Goal: Task Accomplishment & Management: Manage account settings

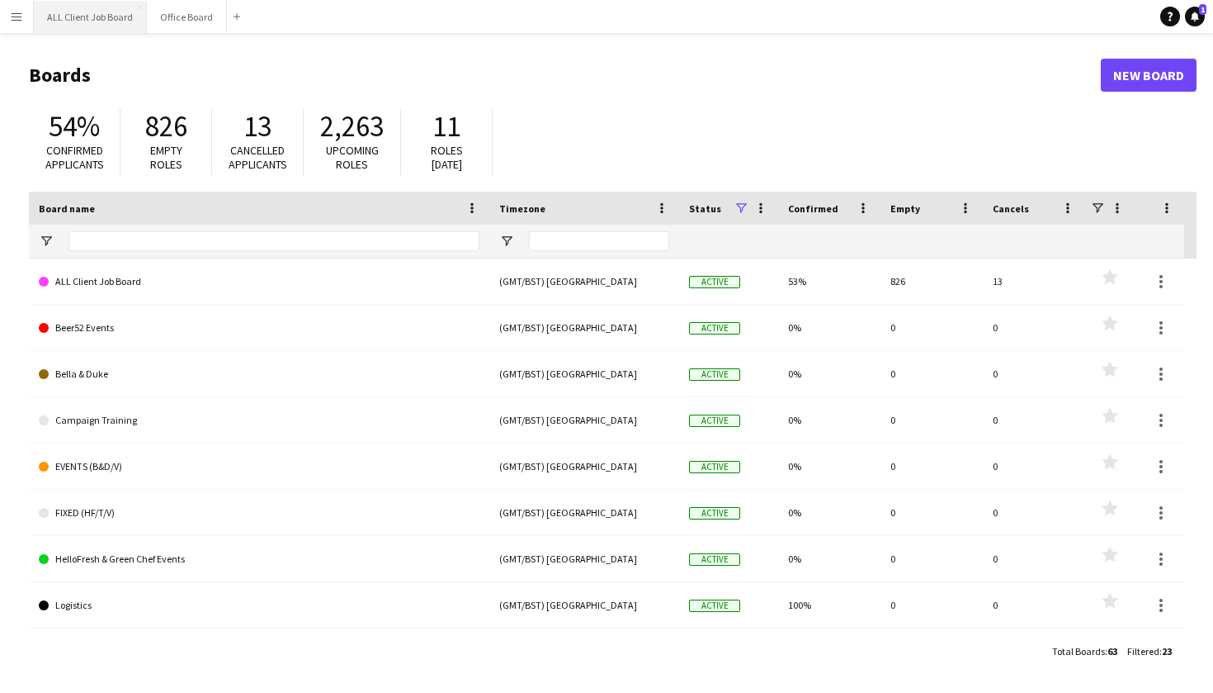
click at [101, 22] on button "ALL Client Job Board Close" at bounding box center [90, 17] width 113 height 32
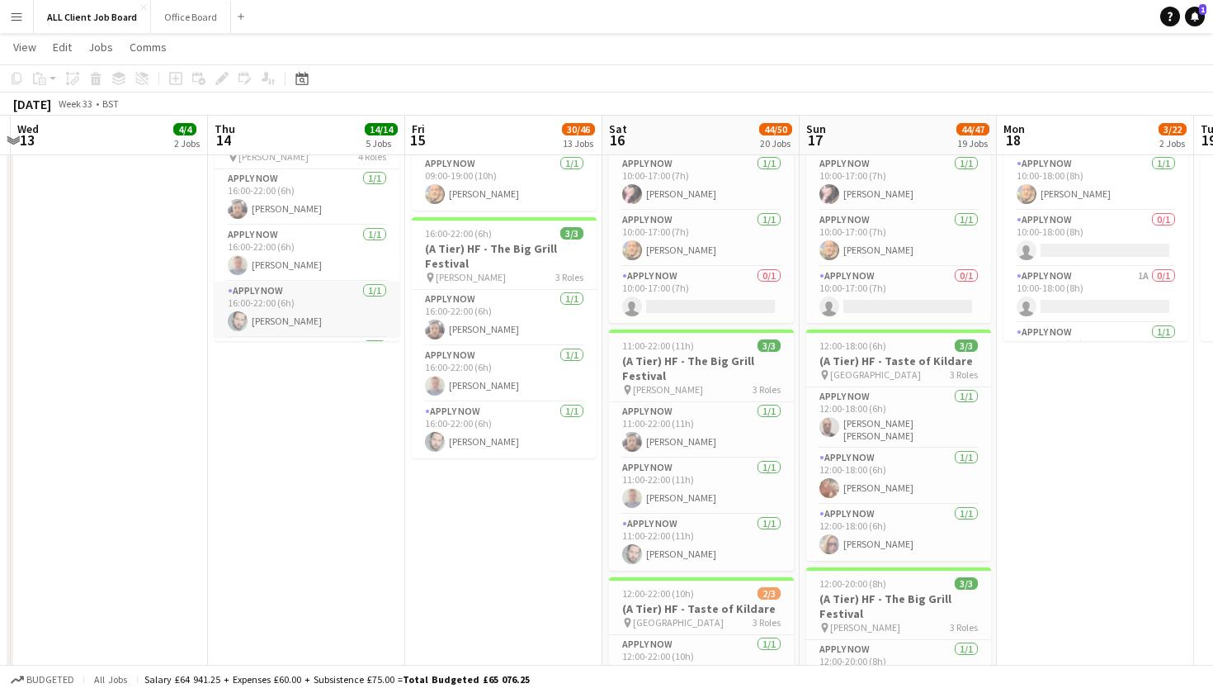
scroll to position [0, 582]
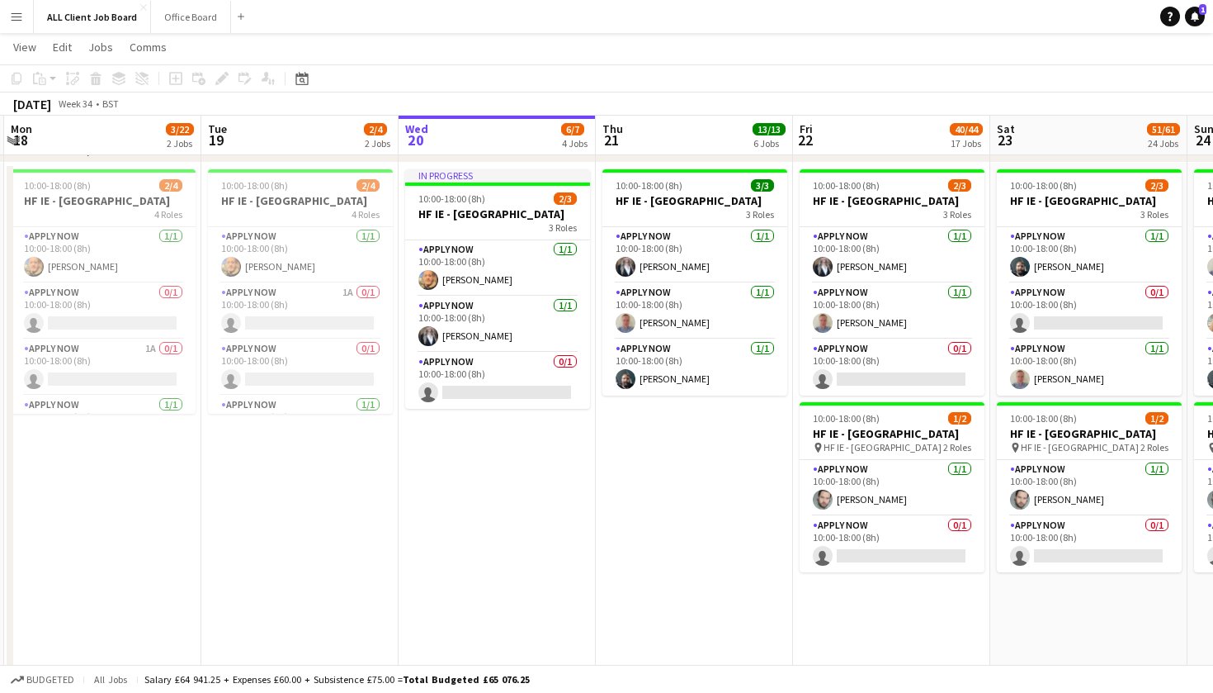
scroll to position [0, 594]
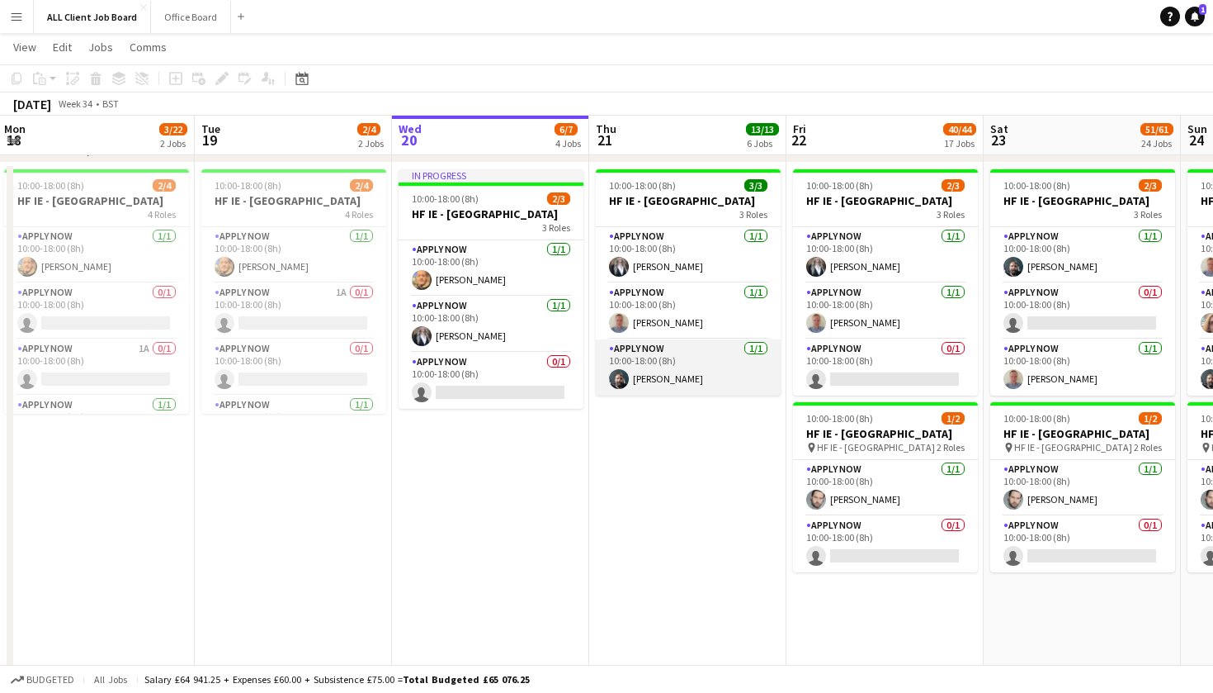
click at [661, 386] on app-card-role "APPLY NOW 1/1 10:00-18:00 (8h) Kris Byrne" at bounding box center [688, 367] width 185 height 56
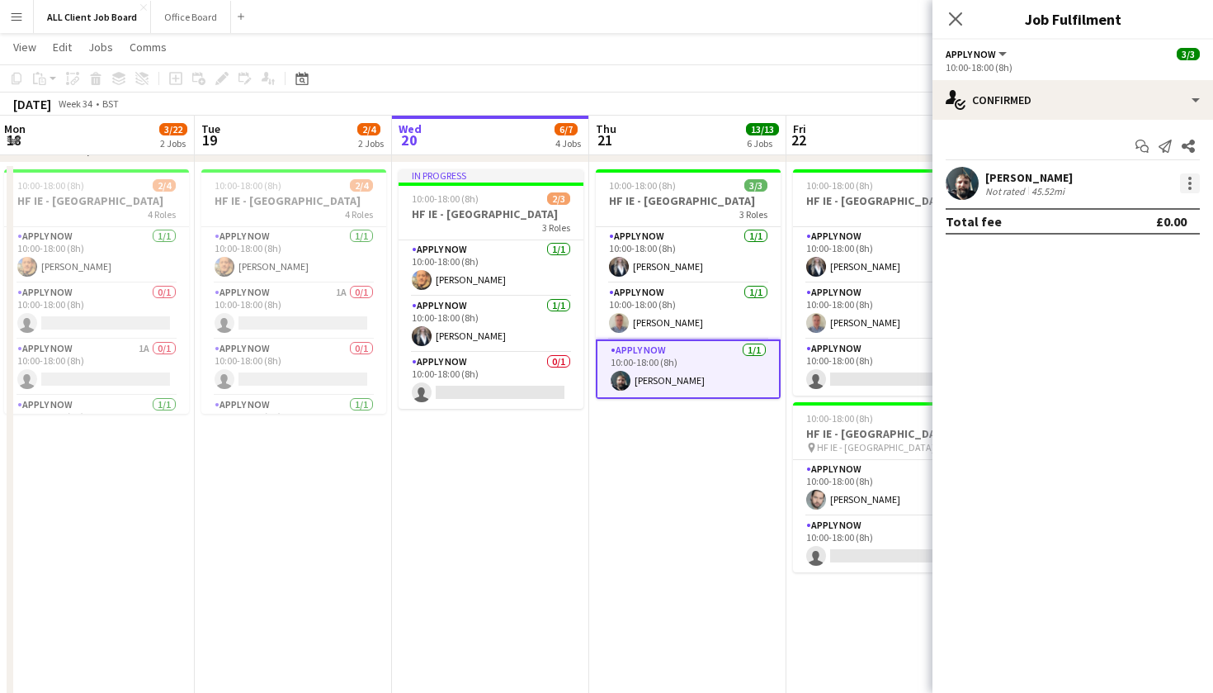
click at [1188, 184] on div at bounding box center [1190, 183] width 20 height 20
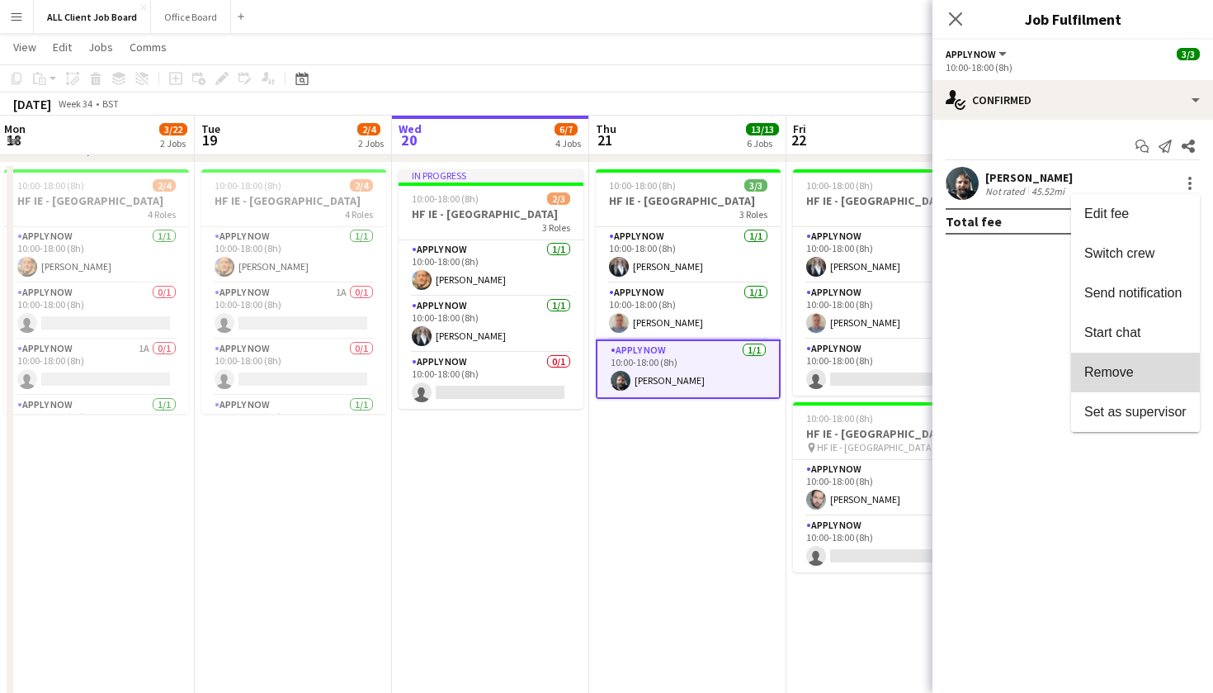
click at [1147, 380] on button "Remove" at bounding box center [1135, 372] width 129 height 40
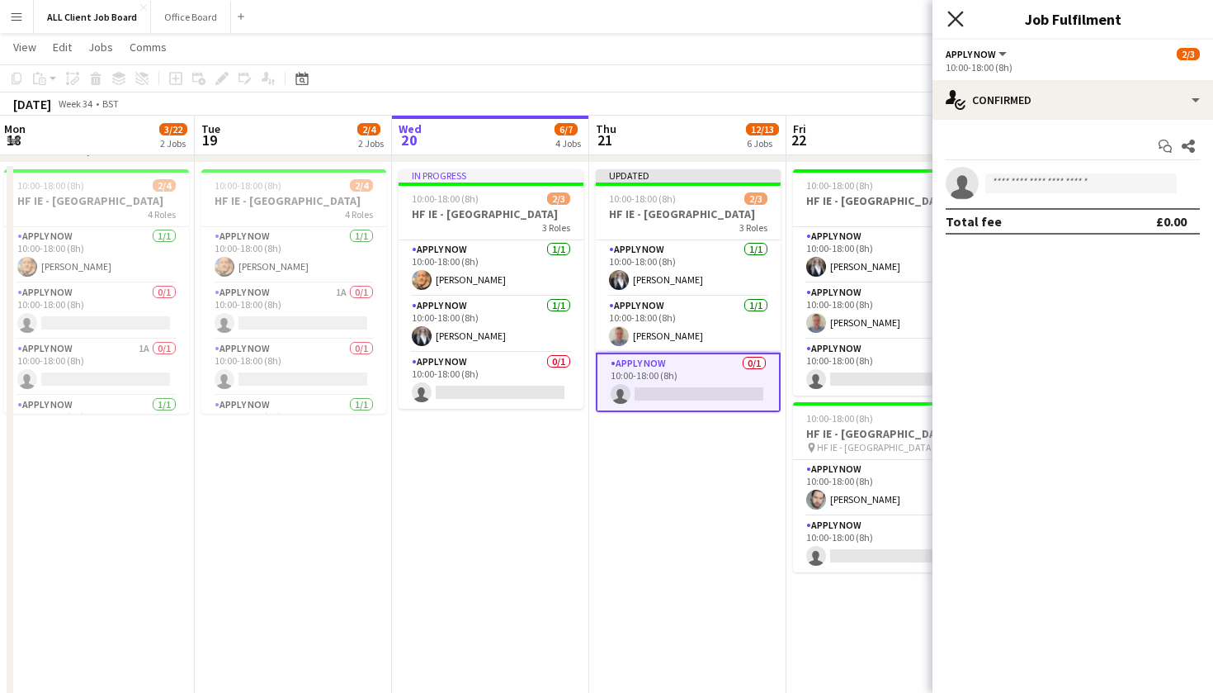
click at [959, 21] on icon at bounding box center [956, 19] width 16 height 16
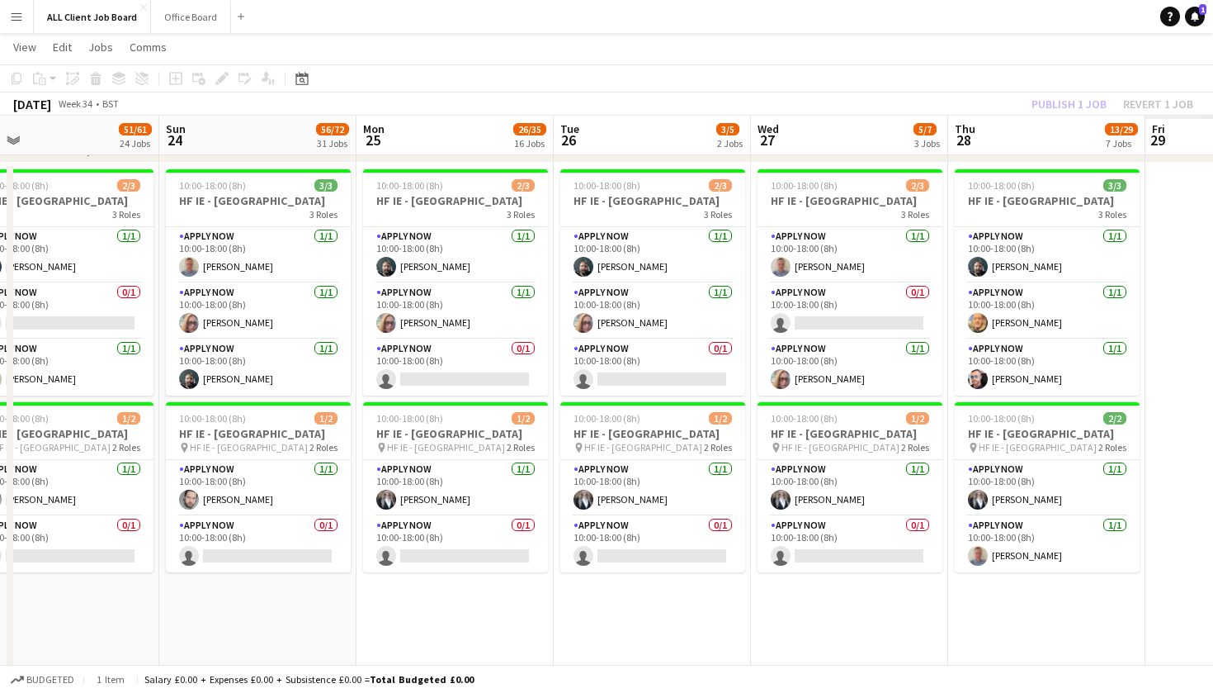
scroll to position [0, 435]
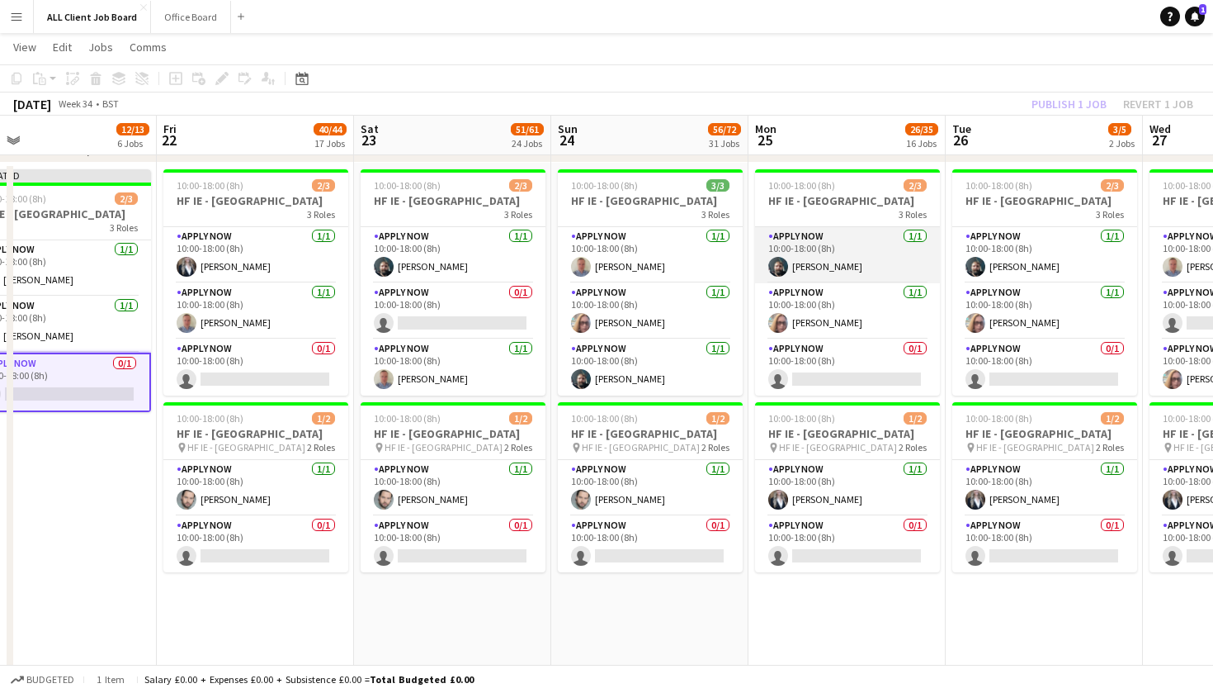
click at [850, 253] on app-card-role "APPLY NOW 1/1 10:00-18:00 (8h) Kris Byrne" at bounding box center [847, 255] width 185 height 56
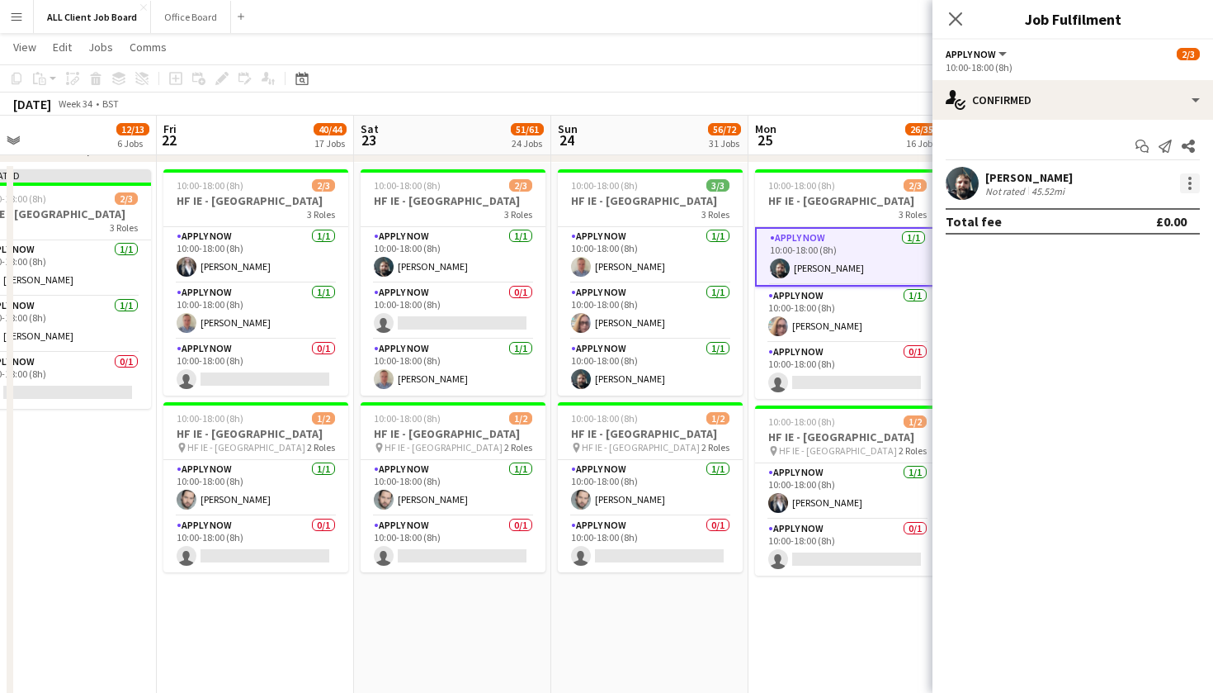
click at [1189, 187] on div at bounding box center [1190, 188] width 3 height 3
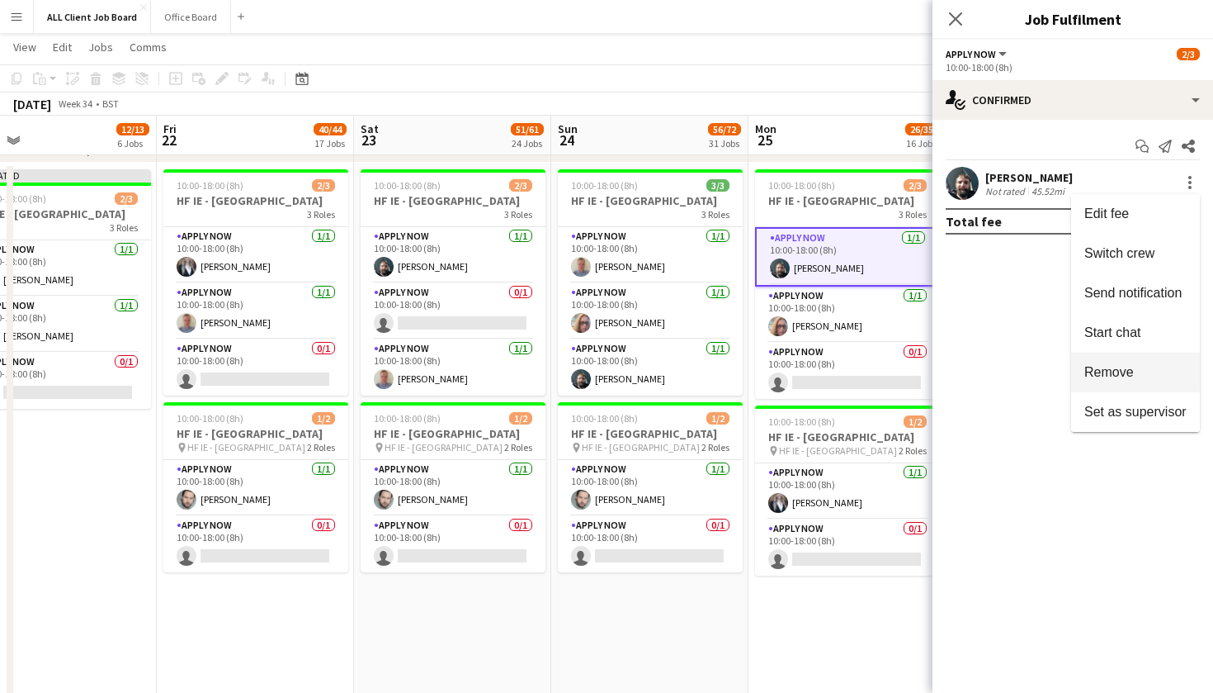
click at [1142, 366] on span "Remove" at bounding box center [1136, 372] width 102 height 15
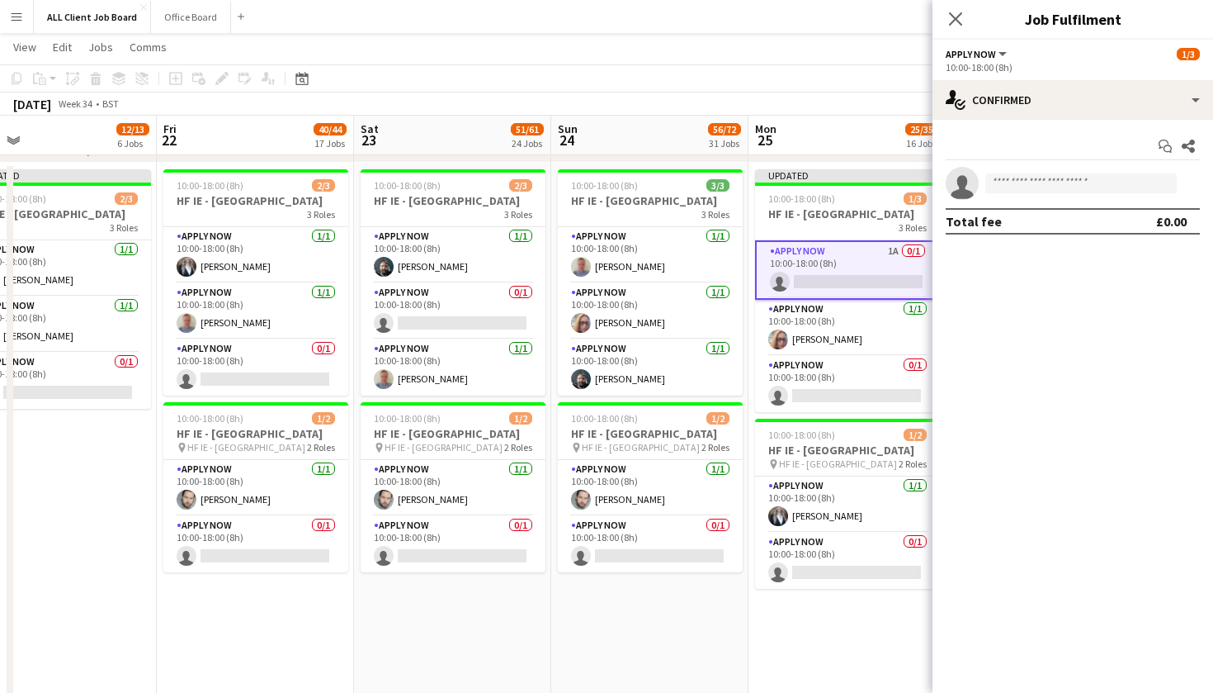
click at [951, 2] on div "Close pop-in" at bounding box center [956, 19] width 46 height 38
click at [958, 24] on icon "Close pop-in" at bounding box center [956, 19] width 16 height 16
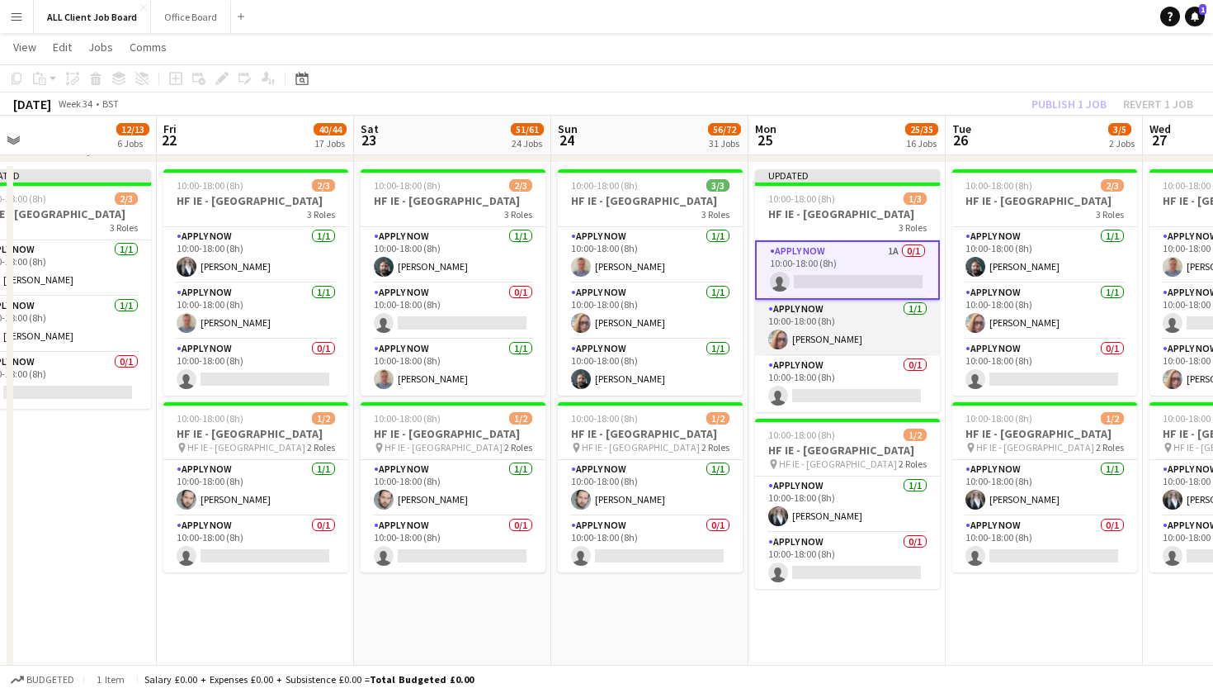
click at [899, 356] on app-card-role "APPLY NOW 1/1 10:00-18:00 (8h) Joanne Doyle" at bounding box center [847, 328] width 185 height 56
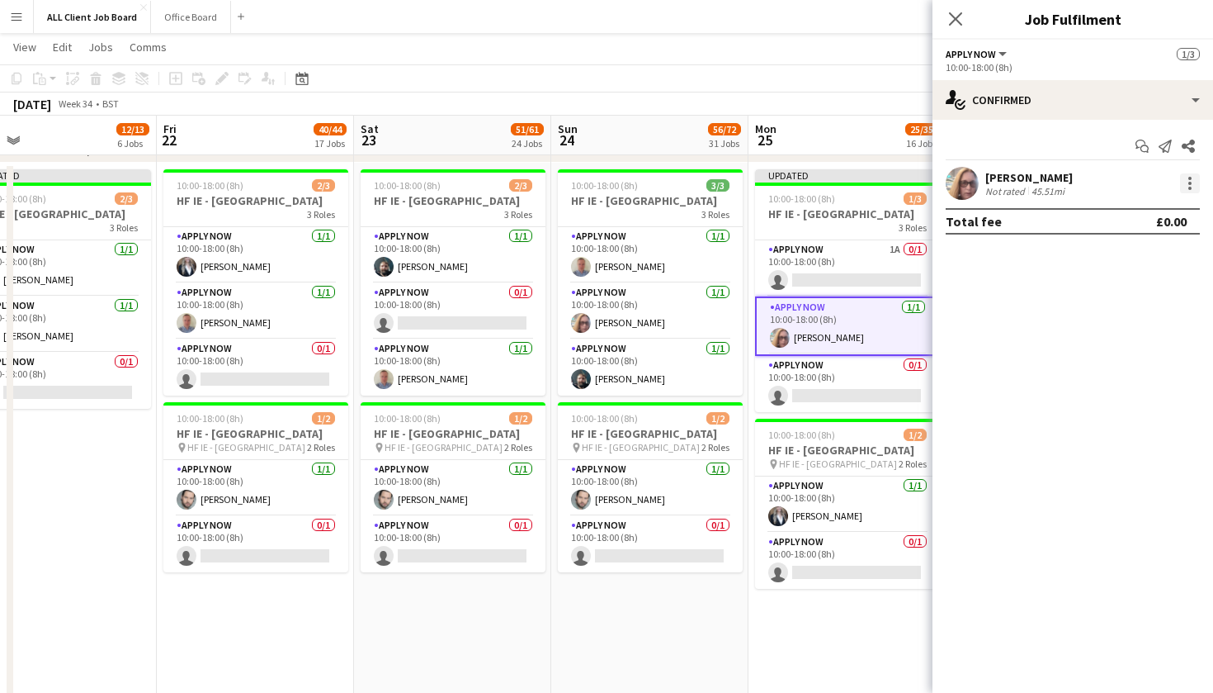
click at [1193, 181] on div at bounding box center [1190, 183] width 20 height 20
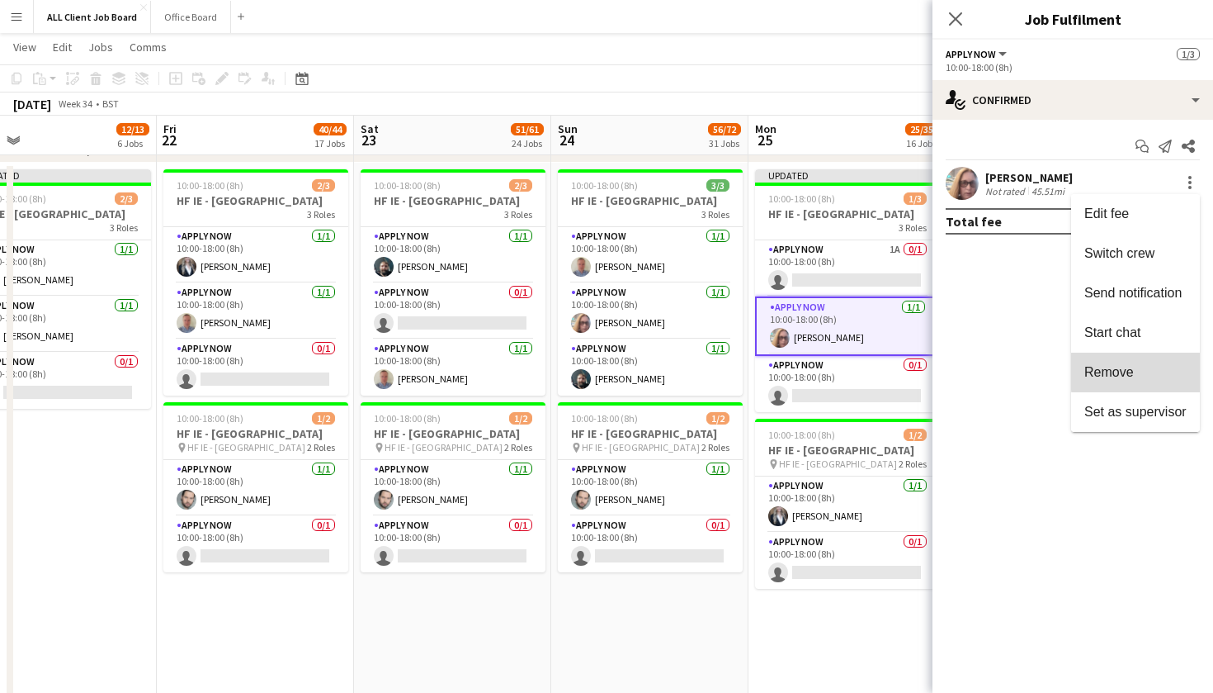
click at [1176, 371] on span "Remove" at bounding box center [1136, 372] width 102 height 15
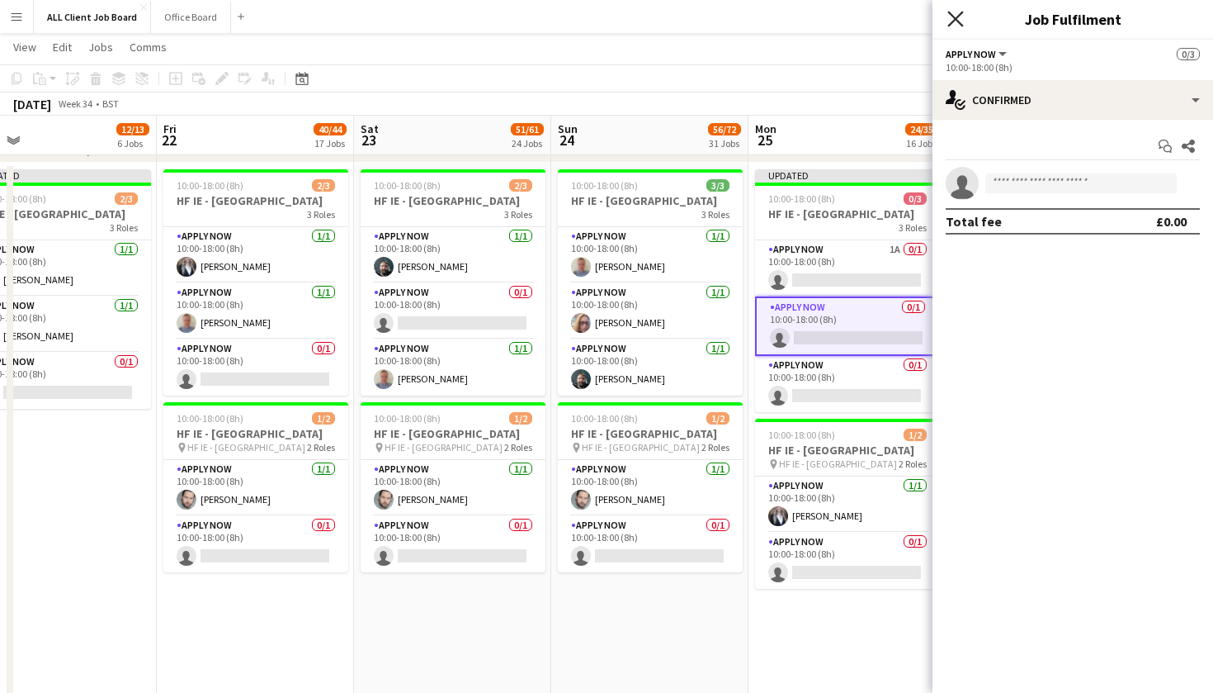
click at [960, 18] on icon "Close pop-in" at bounding box center [956, 19] width 16 height 16
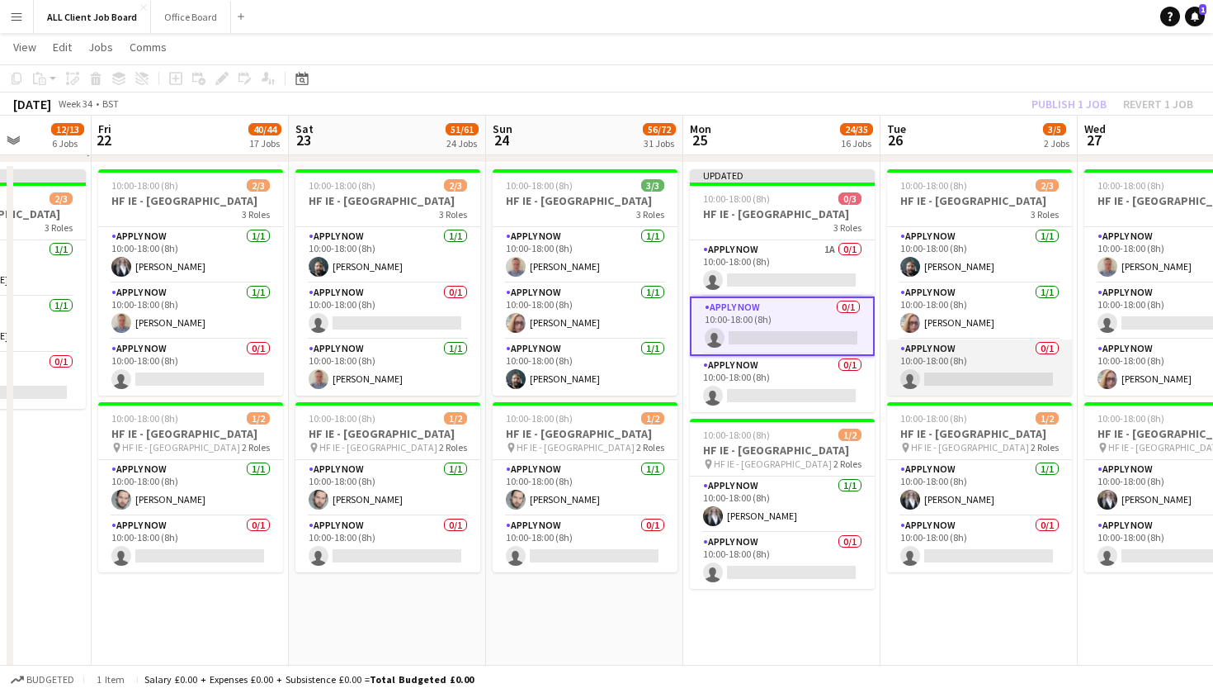
scroll to position [0, 400]
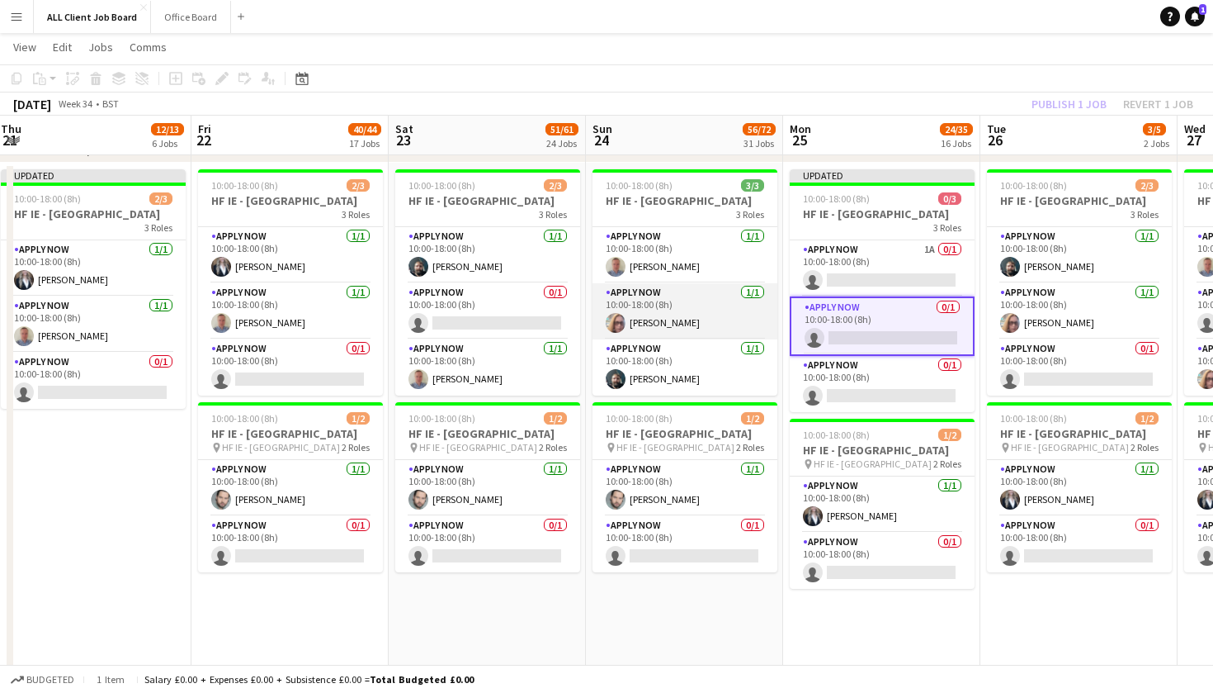
click at [679, 331] on app-card-role "APPLY NOW 1/1 10:00-18:00 (8h) Joanne Doyle" at bounding box center [685, 311] width 185 height 56
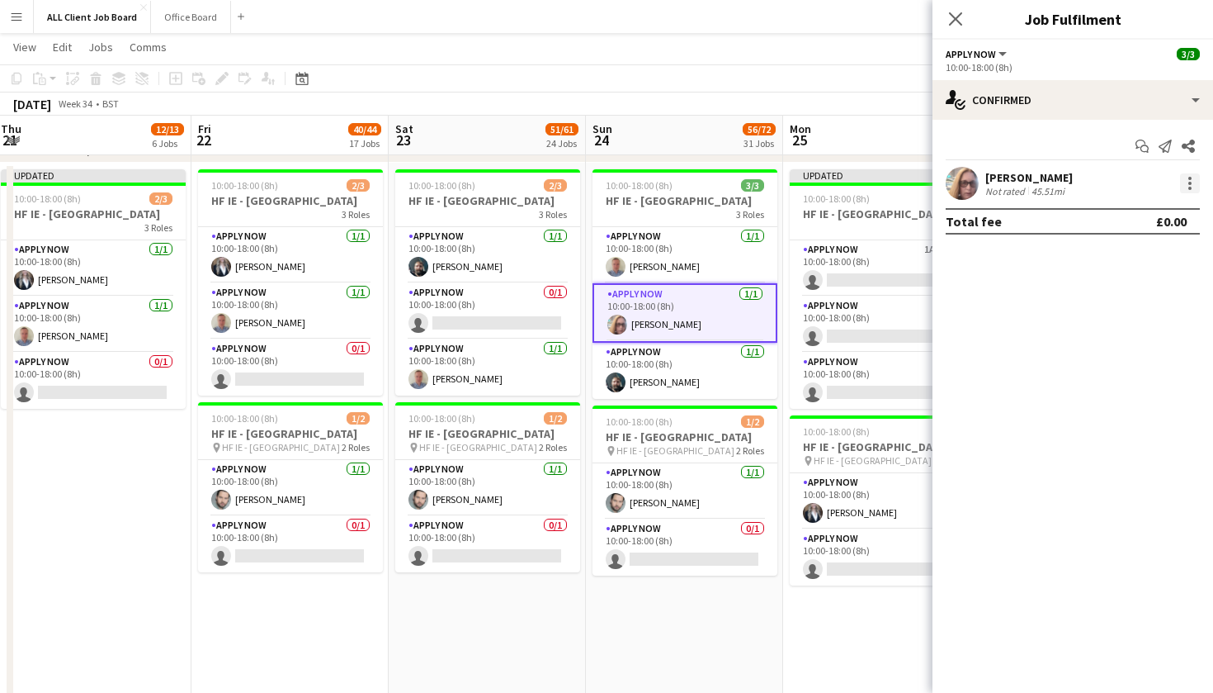
click at [1189, 181] on div at bounding box center [1190, 183] width 20 height 20
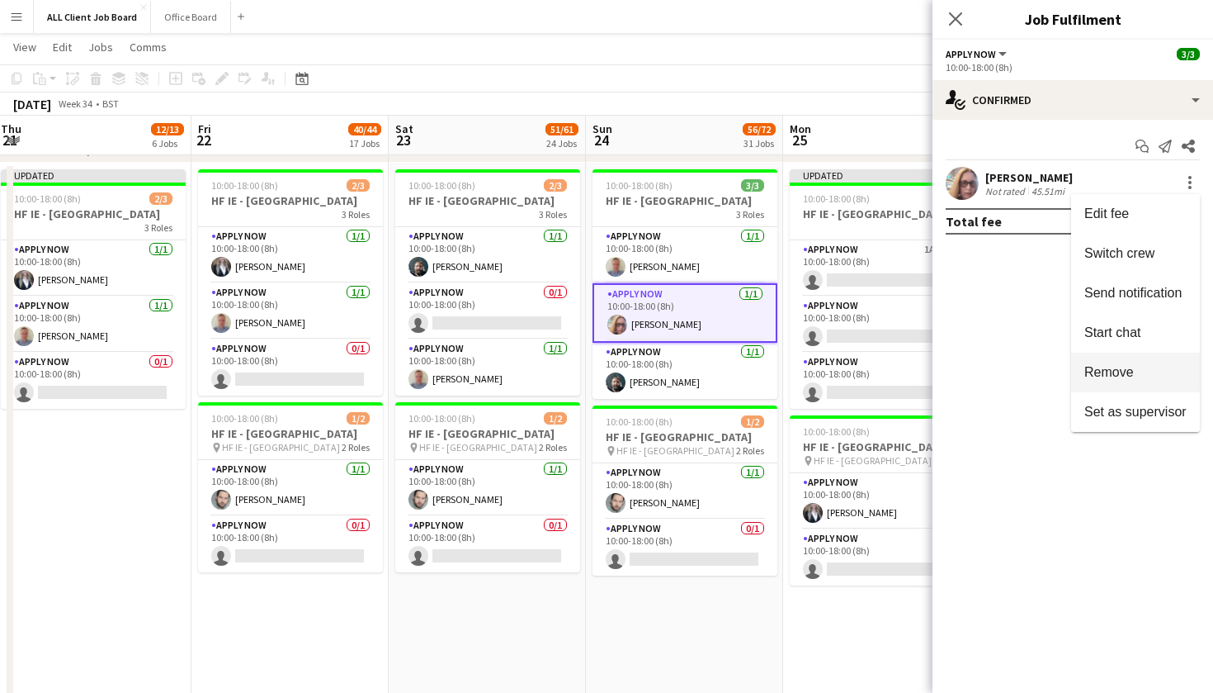
click at [1159, 378] on span "Remove" at bounding box center [1136, 372] width 102 height 15
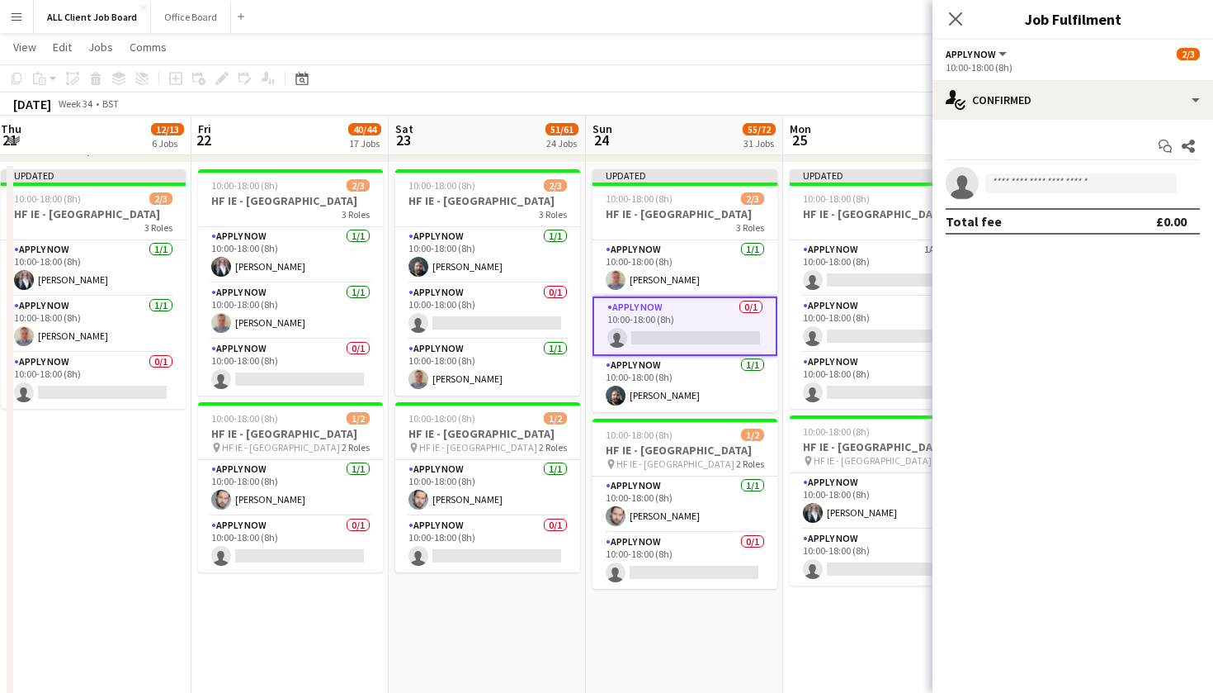
click at [962, 33] on div "Close pop-in" at bounding box center [956, 19] width 46 height 38
click at [952, 17] on icon "Close pop-in" at bounding box center [956, 19] width 16 height 16
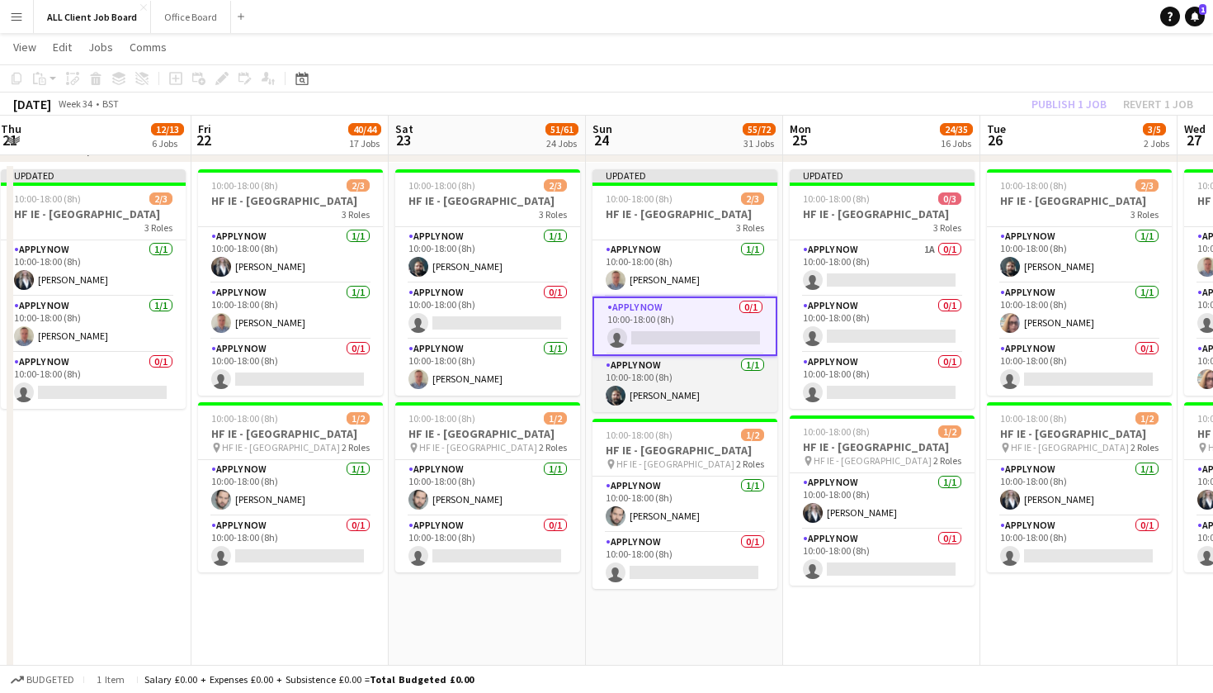
click at [702, 402] on app-card-role "APPLY NOW 1/1 10:00-18:00 (8h) Kris Byrne" at bounding box center [685, 384] width 185 height 56
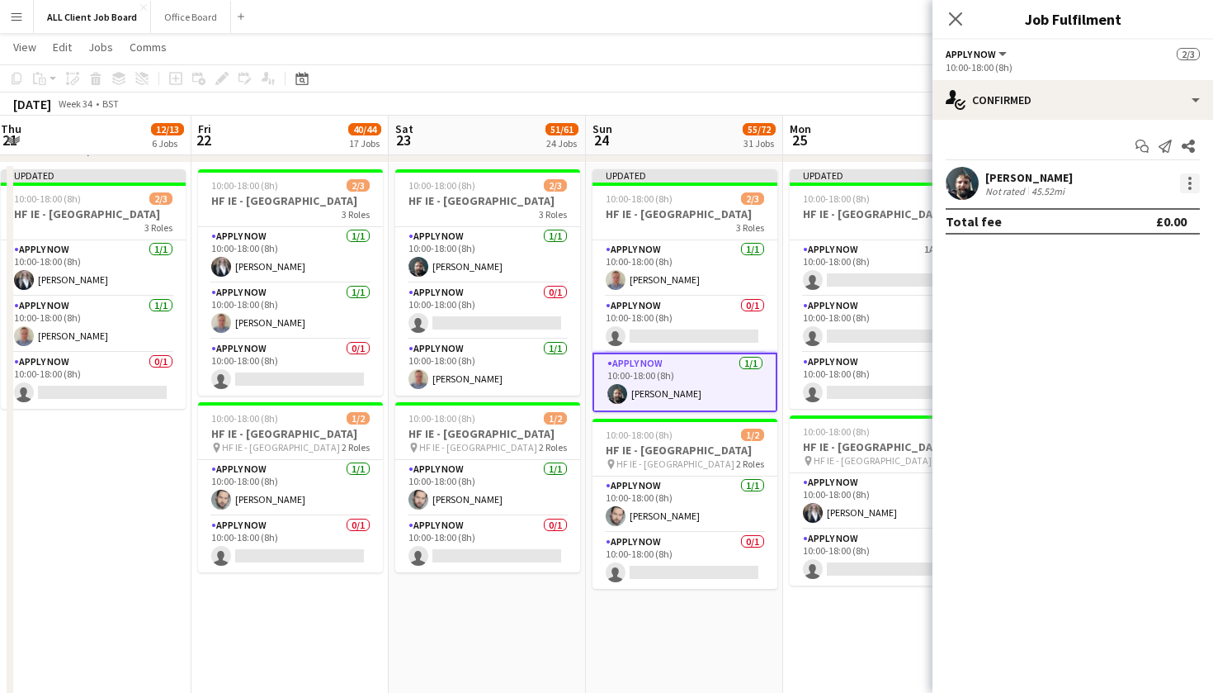
click at [1194, 188] on div at bounding box center [1190, 183] width 20 height 20
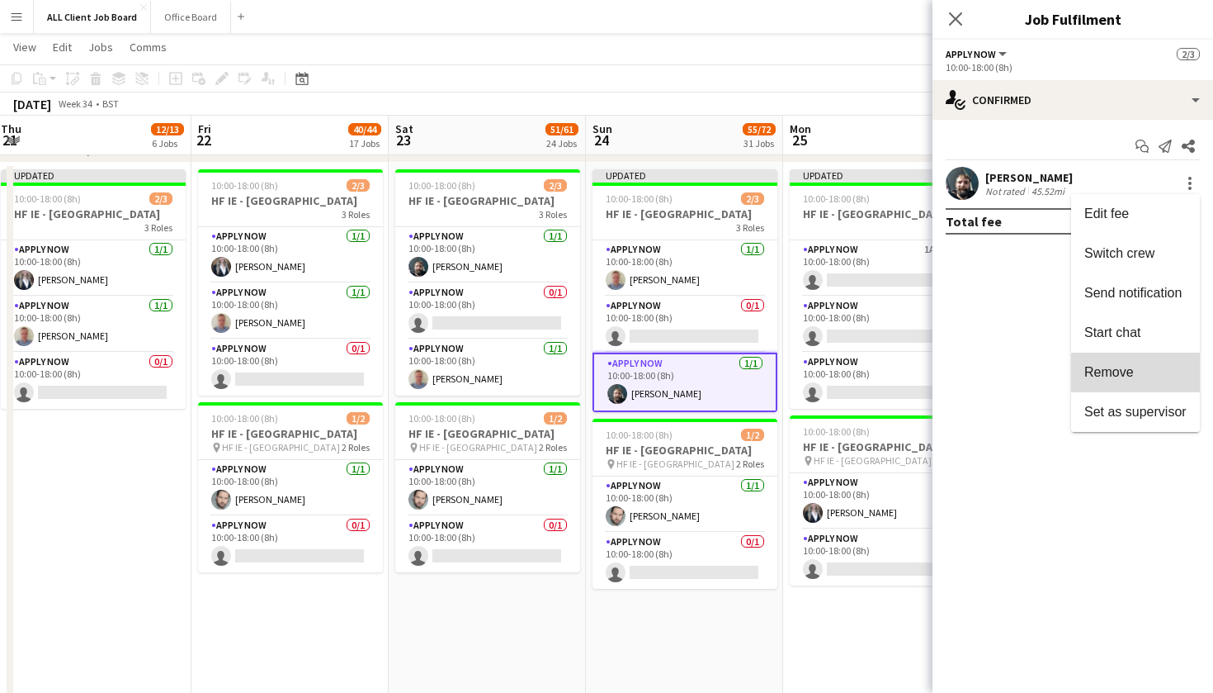
click at [1166, 372] on span "Remove" at bounding box center [1136, 372] width 102 height 15
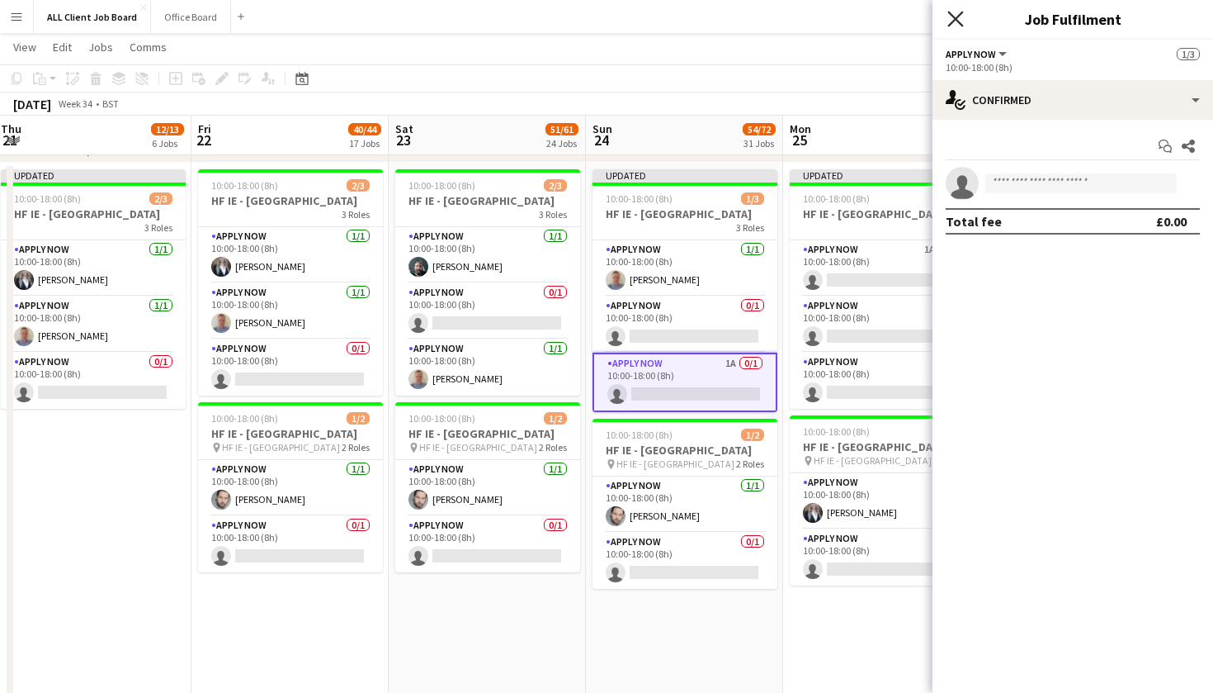
click at [960, 20] on icon "Close pop-in" at bounding box center [956, 19] width 16 height 16
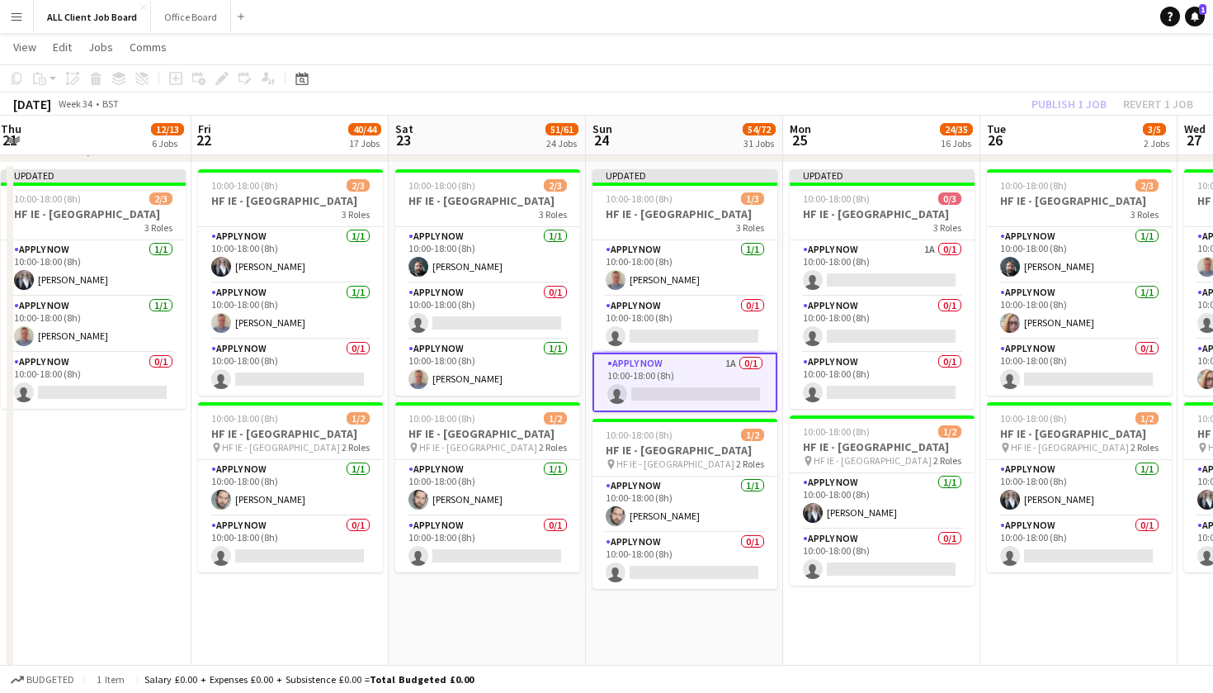
click at [936, 96] on div "August 2025 Week 34 • BST Publish 1 job Revert 1 job" at bounding box center [606, 103] width 1213 height 23
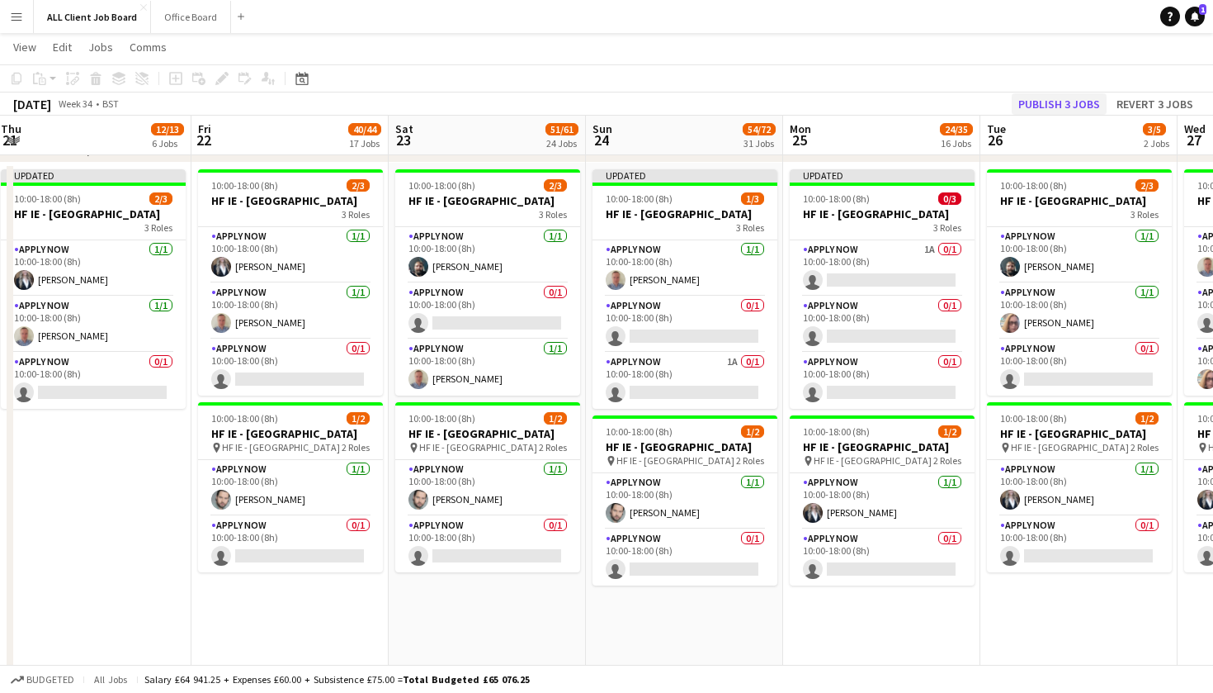
click at [1081, 102] on button "Publish 3 jobs" at bounding box center [1059, 103] width 95 height 21
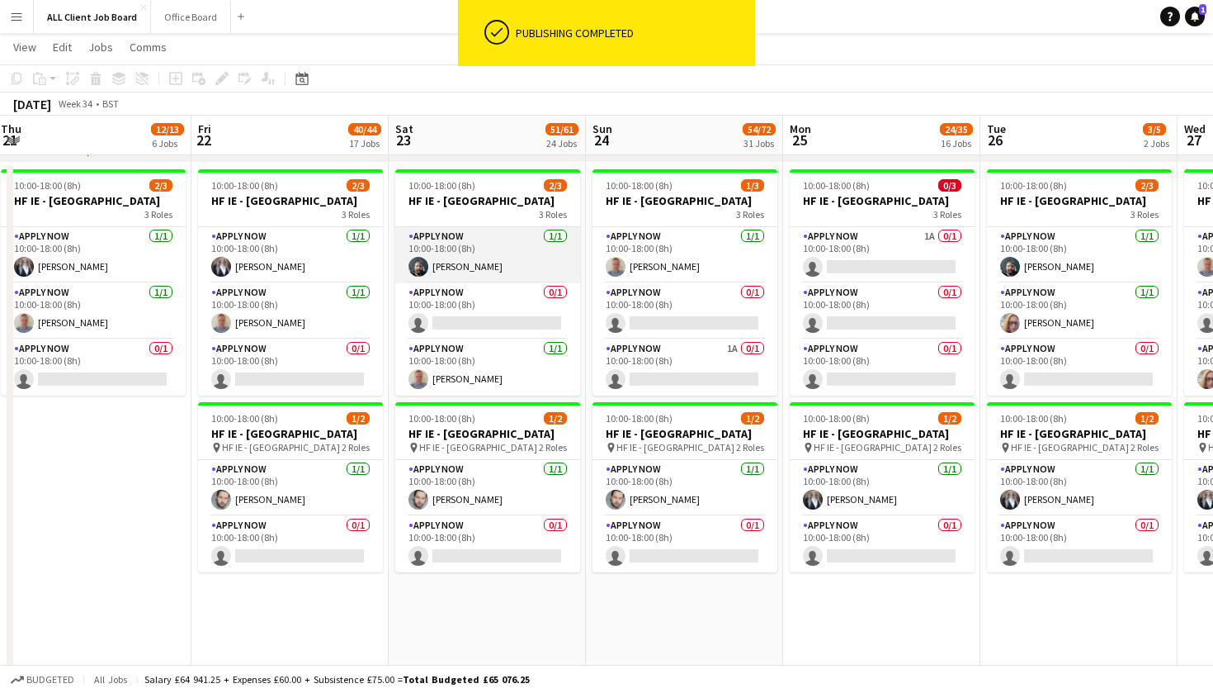
click at [436, 272] on app-card-role "APPLY NOW 1/1 10:00-18:00 (8h) Kris Byrne" at bounding box center [487, 255] width 185 height 56
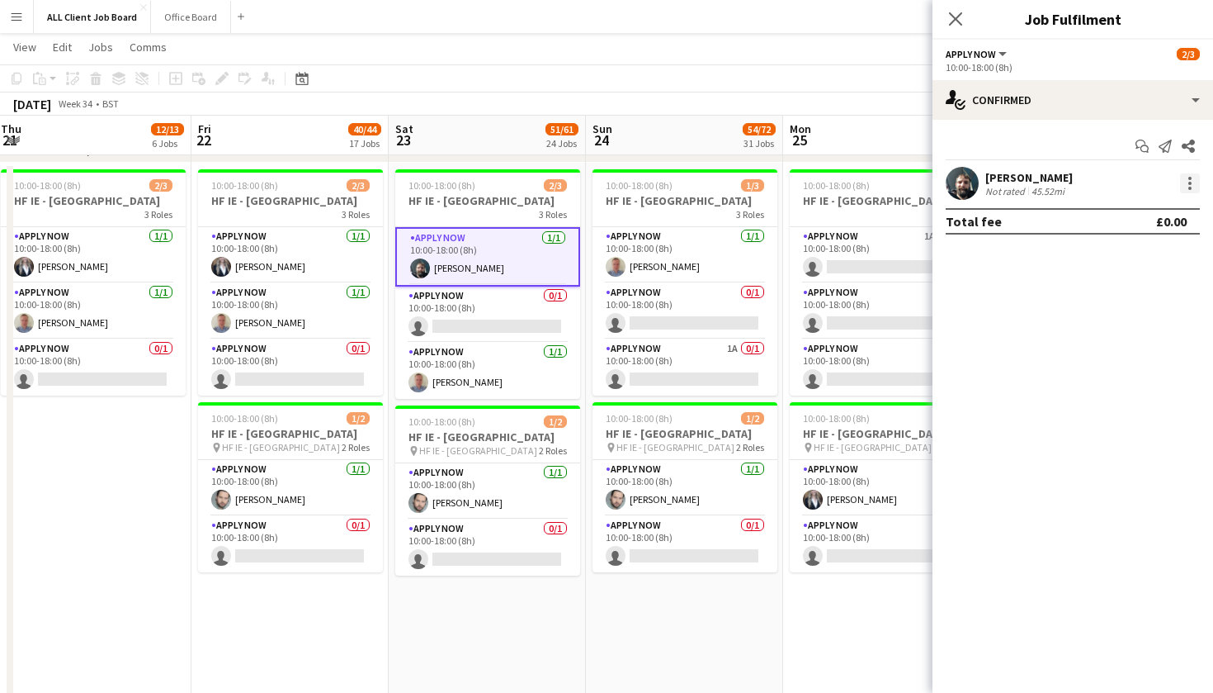
click at [1186, 182] on div at bounding box center [1190, 183] width 20 height 20
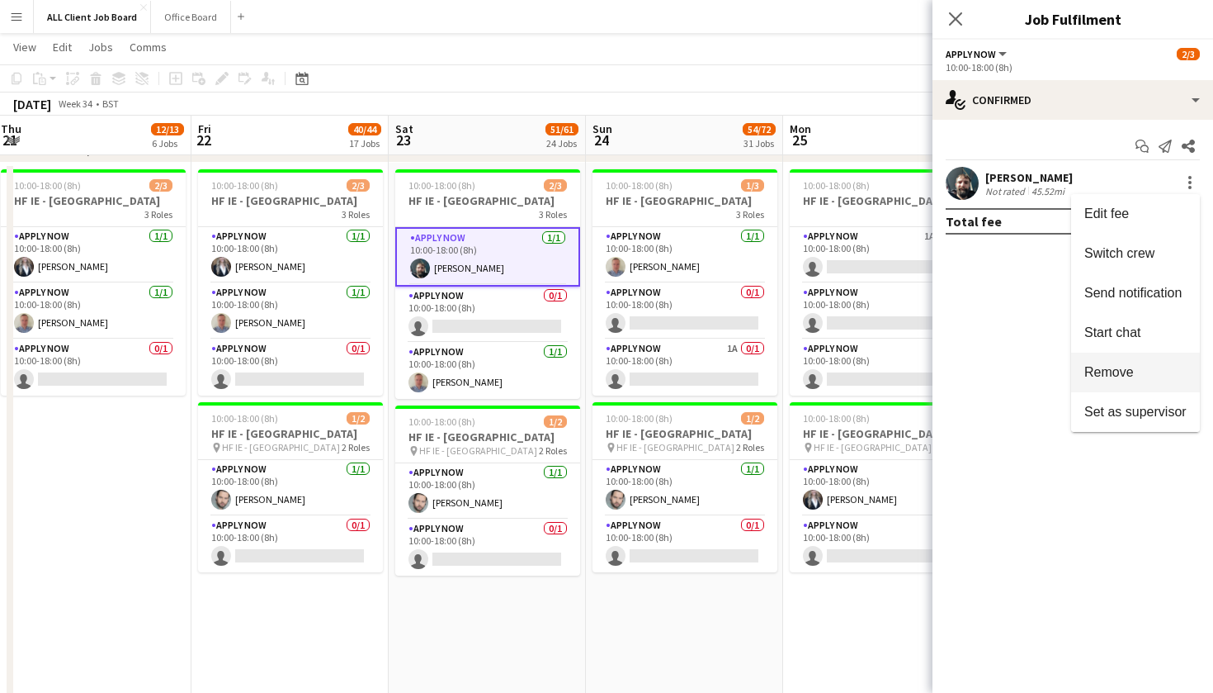
click at [1153, 386] on button "Remove" at bounding box center [1135, 372] width 129 height 40
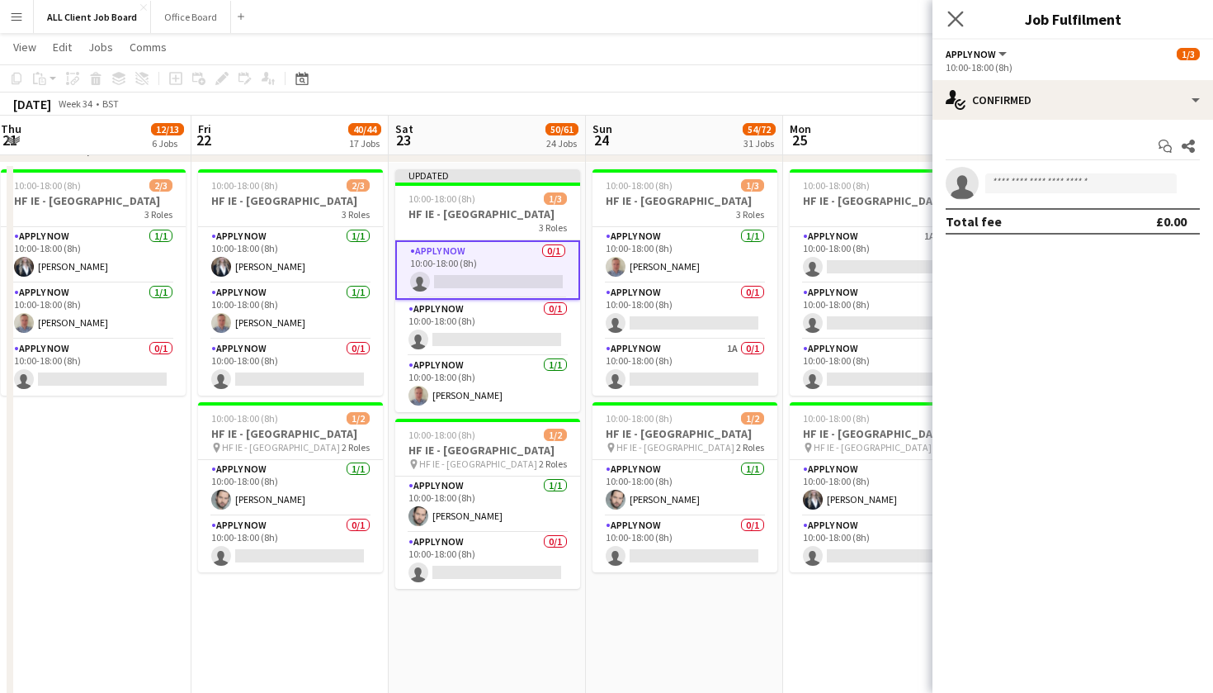
click at [954, 27] on app-icon "Close pop-in" at bounding box center [956, 19] width 24 height 24
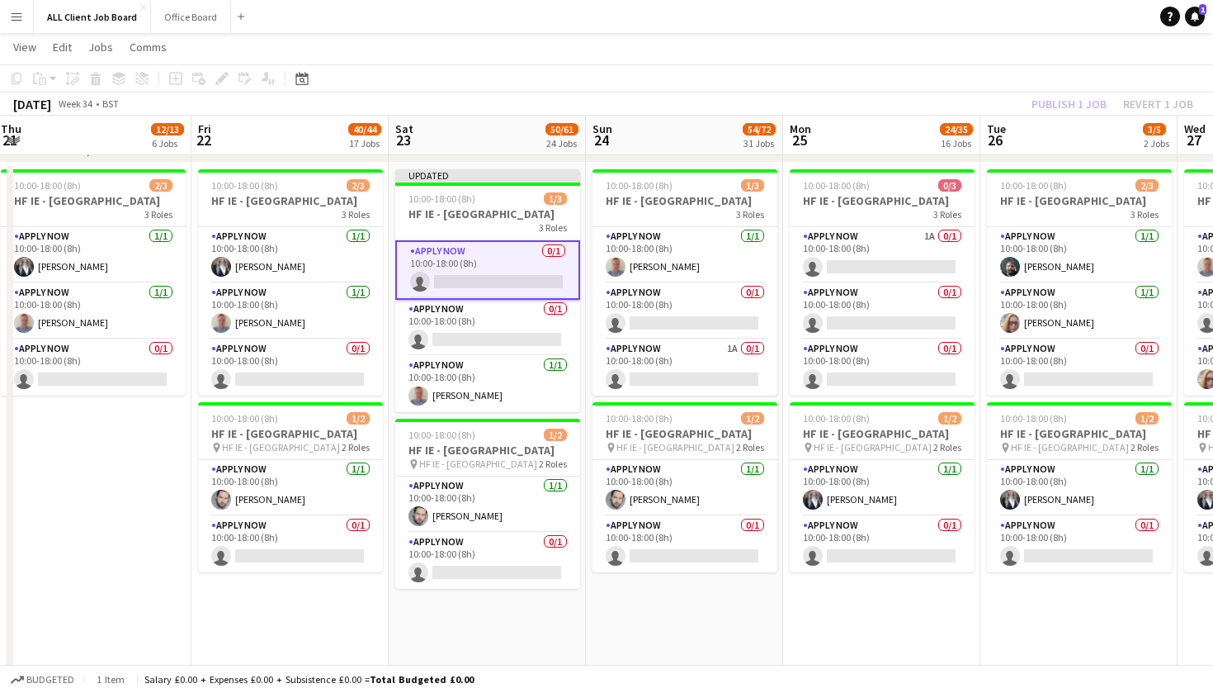
scroll to position [2, 0]
click at [934, 83] on app-toolbar "Copy Paste Paste Command V Paste with crew Command Shift V Paste linked Job Del…" at bounding box center [606, 78] width 1213 height 28
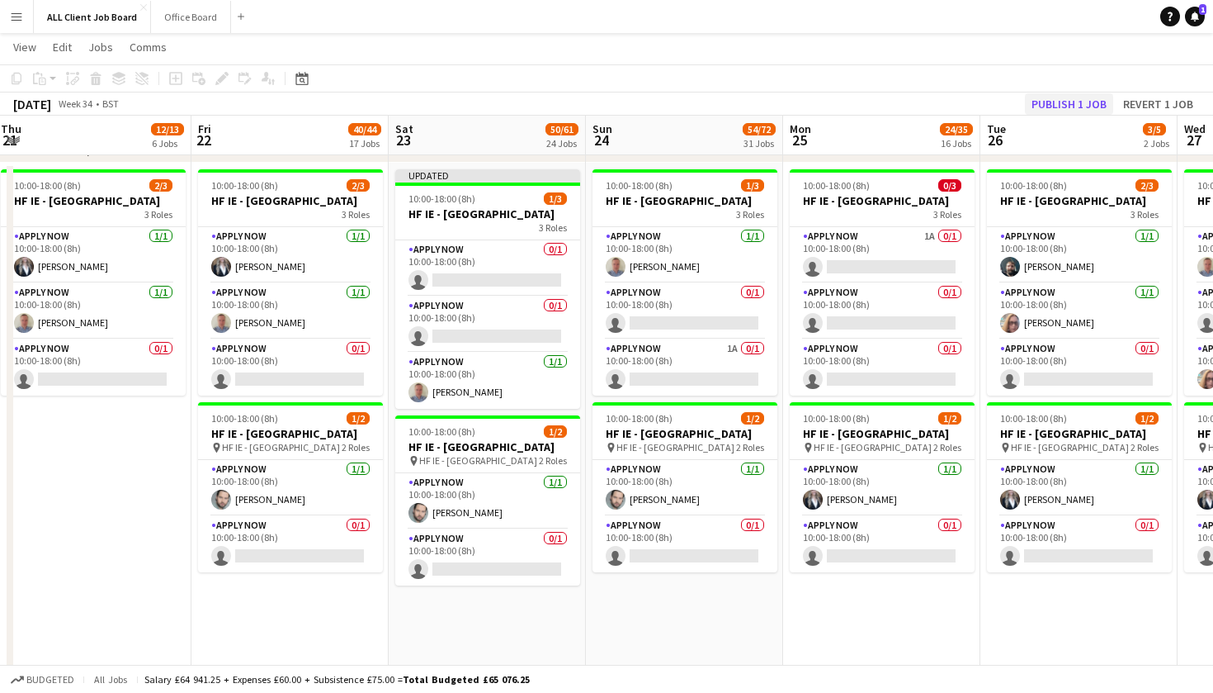
click at [1055, 102] on button "Publish 1 job" at bounding box center [1069, 103] width 88 height 21
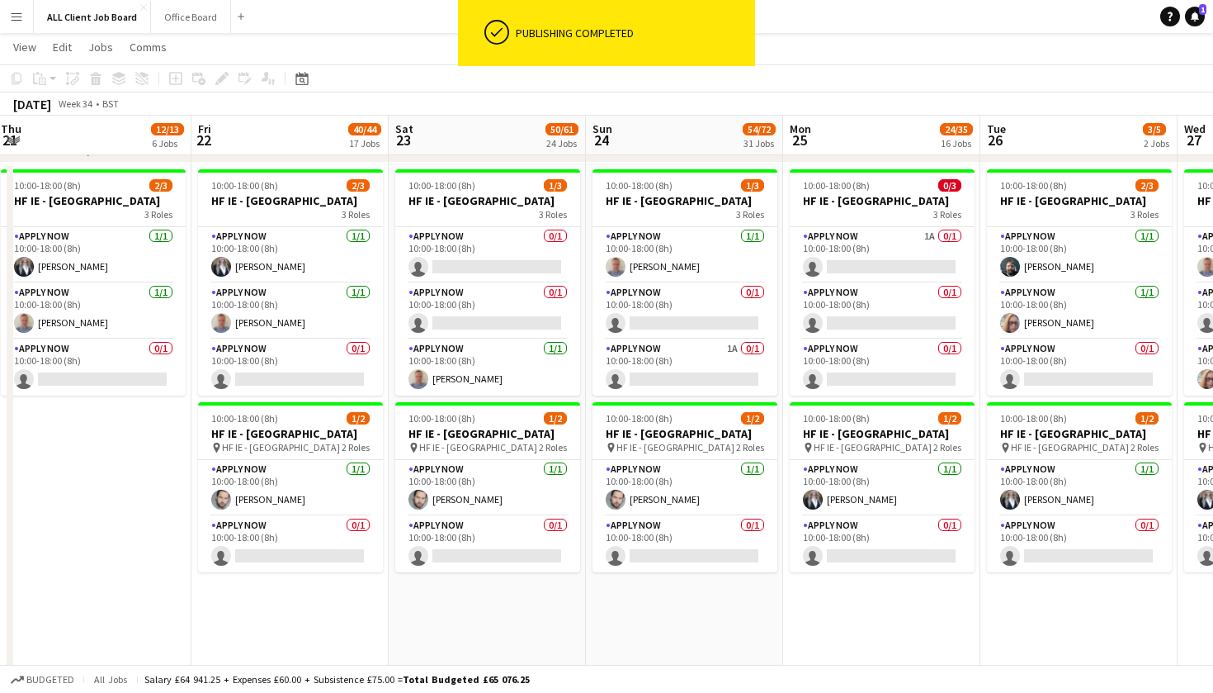
scroll to position [0, 0]
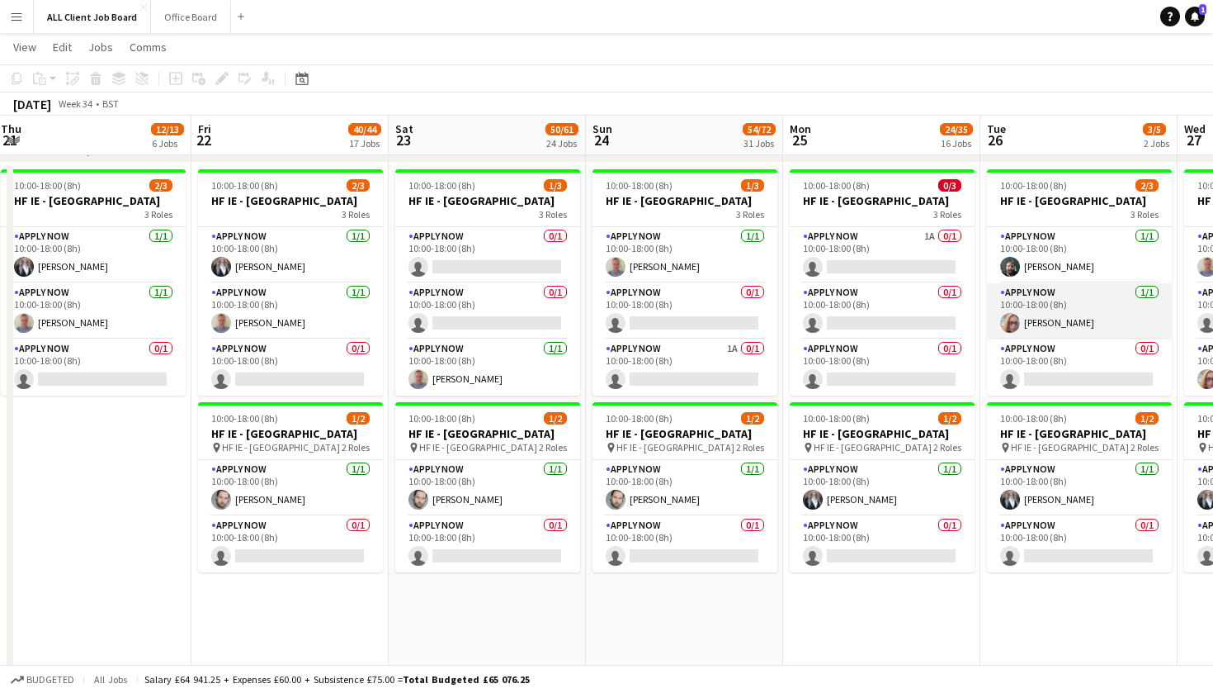
click at [1109, 339] on app-card-role "APPLY NOW 1/1 10:00-18:00 (8h) Joanne Doyle" at bounding box center [1079, 311] width 185 height 56
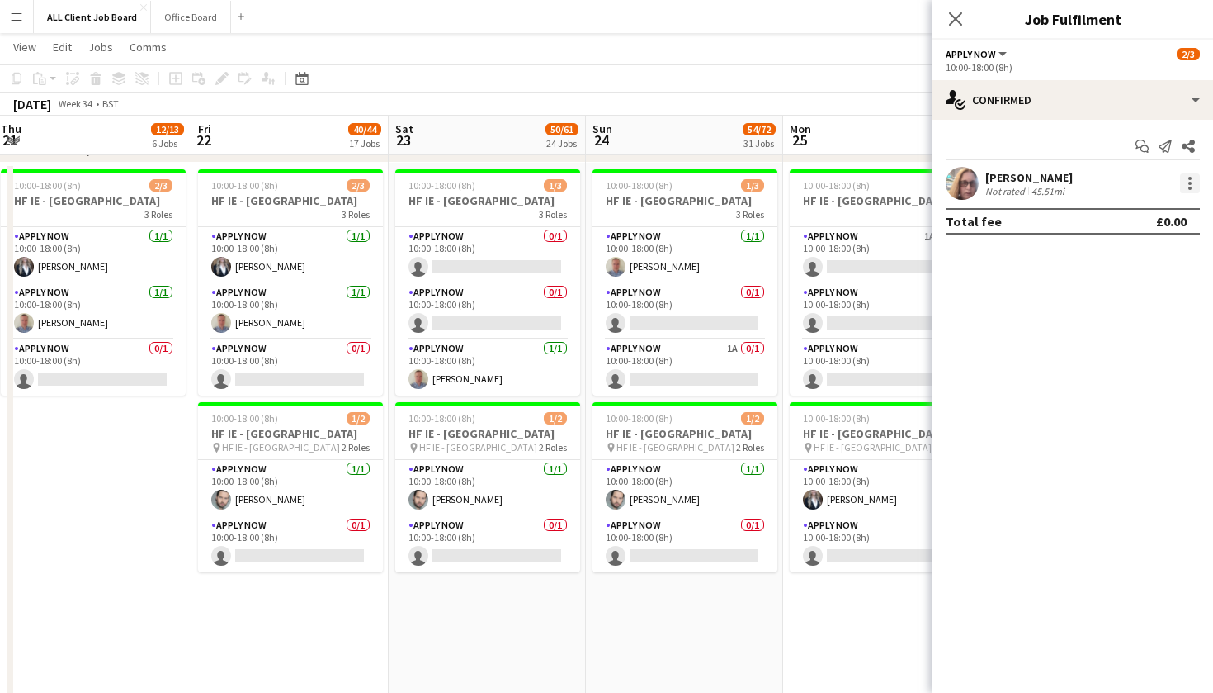
click at [1188, 191] on div at bounding box center [1190, 183] width 20 height 20
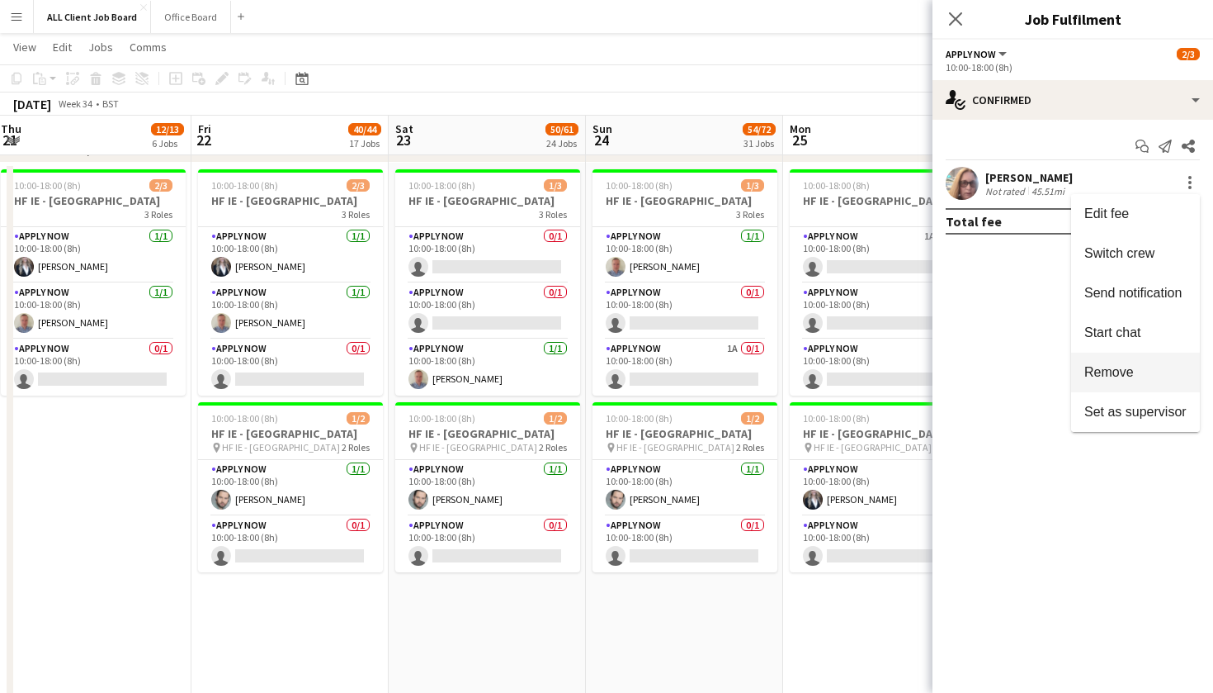
click at [1136, 371] on span "Remove" at bounding box center [1136, 372] width 102 height 15
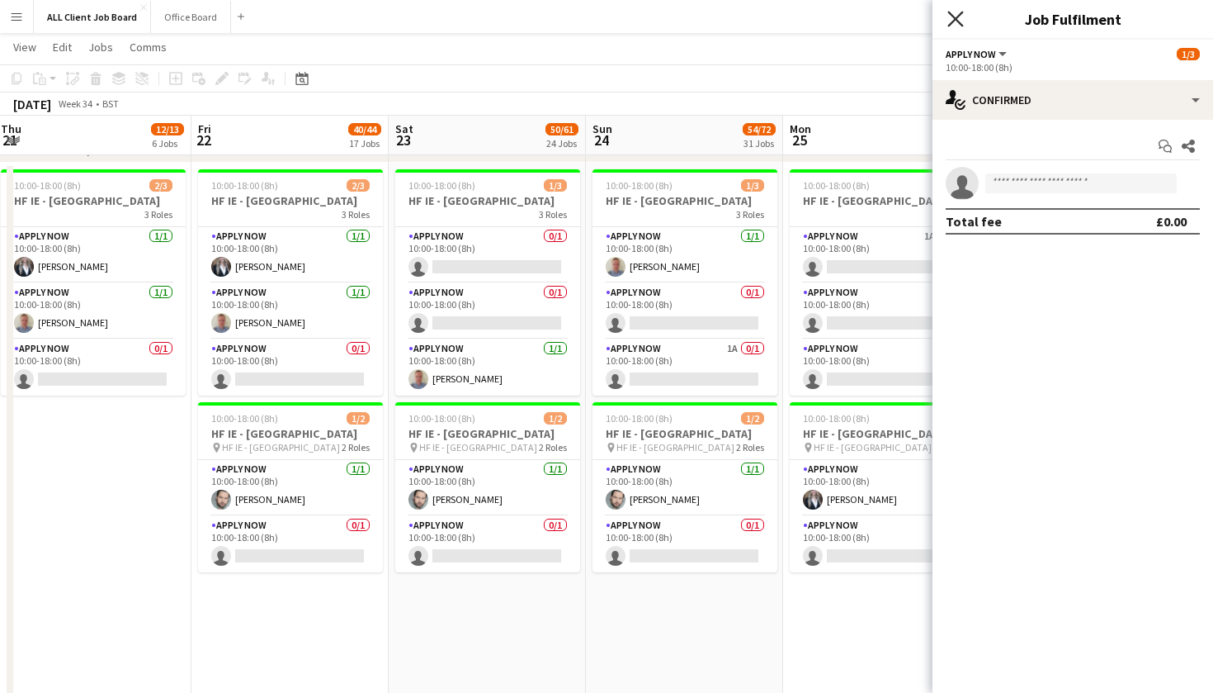
click at [957, 20] on icon at bounding box center [956, 19] width 16 height 16
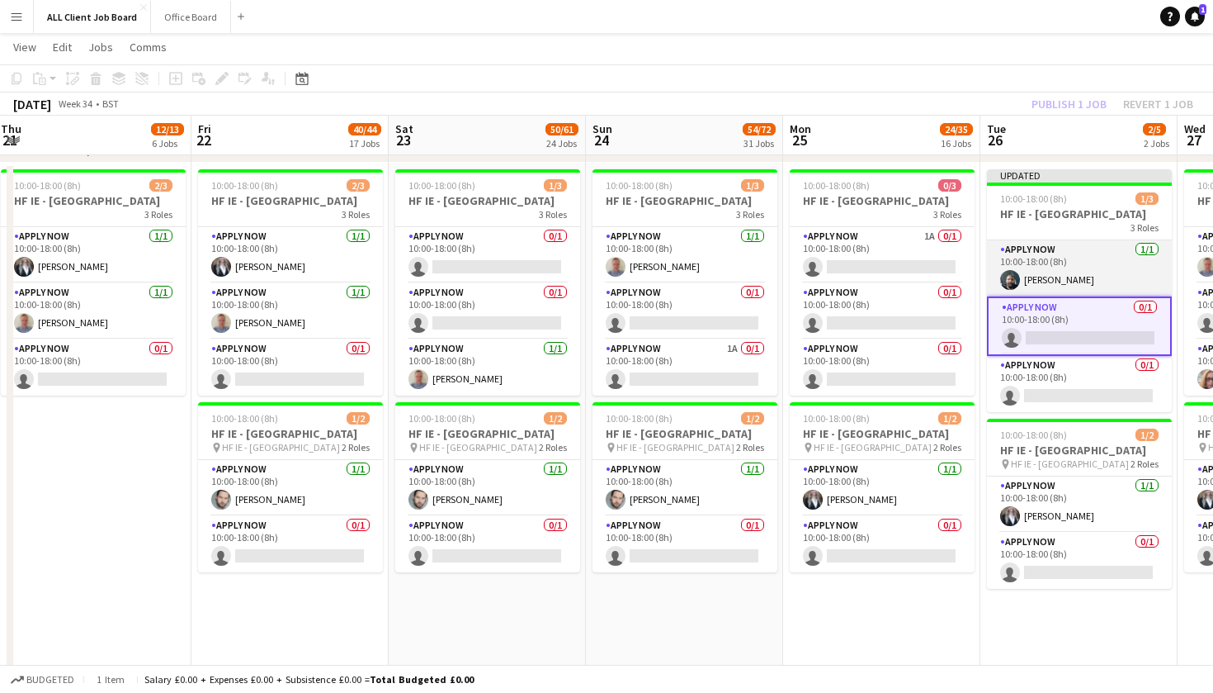
click at [1087, 279] on app-card-role "APPLY NOW [DATE] 10:00-18:00 (8h) [PERSON_NAME]" at bounding box center [1079, 268] width 185 height 56
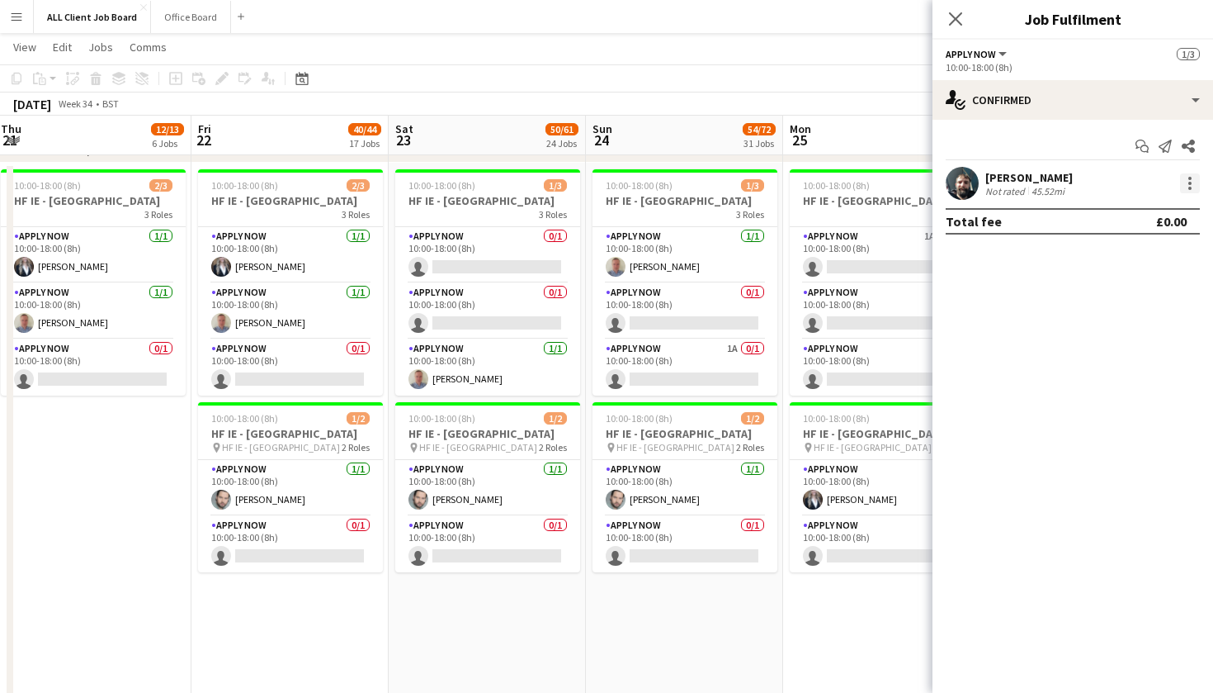
click at [1189, 190] on div at bounding box center [1190, 183] width 20 height 20
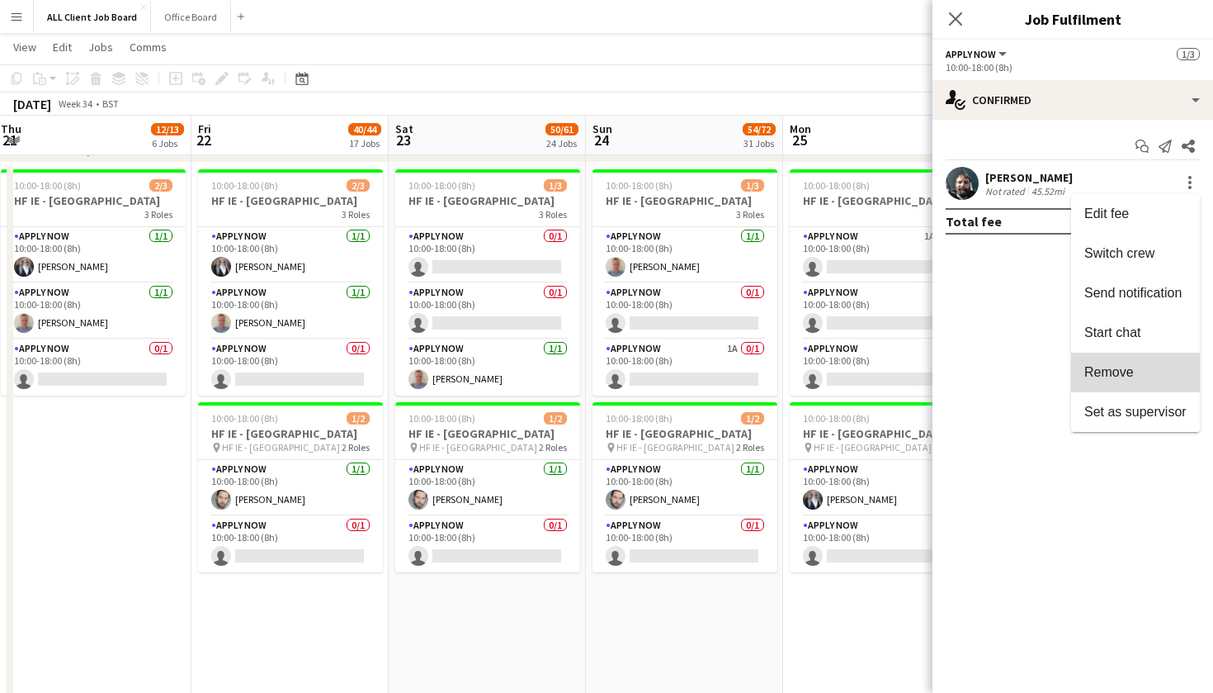
click at [1144, 376] on span "Remove" at bounding box center [1136, 372] width 102 height 15
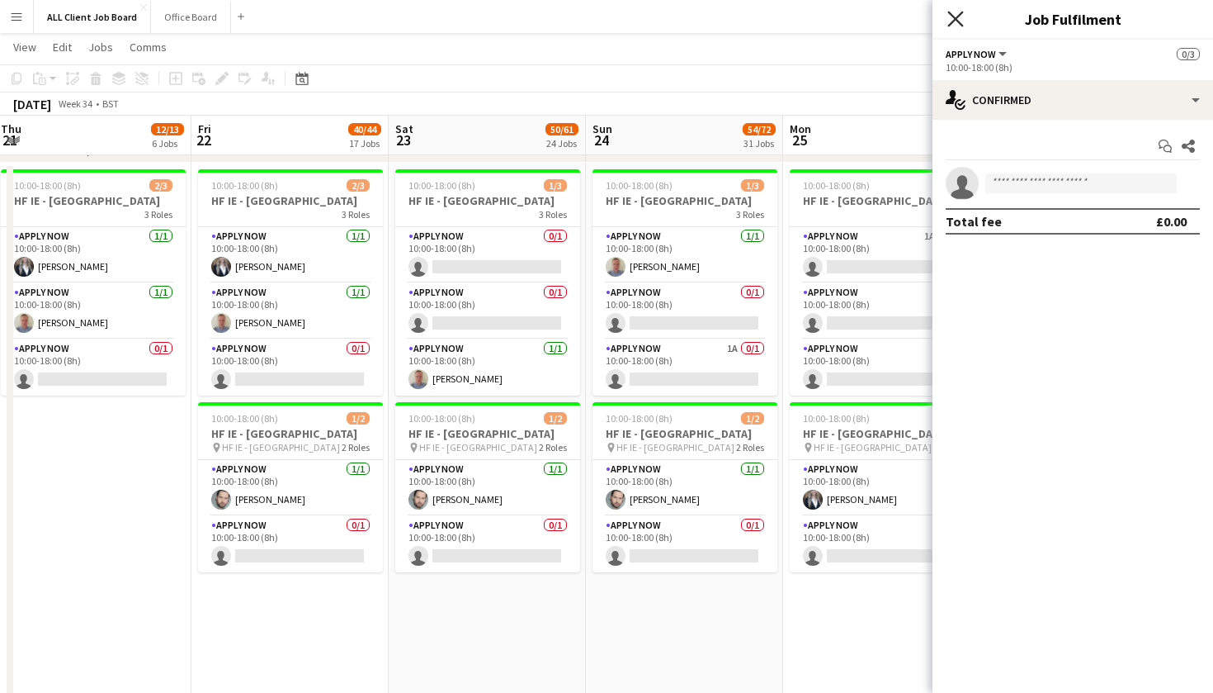
click at [958, 18] on icon at bounding box center [956, 19] width 16 height 16
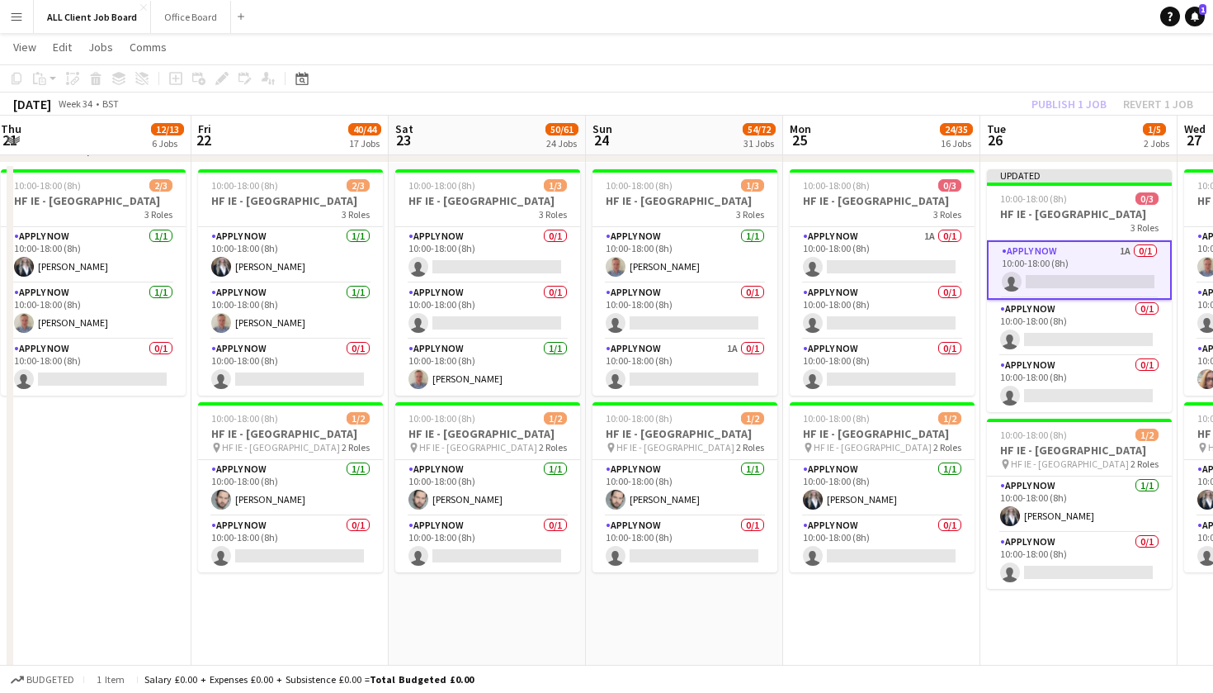
click at [1116, 267] on app-card-role "APPLY NOW 1A 0/1 10:00-18:00 (8h) single-neutral-actions" at bounding box center [1079, 269] width 185 height 59
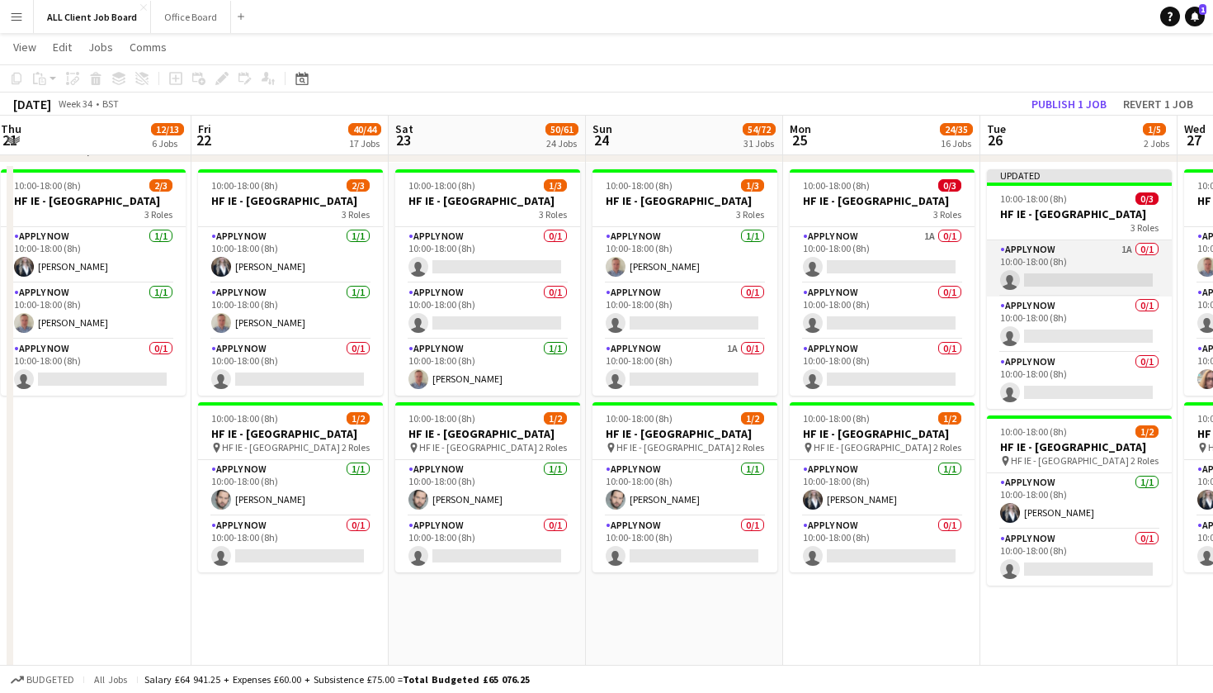
click at [1155, 263] on app-card-role "APPLY NOW 1A 0/1 10:00-18:00 (8h) single-neutral-actions" at bounding box center [1079, 268] width 185 height 56
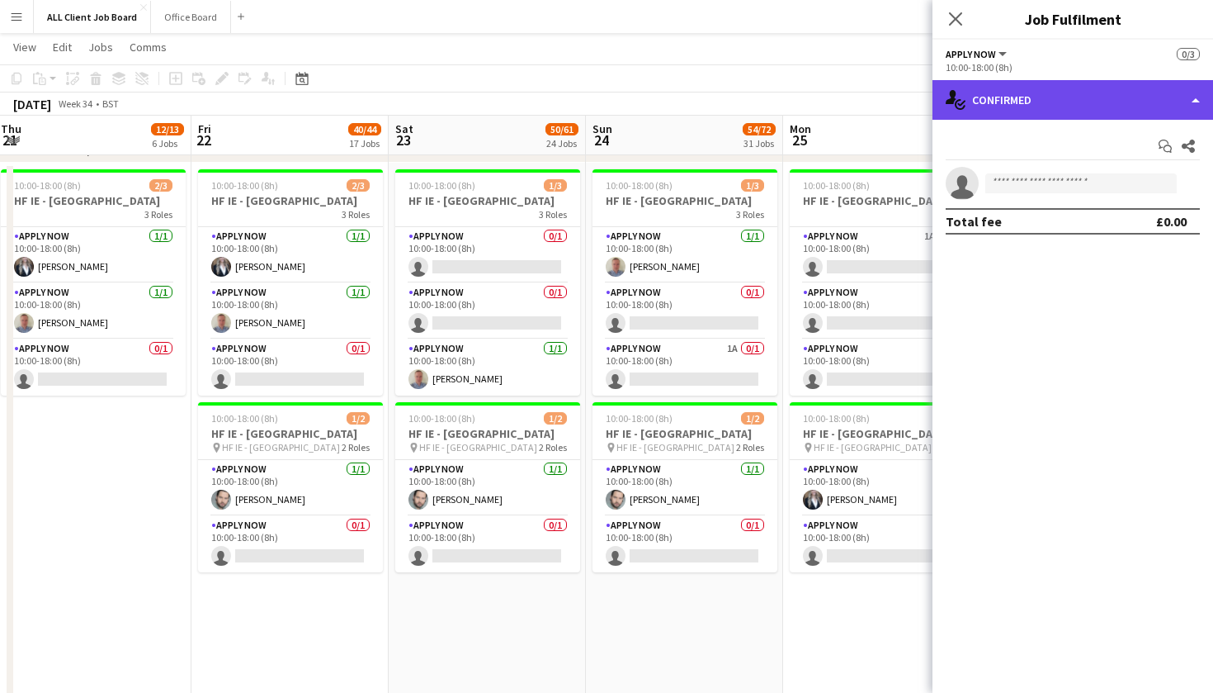
click at [1191, 103] on div "single-neutral-actions-check-2 Confirmed" at bounding box center [1073, 100] width 281 height 40
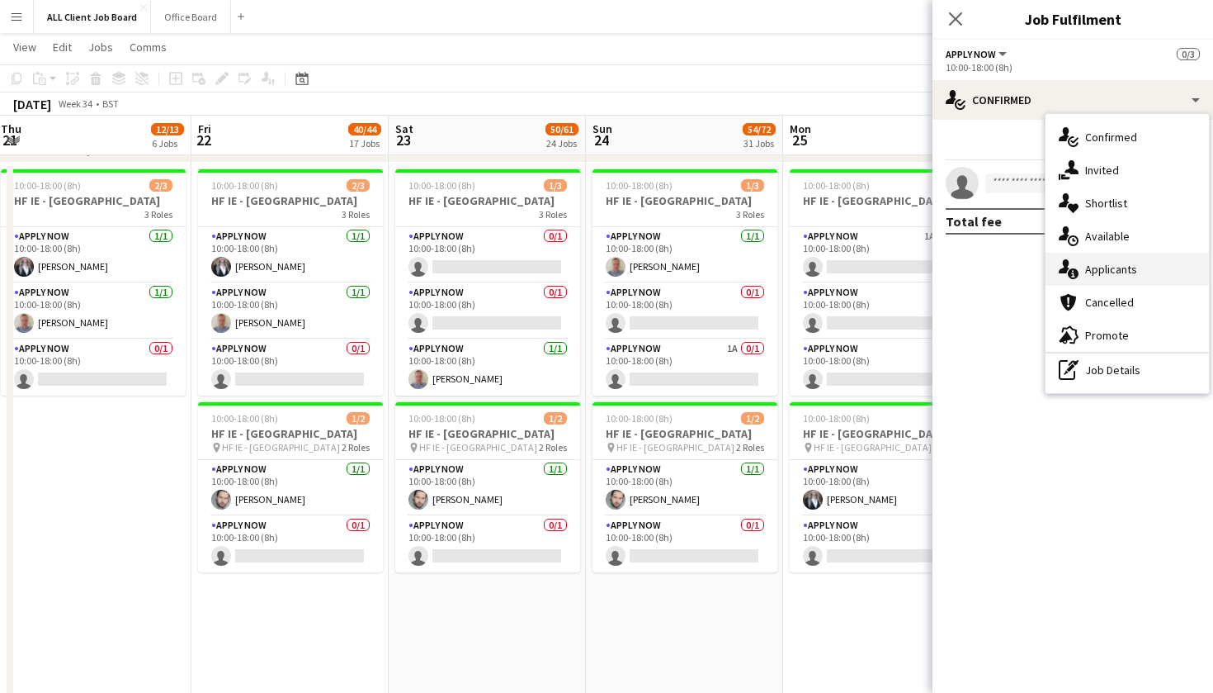
click at [1161, 278] on div "single-neutral-actions-information Applicants" at bounding box center [1127, 269] width 163 height 33
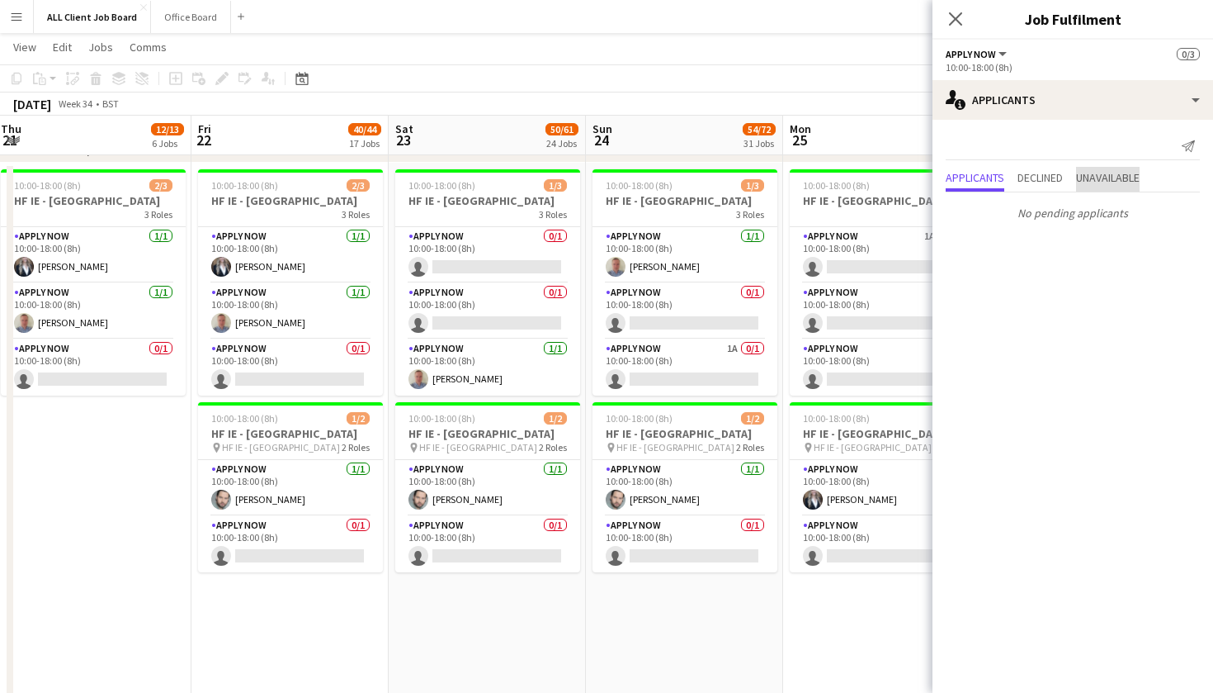
click at [1128, 177] on span "Unavailable" at bounding box center [1108, 178] width 64 height 12
click at [1166, 186] on app-icon "Decline" at bounding box center [1170, 183] width 13 height 13
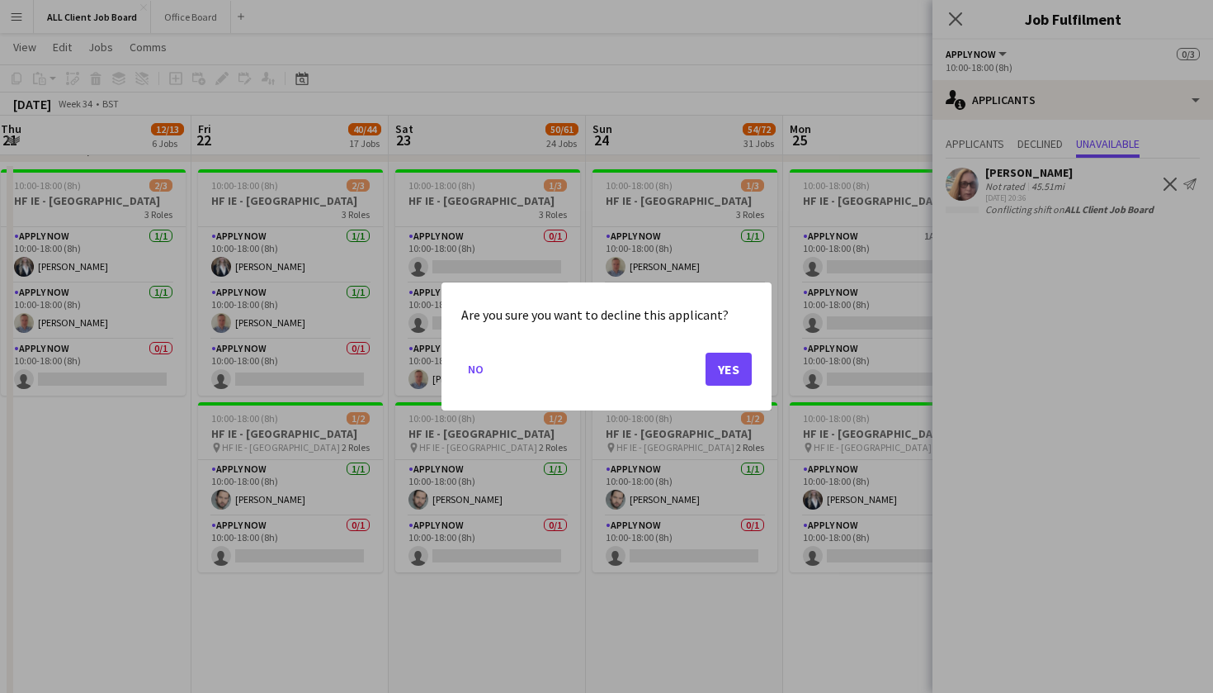
click at [733, 366] on button "Yes" at bounding box center [729, 368] width 46 height 33
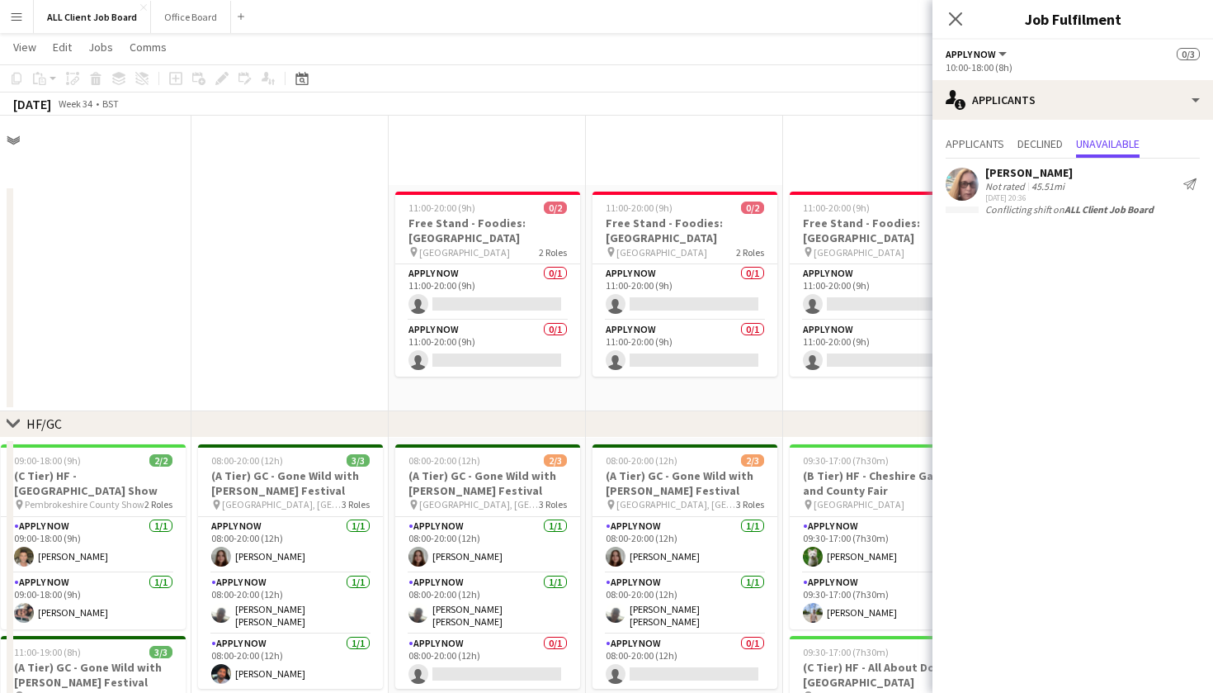
scroll to position [4738, 0]
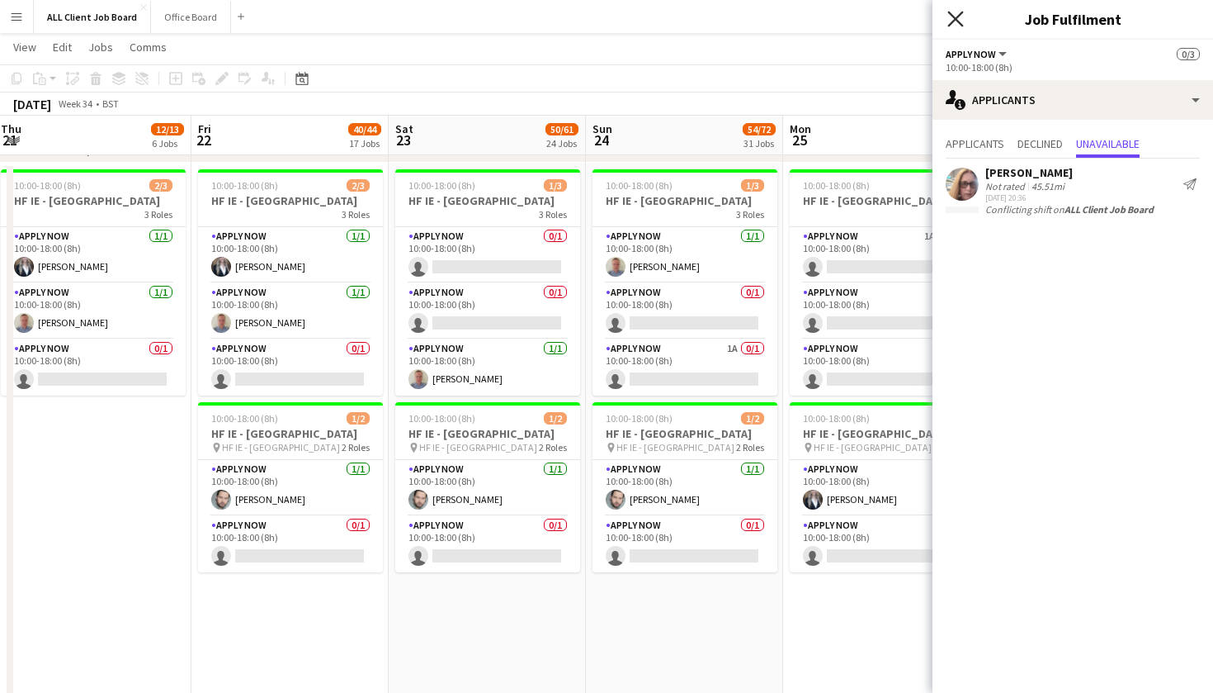
click at [957, 12] on icon "Close pop-in" at bounding box center [956, 19] width 16 height 16
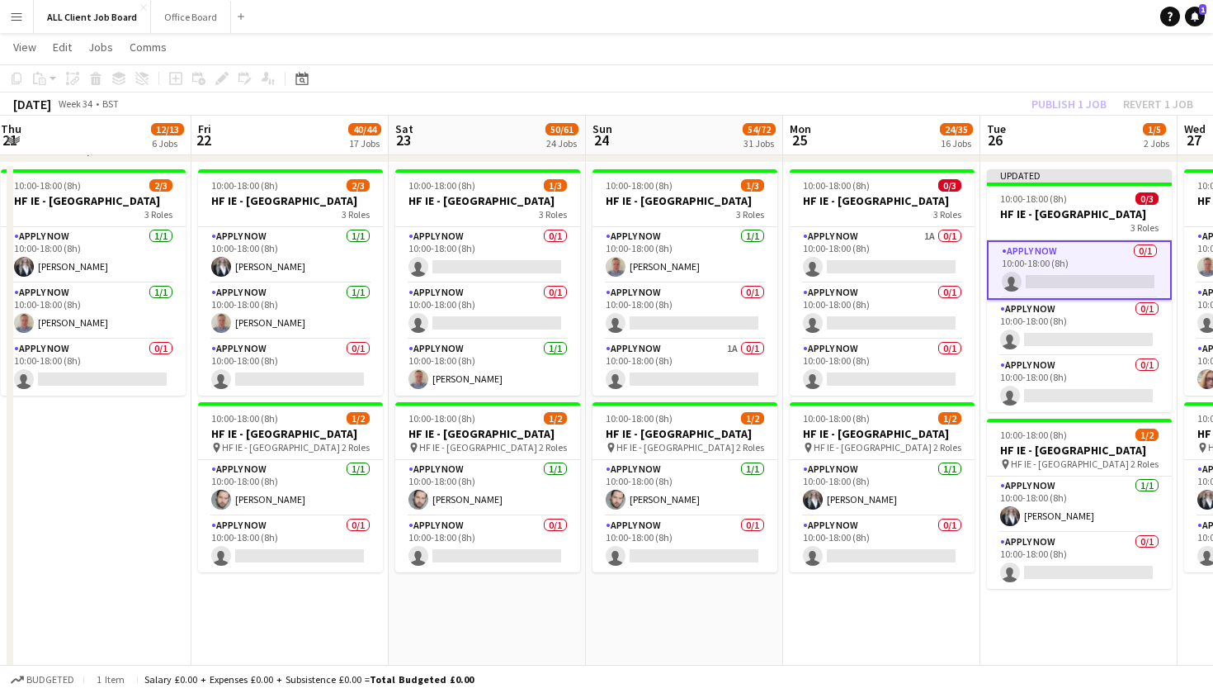
click at [1053, 129] on app-board-header-date "Tue 26 1/5 2 Jobs" at bounding box center [1079, 136] width 197 height 40
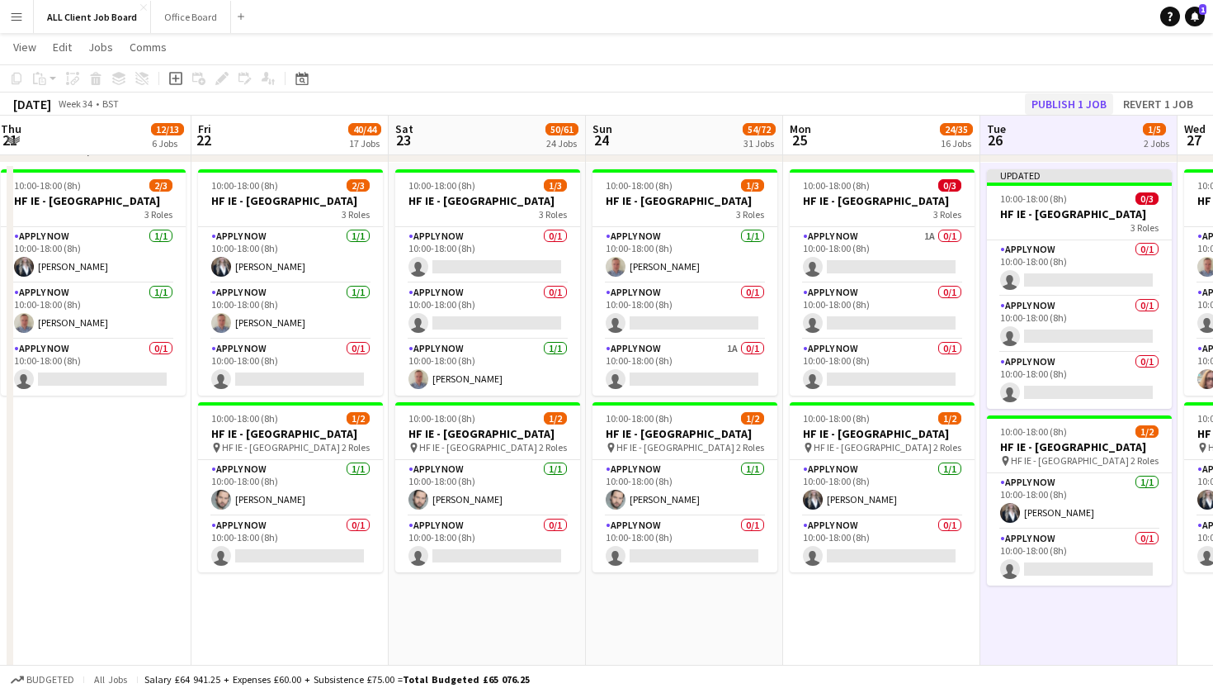
click at [1055, 109] on button "Publish 1 job" at bounding box center [1069, 103] width 88 height 21
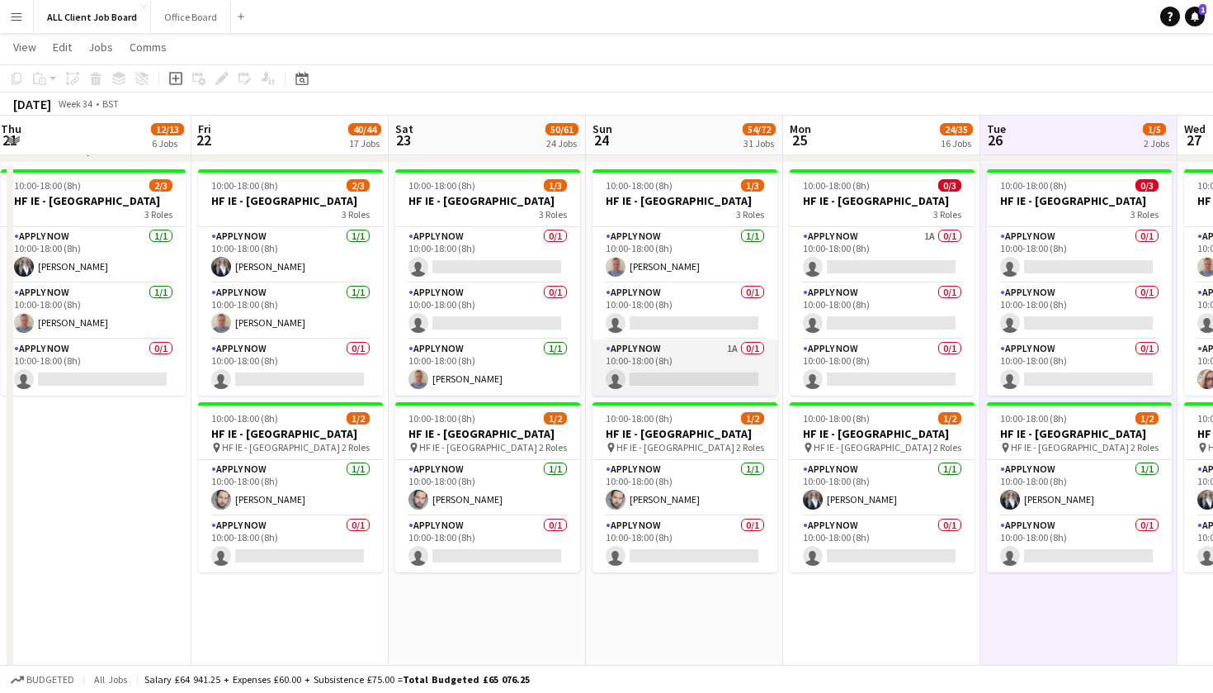
click at [752, 367] on app-card-role "APPLY NOW 1A 0/1 10:00-18:00 (8h) single-neutral-actions" at bounding box center [685, 367] width 185 height 56
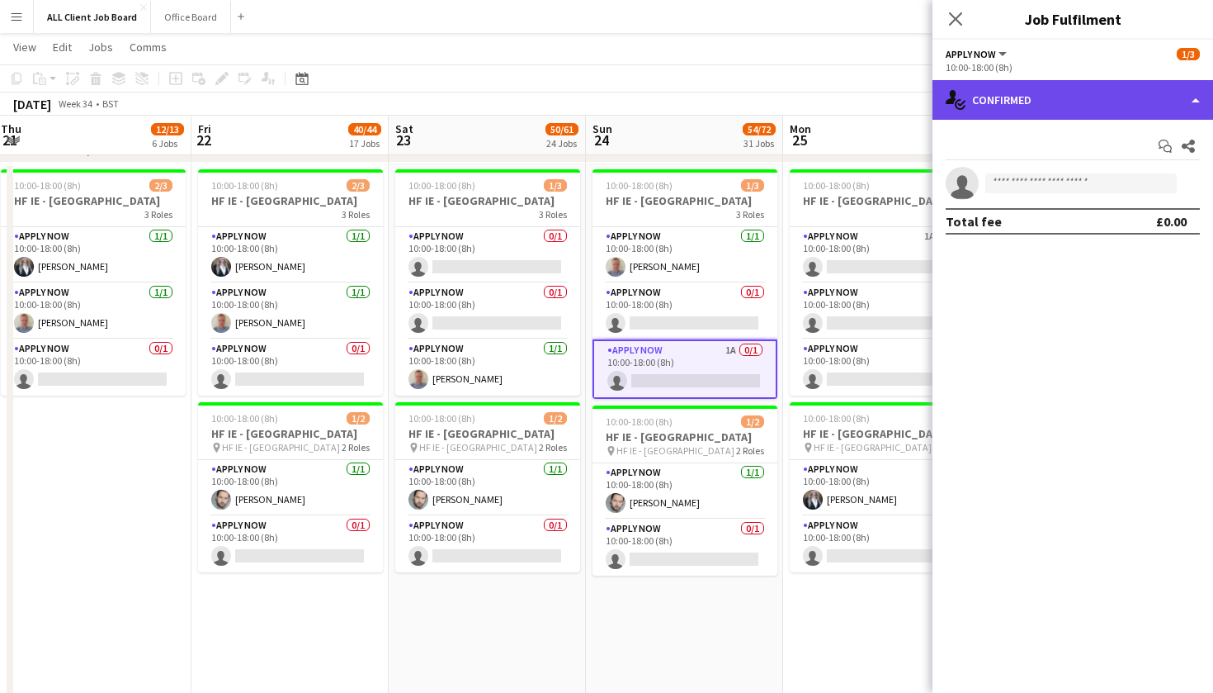
click at [1194, 102] on div "single-neutral-actions-check-2 Confirmed" at bounding box center [1073, 100] width 281 height 40
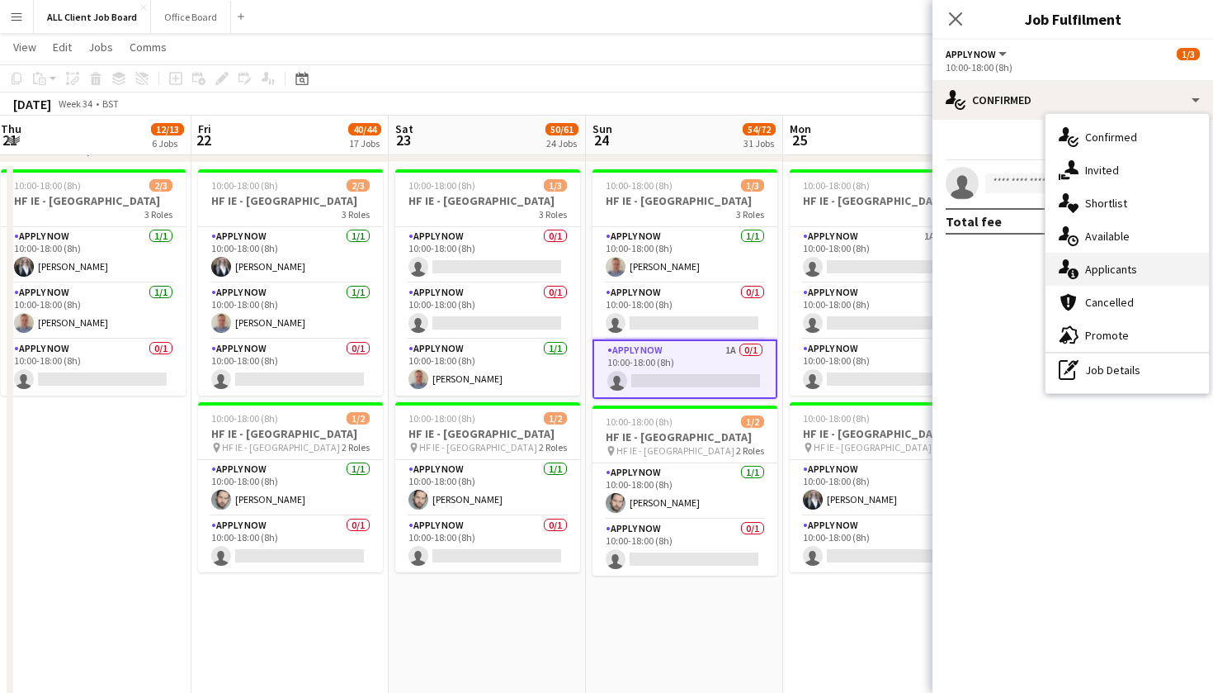
click at [1170, 277] on div "single-neutral-actions-information Applicants" at bounding box center [1127, 269] width 163 height 33
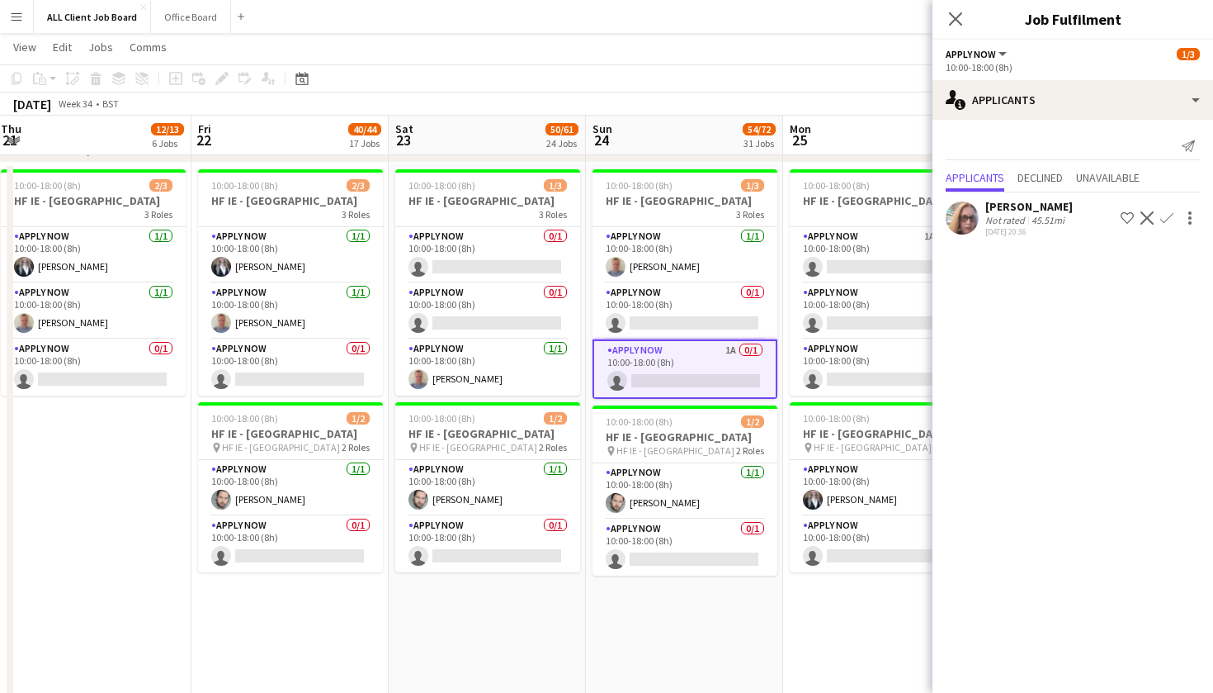
click at [1149, 222] on app-icon "Decline" at bounding box center [1147, 217] width 13 height 13
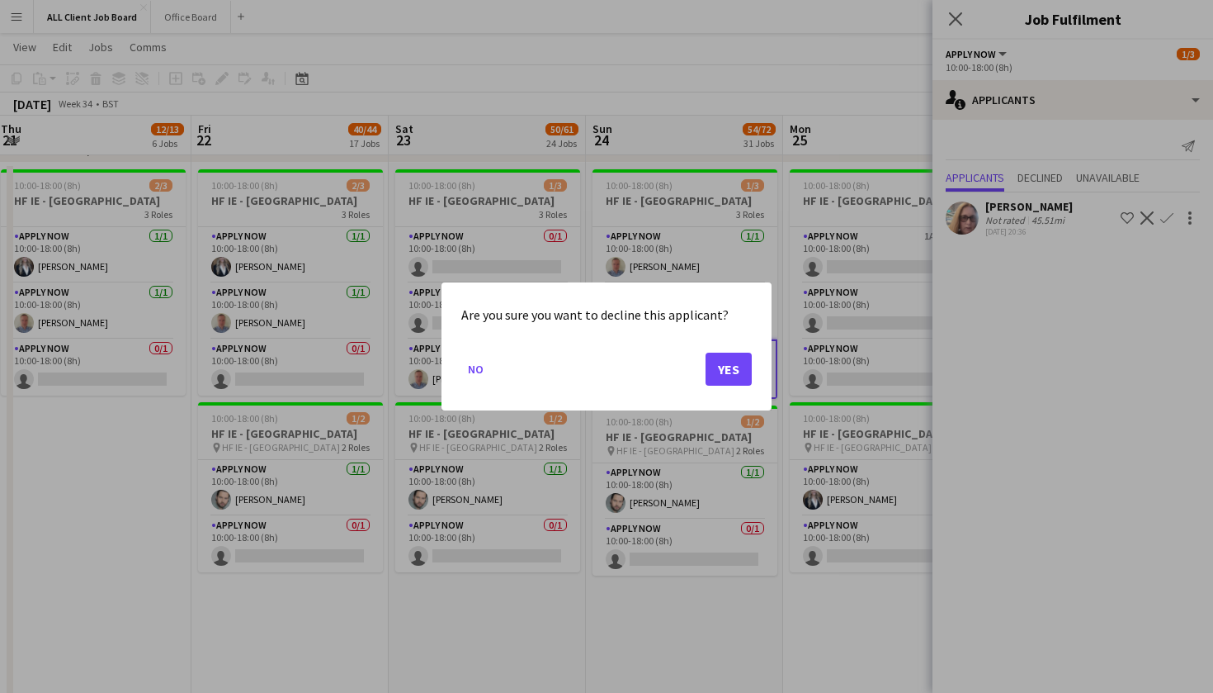
click at [712, 370] on button "Yes" at bounding box center [729, 368] width 46 height 33
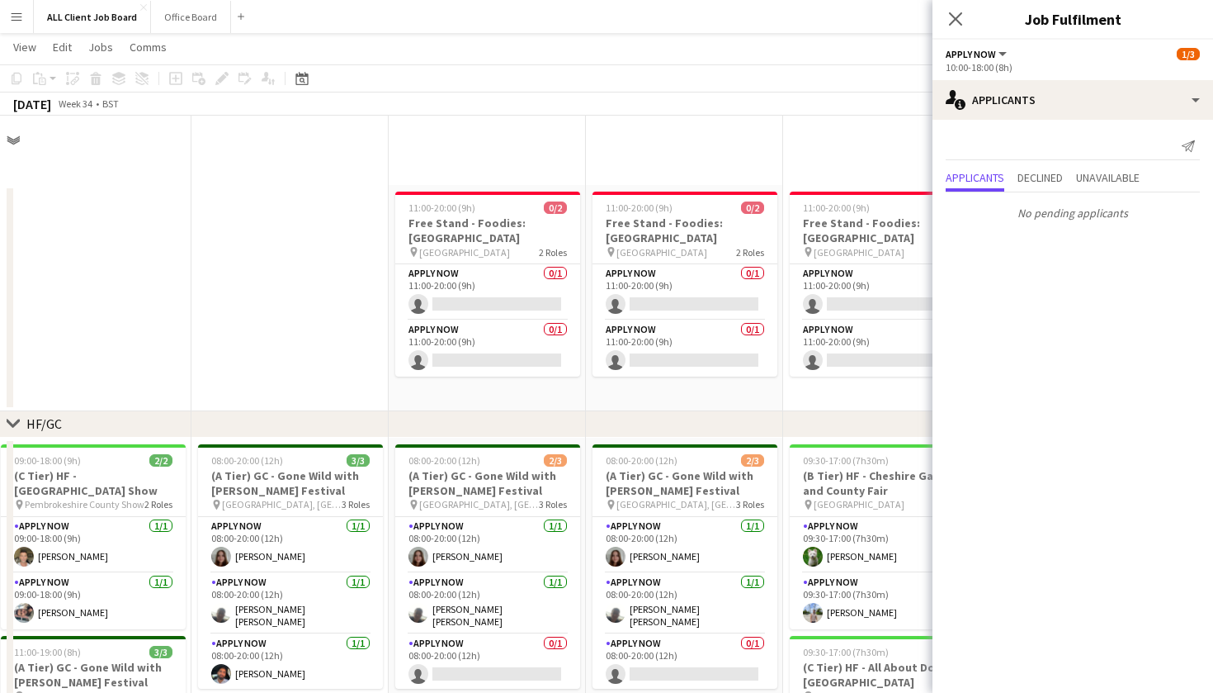
scroll to position [4738, 0]
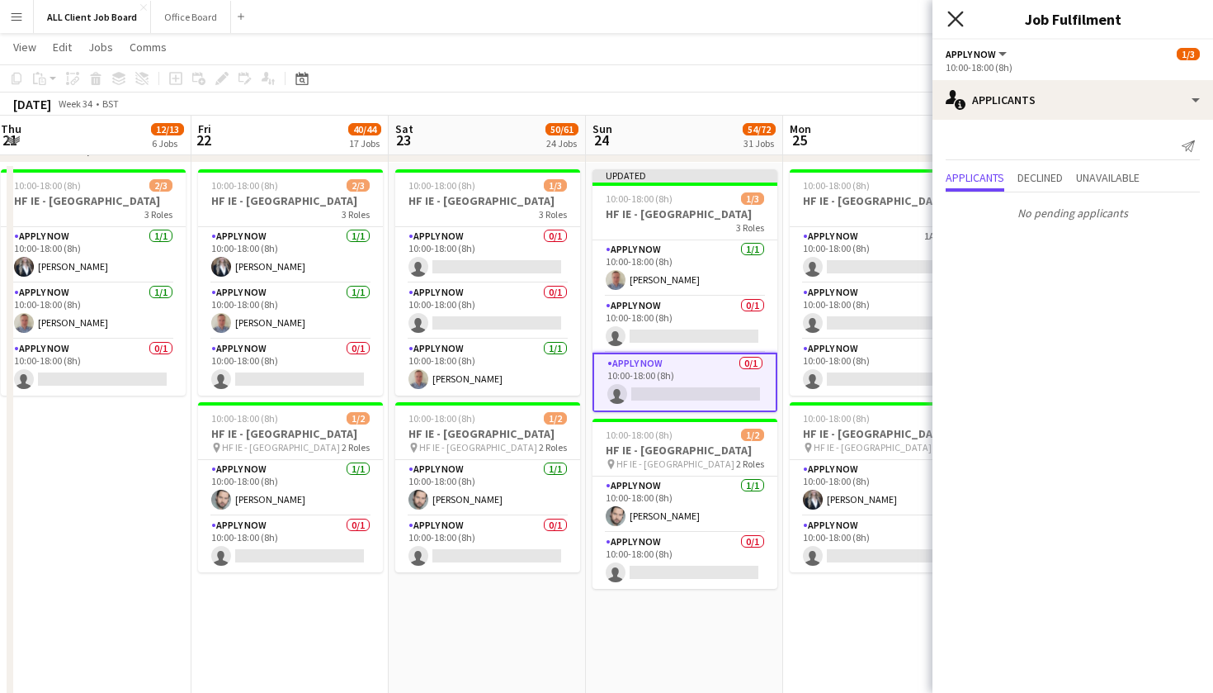
click at [959, 21] on icon at bounding box center [956, 19] width 16 height 16
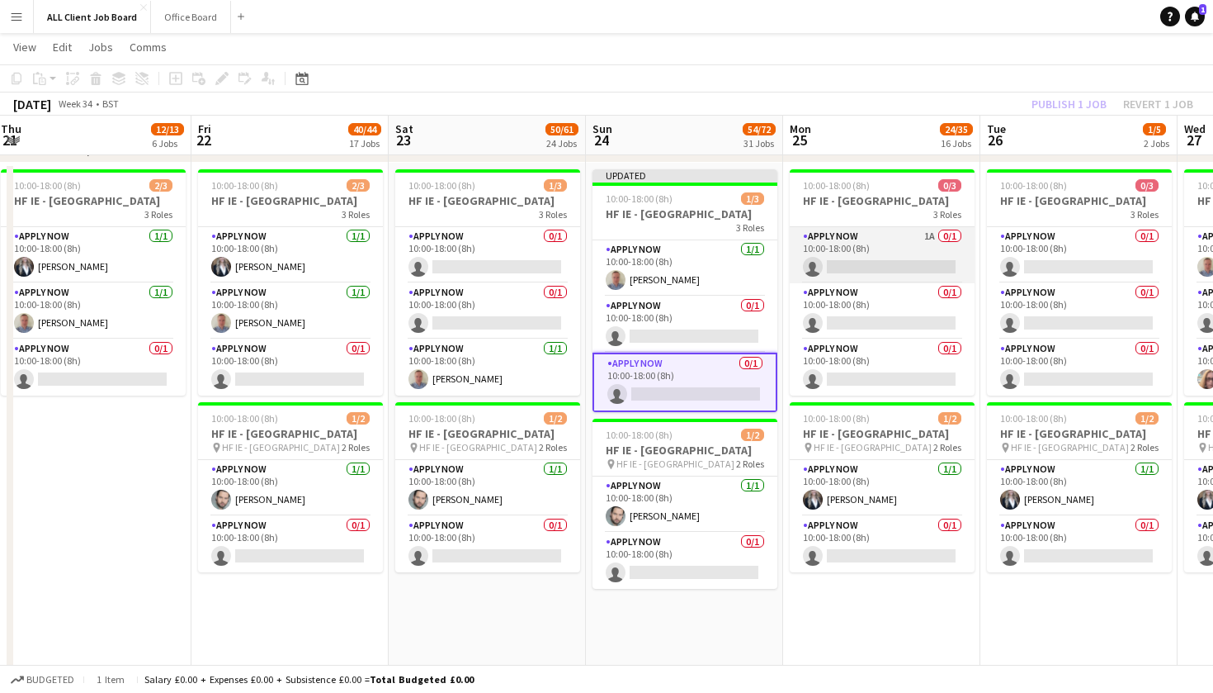
click at [936, 248] on app-card-role "APPLY NOW 1A 0/1 10:00-18:00 (8h) single-neutral-actions" at bounding box center [882, 255] width 185 height 56
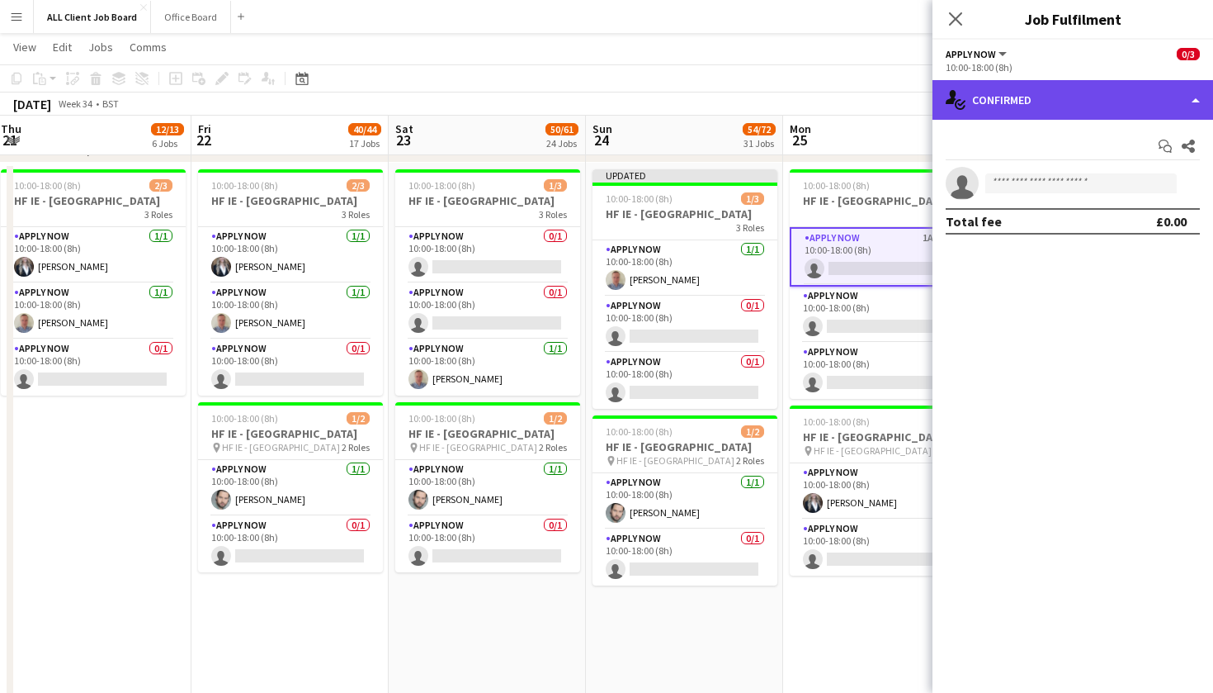
click at [1196, 104] on div "single-neutral-actions-check-2 Confirmed" at bounding box center [1073, 100] width 281 height 40
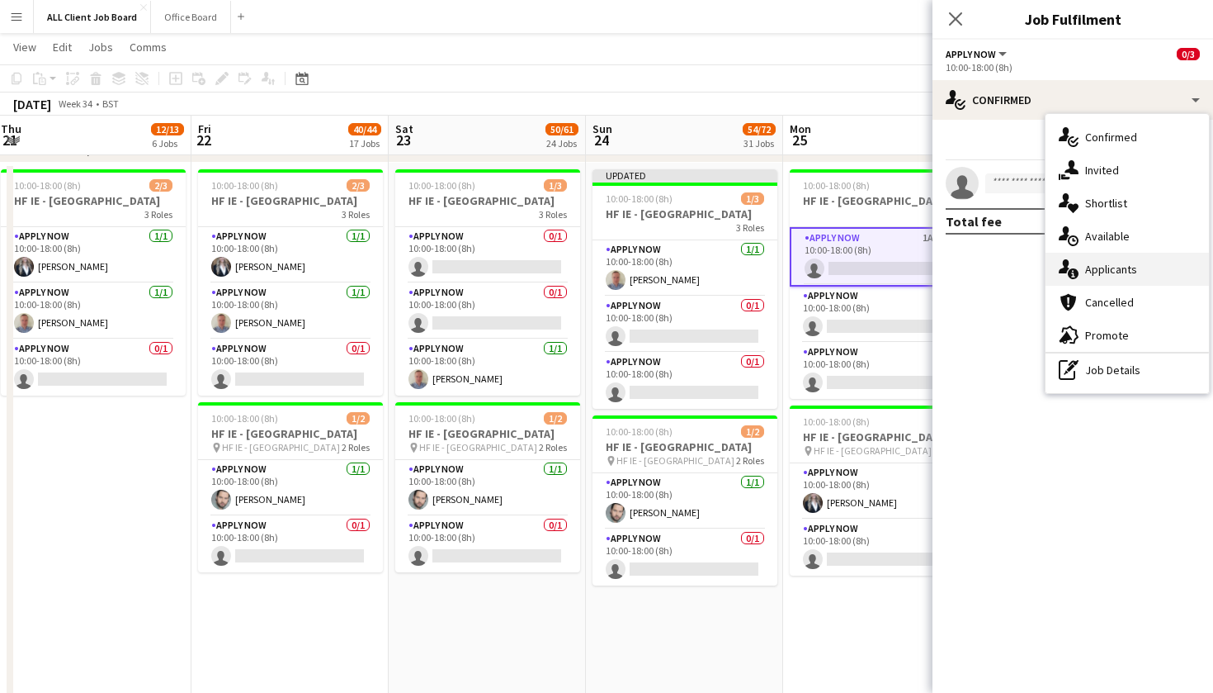
click at [1152, 264] on div "single-neutral-actions-information Applicants" at bounding box center [1127, 269] width 163 height 33
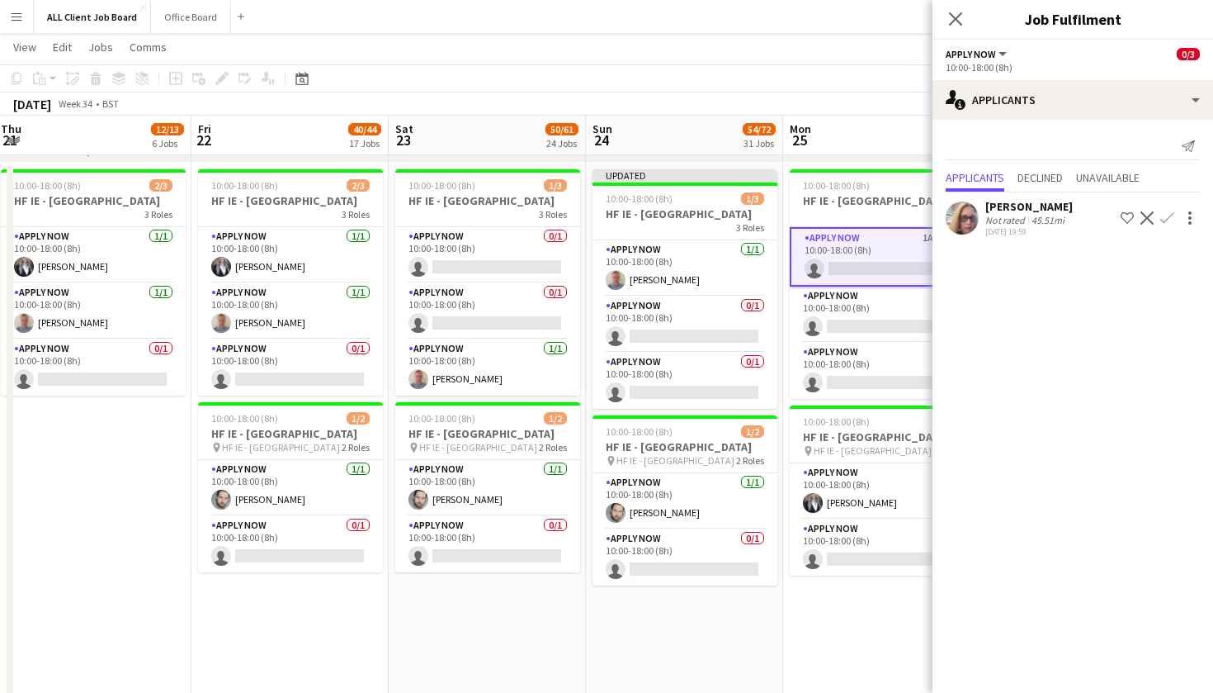
click at [1147, 218] on app-icon "Decline" at bounding box center [1147, 217] width 13 height 13
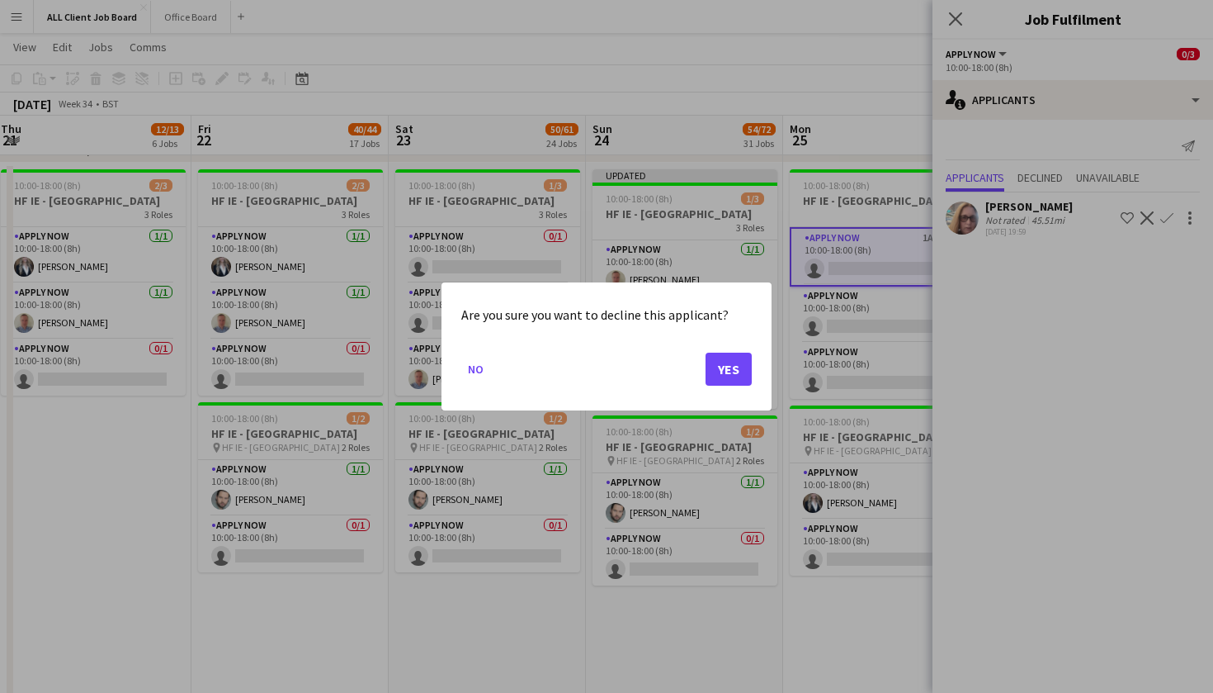
scroll to position [0, 0]
click at [732, 373] on button "Yes" at bounding box center [729, 368] width 46 height 33
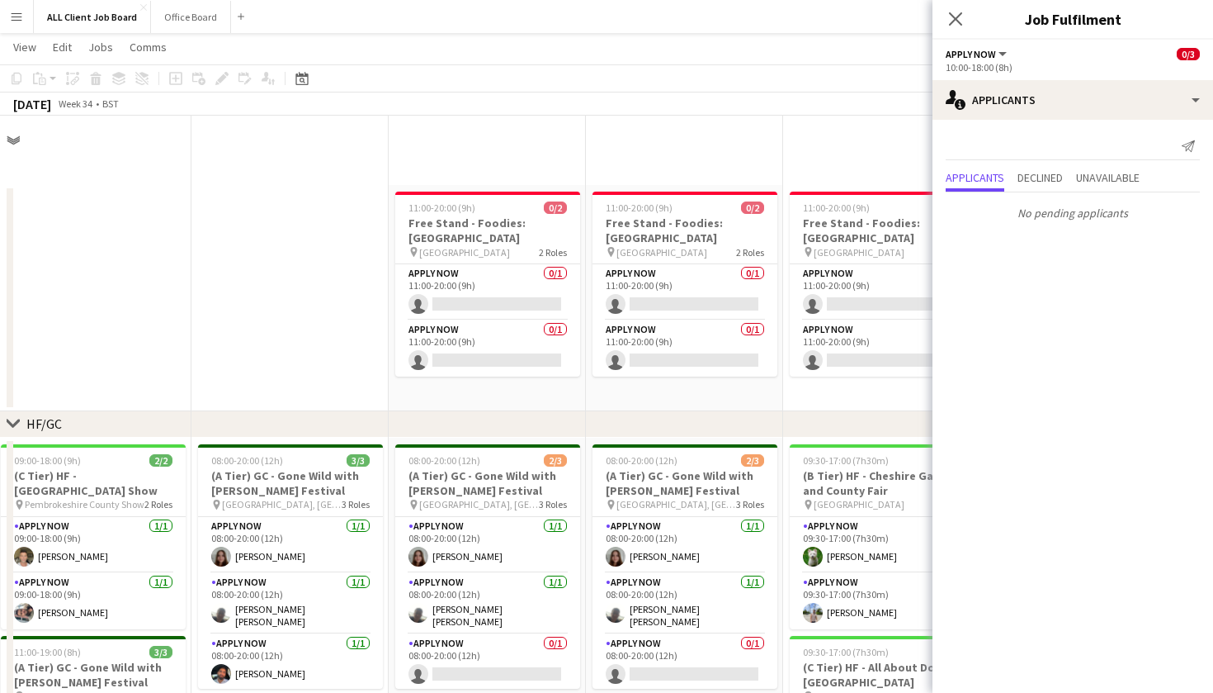
scroll to position [4738, 0]
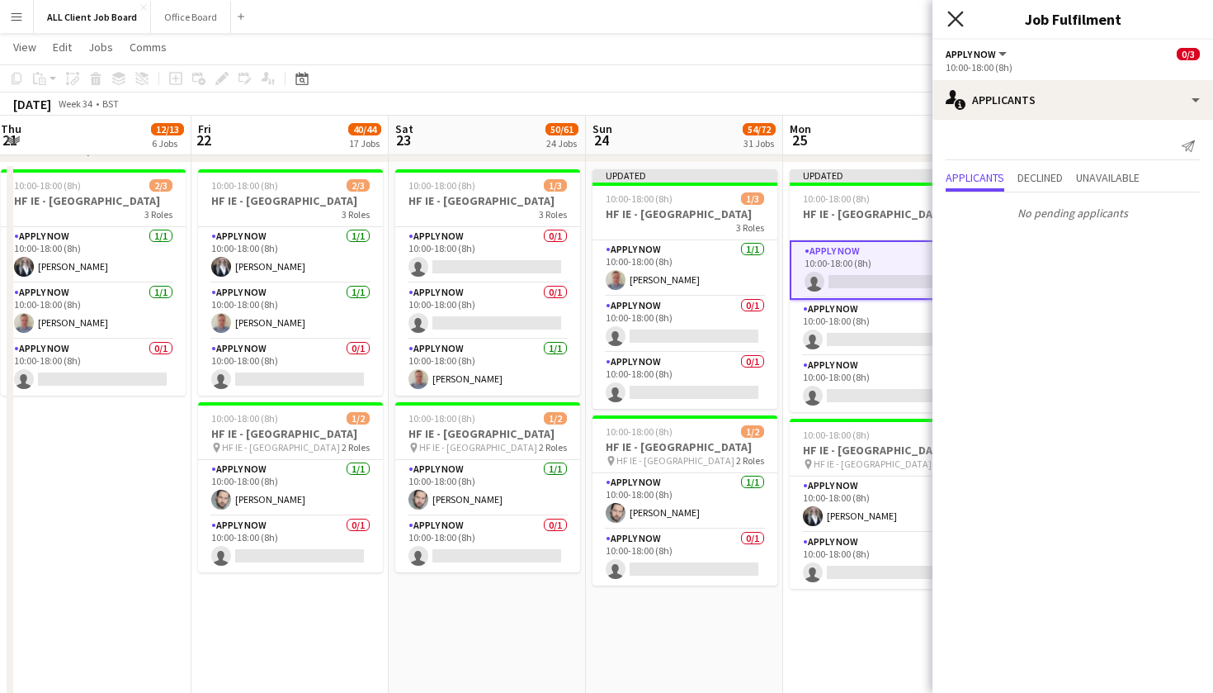
click at [958, 16] on icon "Close pop-in" at bounding box center [956, 19] width 16 height 16
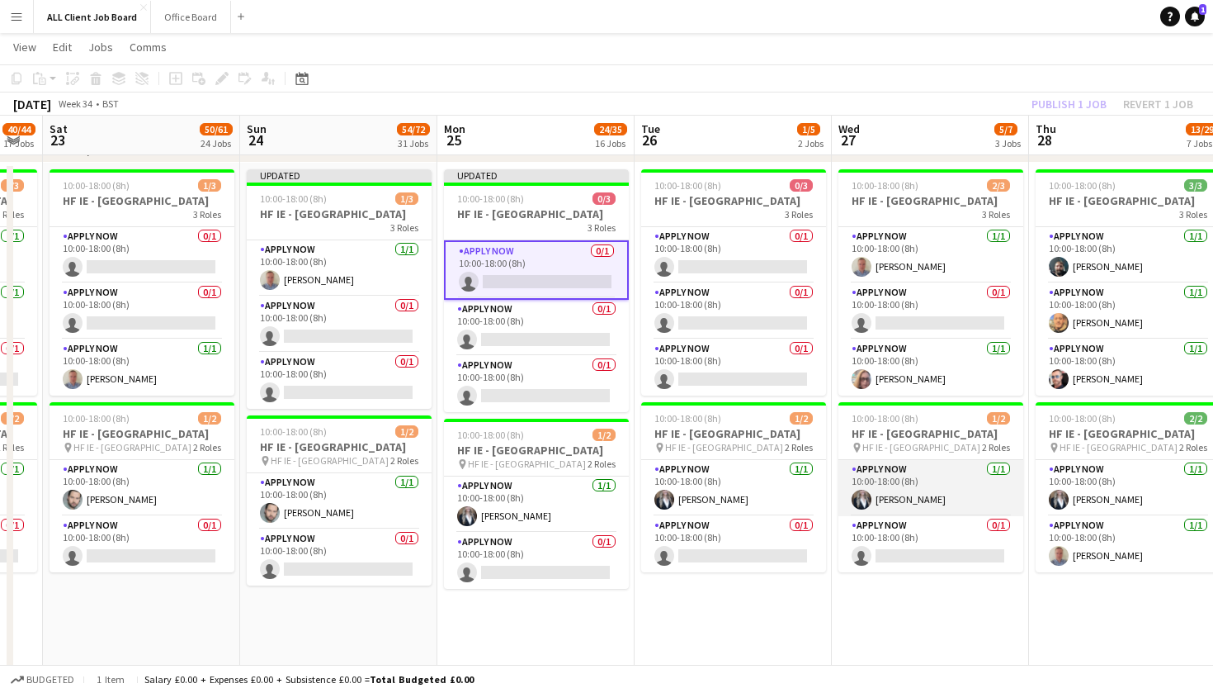
scroll to position [0, 767]
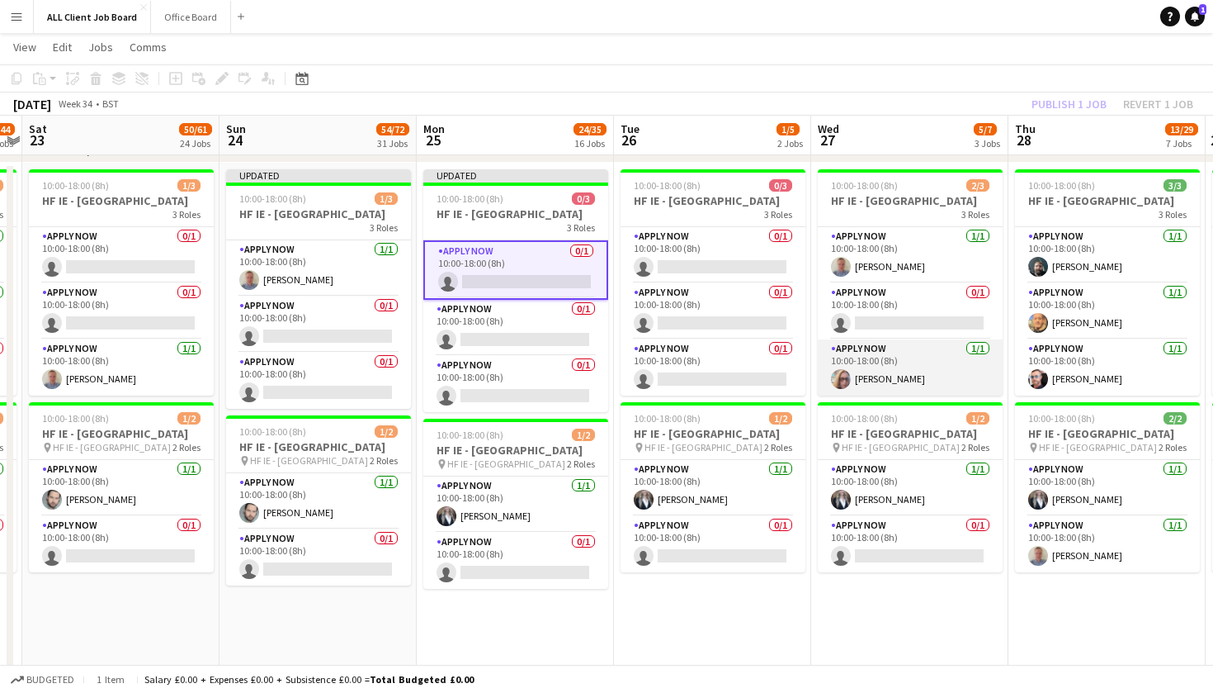
click at [968, 389] on app-card-role "APPLY NOW [DATE] 10:00-18:00 (8h) [PERSON_NAME]" at bounding box center [910, 367] width 185 height 56
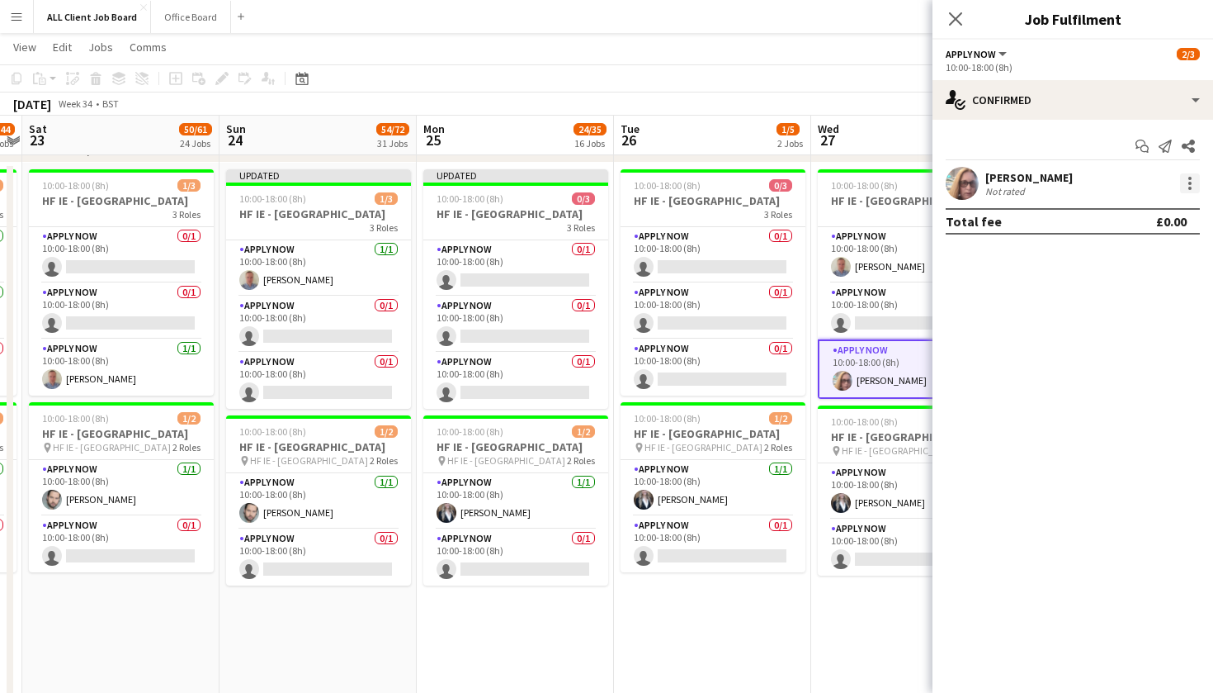
click at [1190, 184] on div at bounding box center [1190, 183] width 3 height 3
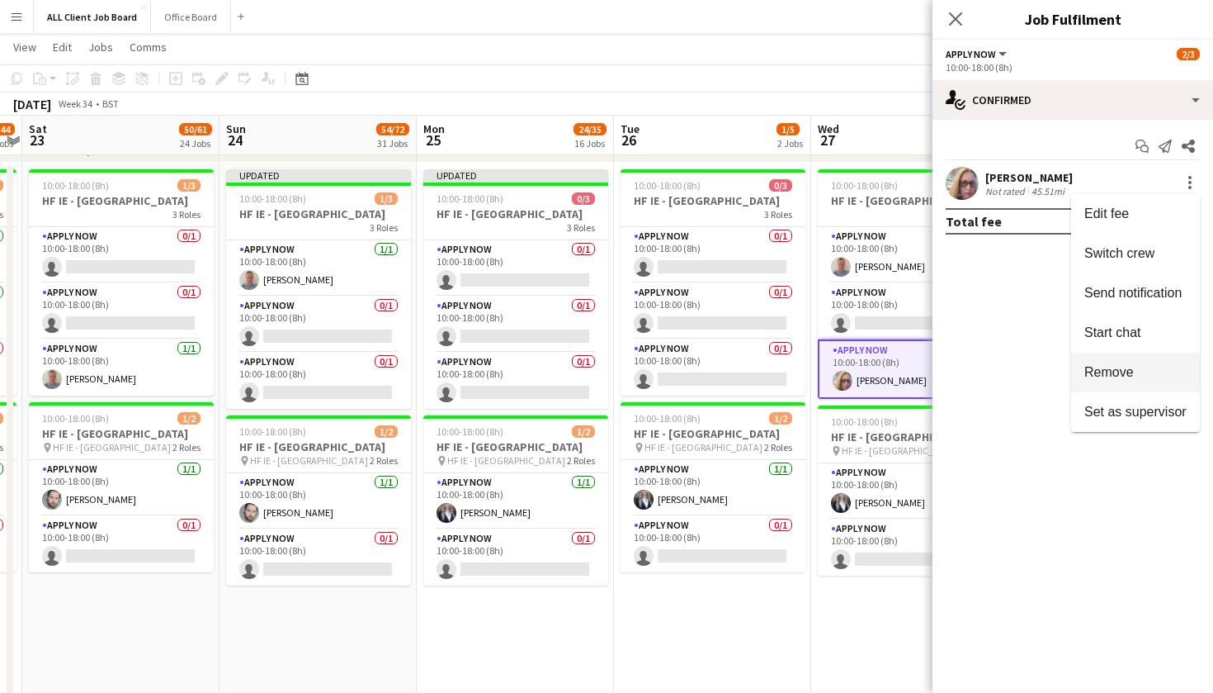
click at [1142, 386] on button "Remove" at bounding box center [1135, 372] width 129 height 40
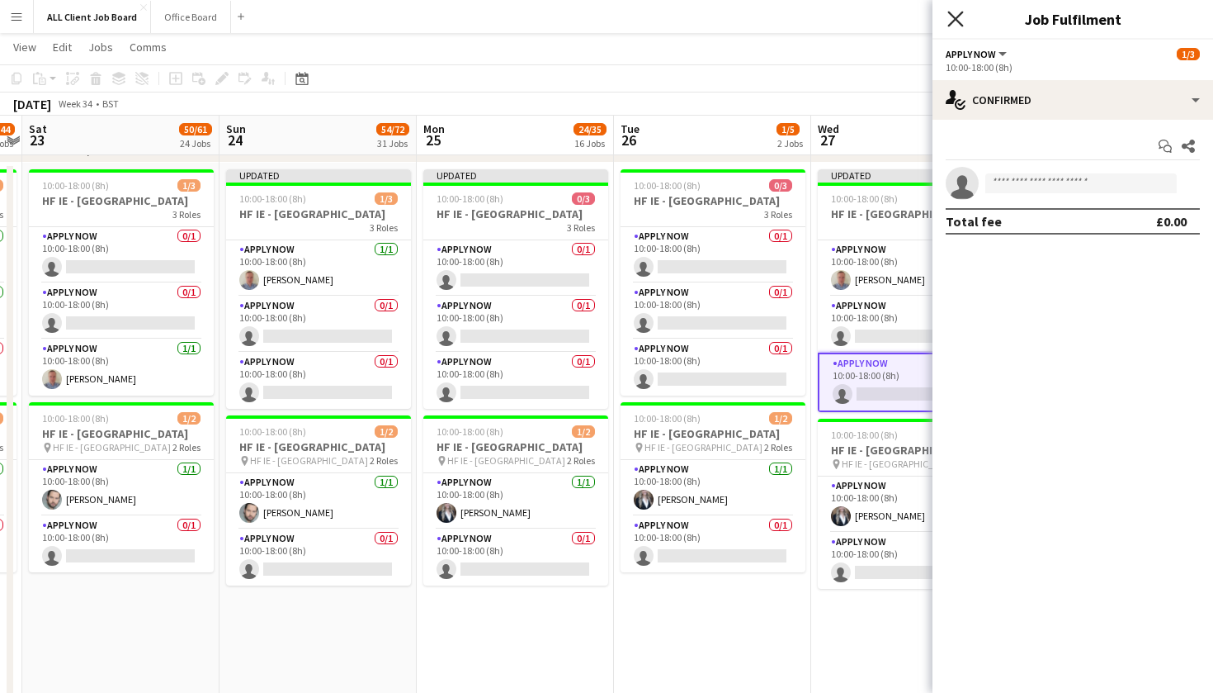
click at [954, 19] on icon "Close pop-in" at bounding box center [956, 19] width 16 height 16
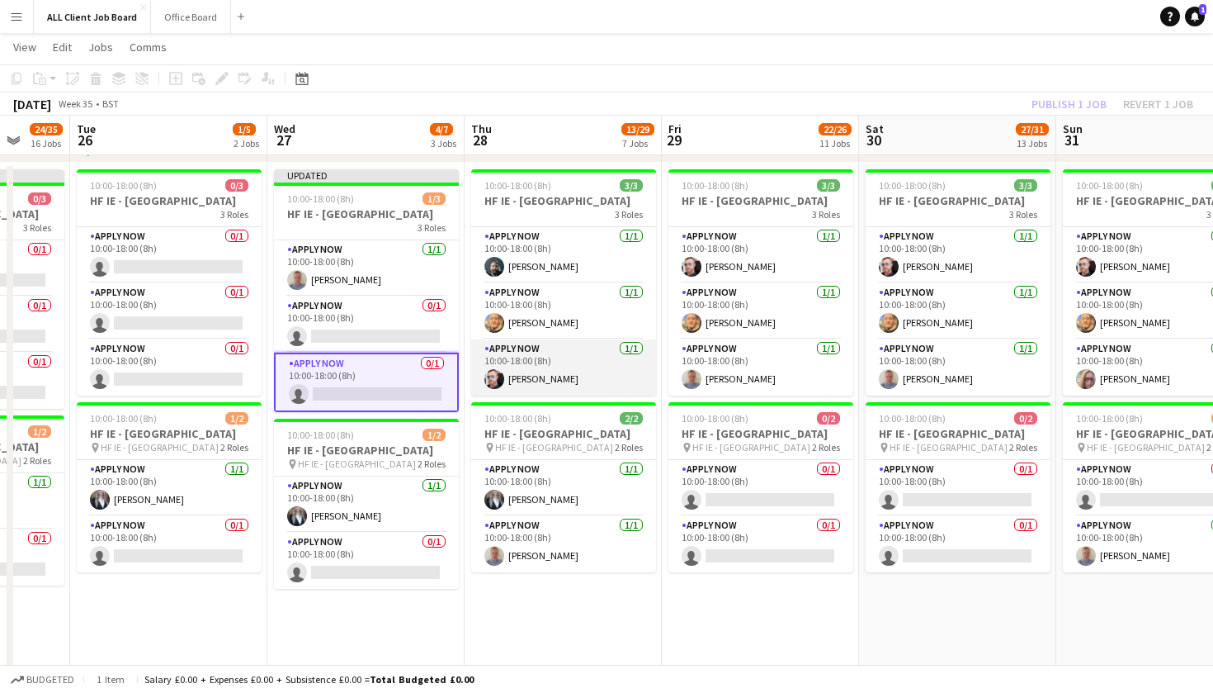
scroll to position [0, 523]
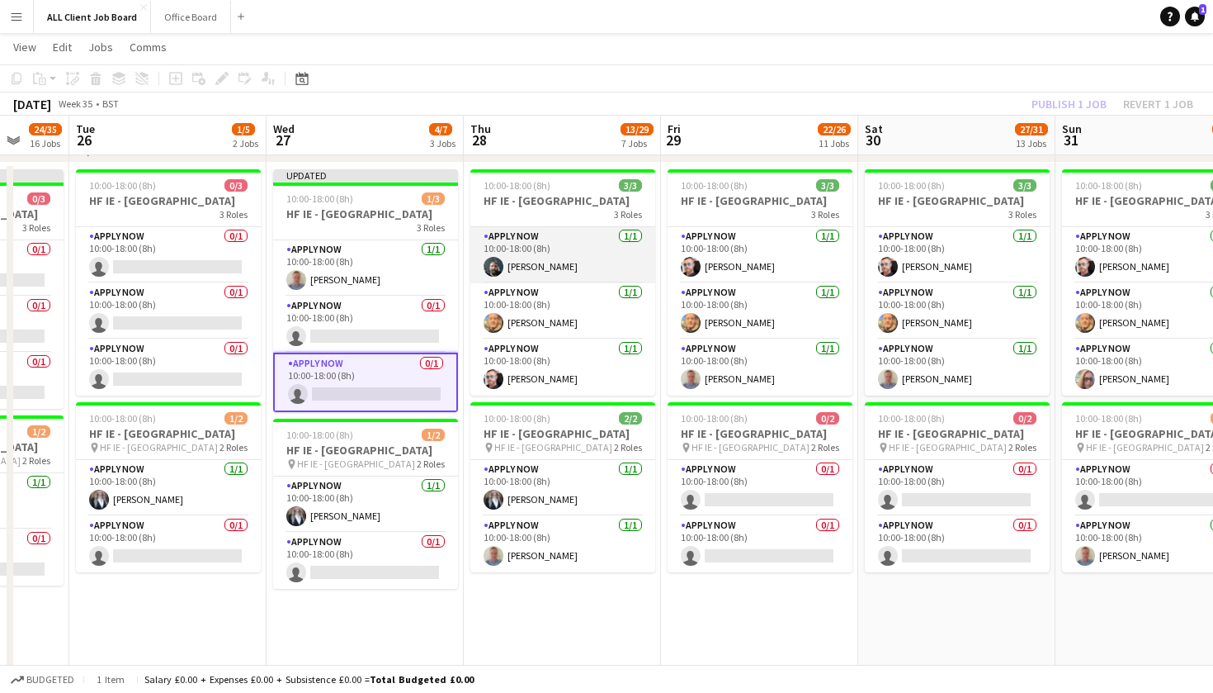
click at [561, 254] on app-card-role "APPLY NOW [DATE] 10:00-18:00 (8h) [PERSON_NAME]" at bounding box center [563, 255] width 185 height 56
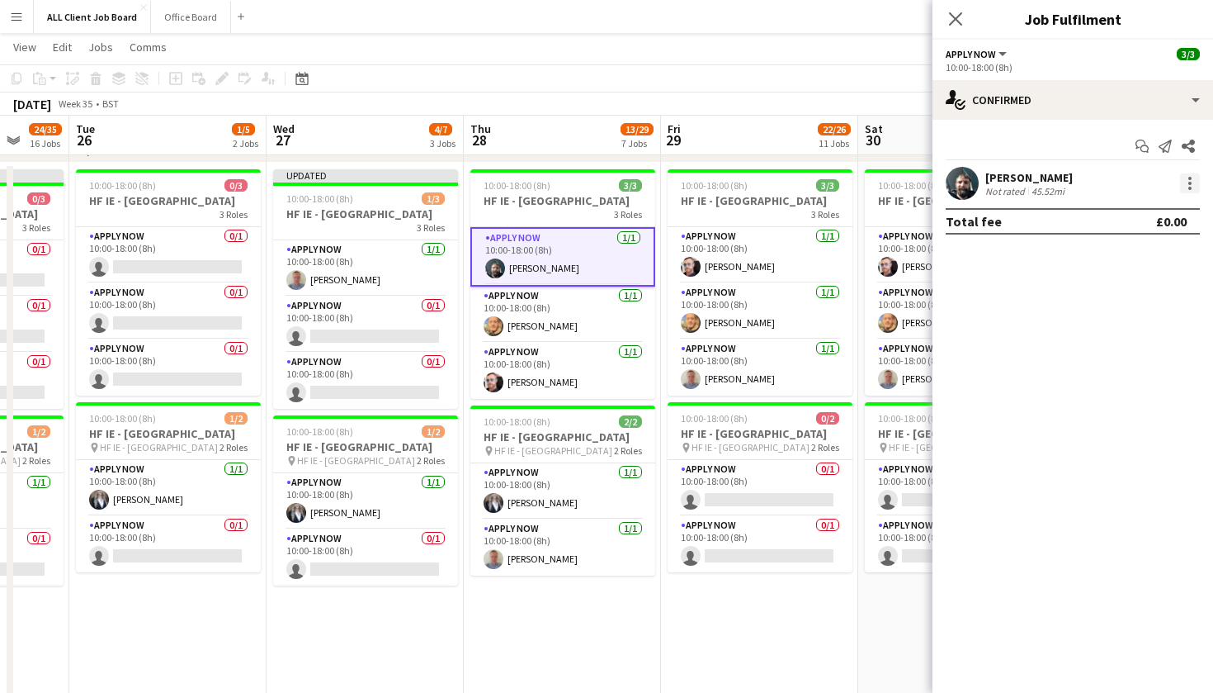
click at [1188, 187] on div at bounding box center [1190, 183] width 20 height 20
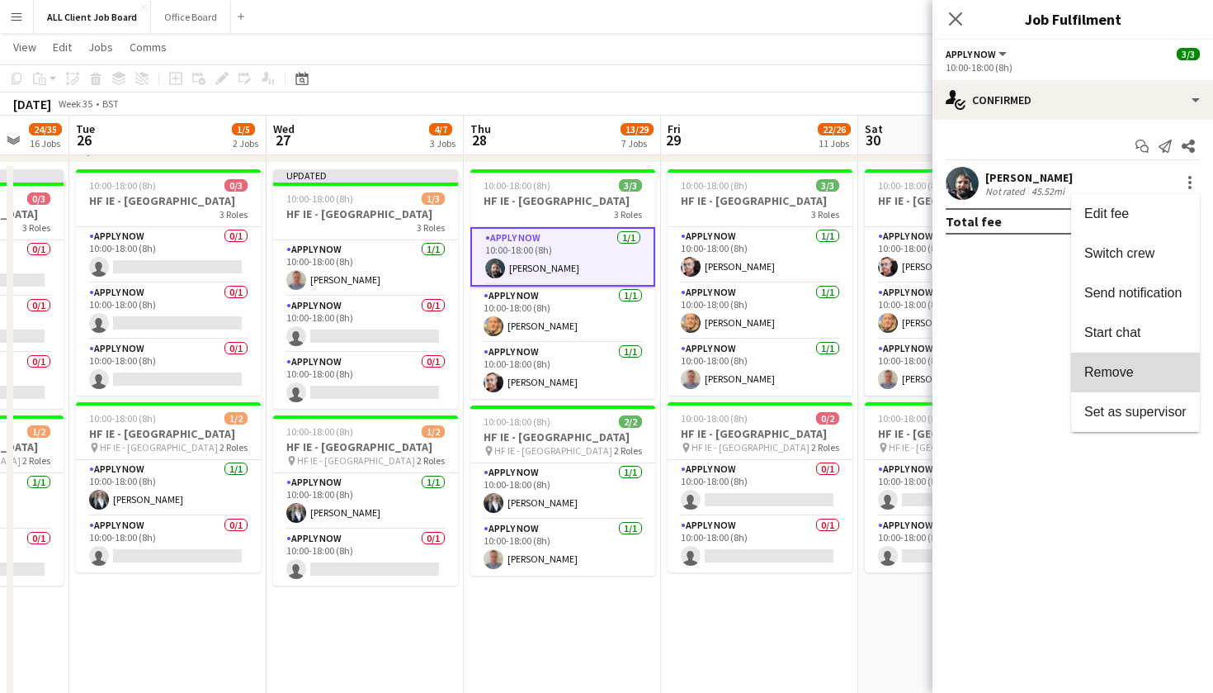
click at [1147, 371] on span "Remove" at bounding box center [1136, 372] width 102 height 15
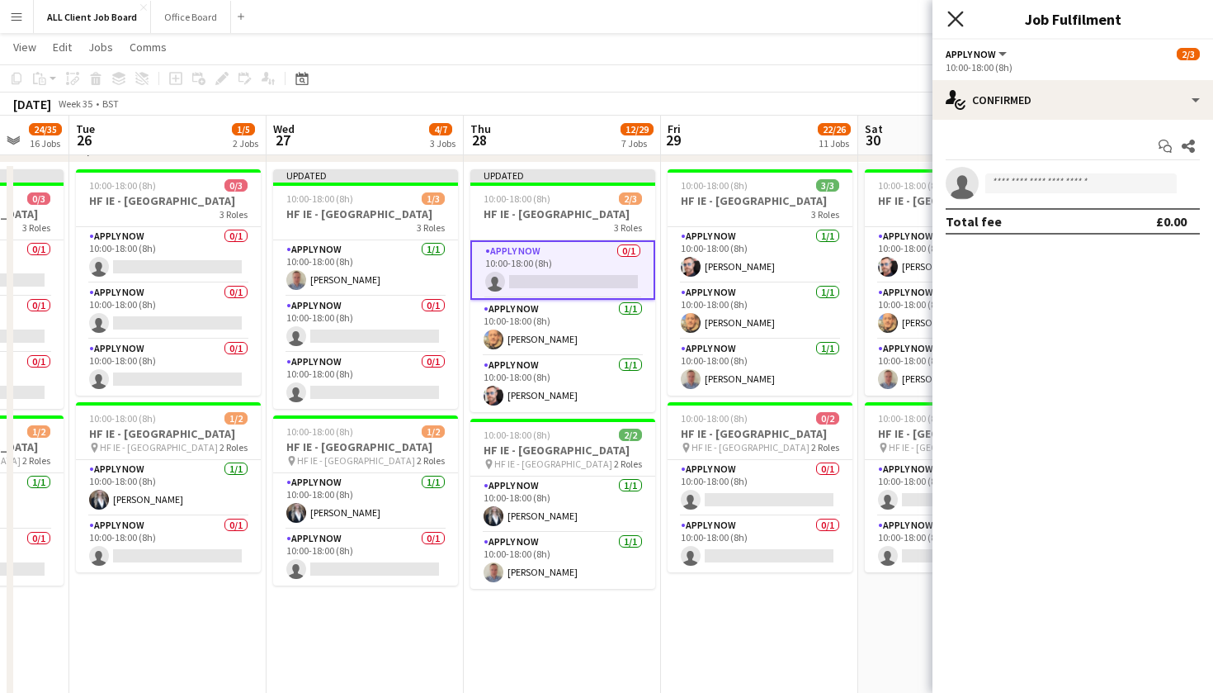
click at [953, 21] on icon "Close pop-in" at bounding box center [956, 19] width 16 height 16
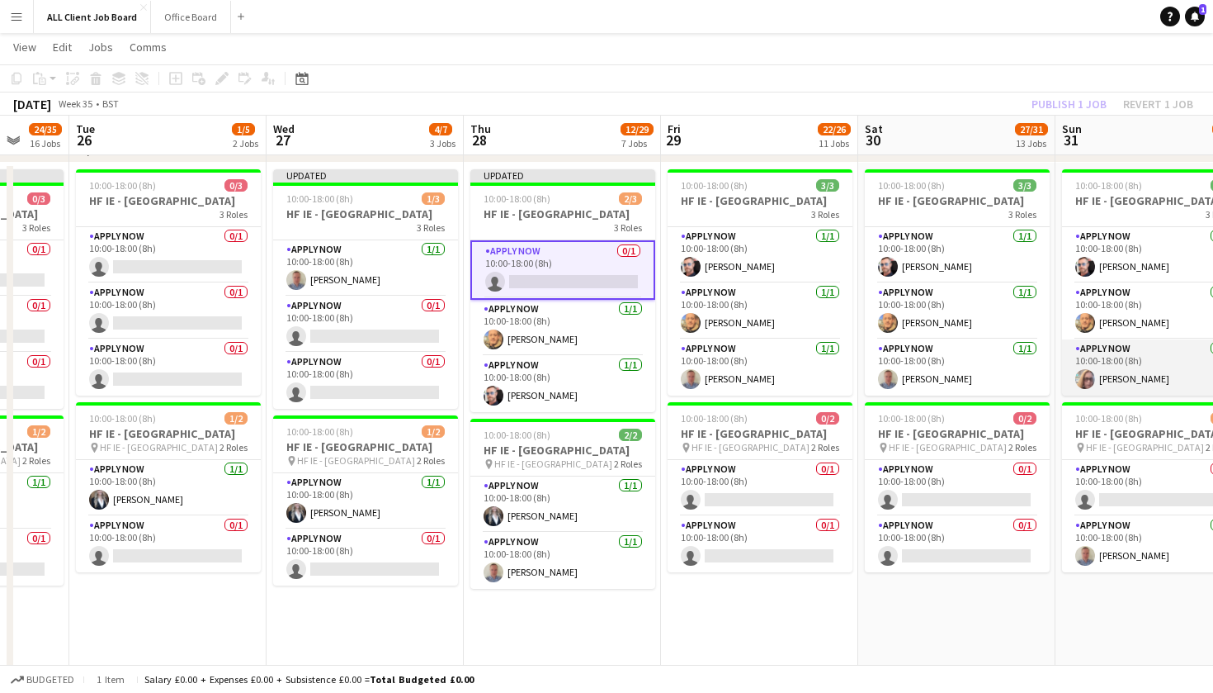
click at [1119, 371] on app-card-role "APPLY NOW [DATE] 10:00-18:00 (8h) [PERSON_NAME]" at bounding box center [1154, 367] width 185 height 56
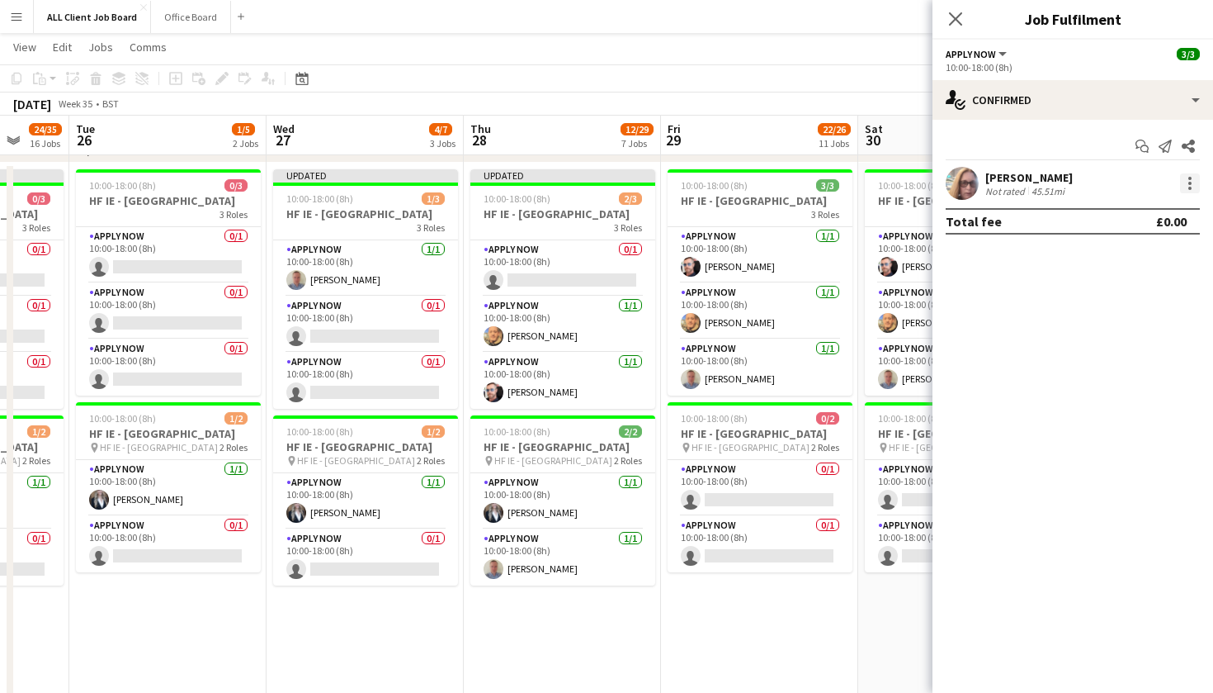
click at [1187, 182] on div at bounding box center [1190, 183] width 20 height 20
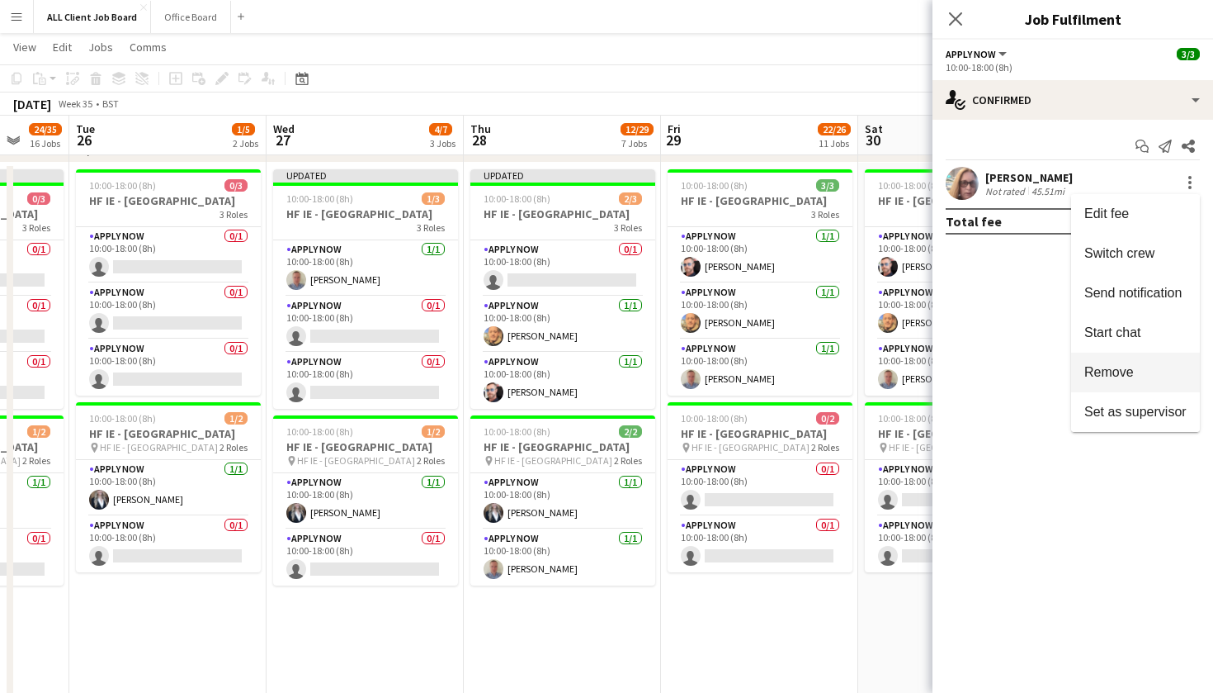
click at [1134, 364] on button "Remove" at bounding box center [1135, 372] width 129 height 40
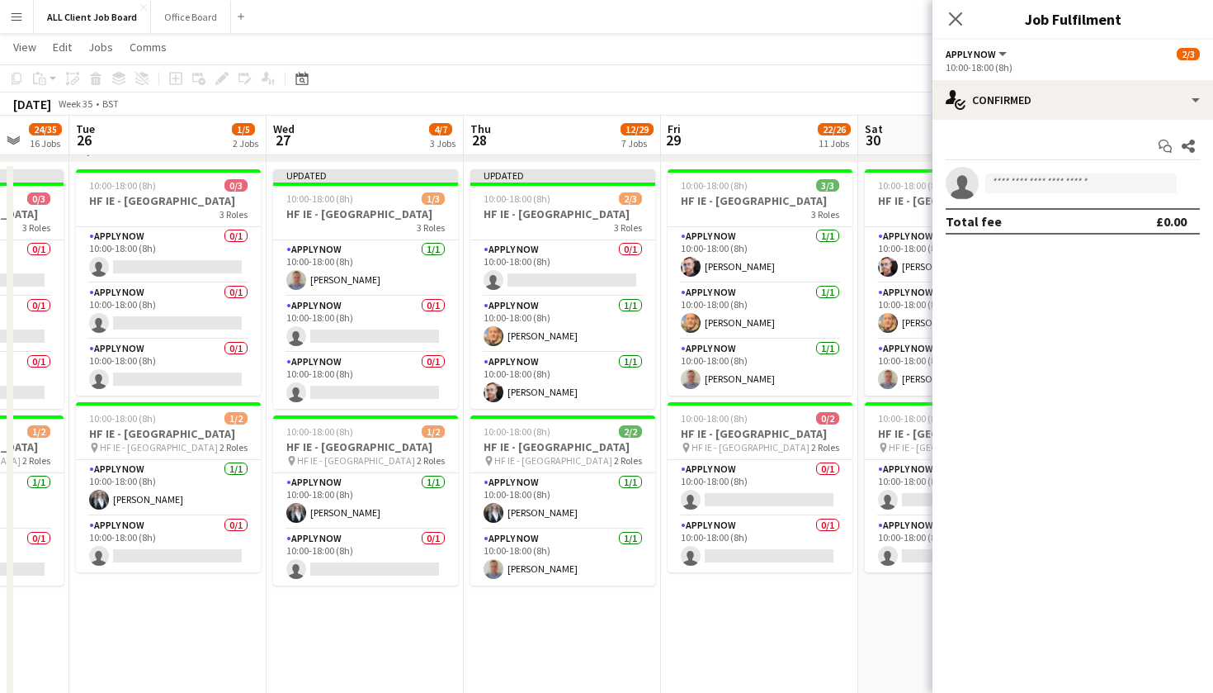
click at [956, 29] on div "Close pop-in" at bounding box center [956, 19] width 46 height 38
click at [954, 15] on icon "Close pop-in" at bounding box center [956, 19] width 16 height 16
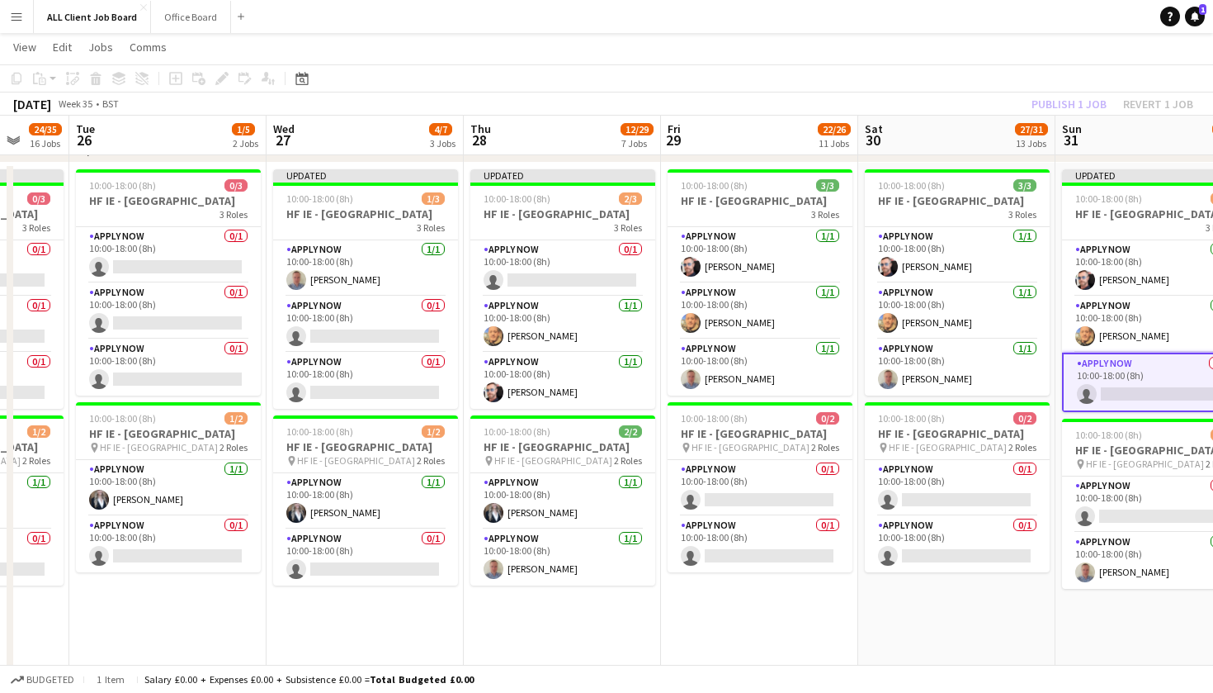
click at [934, 69] on app-toolbar "Copy Paste Paste Command V Paste with crew Command Shift V Paste linked Job [GE…" at bounding box center [606, 78] width 1213 height 28
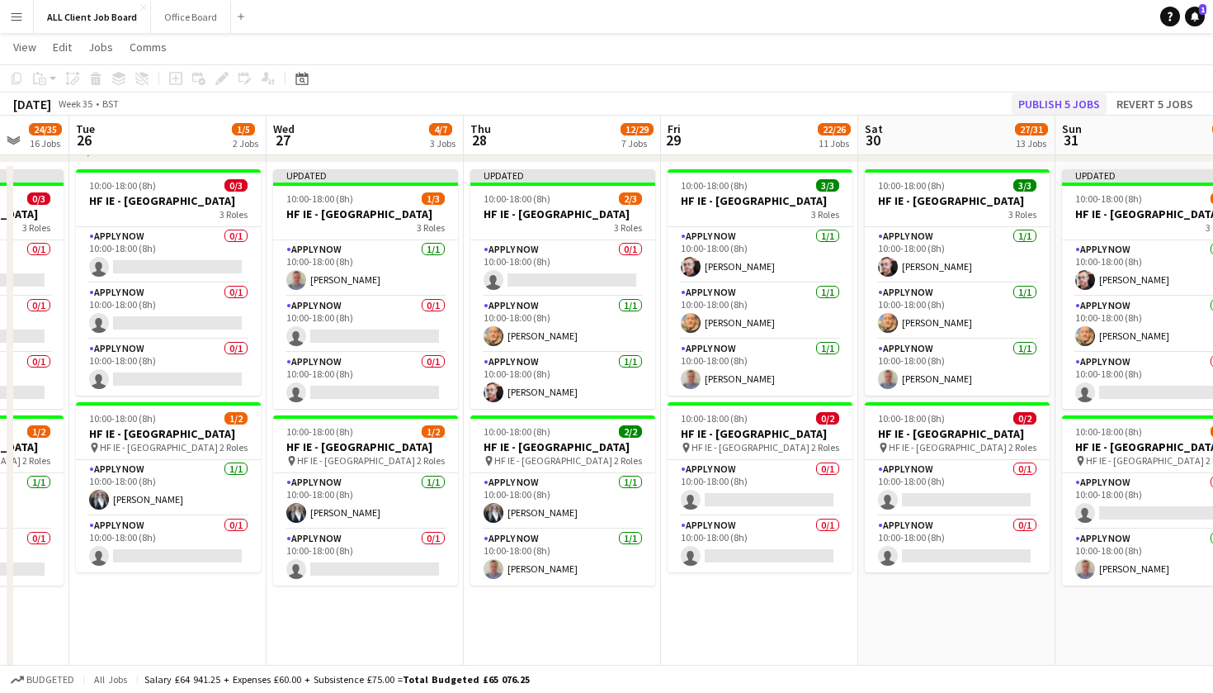
click at [1031, 102] on button "Publish 5 jobs" at bounding box center [1059, 103] width 95 height 21
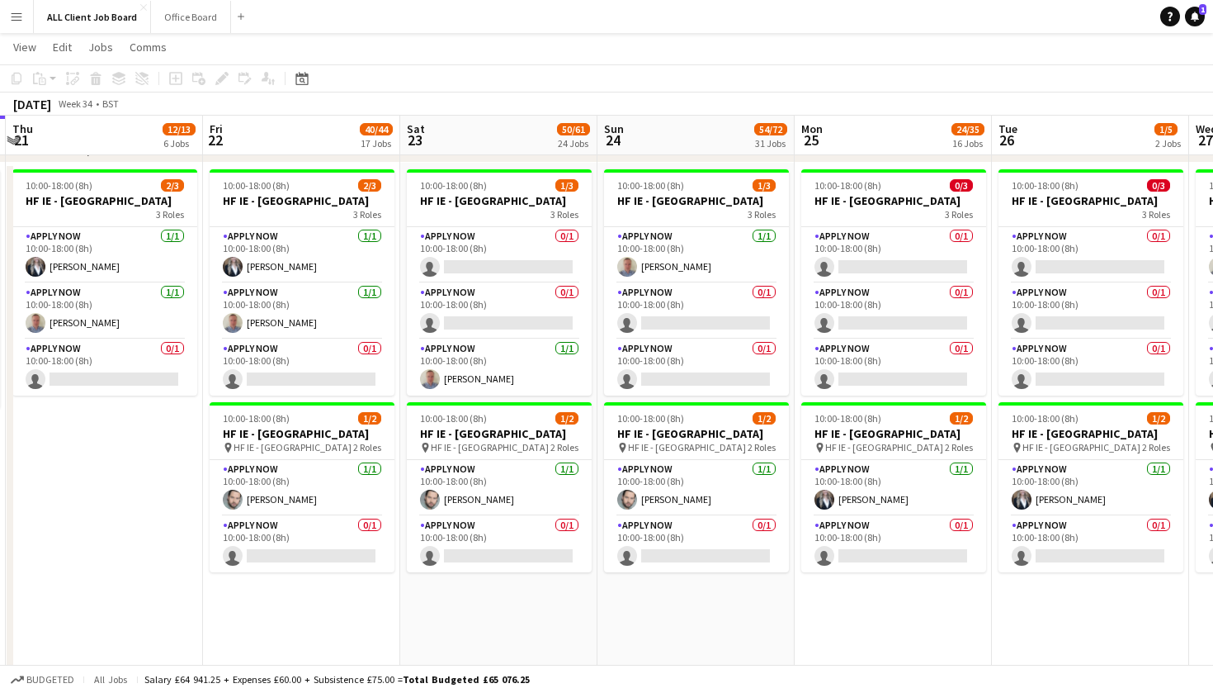
scroll to position [0, 343]
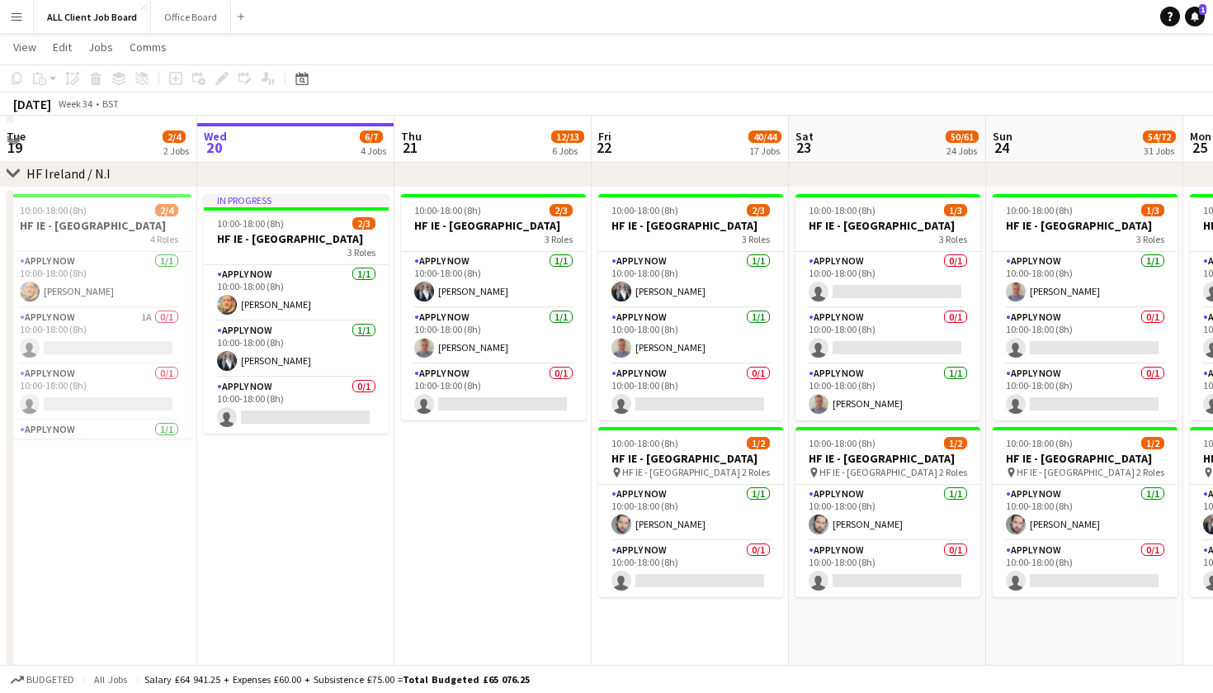
scroll to position [4717, 0]
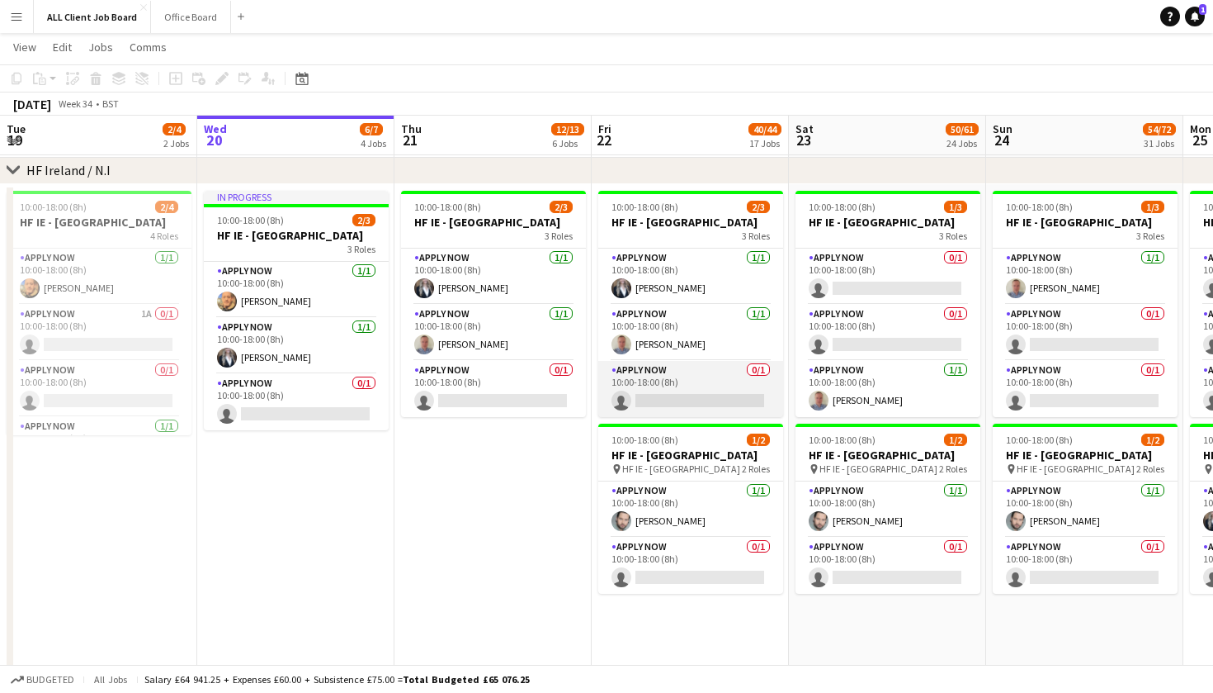
click at [723, 417] on app-card-role "APPLY NOW 0/1 10:00-18:00 (8h) single-neutral-actions" at bounding box center [690, 389] width 185 height 56
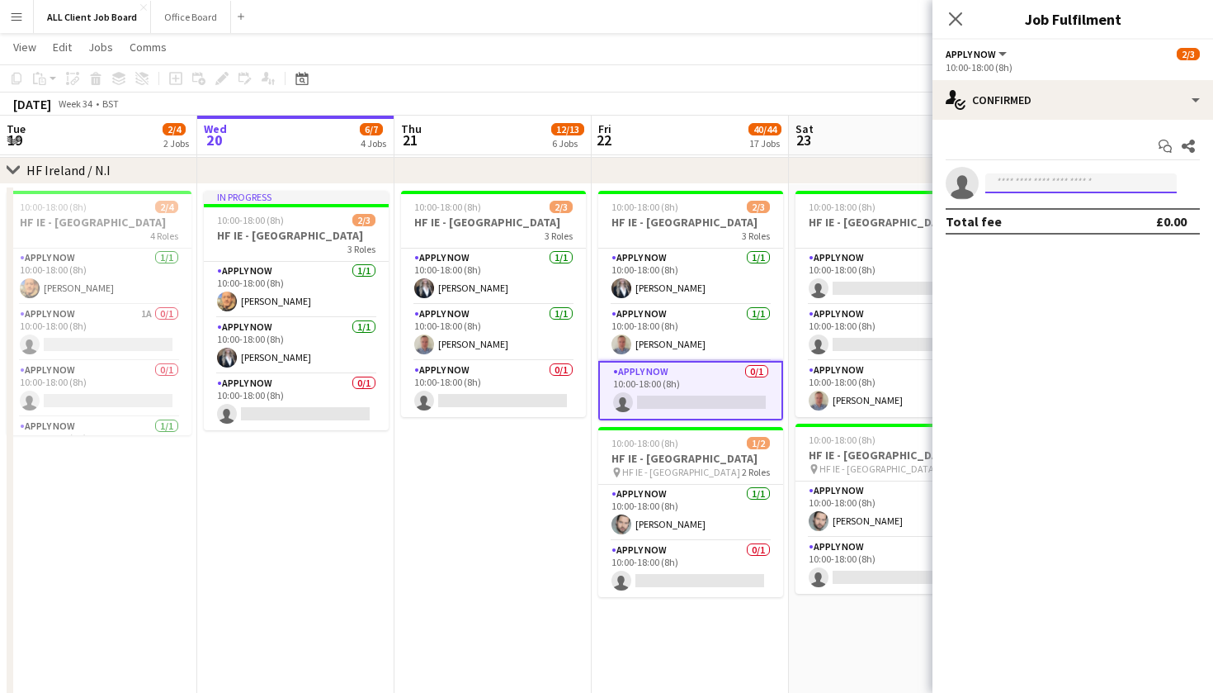
click at [1059, 182] on input at bounding box center [1082, 183] width 192 height 20
type input "*"
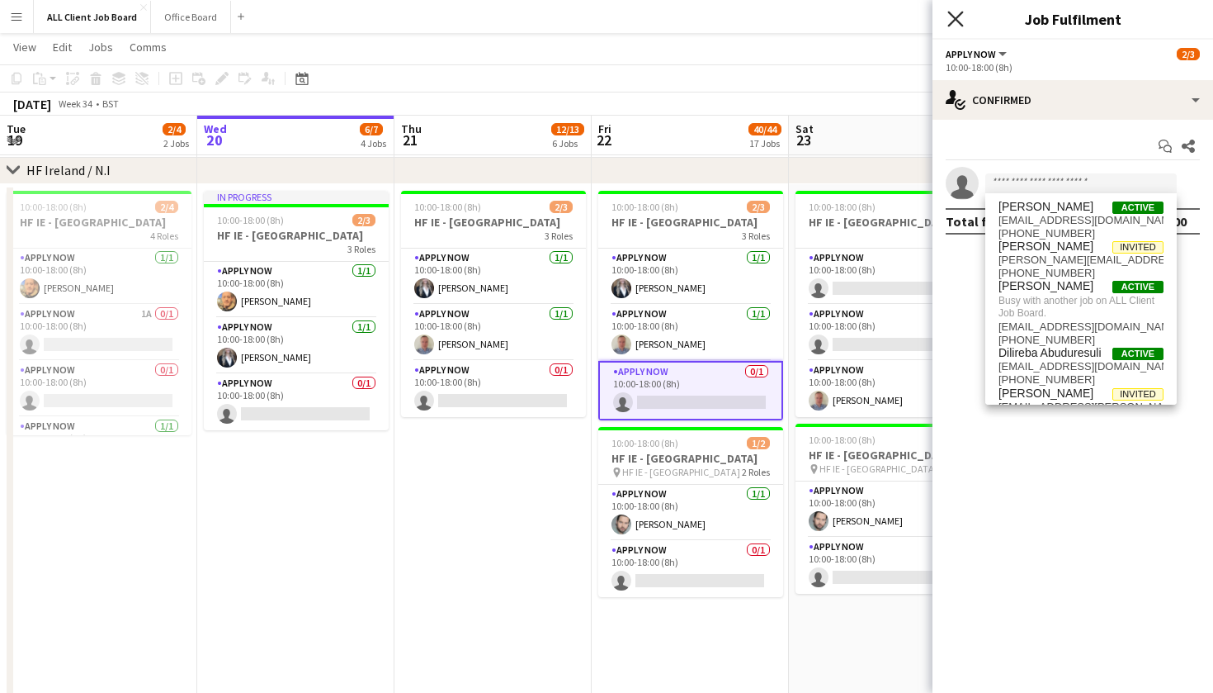
click at [955, 22] on icon "Close pop-in" at bounding box center [956, 19] width 16 height 16
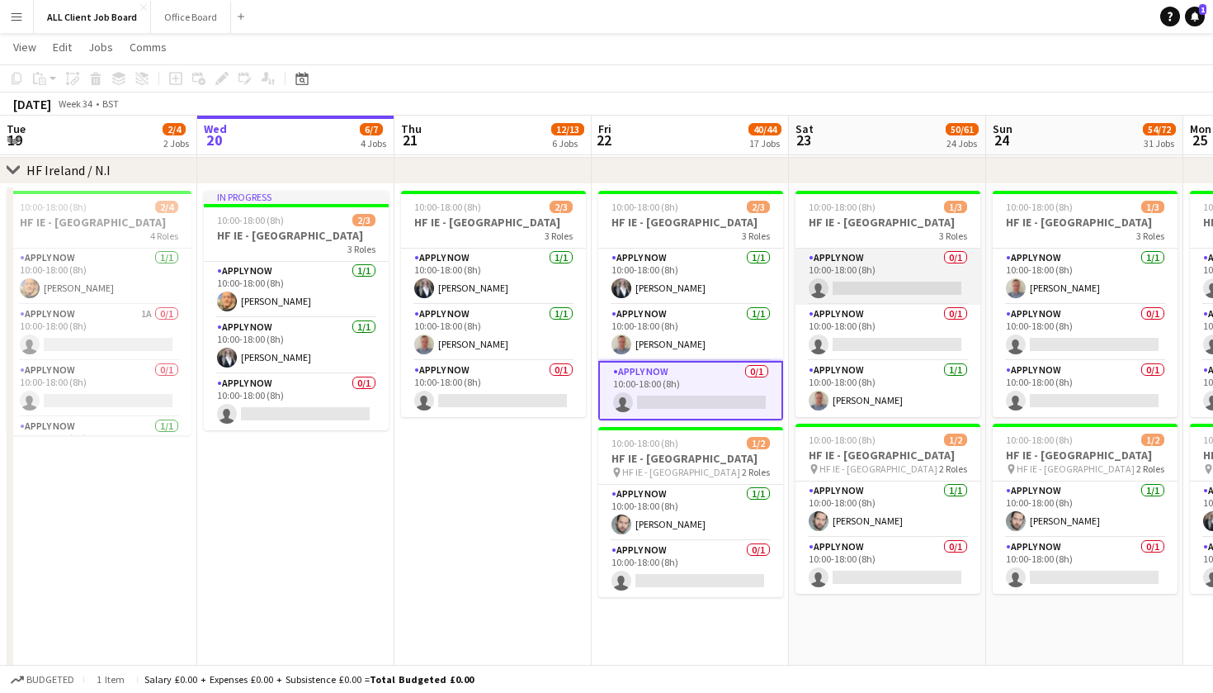
click at [903, 300] on app-card-role "APPLY NOW 0/1 10:00-18:00 (8h) single-neutral-actions" at bounding box center [888, 276] width 185 height 56
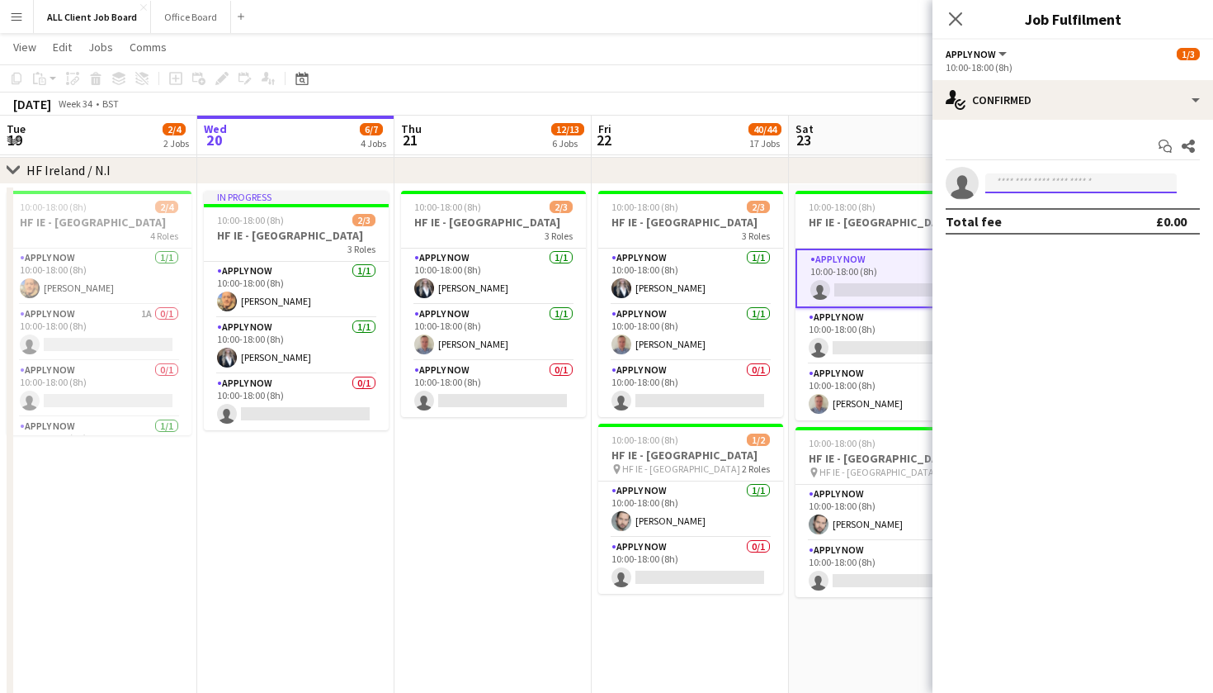
click at [1011, 180] on input at bounding box center [1082, 183] width 192 height 20
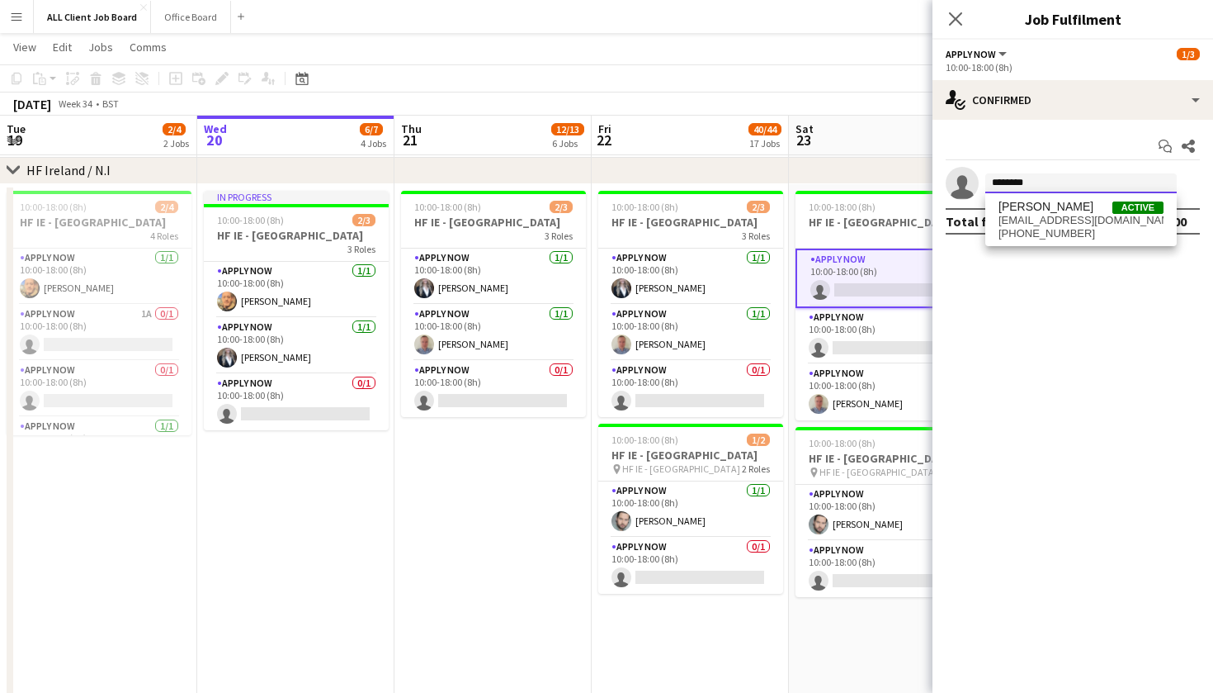
type input "********"
drag, startPoint x: 1063, startPoint y: 197, endPoint x: 1071, endPoint y: 220, distance: 23.5
click at [1071, 220] on span "victoria246369@icloud.com" at bounding box center [1081, 220] width 165 height 13
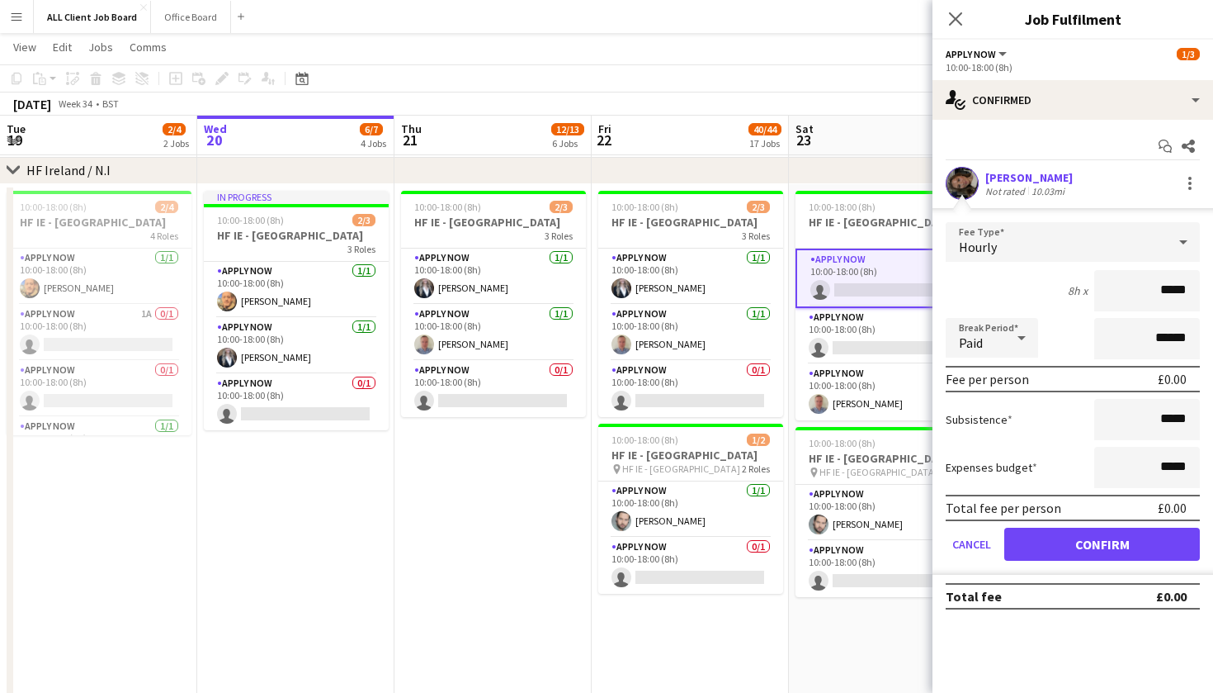
click at [1081, 544] on button "Confirm" at bounding box center [1103, 543] width 196 height 33
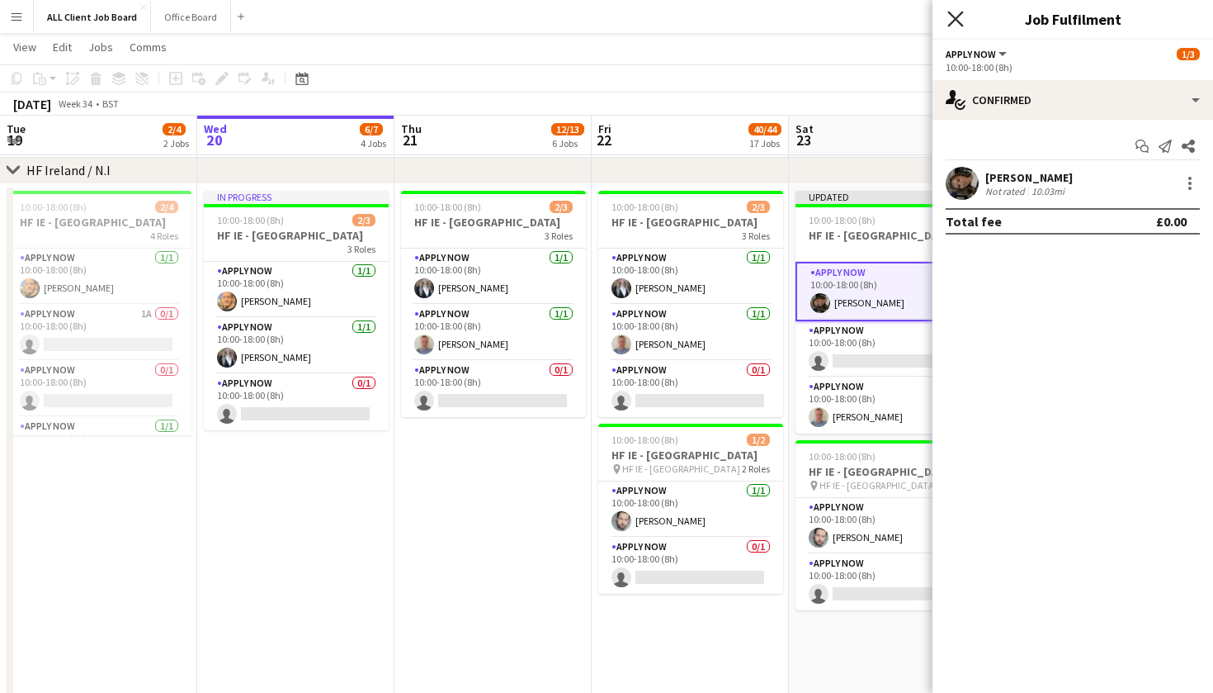
click at [953, 21] on icon at bounding box center [956, 19] width 16 height 16
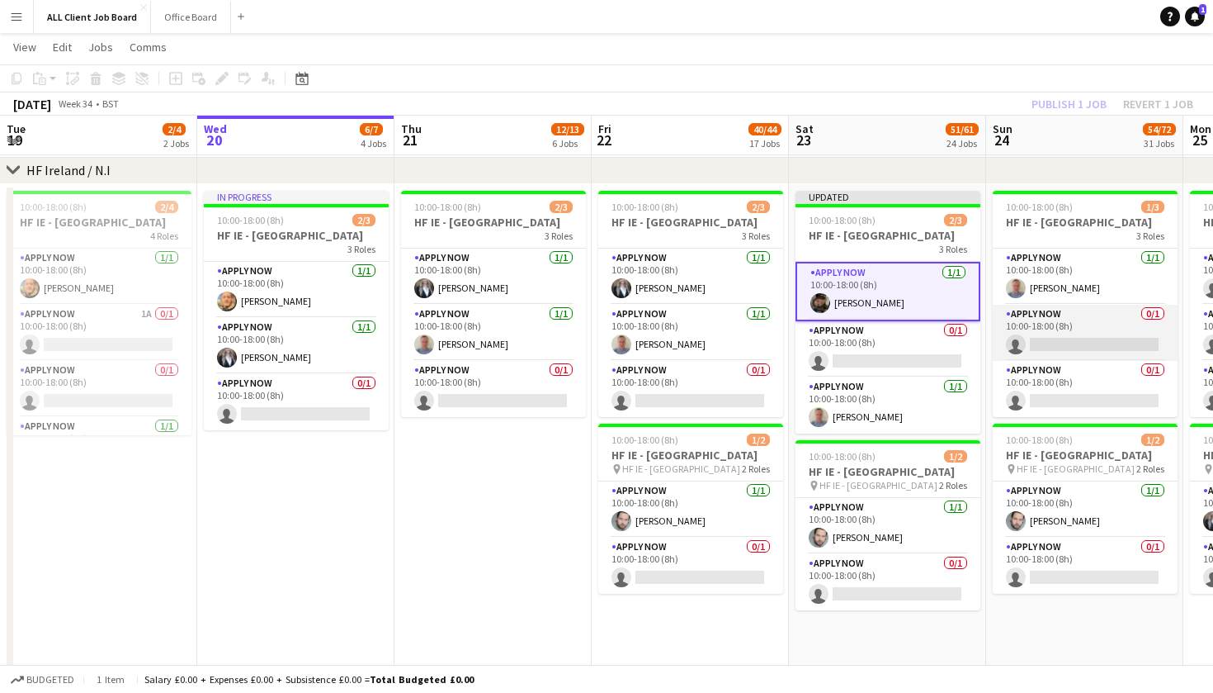
click at [1073, 359] on app-card-role "APPLY NOW 0/1 10:00-18:00 (8h) single-neutral-actions" at bounding box center [1085, 333] width 185 height 56
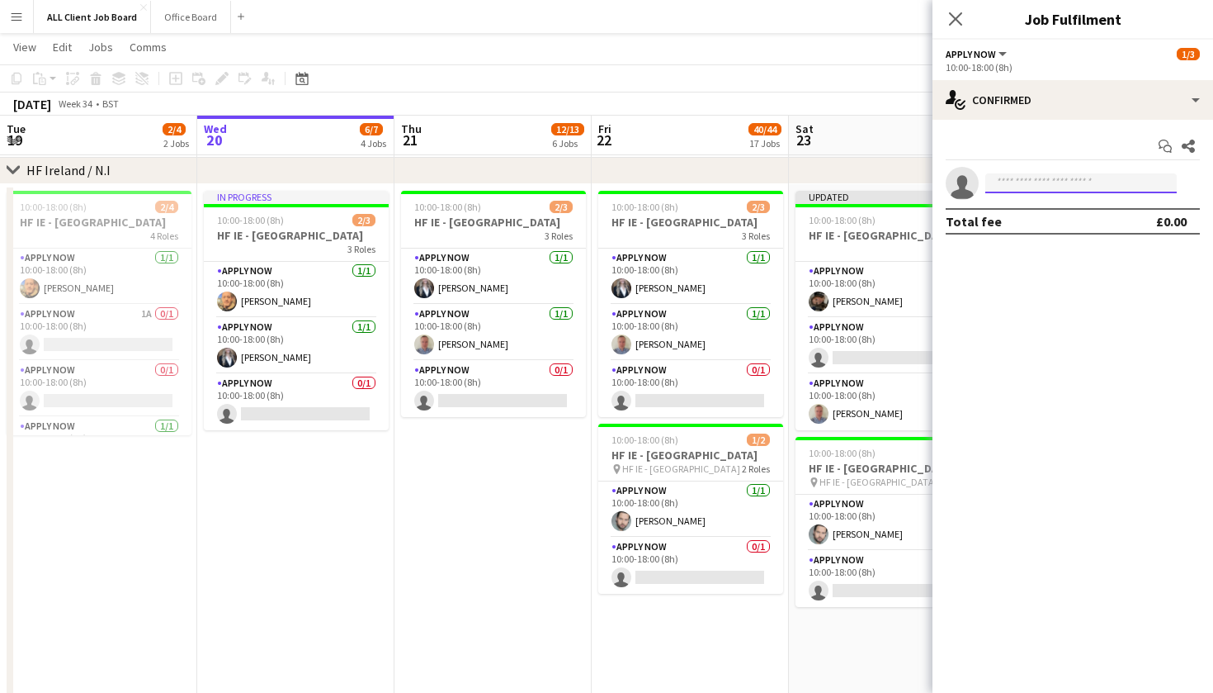
click at [1082, 187] on input at bounding box center [1082, 183] width 192 height 20
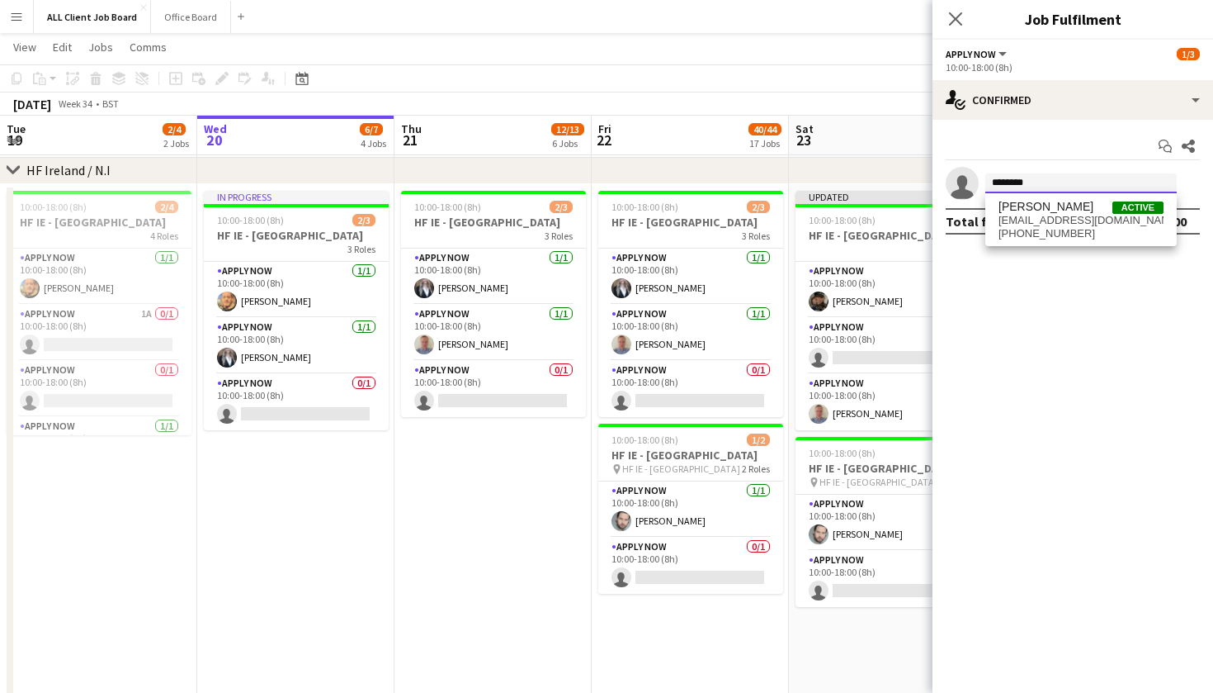
type input "********"
drag, startPoint x: 1082, startPoint y: 187, endPoint x: 1074, endPoint y: 225, distance: 38.9
click at [1074, 225] on span "victoria246369@icloud.com" at bounding box center [1081, 220] width 165 height 13
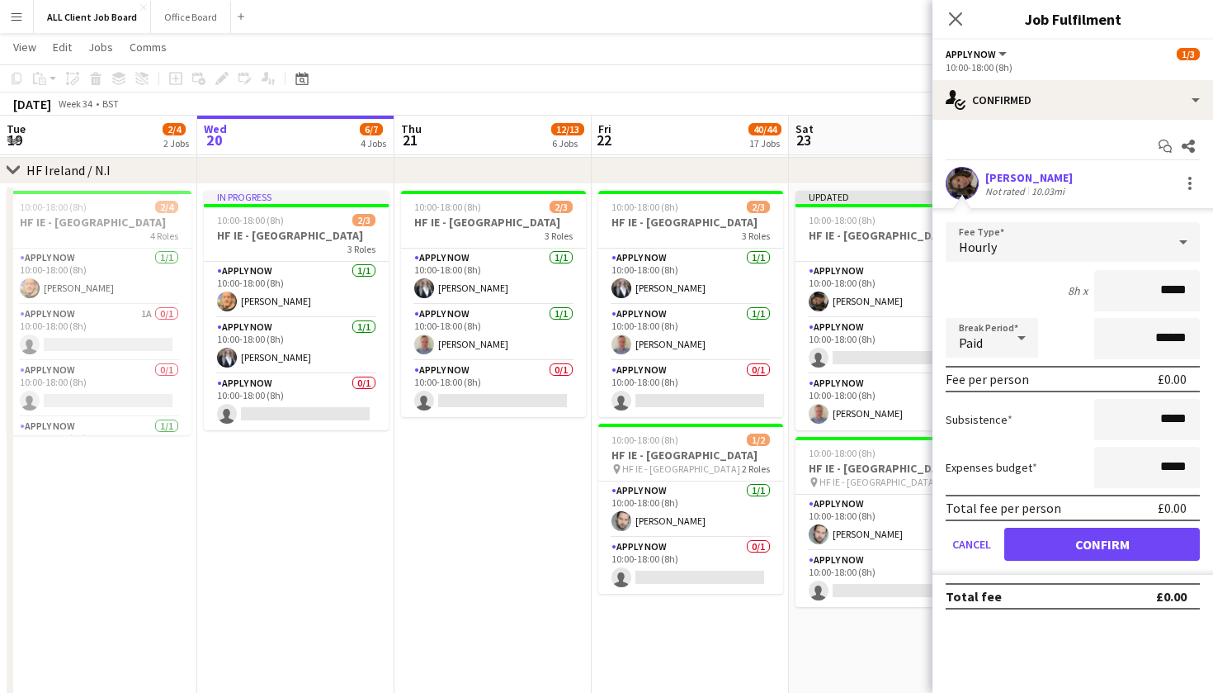
click at [1082, 551] on button "Confirm" at bounding box center [1103, 543] width 196 height 33
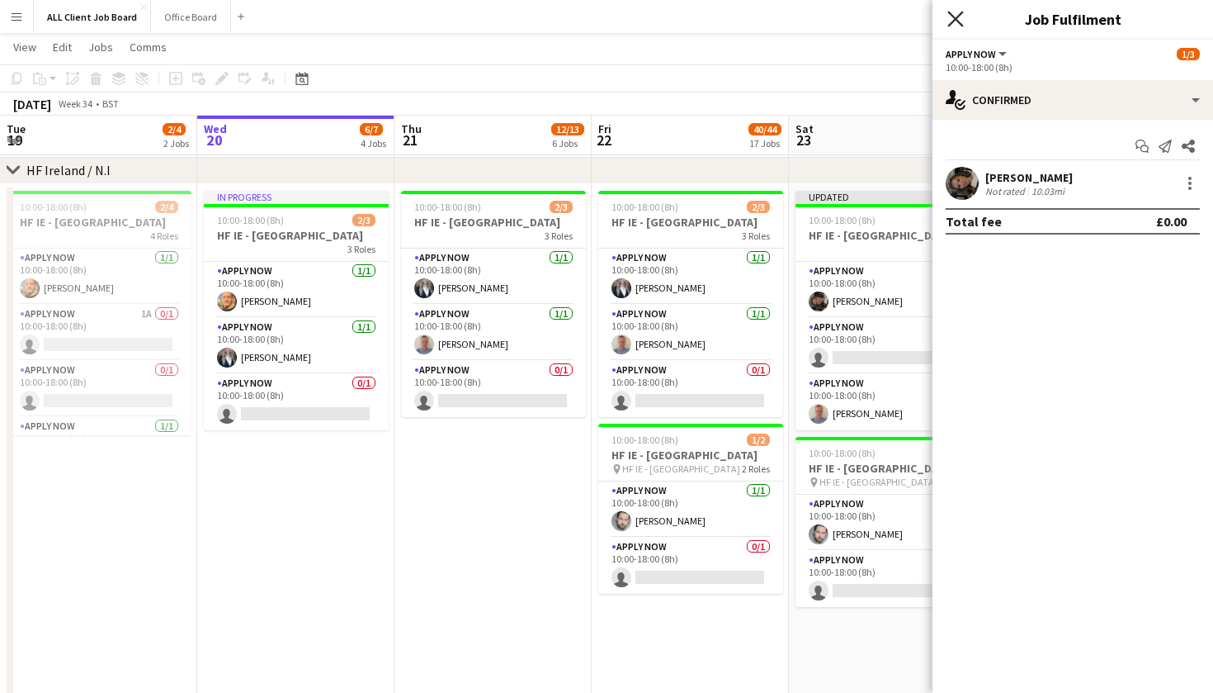
click at [954, 19] on icon "Close pop-in" at bounding box center [956, 19] width 16 height 16
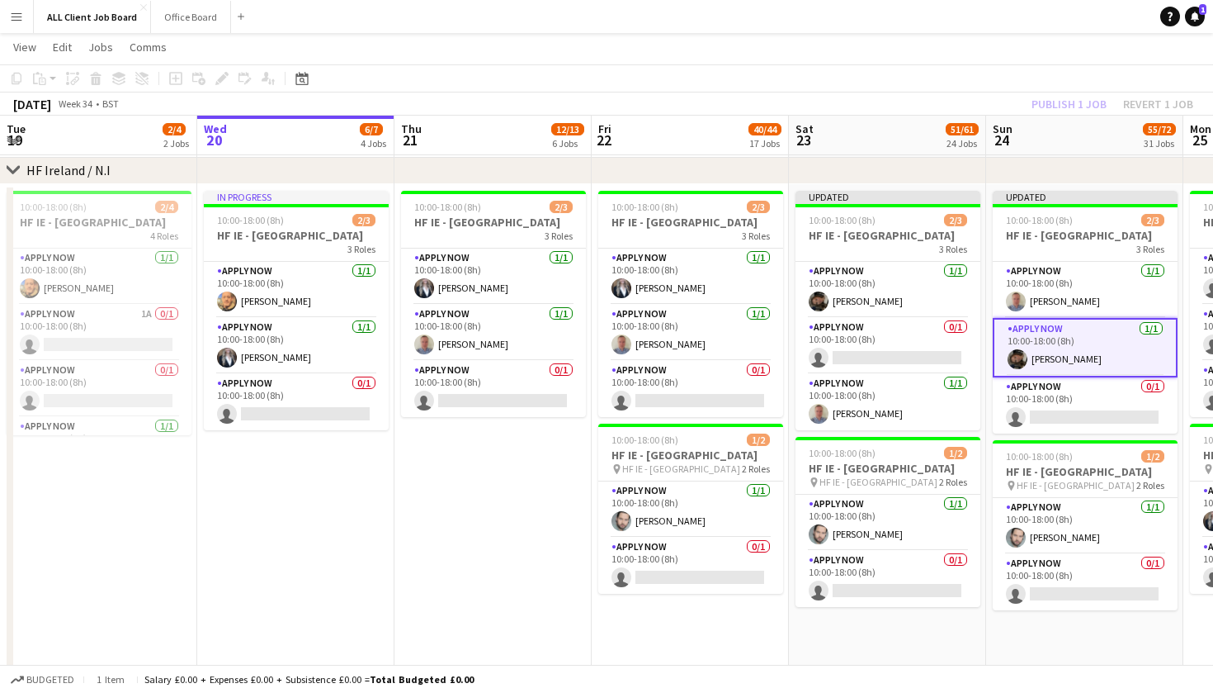
click at [1071, 101] on div "Publish 1 job Revert 1 job" at bounding box center [1112, 103] width 201 height 21
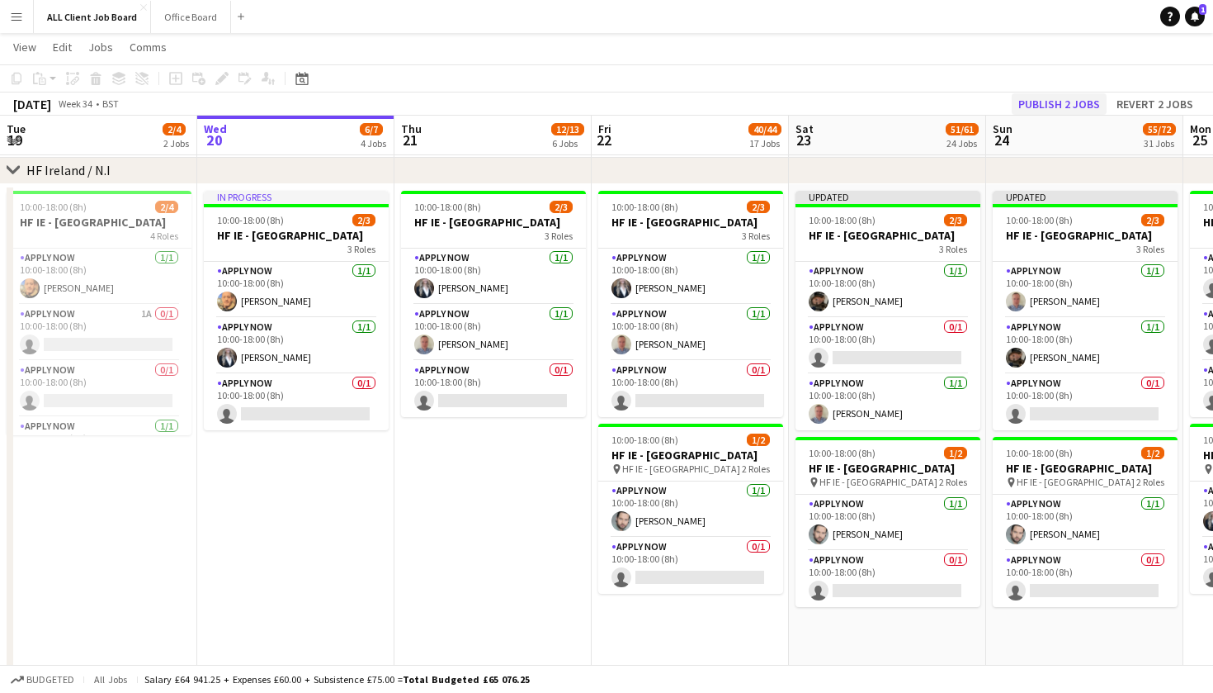
click at [1038, 102] on button "Publish 2 jobs" at bounding box center [1059, 103] width 95 height 21
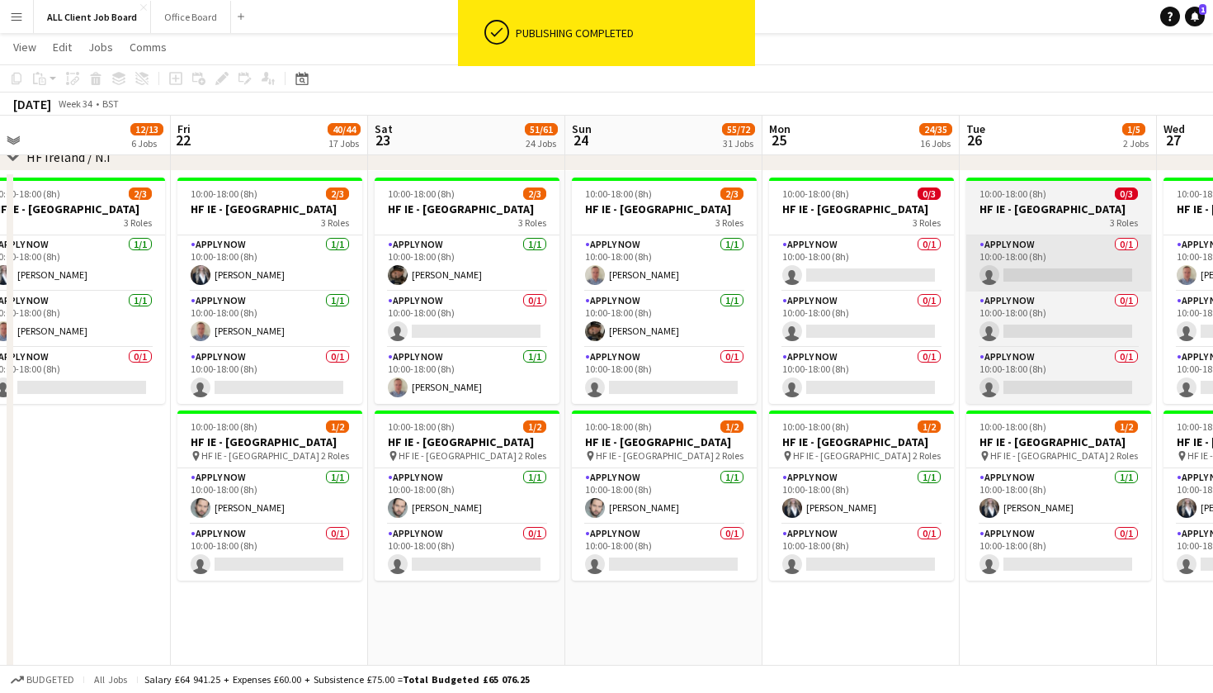
scroll to position [0, 816]
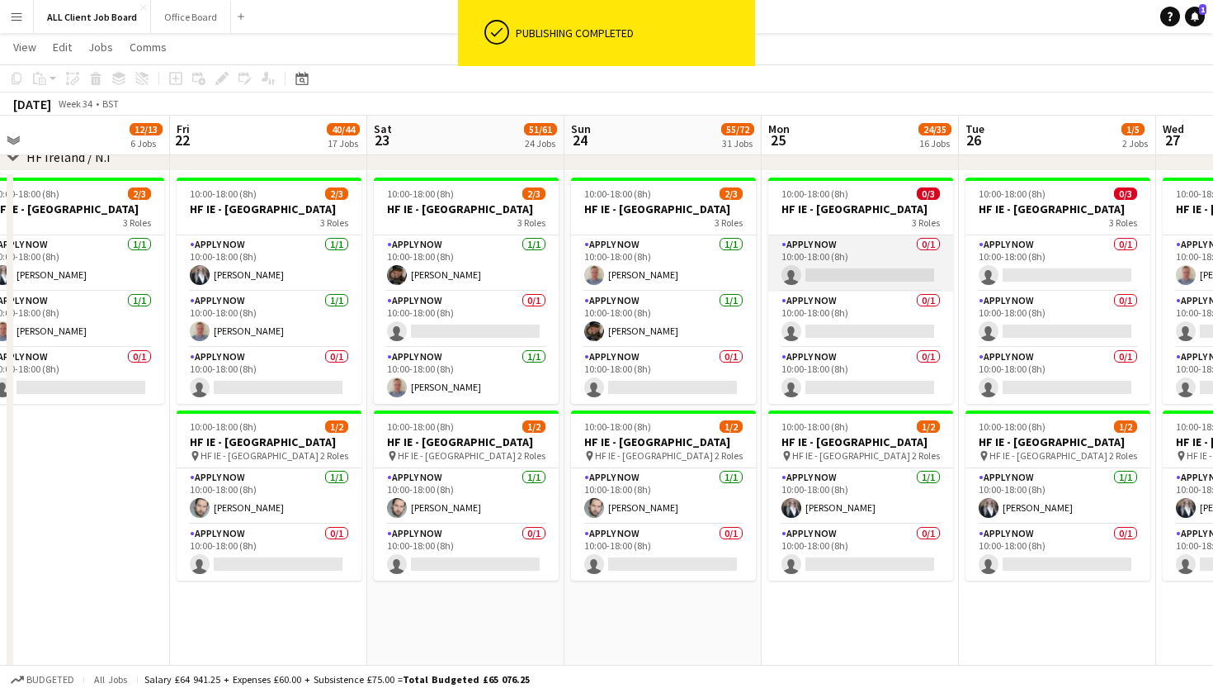
click at [869, 290] on app-card-role "APPLY NOW 0/1 10:00-18:00 (8h) single-neutral-actions" at bounding box center [861, 263] width 185 height 56
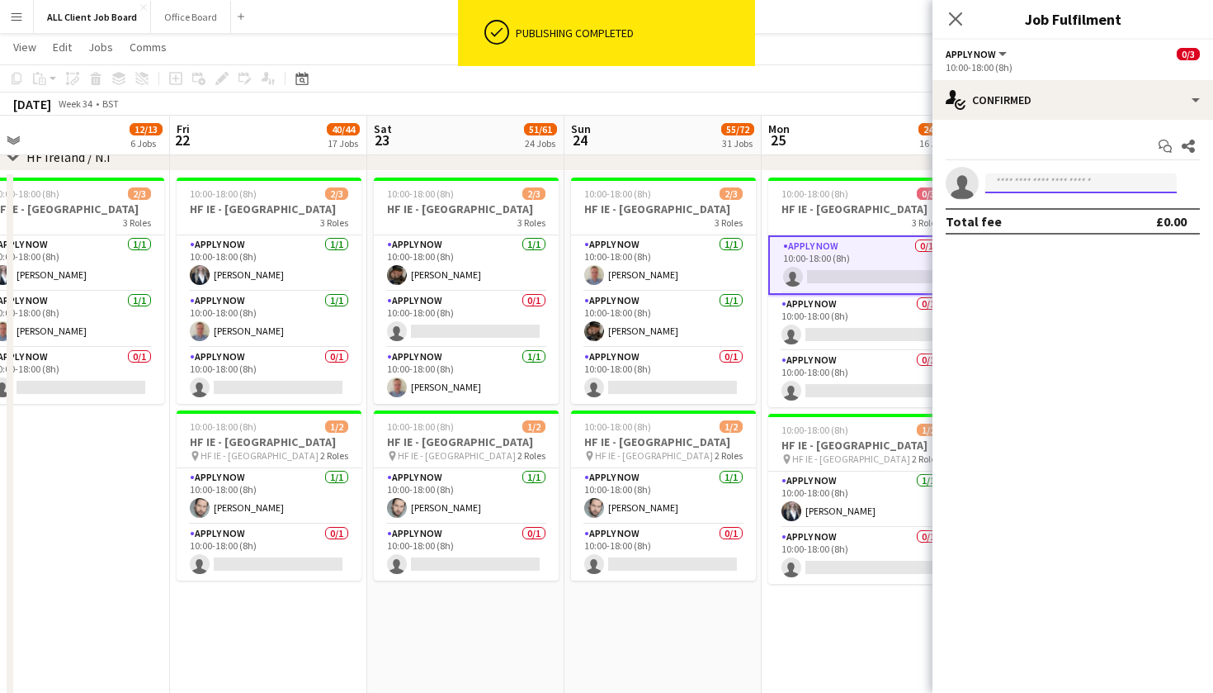
click at [1034, 175] on input at bounding box center [1082, 183] width 192 height 20
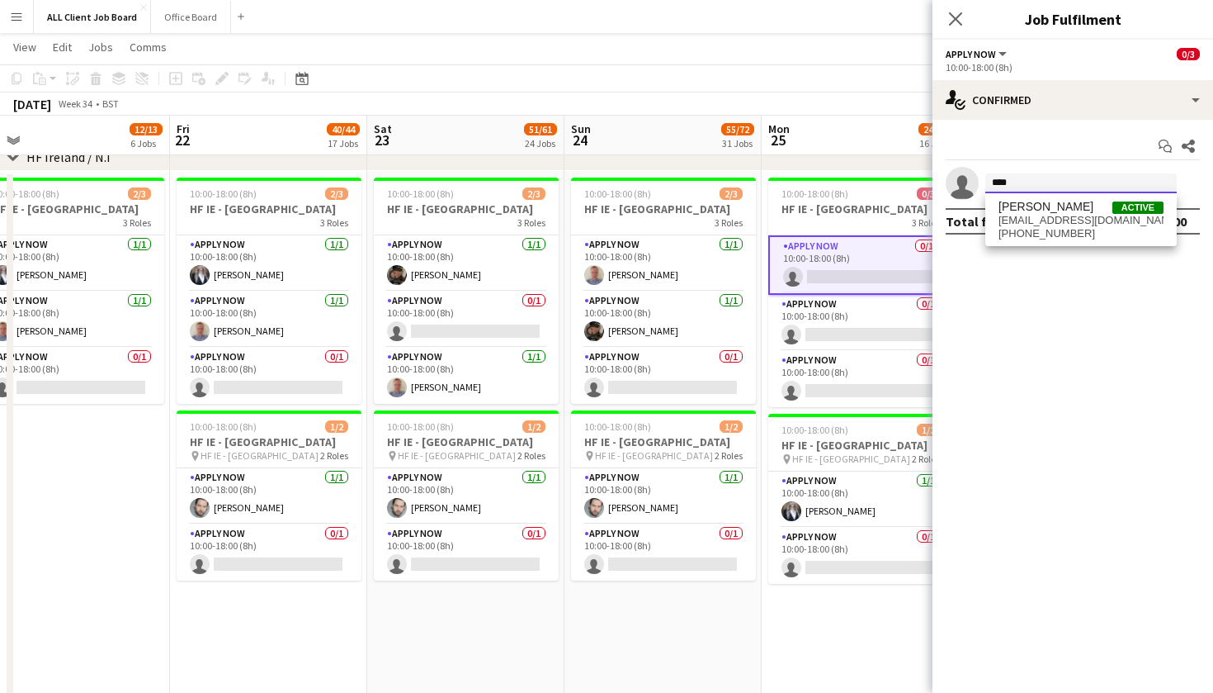
type input "****"
drag, startPoint x: 1034, startPoint y: 175, endPoint x: 1076, endPoint y: 217, distance: 59.5
click at [1076, 217] on span "ericoleary05@gmail.com" at bounding box center [1081, 220] width 165 height 13
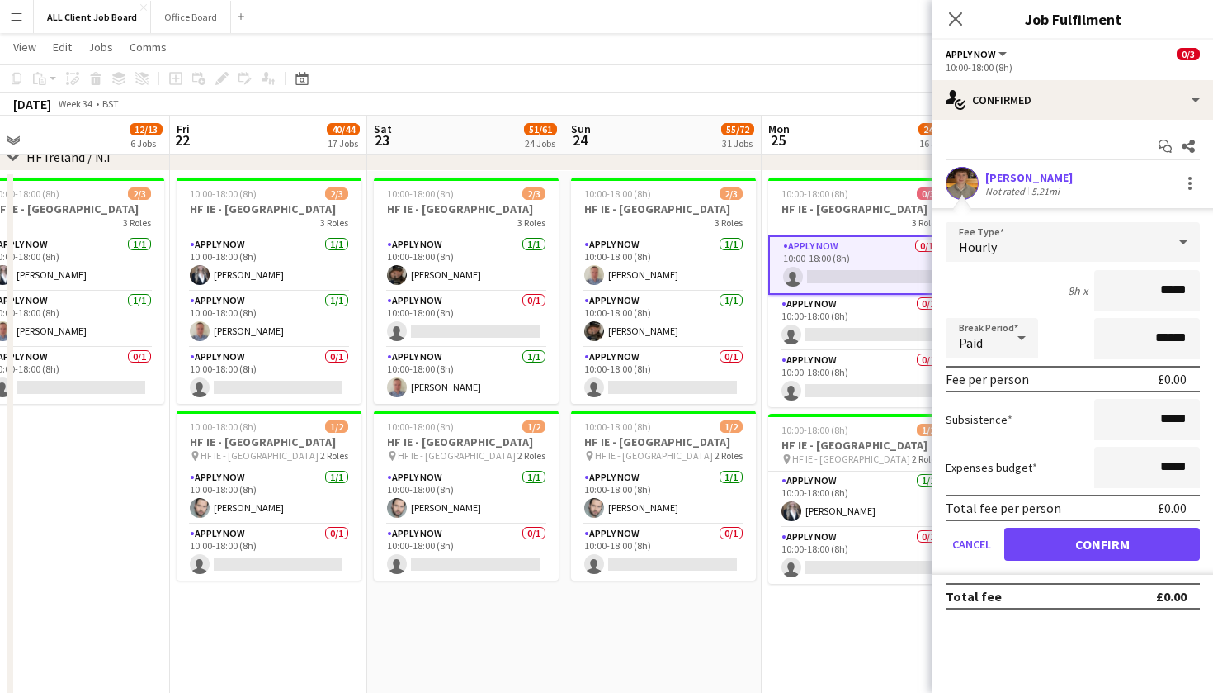
click at [1066, 543] on button "Confirm" at bounding box center [1103, 543] width 196 height 33
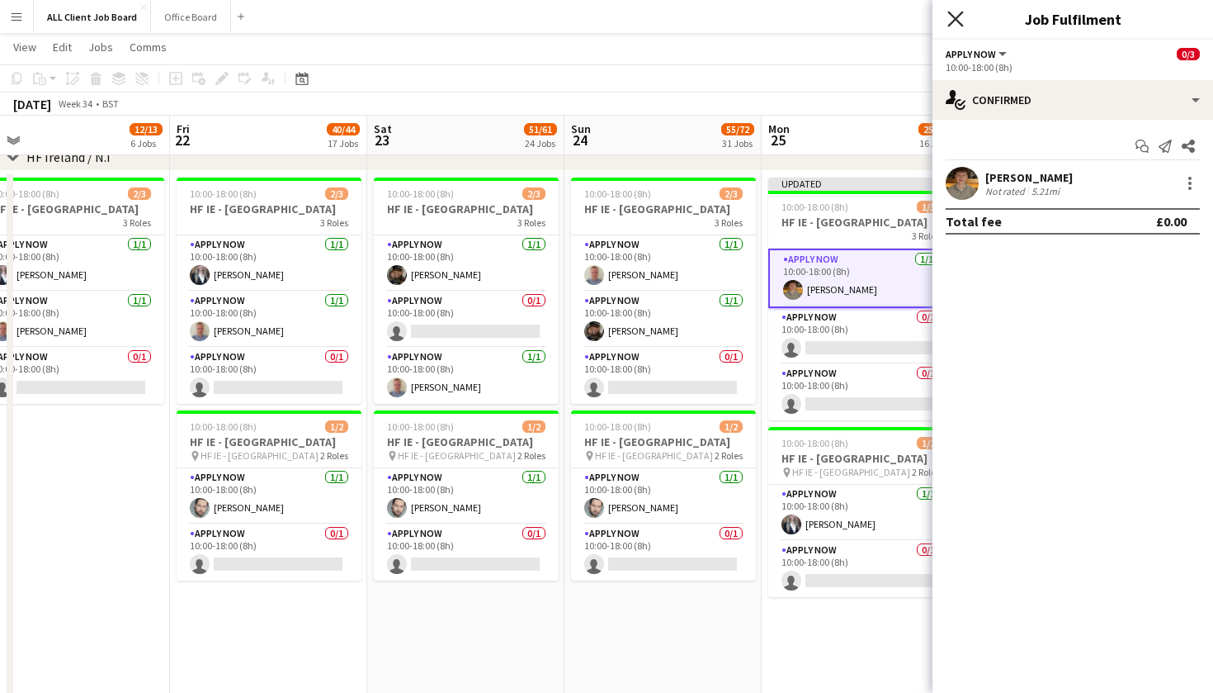
click at [955, 18] on icon at bounding box center [956, 19] width 16 height 16
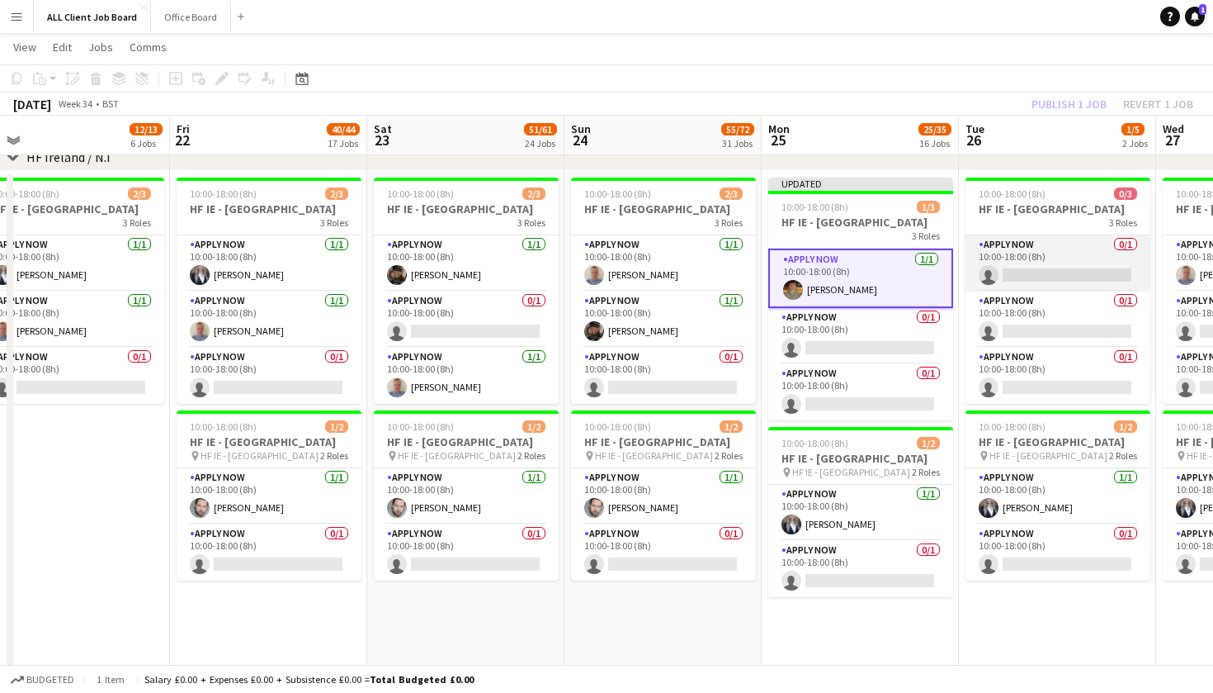
click at [1050, 291] on app-card-role "APPLY NOW 0/1 10:00-18:00 (8h) single-neutral-actions" at bounding box center [1058, 263] width 185 height 56
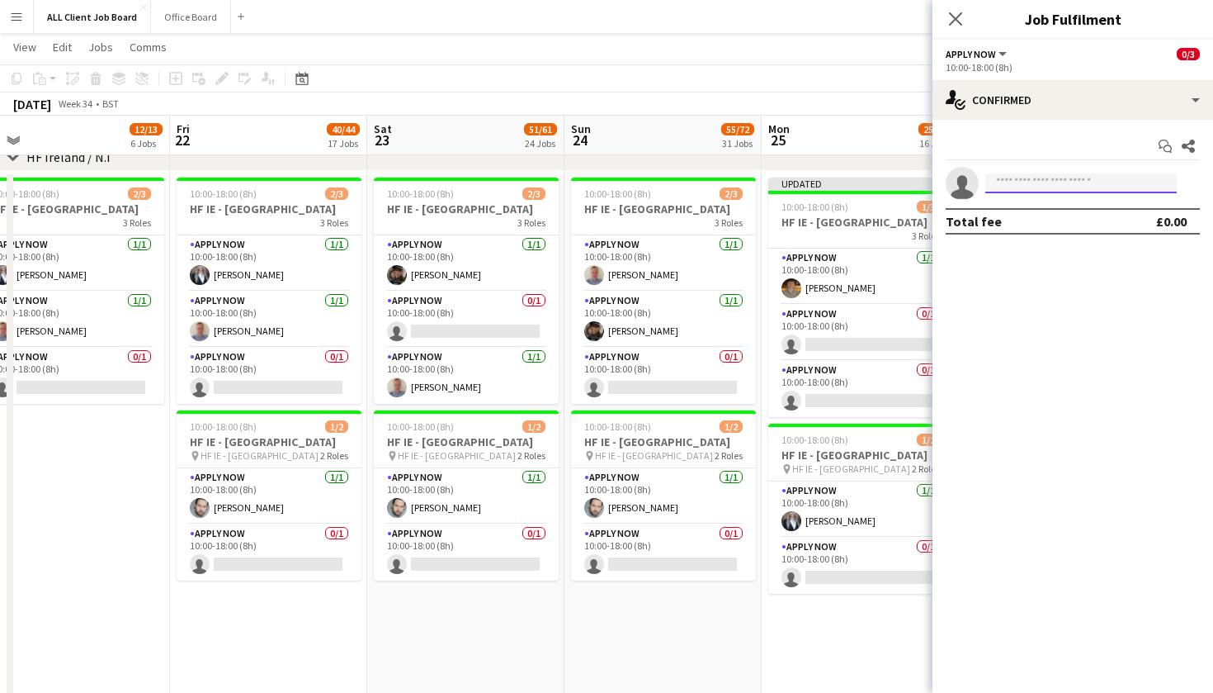
click at [1087, 179] on input at bounding box center [1082, 183] width 192 height 20
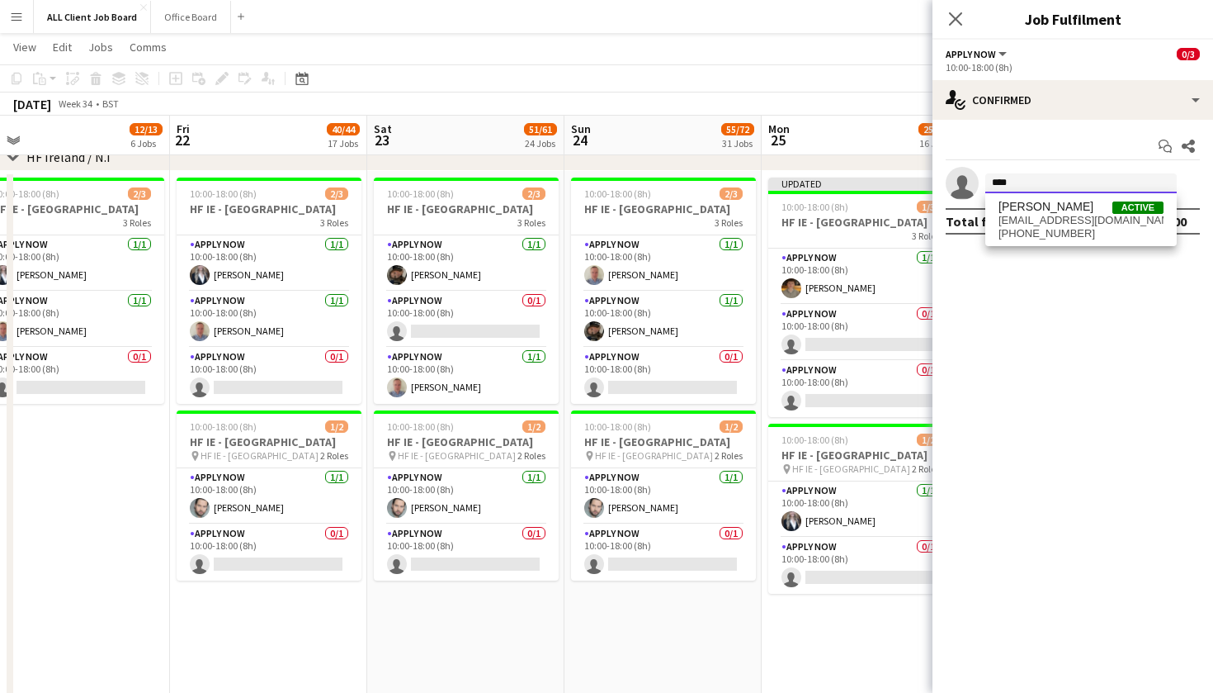
type input "****"
drag, startPoint x: 1087, startPoint y: 179, endPoint x: 1146, endPoint y: 217, distance: 69.8
click at [1146, 217] on span "ericoleary05@gmail.com" at bounding box center [1081, 220] width 165 height 13
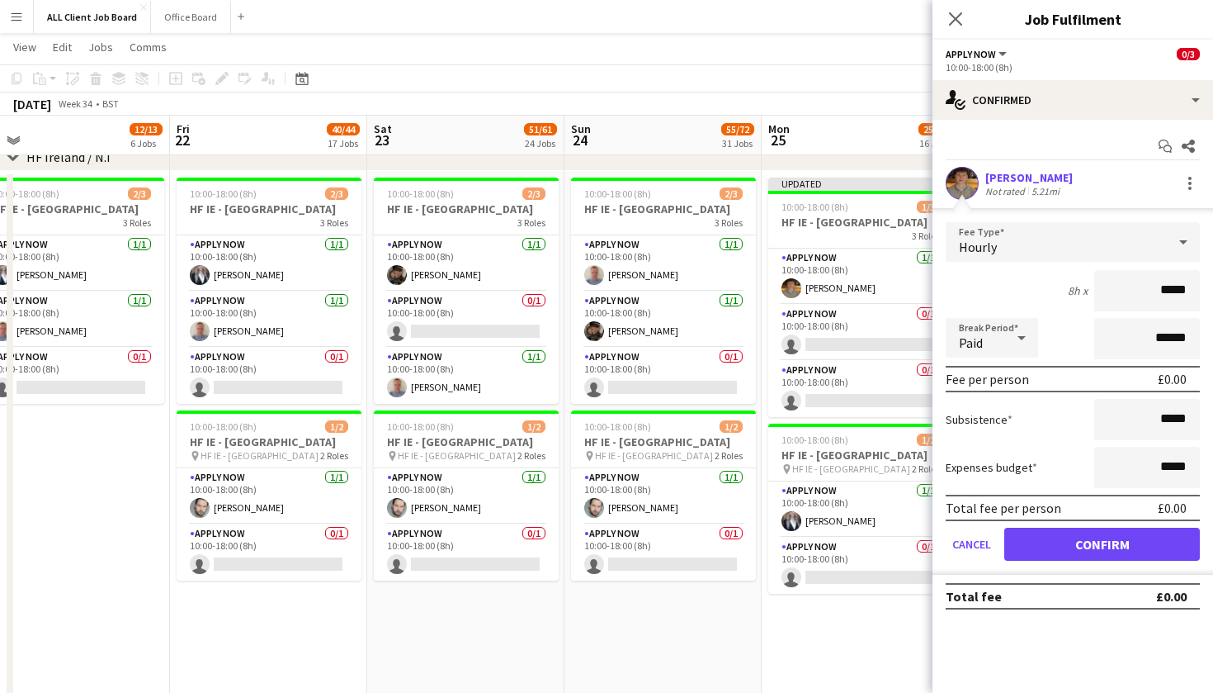
click at [1066, 546] on button "Confirm" at bounding box center [1103, 543] width 196 height 33
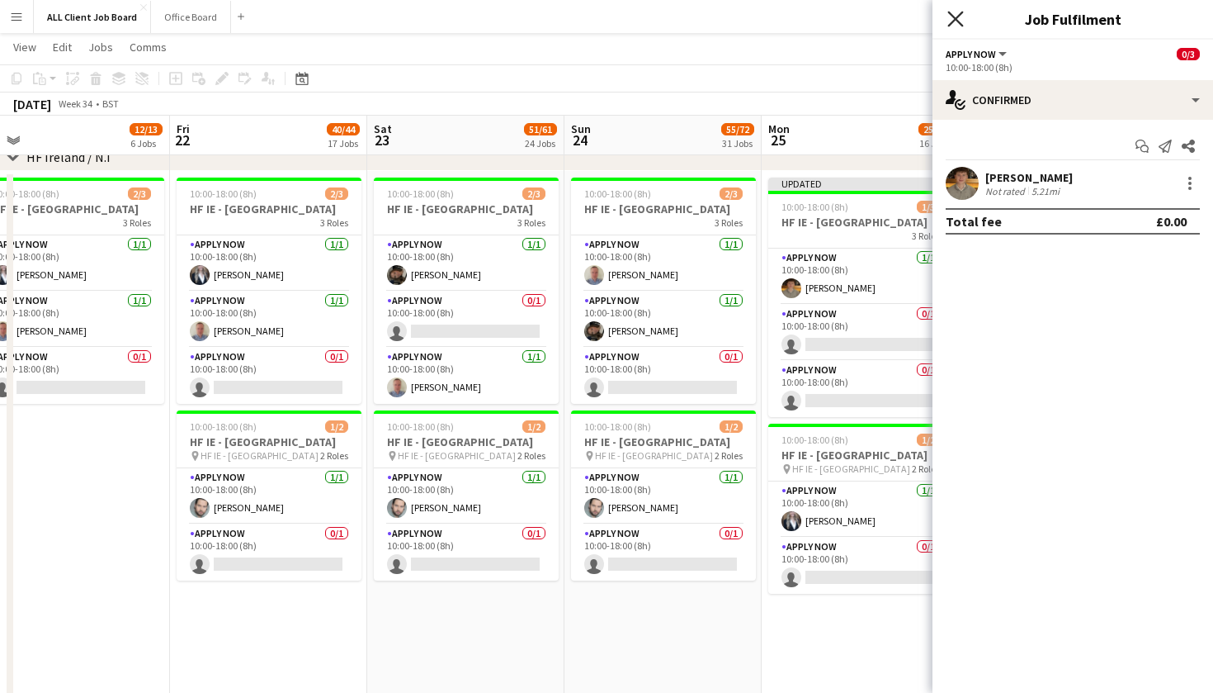
click at [957, 17] on icon "Close pop-in" at bounding box center [956, 19] width 16 height 16
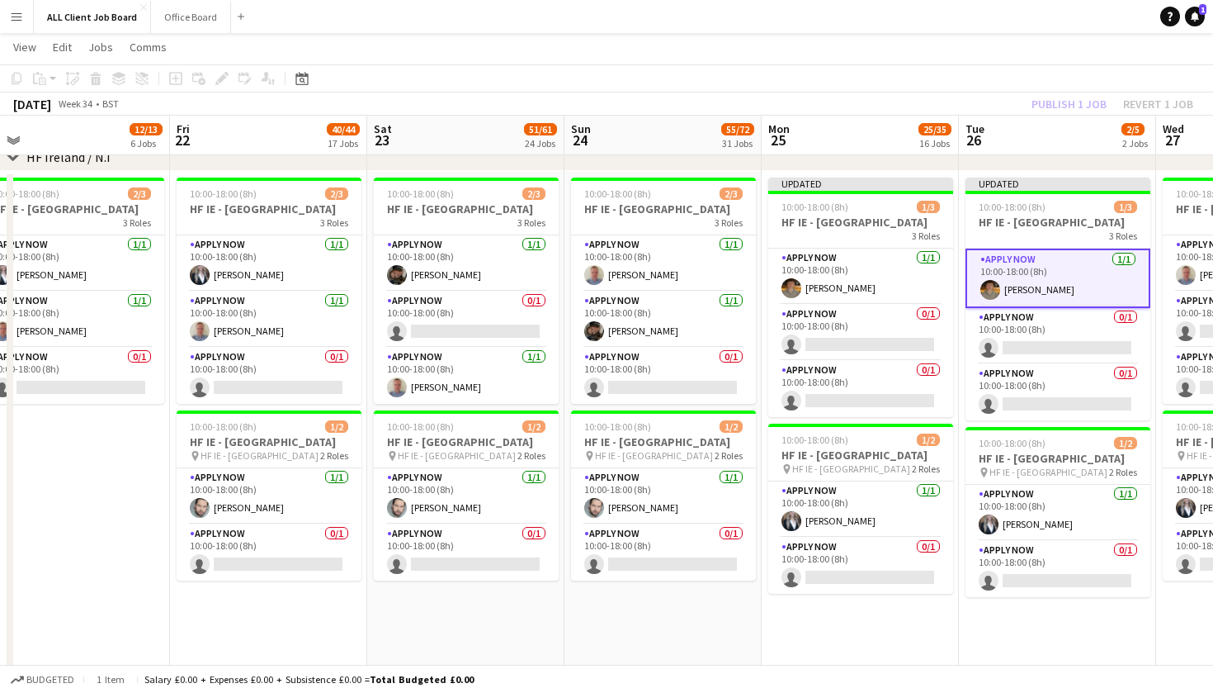
click at [1004, 61] on app-page-menu "View Day view expanded Day view collapsed Month view Date picker Jump to today …" at bounding box center [606, 48] width 1213 height 31
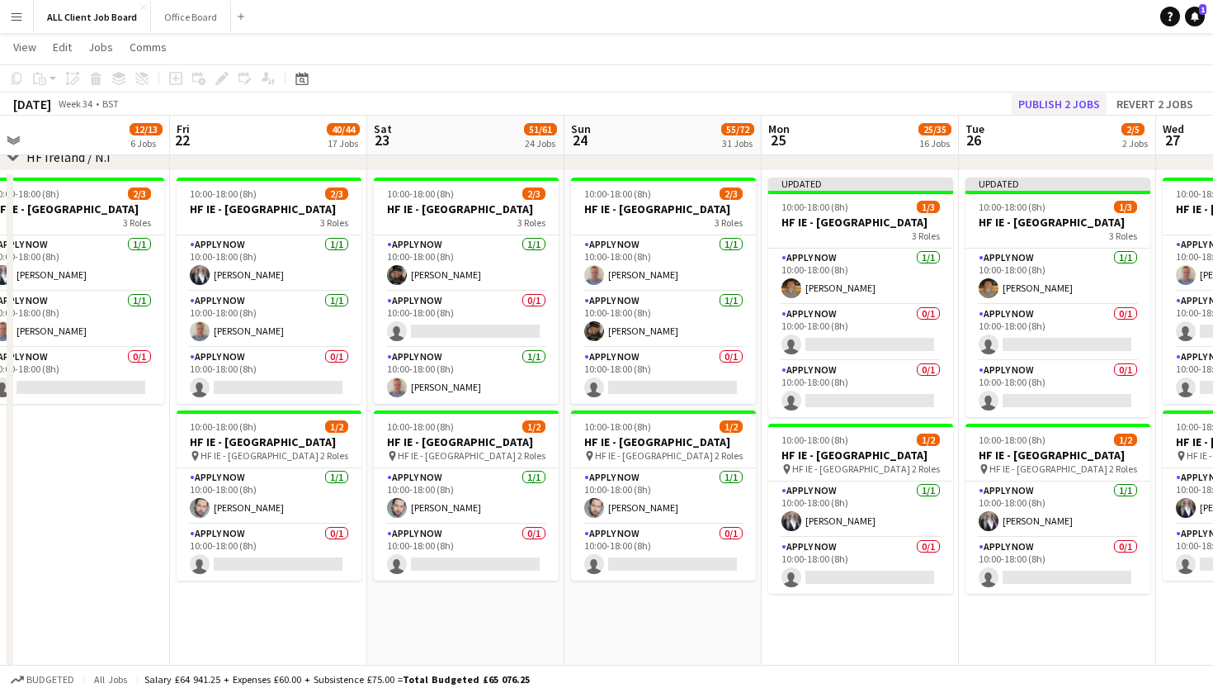
click at [1033, 105] on button "Publish 2 jobs" at bounding box center [1059, 103] width 95 height 21
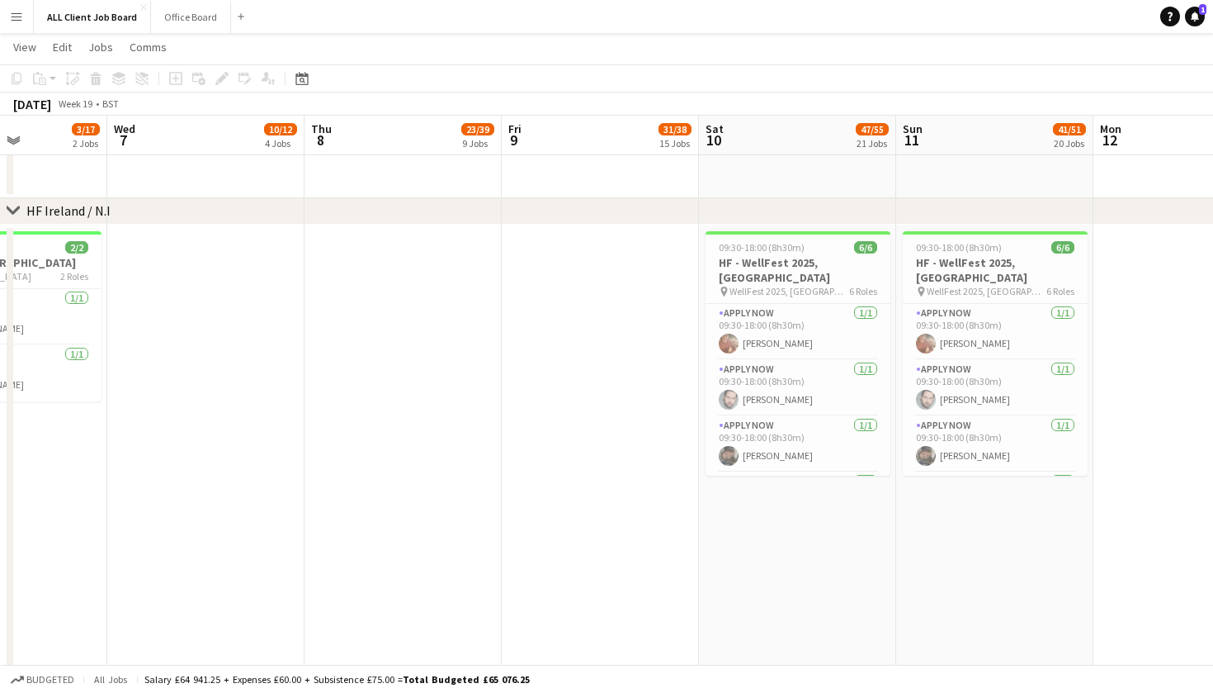
scroll to position [0, 484]
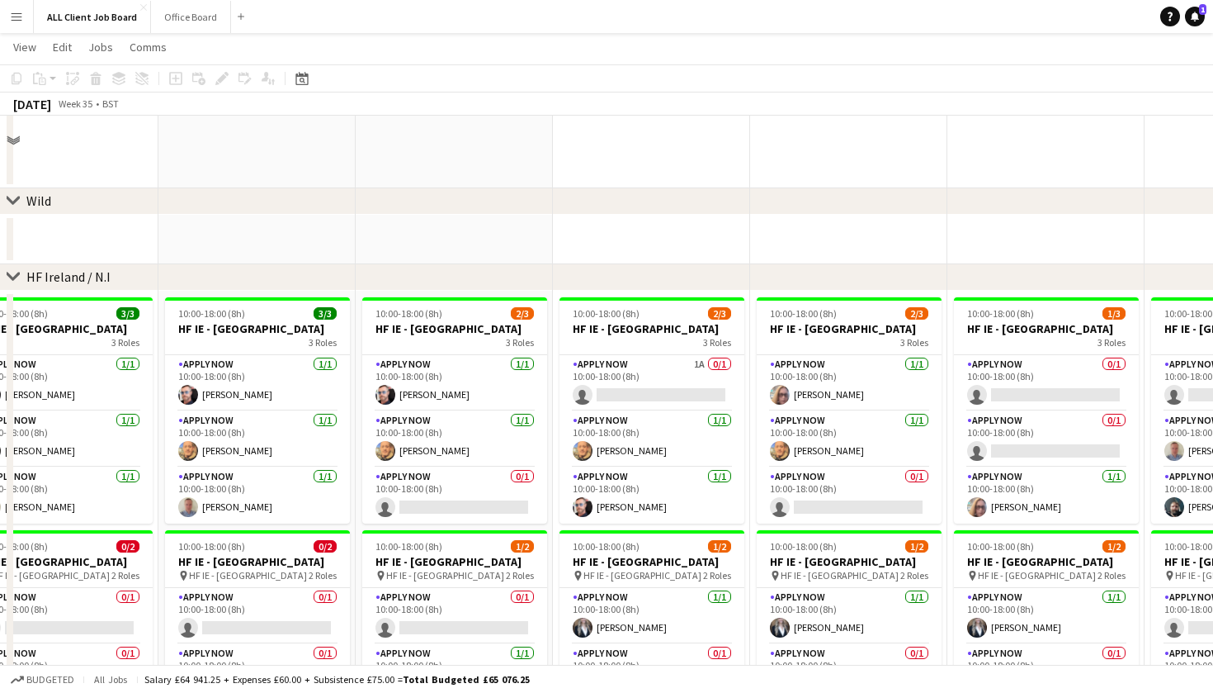
scroll to position [4899, 0]
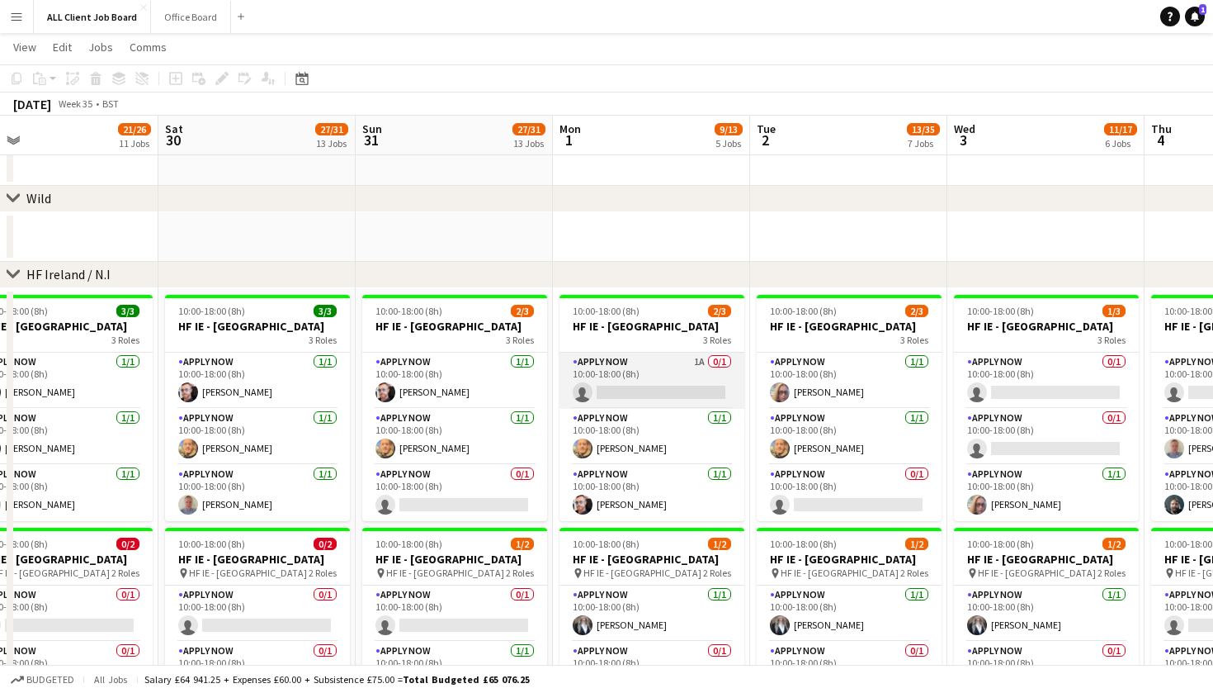
click at [688, 399] on app-card-role "APPLY NOW 1A 0/1 10:00-18:00 (8h) single-neutral-actions" at bounding box center [652, 380] width 185 height 56
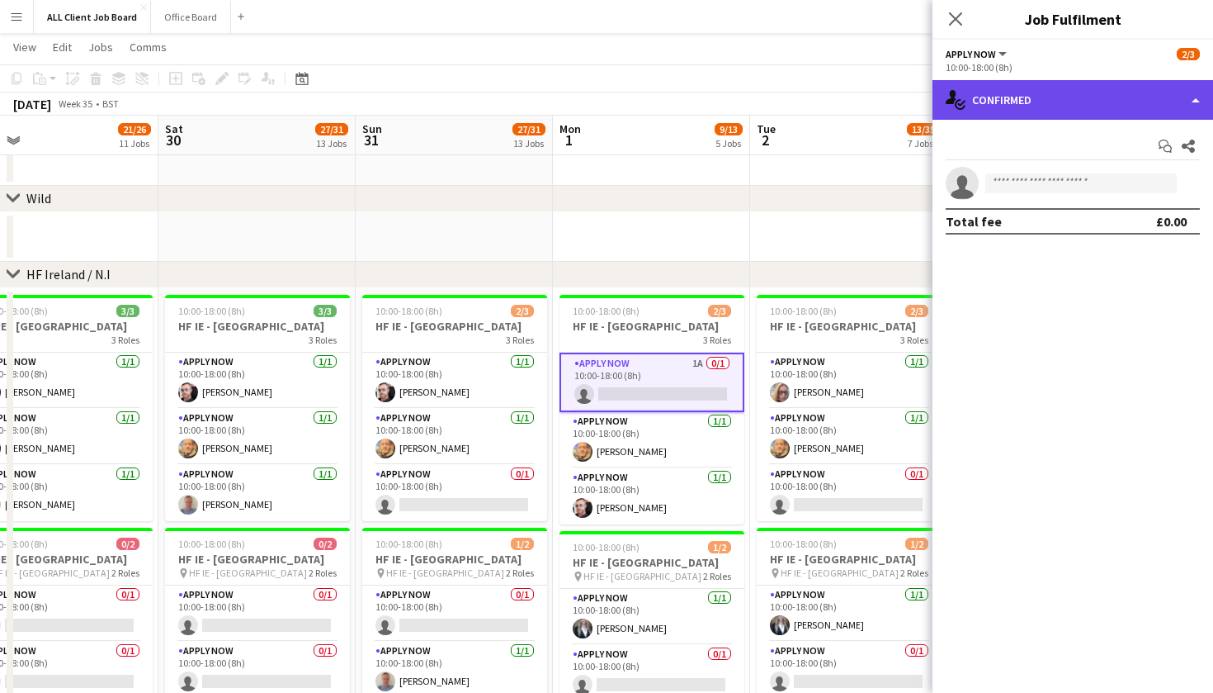
click at [1195, 102] on div "single-neutral-actions-check-2 Confirmed" at bounding box center [1073, 100] width 281 height 40
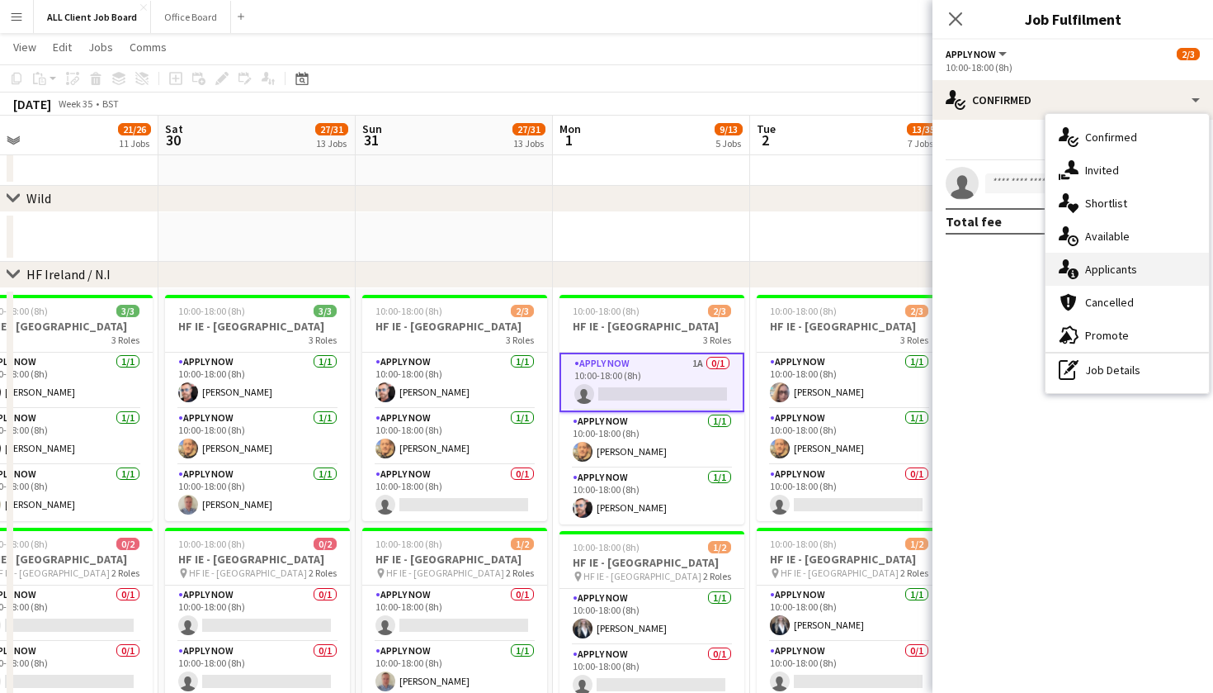
click at [1172, 279] on div "single-neutral-actions-information Applicants" at bounding box center [1127, 269] width 163 height 33
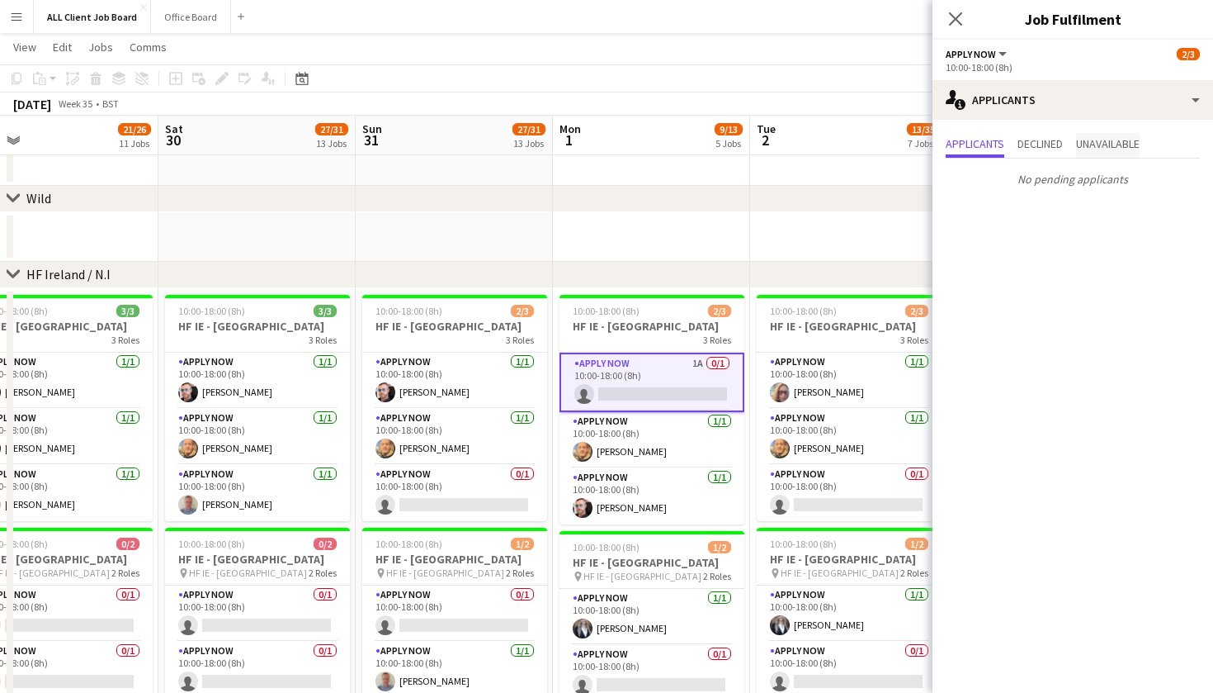
click at [1138, 145] on span "Unavailable" at bounding box center [1108, 144] width 64 height 12
click at [1170, 185] on app-icon "Decline" at bounding box center [1170, 183] width 13 height 13
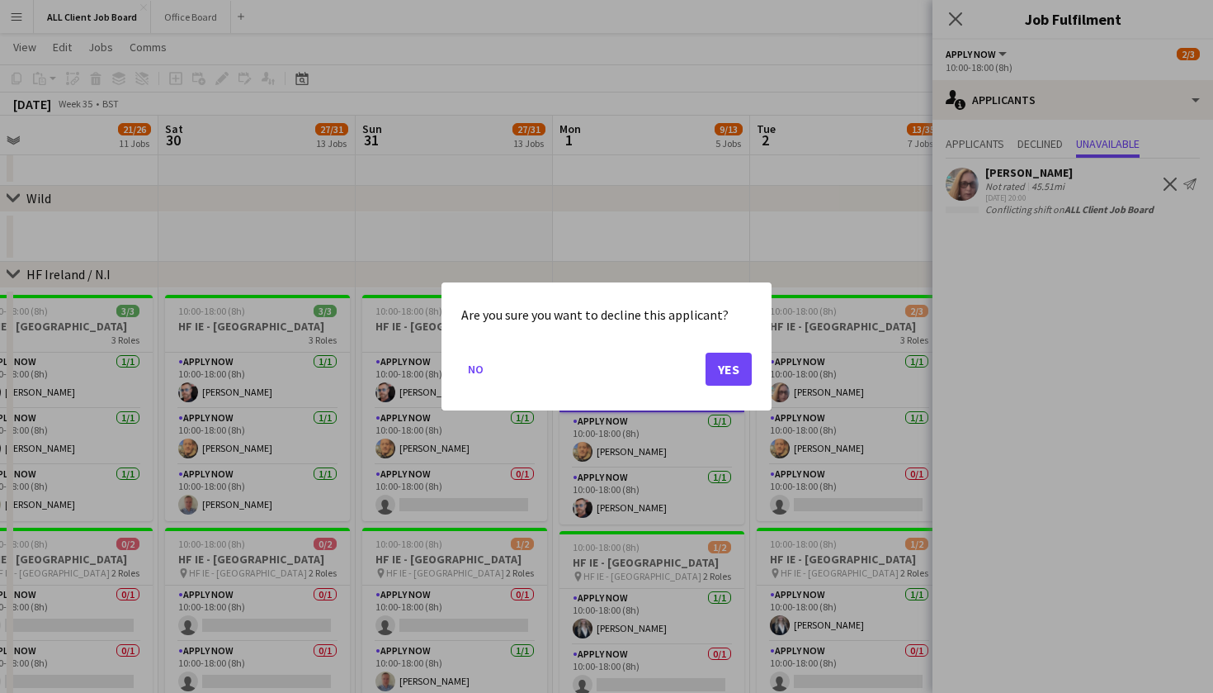
click at [719, 372] on button "Yes" at bounding box center [729, 368] width 46 height 33
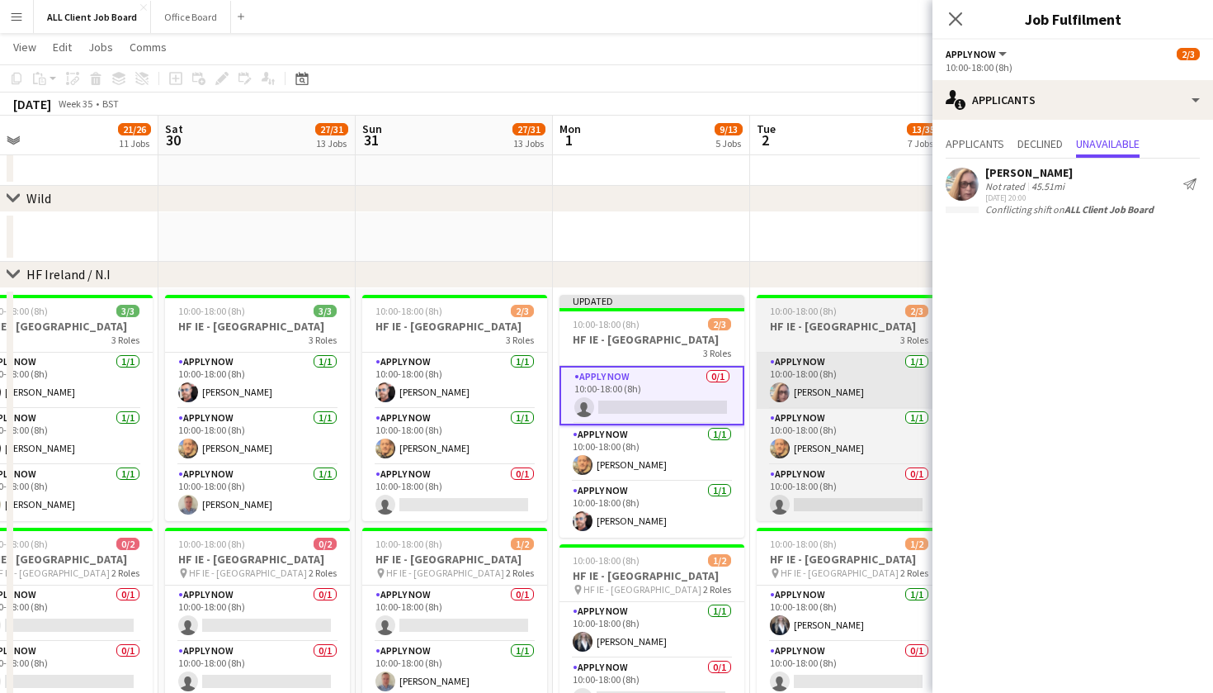
scroll to position [13, 0]
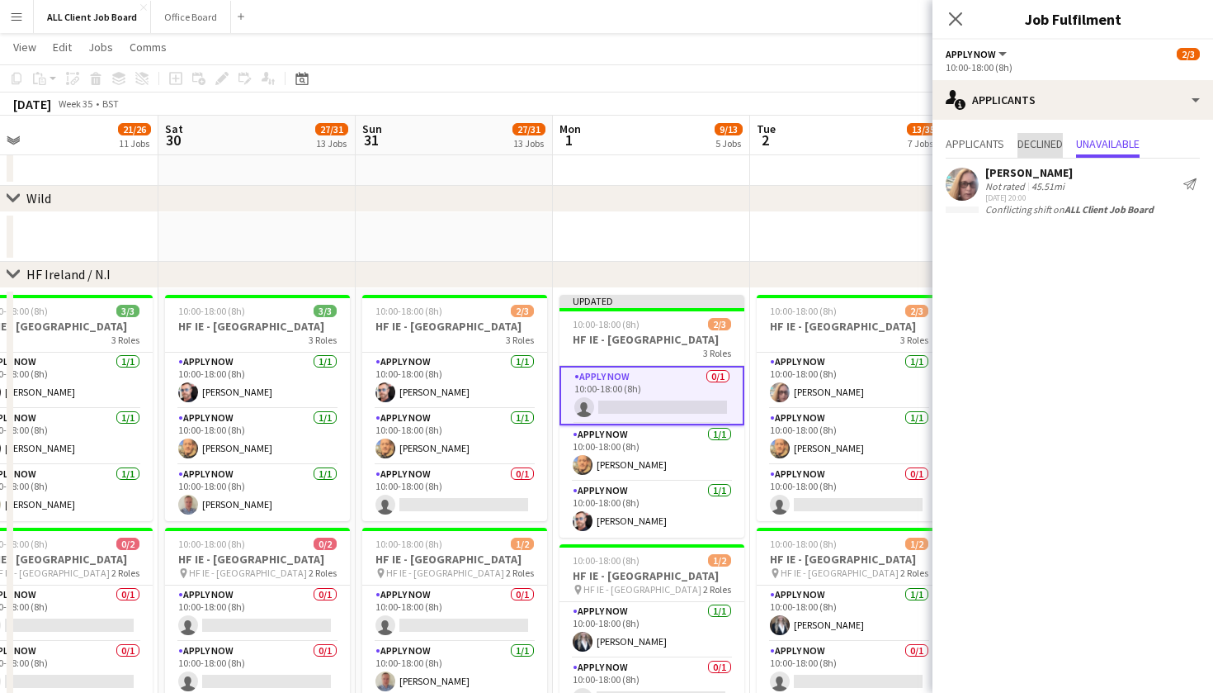
click at [1029, 151] on span "Declined" at bounding box center [1040, 145] width 45 height 25
click at [1097, 147] on span "Unavailable" at bounding box center [1108, 144] width 64 height 12
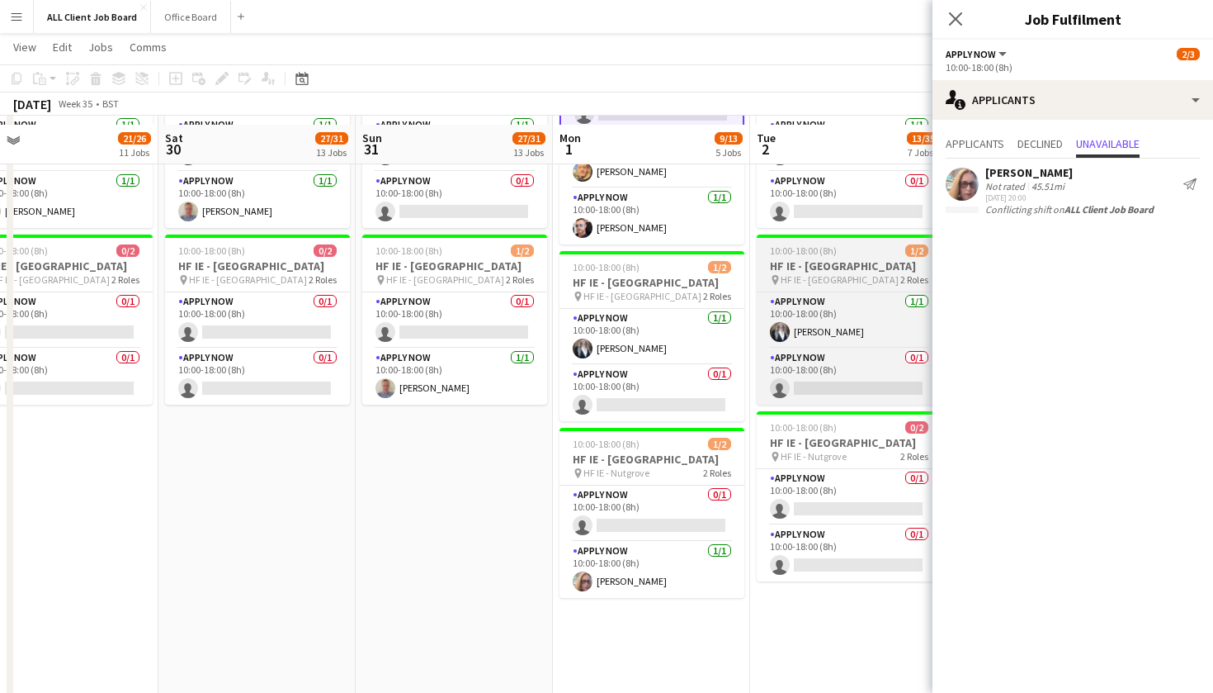
scroll to position [5210, 0]
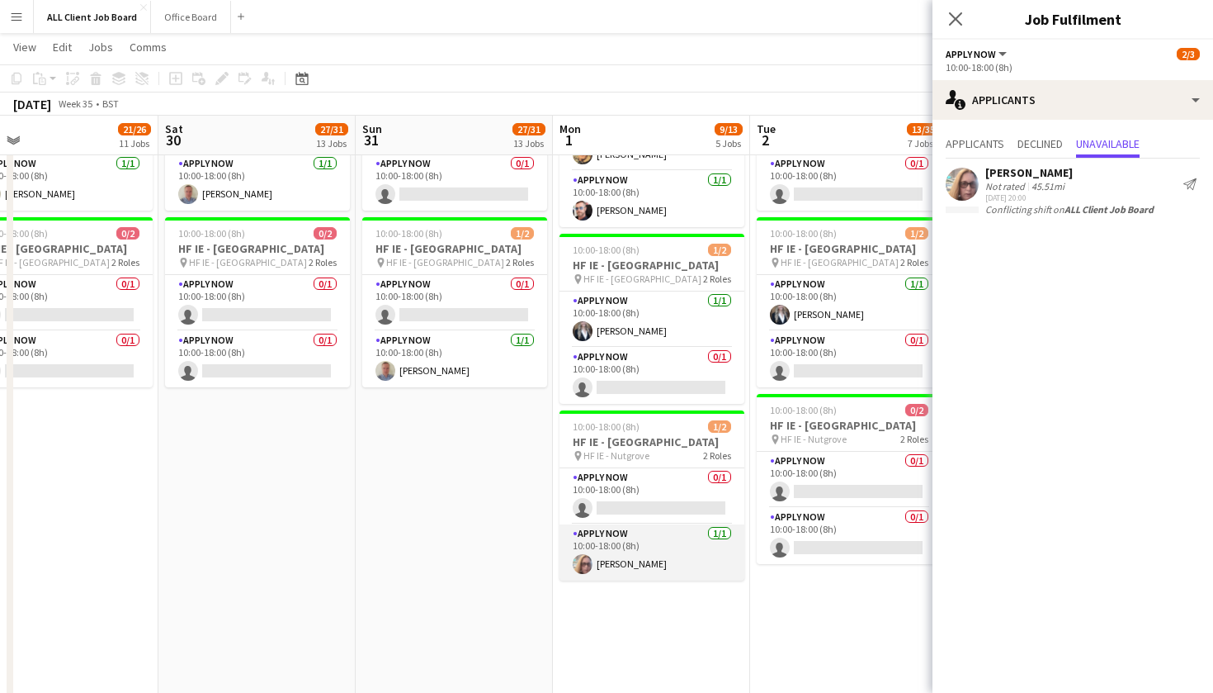
click at [679, 580] on app-card-role "APPLY NOW 1/1 10:00-18:00 (8h) Joanne Doyle" at bounding box center [652, 552] width 185 height 56
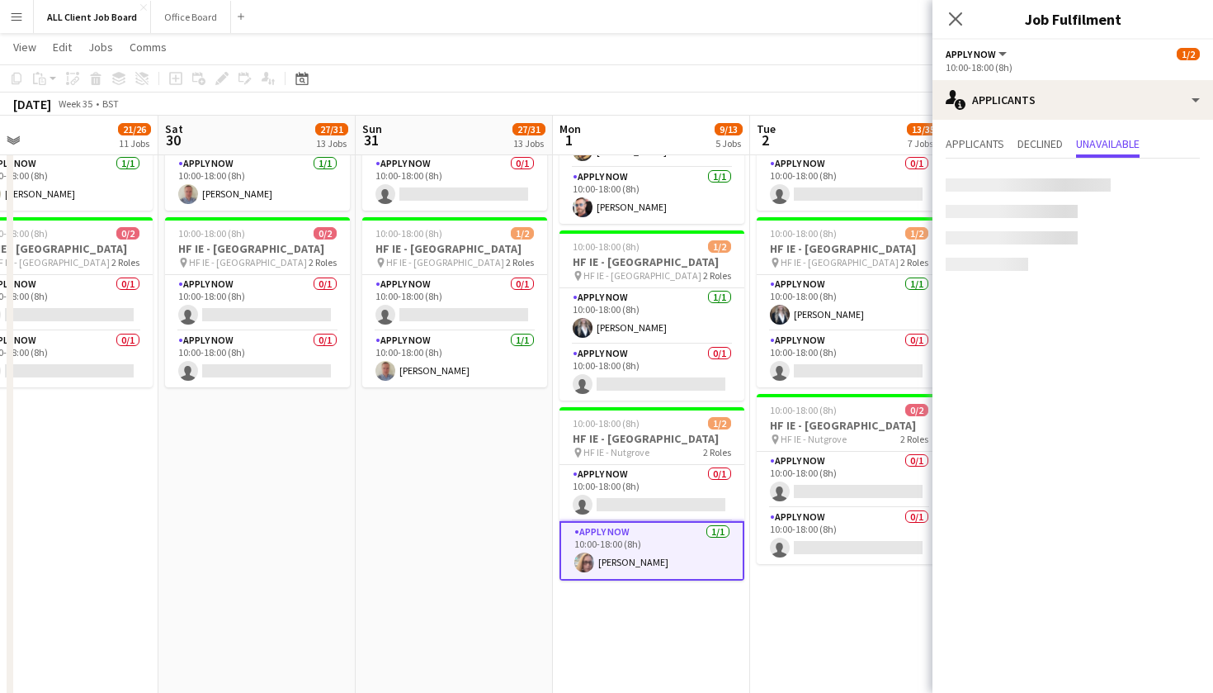
scroll to position [10, 0]
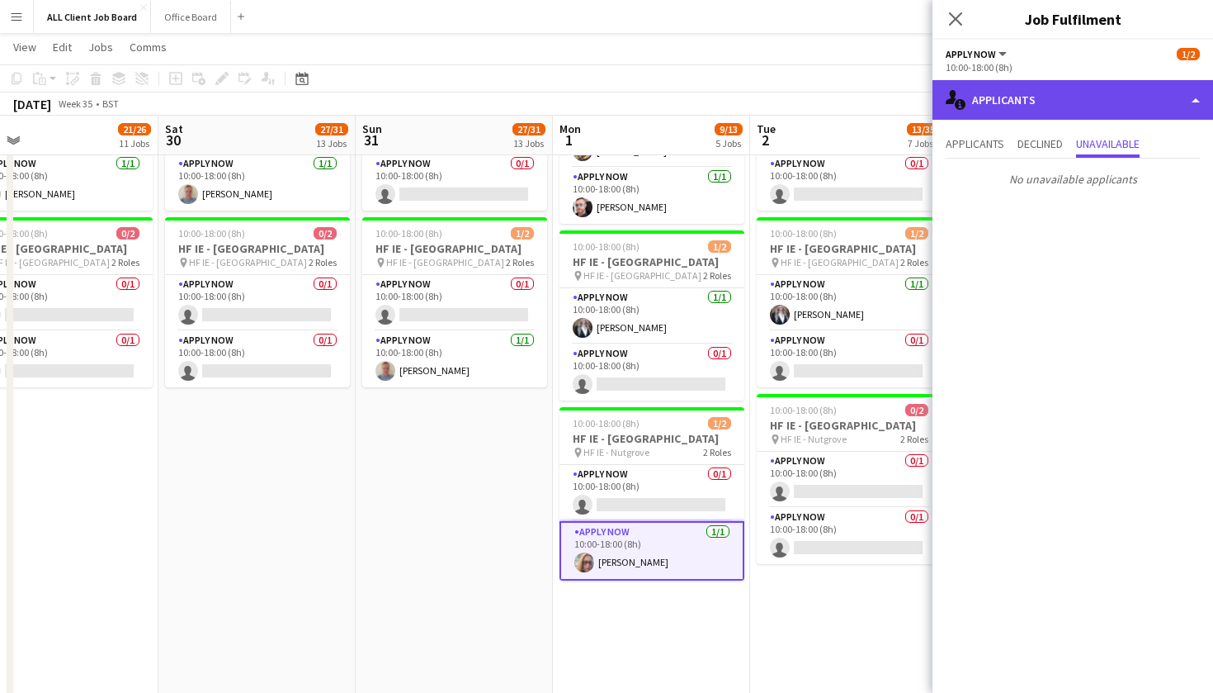
click at [1198, 99] on div "single-neutral-actions-information Applicants" at bounding box center [1073, 100] width 281 height 40
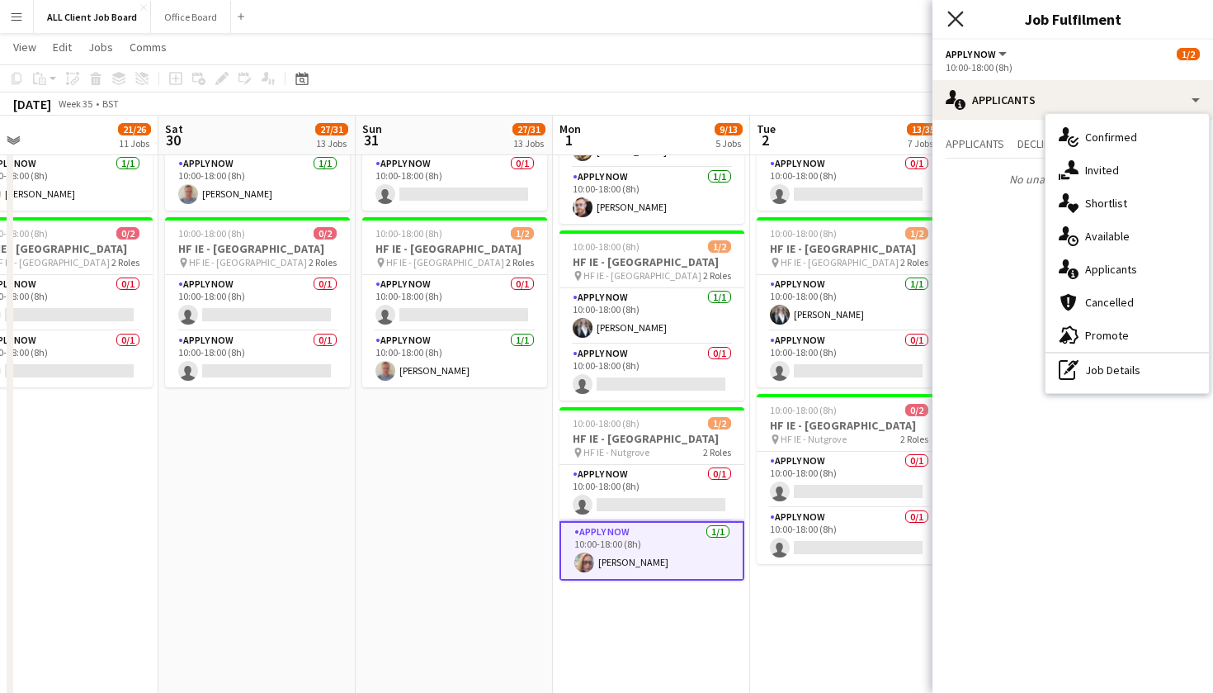
click at [950, 17] on icon "Close pop-in" at bounding box center [956, 19] width 16 height 16
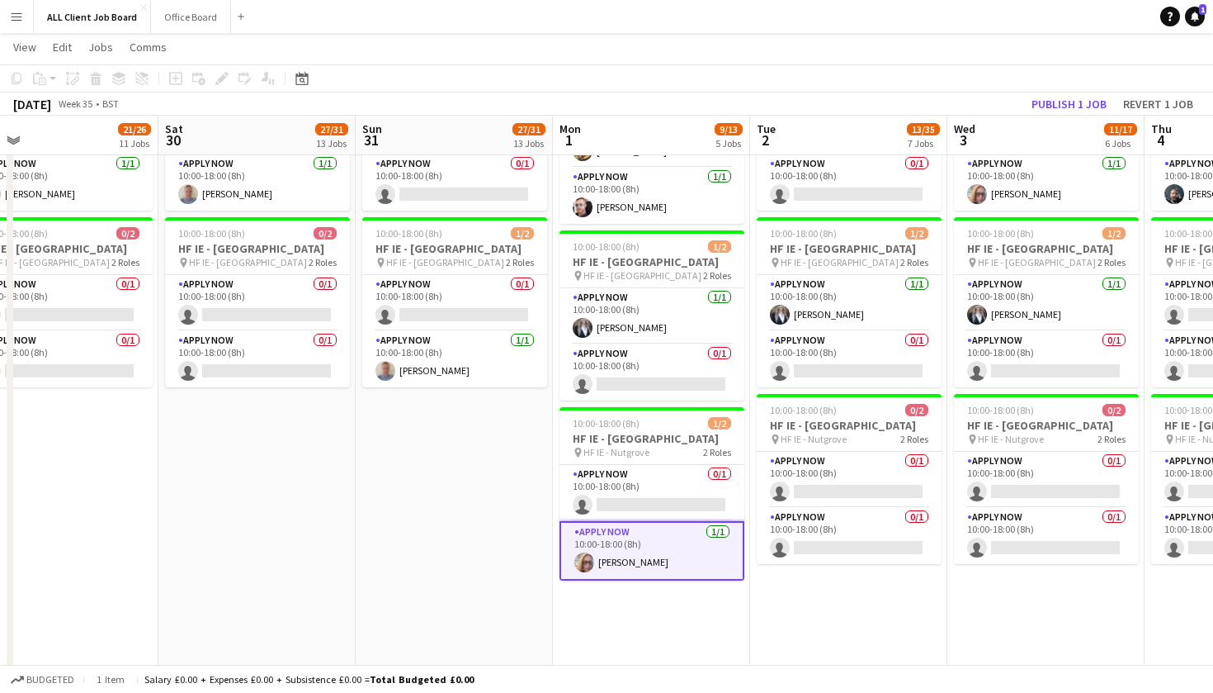
click at [637, 579] on app-card-role "APPLY NOW 1/1 10:00-18:00 (8h) Joanne Doyle" at bounding box center [652, 550] width 185 height 59
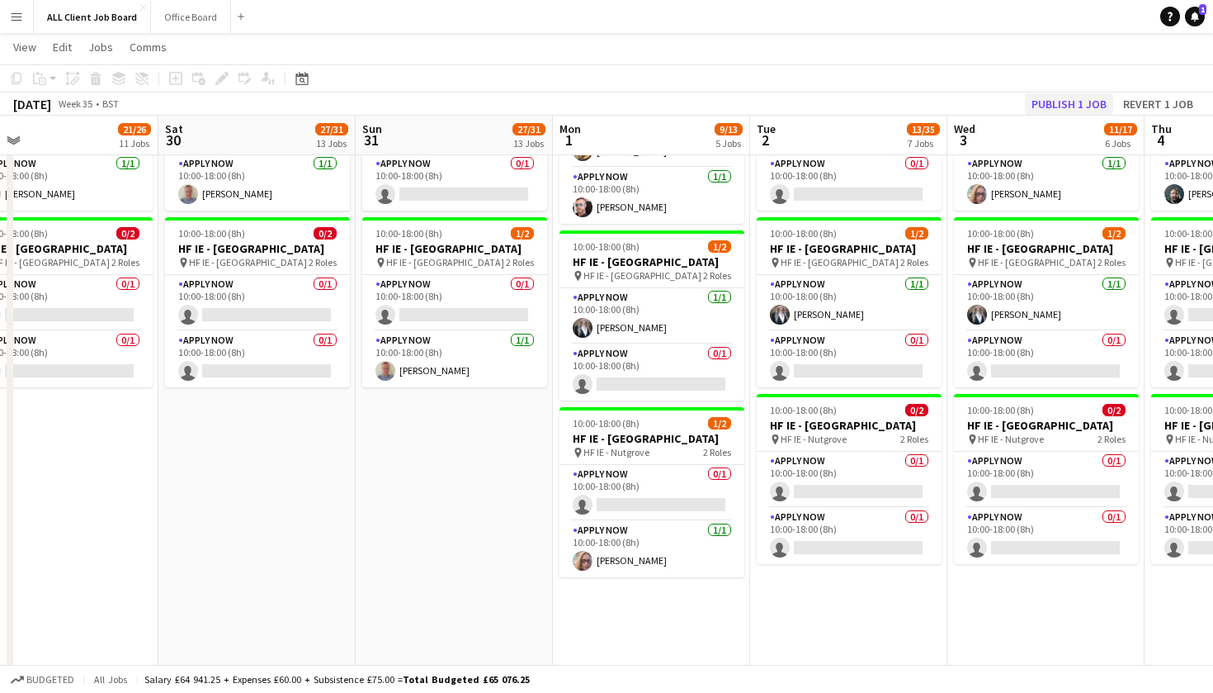
click at [1087, 102] on button "Publish 1 job" at bounding box center [1069, 103] width 88 height 21
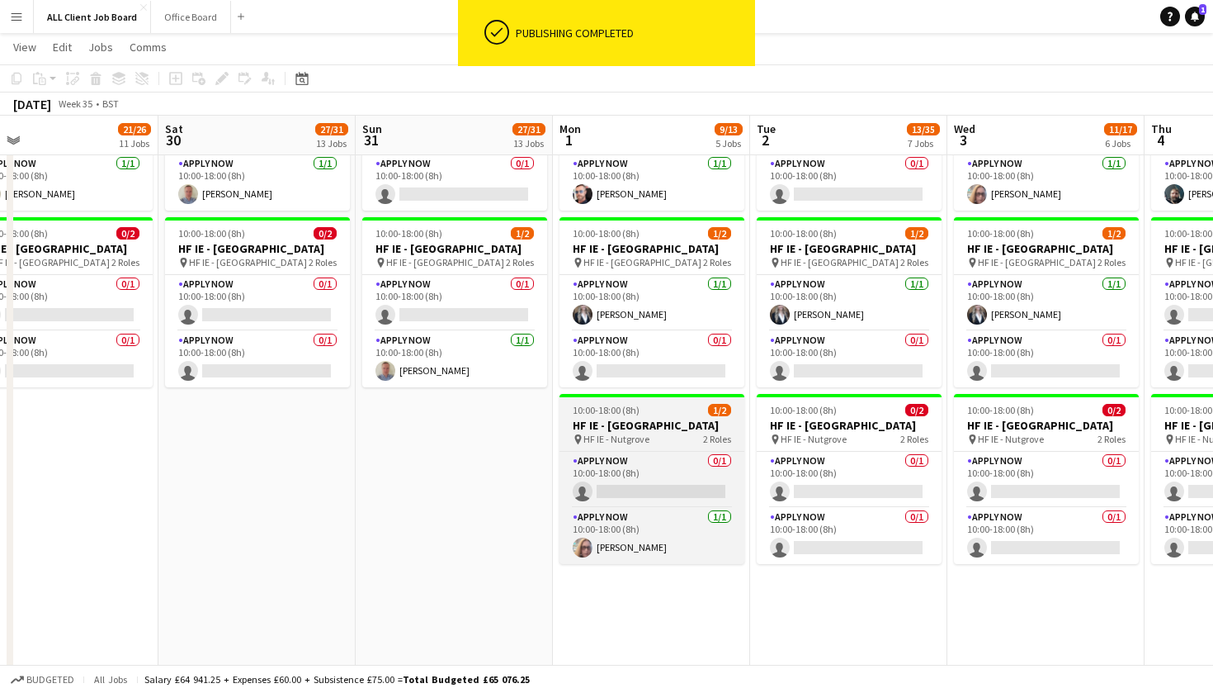
scroll to position [0, 0]
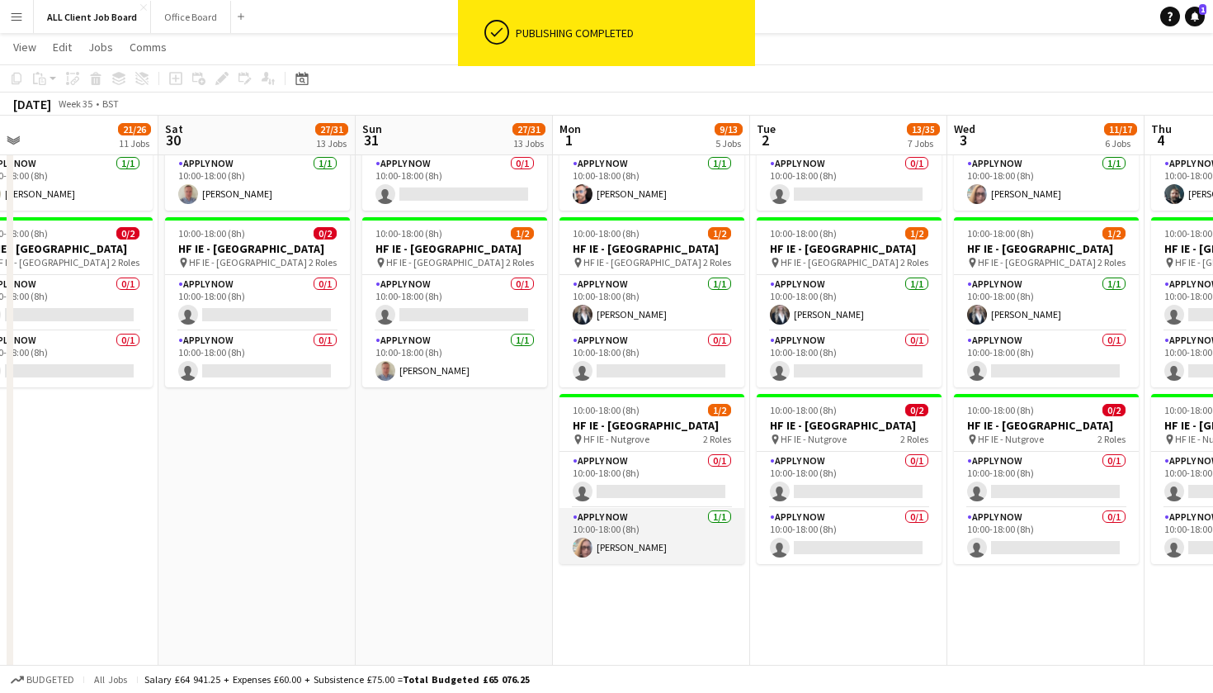
click at [659, 564] on app-card-role "APPLY NOW 1/1 10:00-18:00 (8h) Joanne Doyle" at bounding box center [652, 536] width 185 height 56
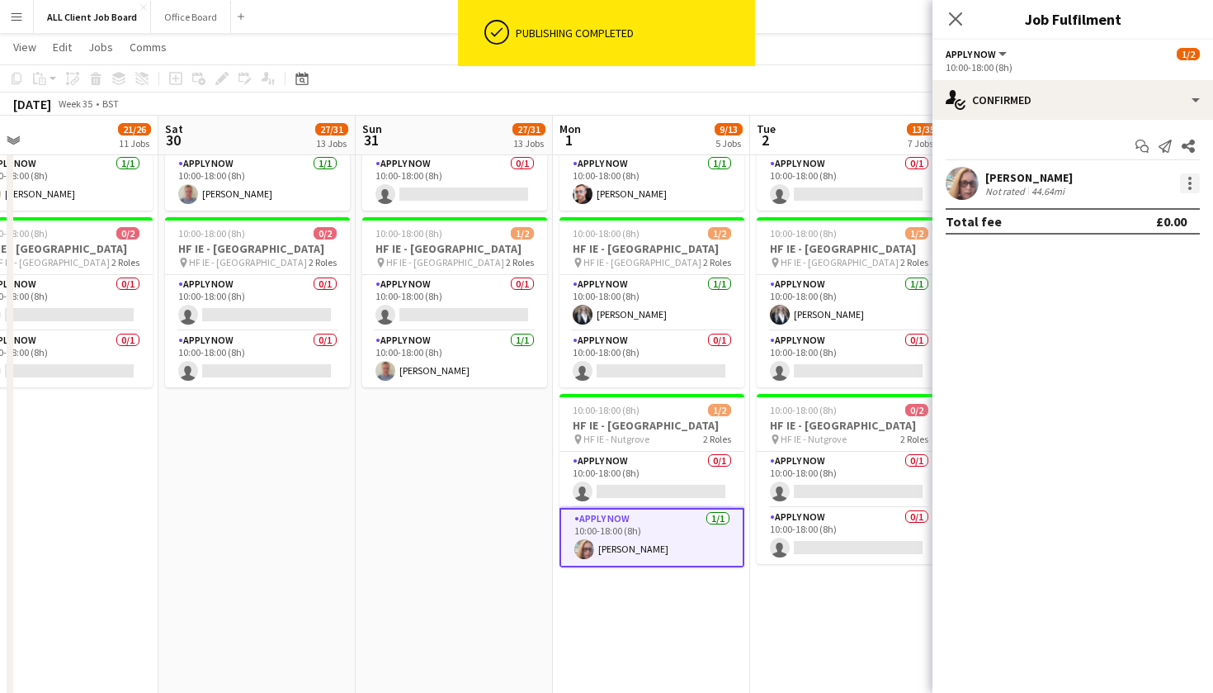
click at [1185, 187] on div at bounding box center [1190, 183] width 20 height 20
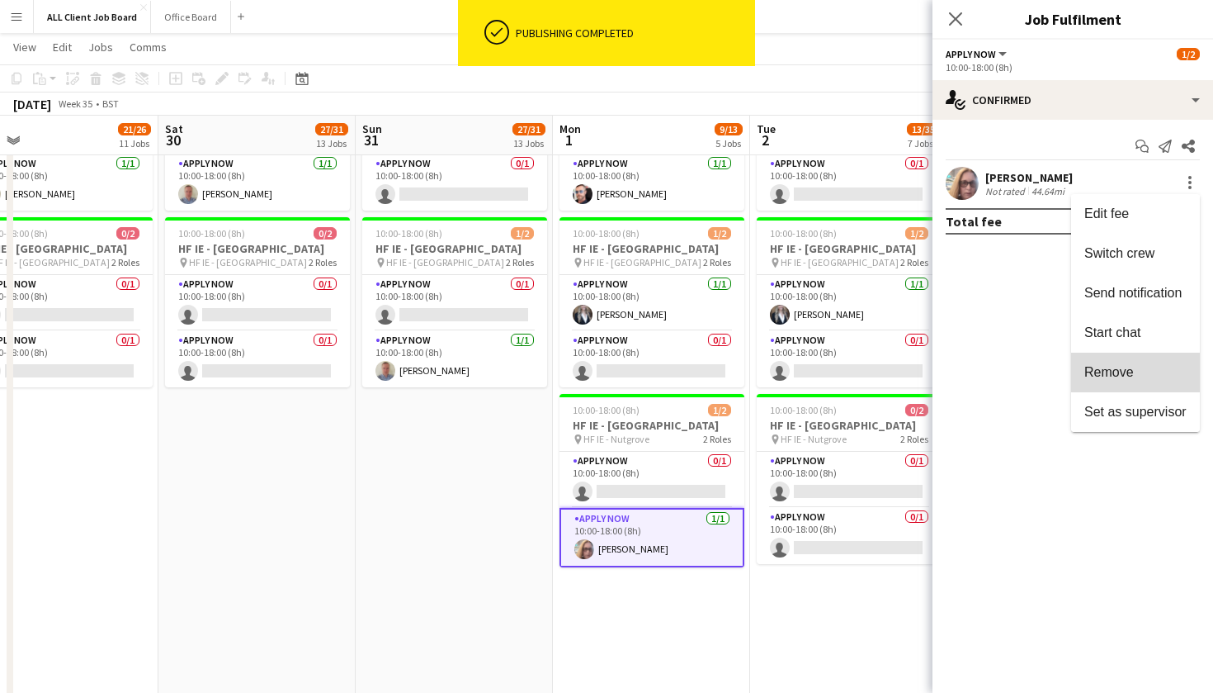
click at [1137, 366] on span "Remove" at bounding box center [1136, 372] width 102 height 15
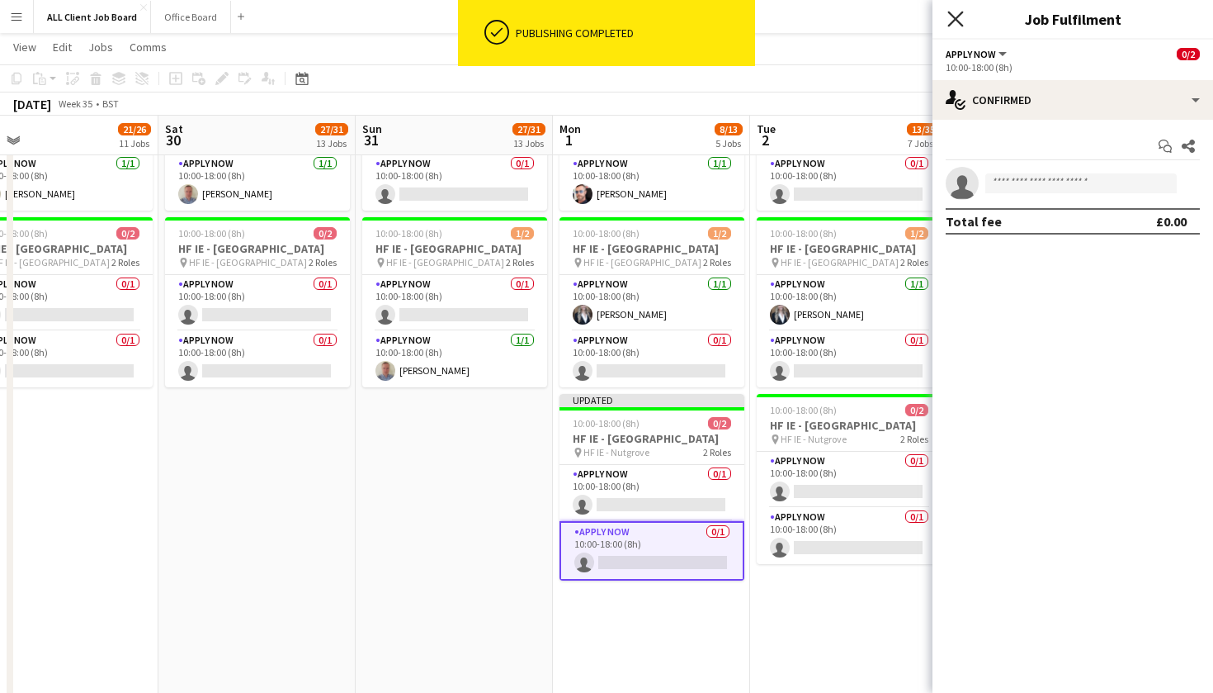
click at [953, 22] on icon at bounding box center [956, 19] width 16 height 16
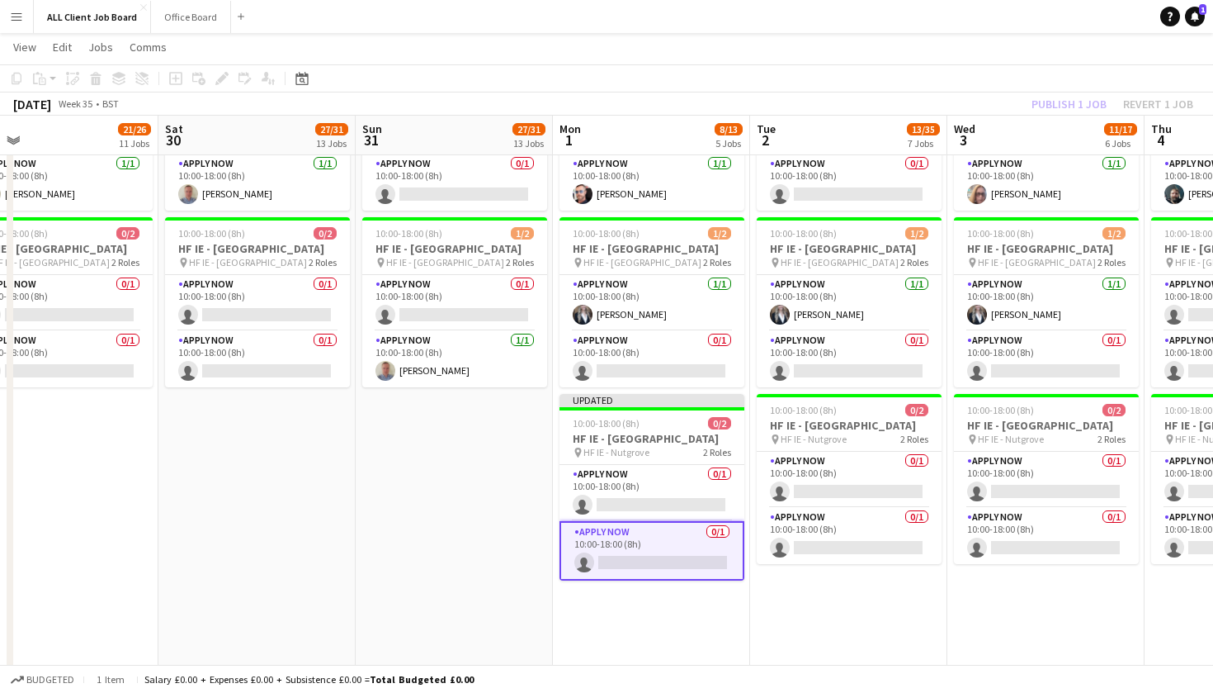
click at [458, 565] on app-date-cell "10:00-18:00 (8h) 2/3 HF IE - Dundrum Shopping Centre 3 Roles APPLY NOW 1/1 10:0…" at bounding box center [454, 437] width 197 height 919
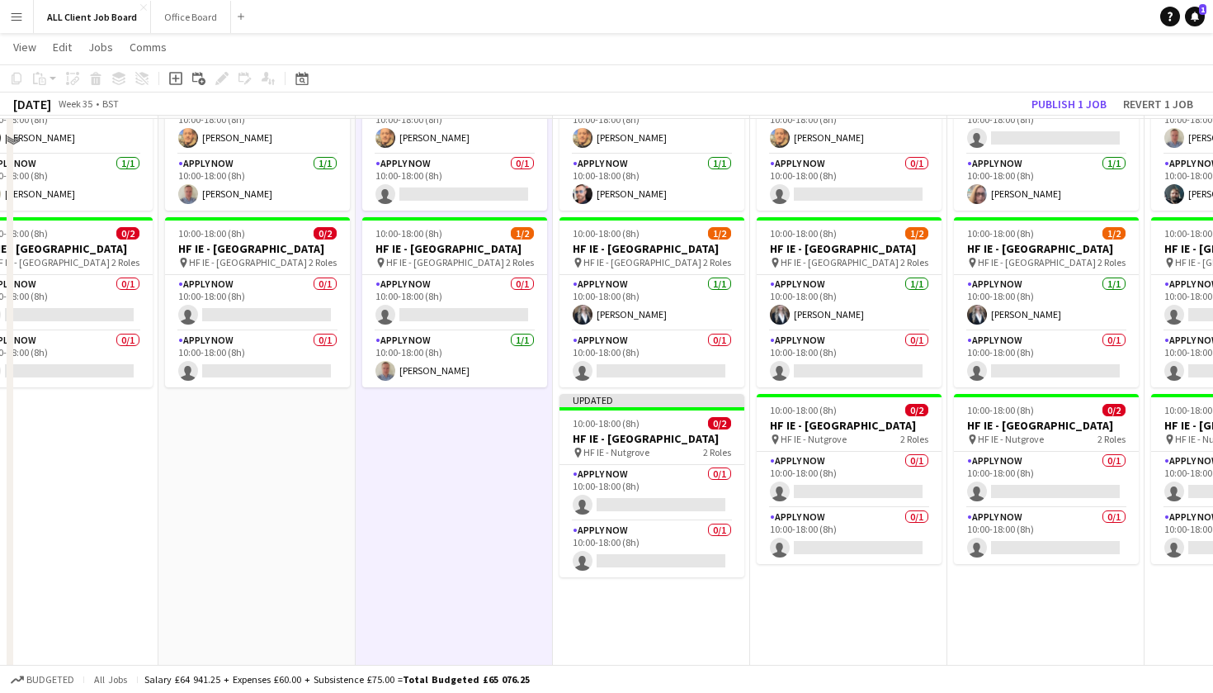
scroll to position [5120, 0]
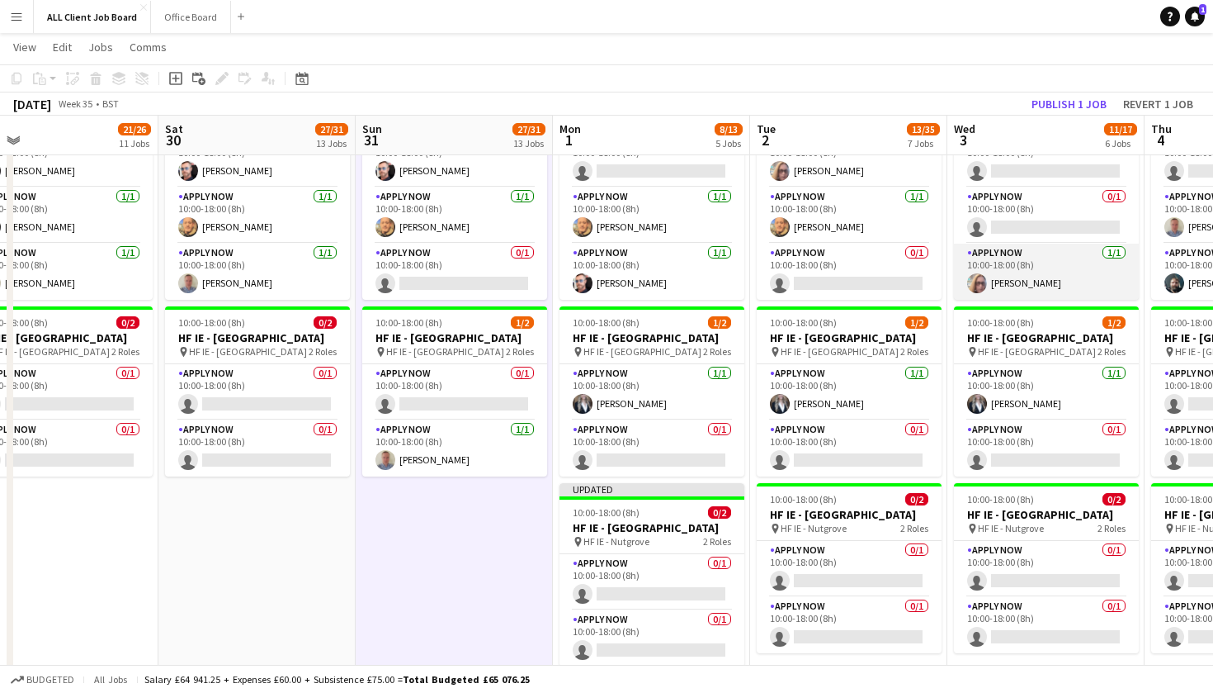
click at [1023, 300] on app-card-role "APPLY NOW [DATE] 10:00-18:00 (8h) [PERSON_NAME]" at bounding box center [1046, 272] width 185 height 56
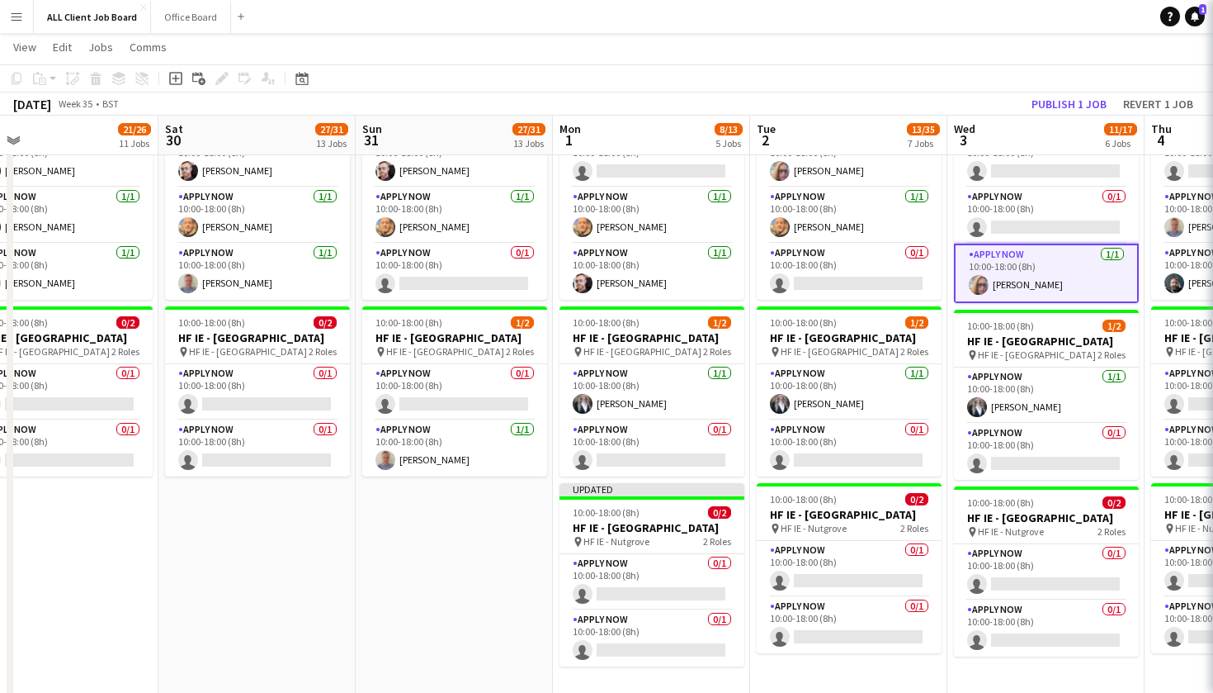
scroll to position [0, 433]
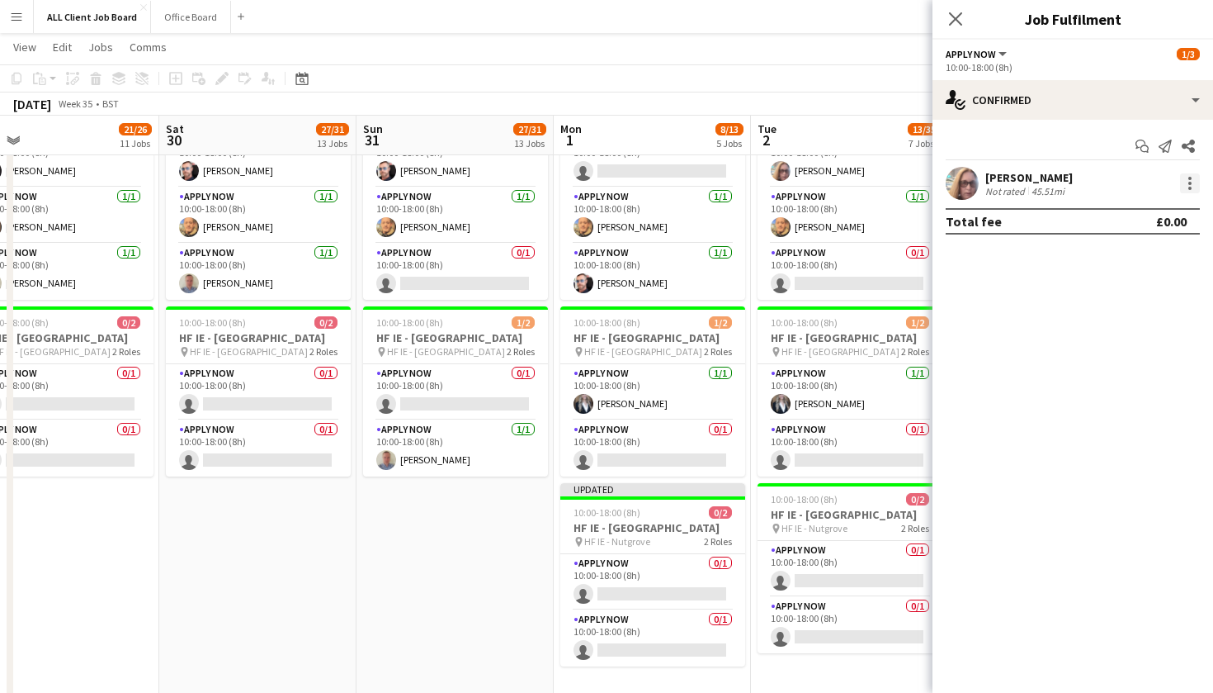
click at [1199, 186] on div at bounding box center [1190, 183] width 20 height 20
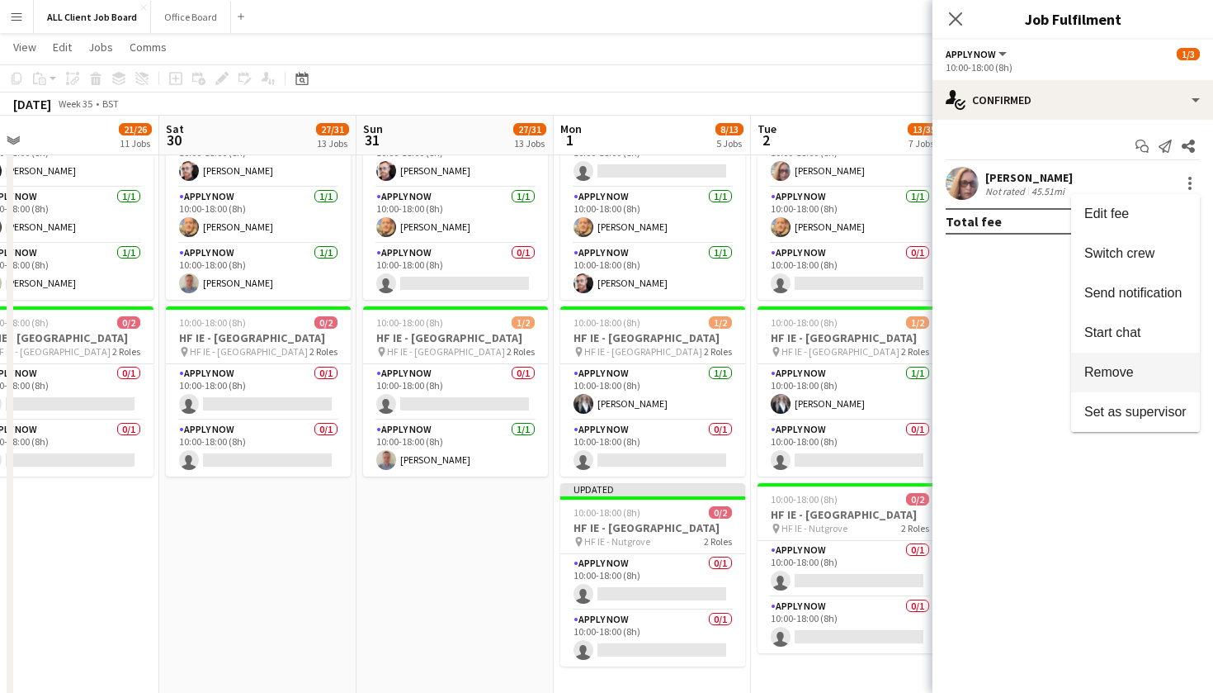
click at [1133, 363] on button "Remove" at bounding box center [1135, 372] width 129 height 40
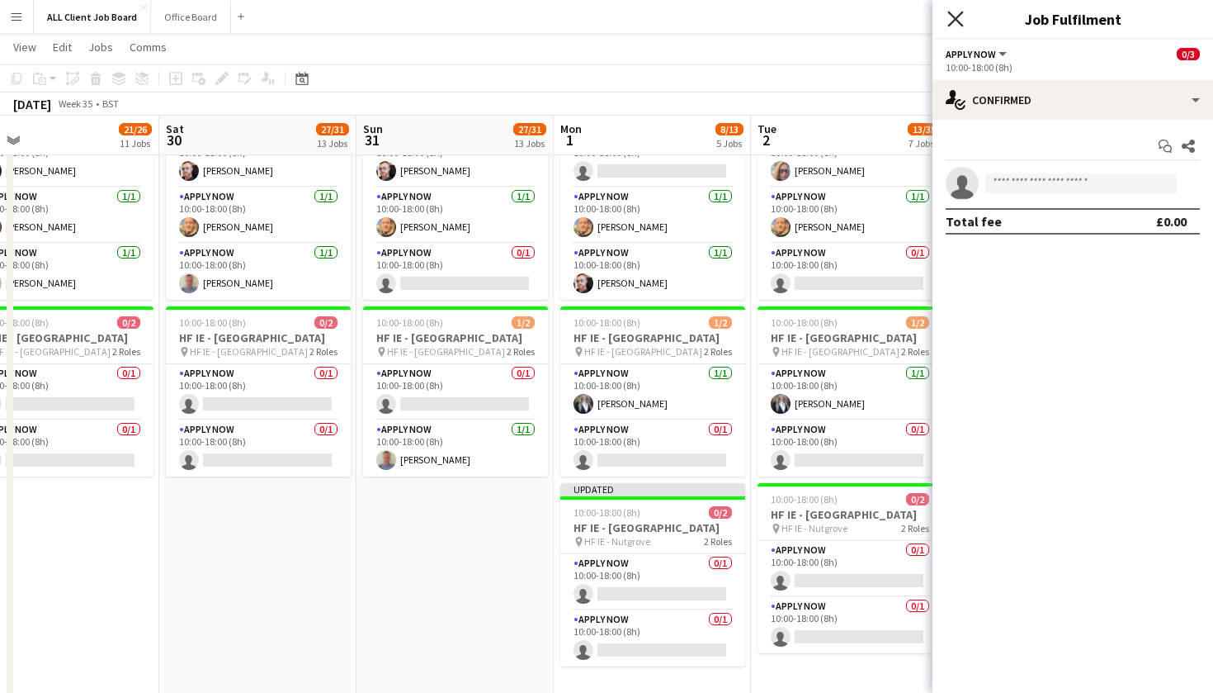
click at [960, 20] on icon "Close pop-in" at bounding box center [956, 19] width 16 height 16
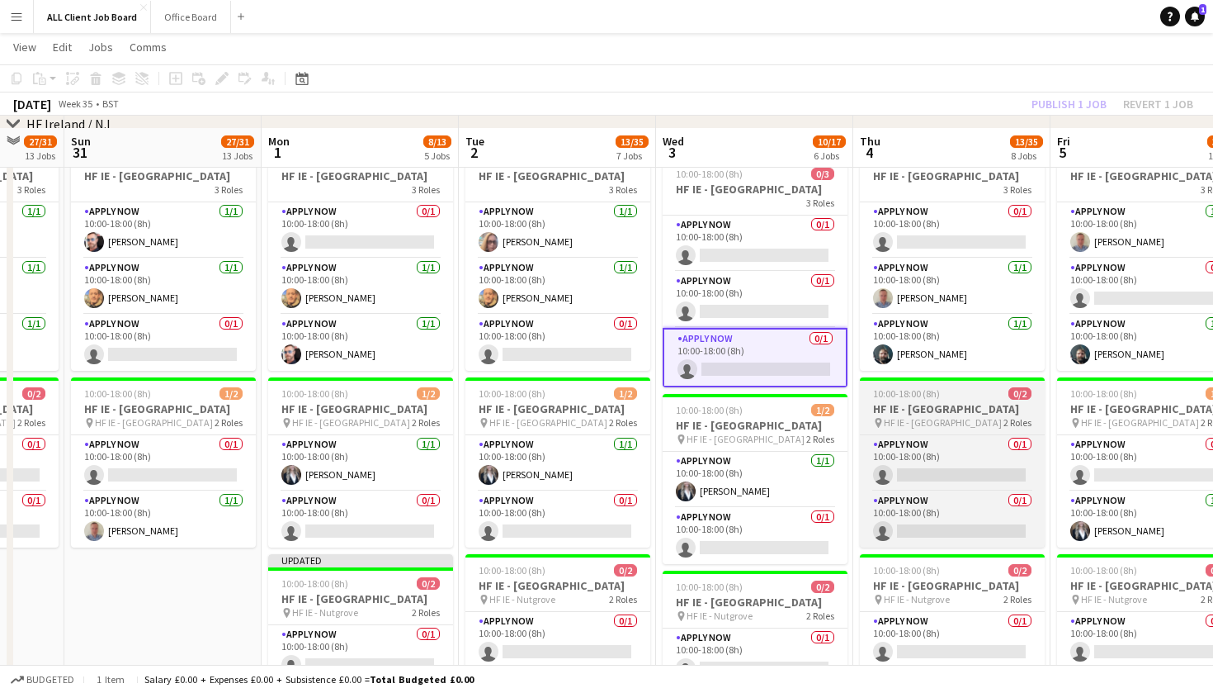
scroll to position [5048, 0]
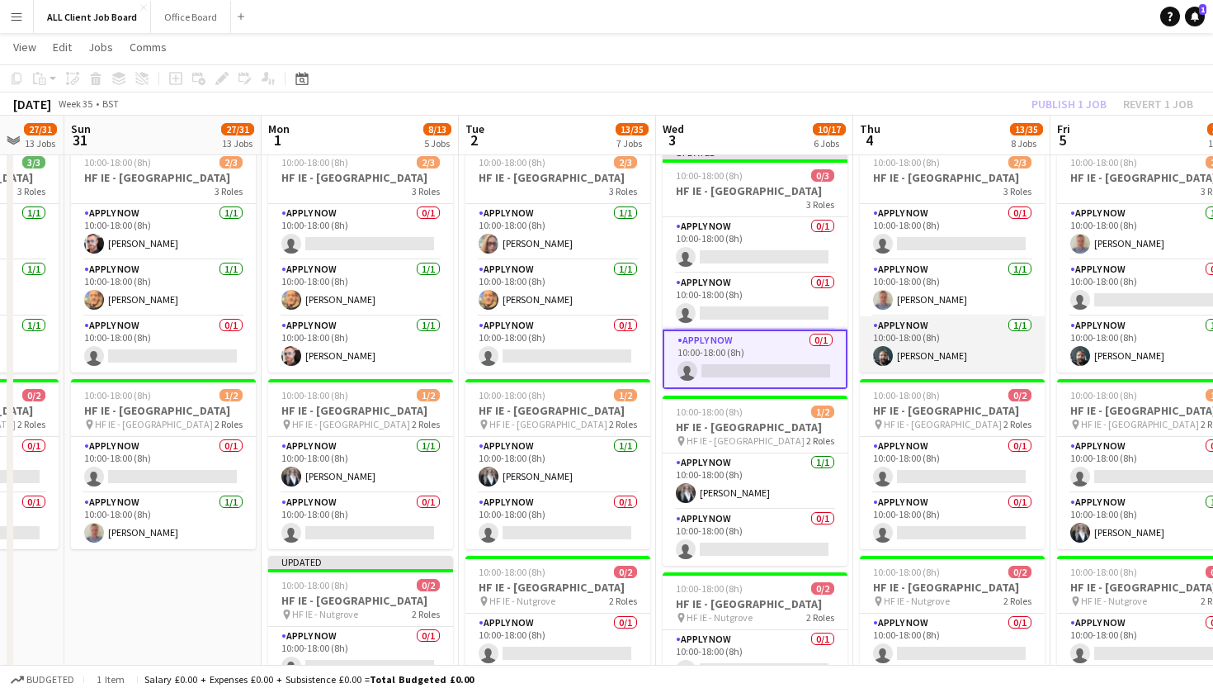
click at [948, 363] on app-card-role "APPLY NOW [DATE] 10:00-18:00 (8h) [PERSON_NAME]" at bounding box center [952, 344] width 185 height 56
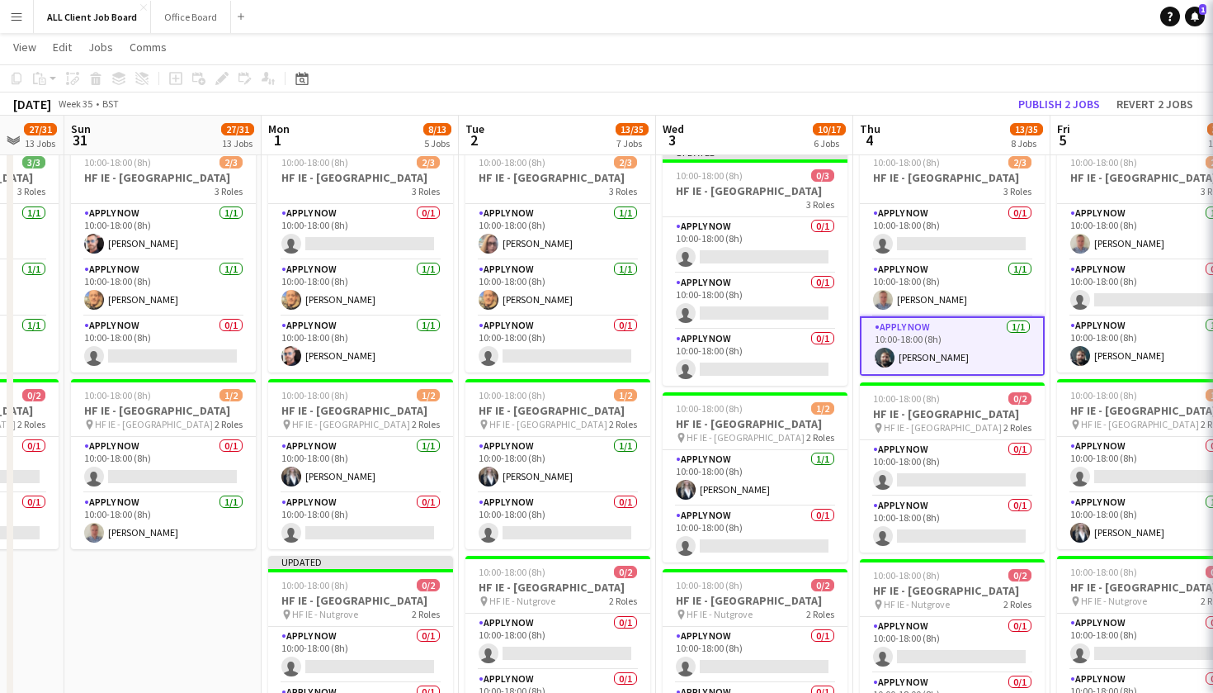
scroll to position [10, 0]
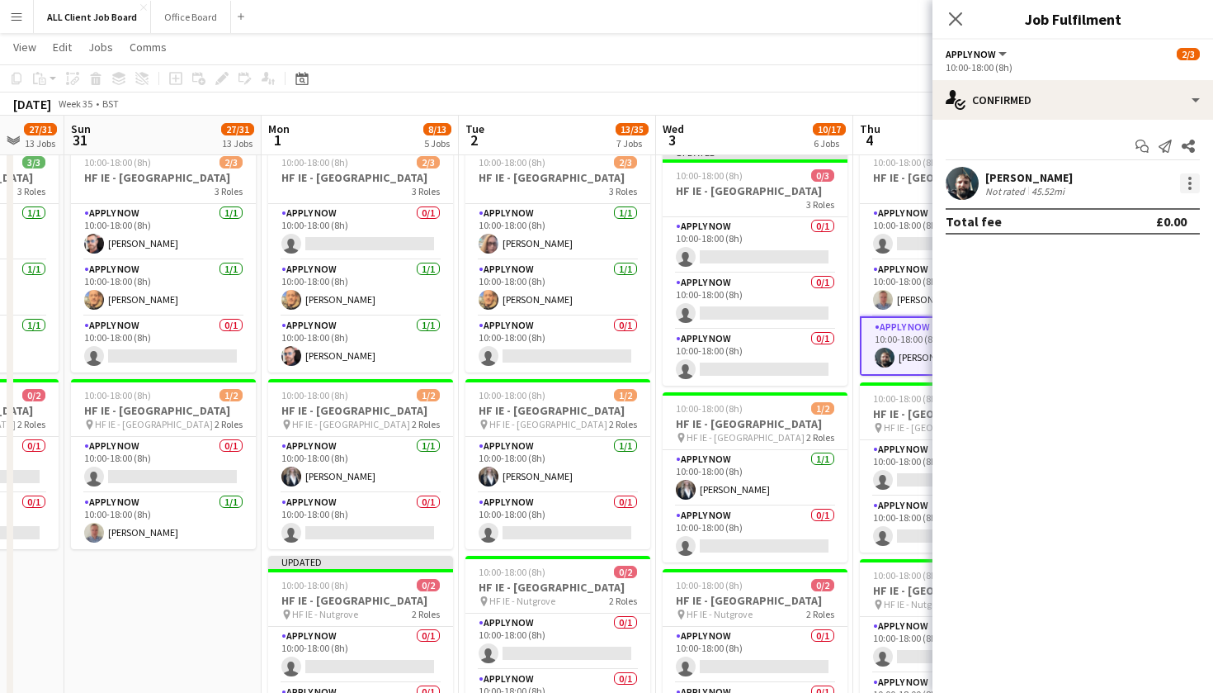
click at [1187, 179] on div at bounding box center [1190, 183] width 20 height 20
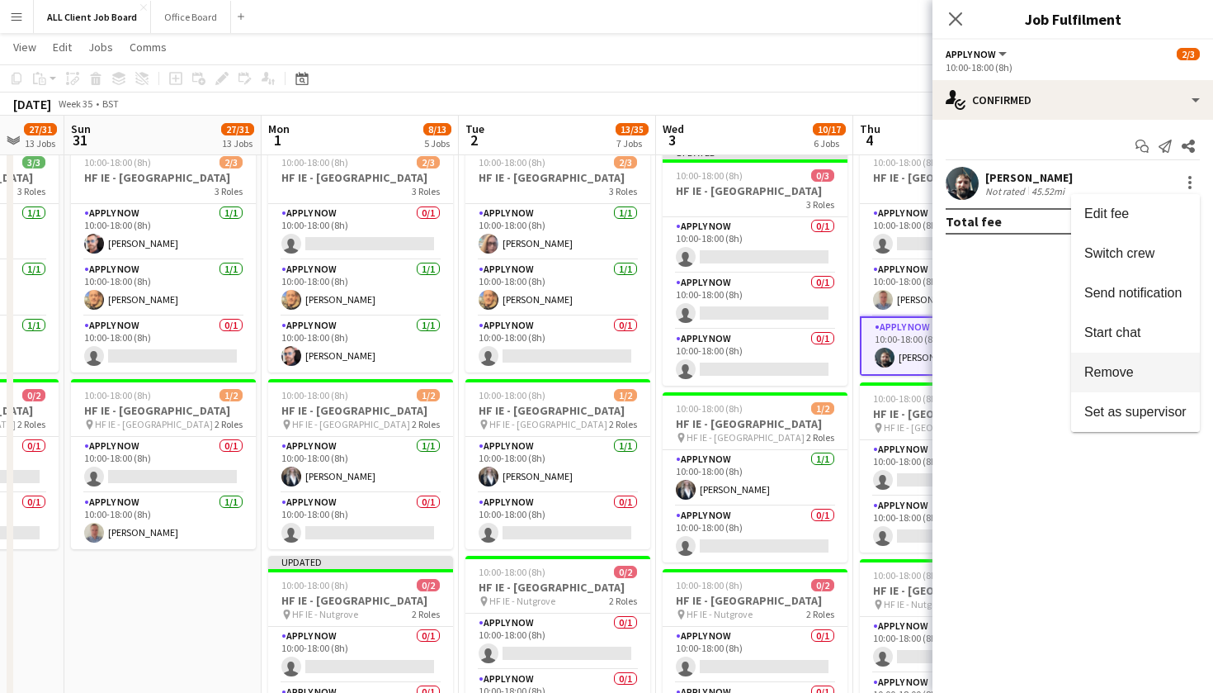
click at [1121, 372] on span "Remove" at bounding box center [1110, 372] width 50 height 14
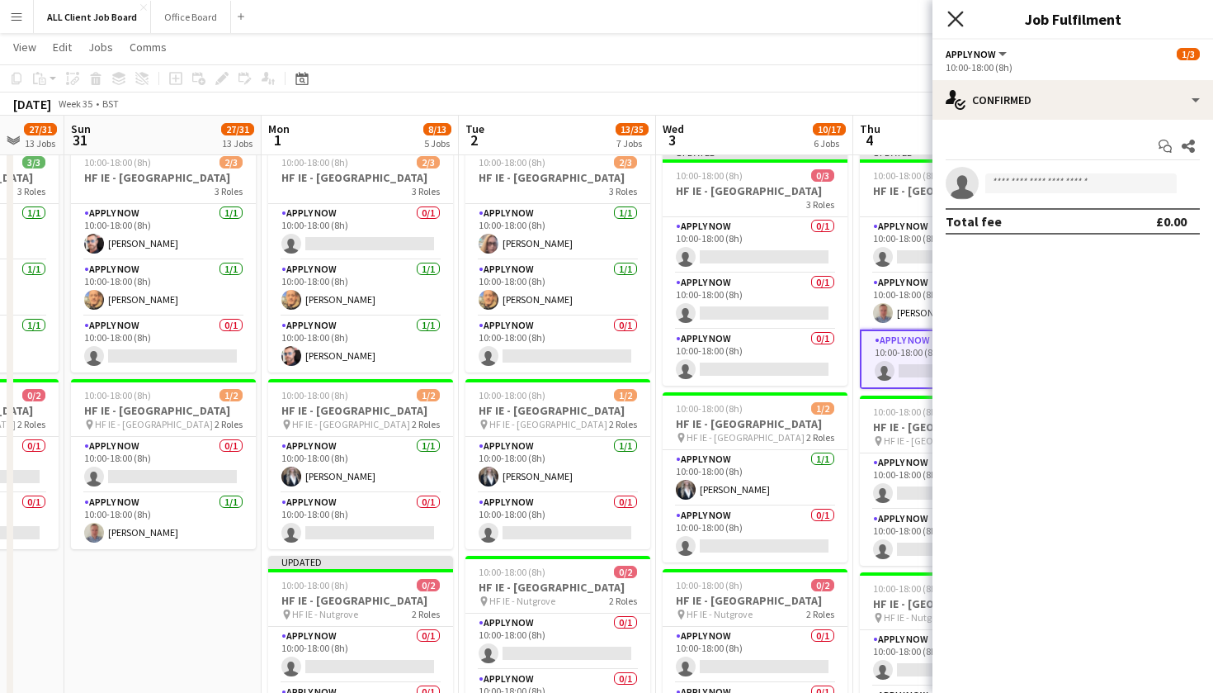
click at [958, 23] on icon "Close pop-in" at bounding box center [956, 19] width 16 height 16
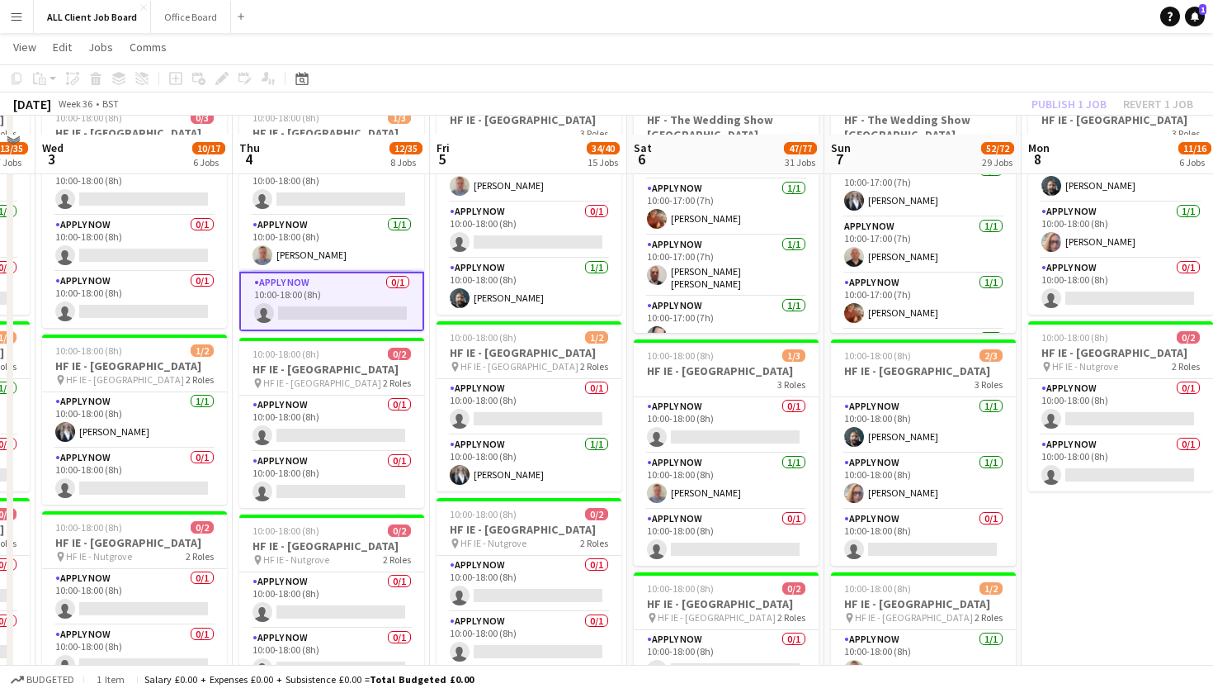
scroll to position [5105, 0]
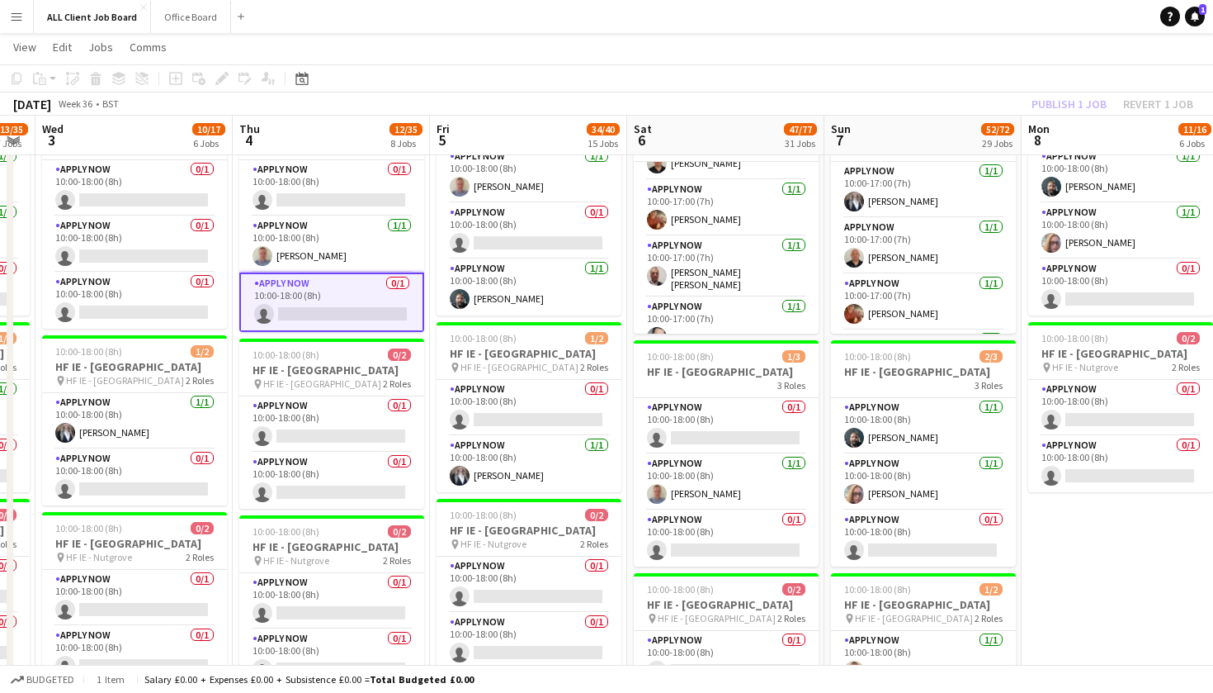
click at [944, 79] on app-toolbar "Copy Paste Paste Command V Paste with crew Command Shift V Paste linked Job [GE…" at bounding box center [606, 78] width 1213 height 28
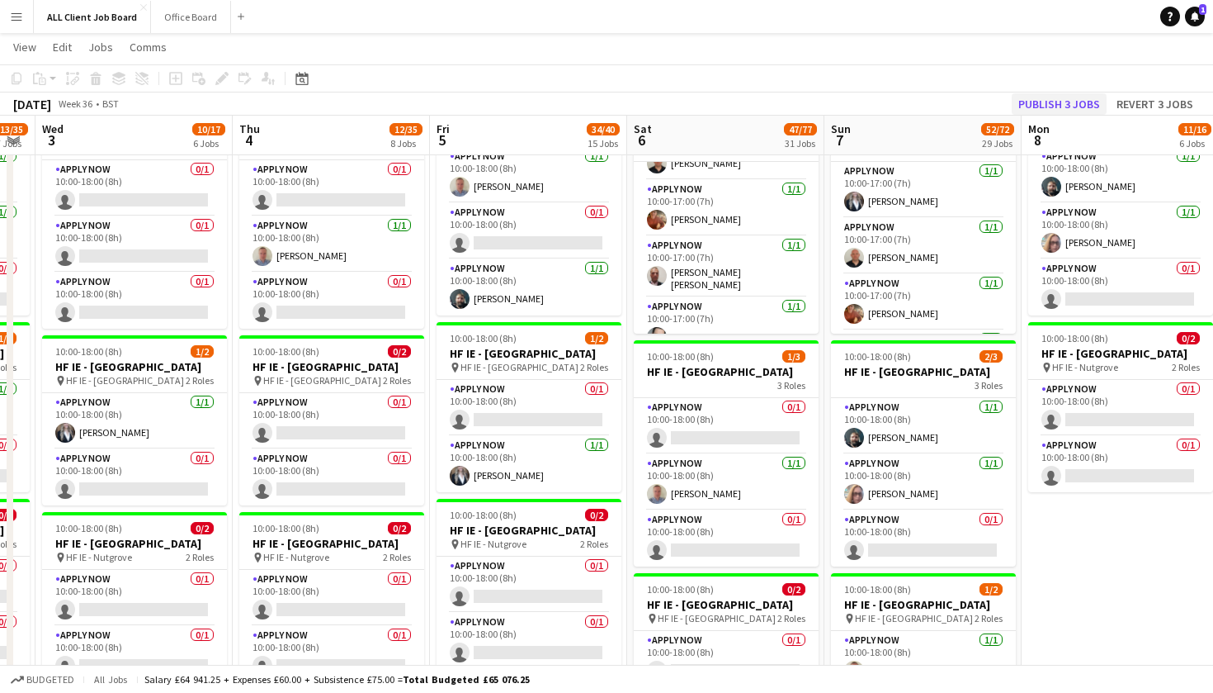
click at [1045, 102] on button "Publish 3 jobs" at bounding box center [1059, 103] width 95 height 21
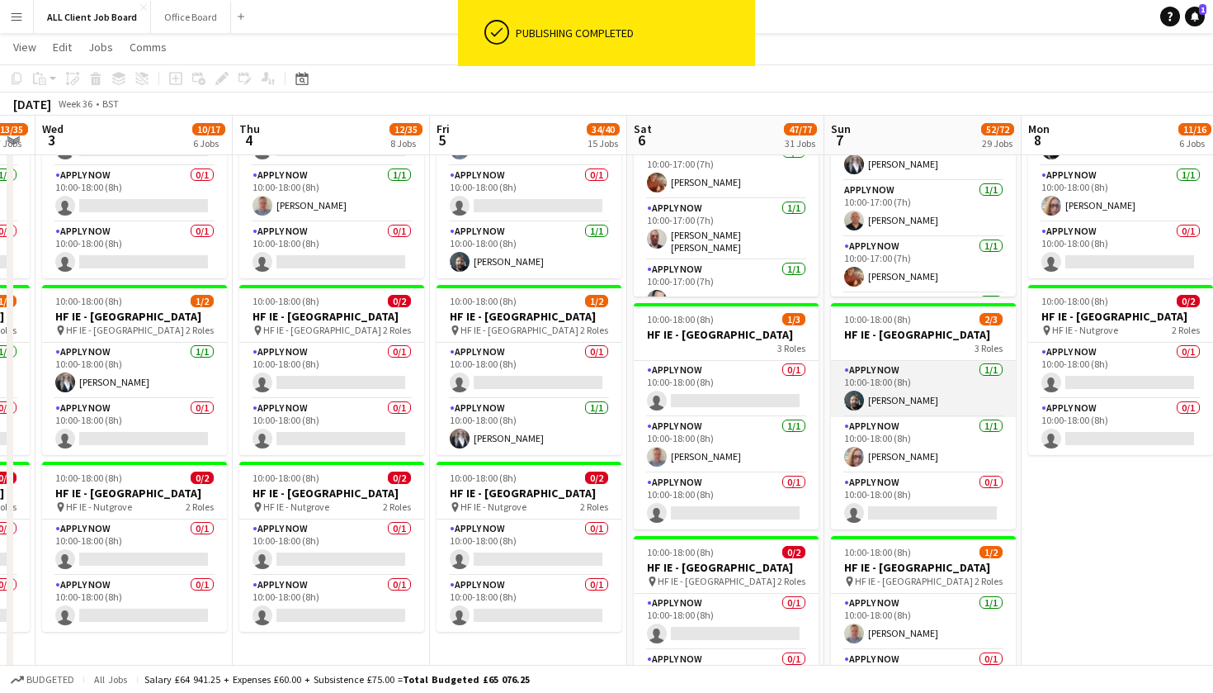
scroll to position [5142, 0]
click at [887, 417] on app-card-role "APPLY NOW [DATE] 10:00-18:00 (8h) [PERSON_NAME]" at bounding box center [923, 389] width 185 height 56
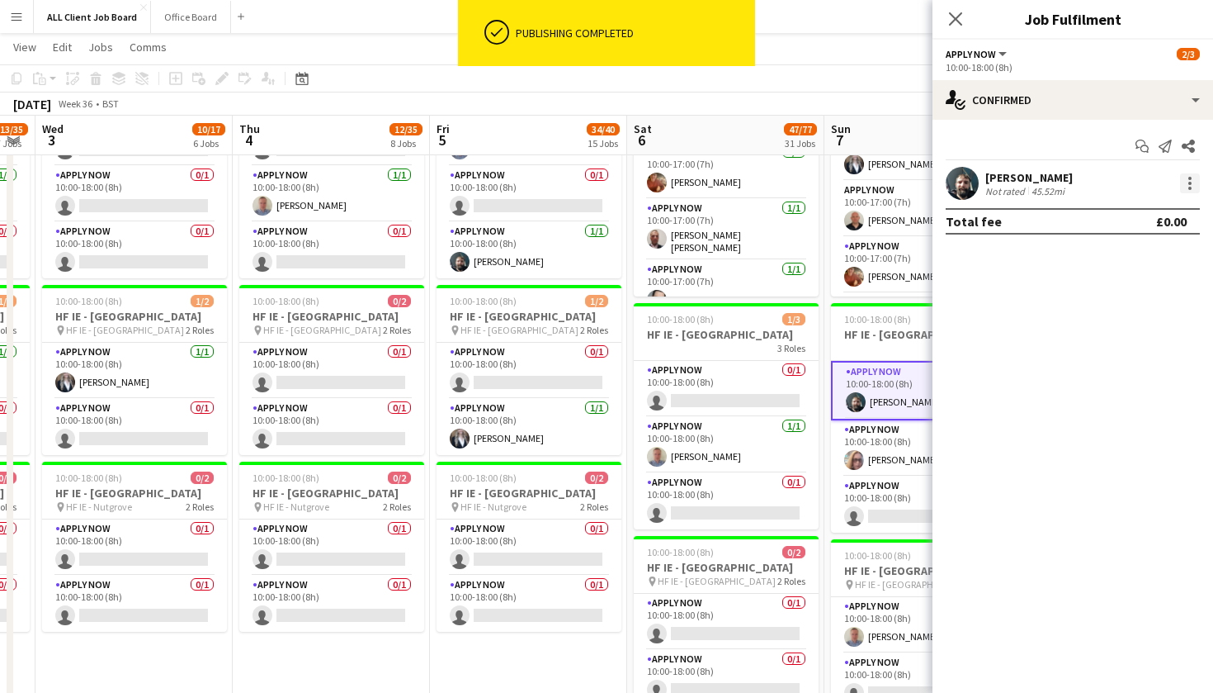
click at [1187, 187] on div at bounding box center [1190, 183] width 20 height 20
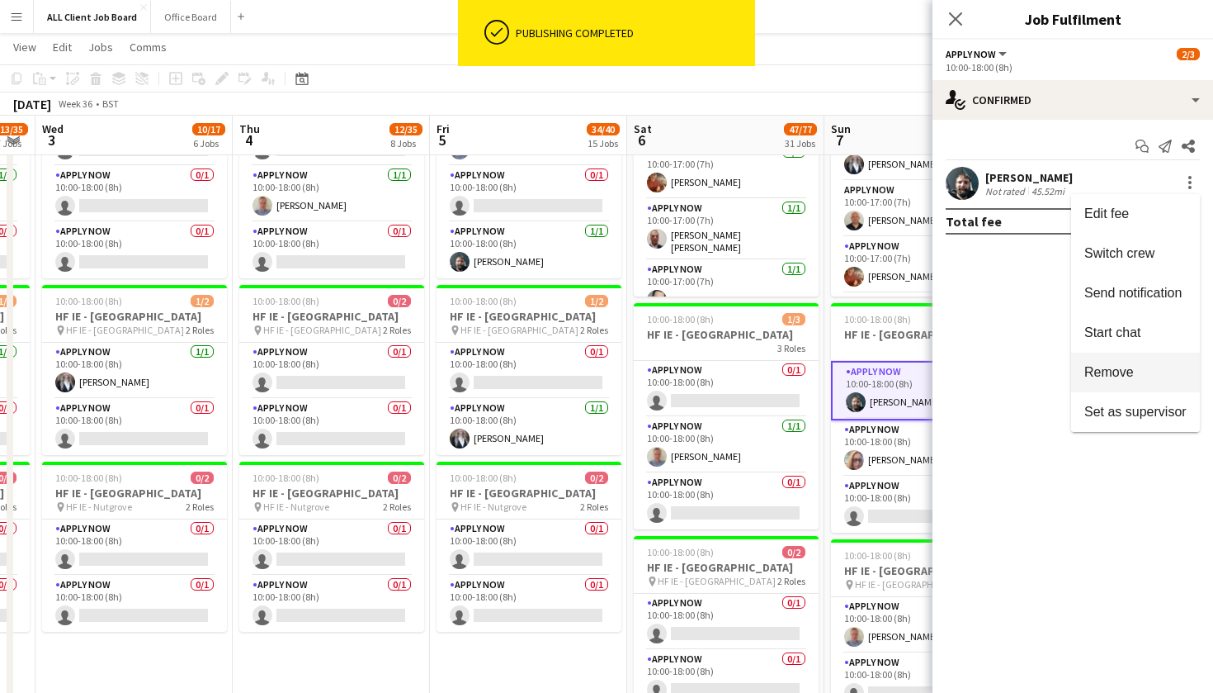
click at [1127, 373] on span "Remove" at bounding box center [1110, 372] width 50 height 14
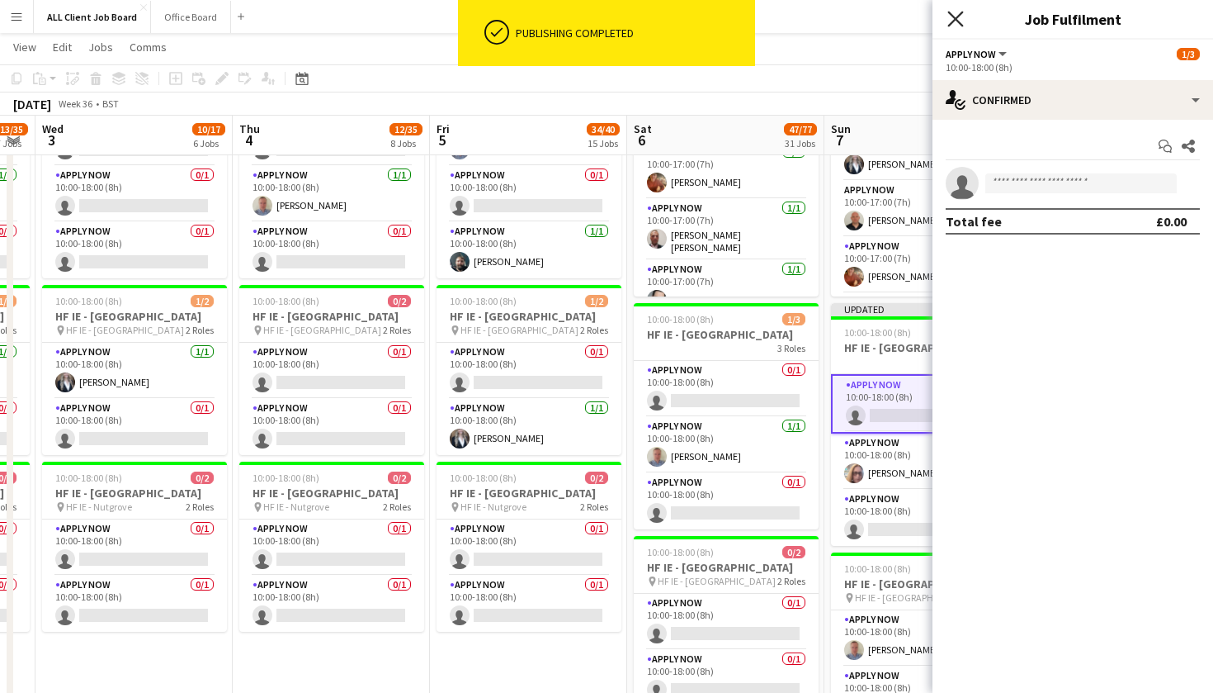
click at [958, 12] on icon "Close pop-in" at bounding box center [956, 19] width 16 height 16
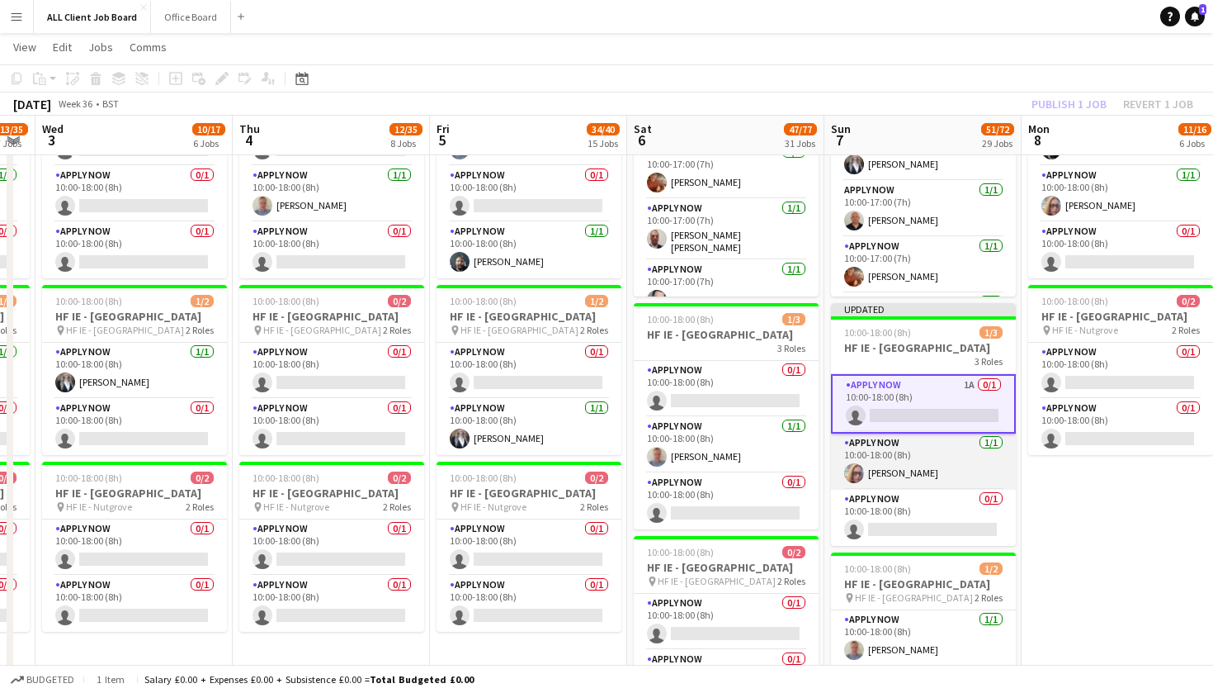
click at [975, 475] on app-card-role "APPLY NOW [DATE] 10:00-18:00 (8h) [PERSON_NAME]" at bounding box center [923, 461] width 185 height 56
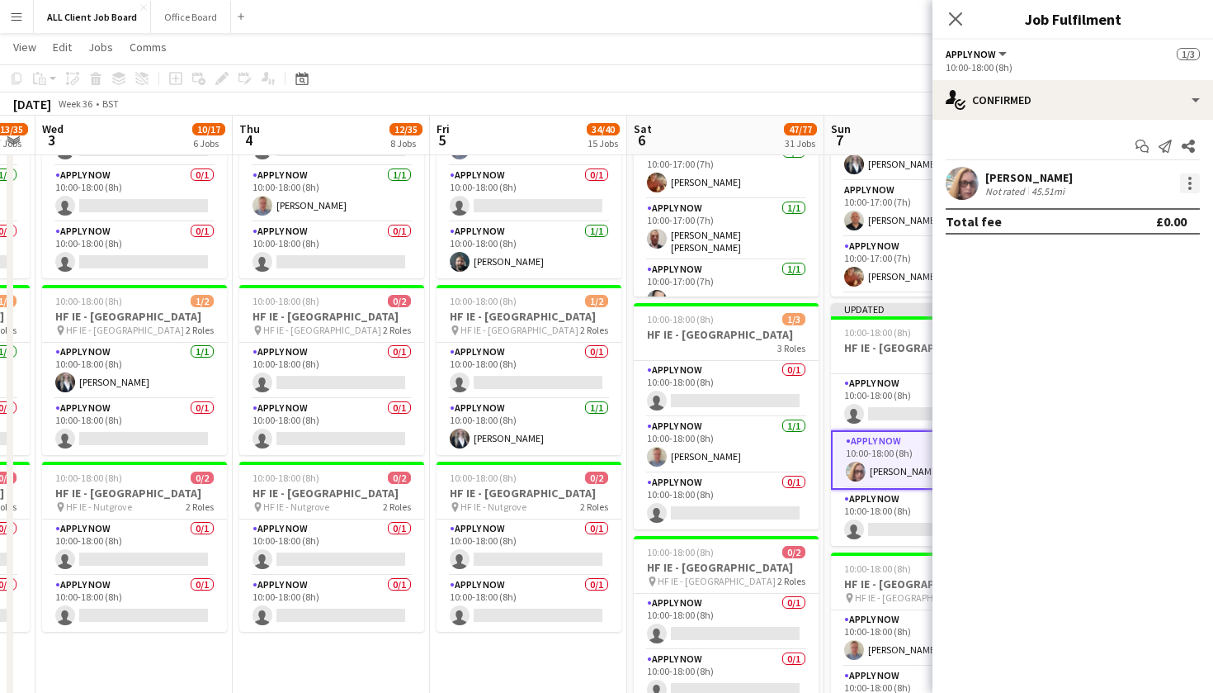
click at [1193, 182] on div at bounding box center [1190, 183] width 20 height 20
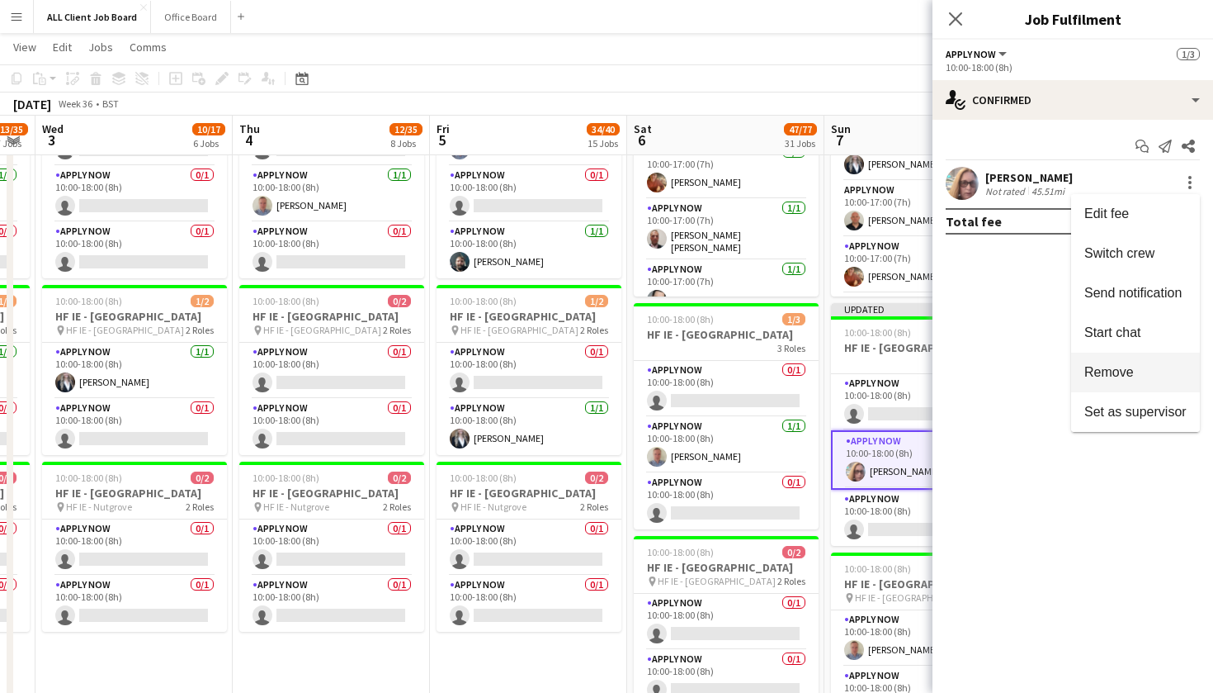
click at [1110, 378] on span "Remove" at bounding box center [1110, 372] width 50 height 14
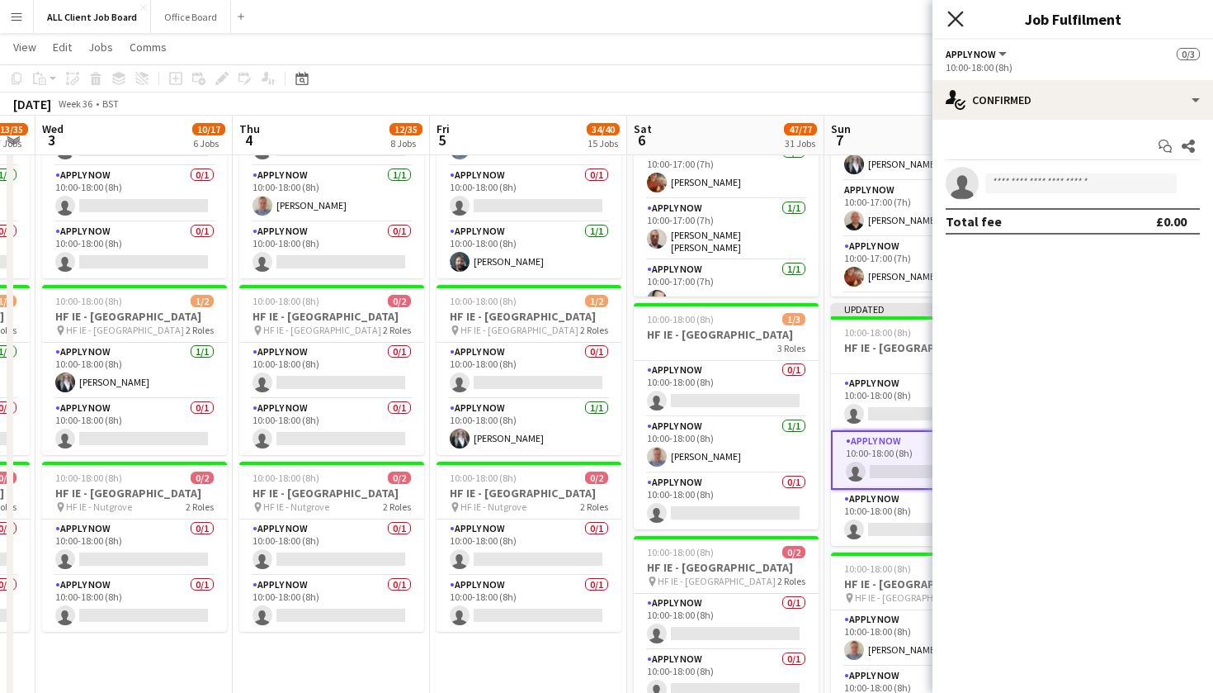
click at [956, 19] on icon at bounding box center [956, 19] width 16 height 16
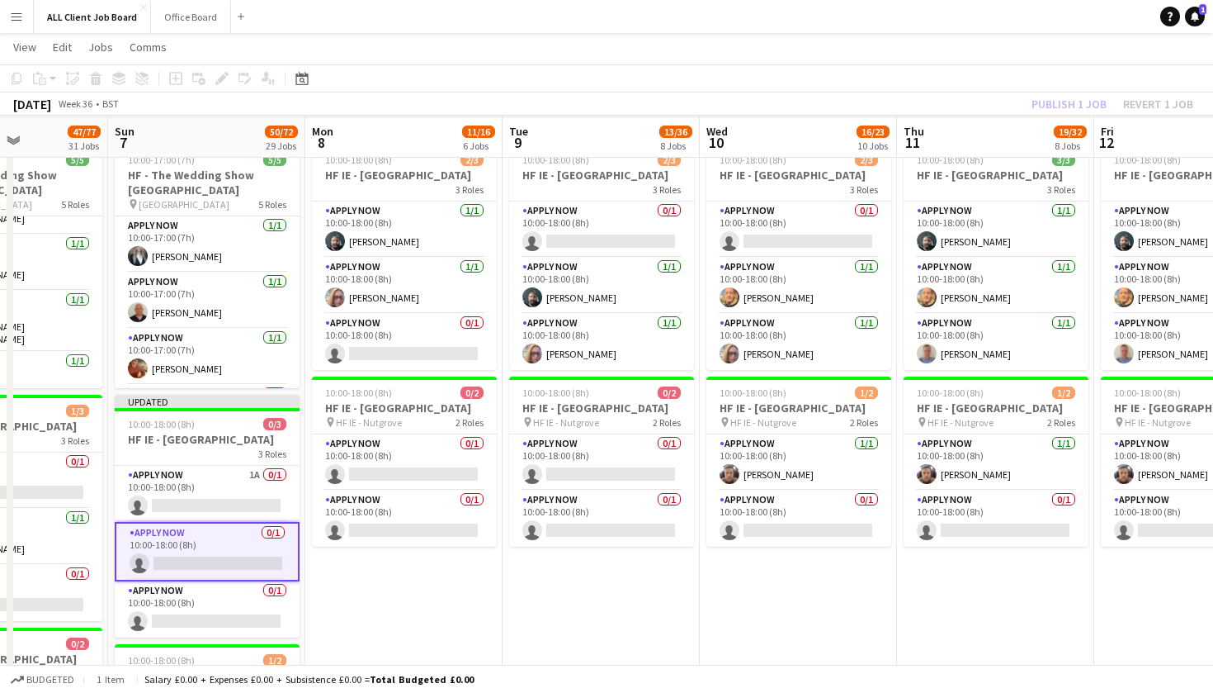
scroll to position [5245, 0]
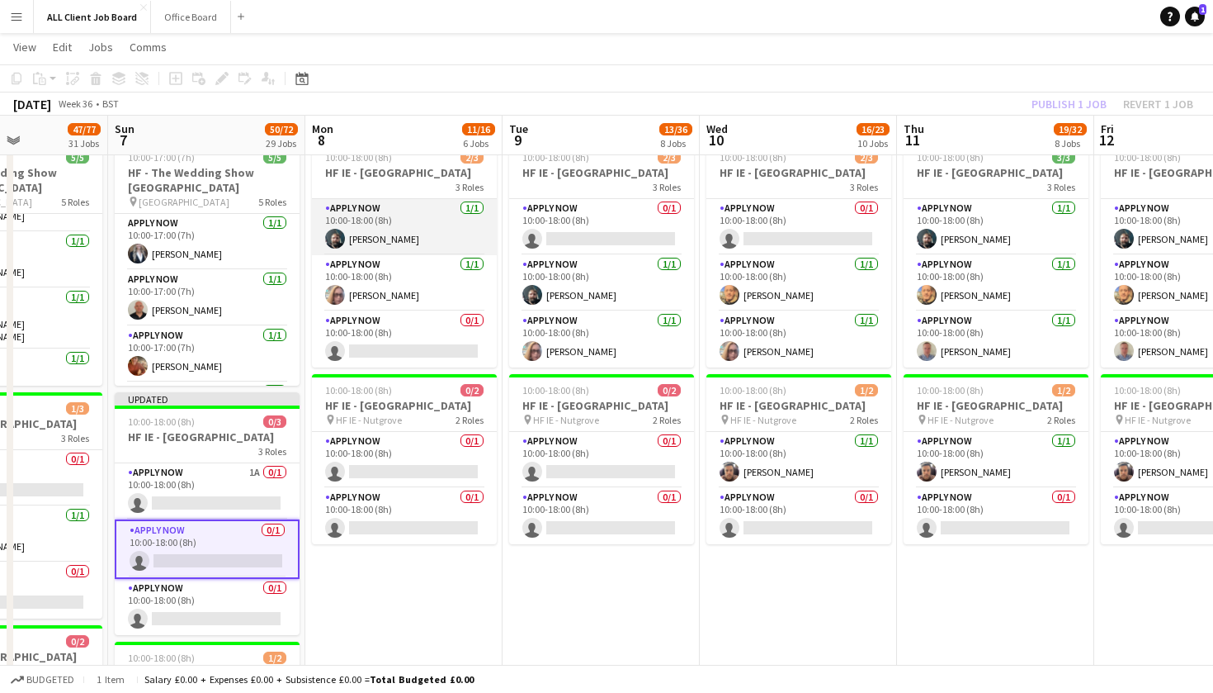
click at [445, 245] on app-card-role "APPLY NOW [DATE] 10:00-18:00 (8h) [PERSON_NAME]" at bounding box center [404, 227] width 185 height 56
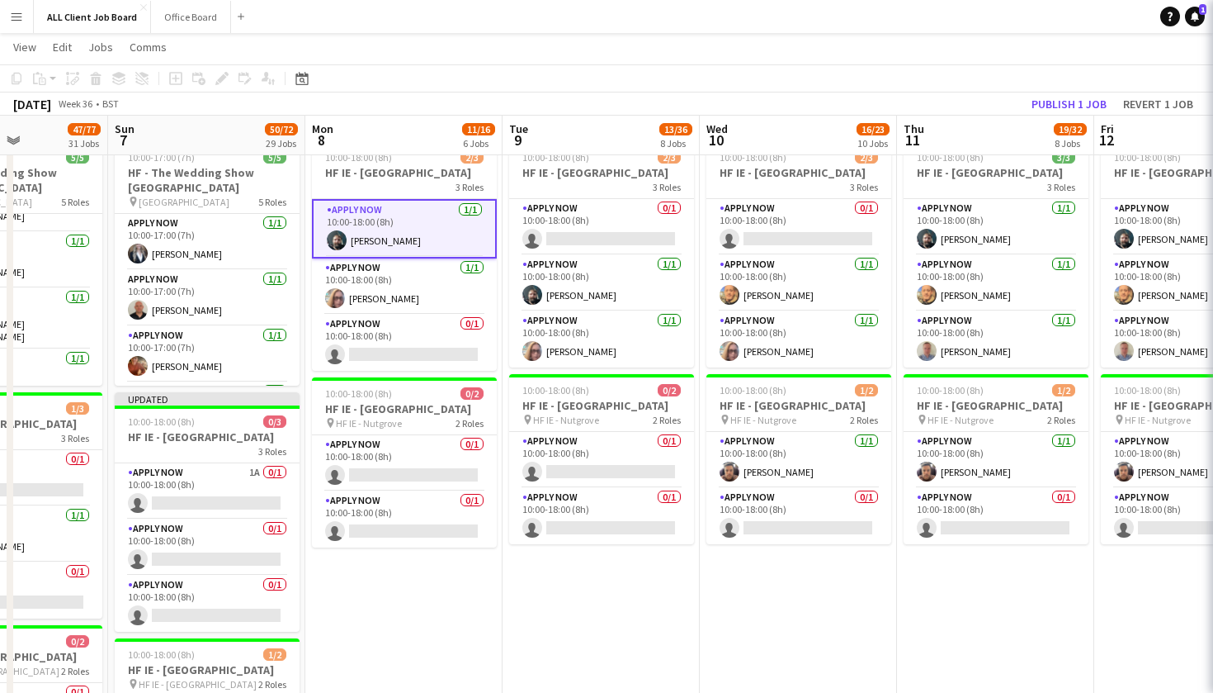
scroll to position [10, 0]
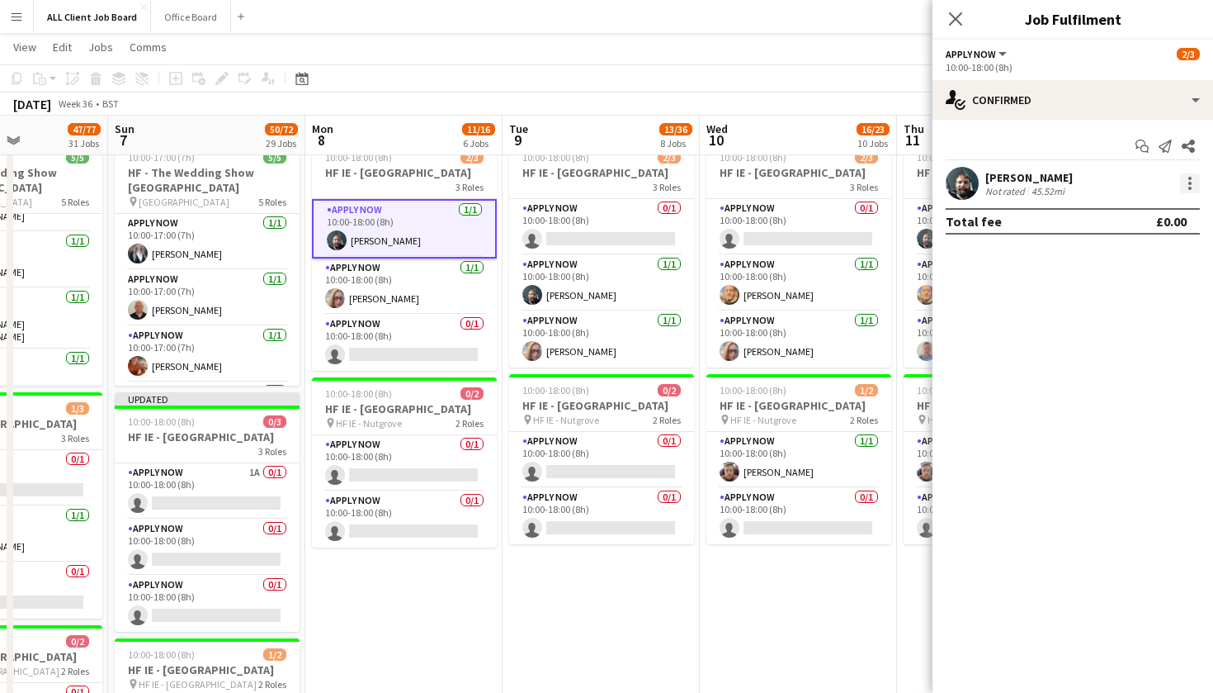
click at [1185, 182] on div at bounding box center [1190, 183] width 20 height 20
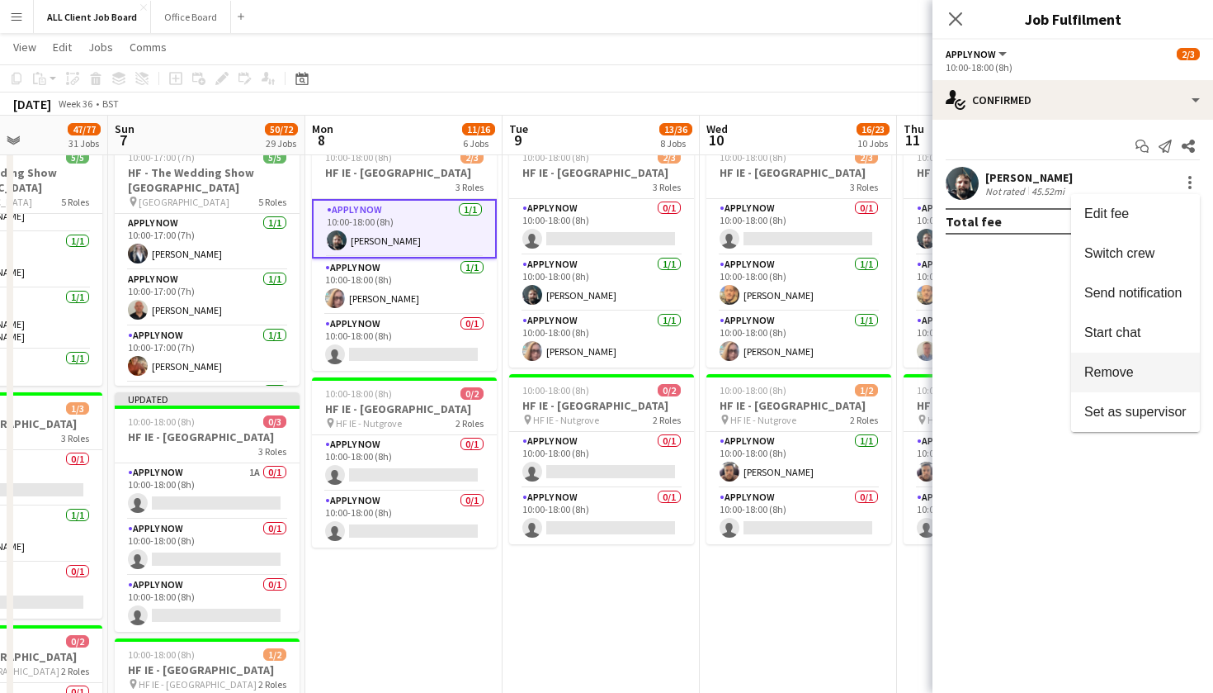
click at [1148, 359] on button "Remove" at bounding box center [1135, 372] width 129 height 40
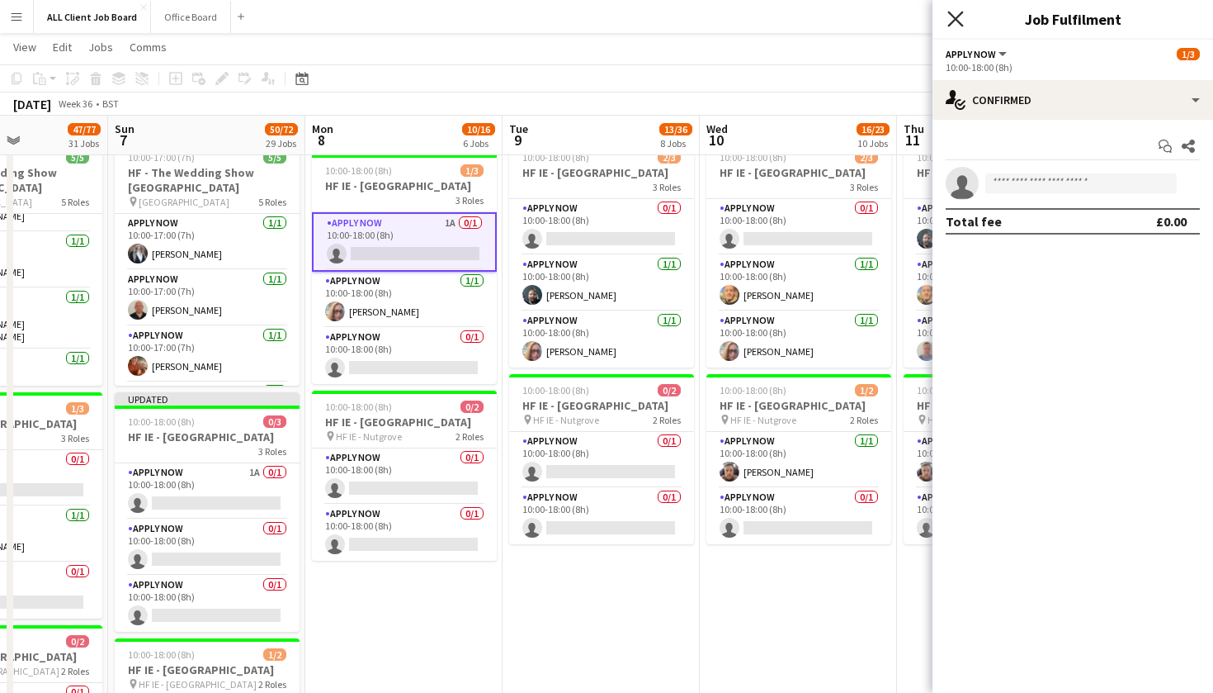
click at [953, 19] on icon "Close pop-in" at bounding box center [956, 19] width 16 height 16
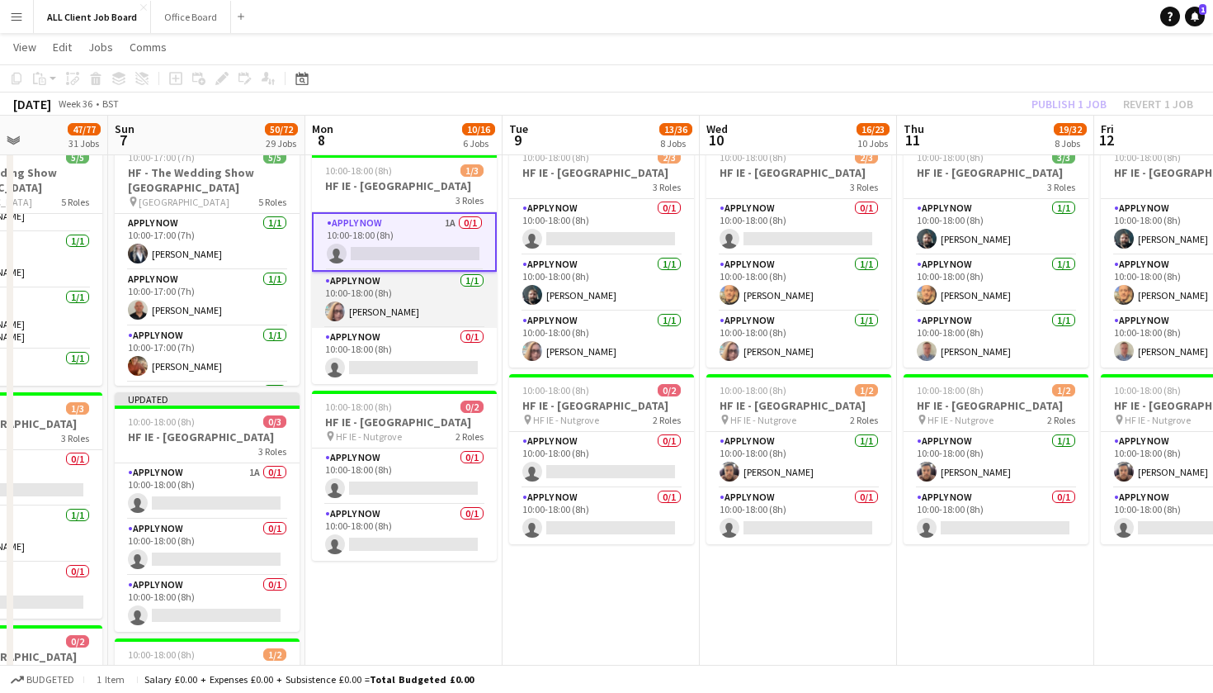
scroll to position [0, 485]
click at [433, 302] on app-card-role "APPLY NOW [DATE] 10:00-18:00 (8h) [PERSON_NAME]" at bounding box center [403, 300] width 185 height 56
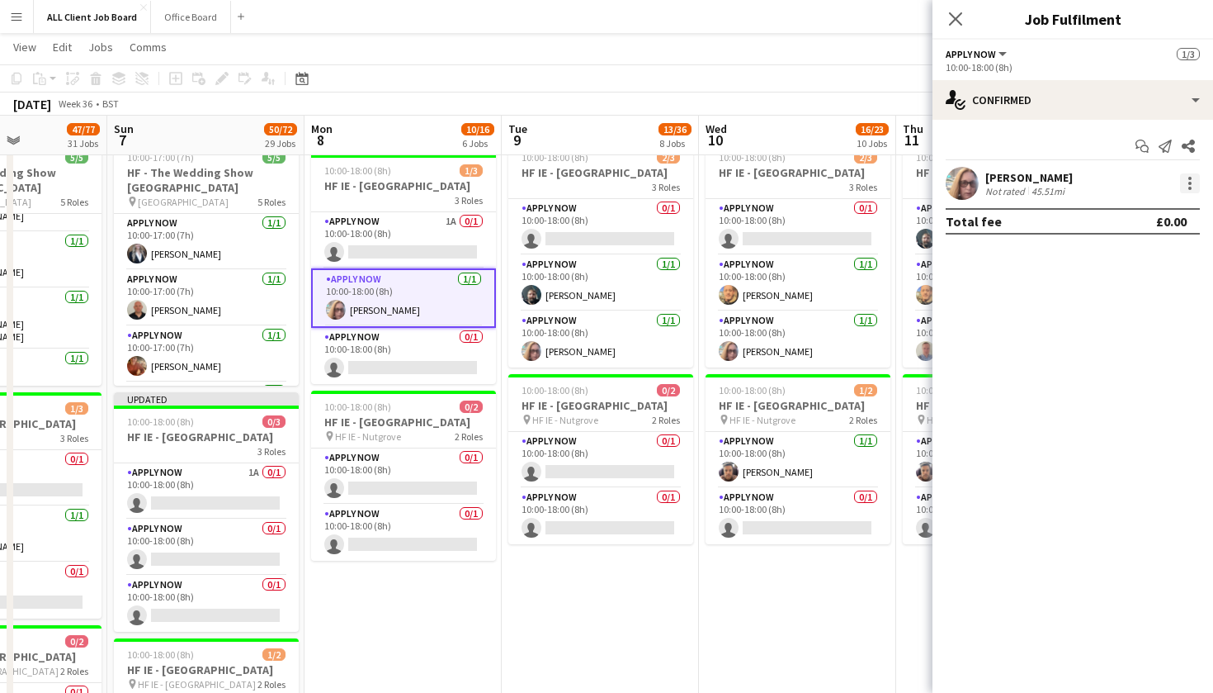
click at [1183, 185] on div at bounding box center [1190, 183] width 20 height 20
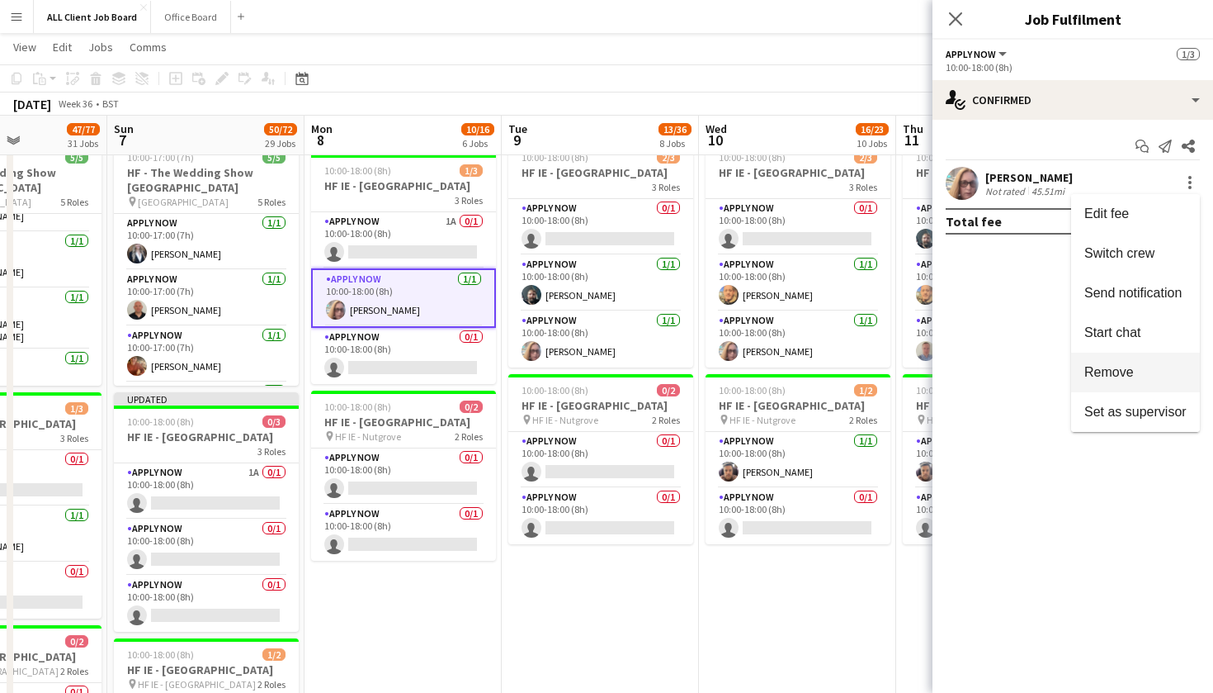
click at [1151, 375] on span "Remove" at bounding box center [1136, 372] width 102 height 15
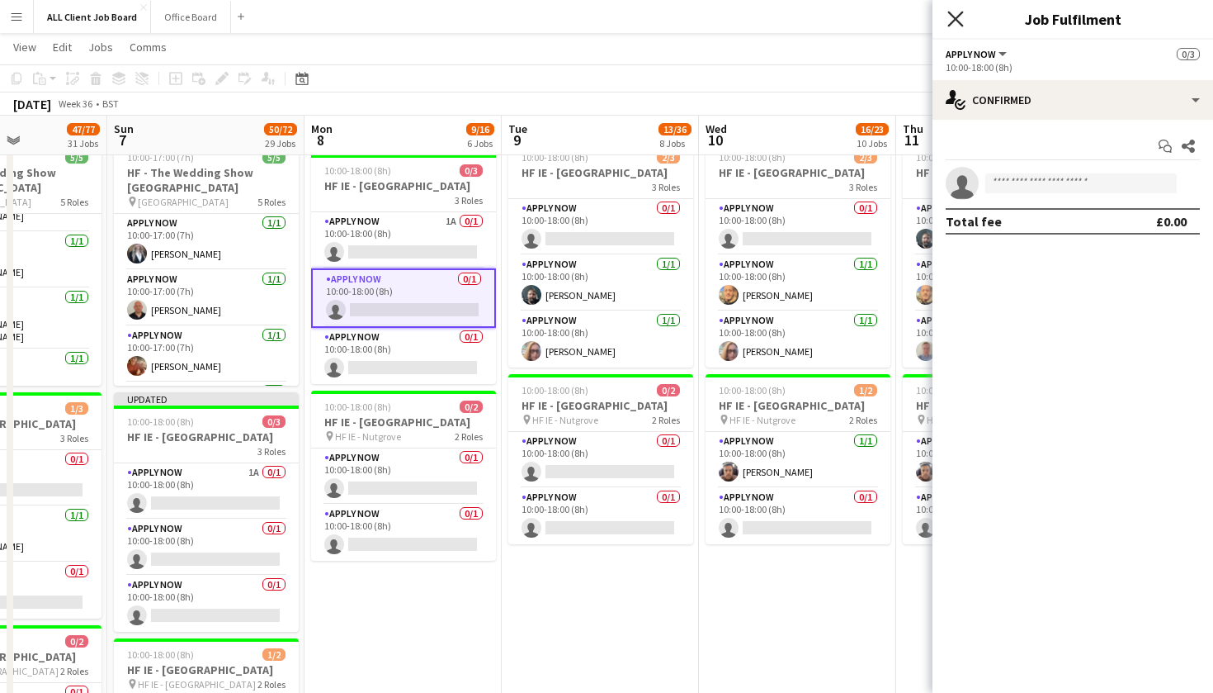
click at [962, 26] on icon "Close pop-in" at bounding box center [956, 19] width 16 height 16
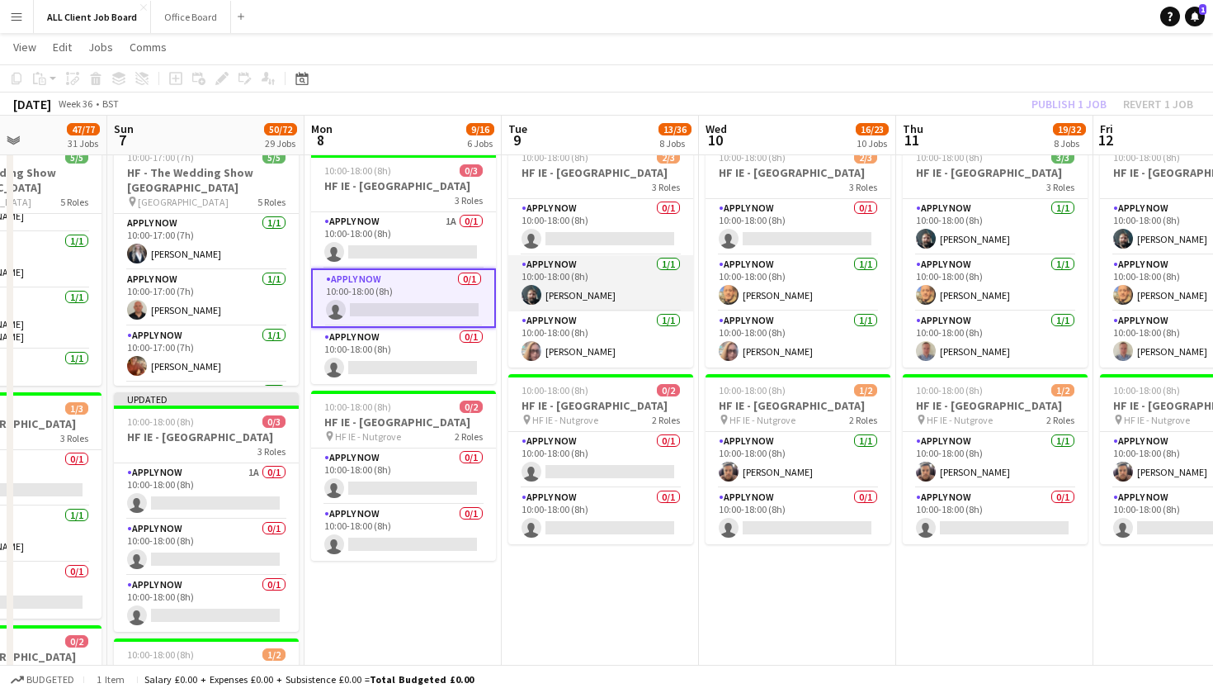
click at [634, 282] on app-card-role "APPLY NOW [DATE] 10:00-18:00 (8h) [PERSON_NAME]" at bounding box center [600, 283] width 185 height 56
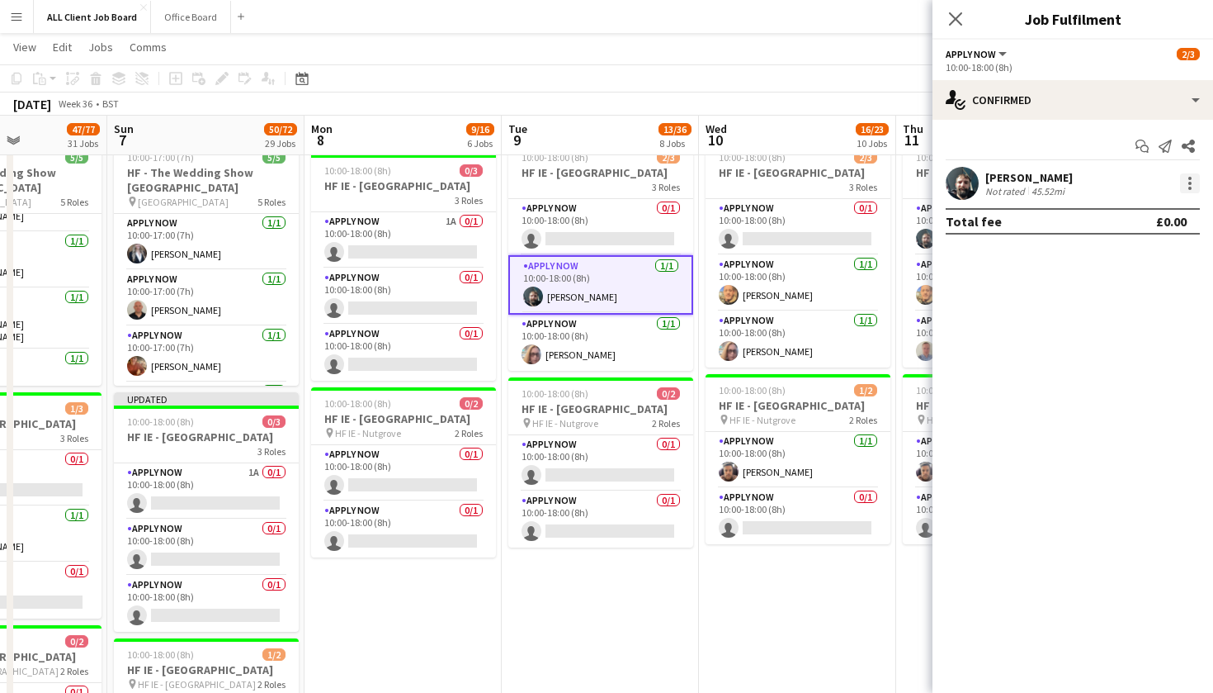
click at [1199, 175] on div at bounding box center [1190, 183] width 20 height 20
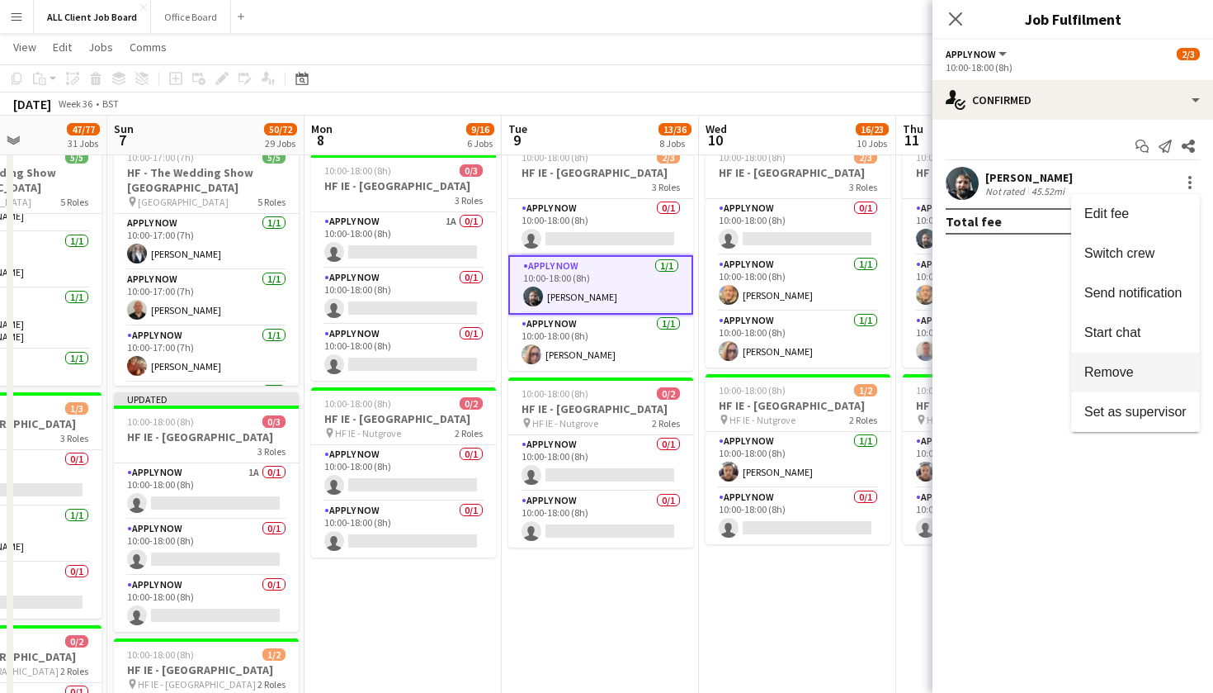
click at [1136, 378] on span "Remove" at bounding box center [1136, 372] width 102 height 15
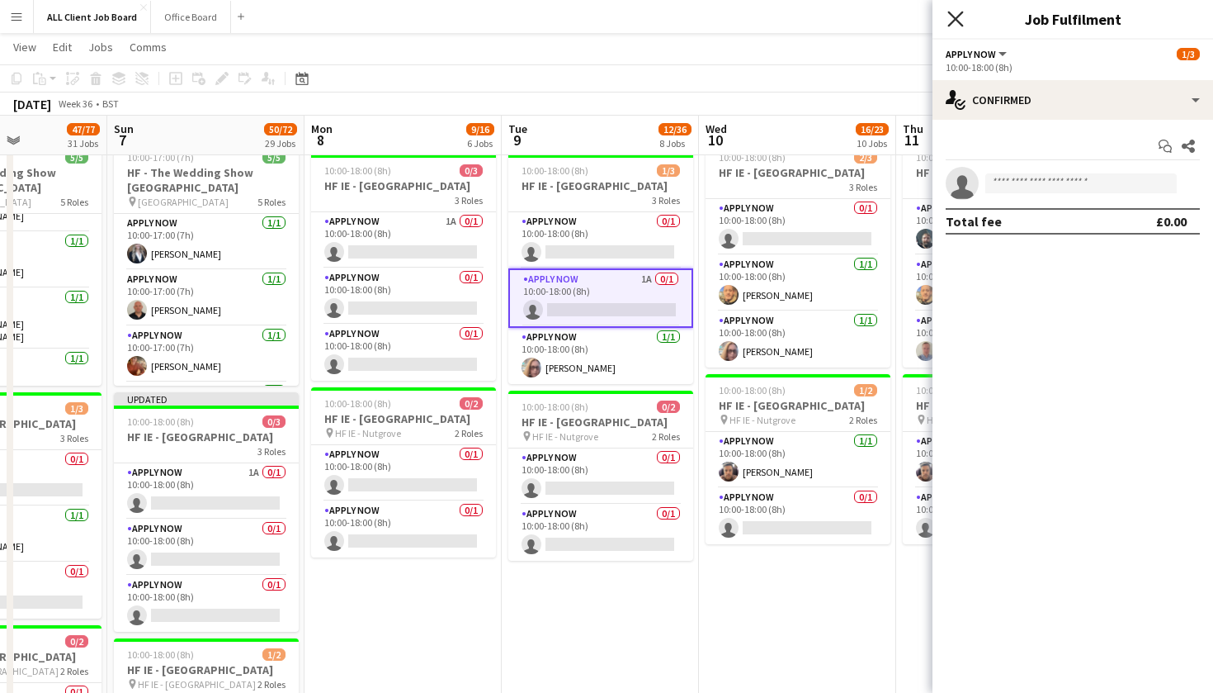
click at [958, 21] on icon at bounding box center [956, 19] width 16 height 16
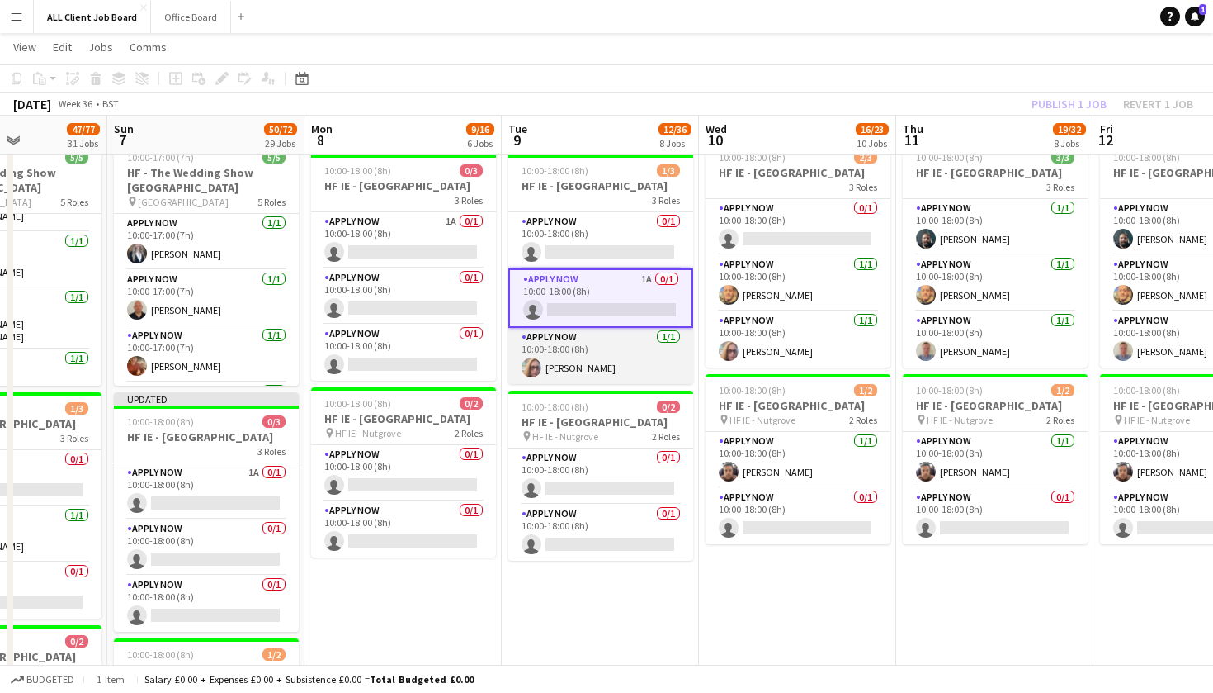
click at [614, 362] on app-card-role "APPLY NOW [DATE] 10:00-18:00 (8h) [PERSON_NAME]" at bounding box center [600, 356] width 185 height 56
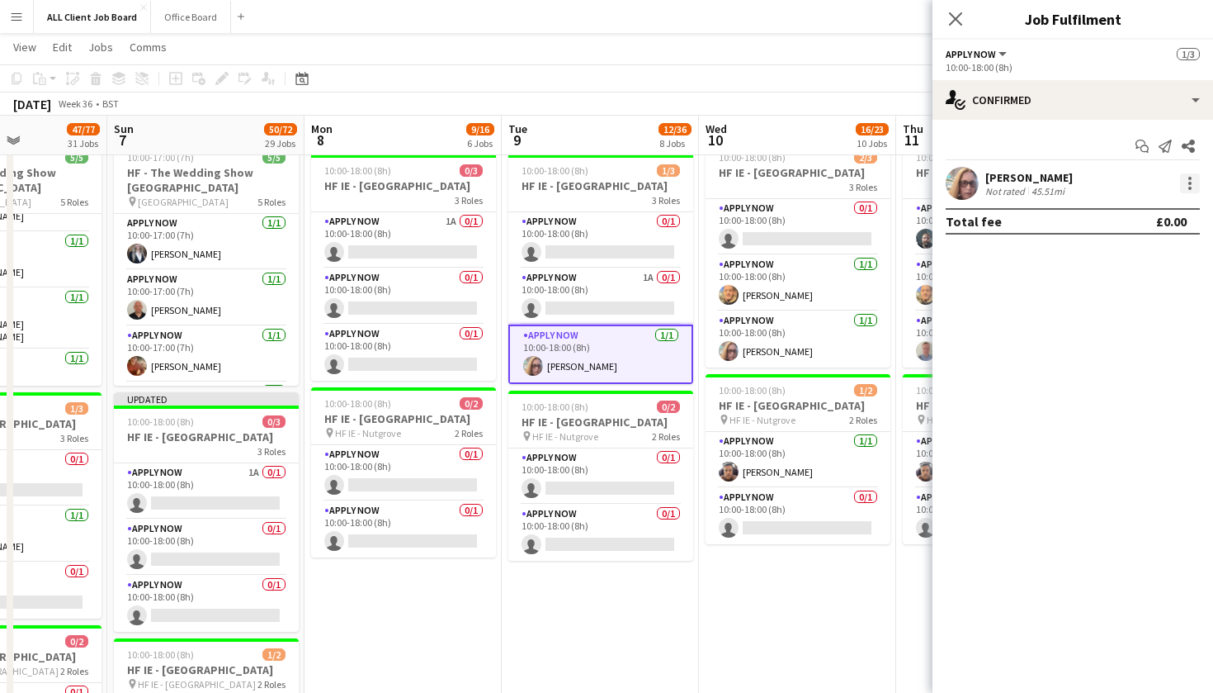
click at [1190, 192] on div at bounding box center [1190, 183] width 20 height 20
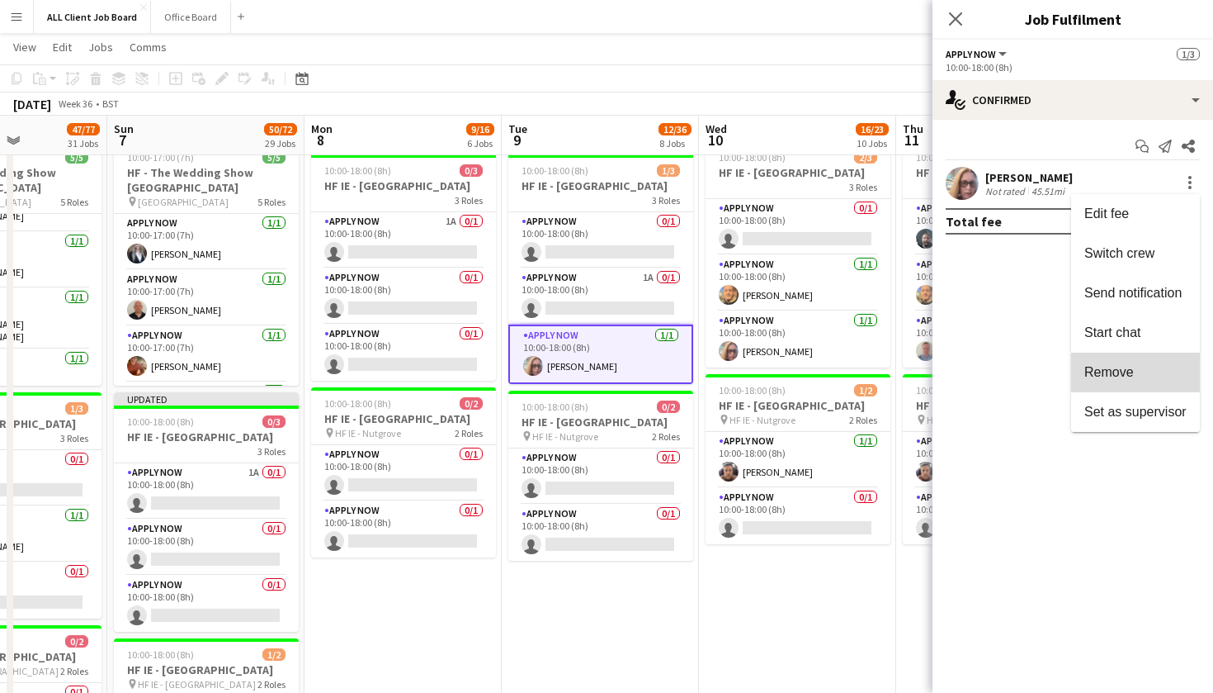
click at [1143, 368] on span "Remove" at bounding box center [1136, 372] width 102 height 15
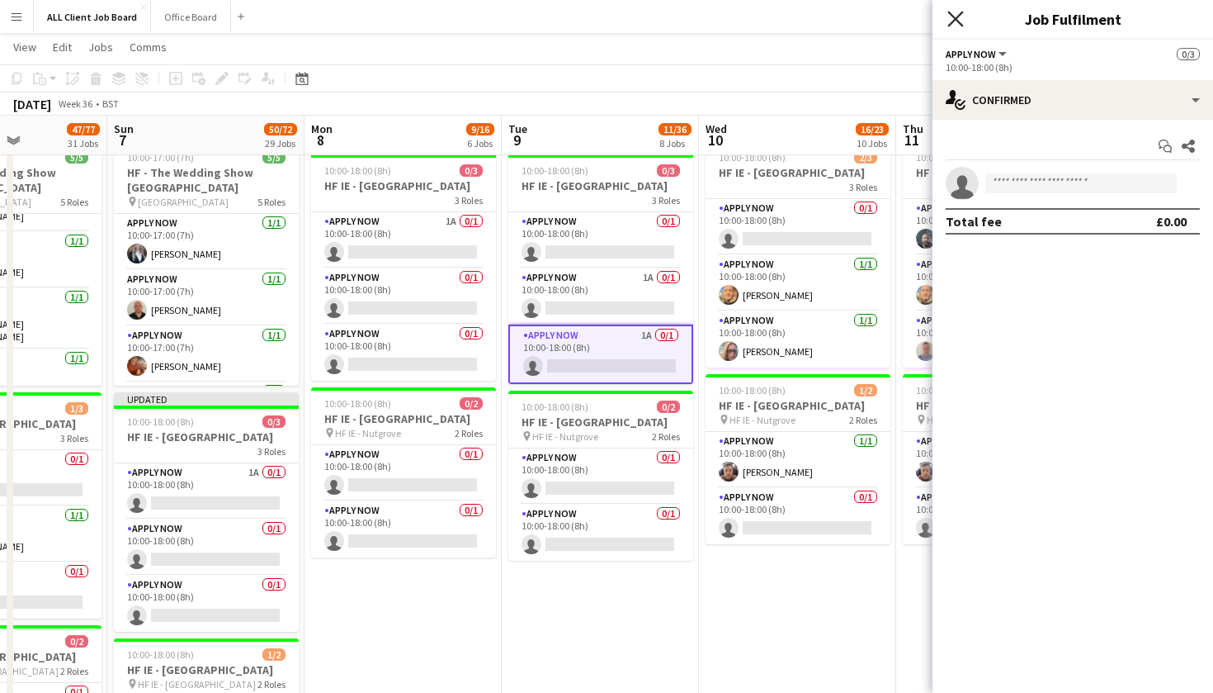
click at [958, 18] on icon "Close pop-in" at bounding box center [956, 19] width 16 height 16
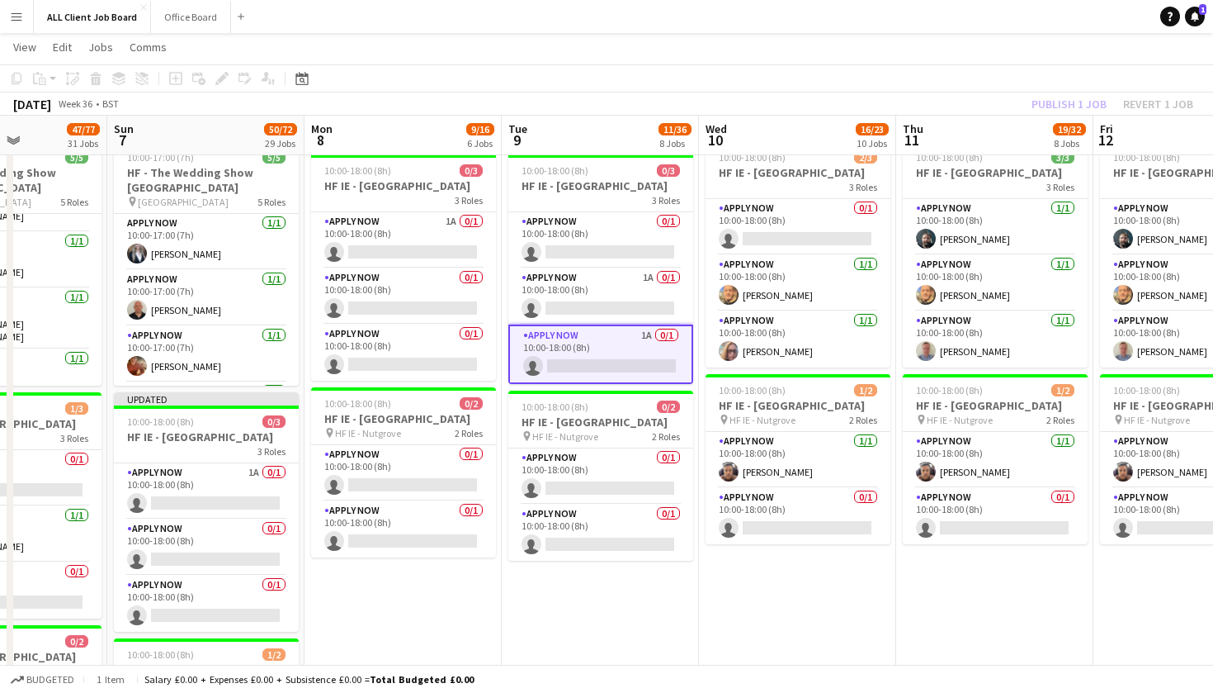
click at [926, 94] on div "September 2025 Week 36 • BST Publish 1 job Revert 1 job" at bounding box center [606, 103] width 1213 height 23
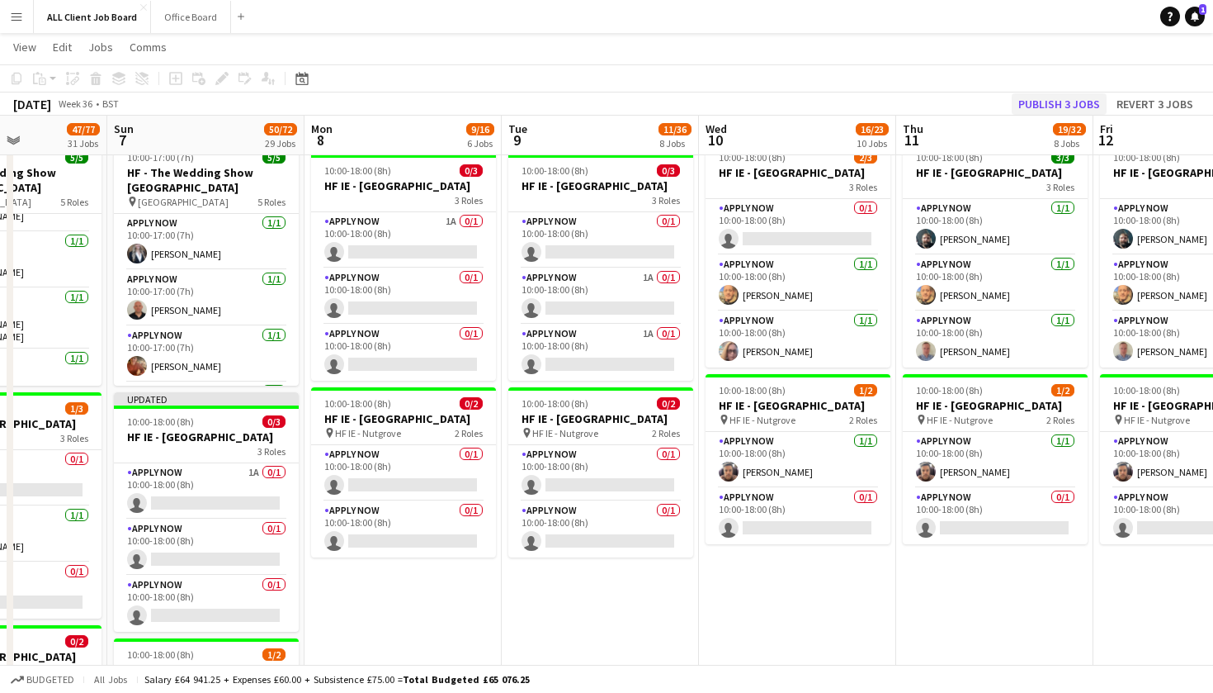
click at [1034, 102] on button "Publish 3 jobs" at bounding box center [1059, 103] width 95 height 21
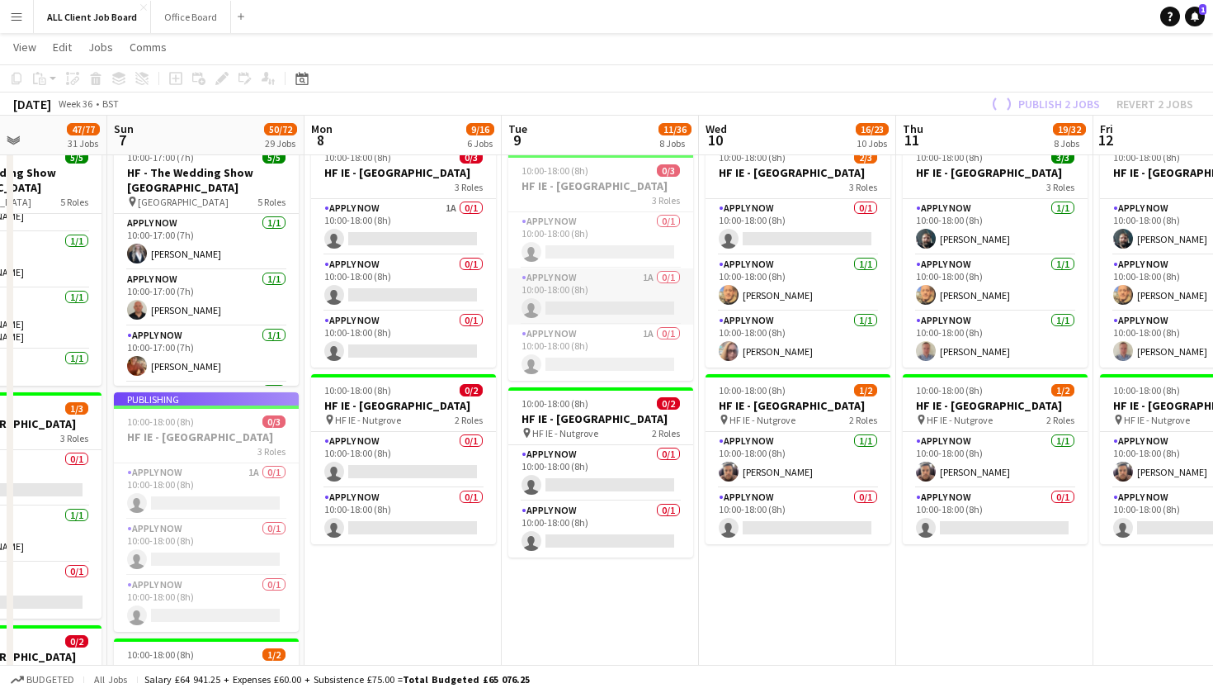
scroll to position [0, 0]
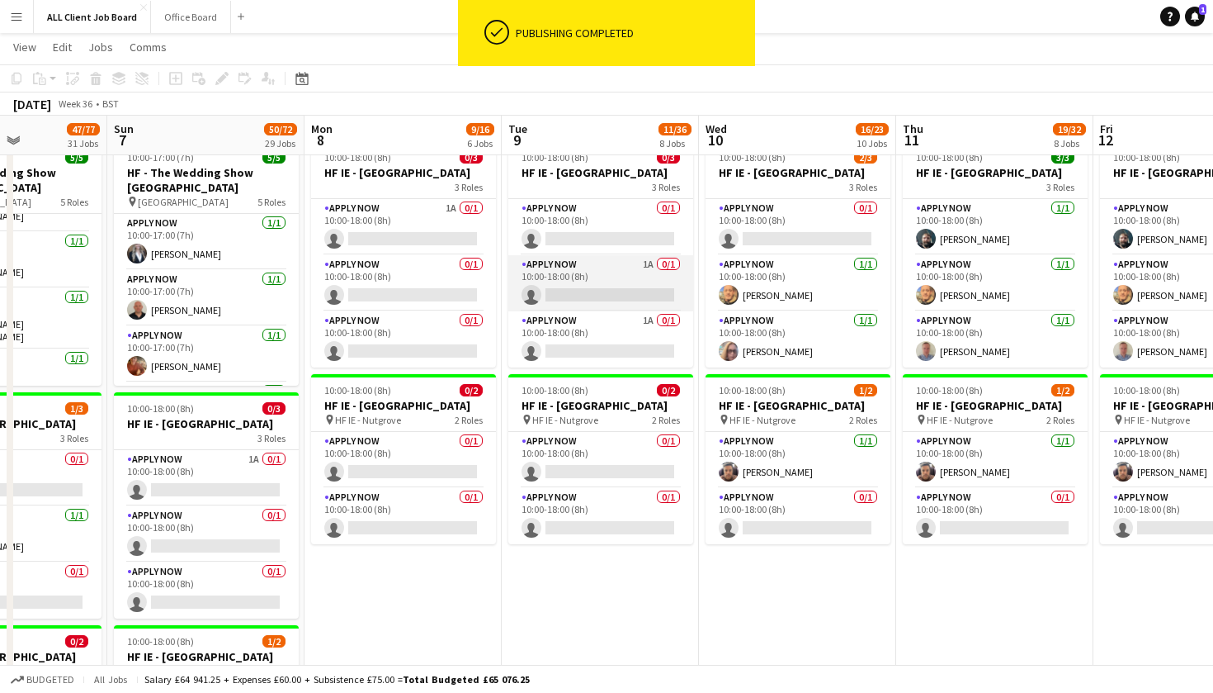
click at [641, 286] on app-card-role "APPLY NOW 1A 0/1 10:00-18:00 (8h) single-neutral-actions" at bounding box center [600, 283] width 185 height 56
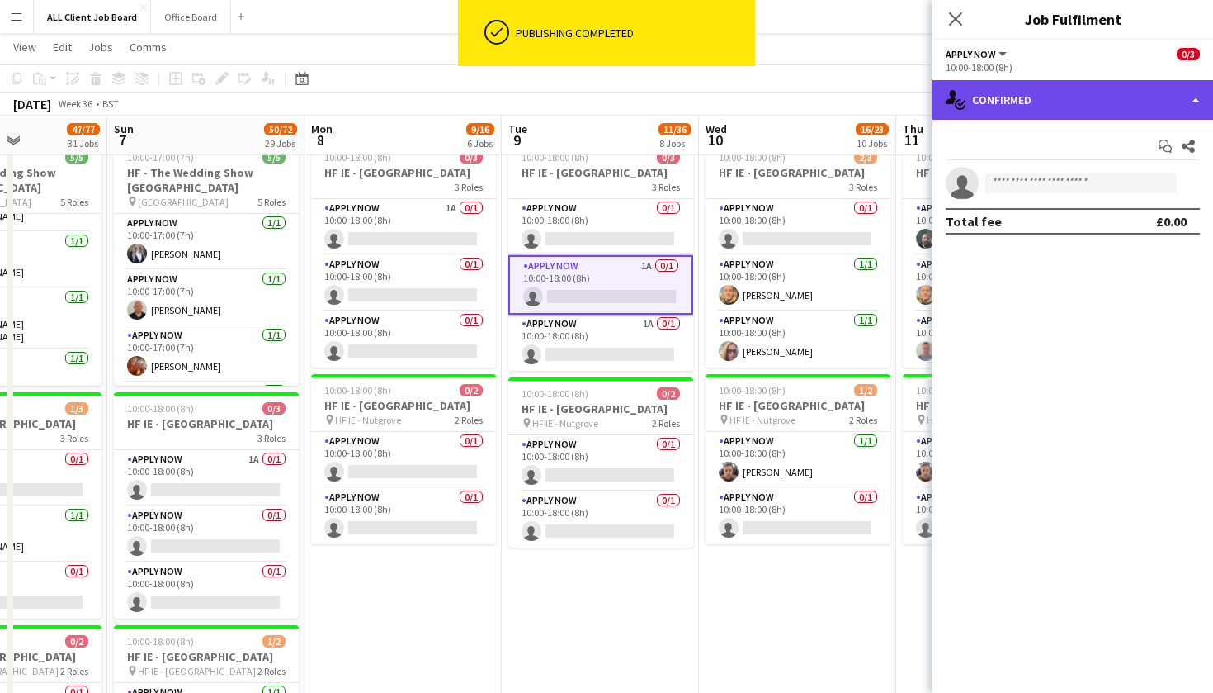
click at [1194, 104] on div "single-neutral-actions-check-2 Confirmed" at bounding box center [1073, 100] width 281 height 40
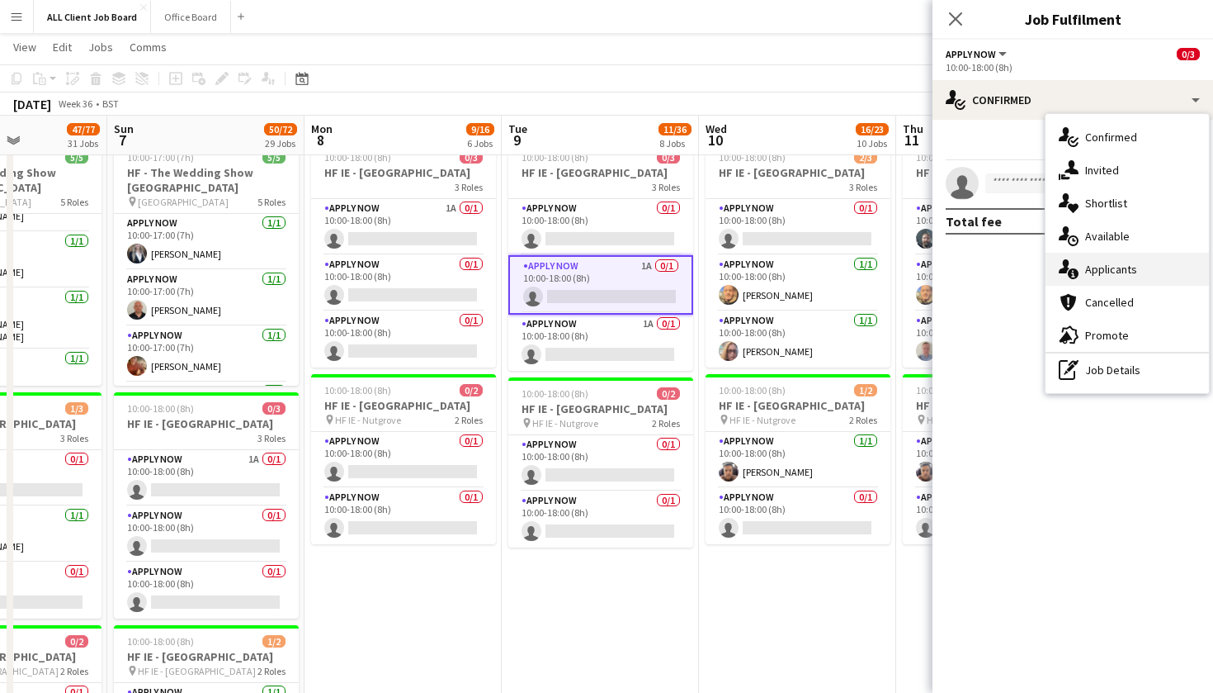
click at [1162, 271] on div "single-neutral-actions-information Applicants" at bounding box center [1127, 269] width 163 height 33
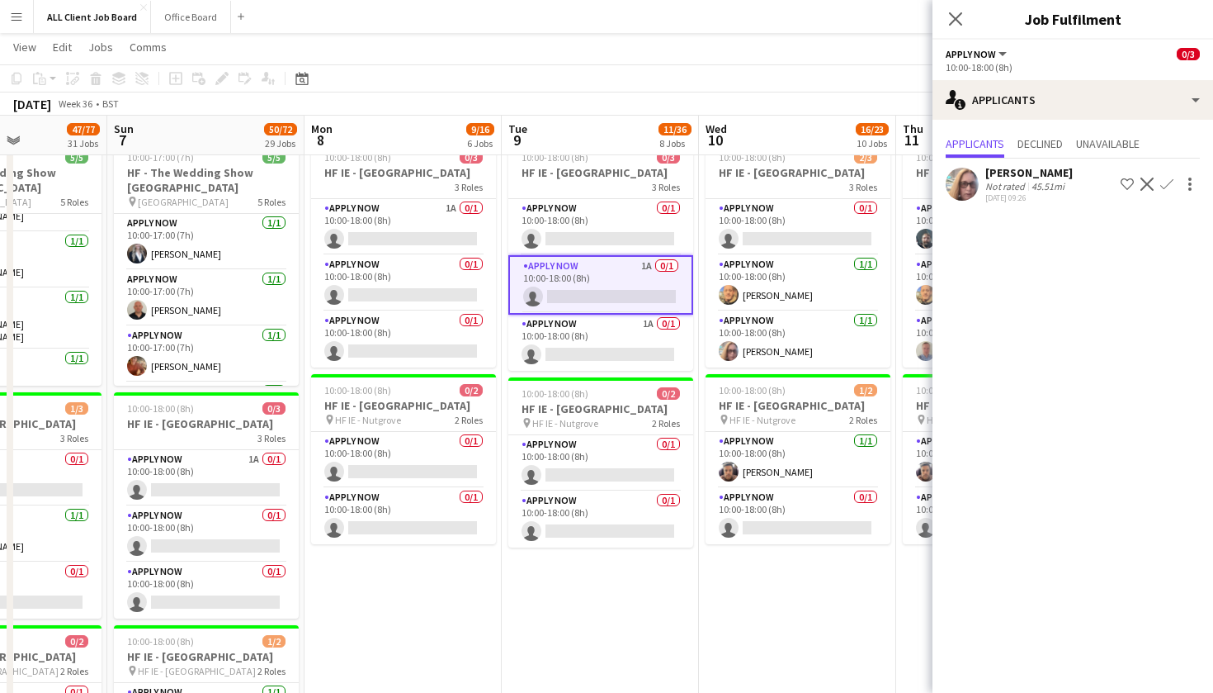
click at [1148, 183] on app-icon "Decline" at bounding box center [1147, 183] width 13 height 13
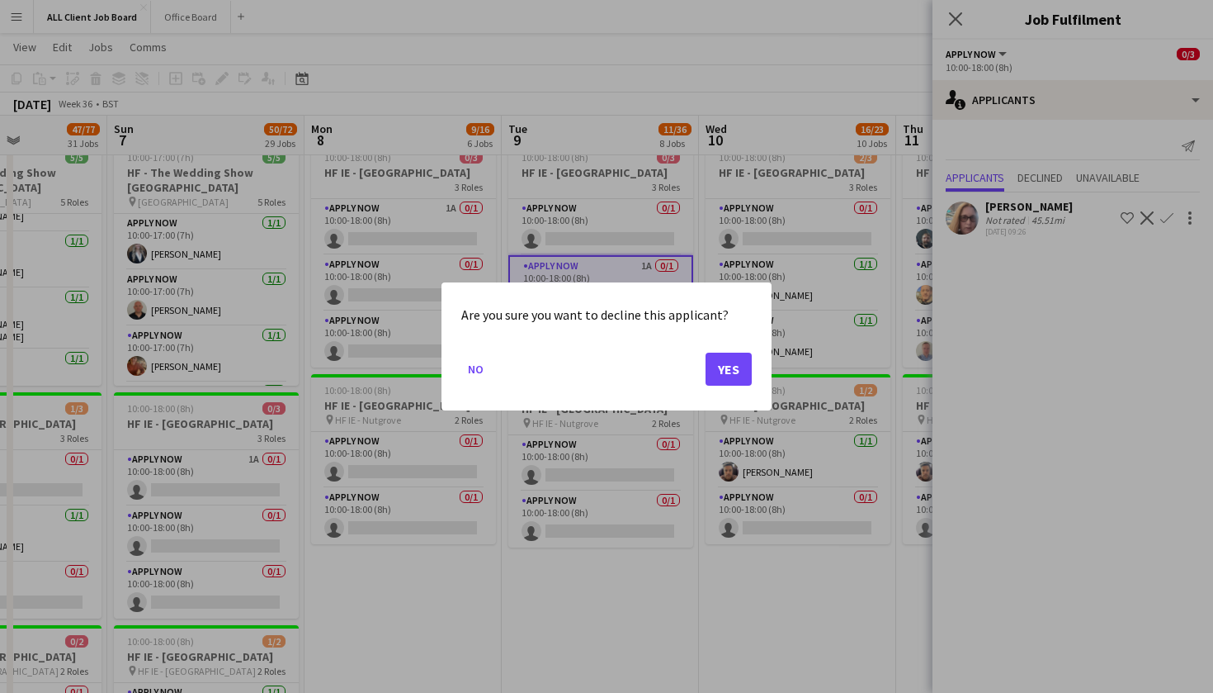
click at [725, 367] on button "Yes" at bounding box center [729, 368] width 46 height 33
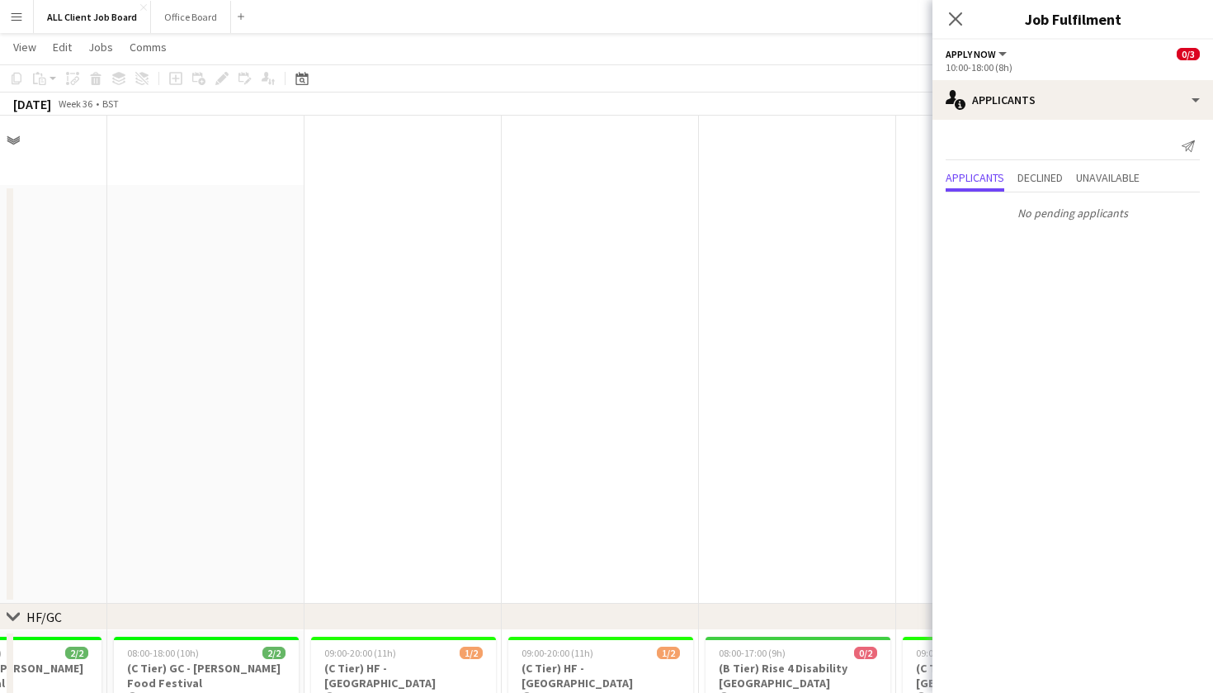
scroll to position [5245, 0]
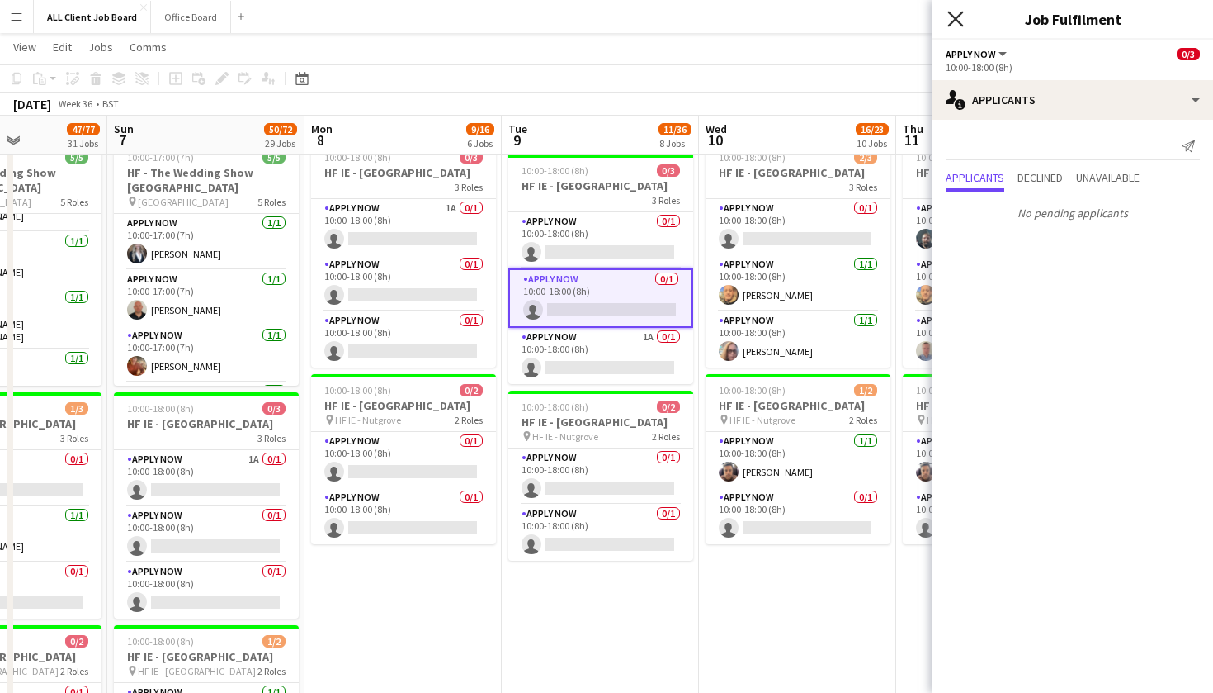
click at [953, 14] on icon "Close pop-in" at bounding box center [956, 19] width 16 height 16
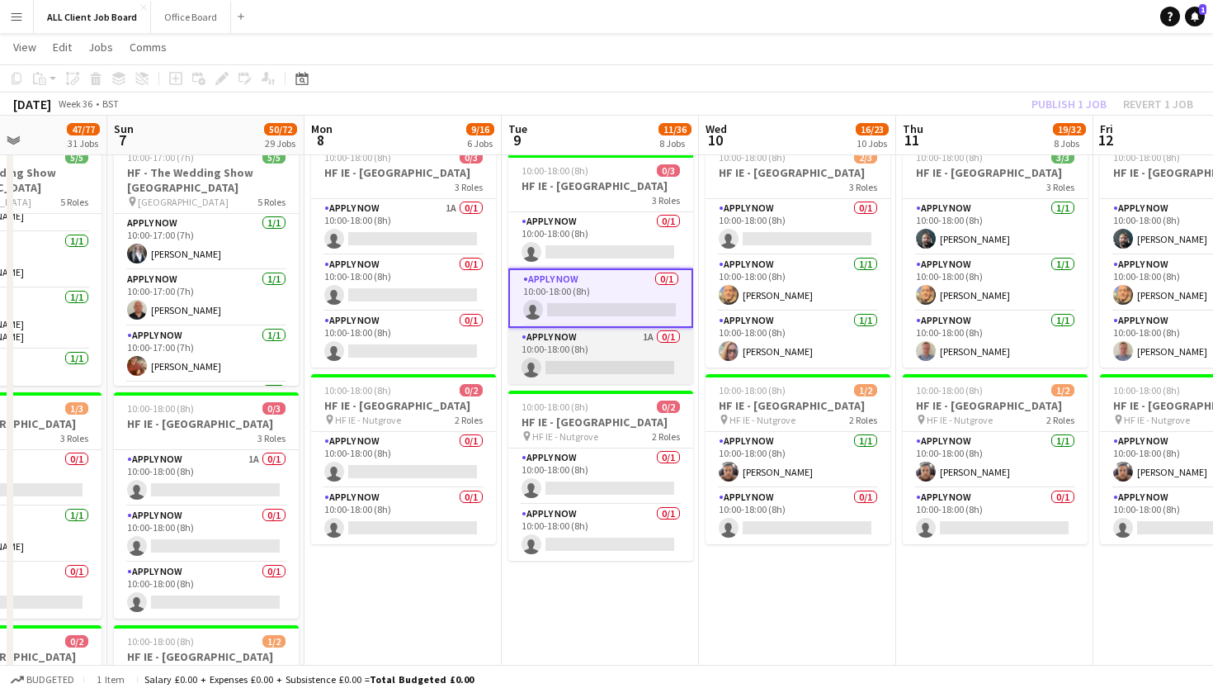
click at [590, 364] on app-card-role "APPLY NOW 1A 0/1 10:00-18:00 (8h) single-neutral-actions" at bounding box center [600, 356] width 185 height 56
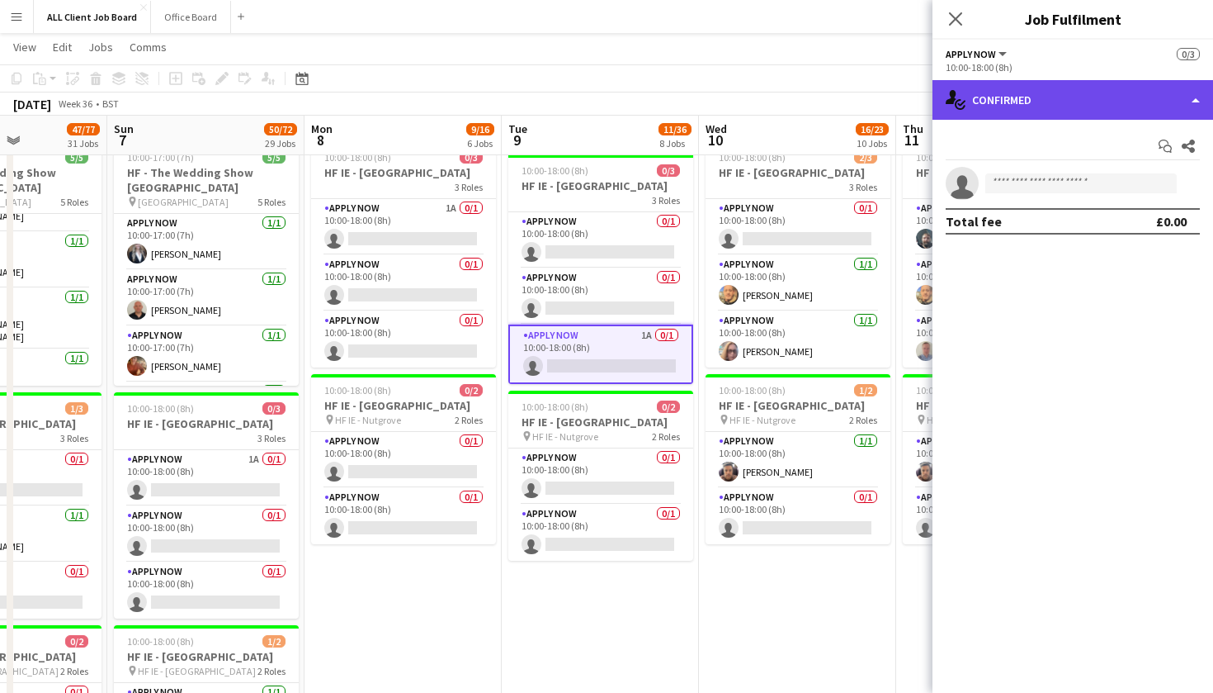
click at [1199, 102] on div "single-neutral-actions-check-2 Confirmed" at bounding box center [1073, 100] width 281 height 40
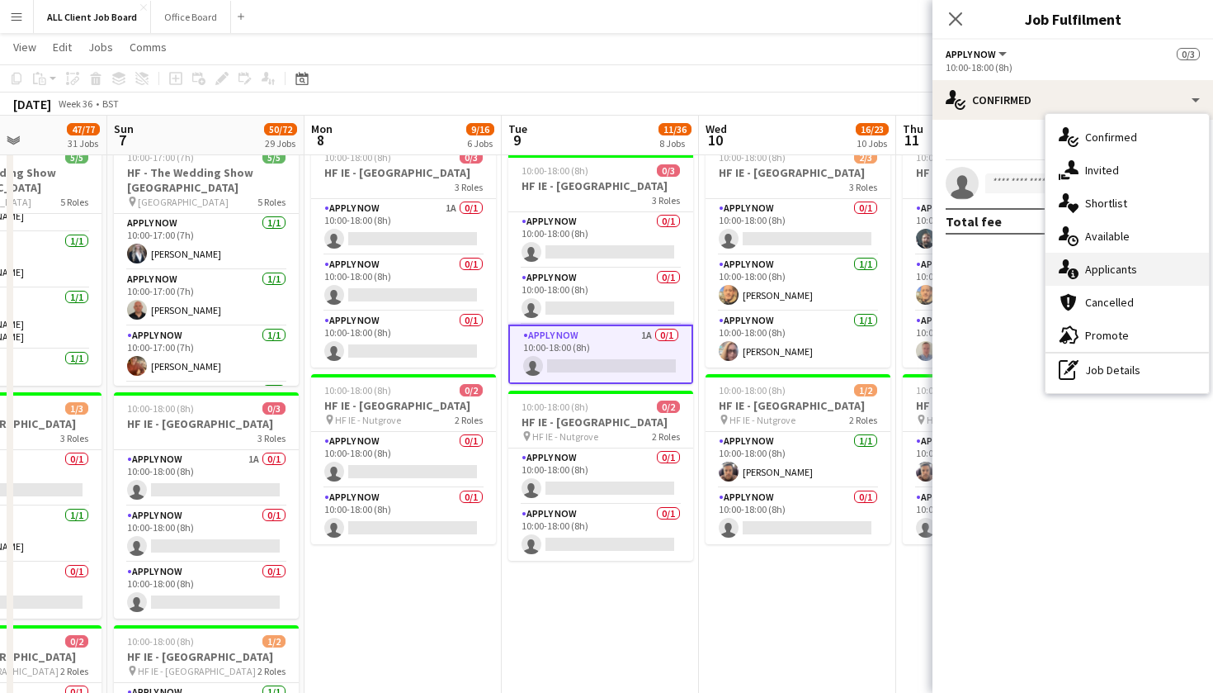
click at [1144, 266] on div "single-neutral-actions-information Applicants" at bounding box center [1127, 269] width 163 height 33
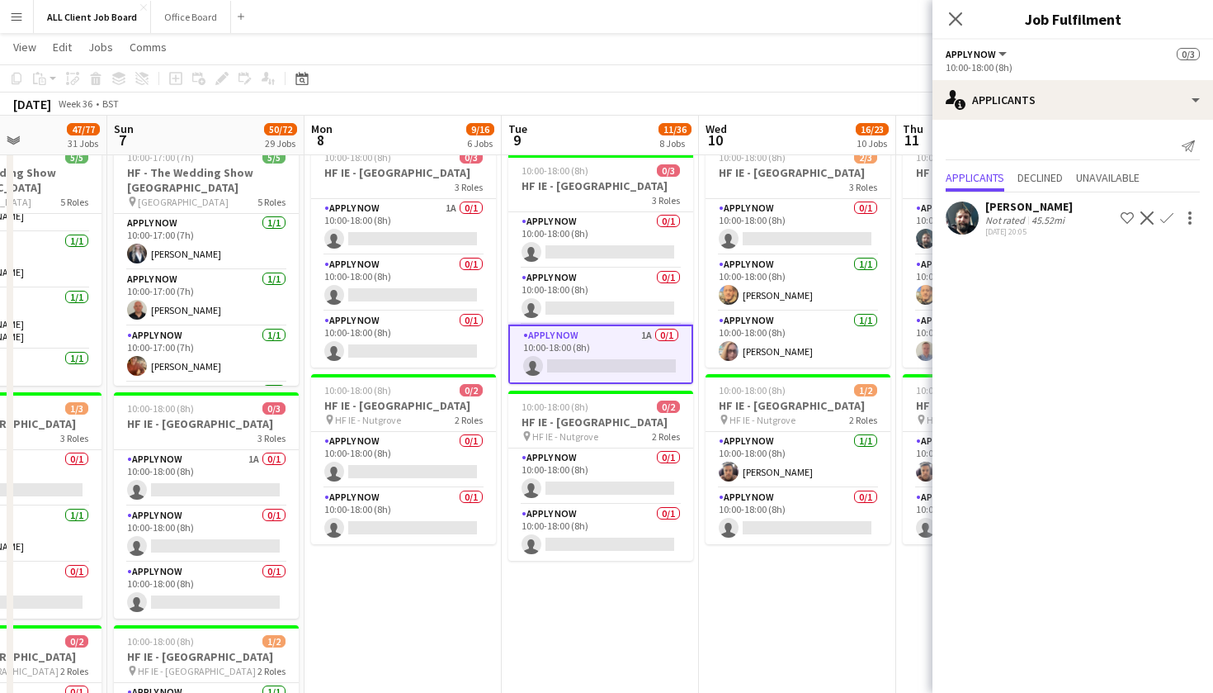
click at [1157, 221] on button "Confirm" at bounding box center [1167, 218] width 20 height 20
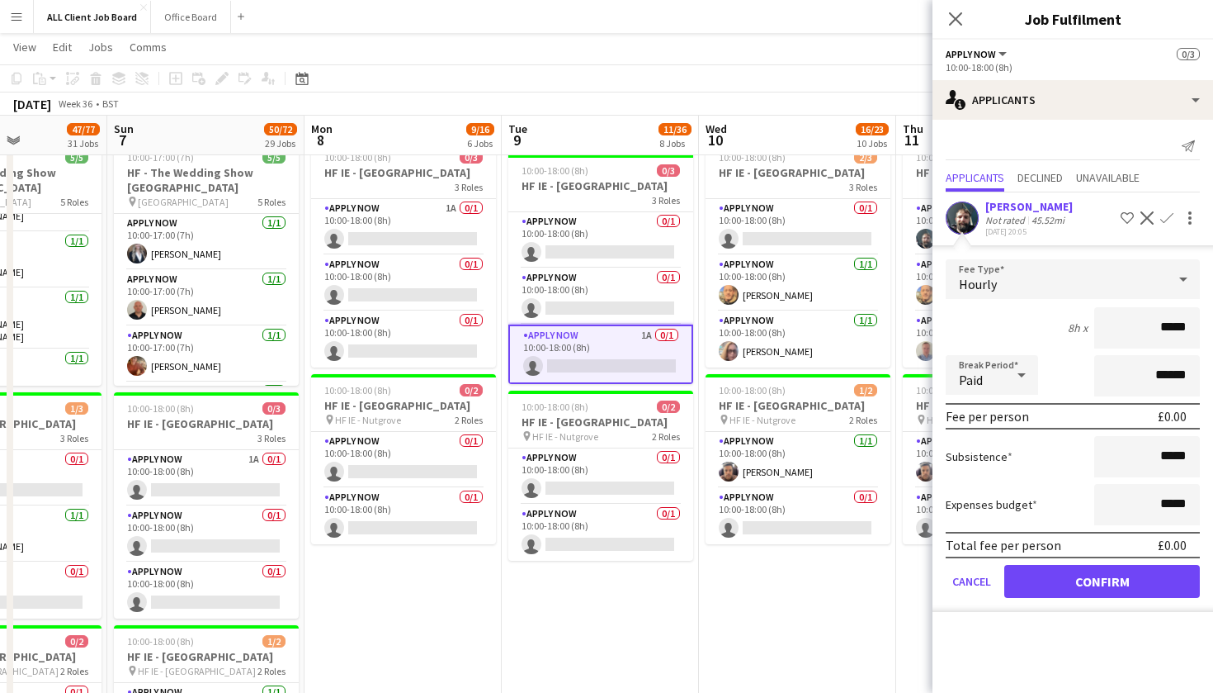
click at [1149, 221] on app-icon "Decline" at bounding box center [1147, 217] width 13 height 13
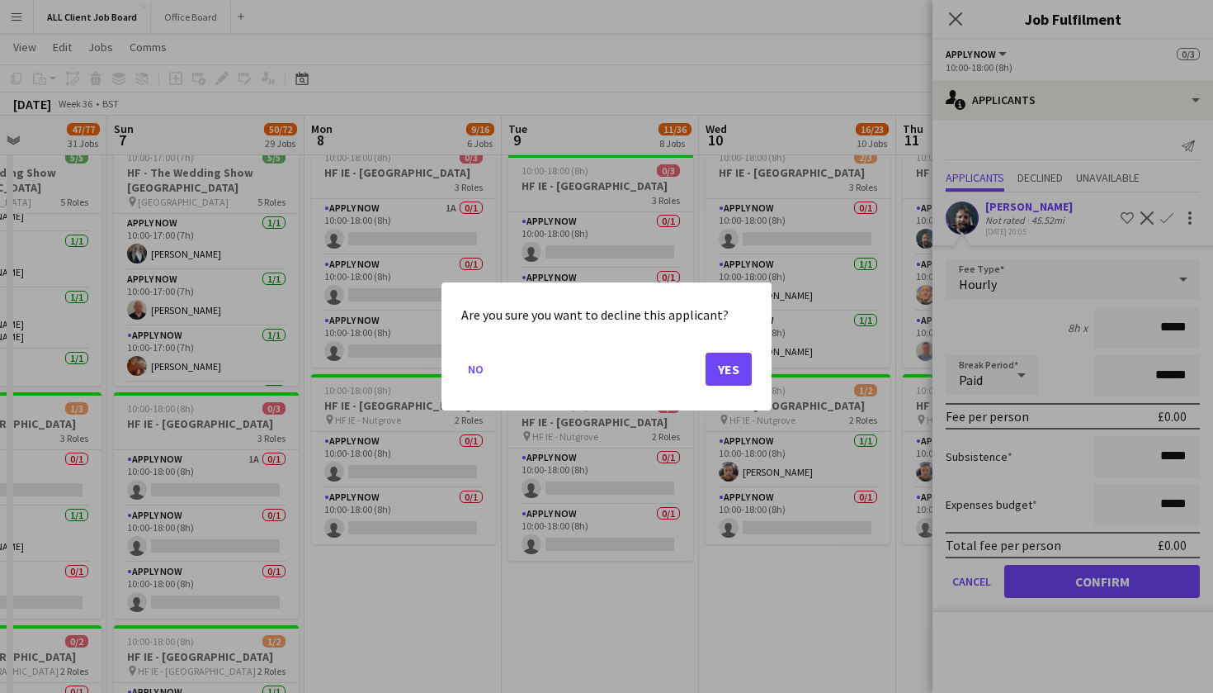
scroll to position [0, 0]
click at [731, 372] on button "Yes" at bounding box center [729, 368] width 46 height 33
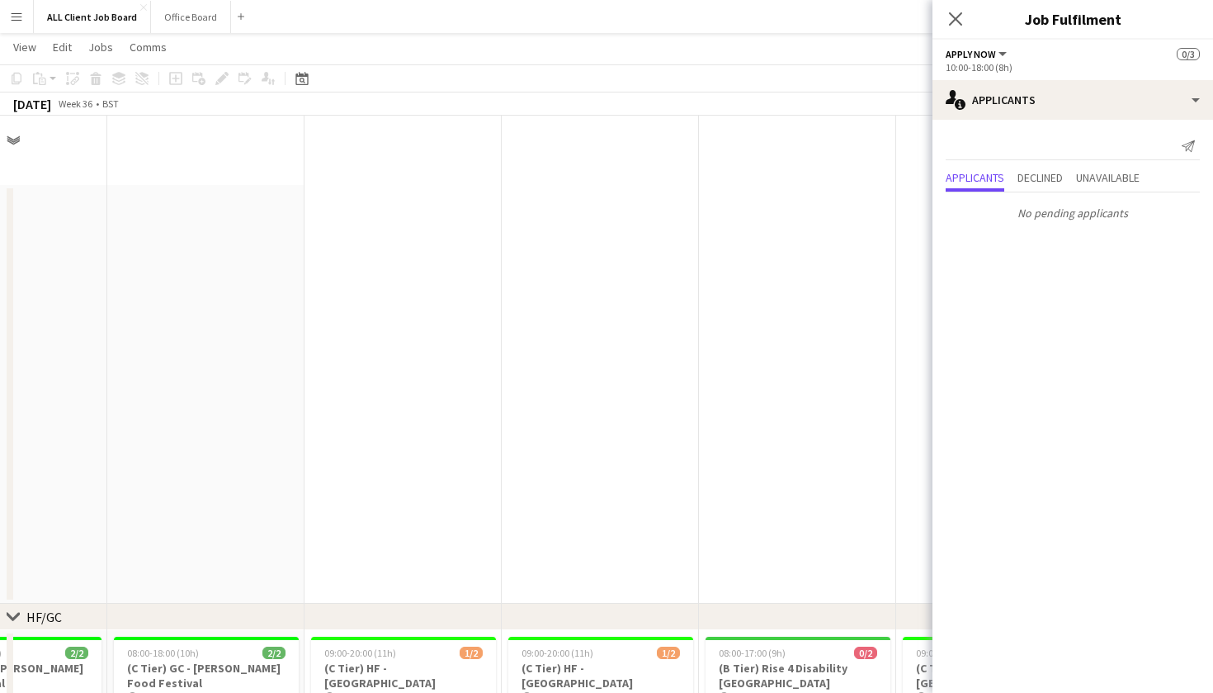
scroll to position [5245, 0]
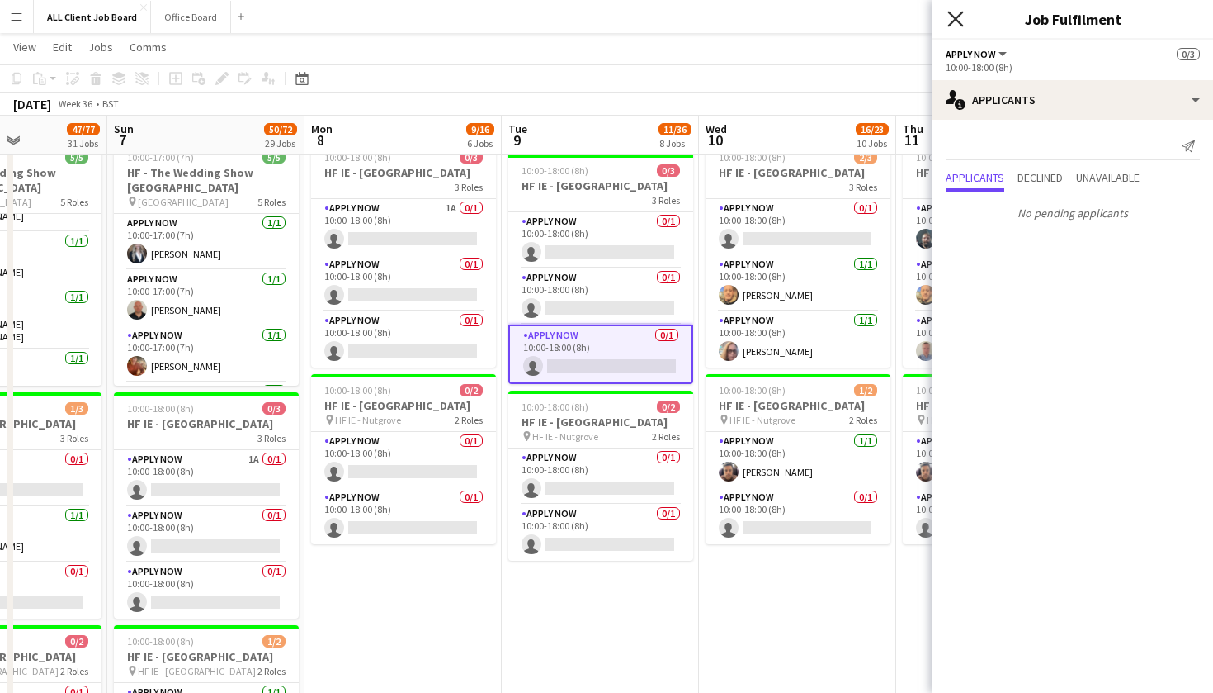
click at [950, 18] on icon "Close pop-in" at bounding box center [956, 19] width 16 height 16
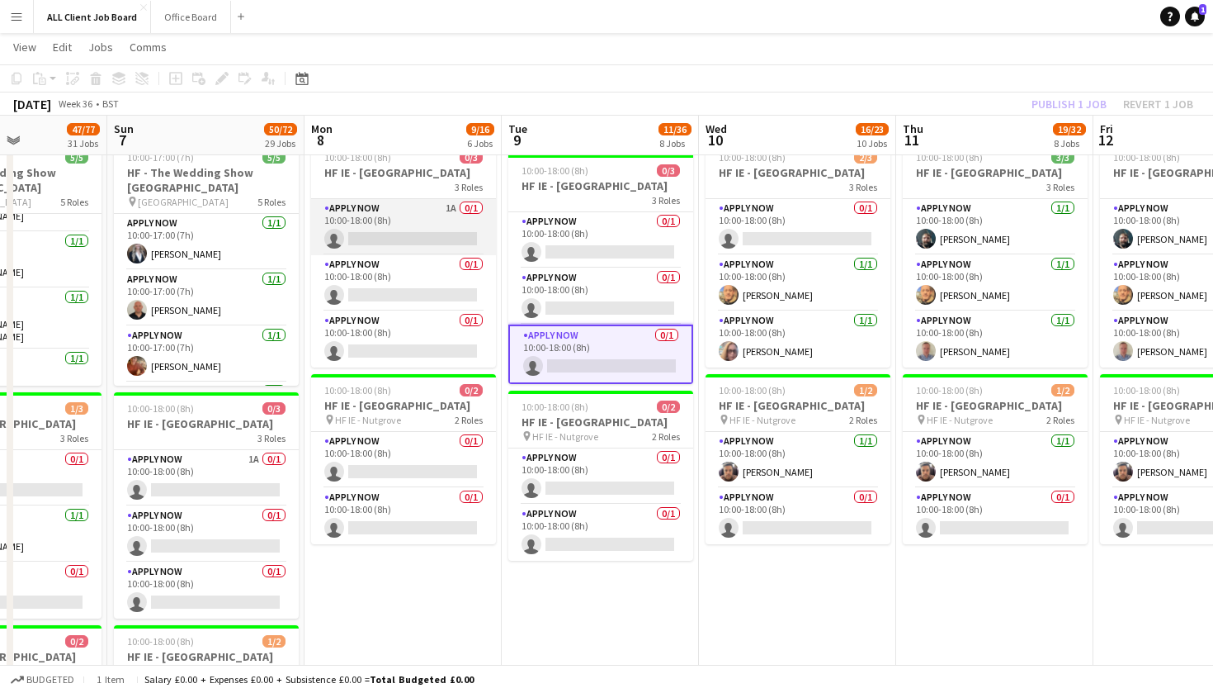
click at [445, 242] on app-card-role "APPLY NOW 1A 0/1 10:00-18:00 (8h) single-neutral-actions" at bounding box center [403, 227] width 185 height 56
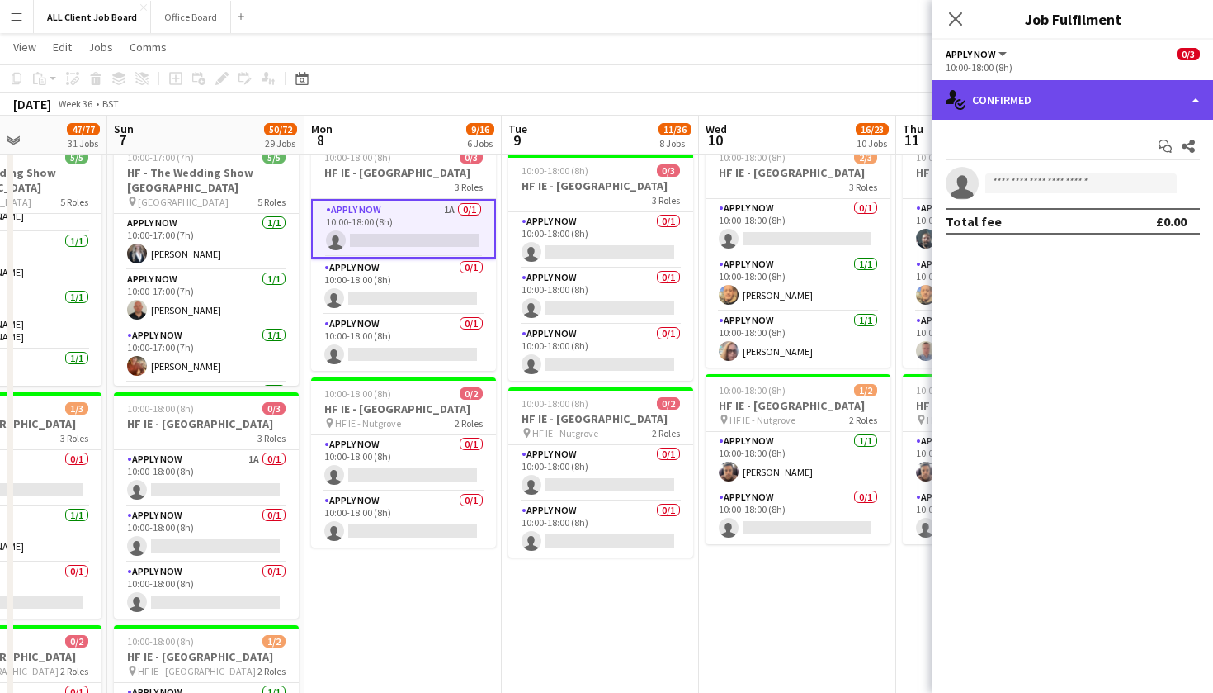
click at [1195, 97] on div "single-neutral-actions-check-2 Confirmed" at bounding box center [1073, 100] width 281 height 40
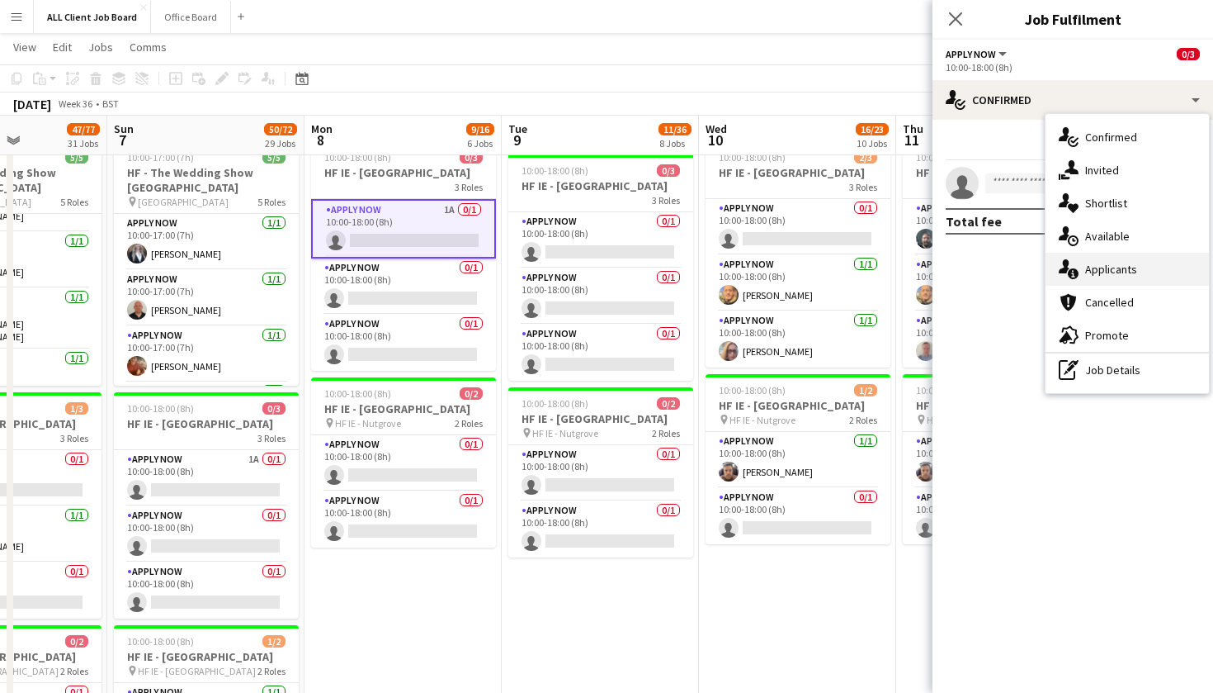
click at [1152, 271] on div "single-neutral-actions-information Applicants" at bounding box center [1127, 269] width 163 height 33
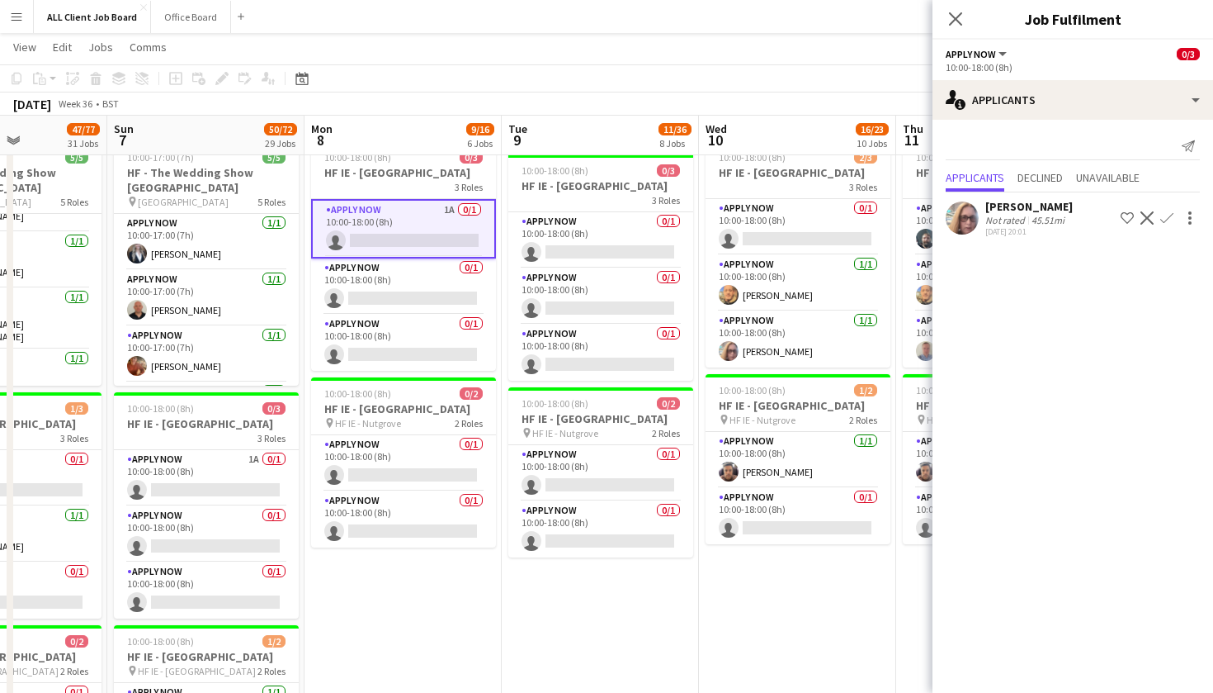
click at [1153, 227] on button "Decline" at bounding box center [1148, 218] width 20 height 20
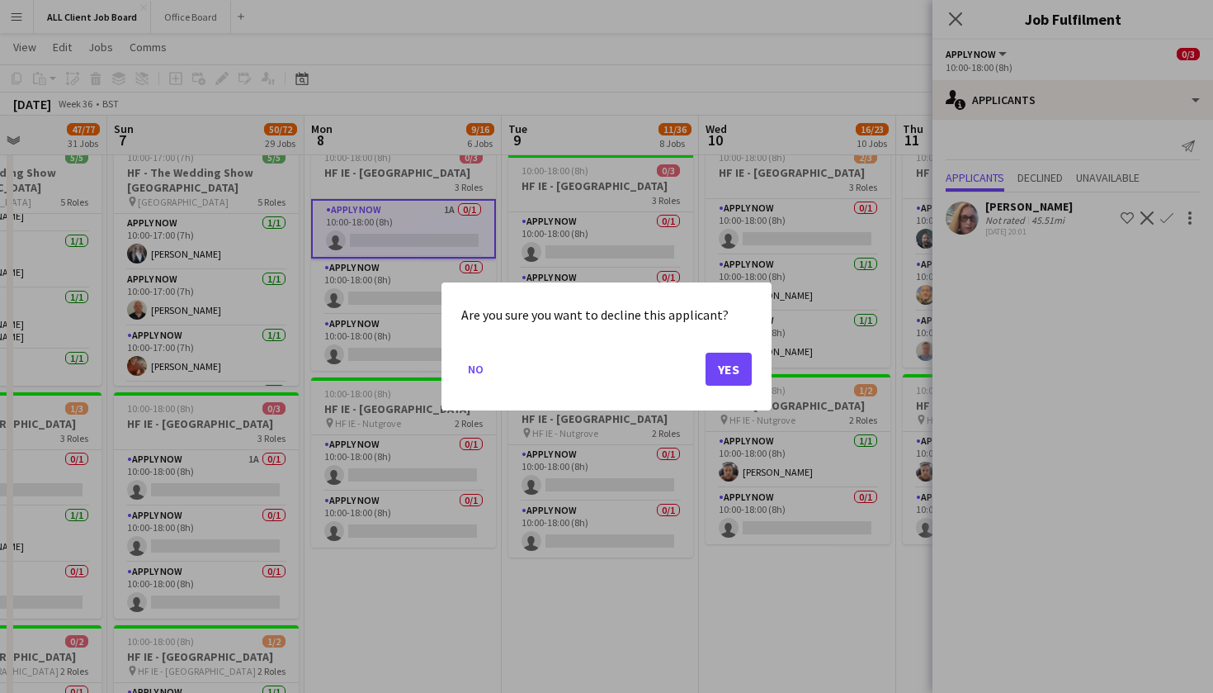
click at [733, 362] on button "Yes" at bounding box center [729, 368] width 46 height 33
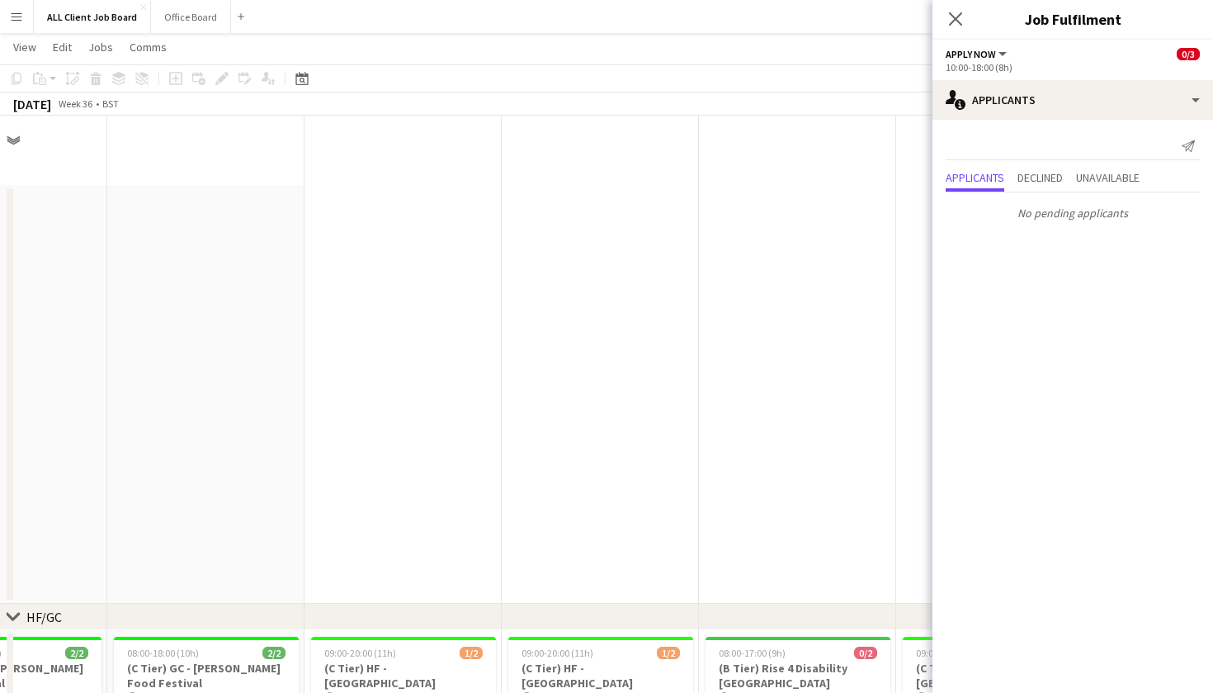
scroll to position [5245, 0]
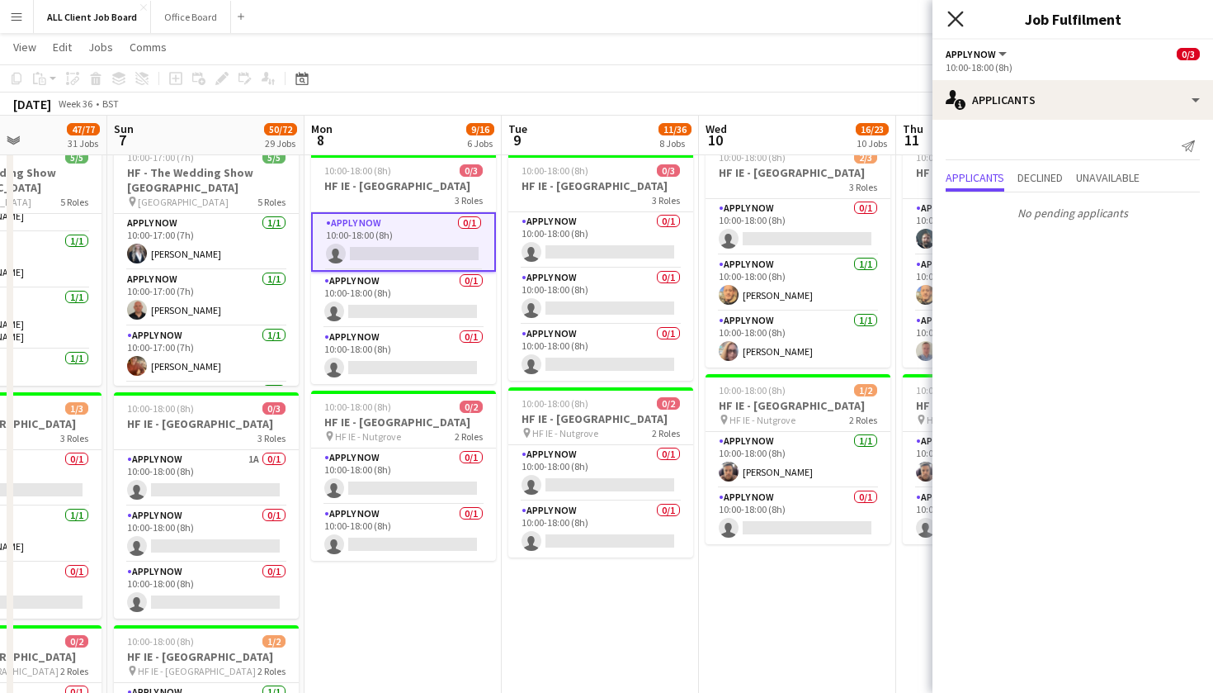
click at [958, 14] on icon "Close pop-in" at bounding box center [956, 19] width 16 height 16
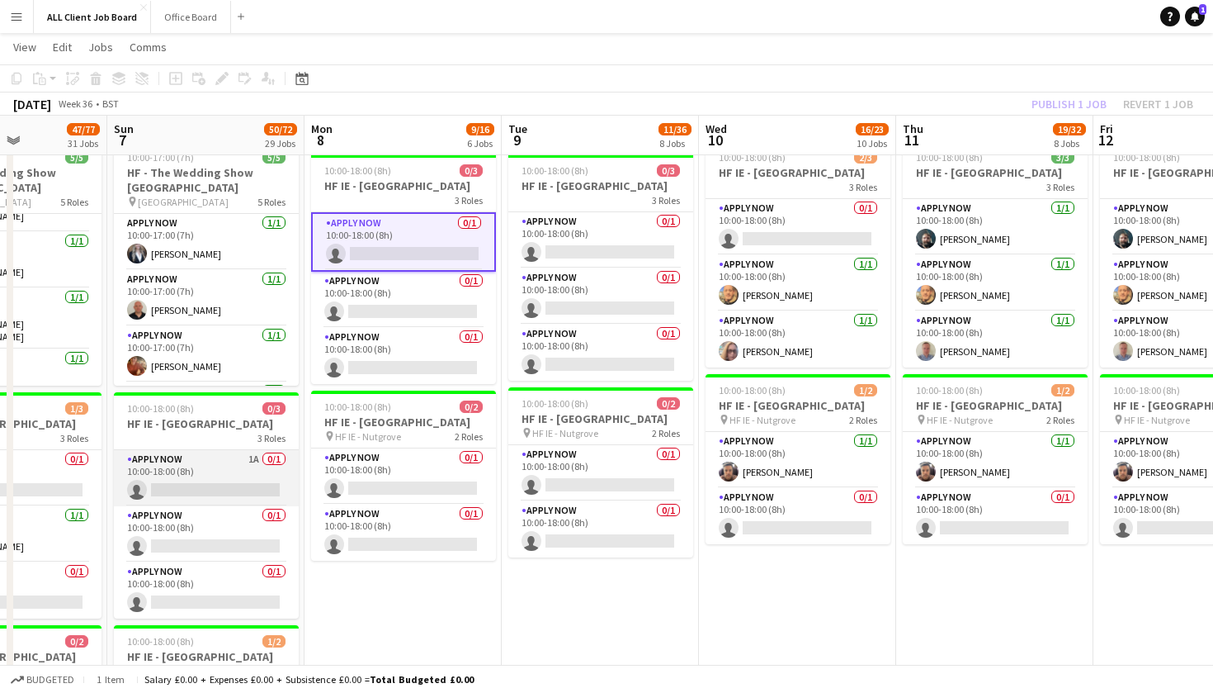
click at [220, 482] on app-card-role "APPLY NOW 1A 0/1 10:00-18:00 (8h) single-neutral-actions" at bounding box center [206, 478] width 185 height 56
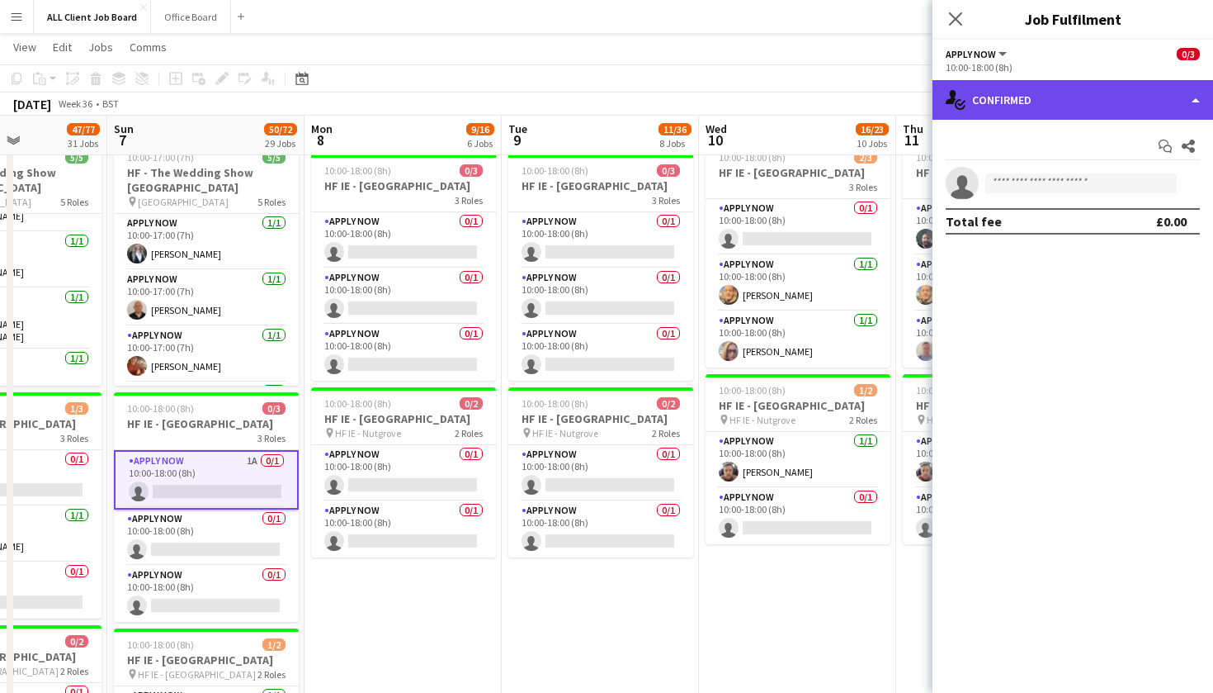
click at [1196, 106] on div "single-neutral-actions-check-2 Confirmed" at bounding box center [1073, 100] width 281 height 40
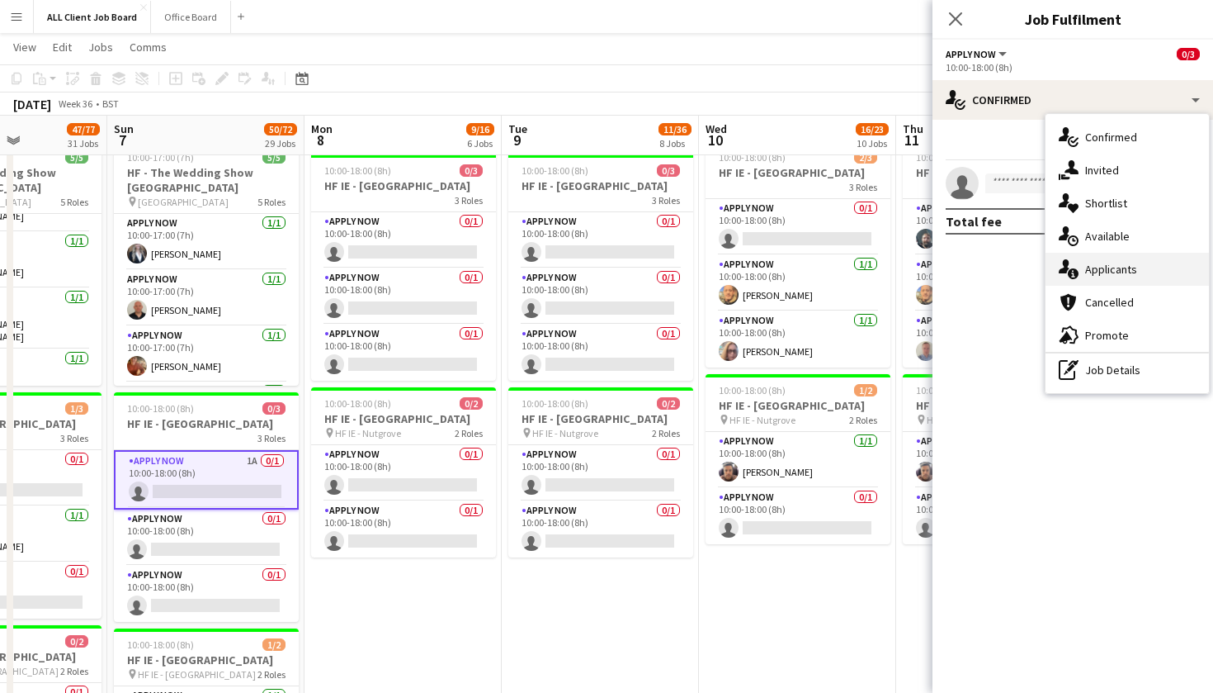
click at [1155, 276] on div "single-neutral-actions-information Applicants" at bounding box center [1127, 269] width 163 height 33
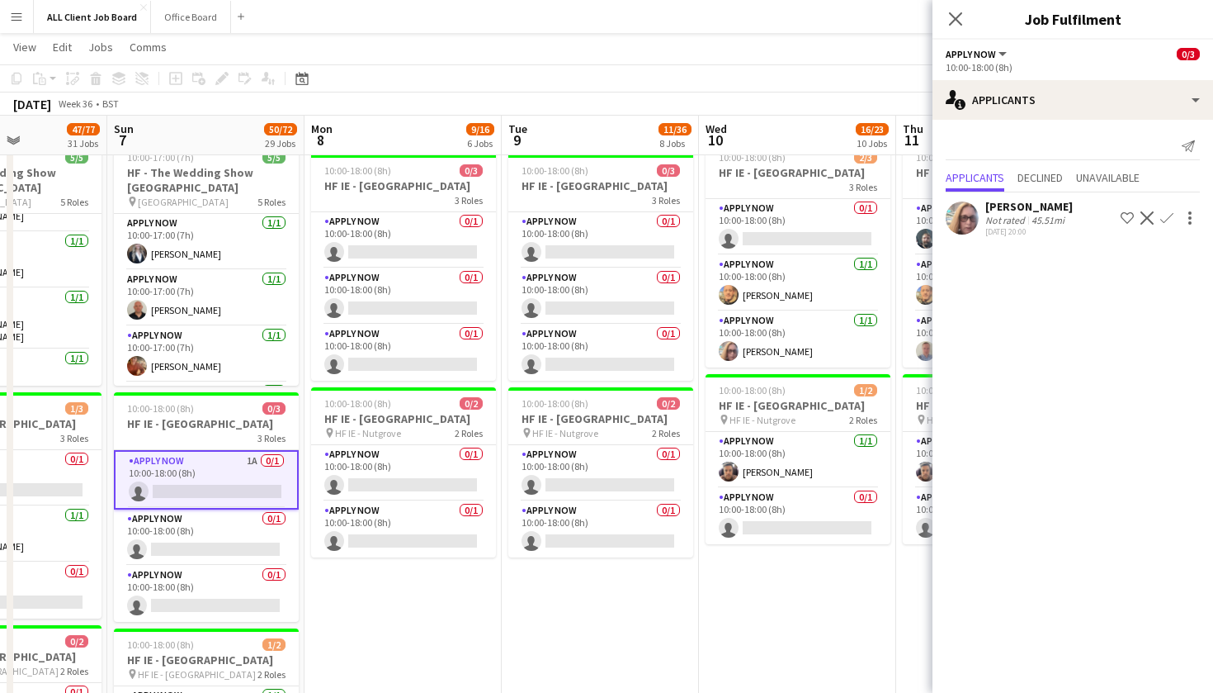
click at [1148, 217] on app-icon "Decline" at bounding box center [1147, 217] width 13 height 13
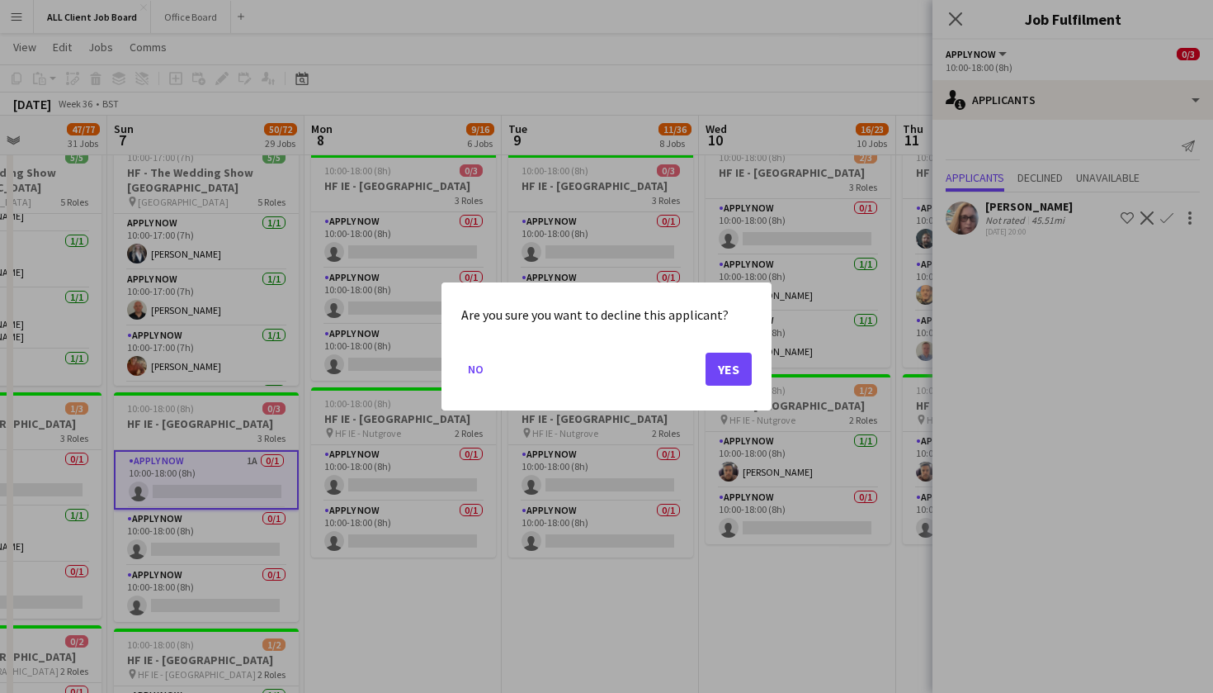
click at [727, 376] on button "Yes" at bounding box center [729, 368] width 46 height 33
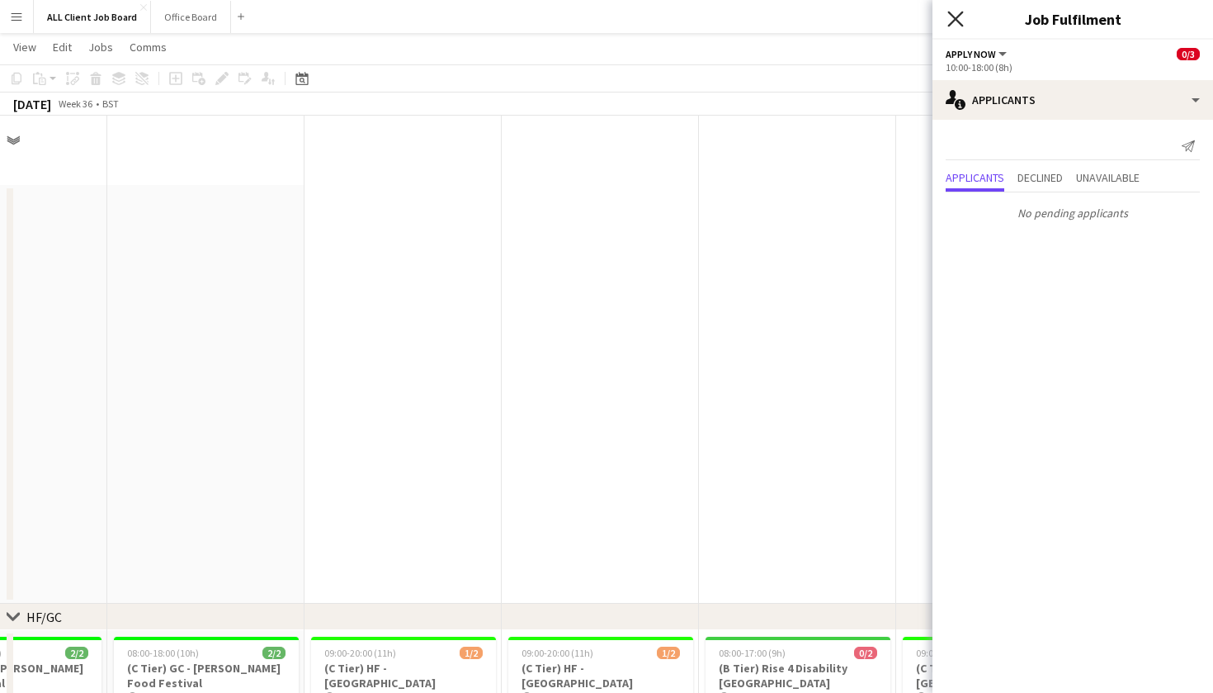
scroll to position [5245, 0]
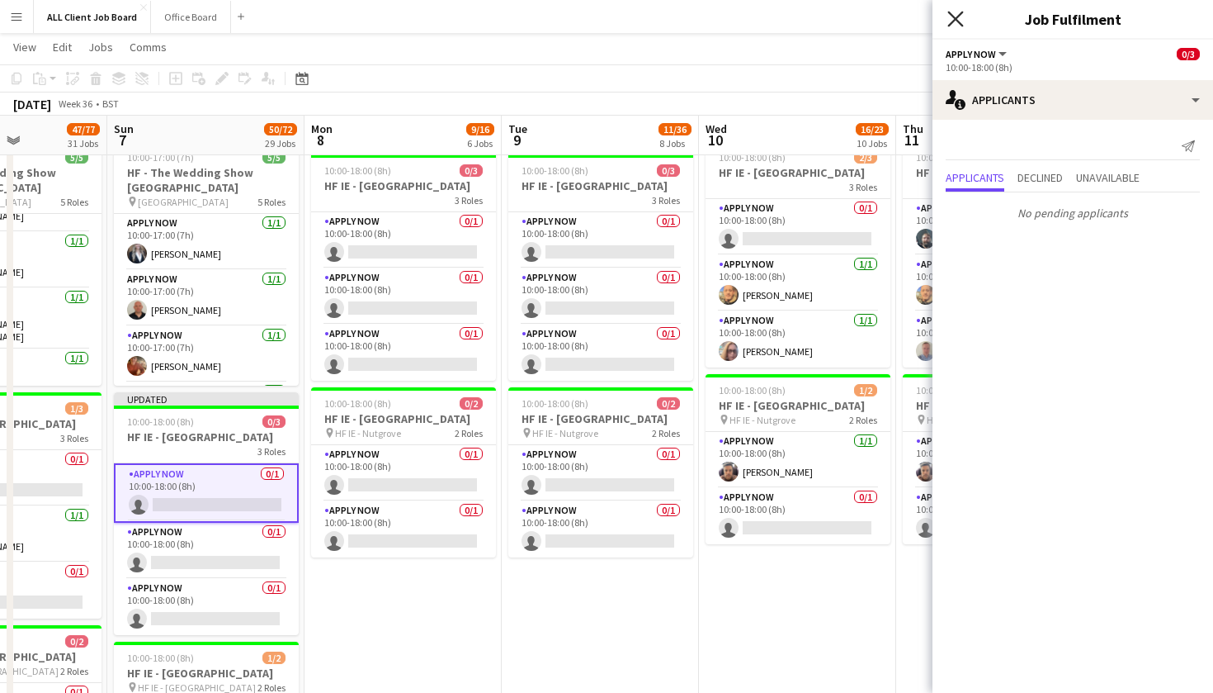
click at [948, 22] on icon "Close pop-in" at bounding box center [956, 19] width 16 height 16
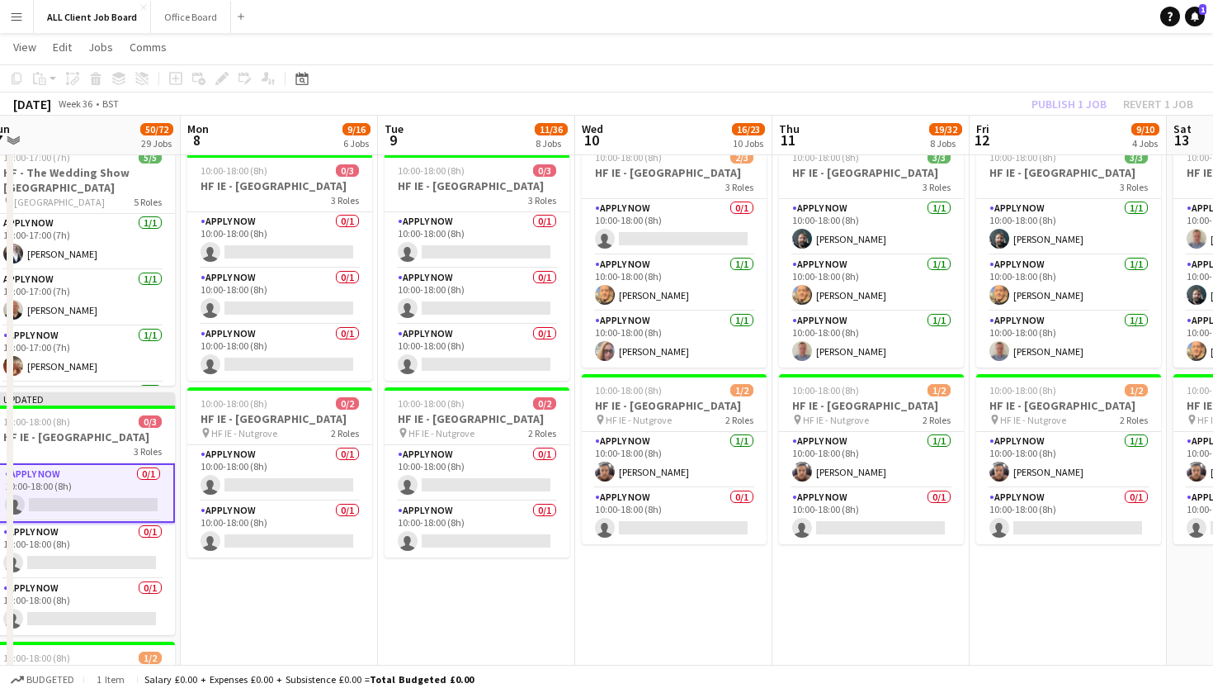
scroll to position [0, 656]
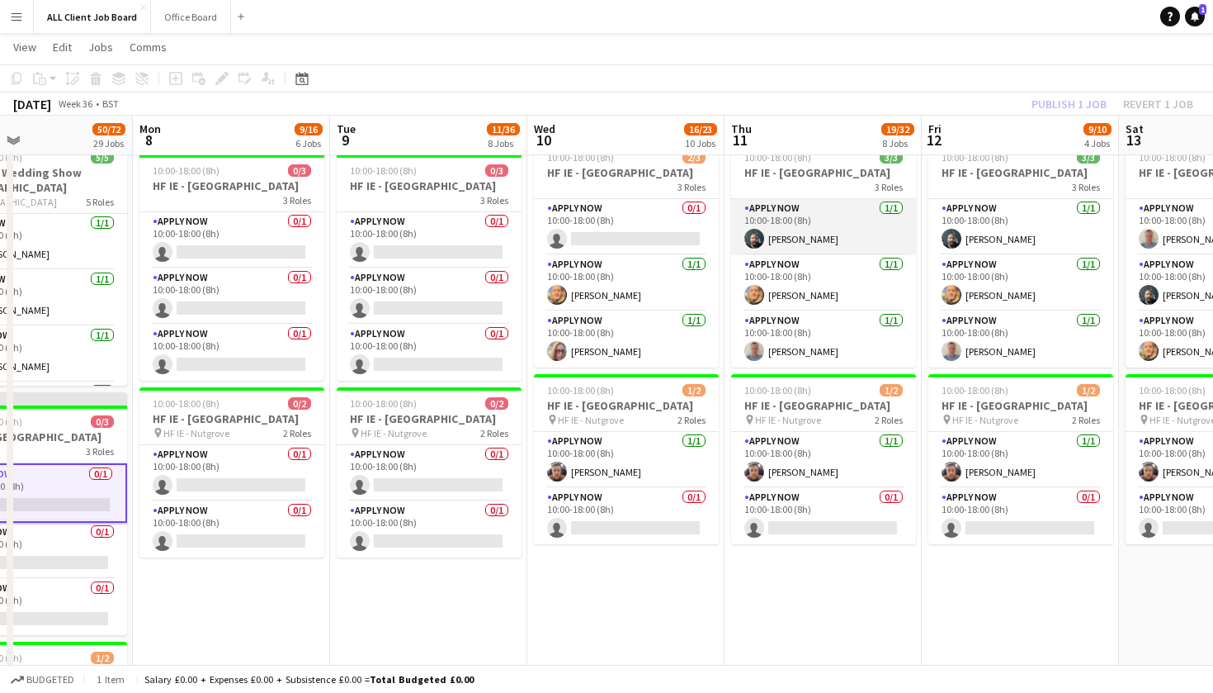
click at [839, 242] on app-card-role "APPLY NOW [DATE] 10:00-18:00 (8h) [PERSON_NAME]" at bounding box center [823, 227] width 185 height 56
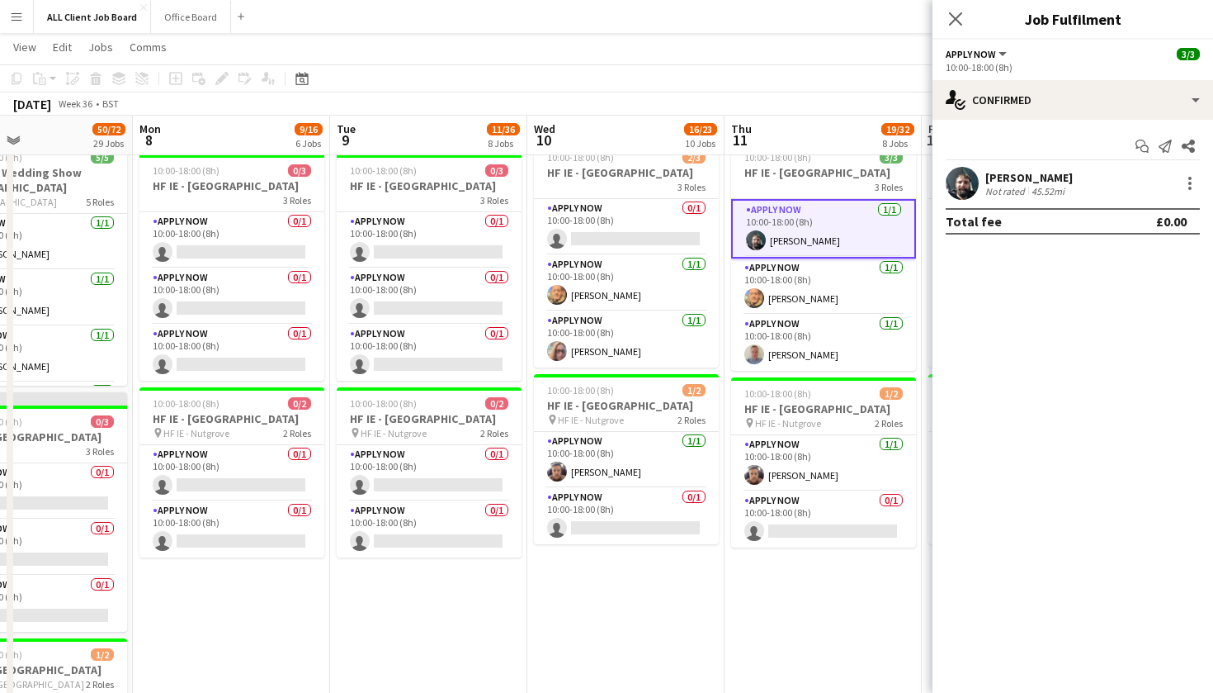
click at [1187, 173] on div "Kris Byrne Not rated 45.52mi" at bounding box center [1073, 183] width 281 height 33
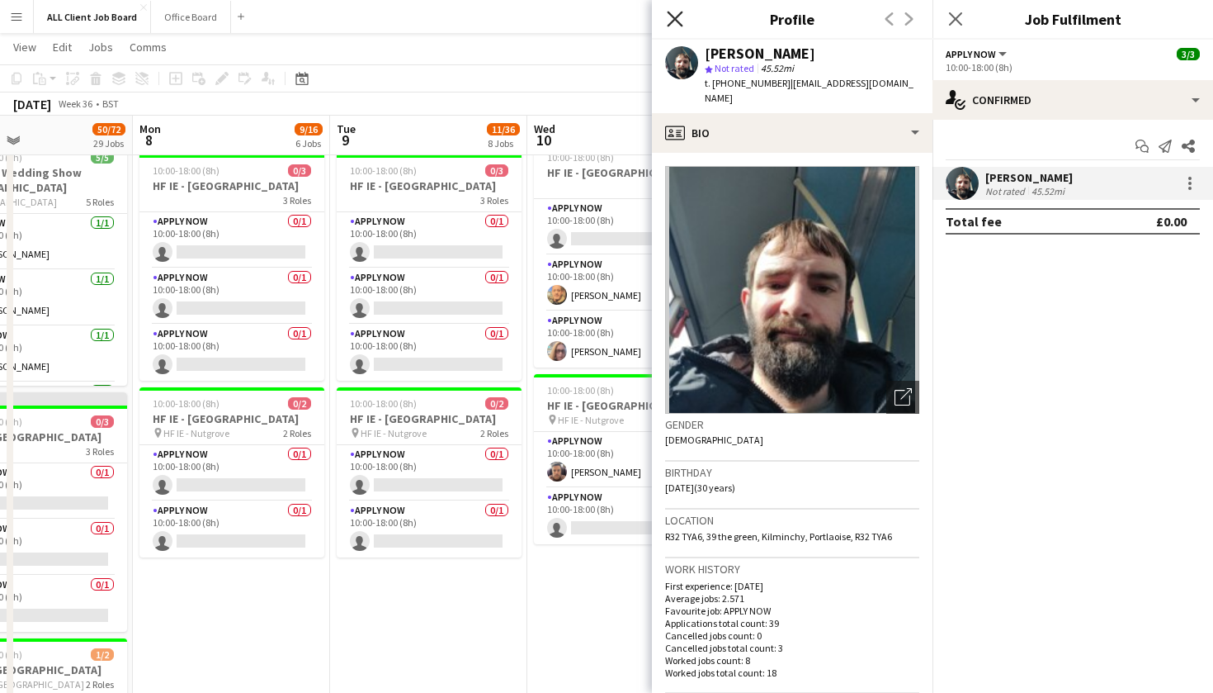
click at [668, 20] on icon "Close pop-in" at bounding box center [675, 19] width 16 height 16
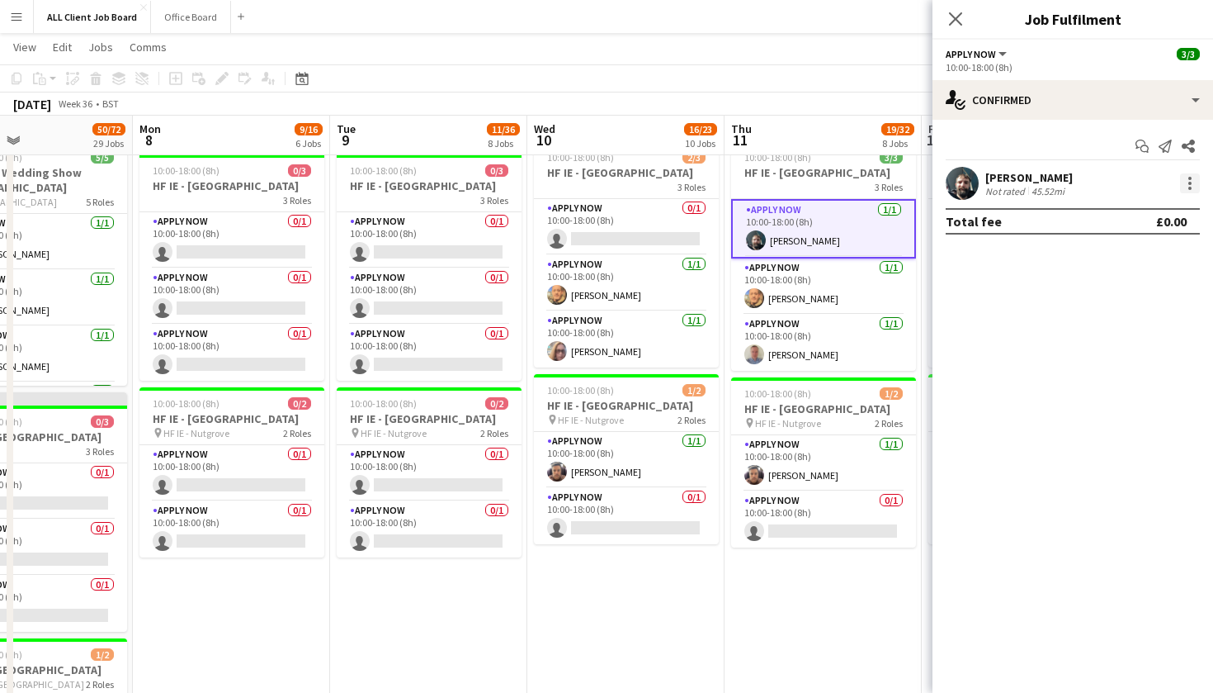
click at [1184, 182] on div at bounding box center [1190, 183] width 20 height 20
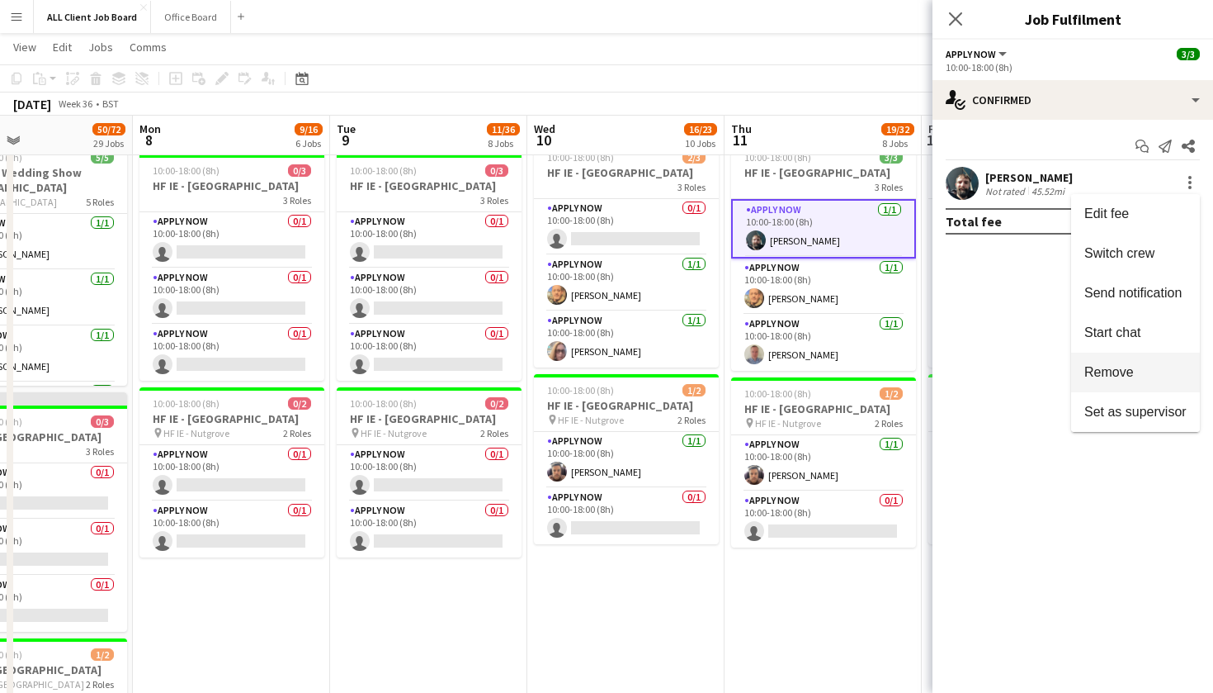
click at [1138, 376] on span "Remove" at bounding box center [1136, 372] width 102 height 15
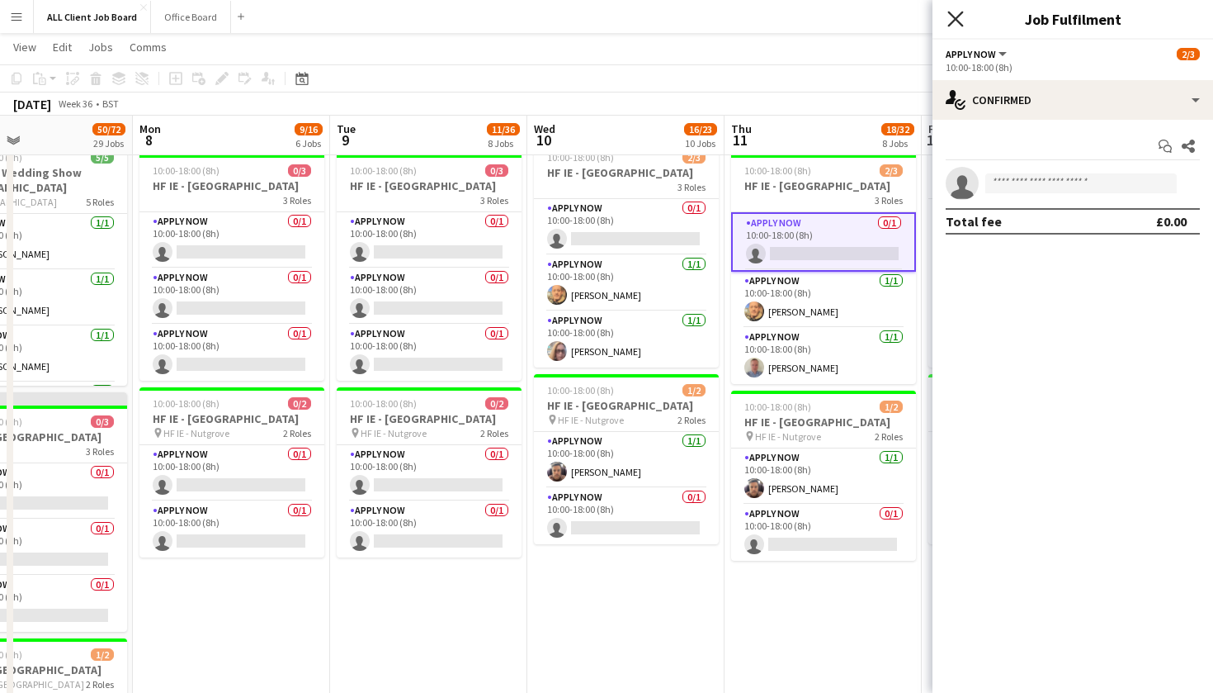
click at [959, 13] on icon "Close pop-in" at bounding box center [956, 19] width 16 height 16
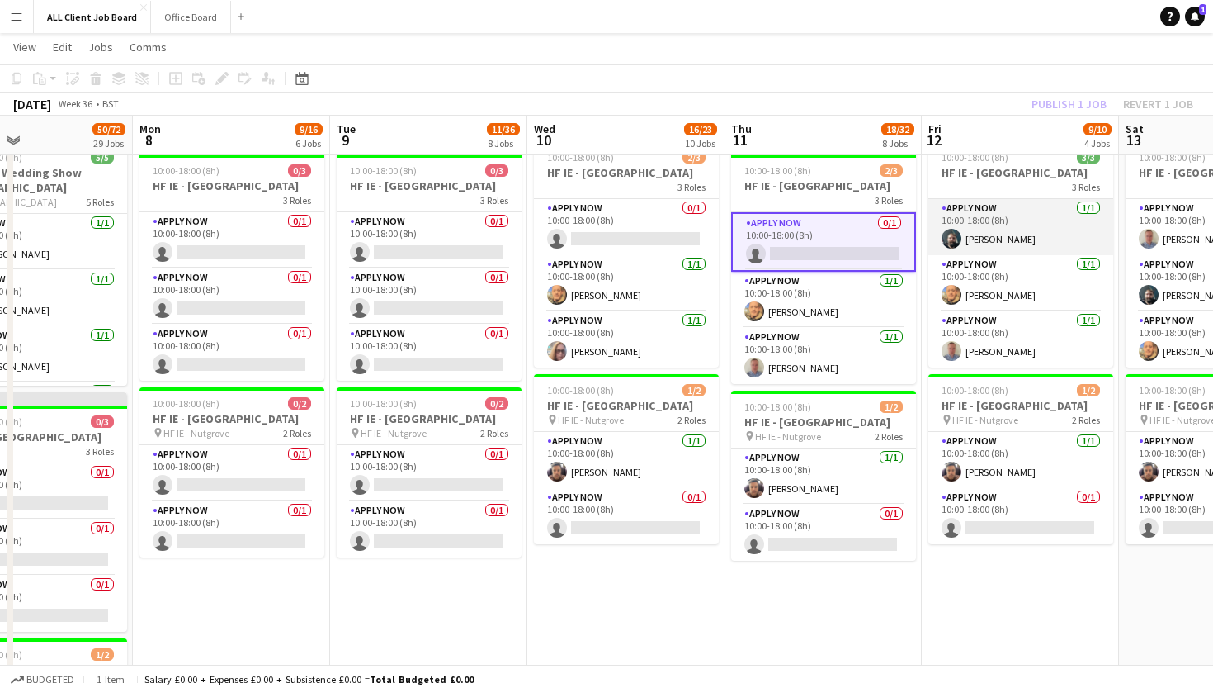
click at [1029, 226] on app-card-role "APPLY NOW [DATE] 10:00-18:00 (8h) [PERSON_NAME]" at bounding box center [1021, 227] width 185 height 56
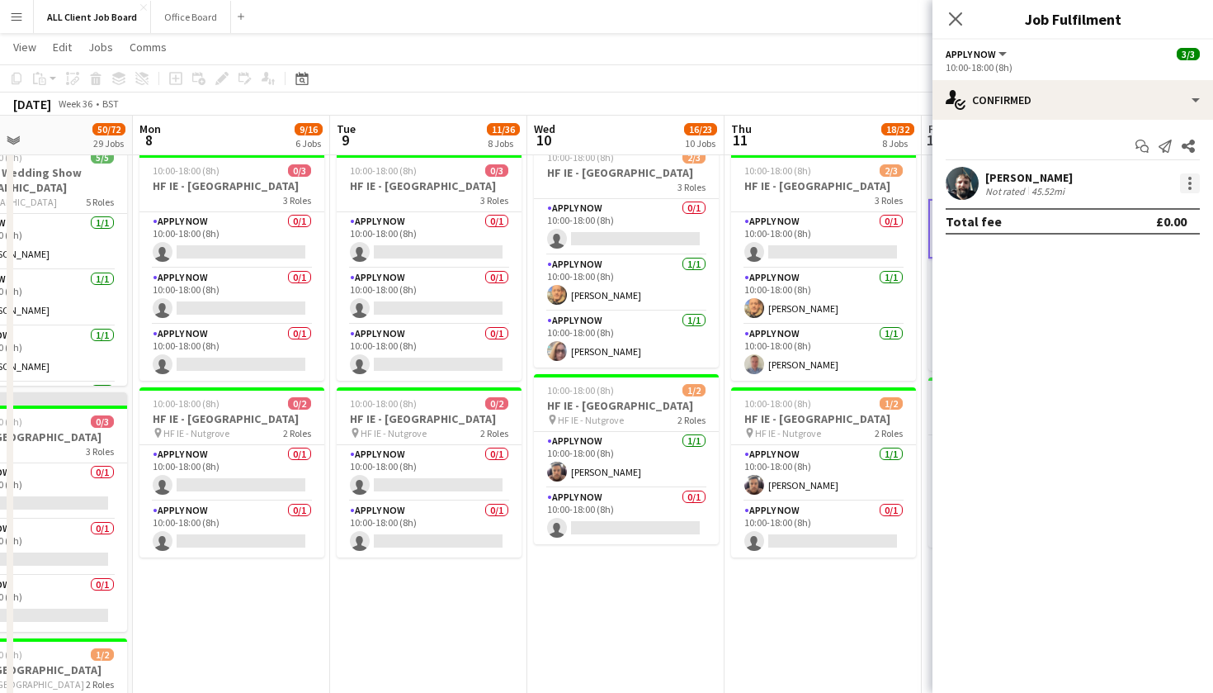
click at [1192, 177] on div at bounding box center [1190, 183] width 20 height 20
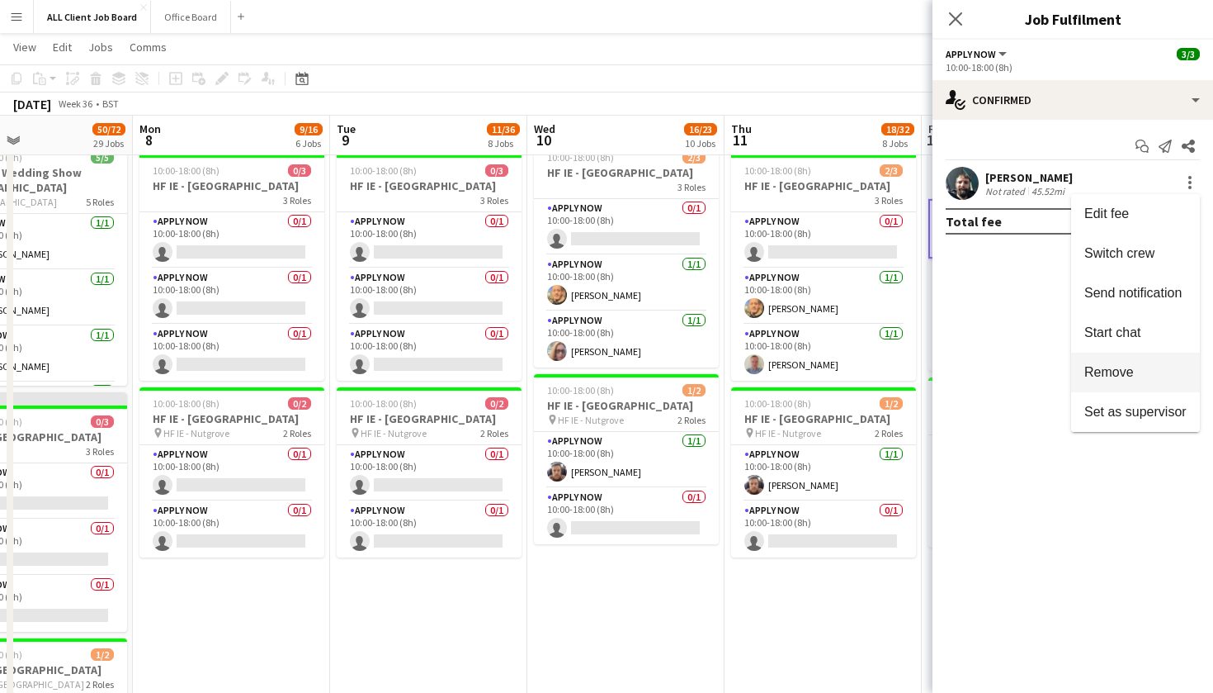
click at [1158, 366] on span "Remove" at bounding box center [1136, 372] width 102 height 15
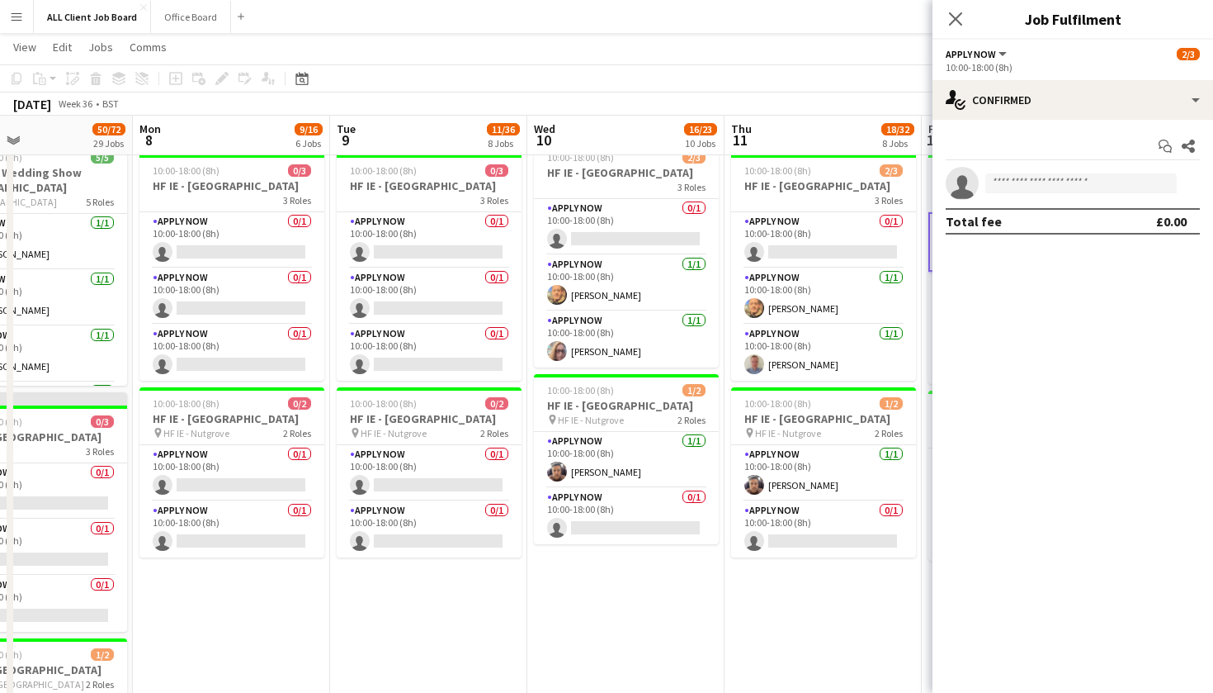
click at [953, 6] on div "Close pop-in" at bounding box center [956, 19] width 46 height 38
click at [956, 18] on icon at bounding box center [956, 19] width 16 height 16
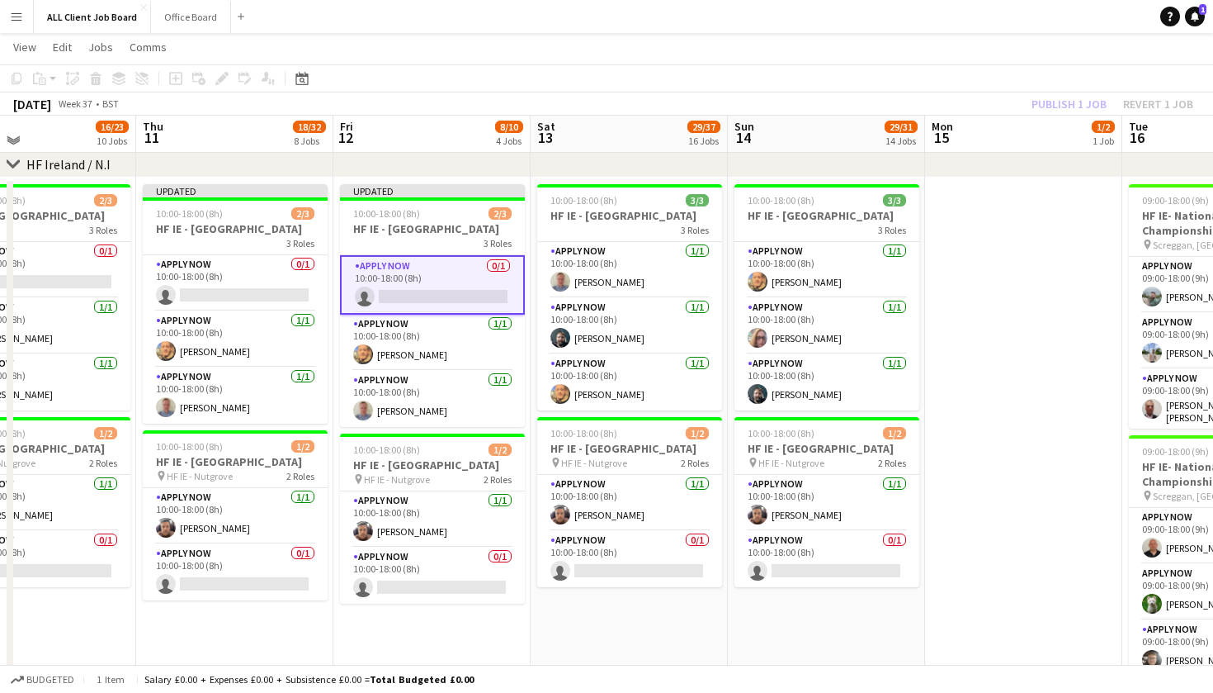
scroll to position [5203, 0]
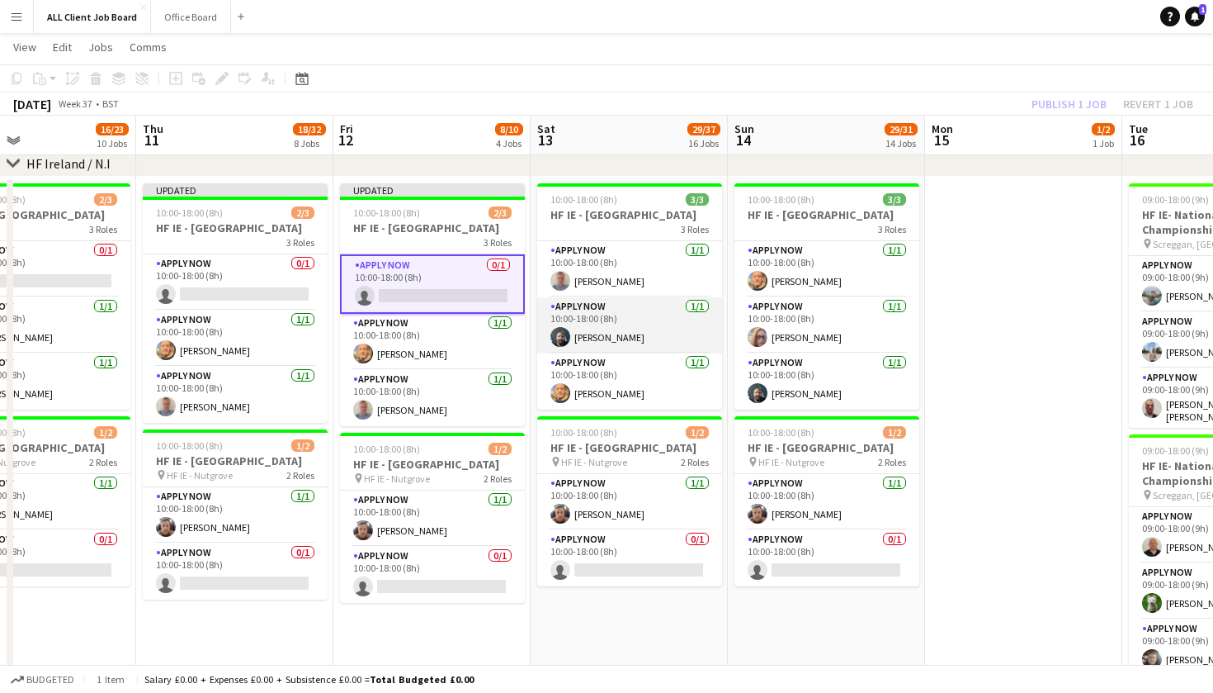
click at [666, 332] on app-card-role "APPLY NOW [DATE] 10:00-18:00 (8h) [PERSON_NAME]" at bounding box center [629, 325] width 185 height 56
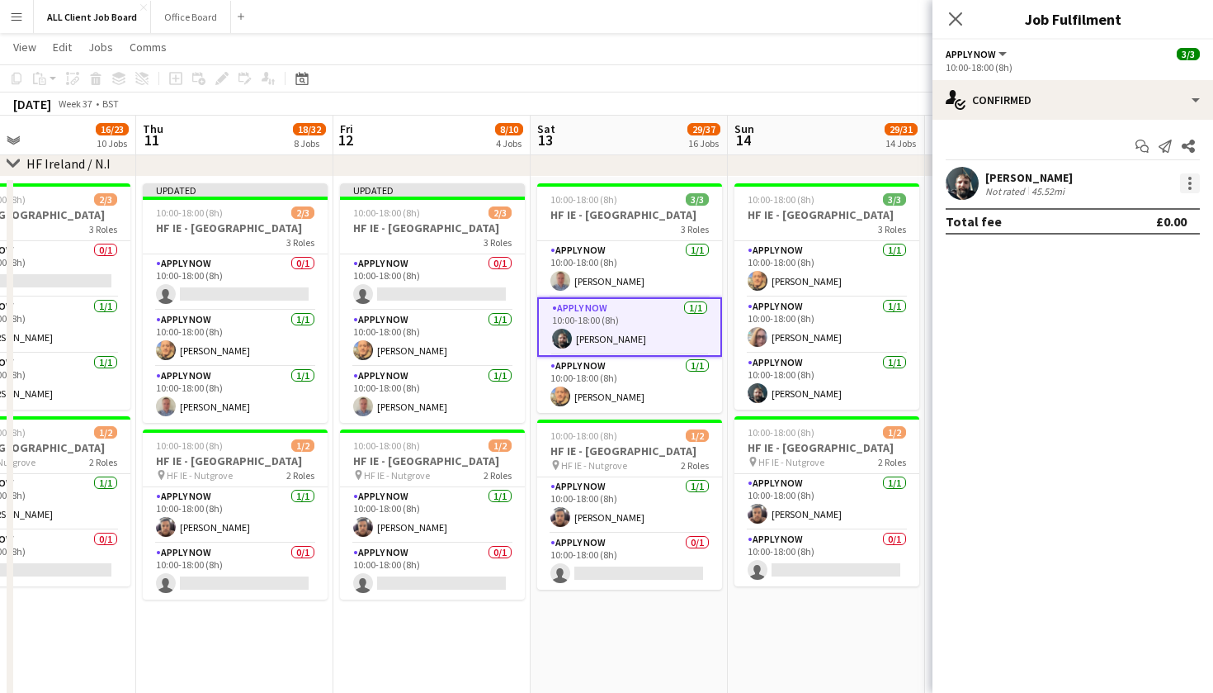
click at [1189, 179] on div at bounding box center [1190, 178] width 3 height 3
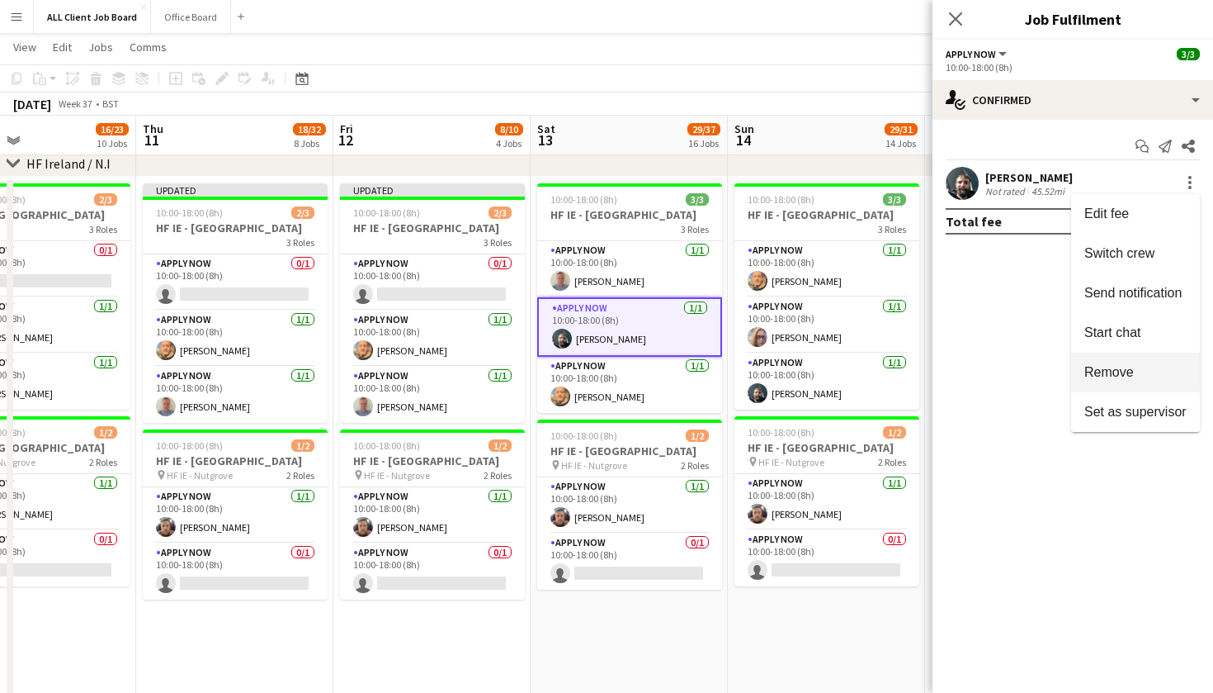
click at [1135, 381] on button "Remove" at bounding box center [1135, 372] width 129 height 40
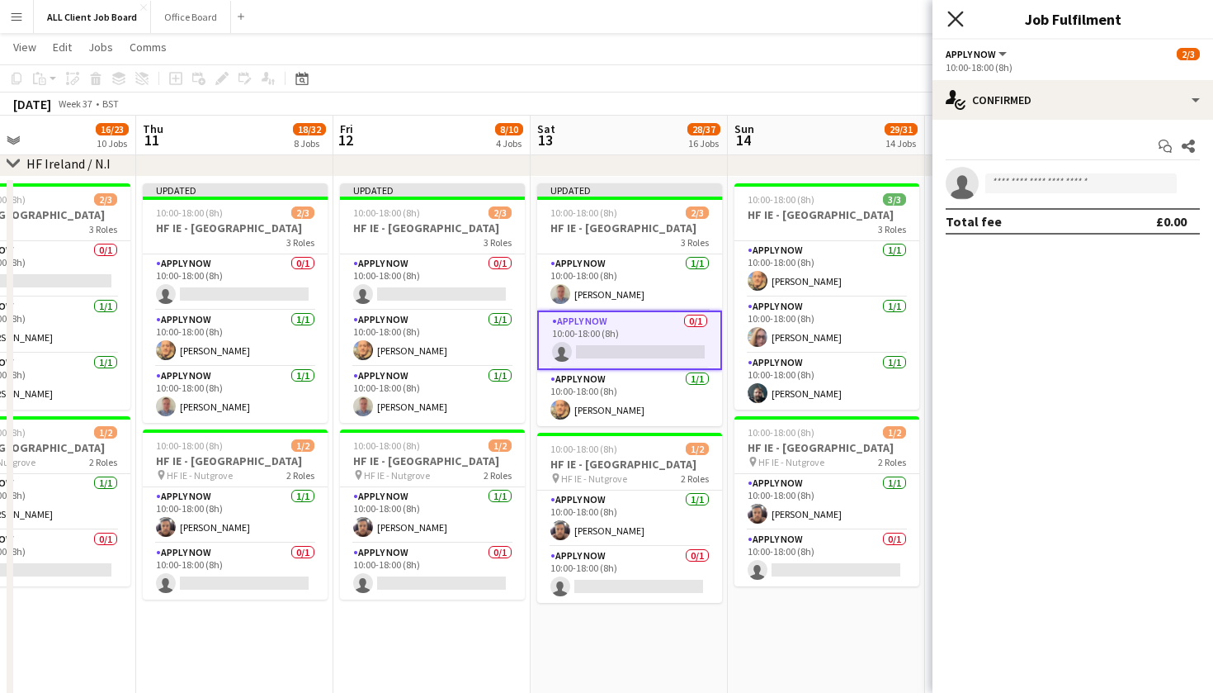
click at [958, 22] on icon at bounding box center [956, 19] width 16 height 16
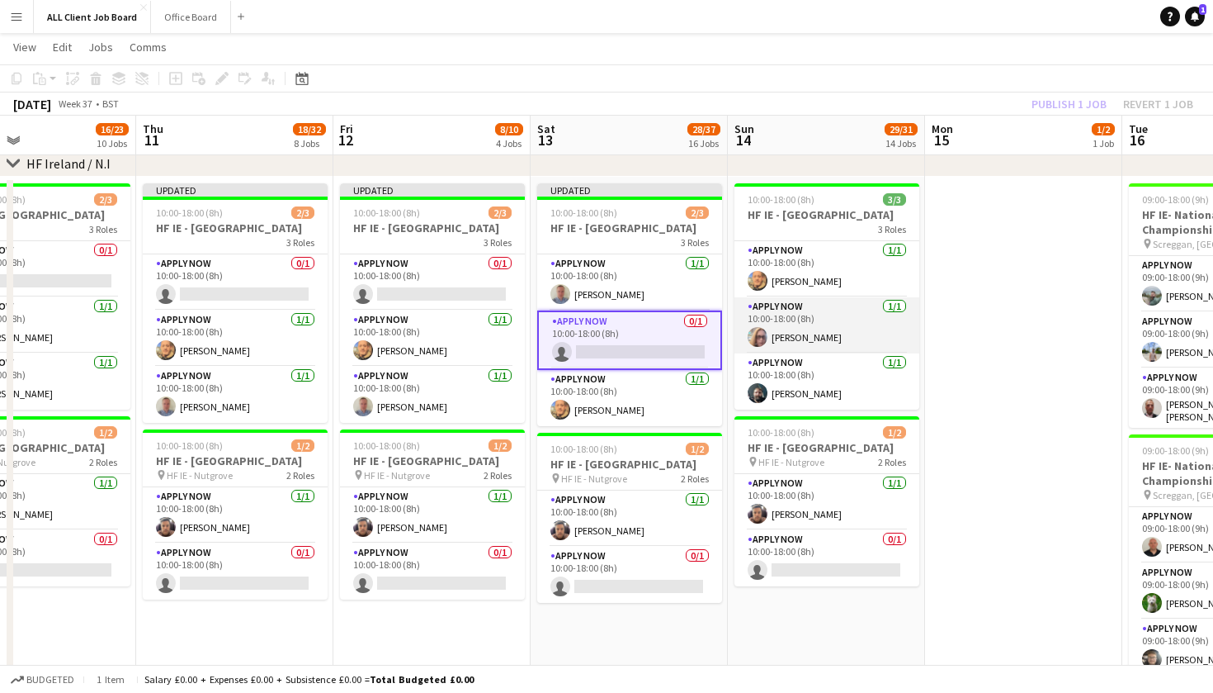
click at [841, 338] on app-card-role "APPLY NOW [DATE] 10:00-18:00 (8h) [PERSON_NAME]" at bounding box center [827, 325] width 185 height 56
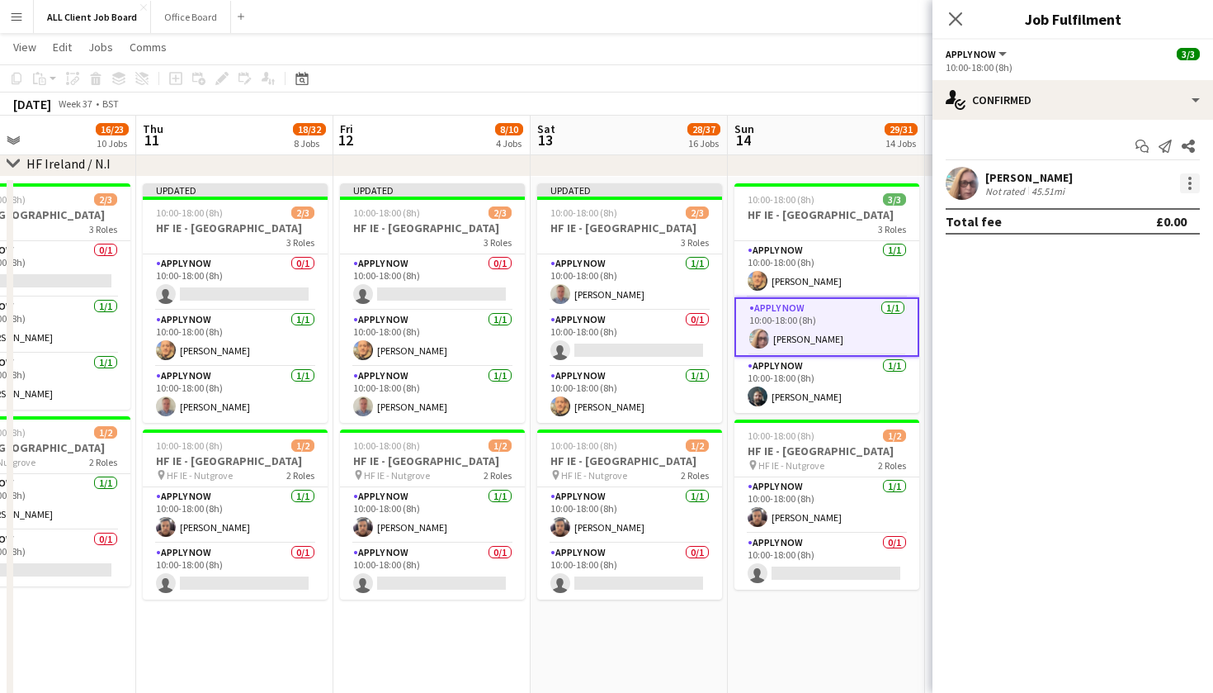
click at [1190, 182] on div at bounding box center [1190, 183] width 3 height 3
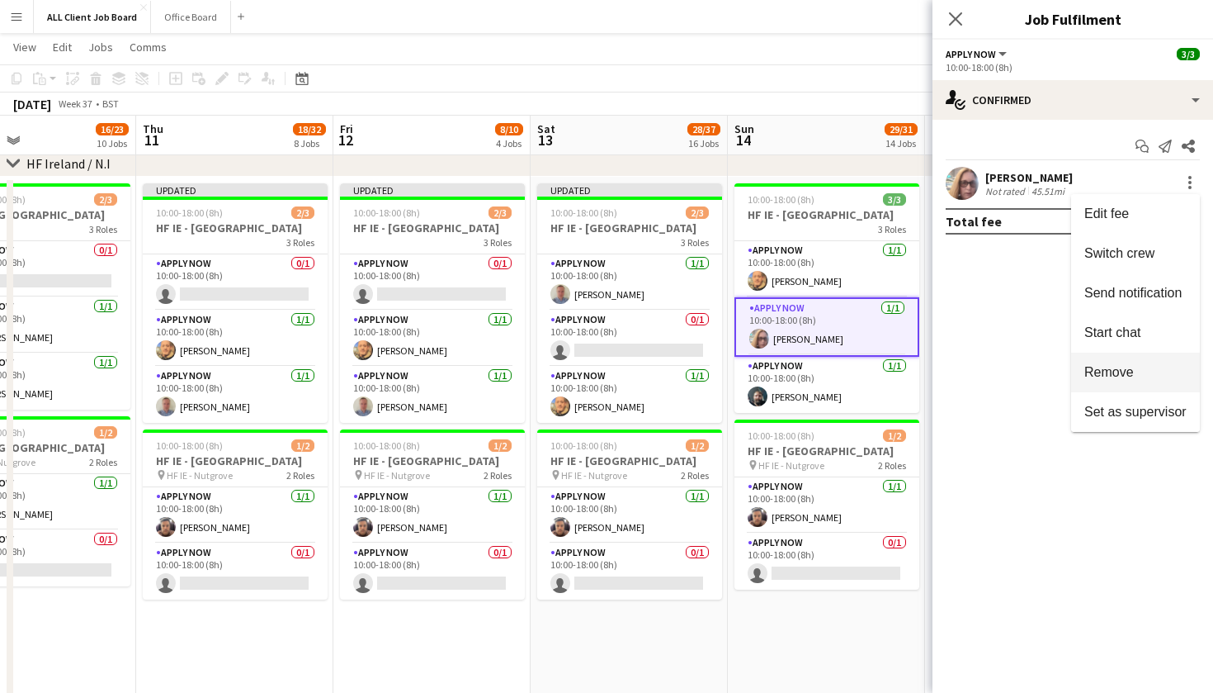
click at [1151, 373] on span "Remove" at bounding box center [1136, 372] width 102 height 15
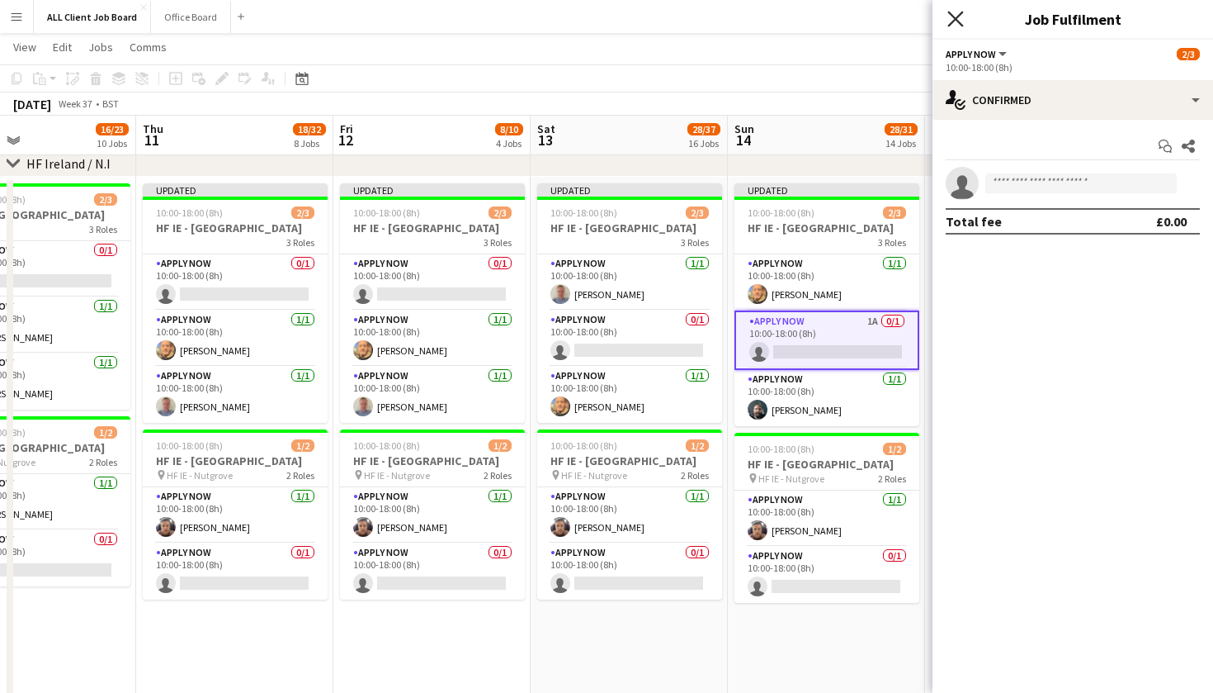
click at [957, 18] on icon at bounding box center [956, 19] width 16 height 16
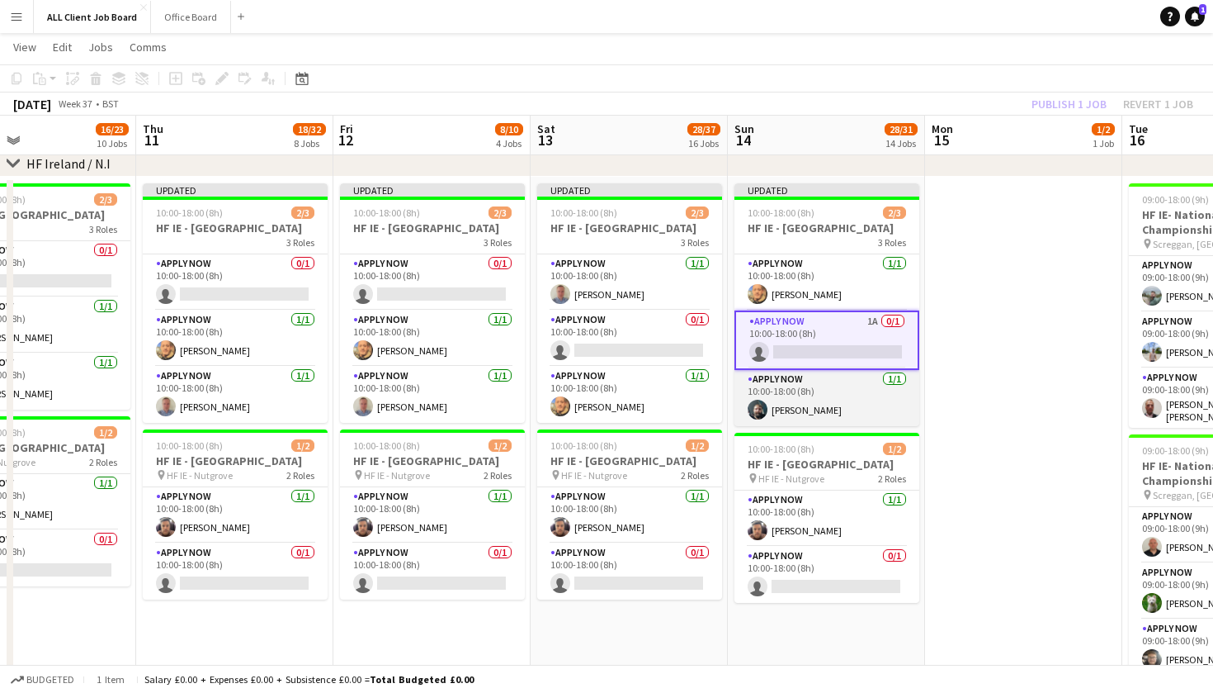
click at [844, 405] on app-card-role "APPLY NOW [DATE] 10:00-18:00 (8h) [PERSON_NAME]" at bounding box center [827, 398] width 185 height 56
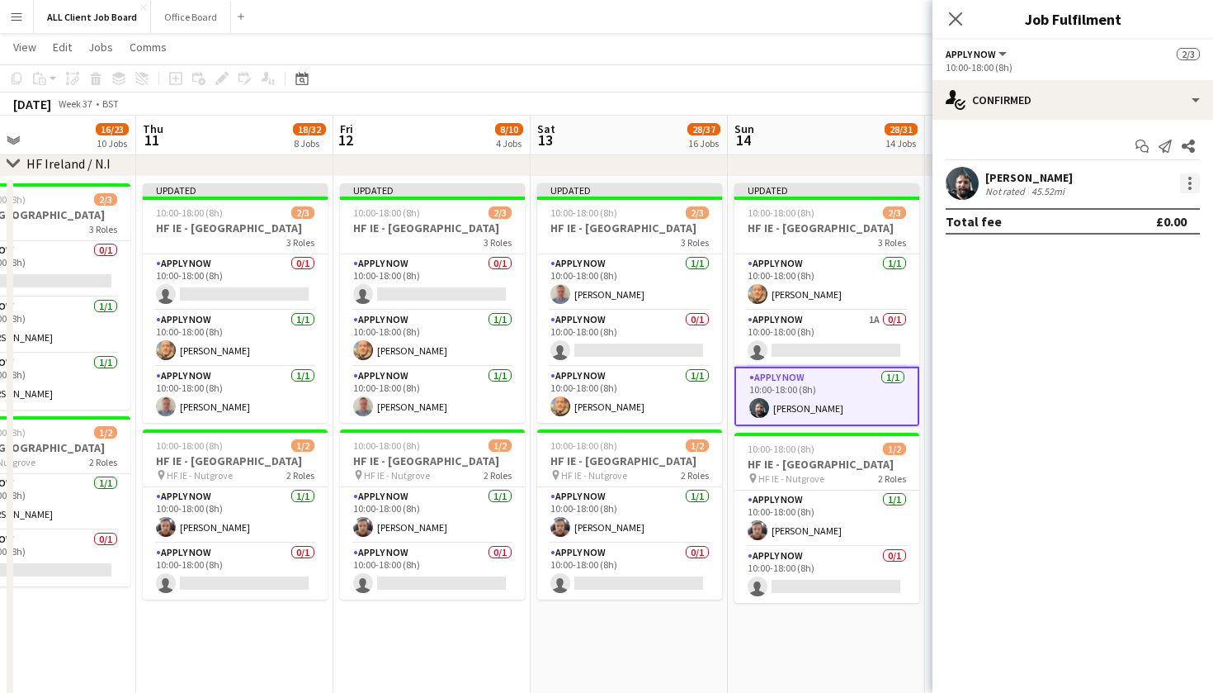
click at [1190, 180] on div at bounding box center [1190, 183] width 20 height 20
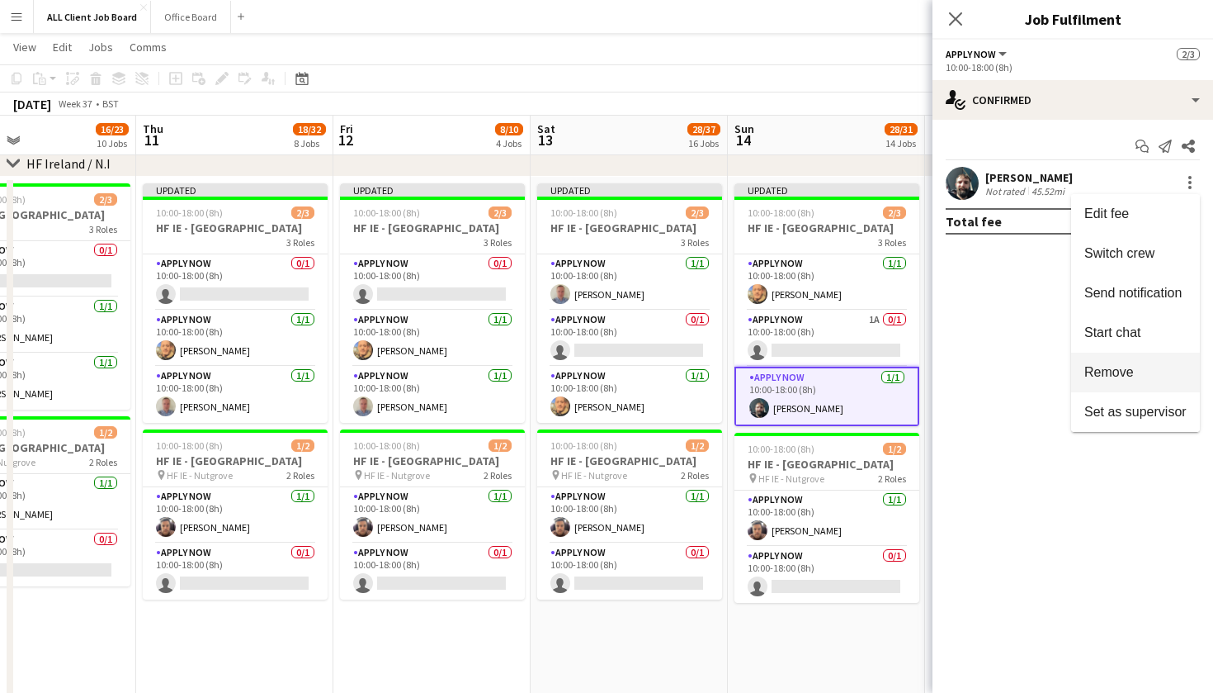
click at [1113, 376] on span "Remove" at bounding box center [1110, 372] width 50 height 14
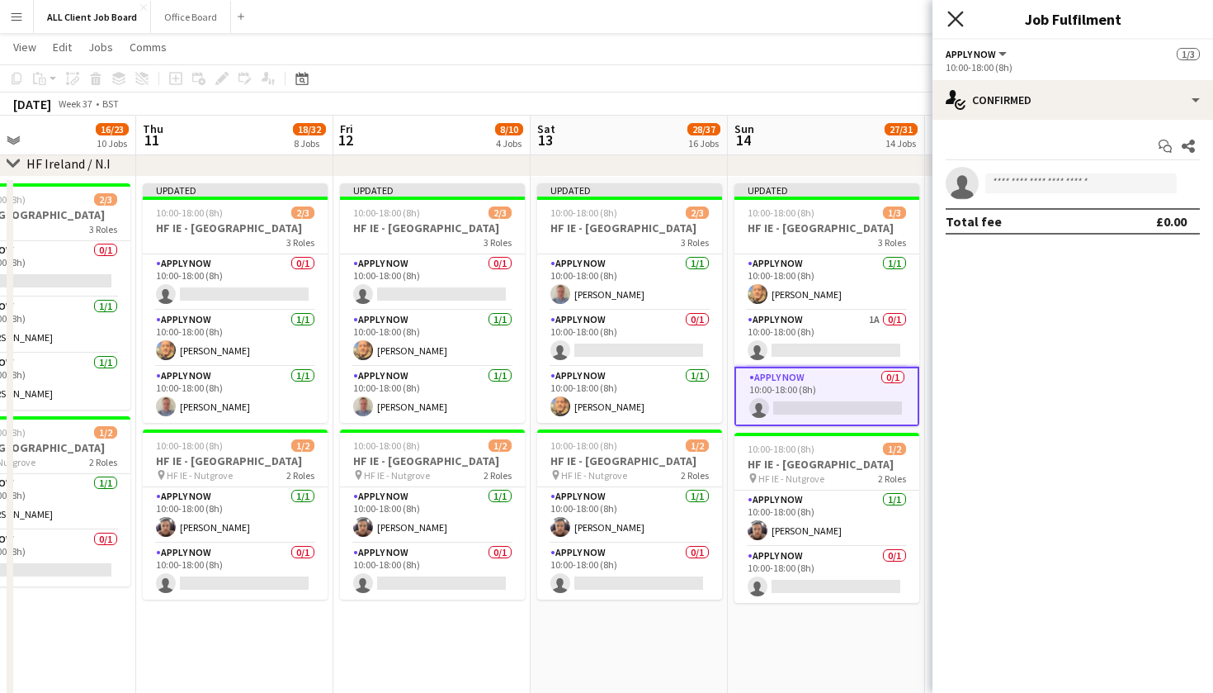
click at [956, 19] on icon at bounding box center [956, 19] width 16 height 16
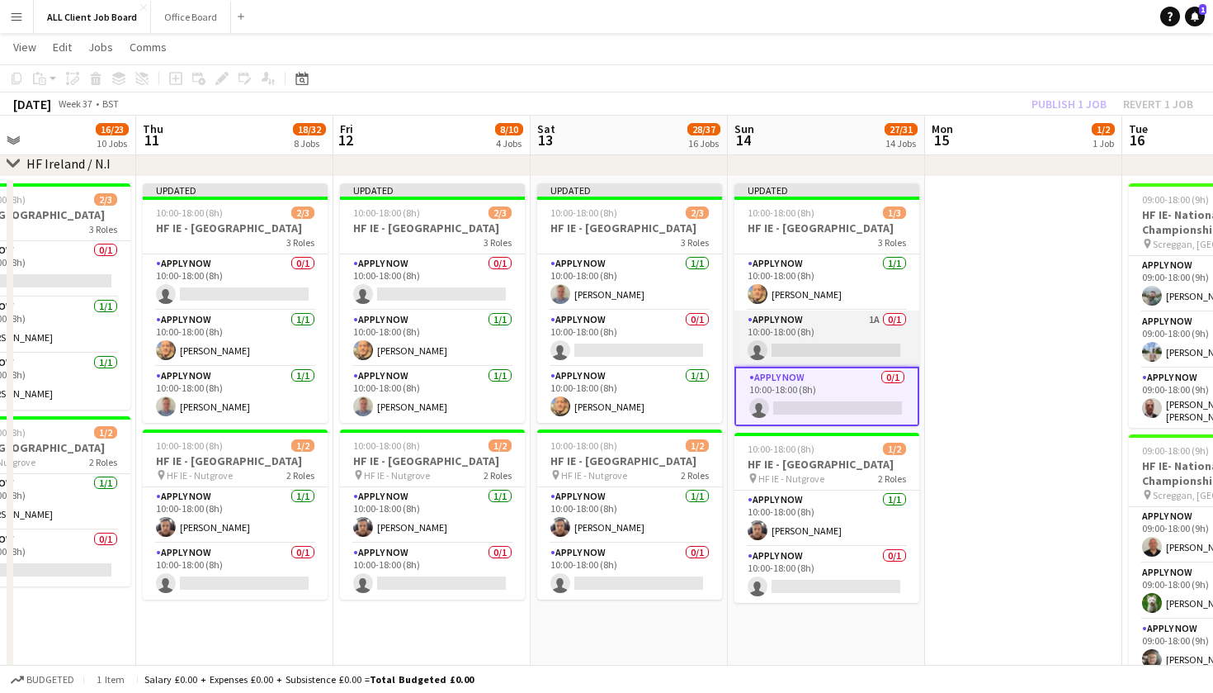
click at [849, 366] on app-card-role "APPLY NOW 1A 0/1 10:00-18:00 (8h) single-neutral-actions" at bounding box center [827, 338] width 185 height 56
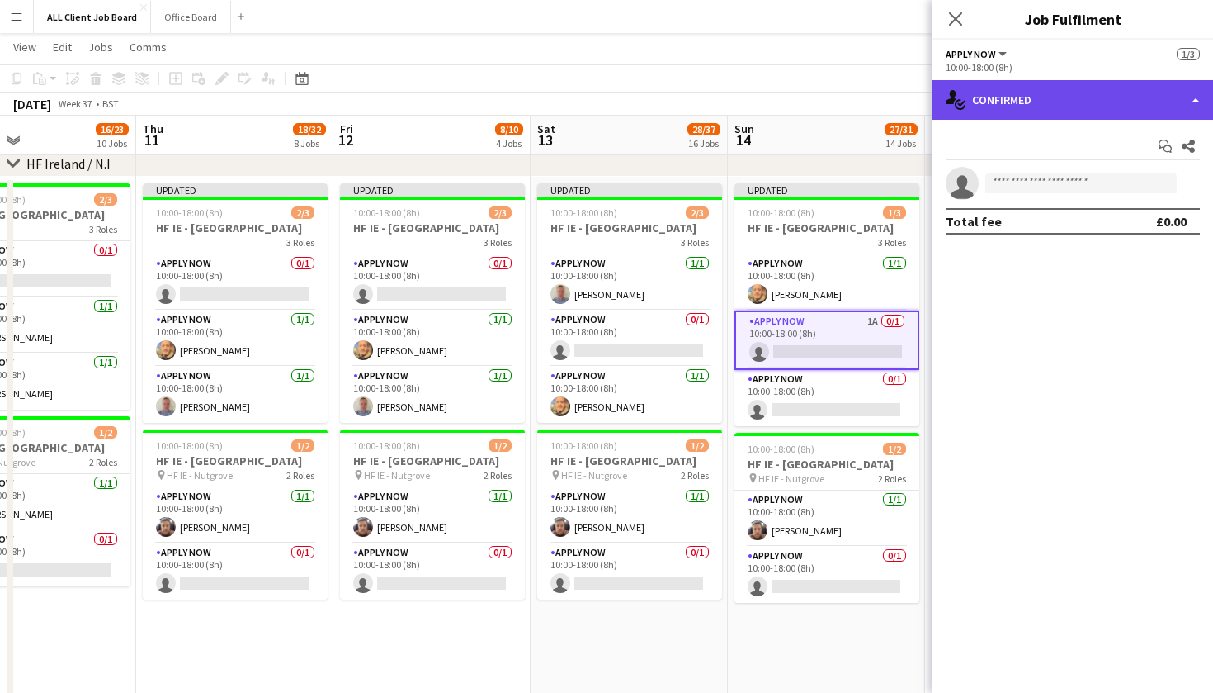
click at [1194, 97] on div "single-neutral-actions-check-2 Confirmed" at bounding box center [1073, 100] width 281 height 40
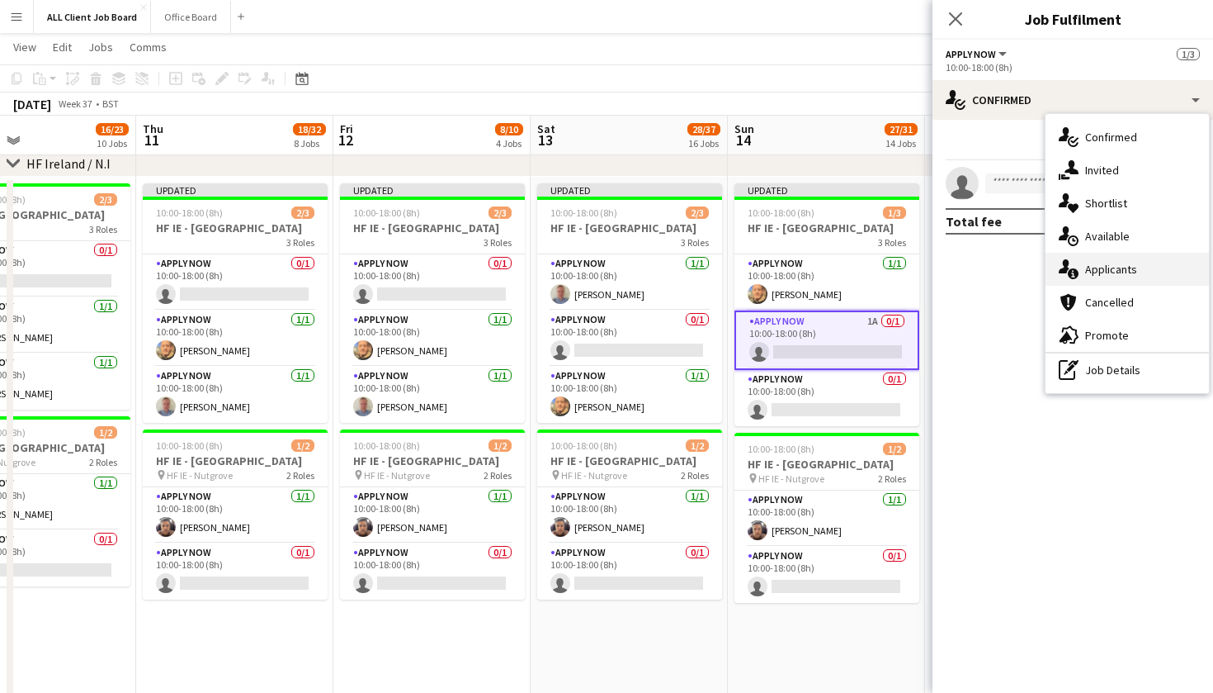
click at [1166, 273] on div "single-neutral-actions-information Applicants" at bounding box center [1127, 269] width 163 height 33
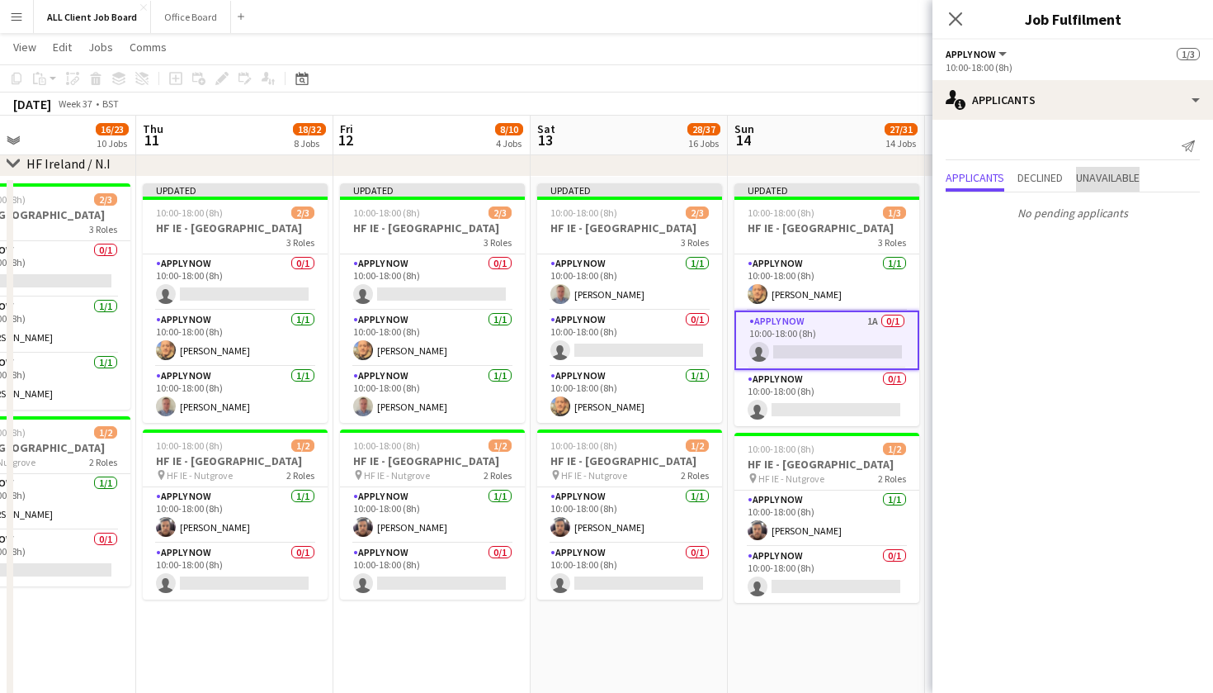
click at [1102, 174] on span "Unavailable" at bounding box center [1108, 178] width 64 height 12
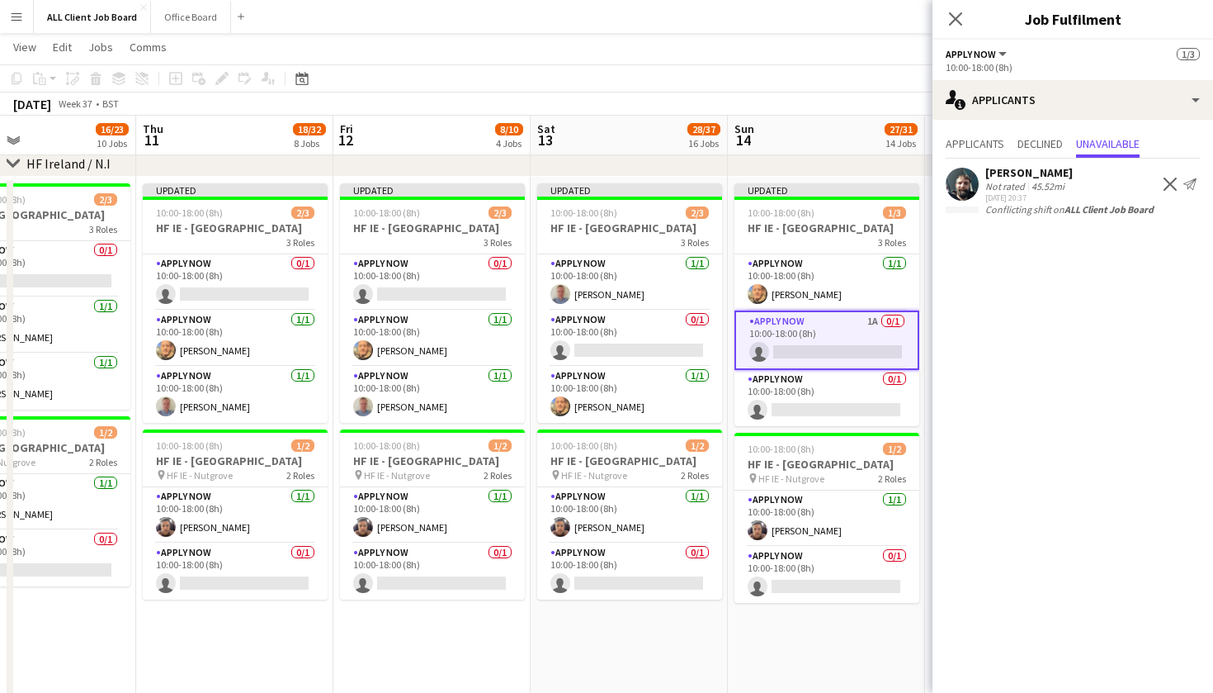
click at [1167, 187] on app-icon "Decline" at bounding box center [1170, 183] width 13 height 13
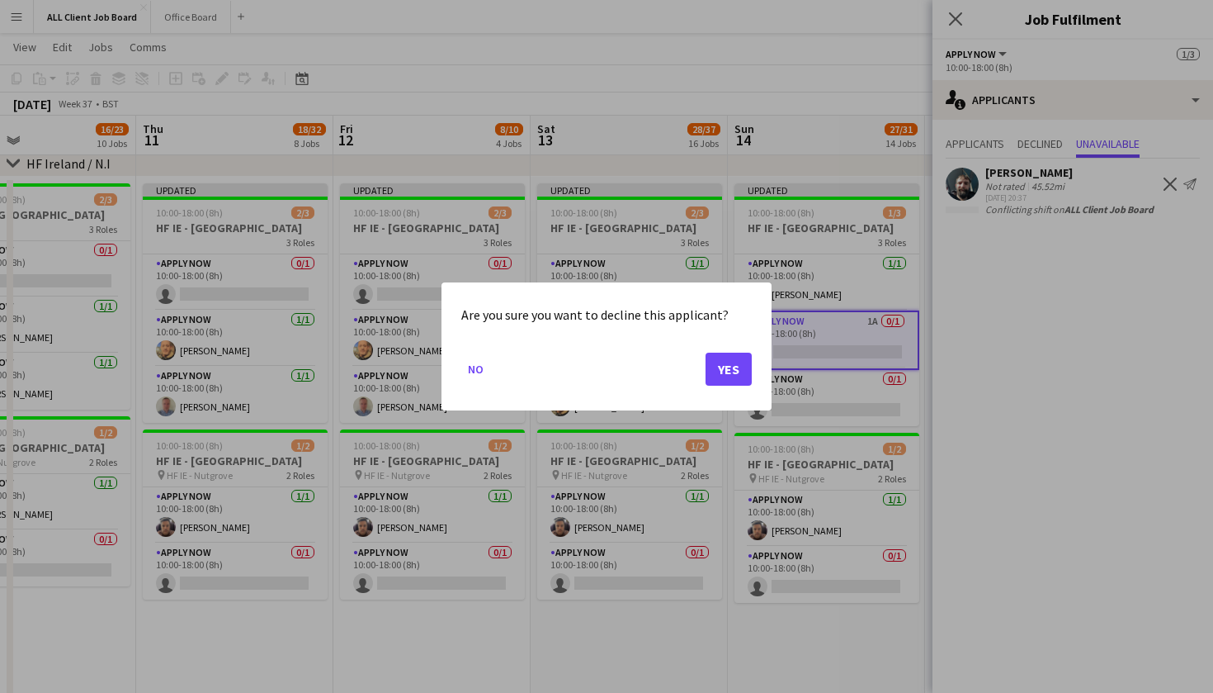
scroll to position [0, 0]
click at [735, 379] on button "Yes" at bounding box center [729, 368] width 46 height 33
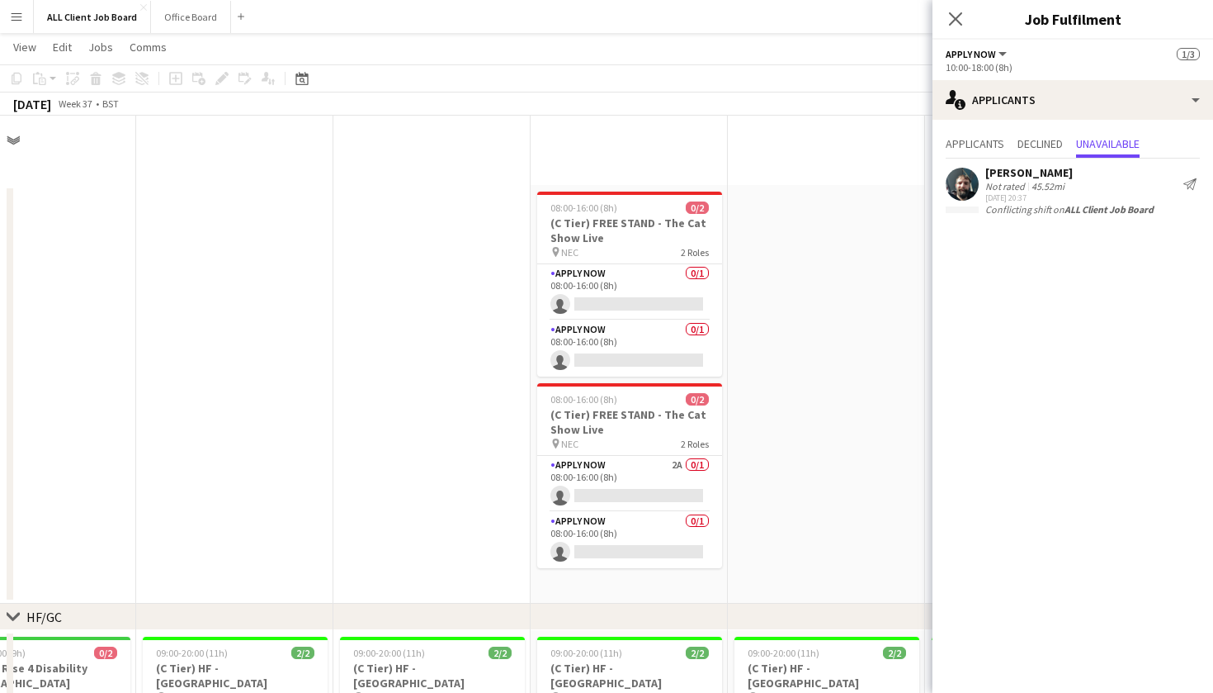
scroll to position [5203, 0]
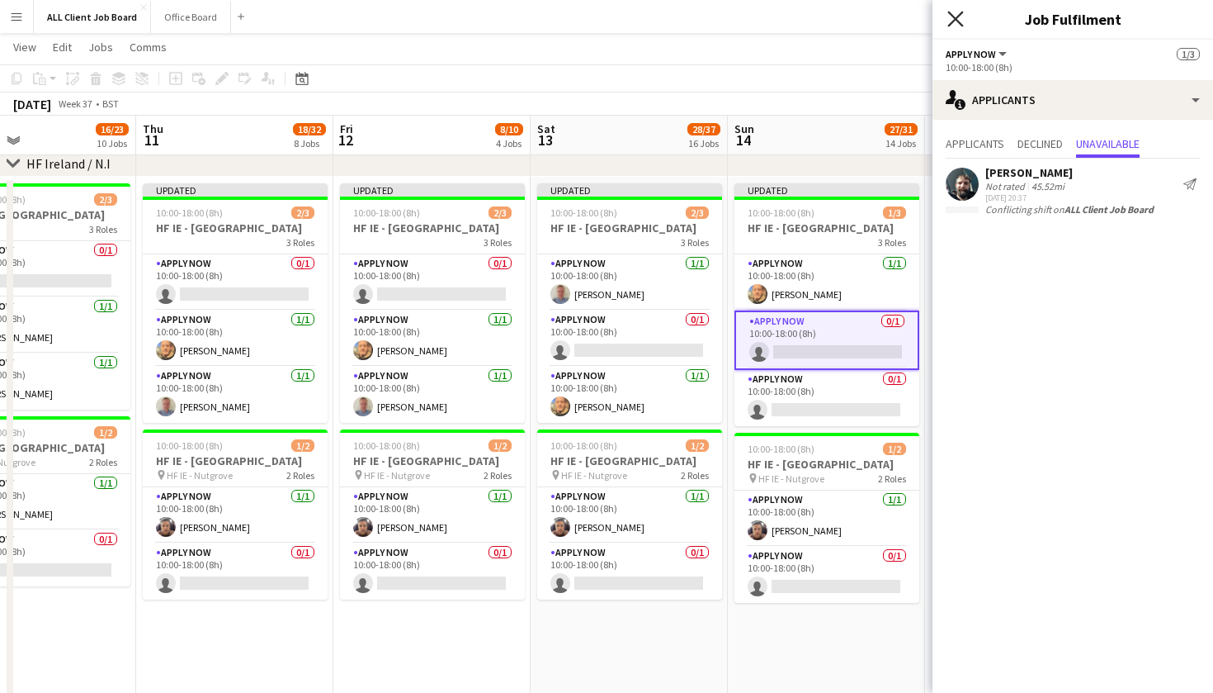
click at [954, 21] on icon at bounding box center [956, 19] width 16 height 16
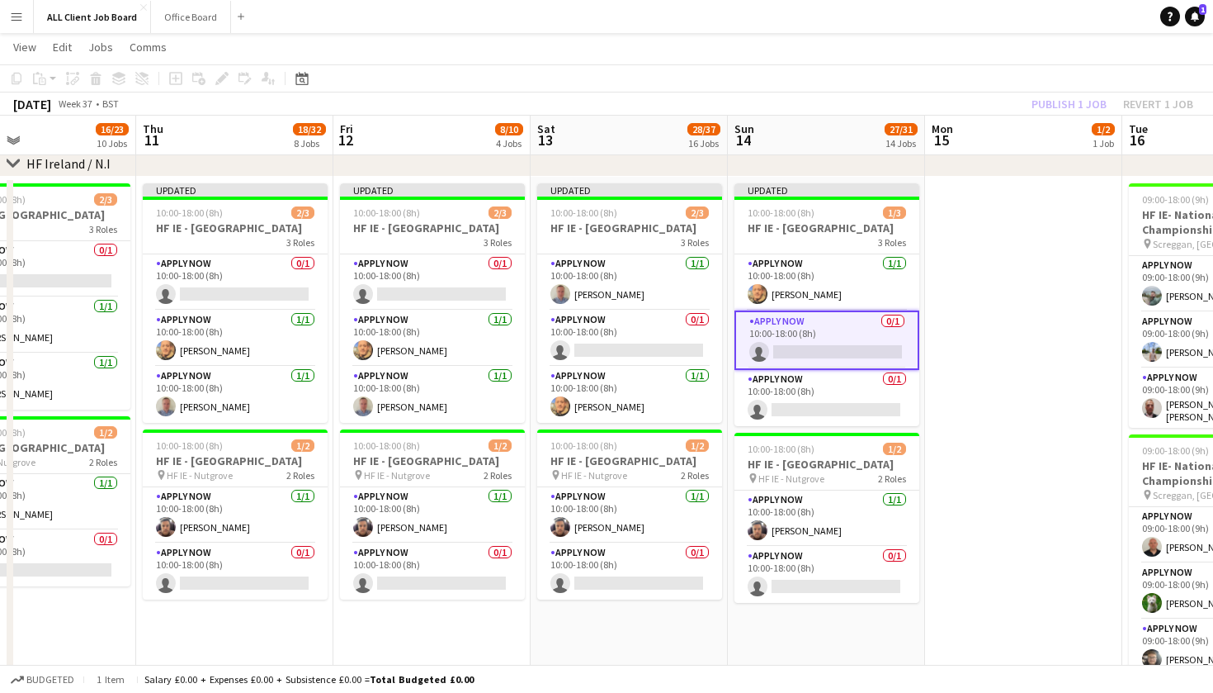
click at [981, 75] on app-toolbar "Copy Paste Paste Command V Paste with crew Command Shift V Paste linked Job [GE…" at bounding box center [606, 78] width 1213 height 28
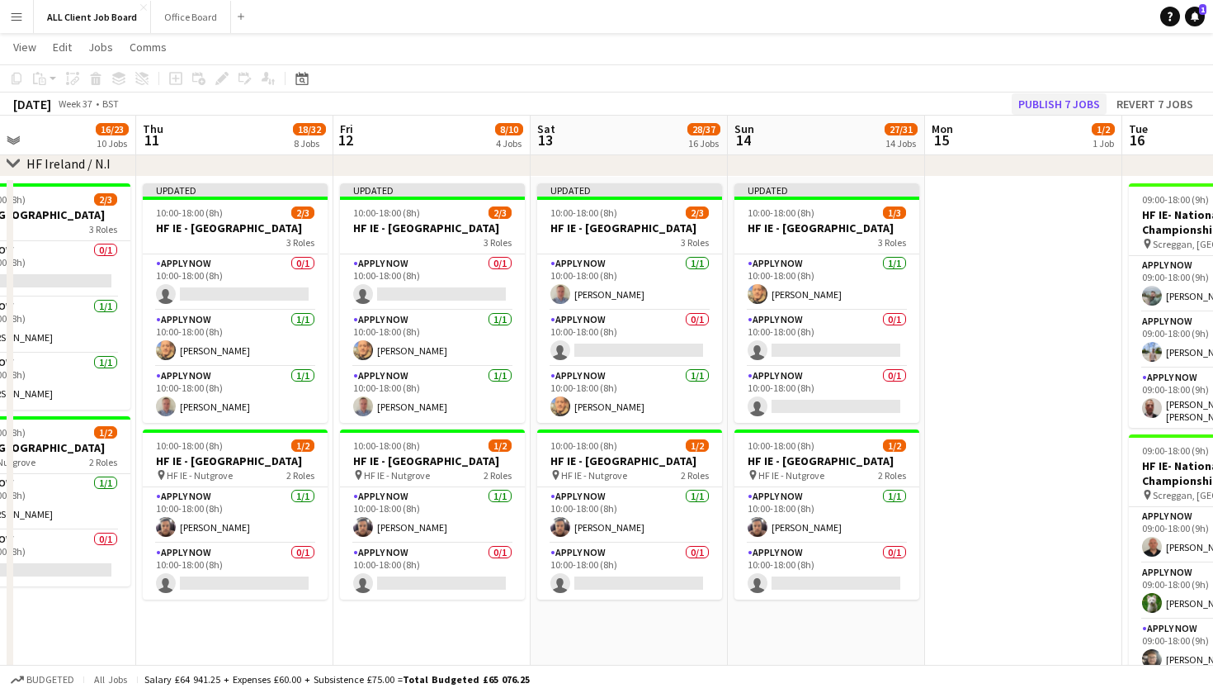
click at [1028, 99] on button "Publish 7 jobs" at bounding box center [1059, 103] width 95 height 21
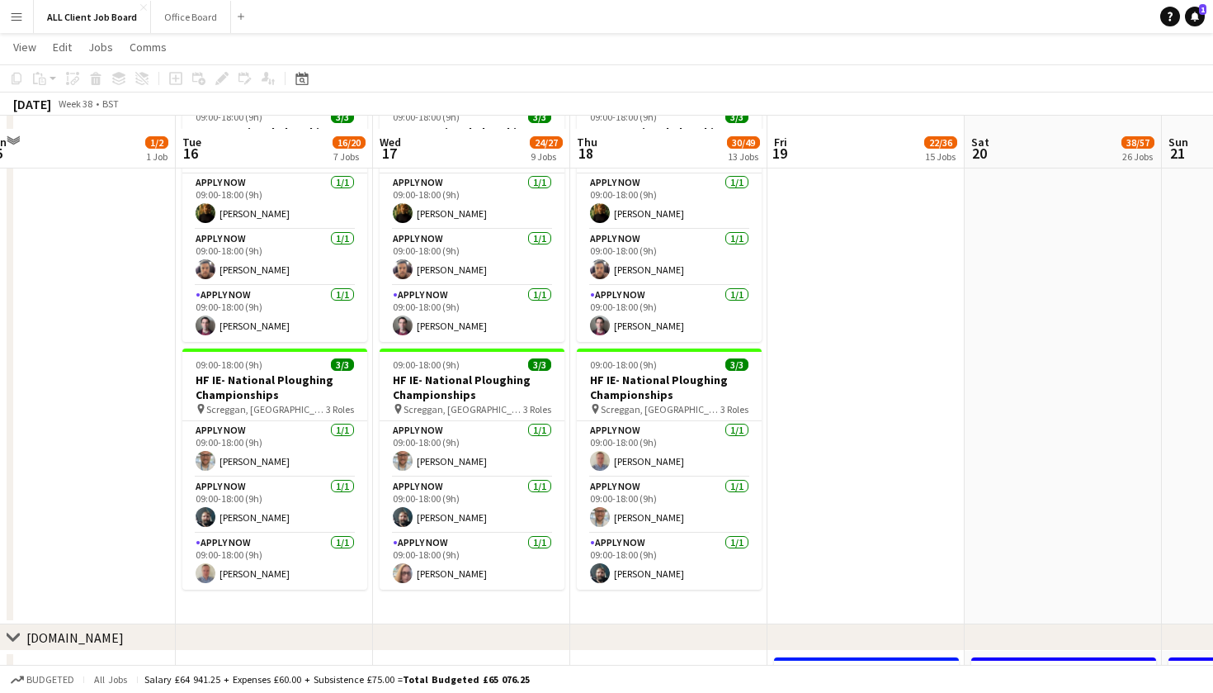
scroll to position [5798, 0]
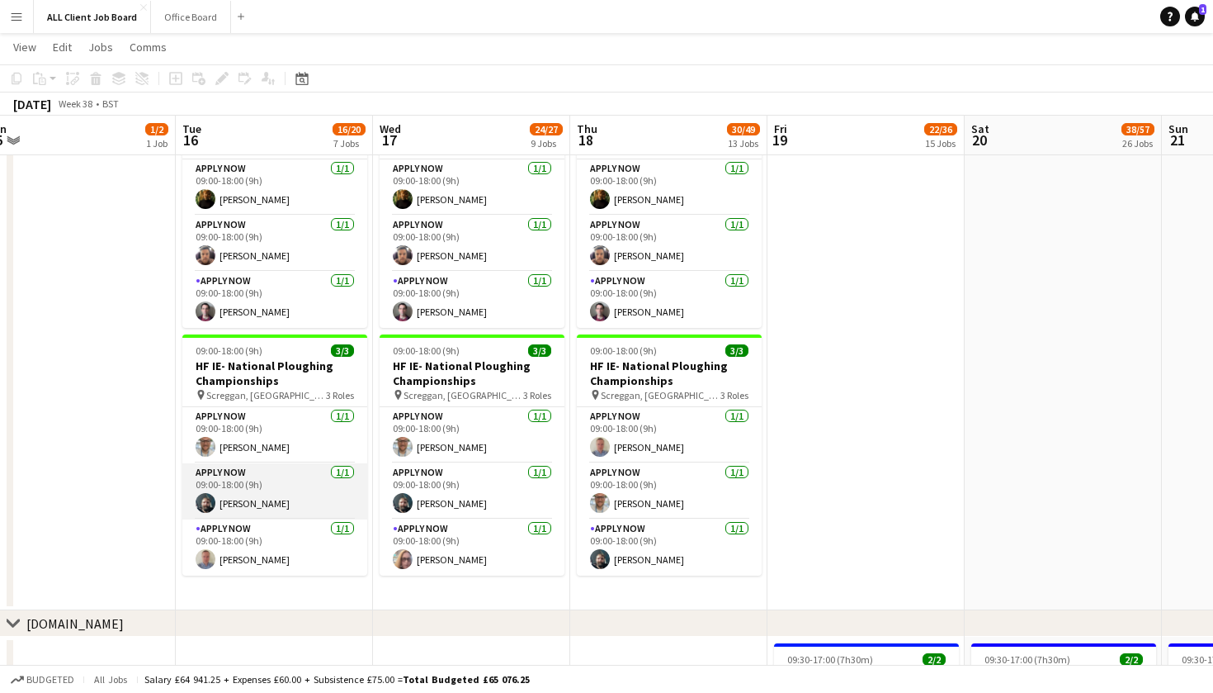
click at [285, 497] on app-card-role "APPLY NOW 1/1 09:00-18:00 (9h) Kris Byrne" at bounding box center [274, 491] width 185 height 56
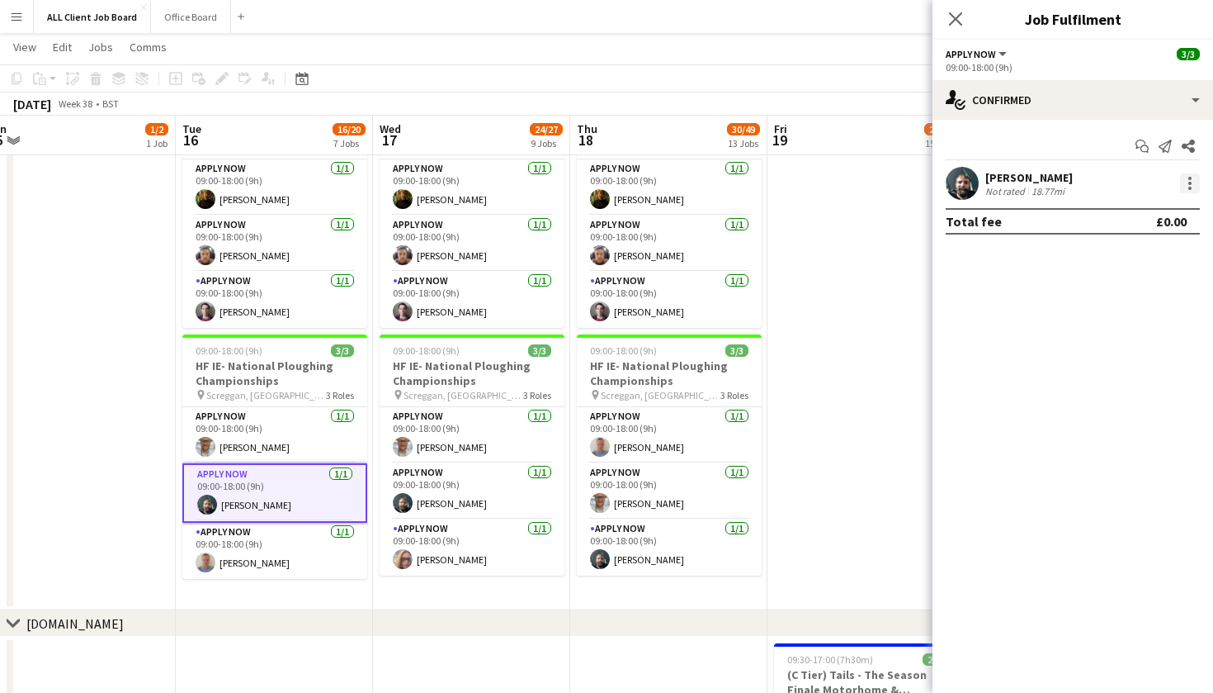
click at [1190, 179] on div at bounding box center [1190, 178] width 3 height 3
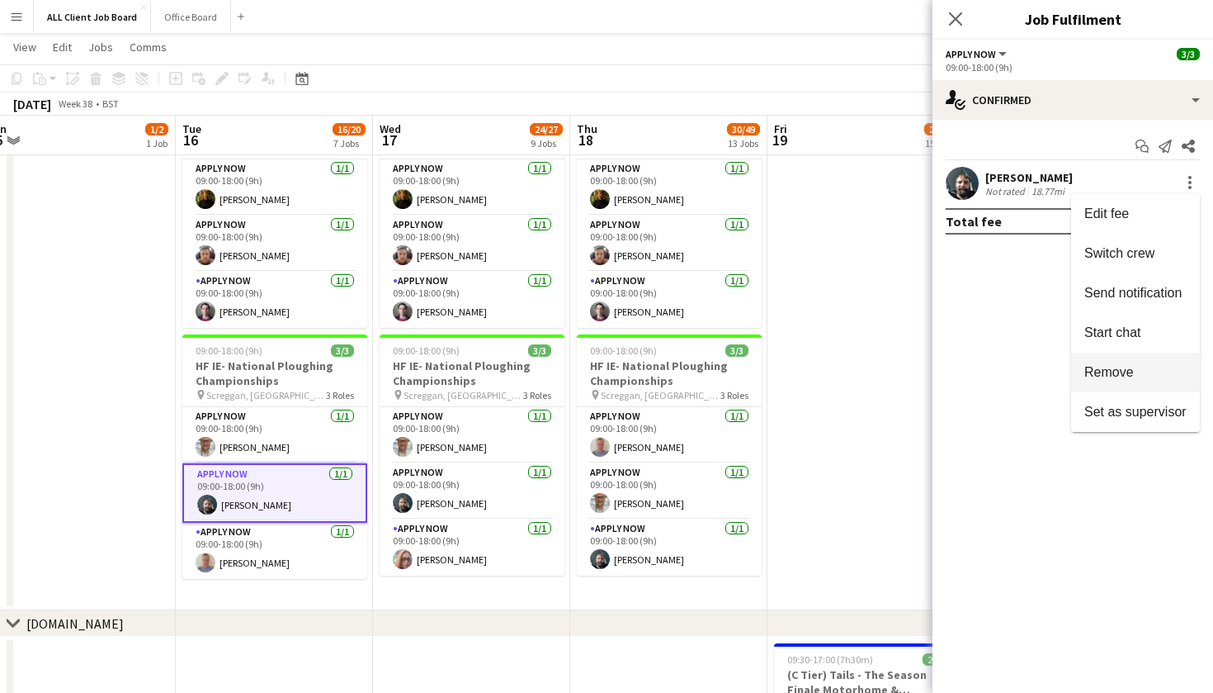
click at [1116, 371] on span "Remove" at bounding box center [1110, 372] width 50 height 14
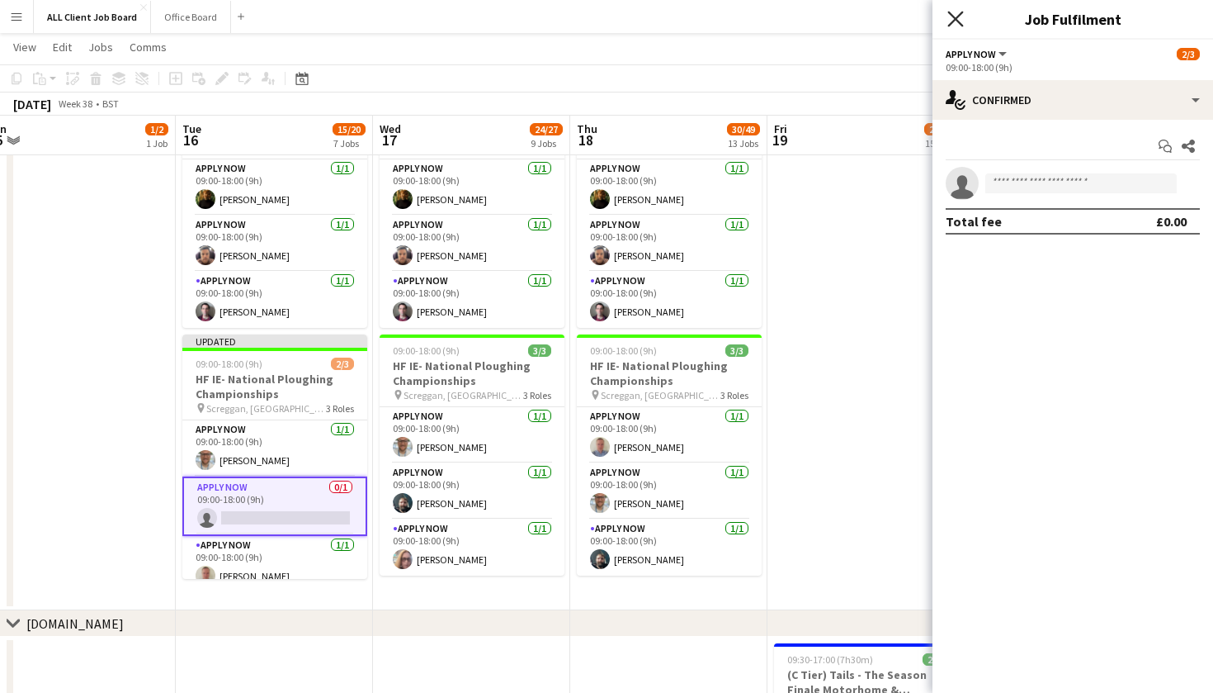
click at [952, 14] on icon at bounding box center [956, 19] width 16 height 16
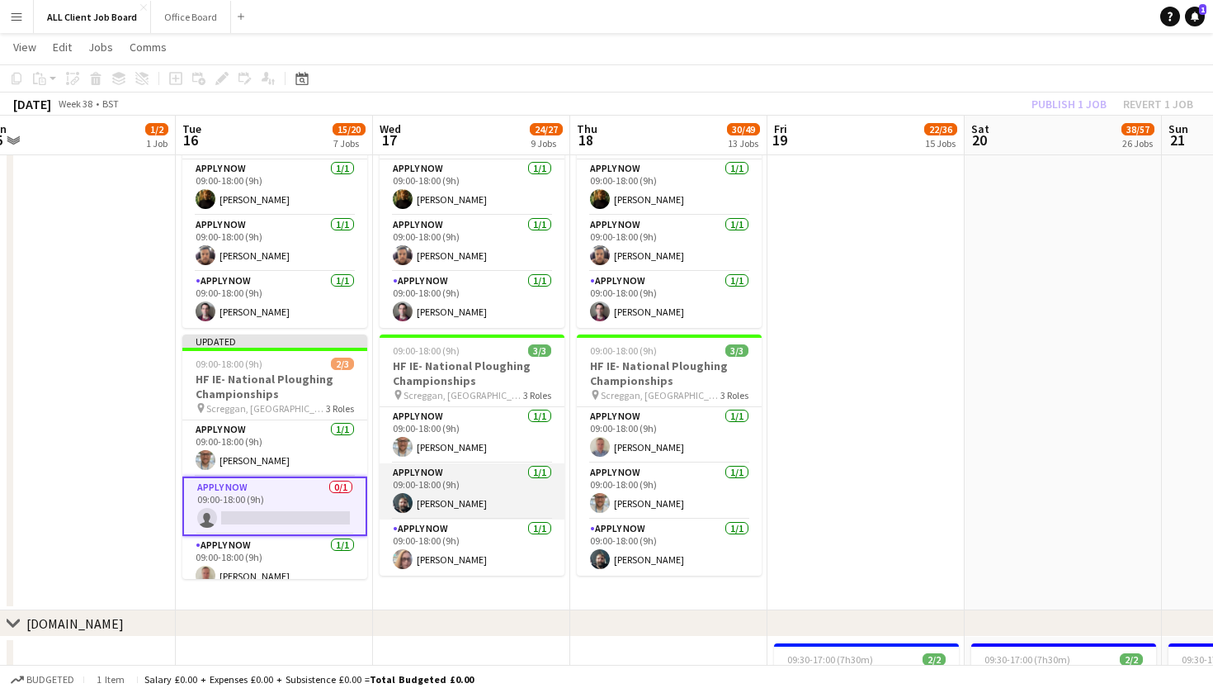
click at [471, 477] on app-card-role "APPLY NOW 1/1 09:00-18:00 (9h) Kris Byrne" at bounding box center [472, 491] width 185 height 56
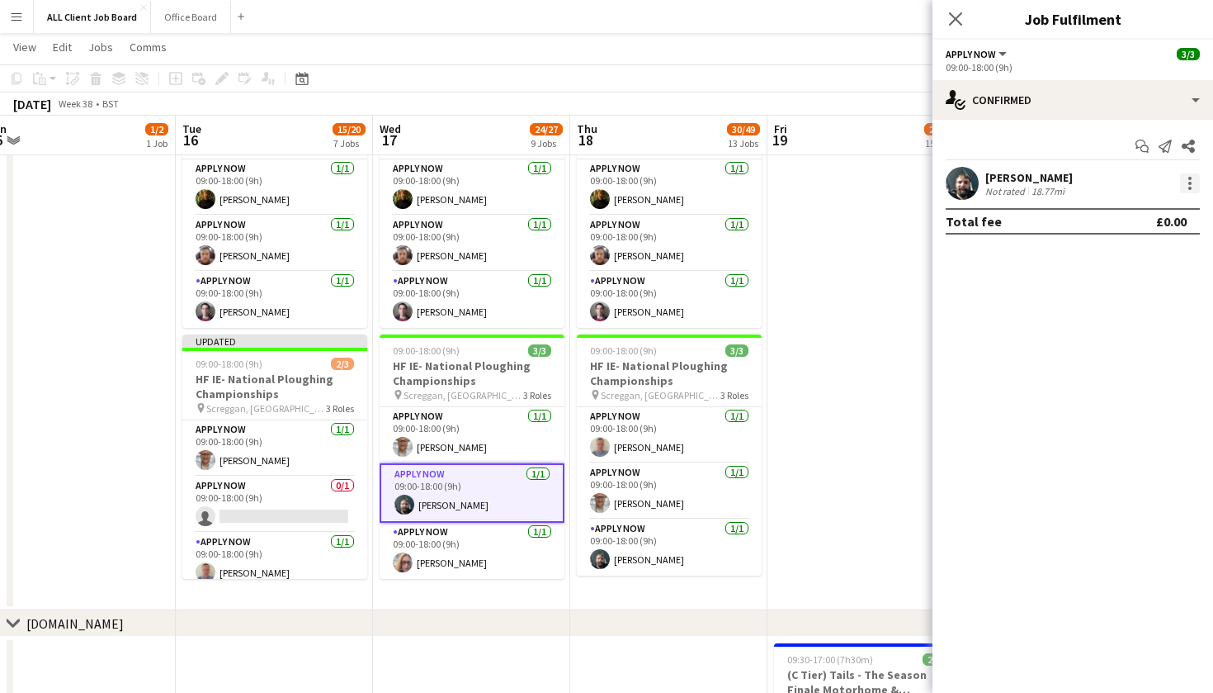
click at [1191, 183] on div at bounding box center [1190, 183] width 3 height 3
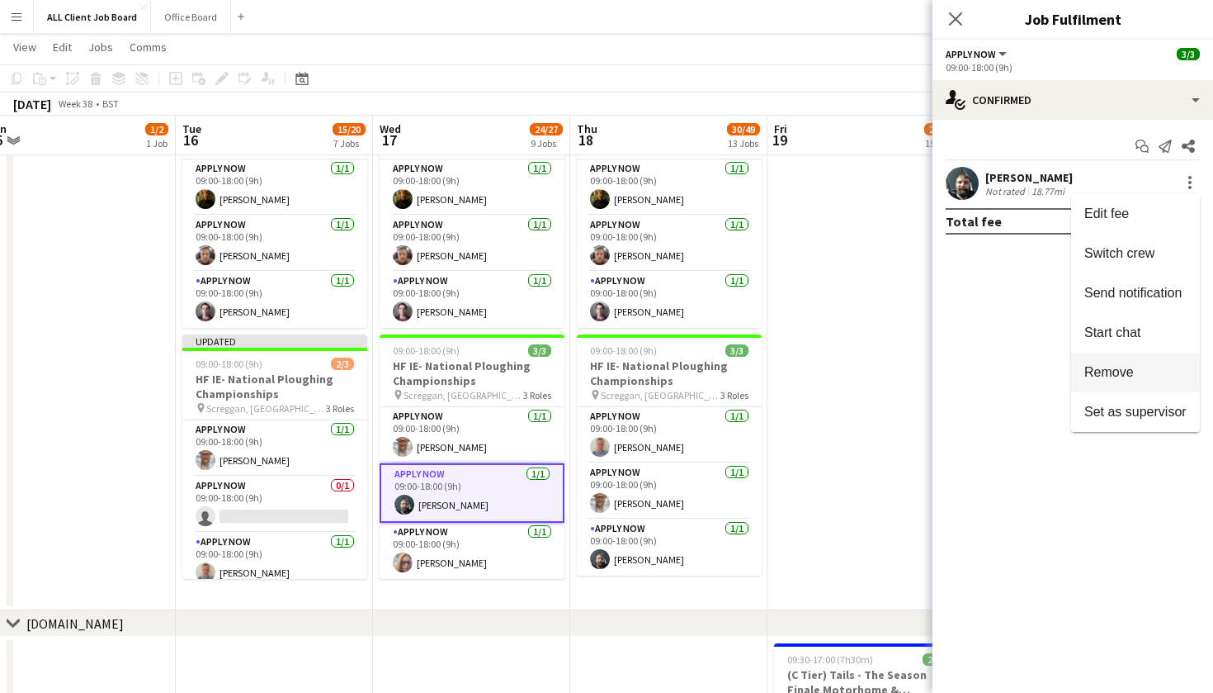
click at [1148, 374] on span "Remove" at bounding box center [1136, 372] width 102 height 15
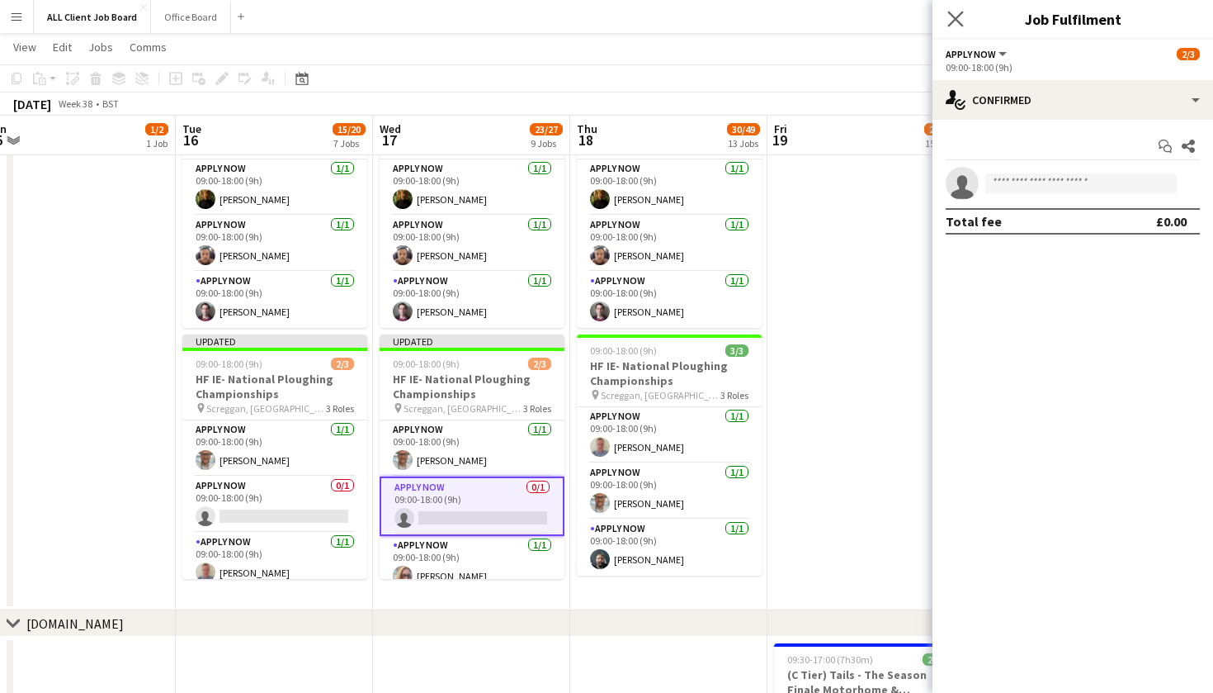
click at [958, 8] on app-icon "Close pop-in" at bounding box center [956, 19] width 24 height 24
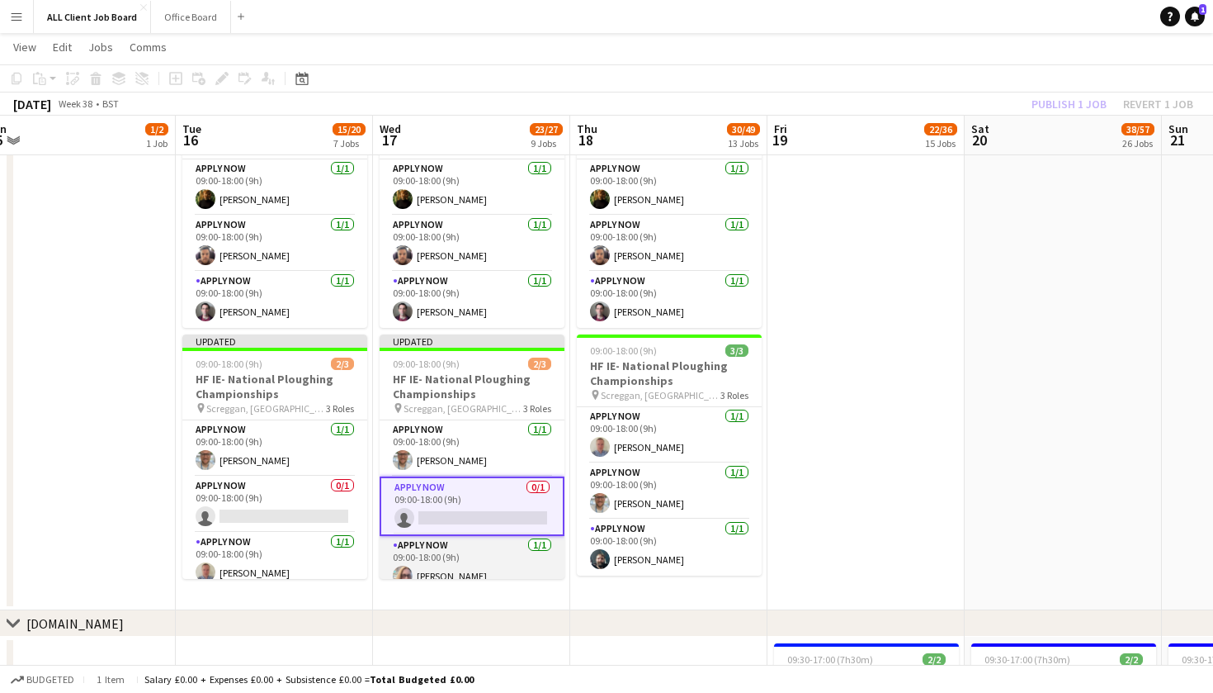
click at [463, 547] on app-card-role "APPLY NOW 1/1 09:00-18:00 (9h) Joanne Doyle" at bounding box center [472, 564] width 185 height 56
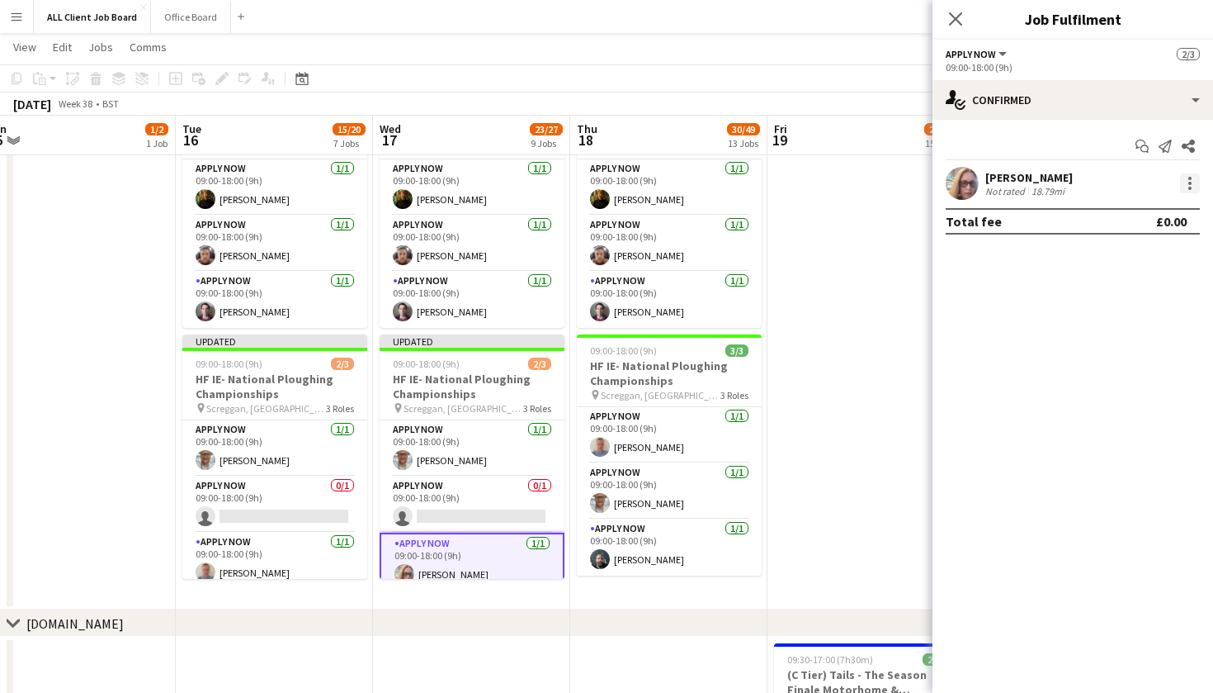
click at [1186, 187] on div at bounding box center [1190, 183] width 20 height 20
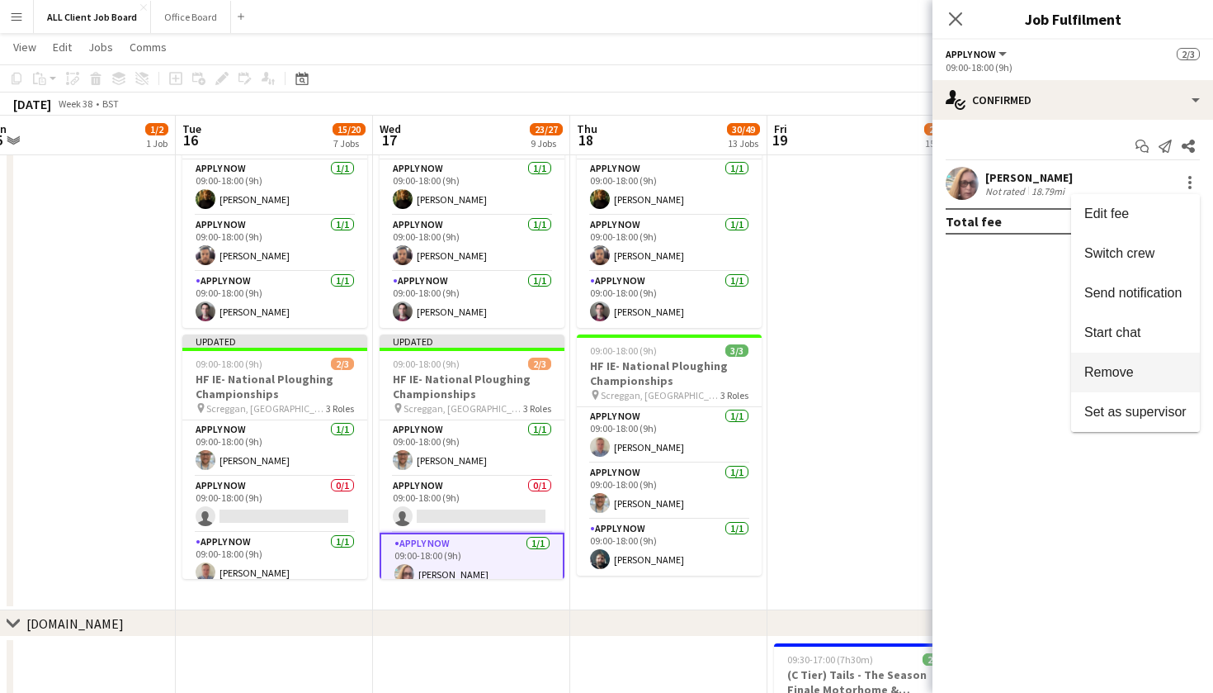
click at [1142, 372] on span "Remove" at bounding box center [1136, 372] width 102 height 15
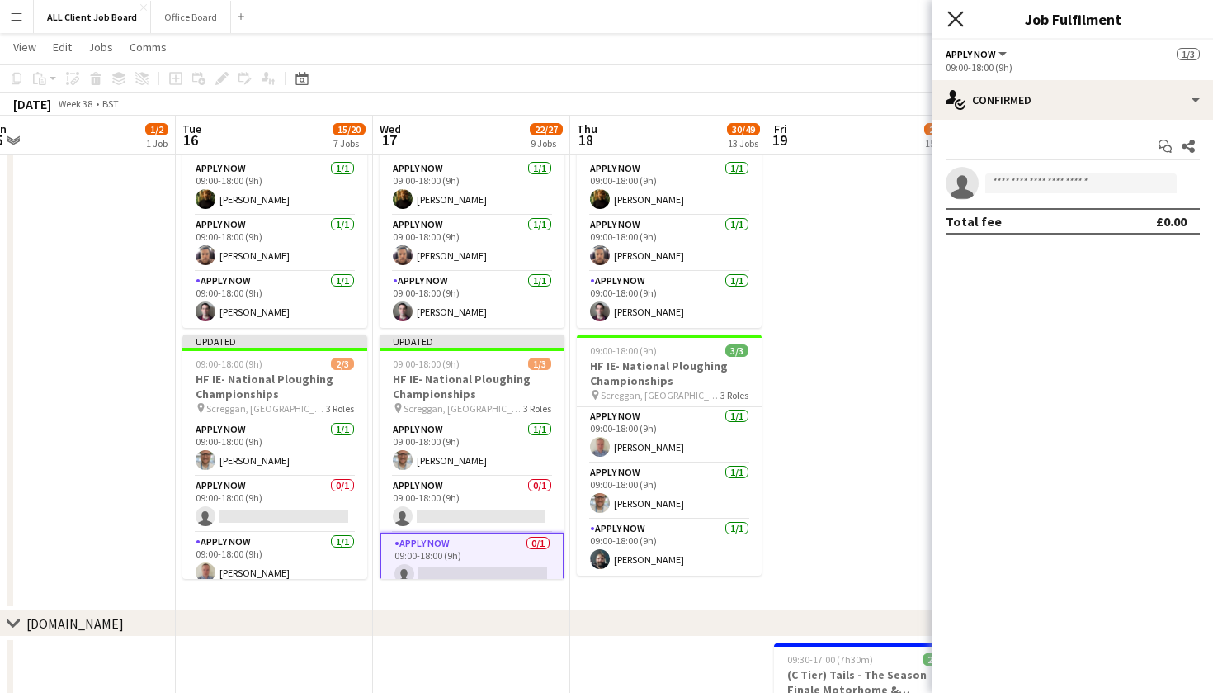
click at [953, 21] on icon "Close pop-in" at bounding box center [956, 19] width 16 height 16
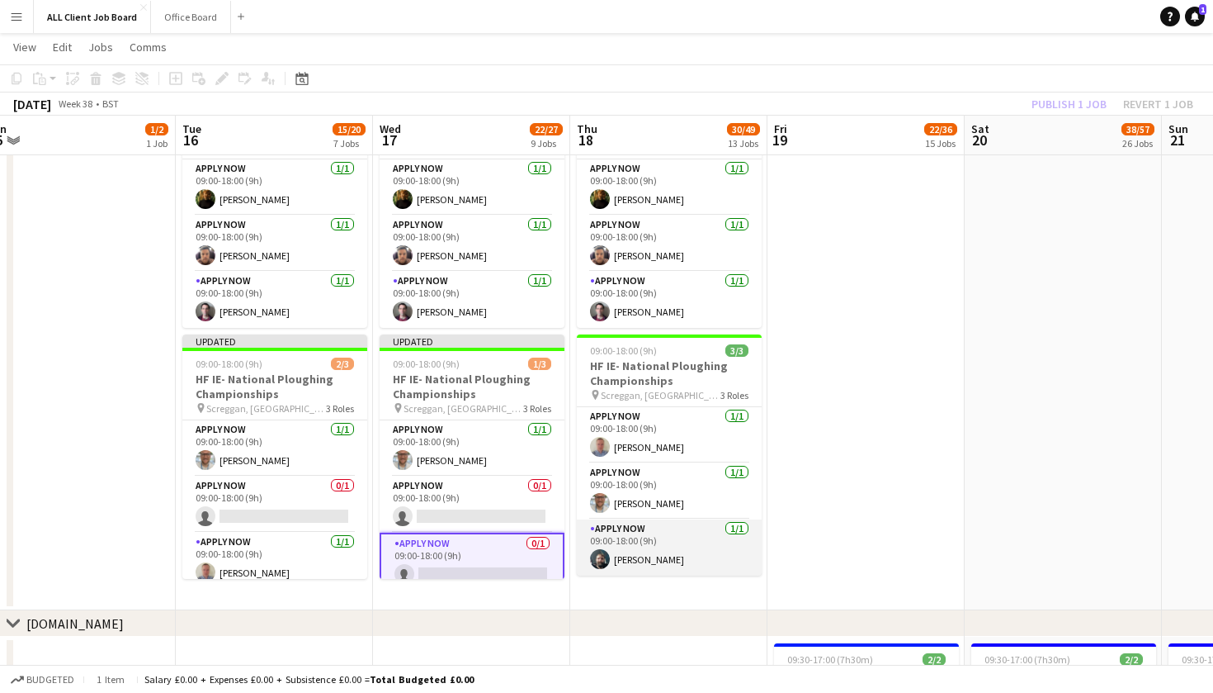
click at [665, 554] on app-card-role "APPLY NOW 1/1 09:00-18:00 (9h) Kris Byrne" at bounding box center [669, 547] width 185 height 56
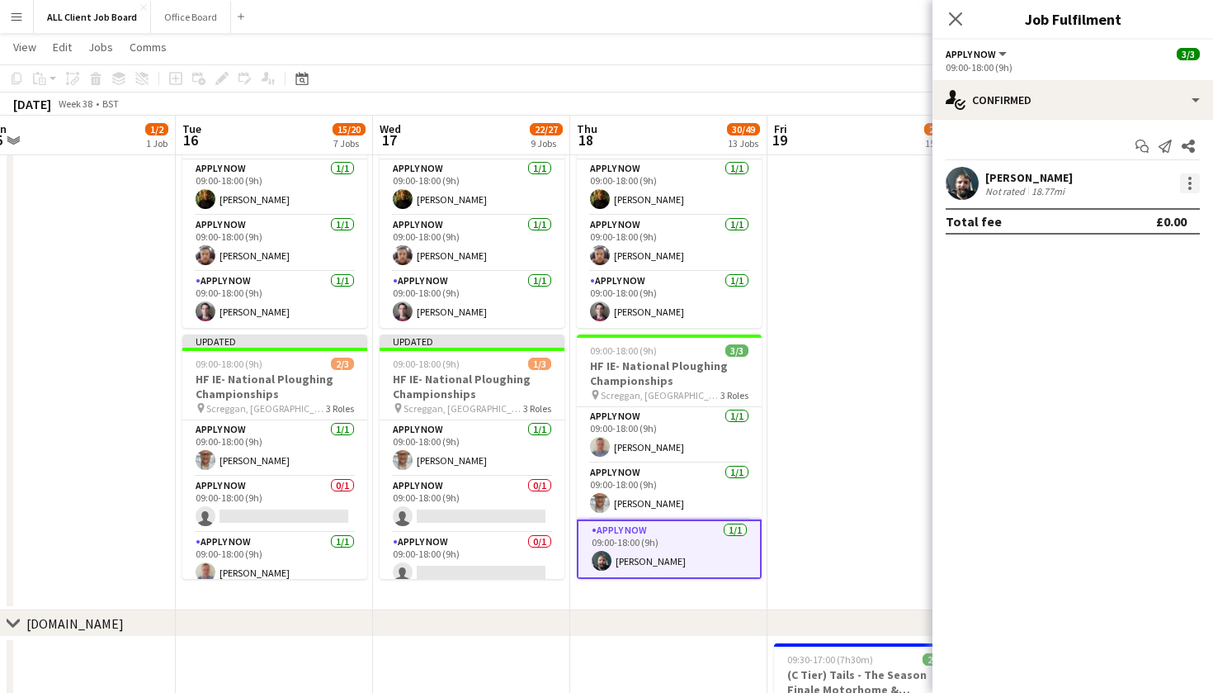
click at [1190, 187] on div at bounding box center [1190, 188] width 3 height 3
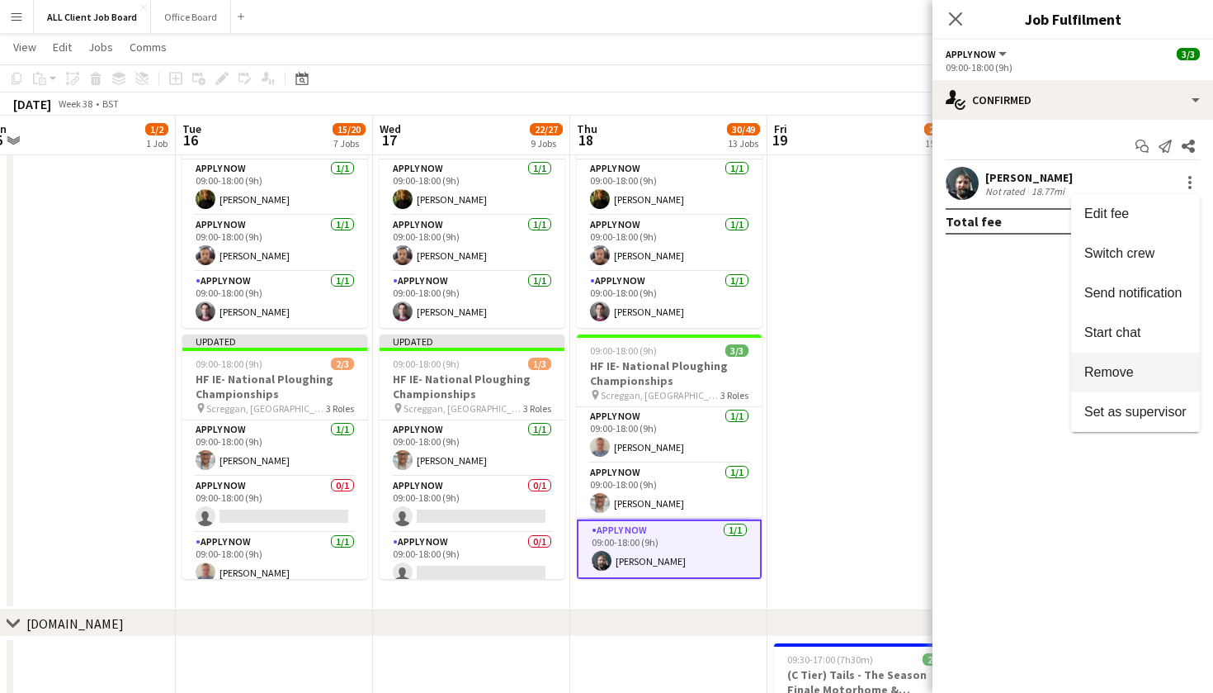
click at [1115, 376] on span "Remove" at bounding box center [1110, 372] width 50 height 14
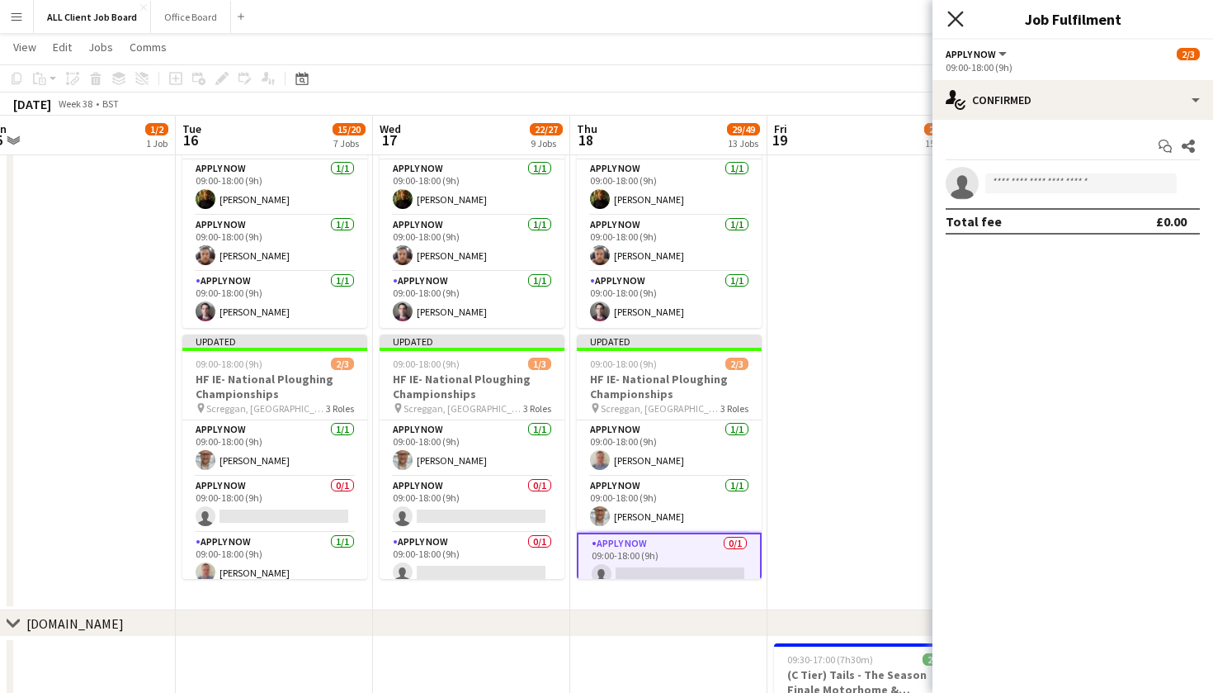
click at [963, 22] on icon "Close pop-in" at bounding box center [956, 19] width 16 height 16
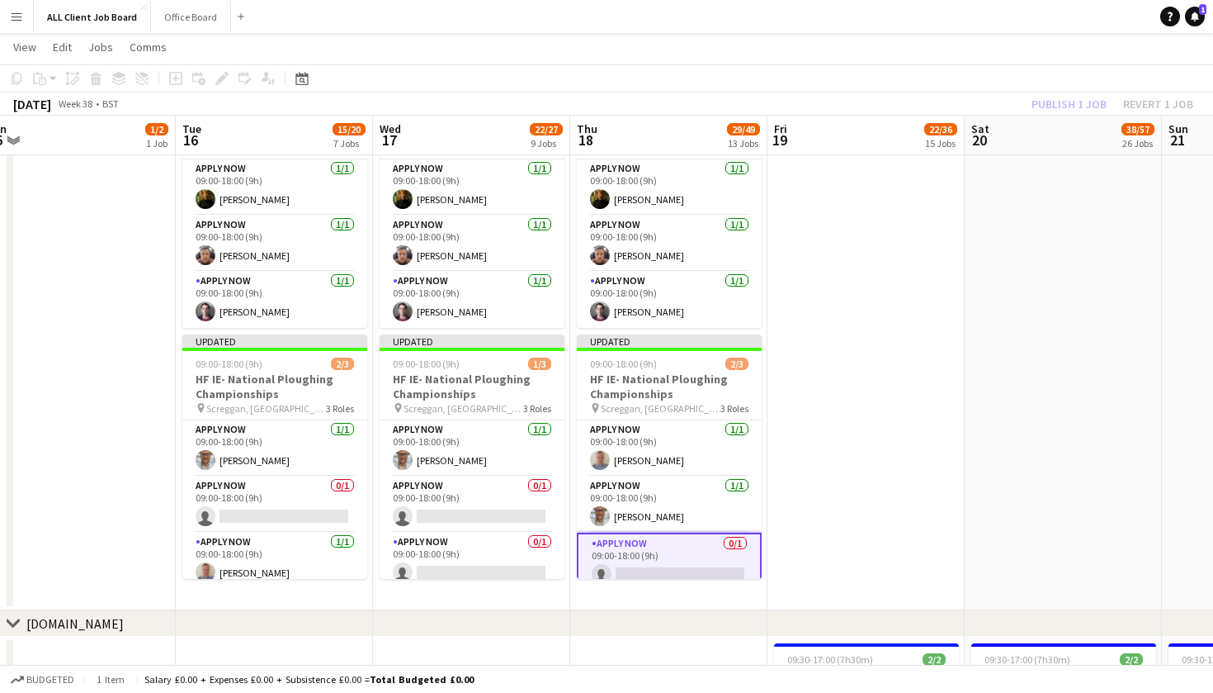
click at [842, 480] on app-date-cell at bounding box center [866, 95] width 197 height 1029
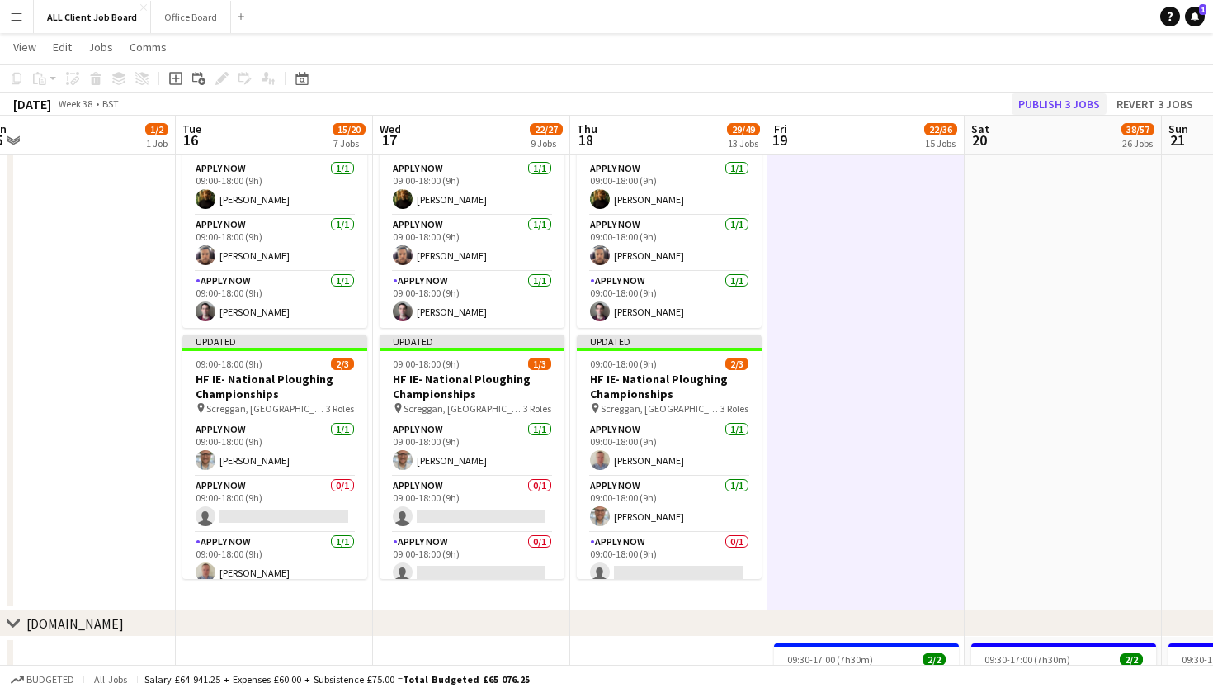
click at [1067, 98] on button "Publish 3 jobs" at bounding box center [1059, 103] width 95 height 21
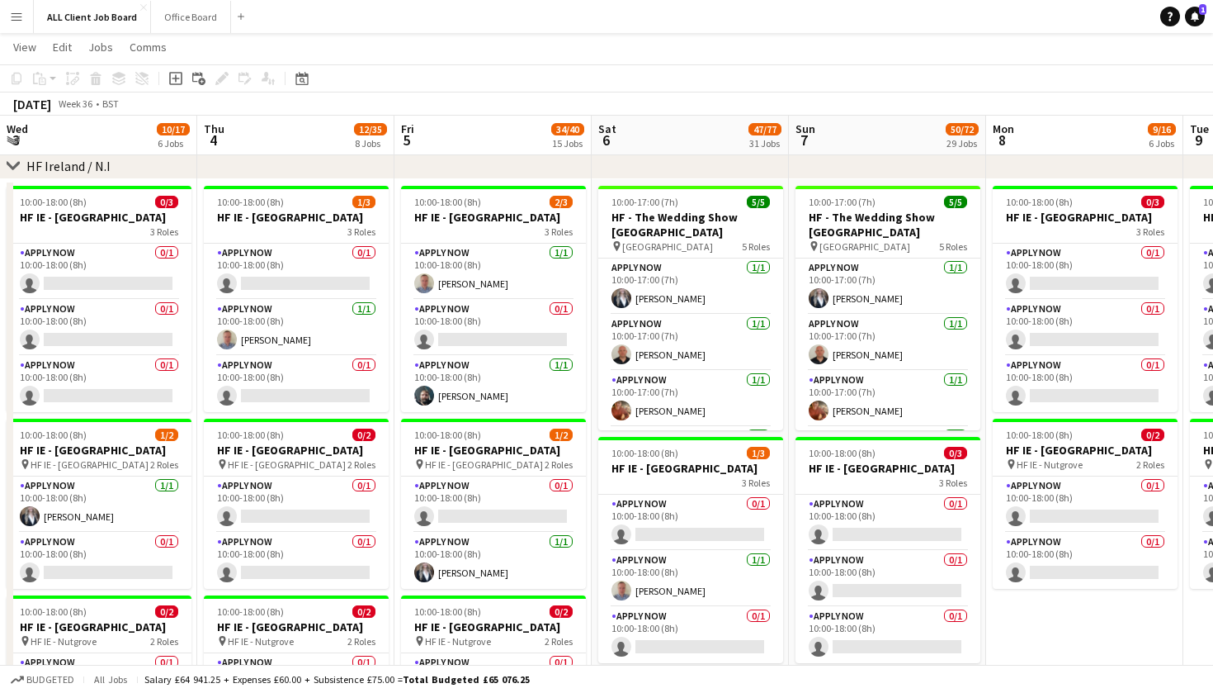
scroll to position [0, 395]
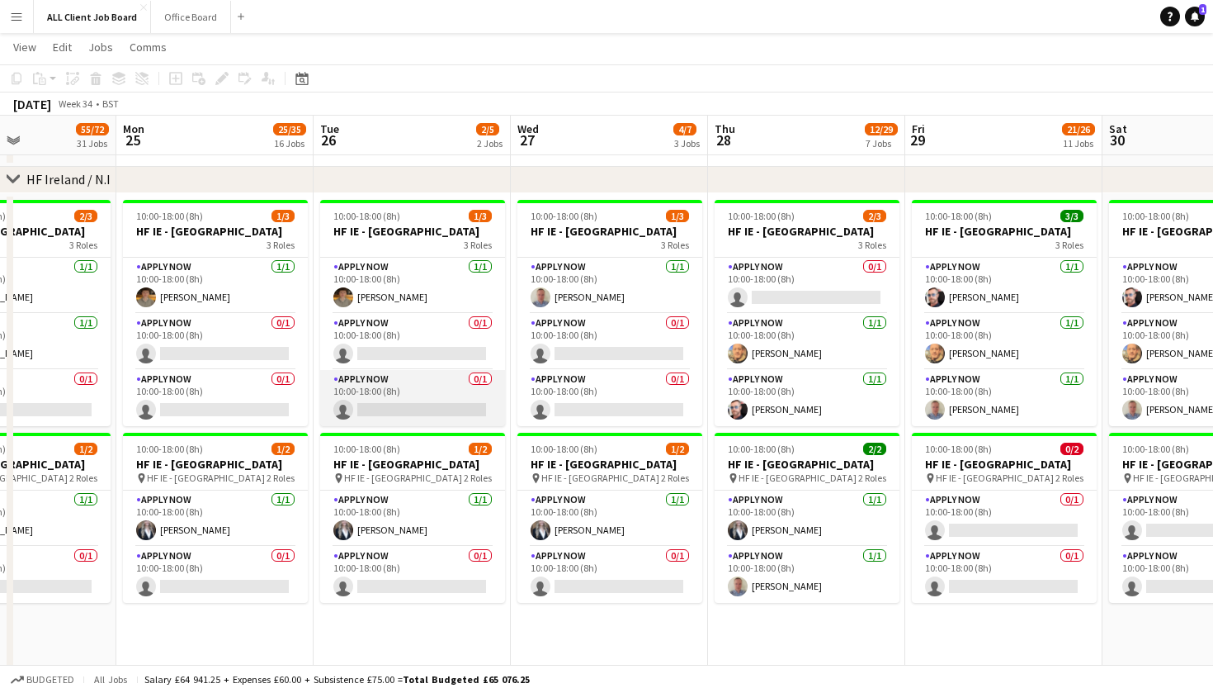
scroll to position [0, 677]
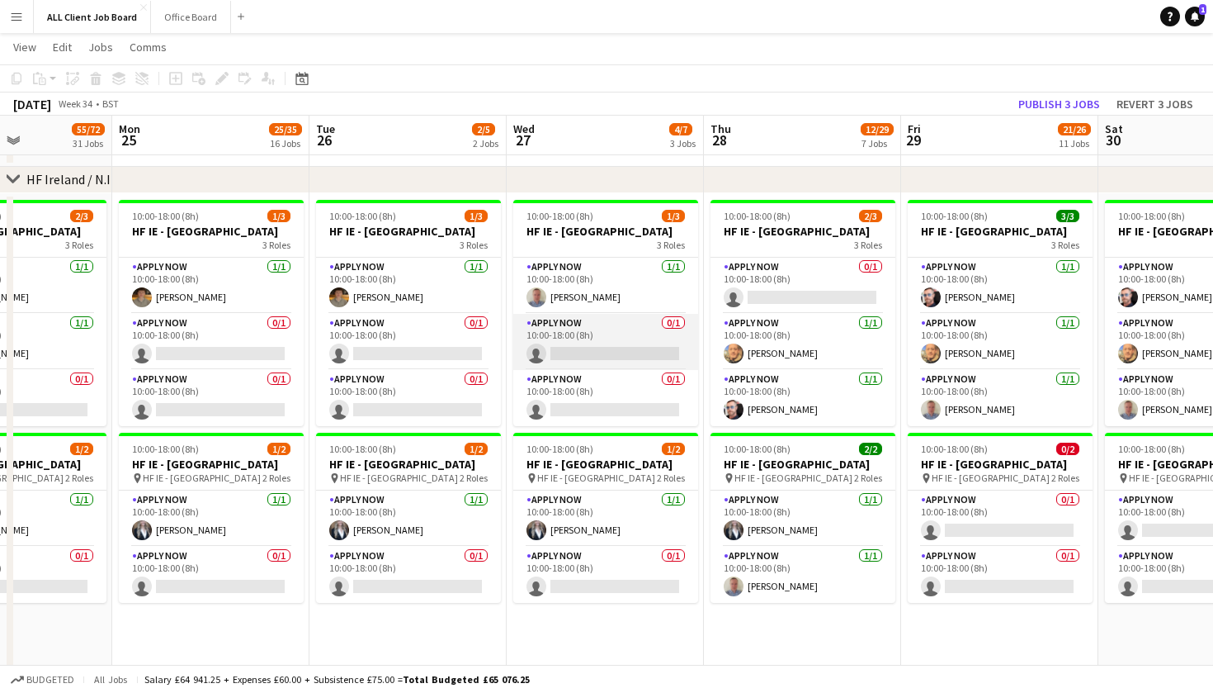
click at [615, 364] on app-card-role "APPLY NOW 0/1 10:00-18:00 (8h) single-neutral-actions" at bounding box center [605, 342] width 185 height 56
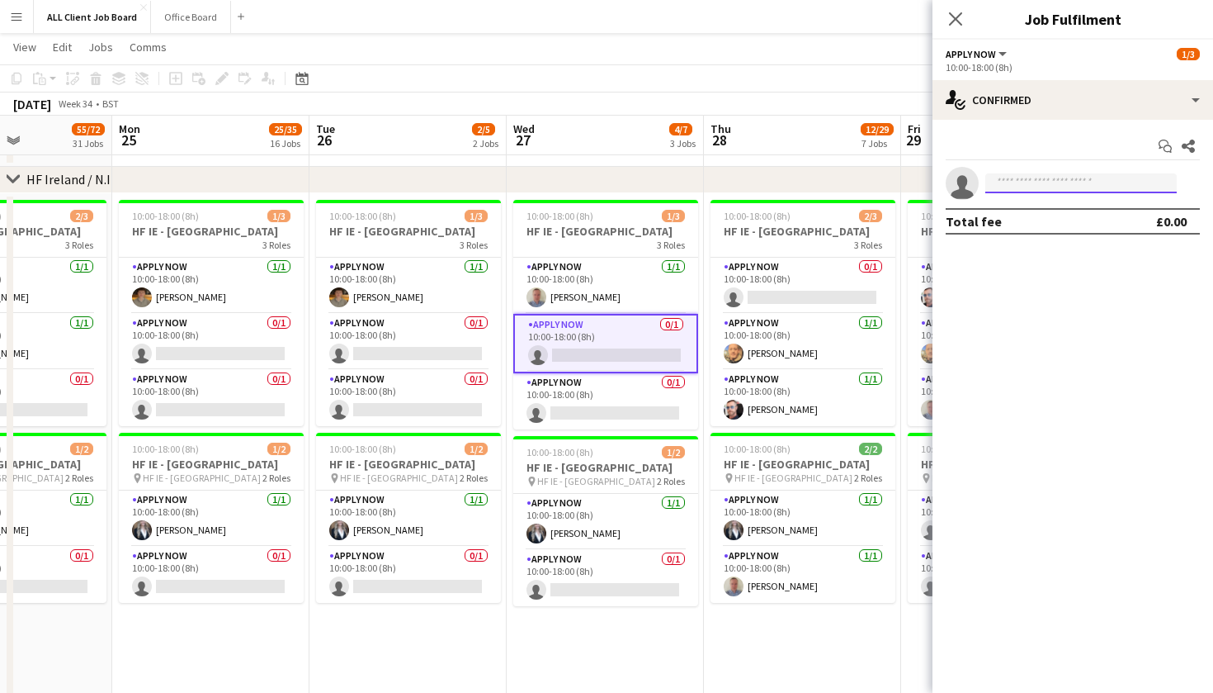
click at [1015, 188] on input at bounding box center [1082, 183] width 192 height 20
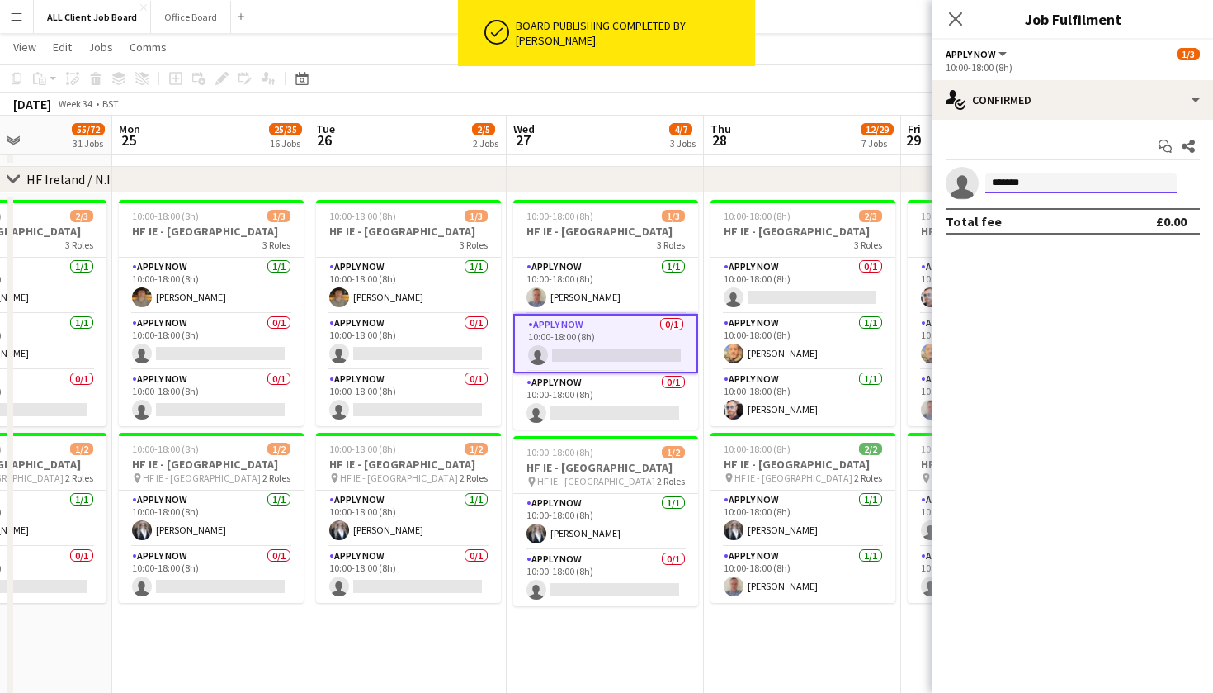
click at [1081, 185] on input "*******" at bounding box center [1082, 183] width 192 height 20
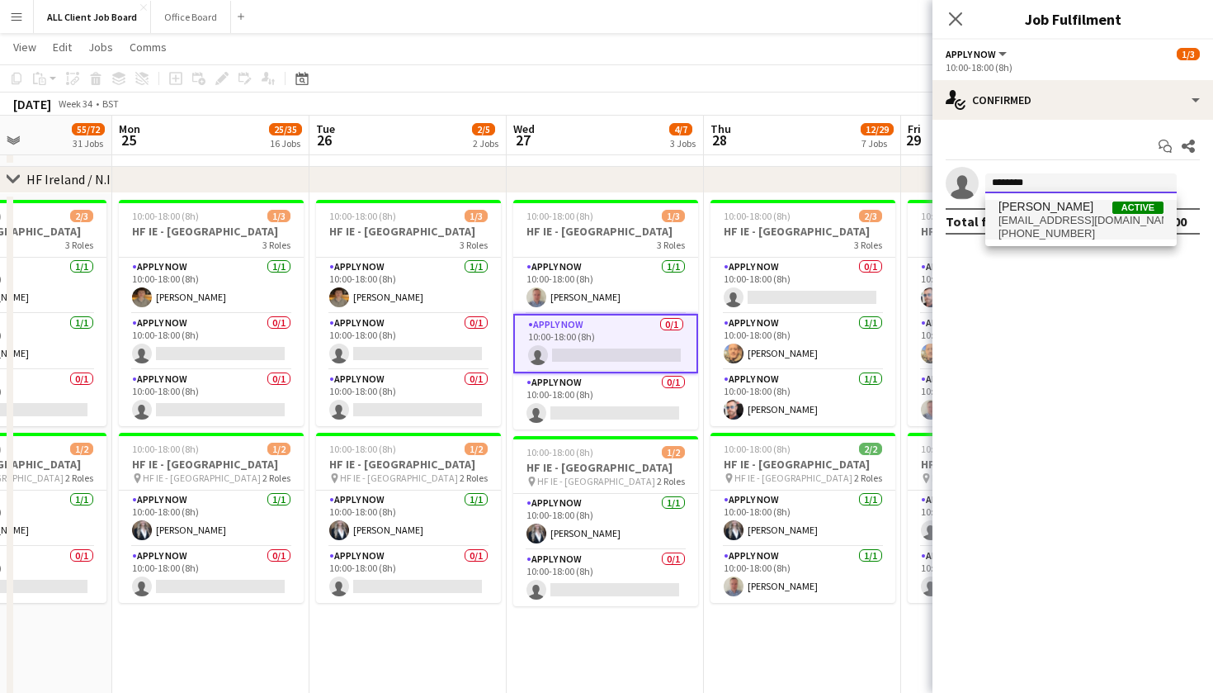
type input "*******"
click at [1033, 227] on span "[PHONE_NUMBER]" at bounding box center [1081, 233] width 165 height 13
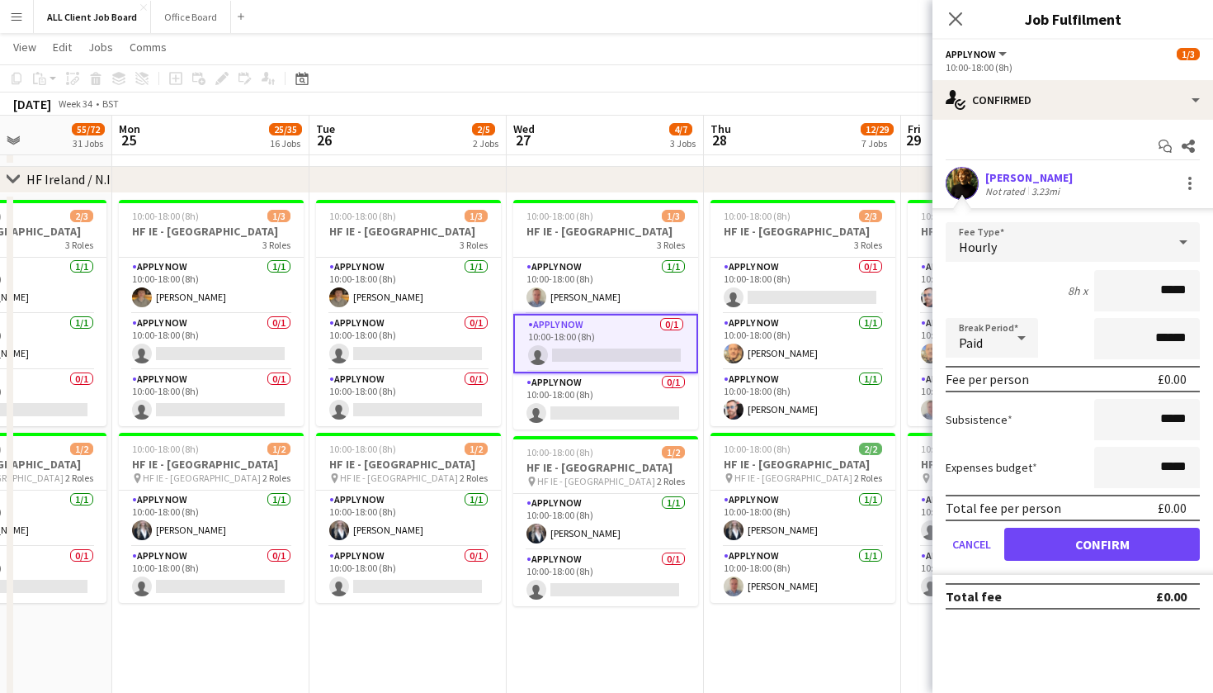
click at [1077, 542] on button "Confirm" at bounding box center [1103, 543] width 196 height 33
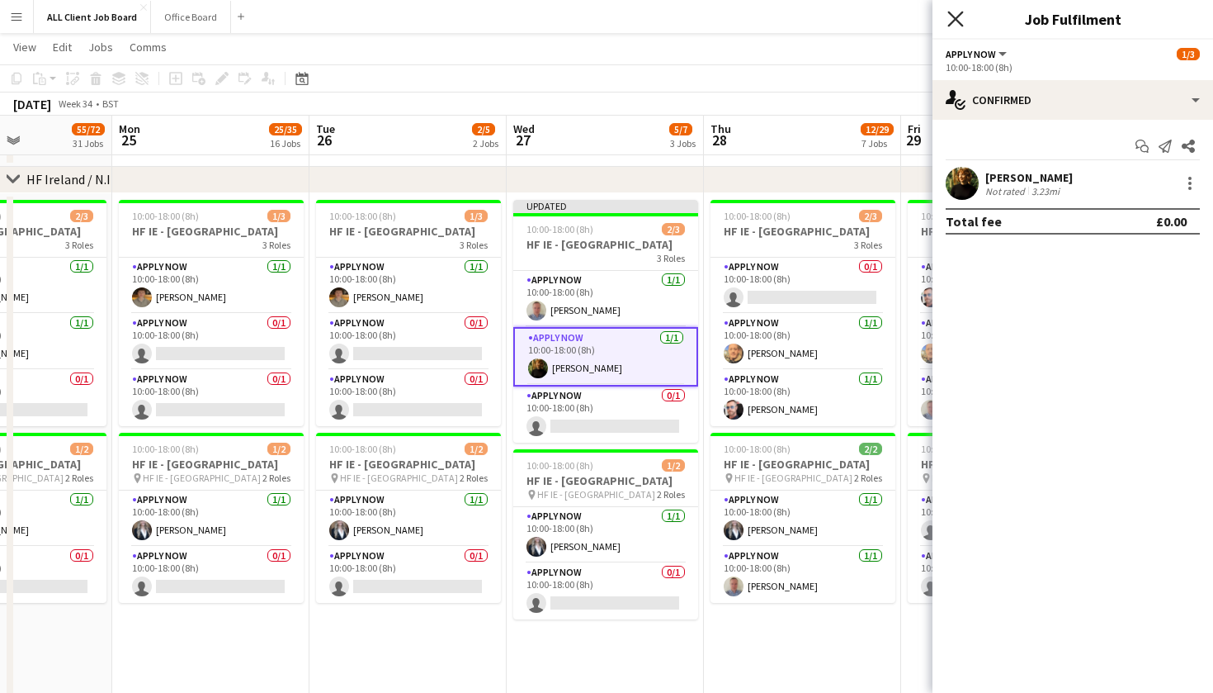
click at [958, 24] on icon "Close pop-in" at bounding box center [956, 19] width 16 height 16
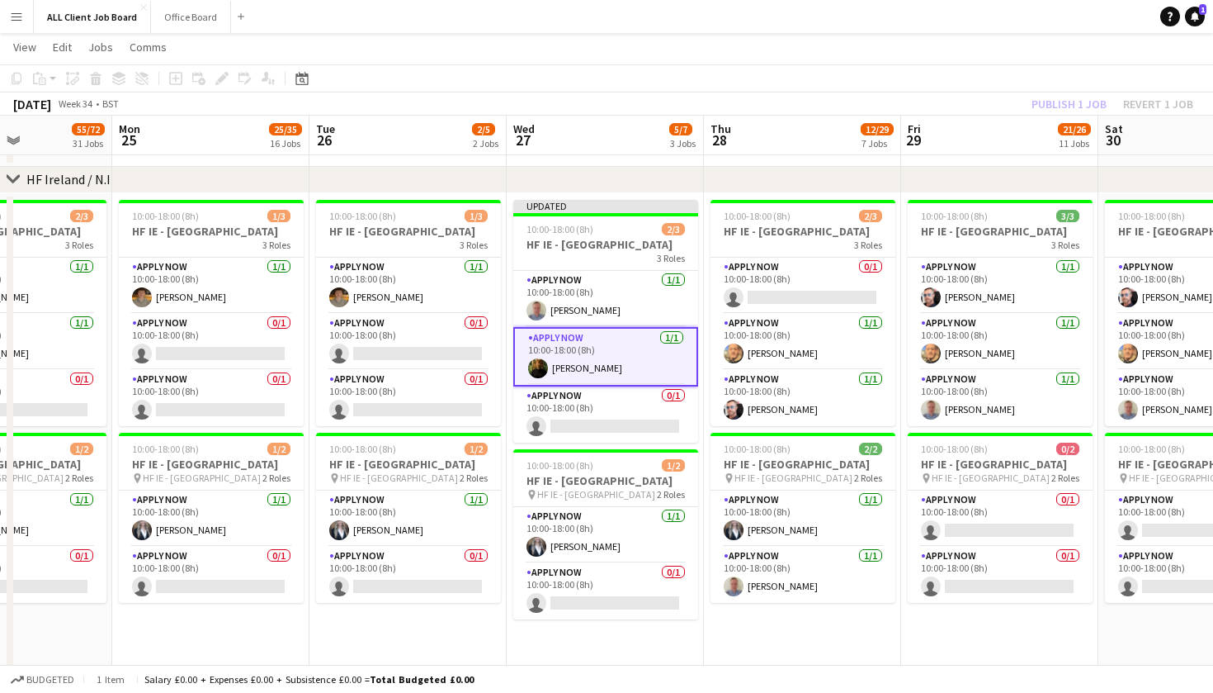
click at [574, 104] on div "[DATE] Week 34 • BST Publish 1 job Revert 1 job" at bounding box center [606, 103] width 1213 height 23
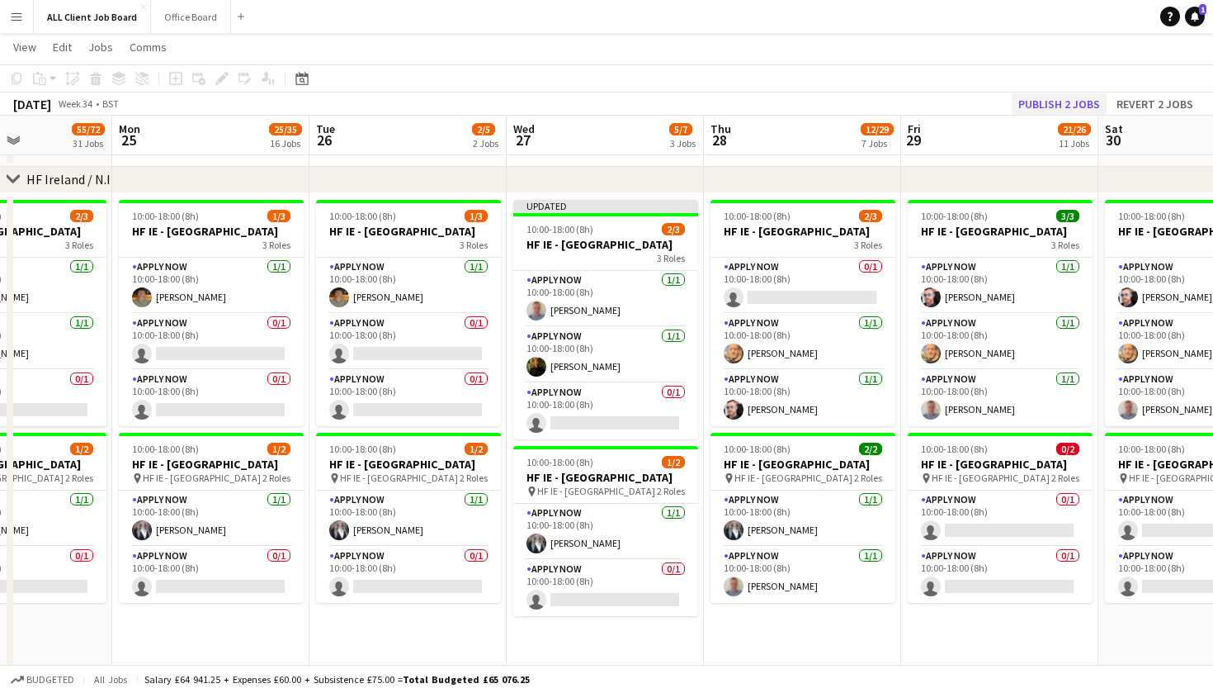
click at [1052, 106] on button "Publish 2 jobs" at bounding box center [1059, 103] width 95 height 21
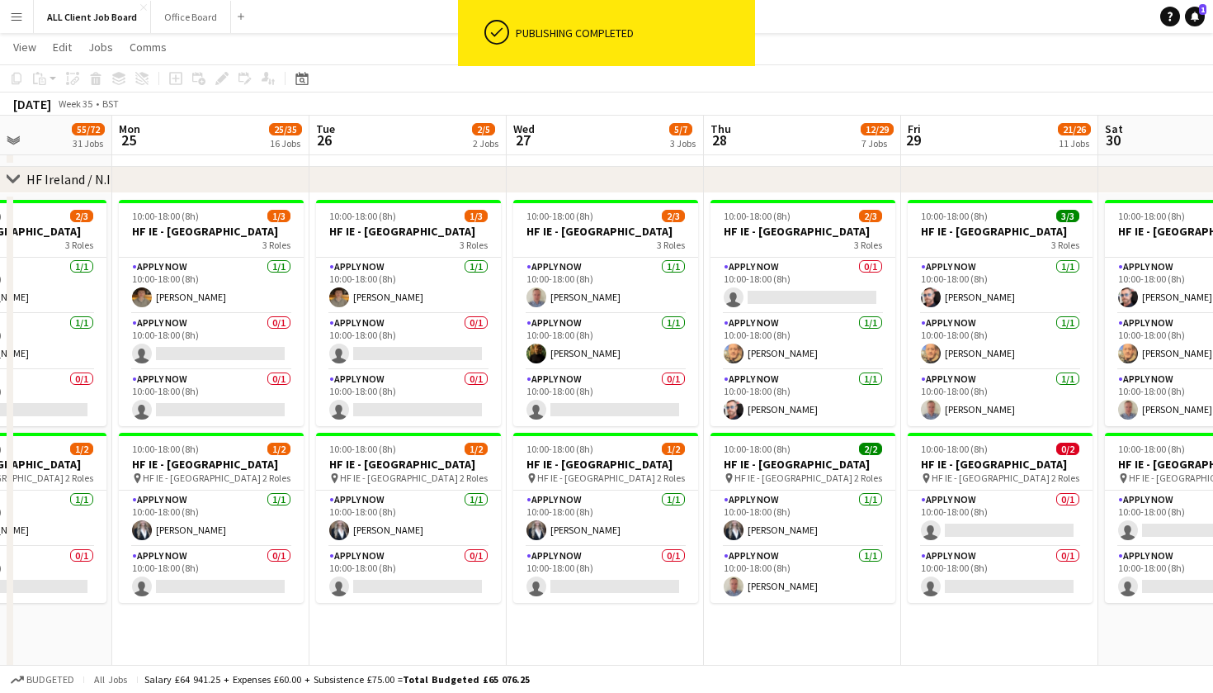
scroll to position [0, 442]
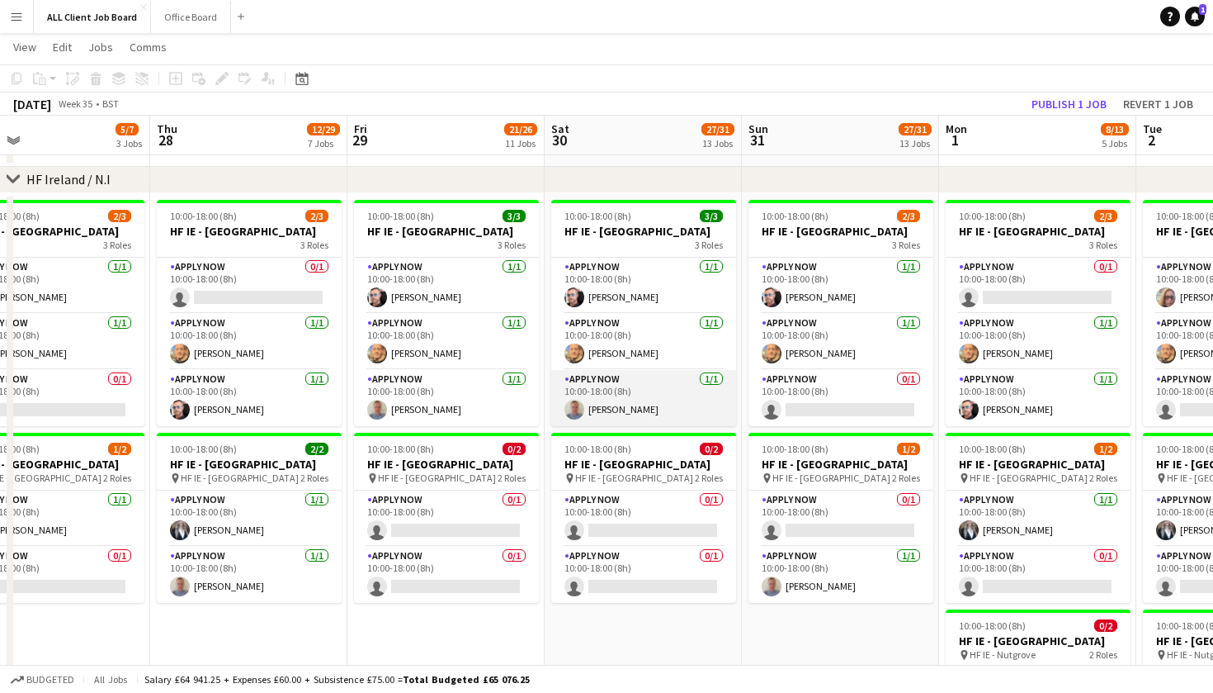
click at [662, 426] on app-card-role "APPLY NOW [DATE] 10:00-18:00 (8h) [PERSON_NAME]" at bounding box center [643, 398] width 185 height 56
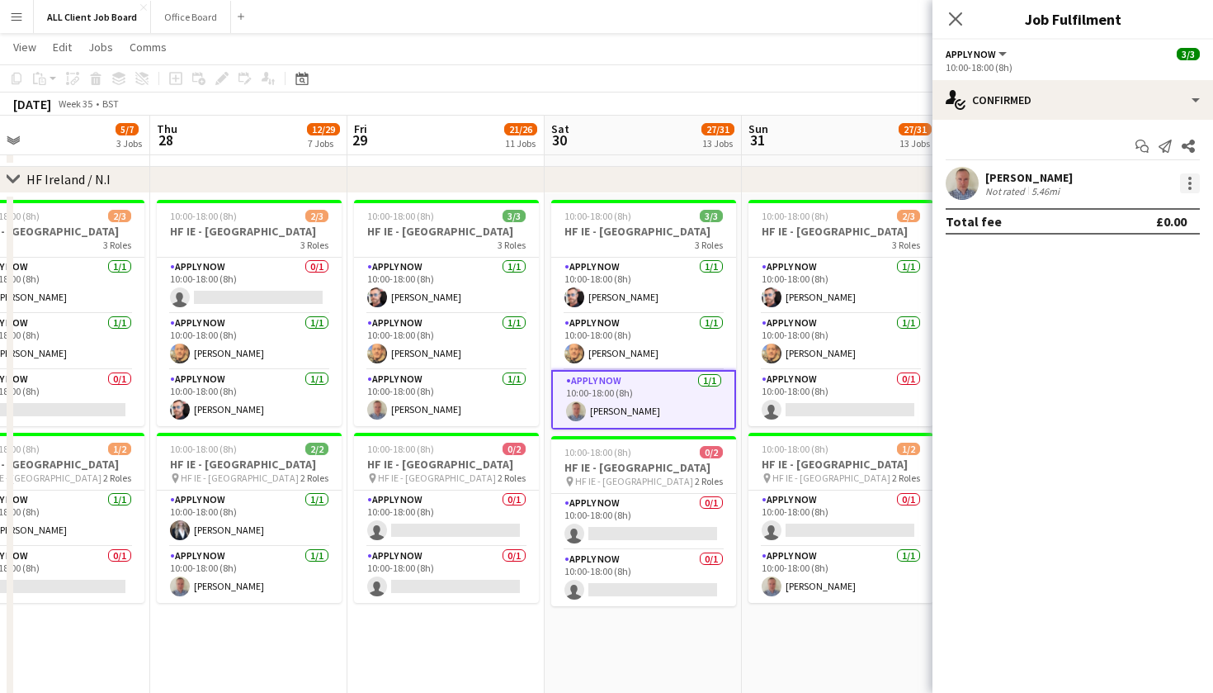
click at [1189, 182] on div at bounding box center [1190, 183] width 3 height 3
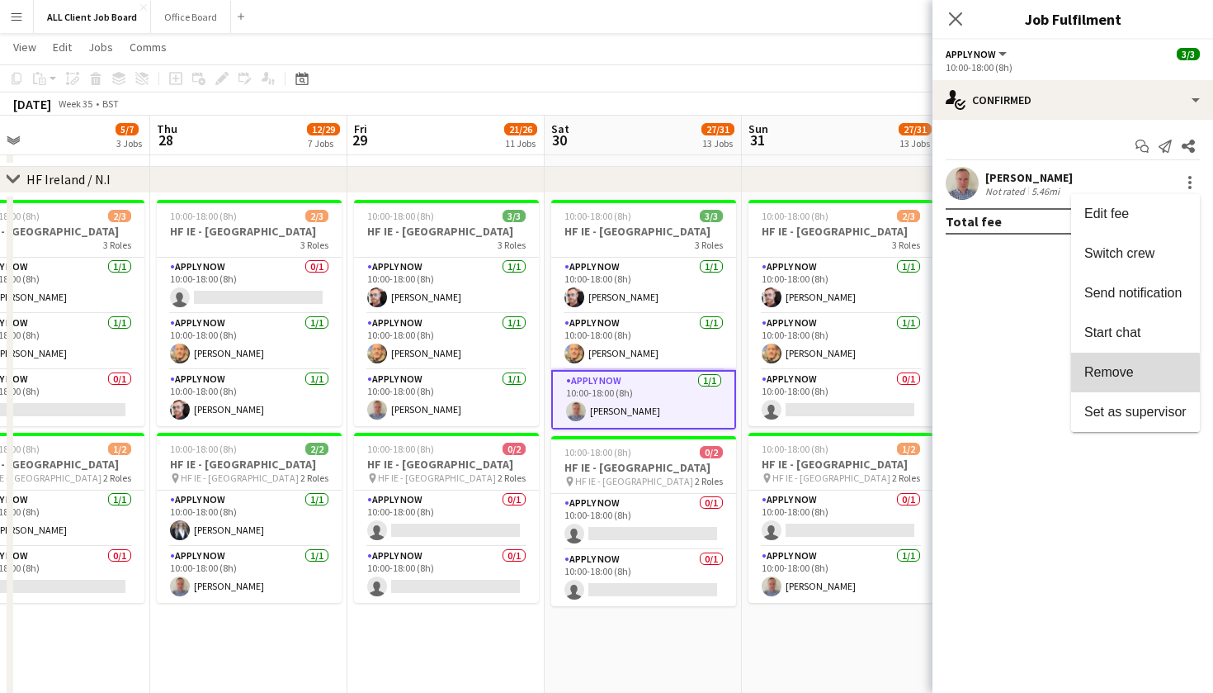
click at [1094, 381] on button "Remove" at bounding box center [1135, 372] width 129 height 40
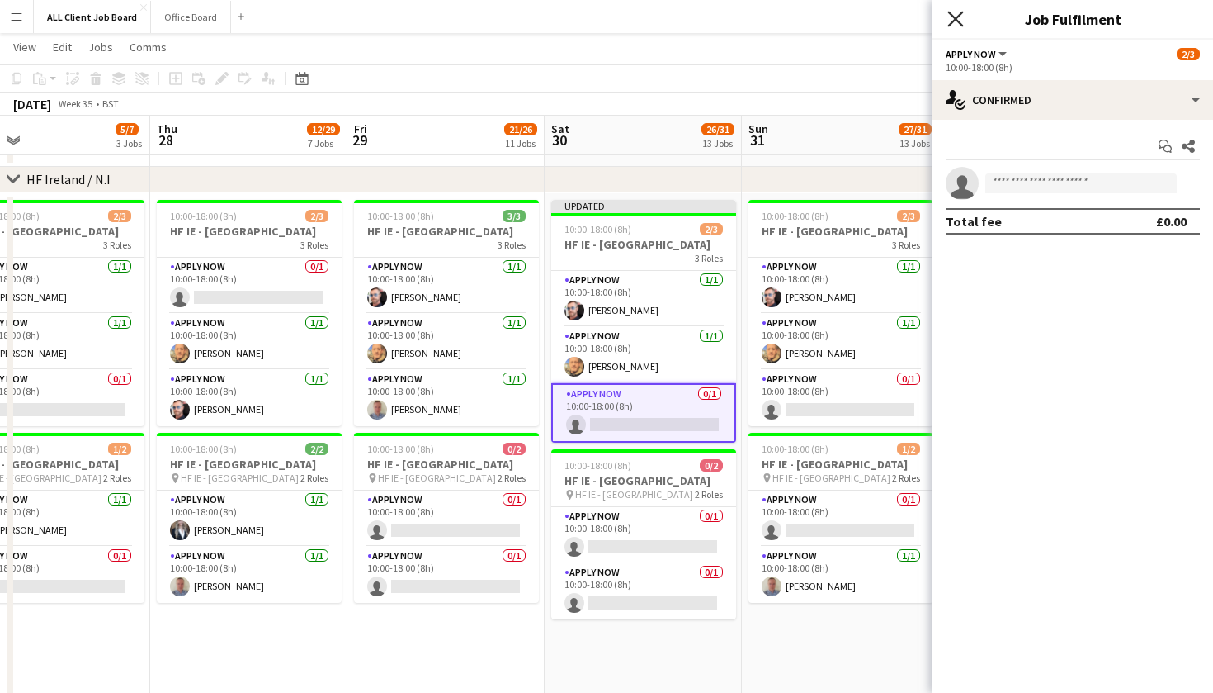
click at [958, 22] on icon "Close pop-in" at bounding box center [956, 19] width 16 height 16
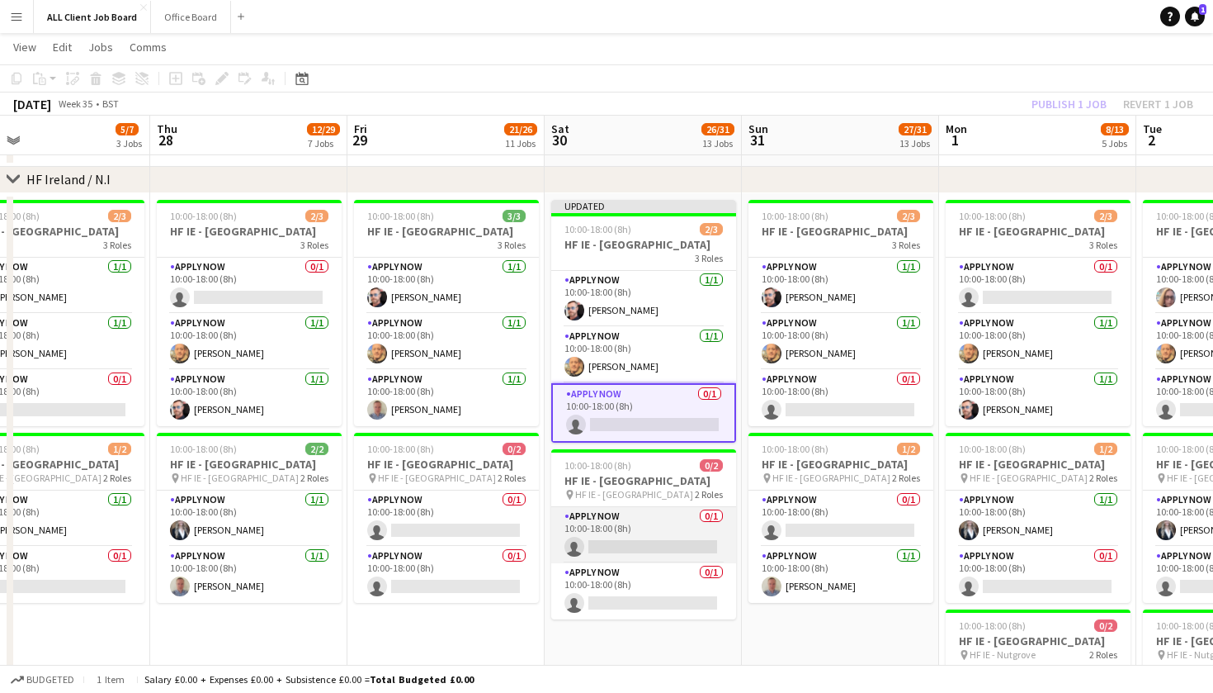
click at [654, 561] on app-card-role "APPLY NOW 0/1 10:00-18:00 (8h) single-neutral-actions" at bounding box center [643, 535] width 185 height 56
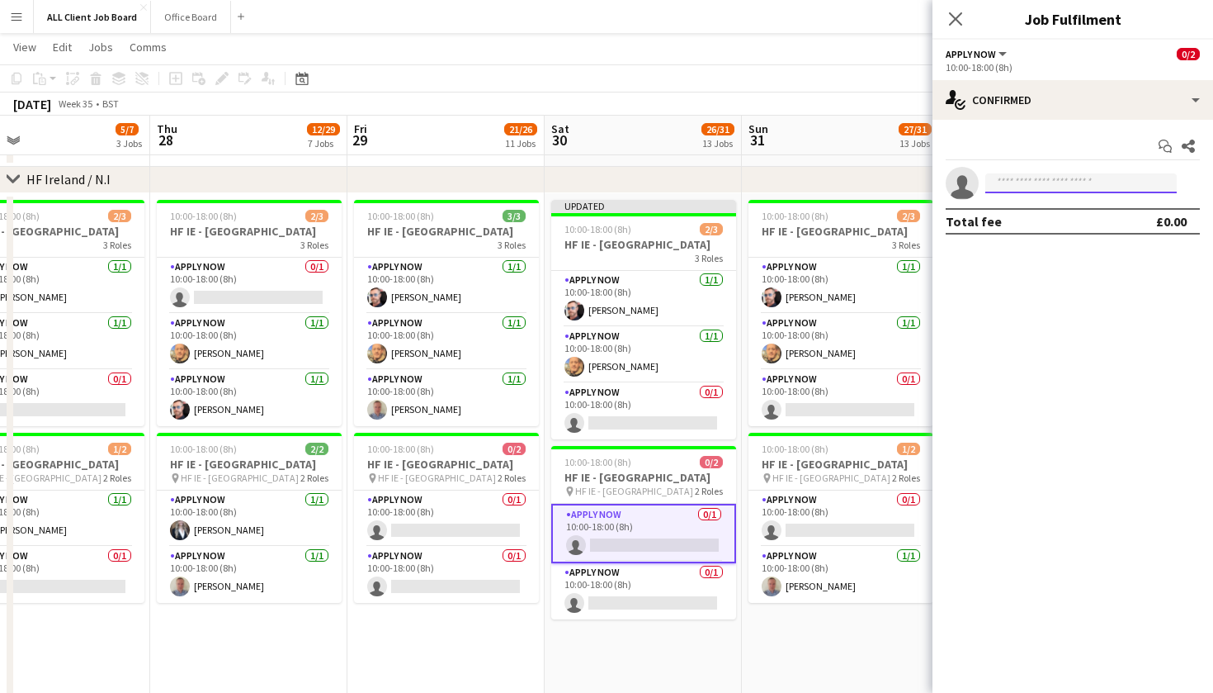
click at [1064, 183] on input at bounding box center [1082, 183] width 192 height 20
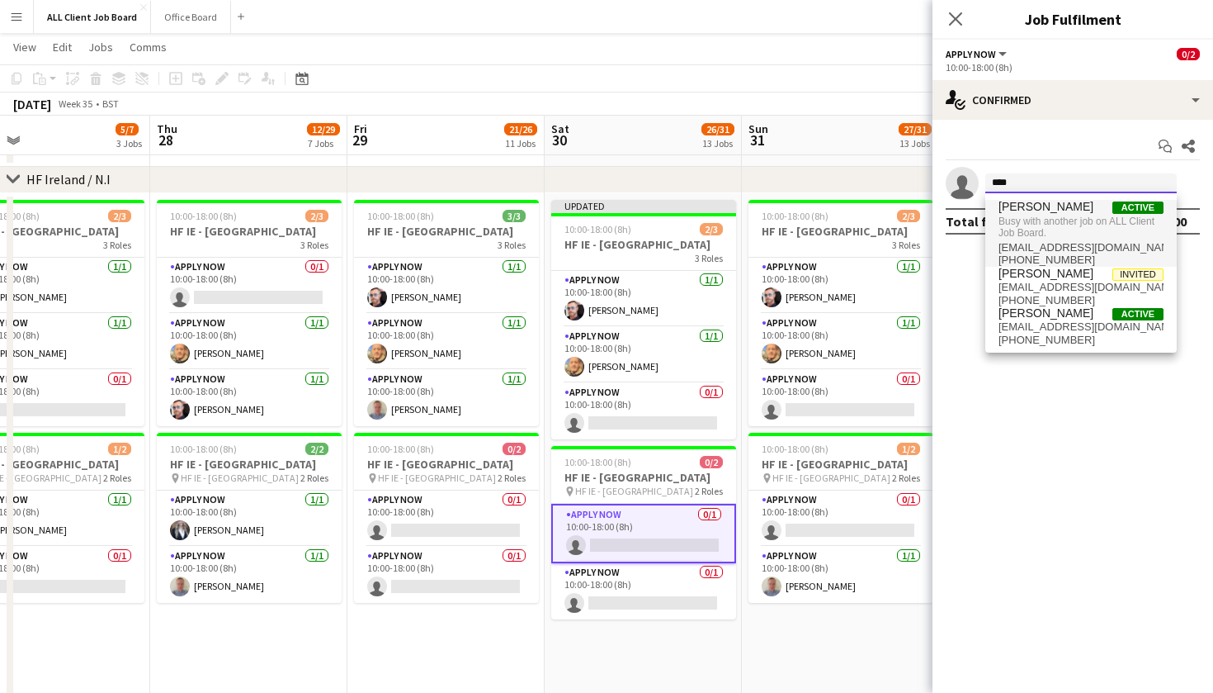
type input "****"
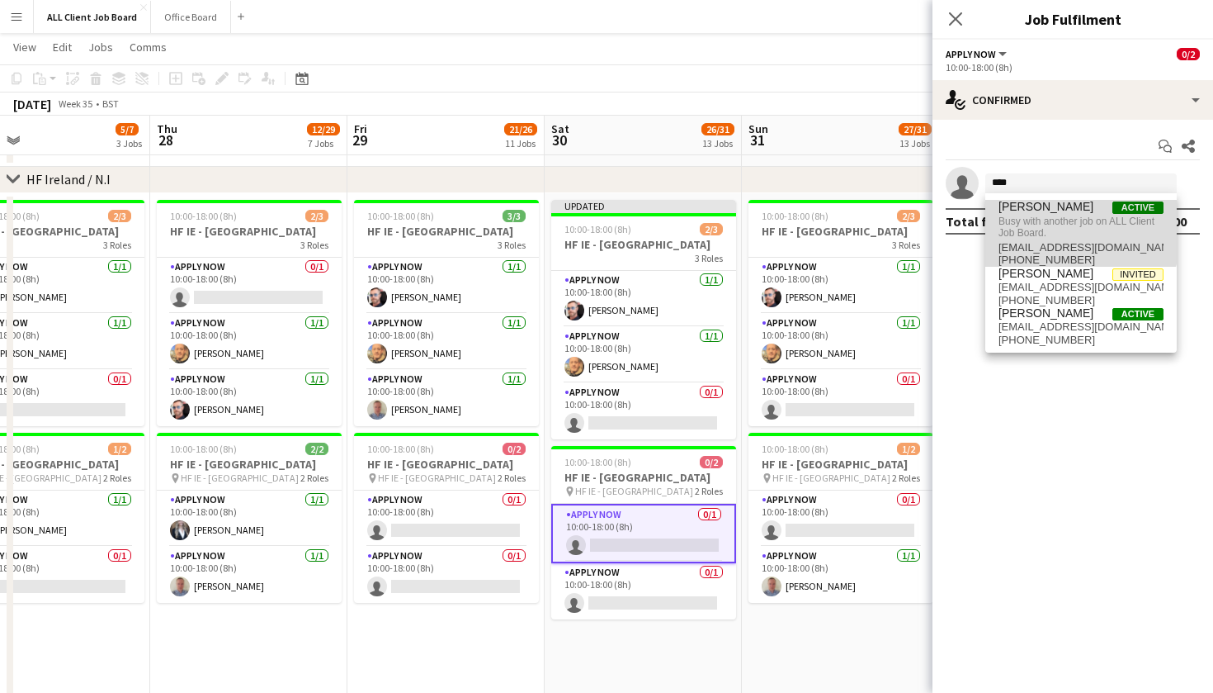
click at [1060, 227] on span "Busy with another job on ALL Client Job Board." at bounding box center [1081, 227] width 165 height 27
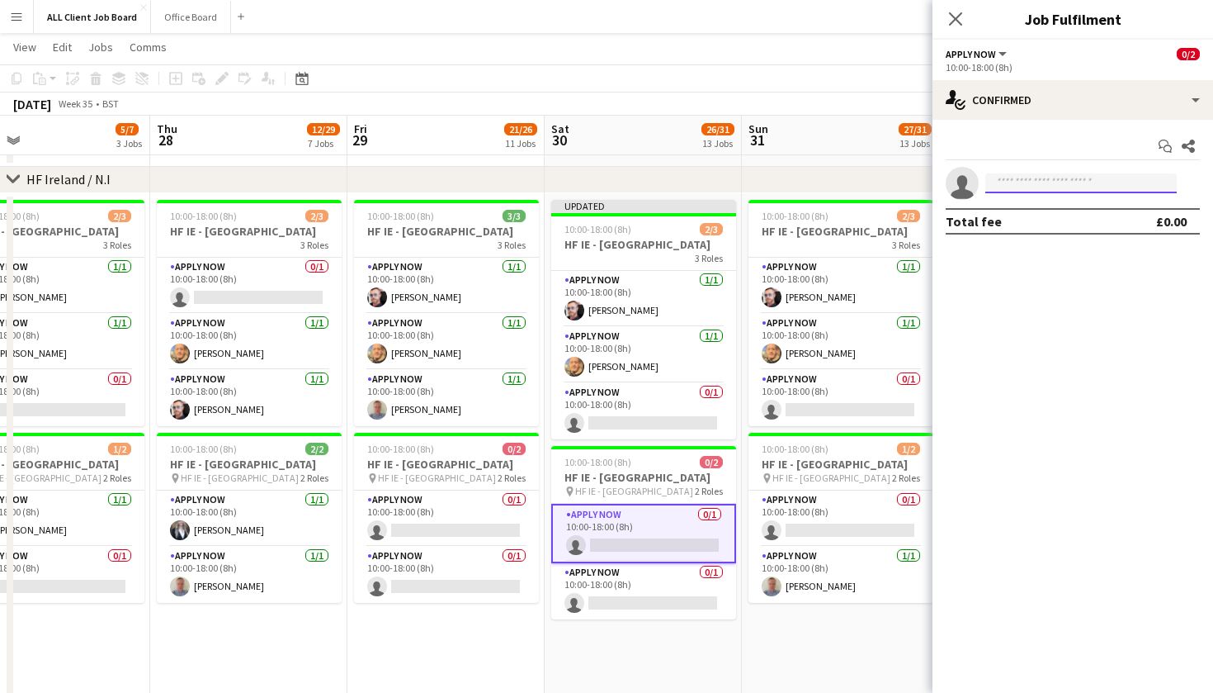
click at [1027, 173] on input at bounding box center [1082, 183] width 192 height 20
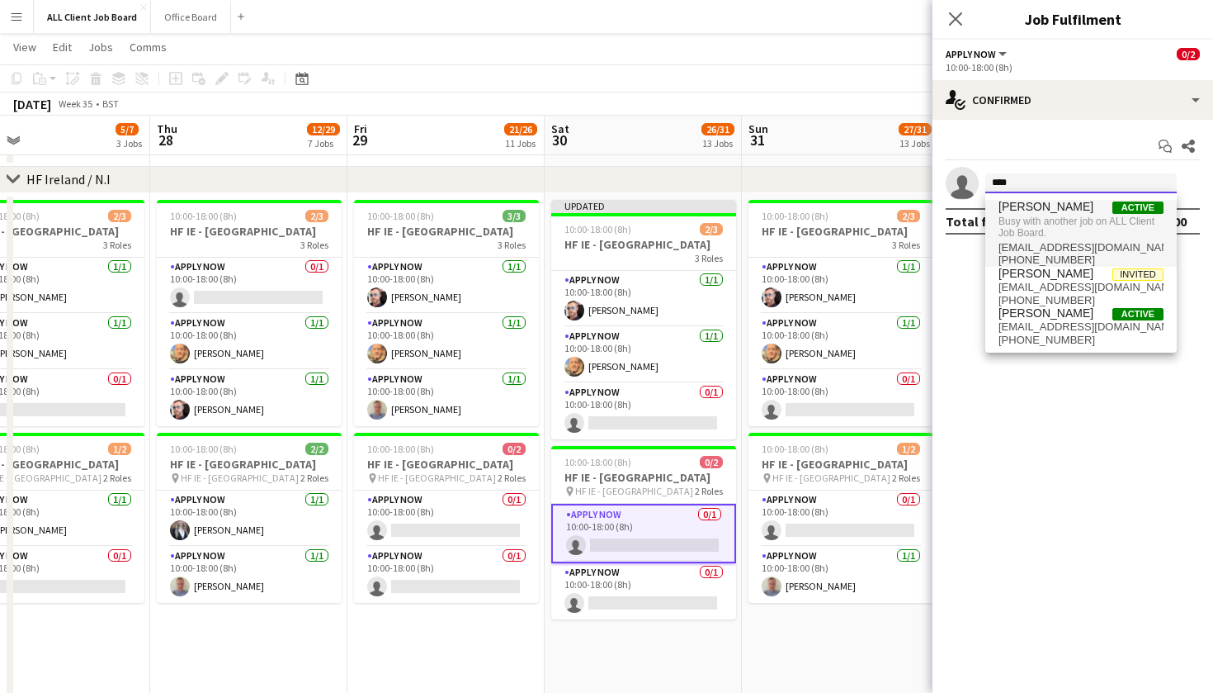
type input "****"
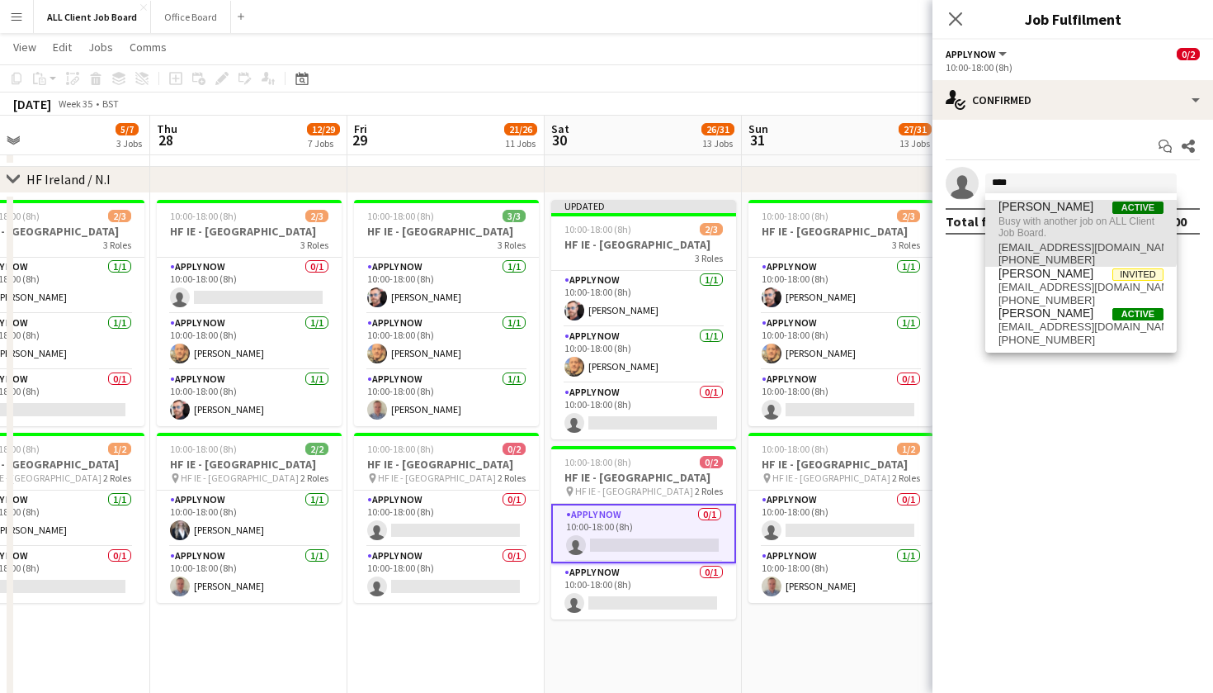
click at [1042, 221] on span "Busy with another job on ALL Client Job Board." at bounding box center [1081, 227] width 165 height 27
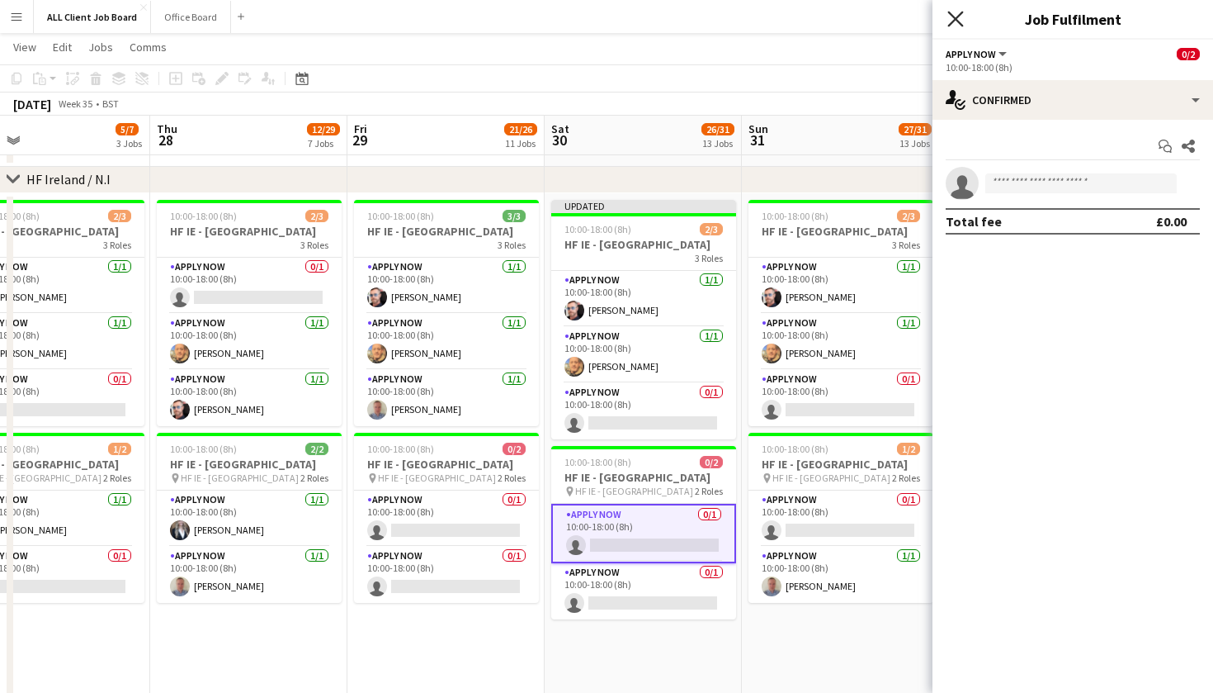
click at [955, 17] on icon at bounding box center [956, 19] width 16 height 16
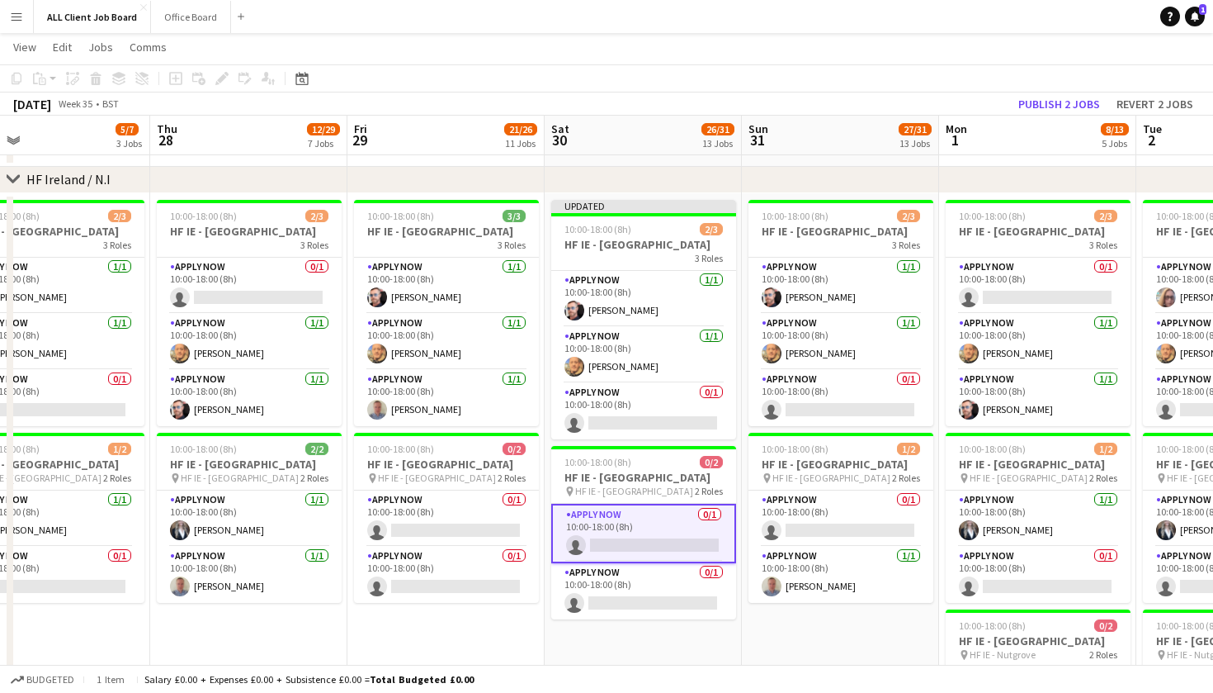
click at [1049, 89] on app-toolbar "Copy Paste Paste Command V Paste with crew Command Shift V Paste linked Job [GE…" at bounding box center [606, 78] width 1213 height 28
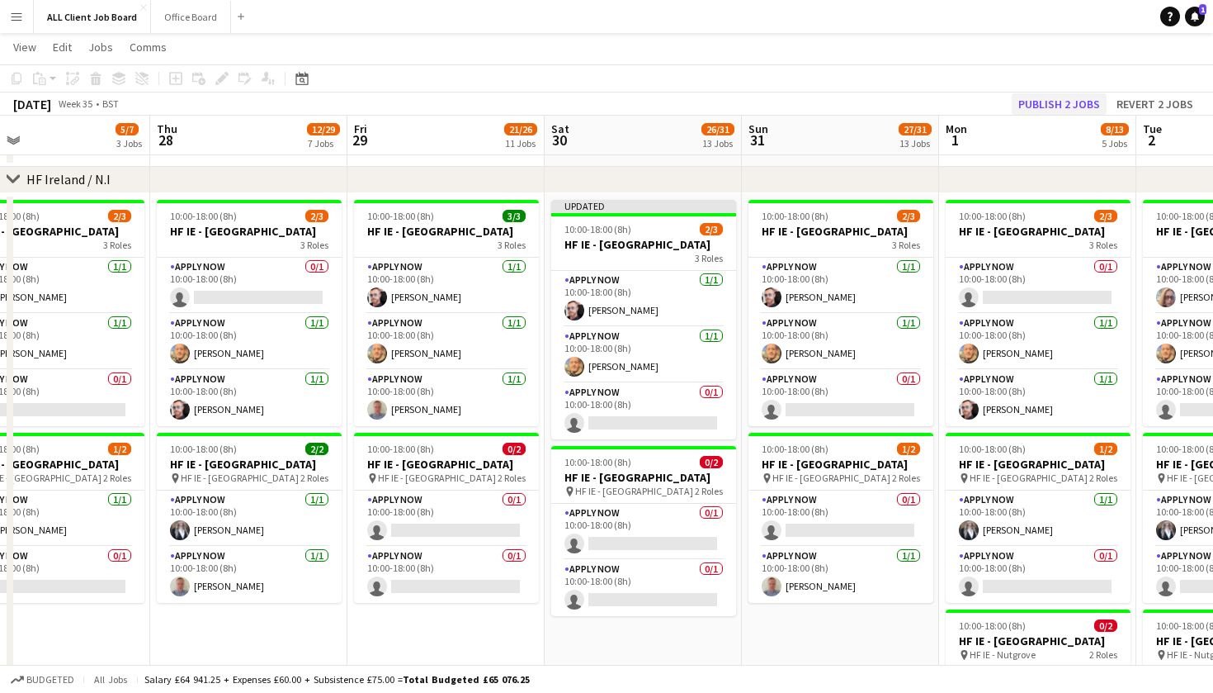
click at [1048, 107] on button "Publish 2 jobs" at bounding box center [1059, 103] width 95 height 21
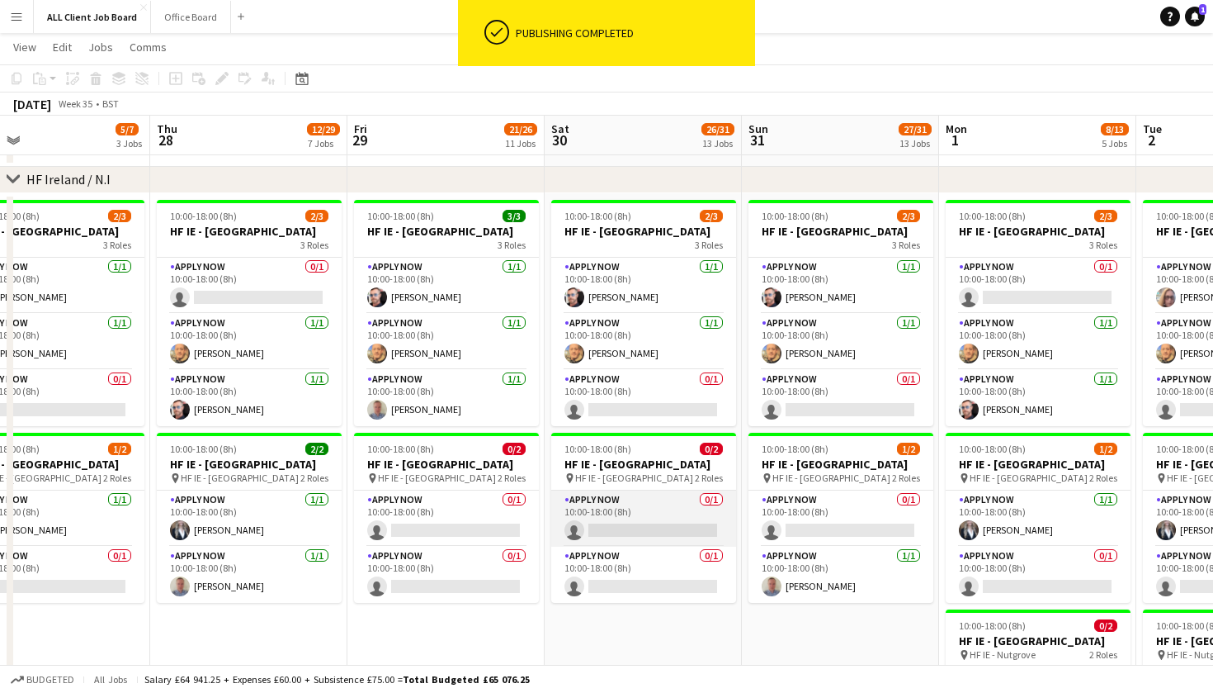
click at [648, 546] on app-card-role "APPLY NOW 0/1 10:00-18:00 (8h) single-neutral-actions" at bounding box center [643, 518] width 185 height 56
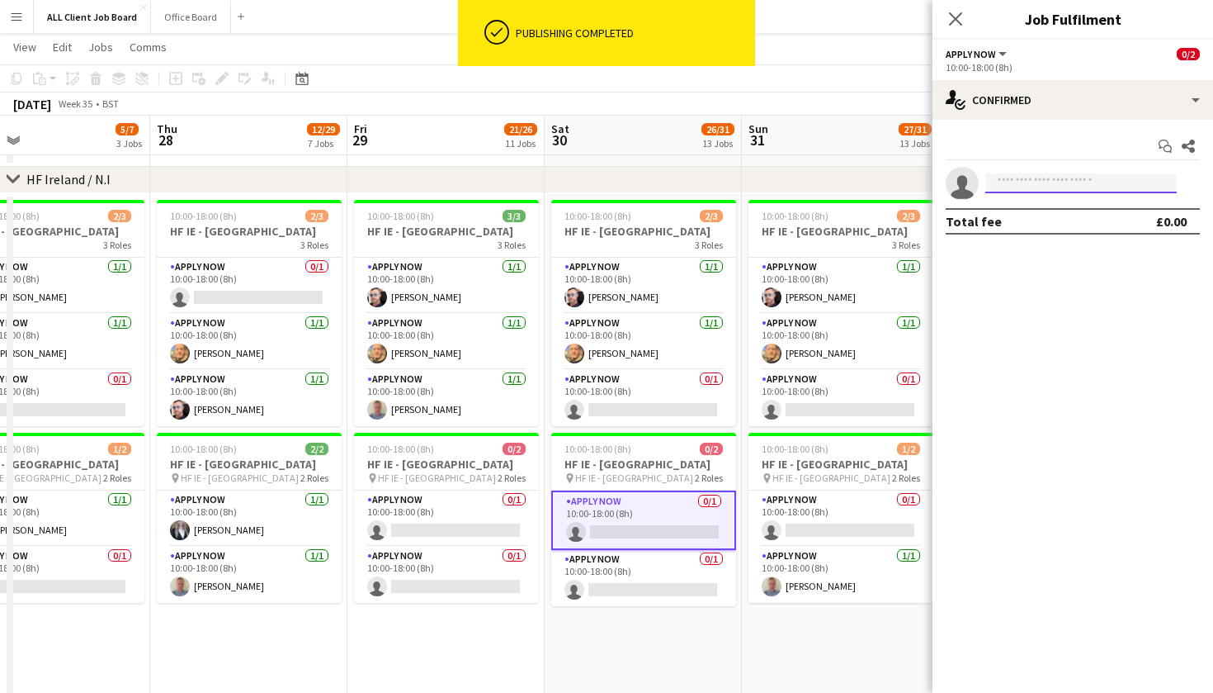
click at [1038, 180] on input at bounding box center [1082, 183] width 192 height 20
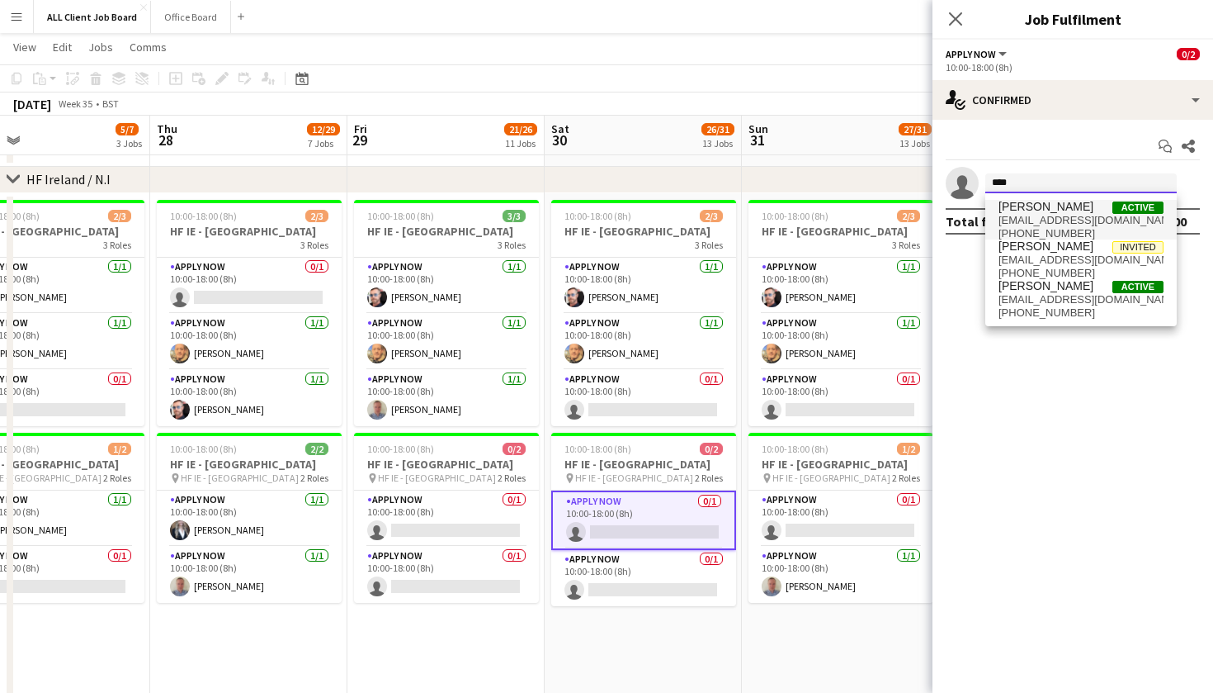
type input "****"
click at [1076, 217] on span "[EMAIL_ADDRESS][DOMAIN_NAME]" at bounding box center [1081, 220] width 165 height 13
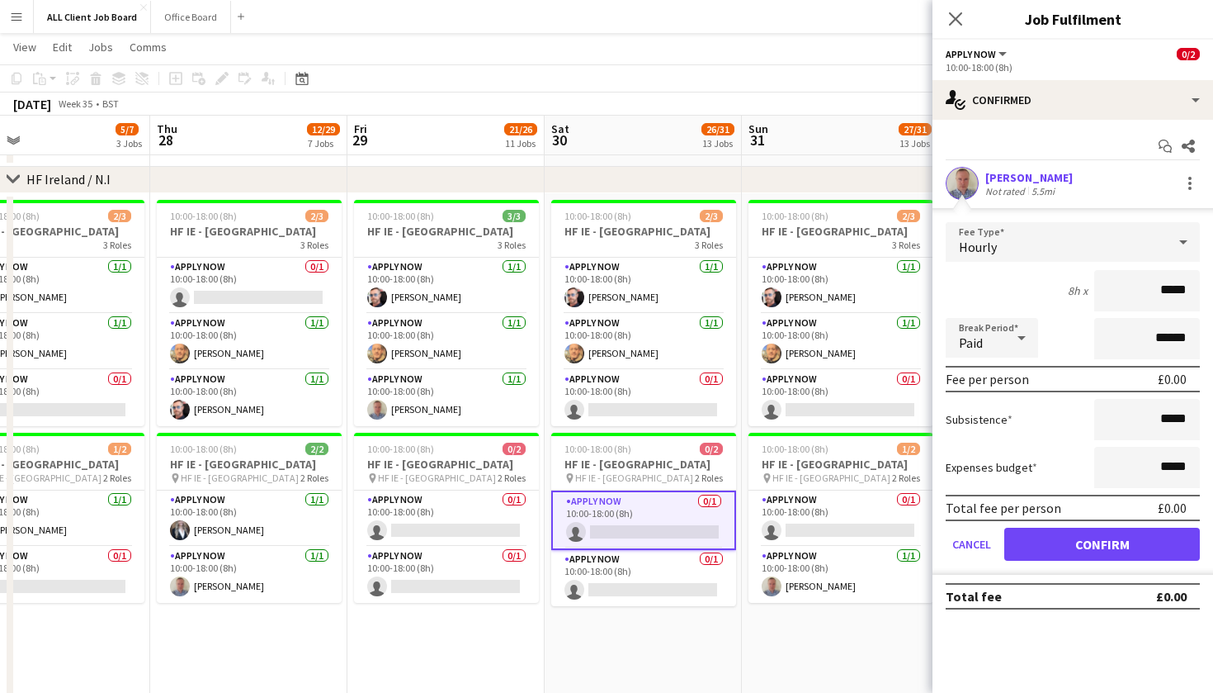
click at [1081, 546] on button "Confirm" at bounding box center [1103, 543] width 196 height 33
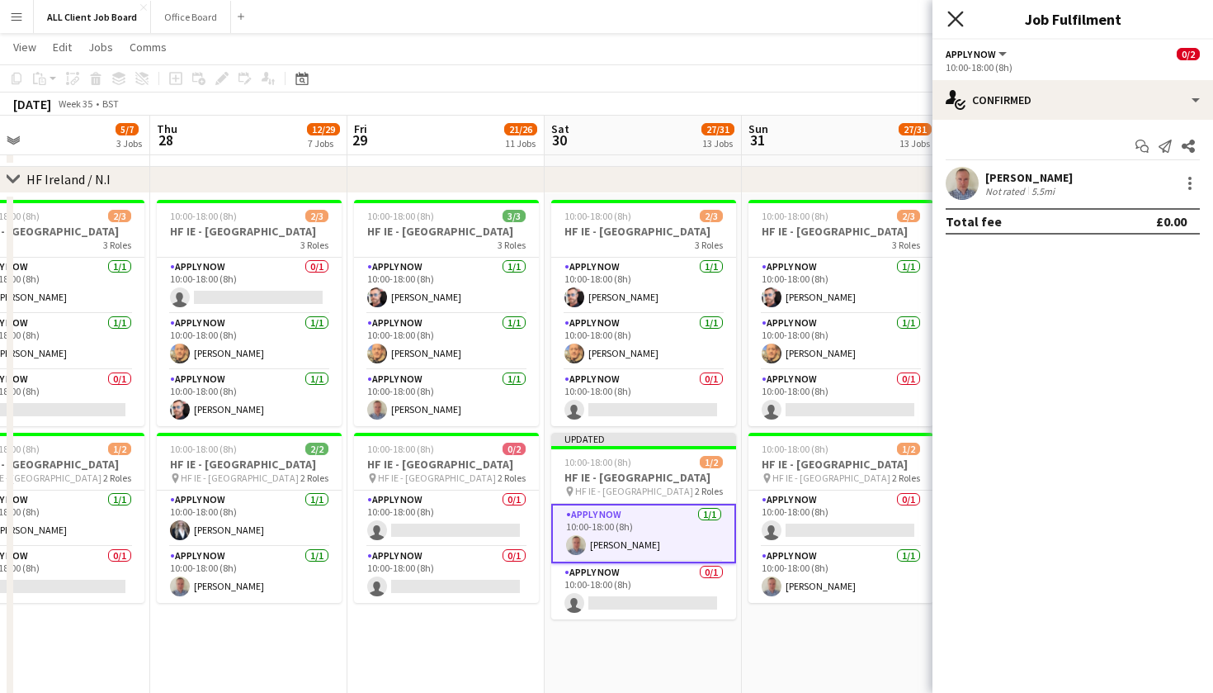
click at [958, 12] on icon "Close pop-in" at bounding box center [956, 19] width 16 height 16
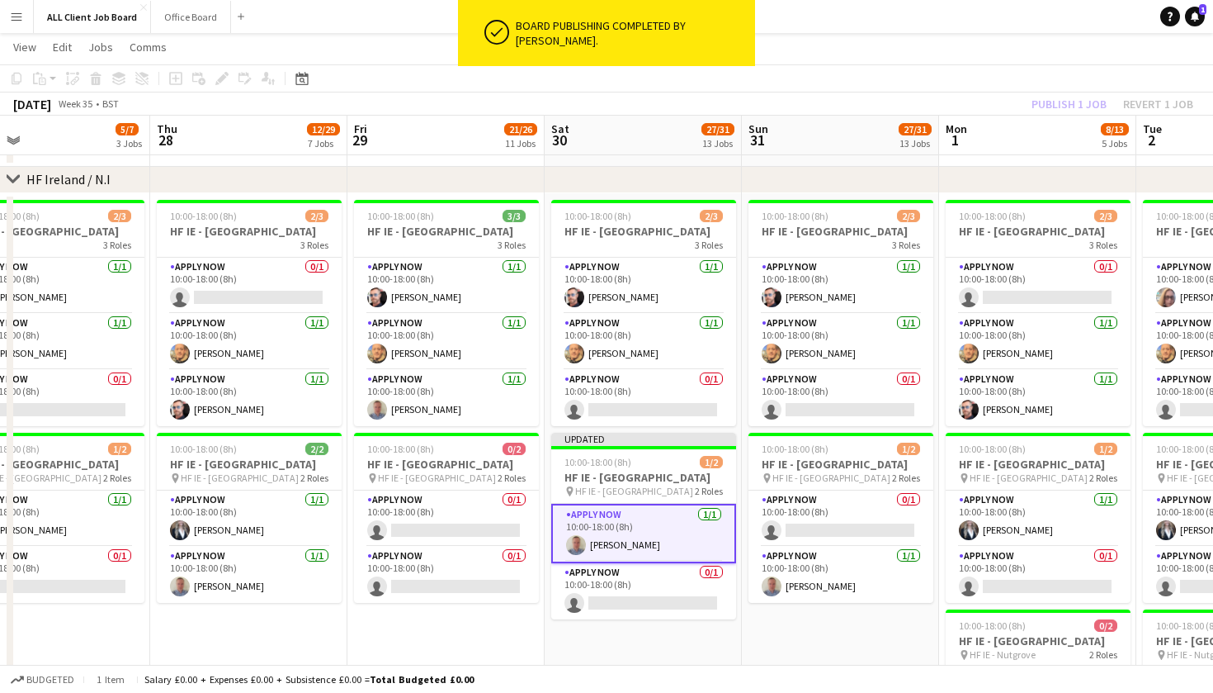
click at [810, 83] on app-toolbar "Copy Paste Paste Command V Paste with crew Command Shift V Paste linked Job [GE…" at bounding box center [606, 78] width 1213 height 28
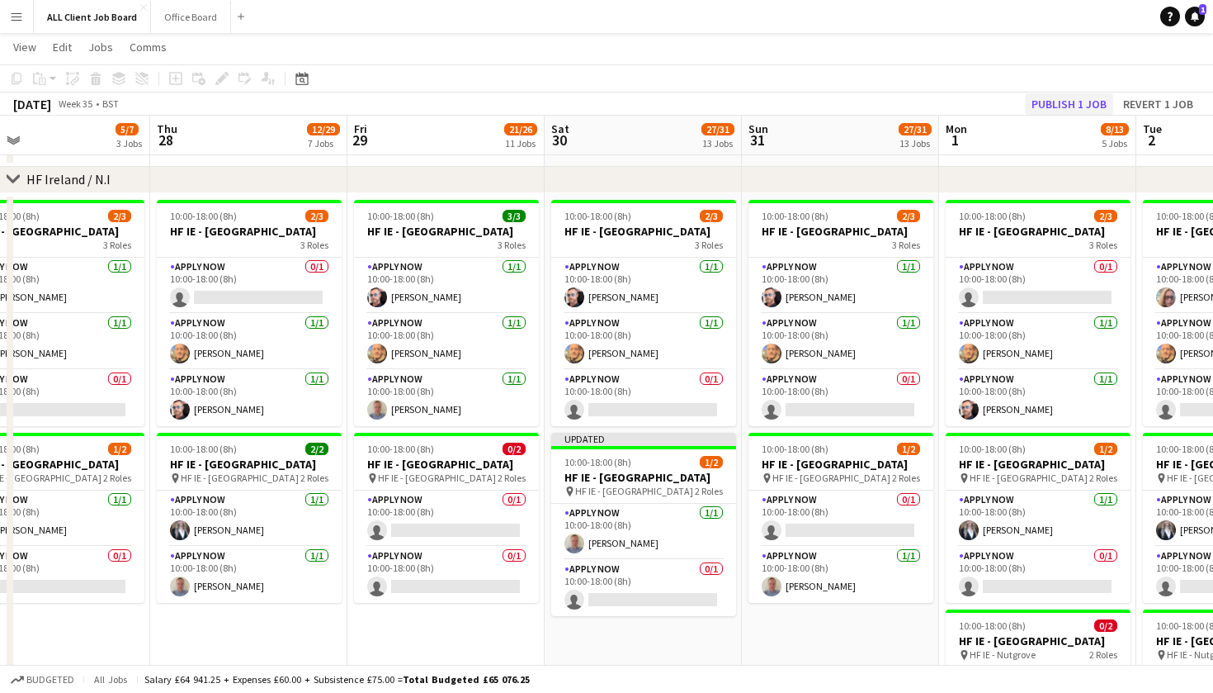
click at [1038, 101] on button "Publish 1 job" at bounding box center [1069, 103] width 88 height 21
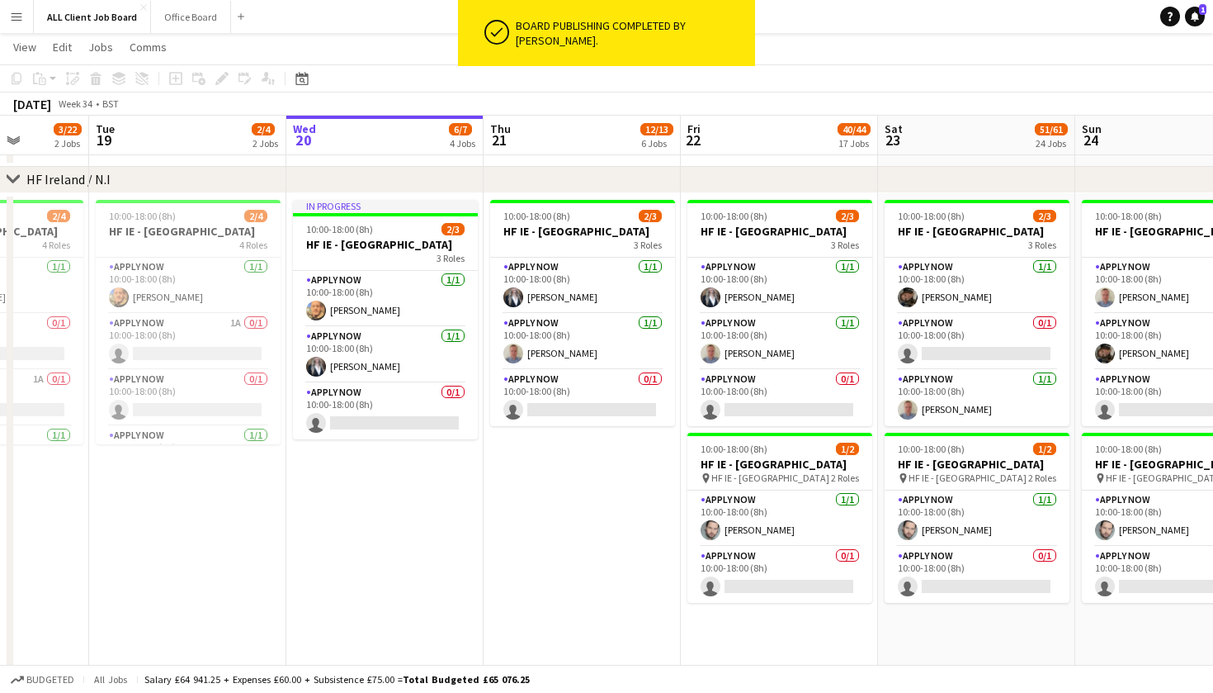
scroll to position [0, 565]
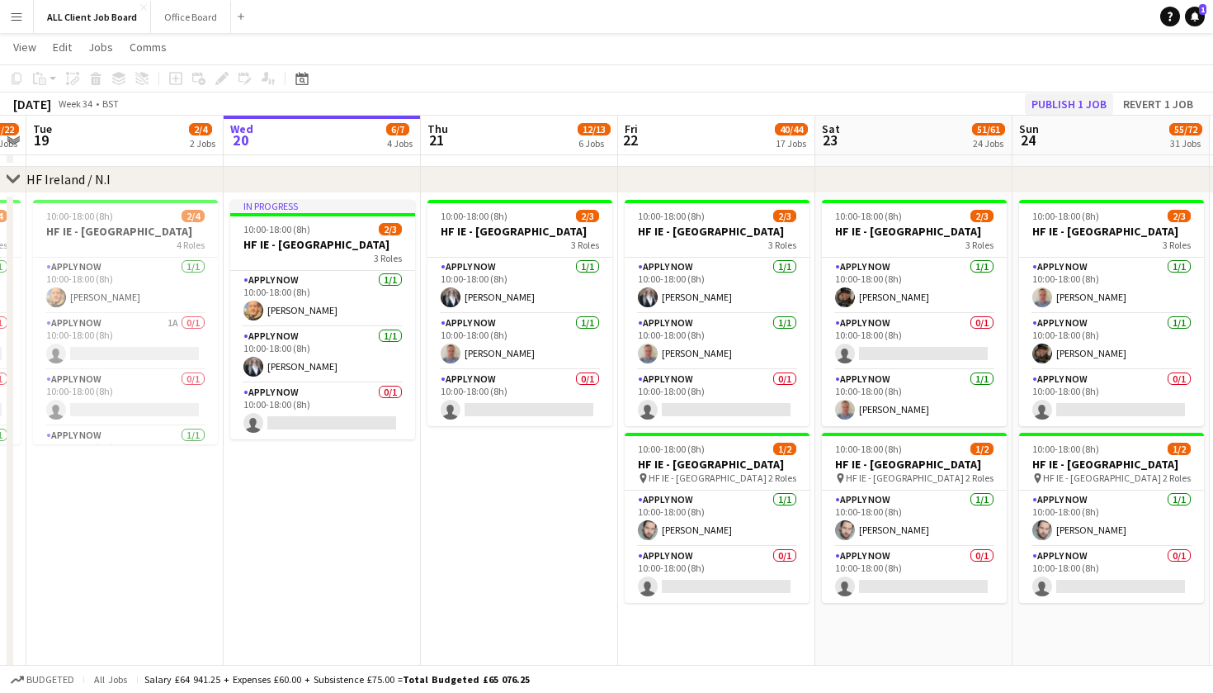
click at [1060, 102] on button "Publish 1 job" at bounding box center [1069, 103] width 88 height 21
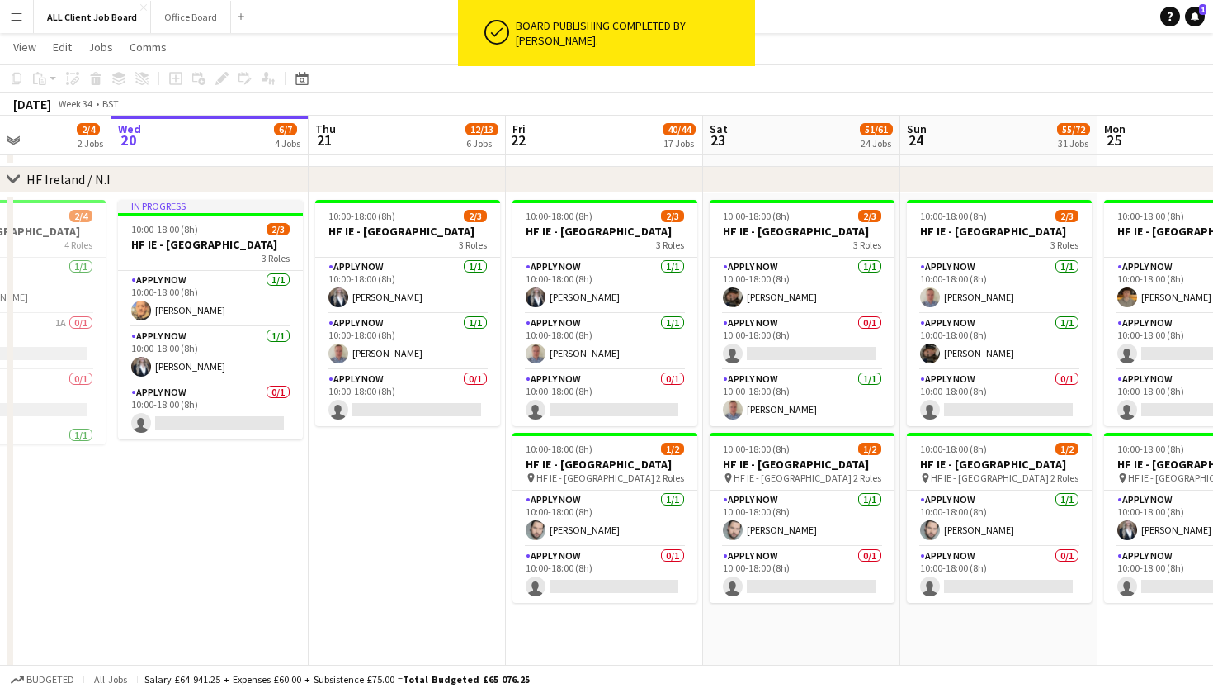
scroll to position [0, 686]
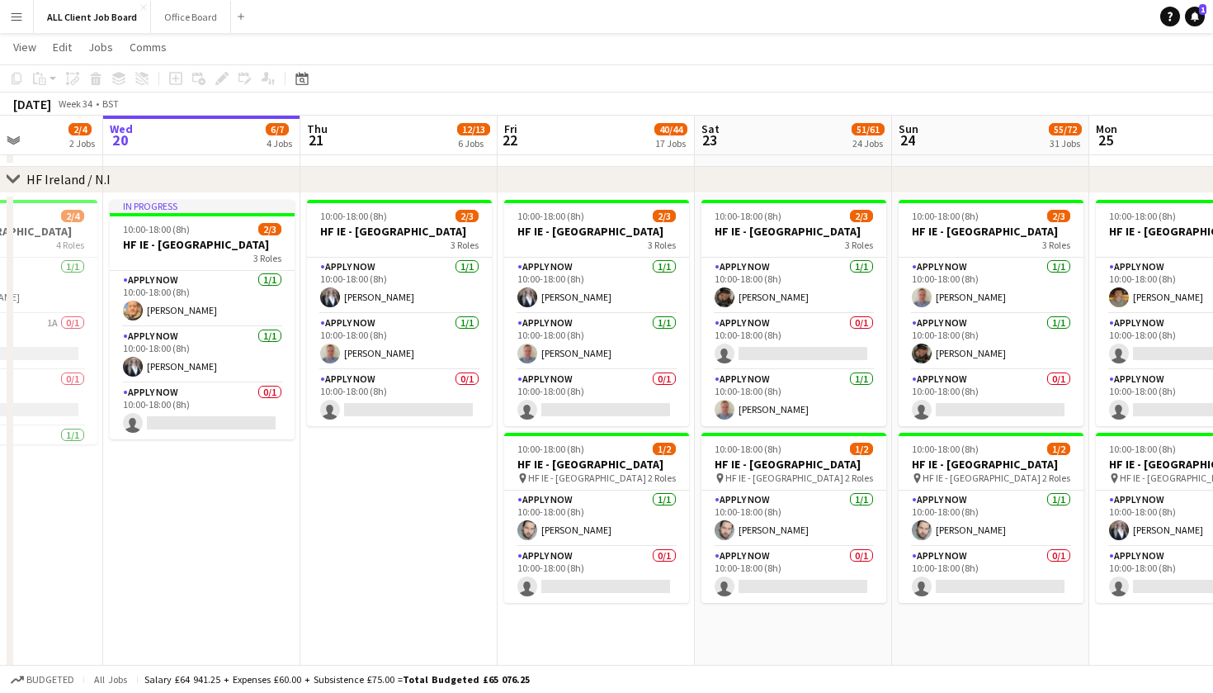
click at [391, 505] on app-date-cell "10:00-18:00 (8h) 2/3 HF IE - [GEOGRAPHIC_DATA] 3 Roles APPLY NOW [DATE] 10:00-1…" at bounding box center [398, 583] width 197 height 780
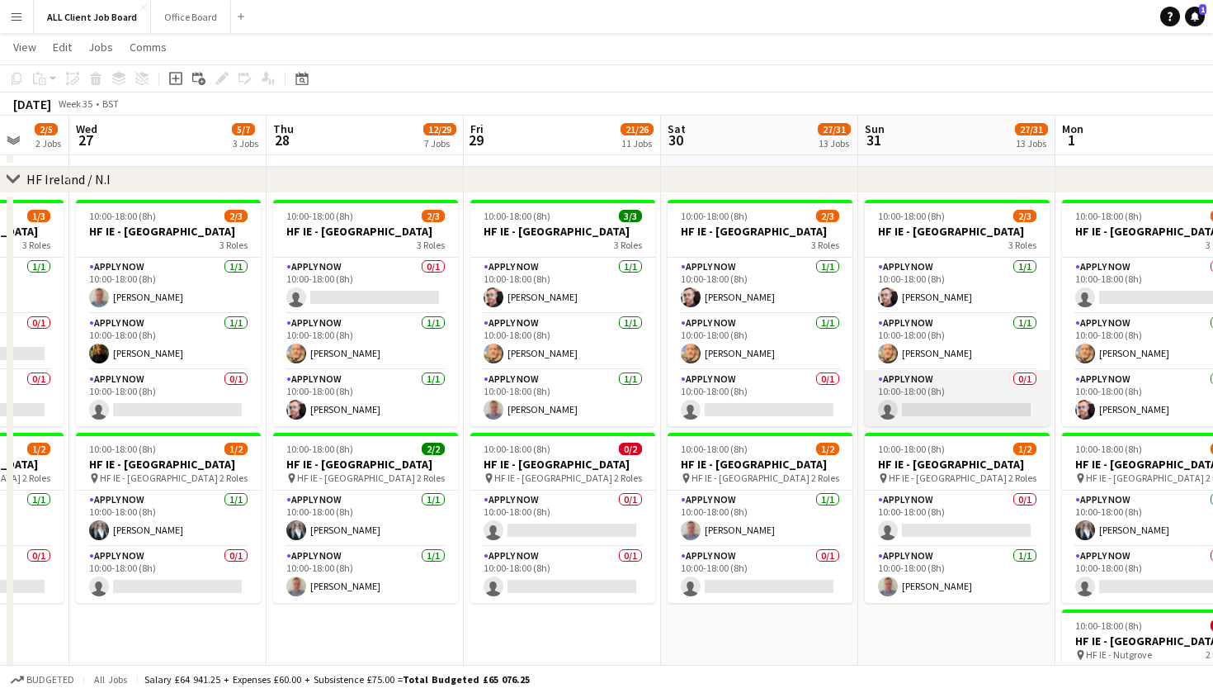
scroll to position [0, 693]
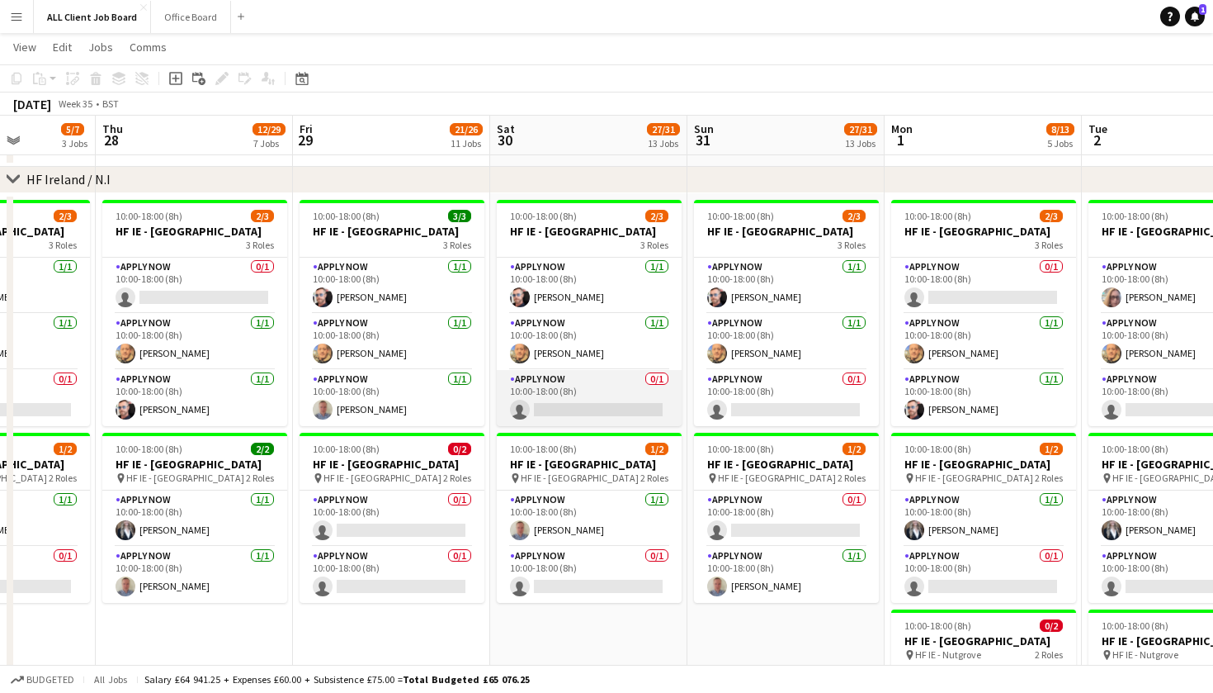
click at [590, 424] on app-card-role "APPLY NOW 0/1 10:00-18:00 (8h) single-neutral-actions" at bounding box center [589, 398] width 185 height 56
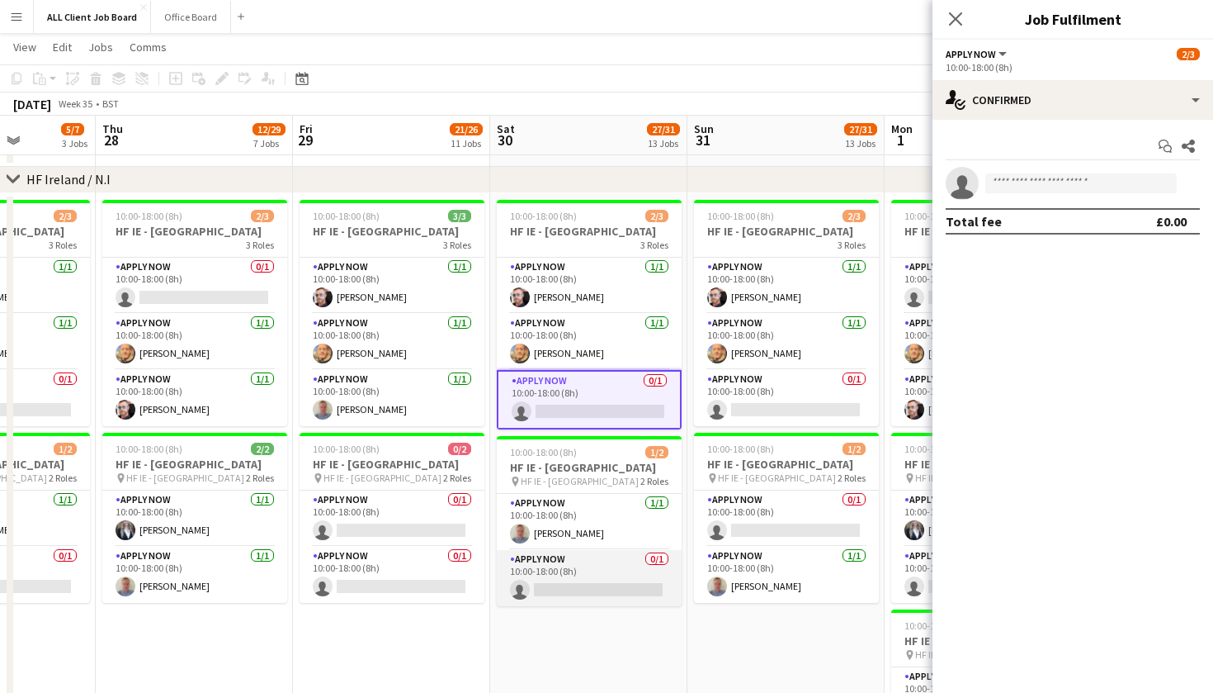
click at [590, 606] on app-card-role "APPLY NOW 0/1 10:00-18:00 (8h) single-neutral-actions" at bounding box center [589, 578] width 185 height 56
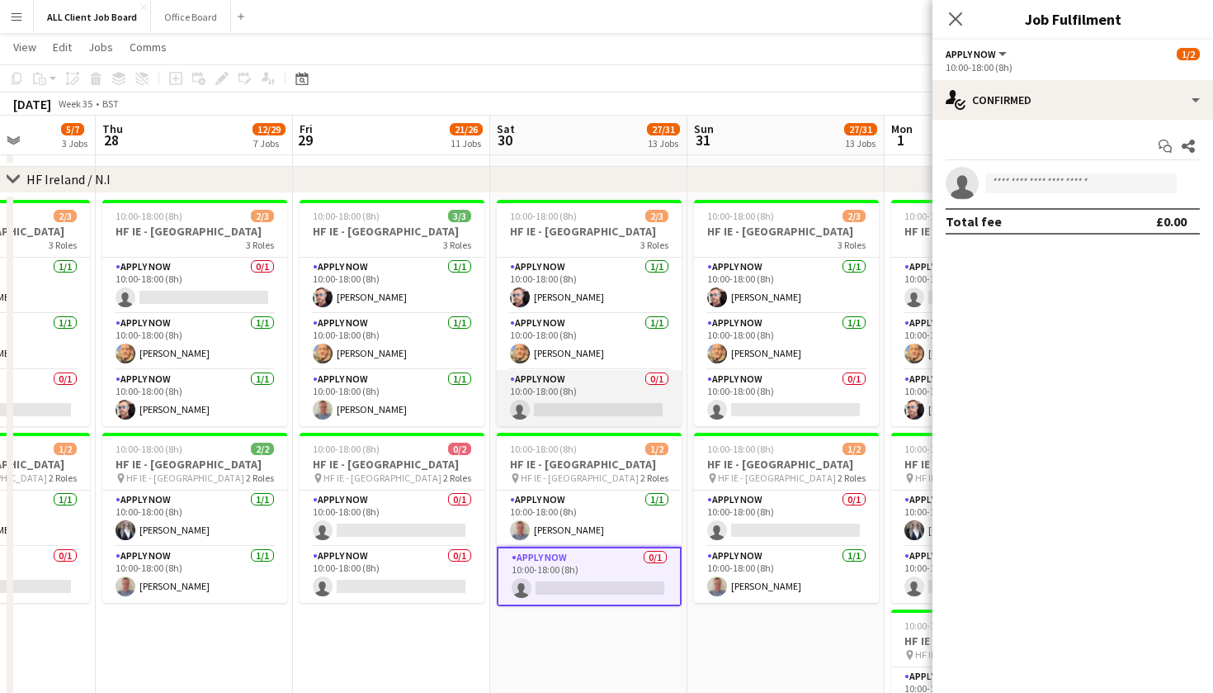
click at [571, 423] on app-card-role "APPLY NOW 0/1 10:00-18:00 (8h) single-neutral-actions" at bounding box center [589, 398] width 185 height 56
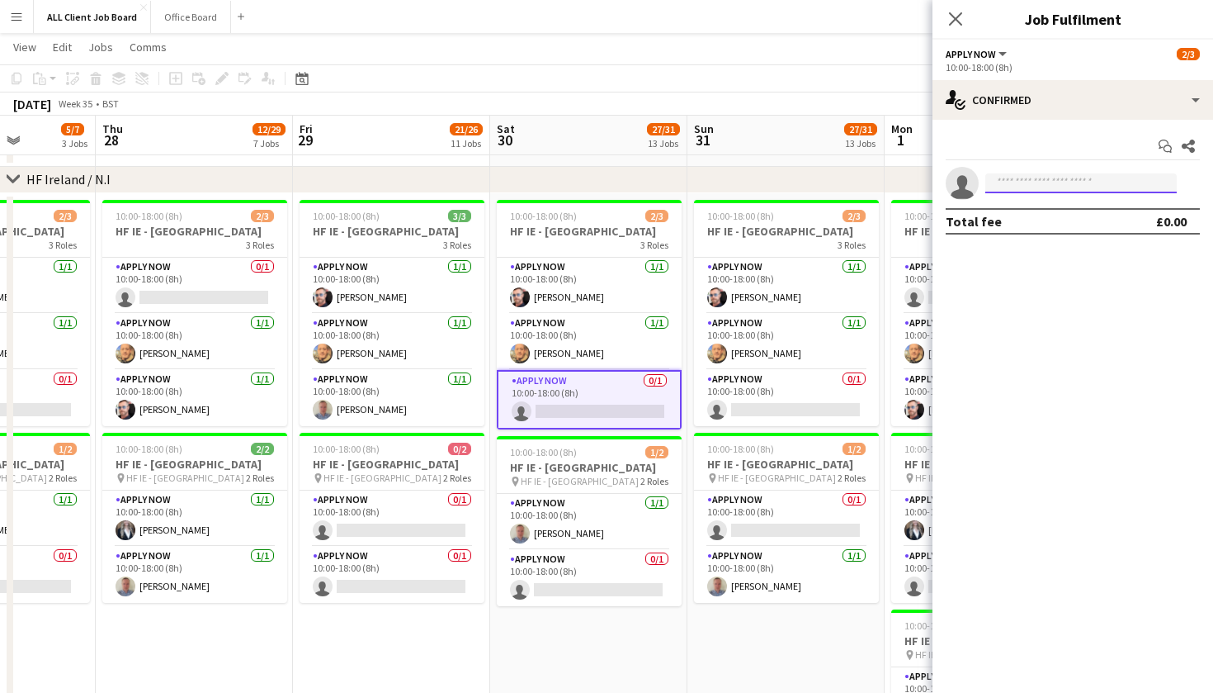
click at [1054, 184] on input at bounding box center [1082, 183] width 192 height 20
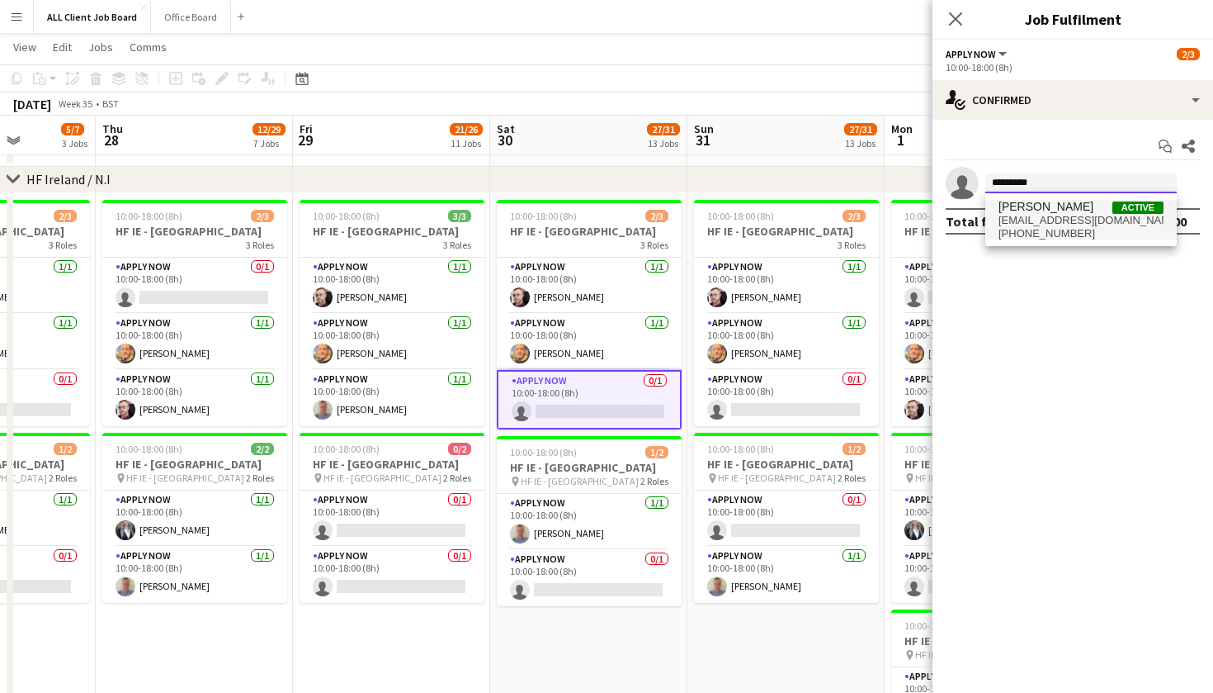
type input "********"
click at [1028, 210] on span "[PERSON_NAME]" at bounding box center [1046, 207] width 95 height 14
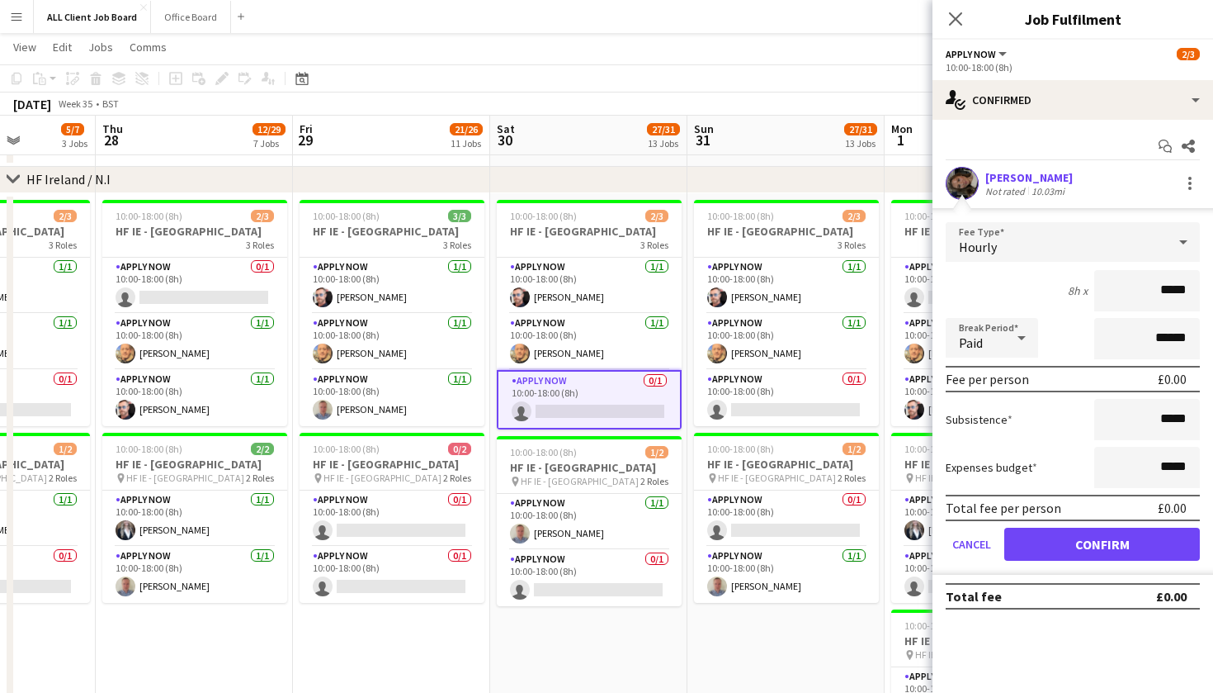
click at [1058, 539] on button "Confirm" at bounding box center [1103, 543] width 196 height 33
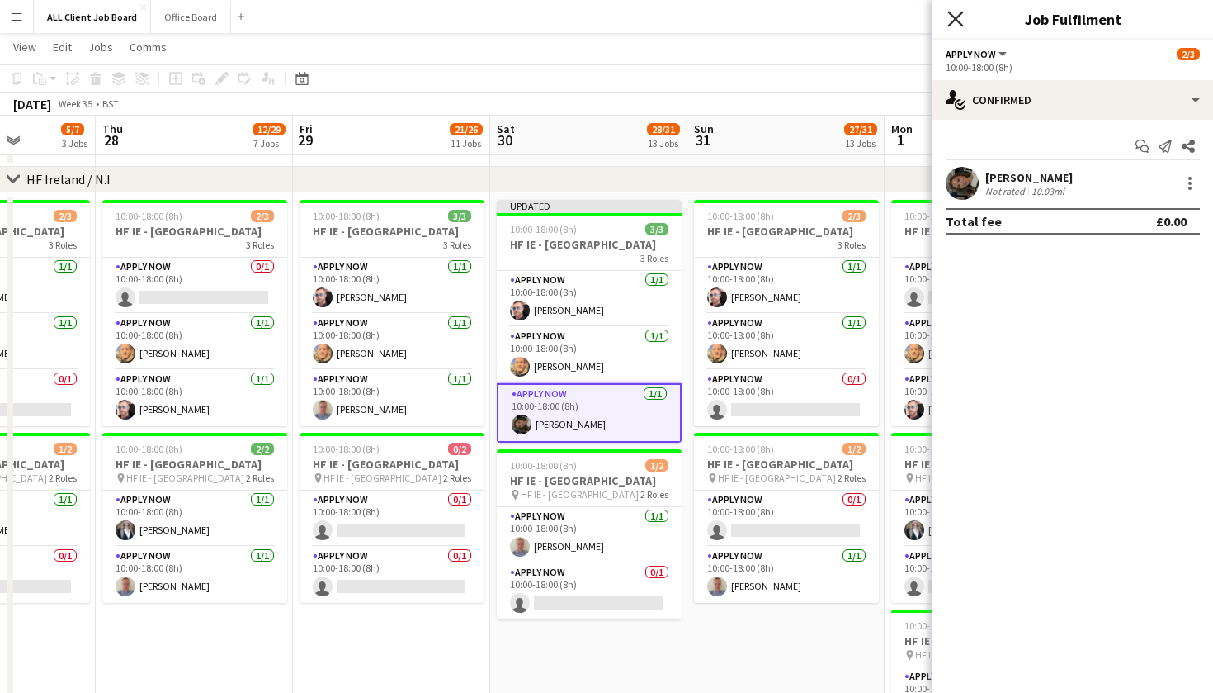
click at [952, 14] on icon at bounding box center [956, 19] width 16 height 16
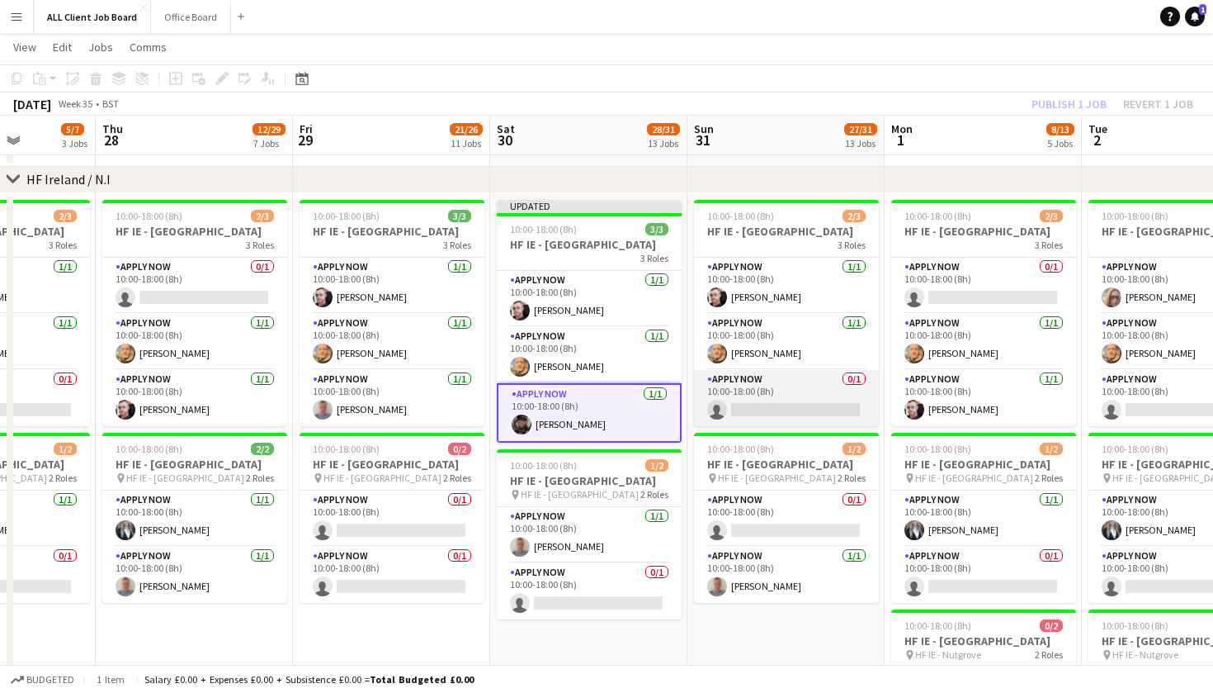
click at [765, 421] on app-card-role "APPLY NOW 0/1 10:00-18:00 (8h) single-neutral-actions" at bounding box center [786, 398] width 185 height 56
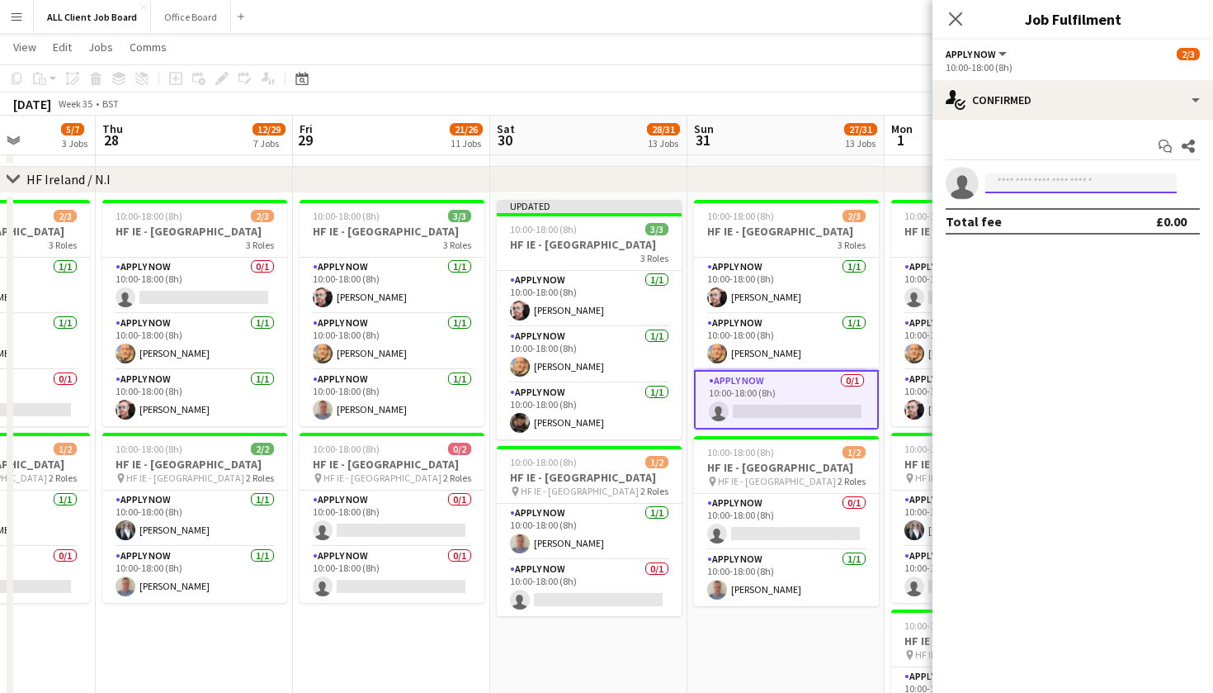
click at [1021, 176] on input at bounding box center [1082, 183] width 192 height 20
type input "*"
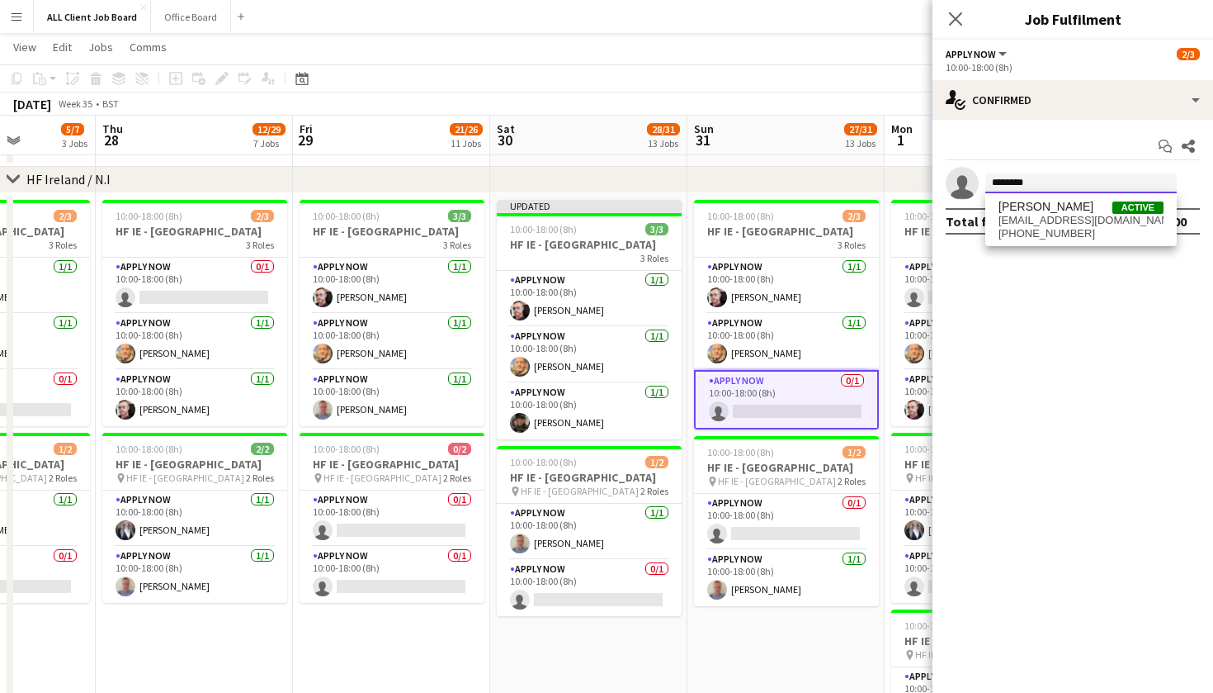
type input "********"
drag, startPoint x: 1021, startPoint y: 176, endPoint x: 1074, endPoint y: 212, distance: 64.1
click at [1074, 212] on span "[PERSON_NAME] Active" at bounding box center [1081, 207] width 165 height 14
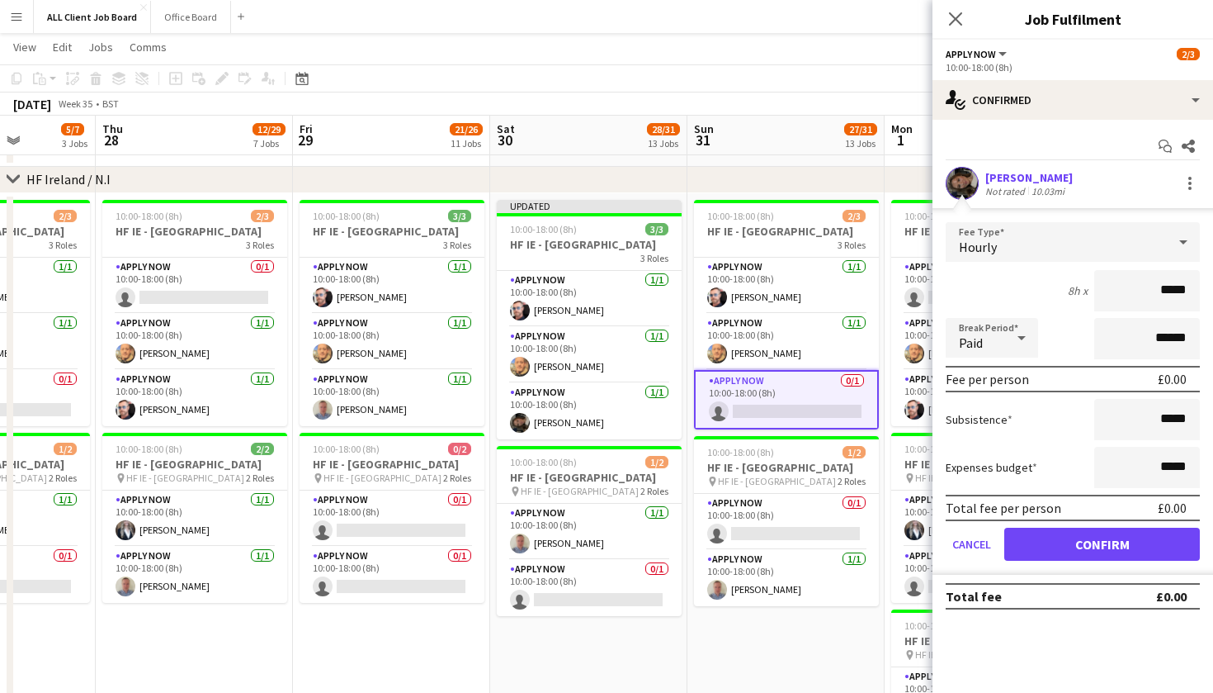
click at [1086, 557] on button "Confirm" at bounding box center [1103, 543] width 196 height 33
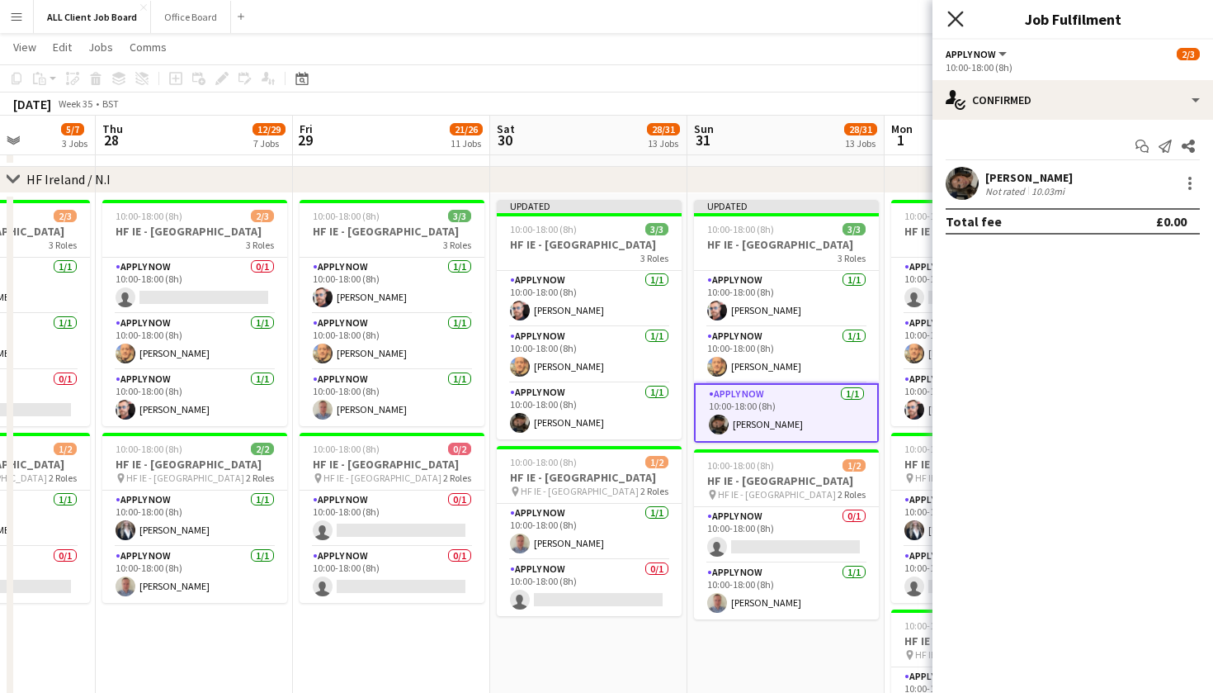
click at [961, 12] on icon "Close pop-in" at bounding box center [956, 19] width 16 height 16
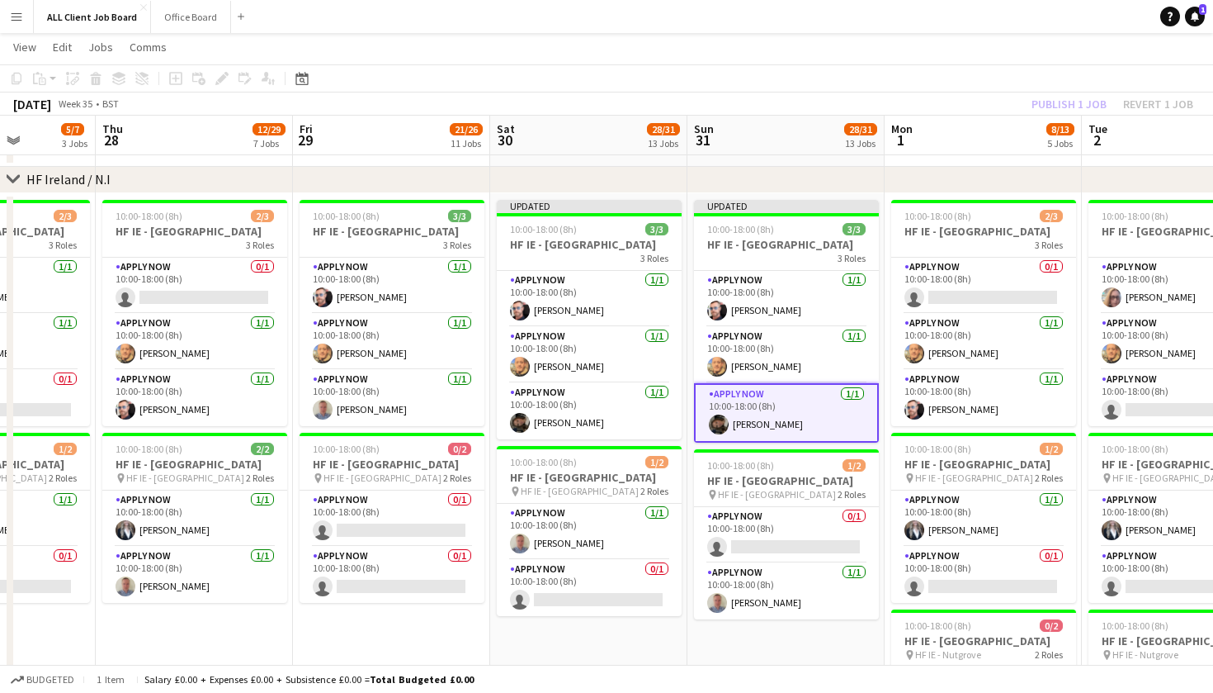
click at [1018, 70] on app-toolbar "Copy Paste Paste Command V Paste with crew Command Shift V Paste linked Job [GE…" at bounding box center [606, 78] width 1213 height 28
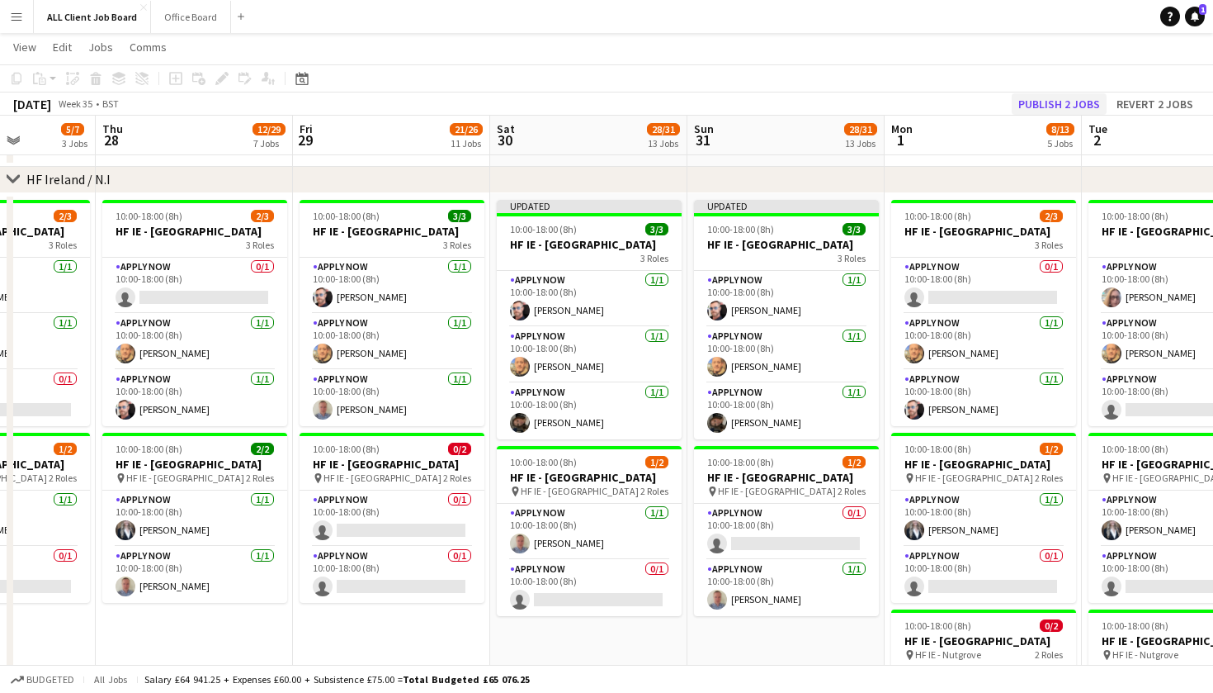
click at [1039, 95] on button "Publish 2 jobs" at bounding box center [1059, 103] width 95 height 21
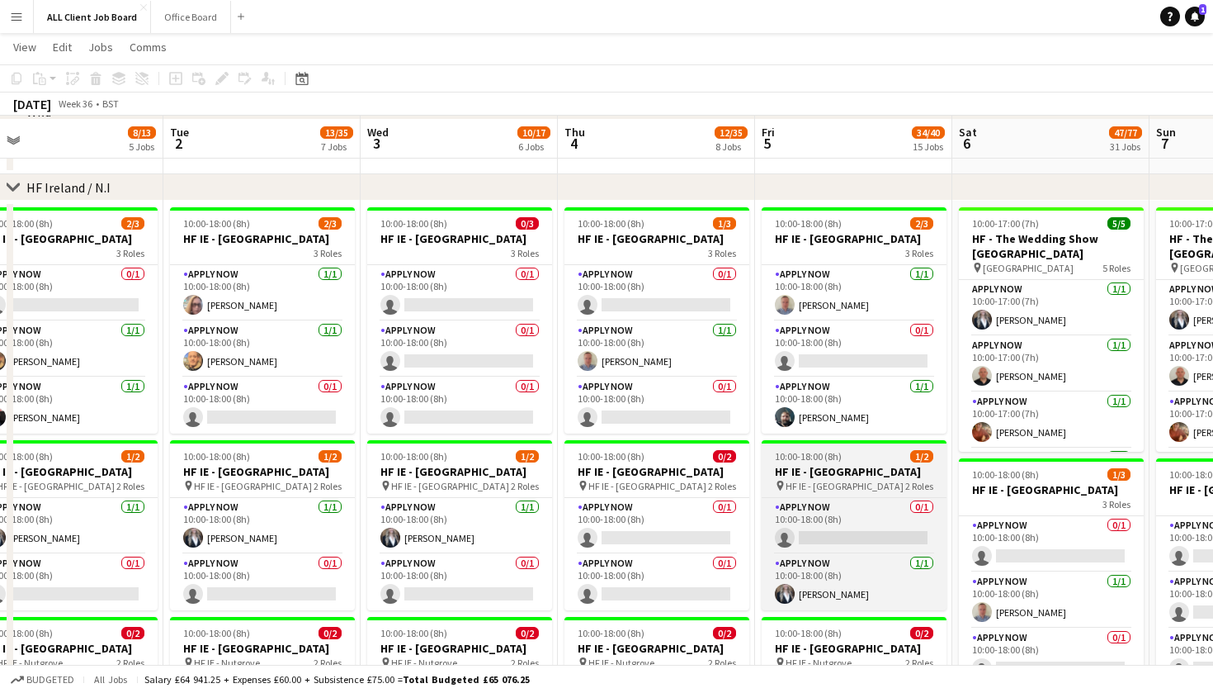
scroll to position [5177, 0]
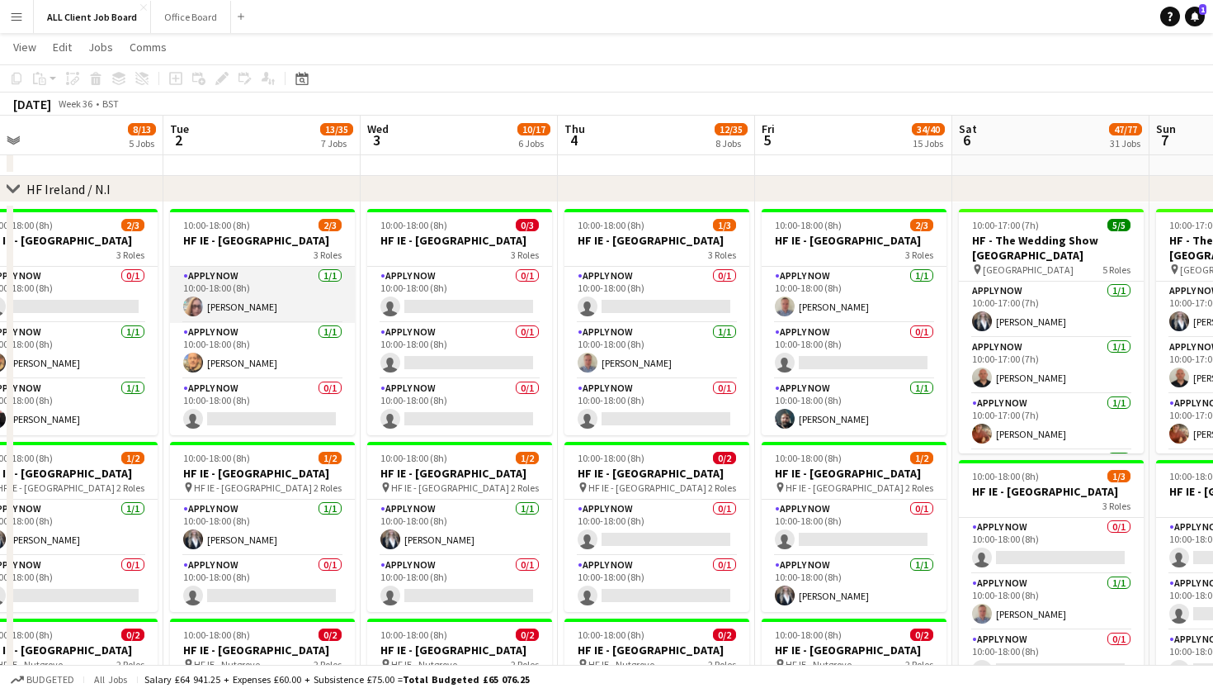
click at [241, 311] on app-card-role "APPLY NOW [DATE] 10:00-18:00 (8h) [PERSON_NAME]" at bounding box center [262, 295] width 185 height 56
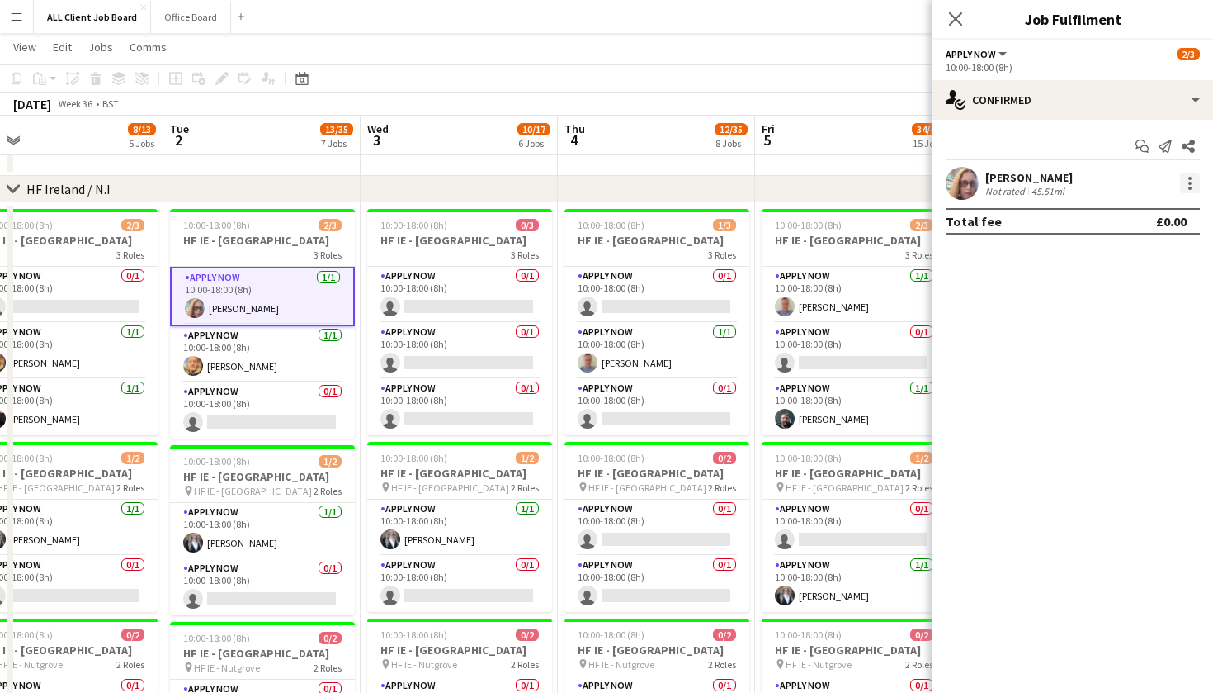
click at [1190, 179] on div at bounding box center [1190, 178] width 3 height 3
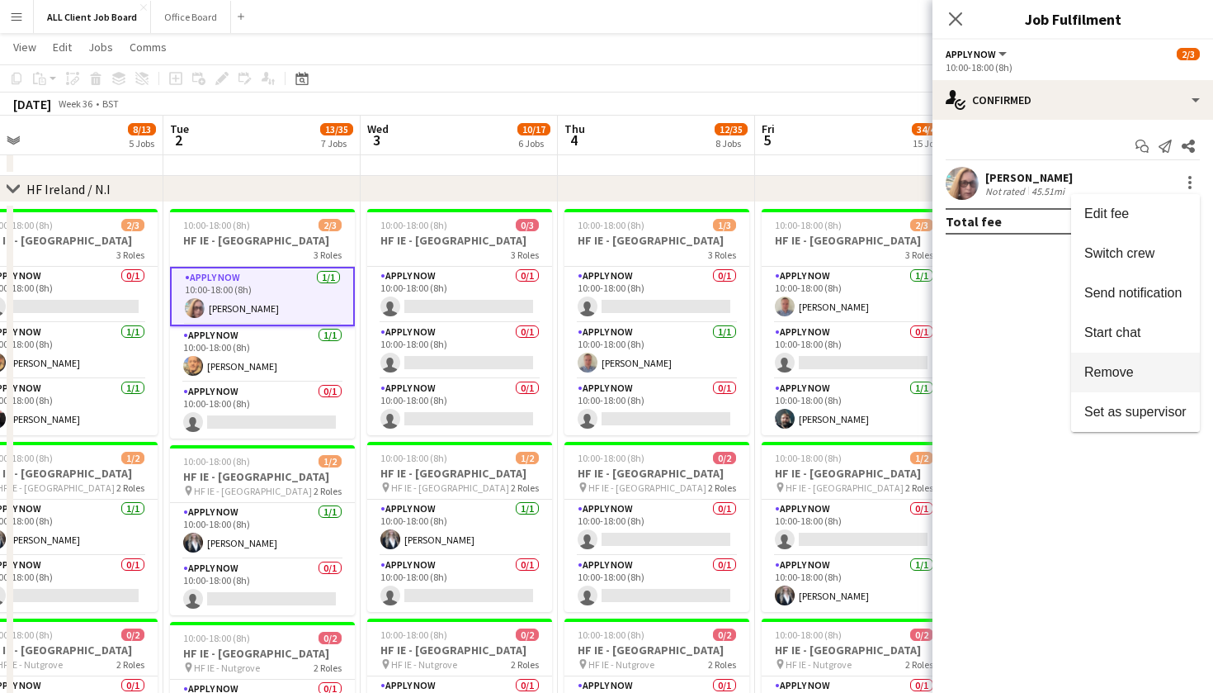
click at [1135, 376] on span "Remove" at bounding box center [1136, 372] width 102 height 15
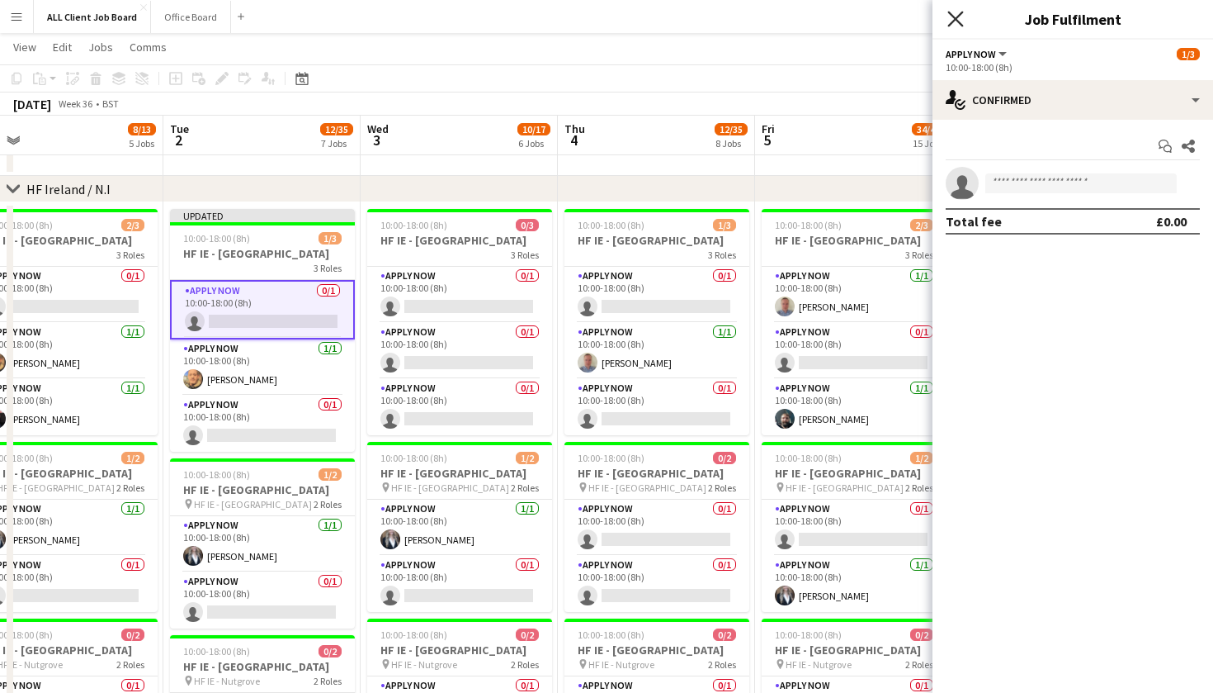
click at [954, 14] on icon "Close pop-in" at bounding box center [956, 19] width 16 height 16
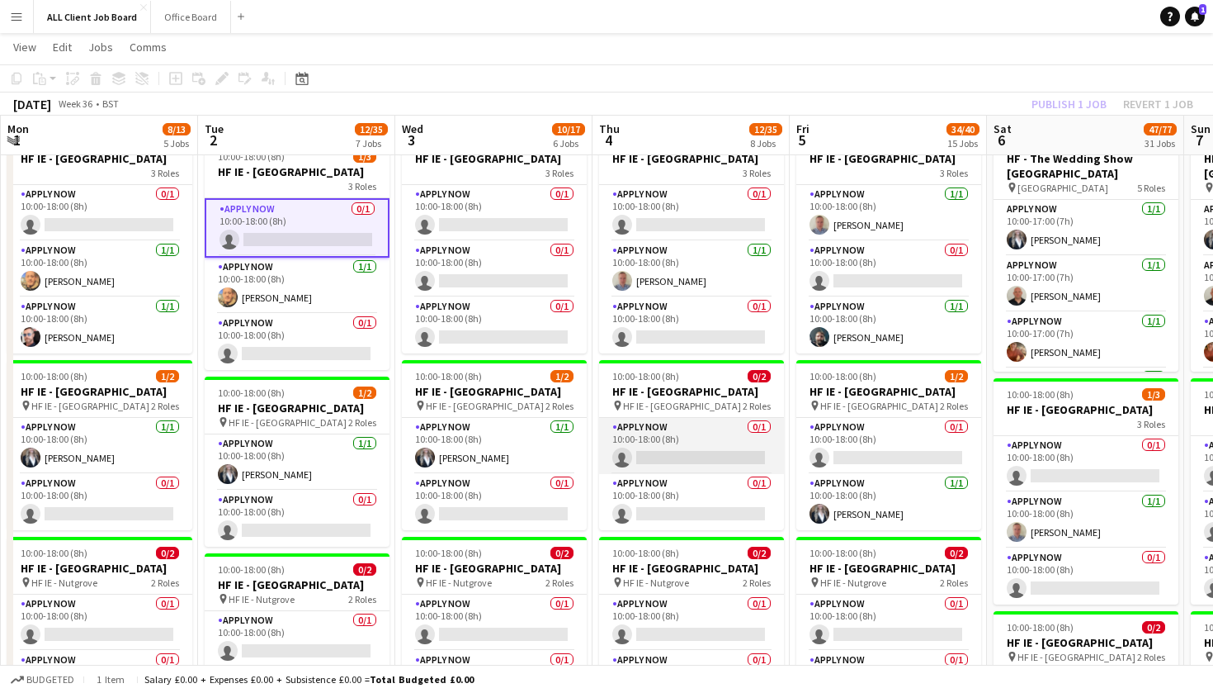
scroll to position [0, 814]
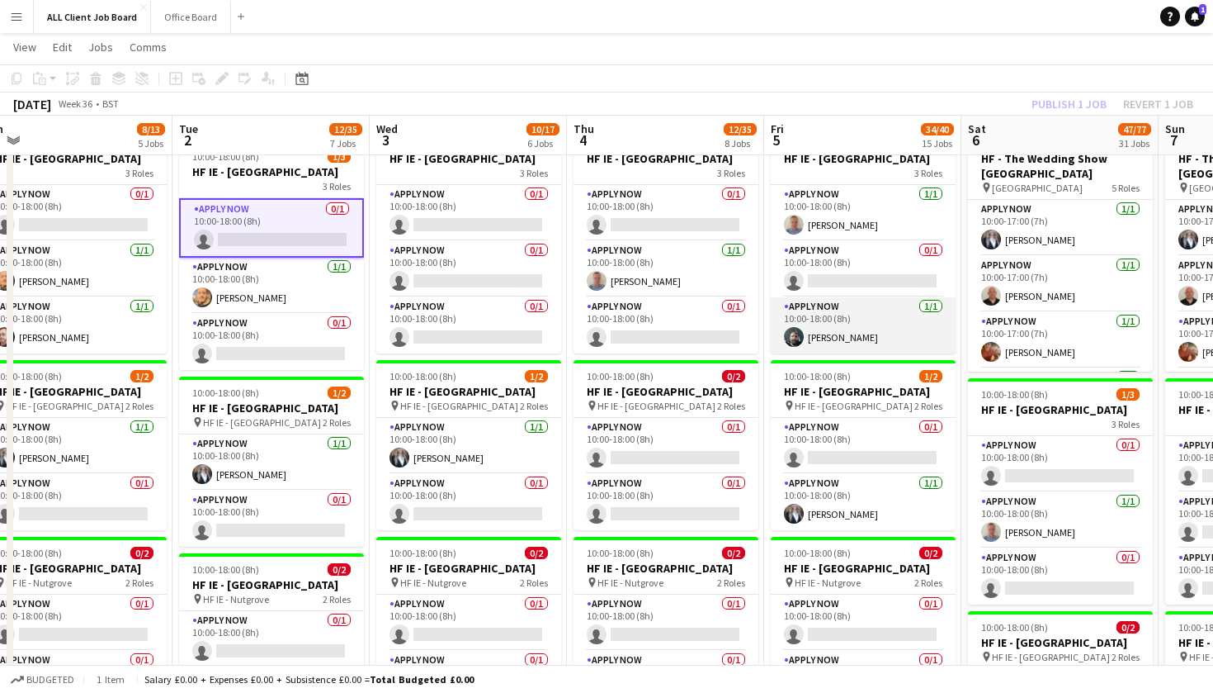
click at [866, 342] on app-card-role "APPLY NOW [DATE] 10:00-18:00 (8h) [PERSON_NAME]" at bounding box center [863, 325] width 185 height 56
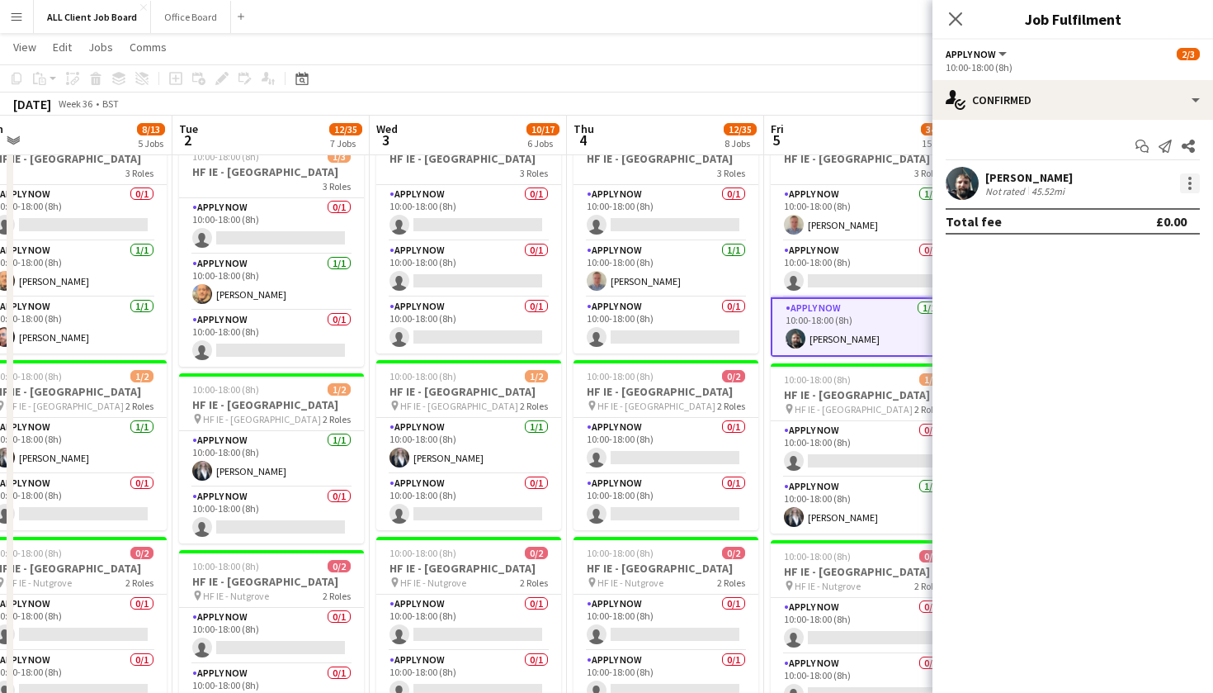
click at [1187, 182] on div at bounding box center [1190, 183] width 20 height 20
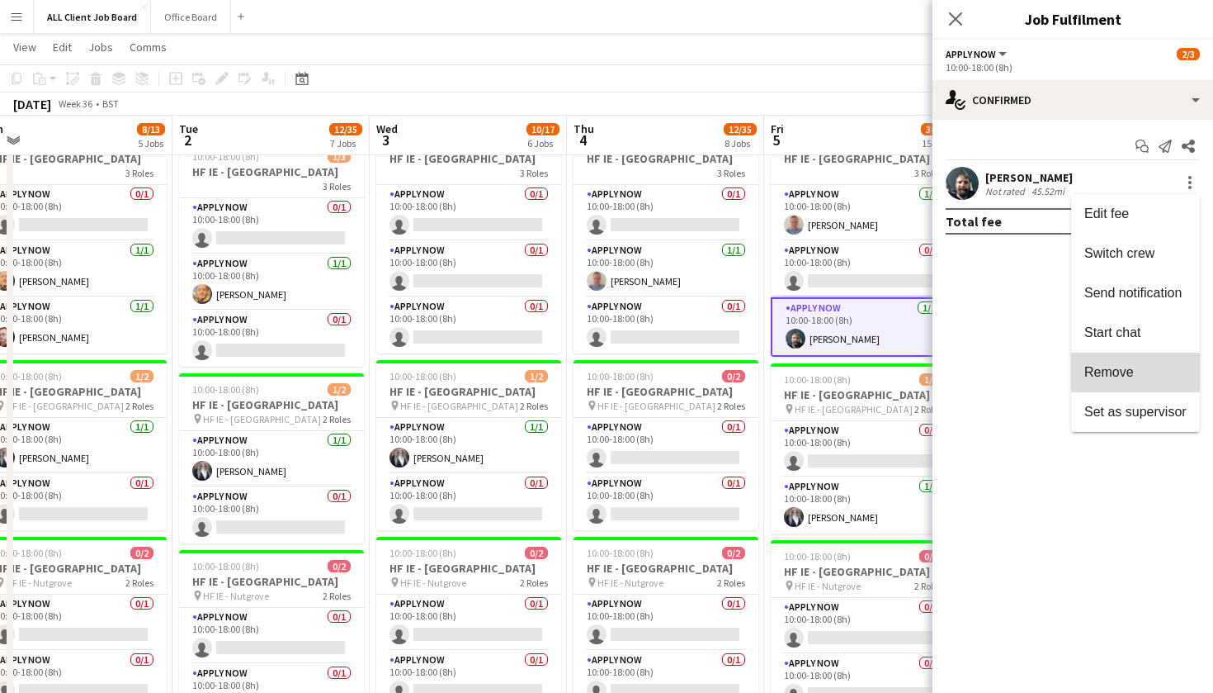
click at [1121, 380] on button "Remove" at bounding box center [1135, 372] width 129 height 40
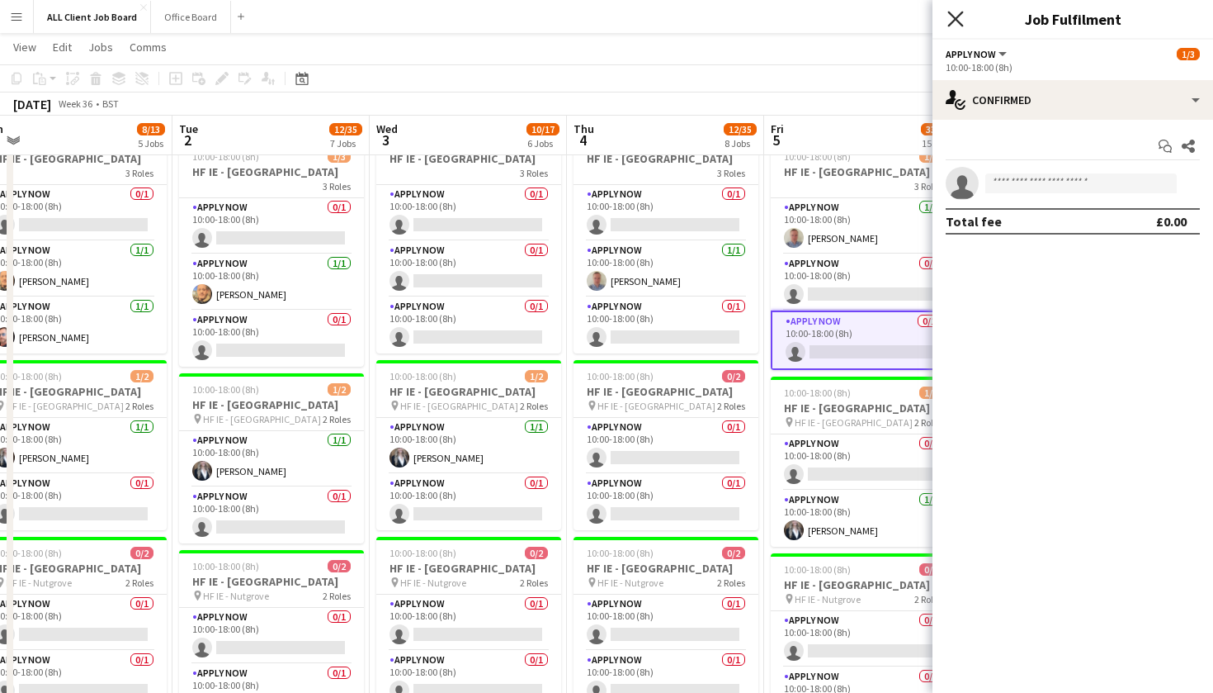
click at [954, 14] on icon "Close pop-in" at bounding box center [956, 19] width 16 height 16
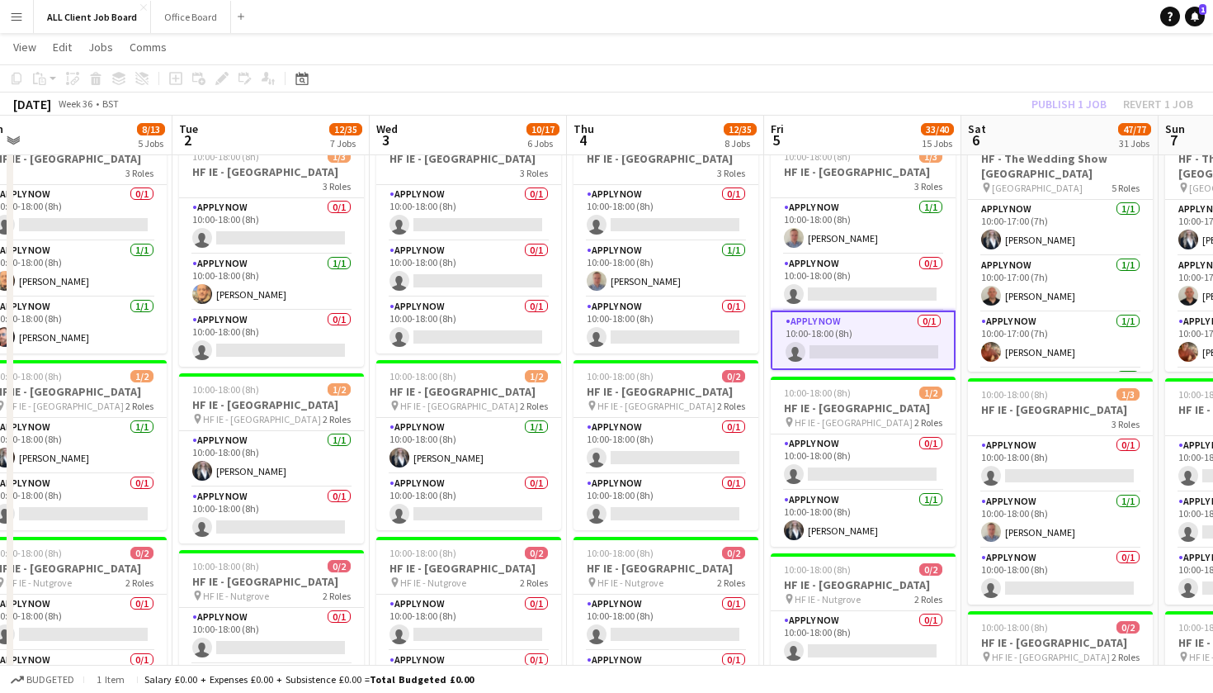
click at [1045, 78] on app-toolbar "Copy Paste Paste Command V Paste with crew Command Shift V Paste linked Job [GE…" at bounding box center [606, 78] width 1213 height 28
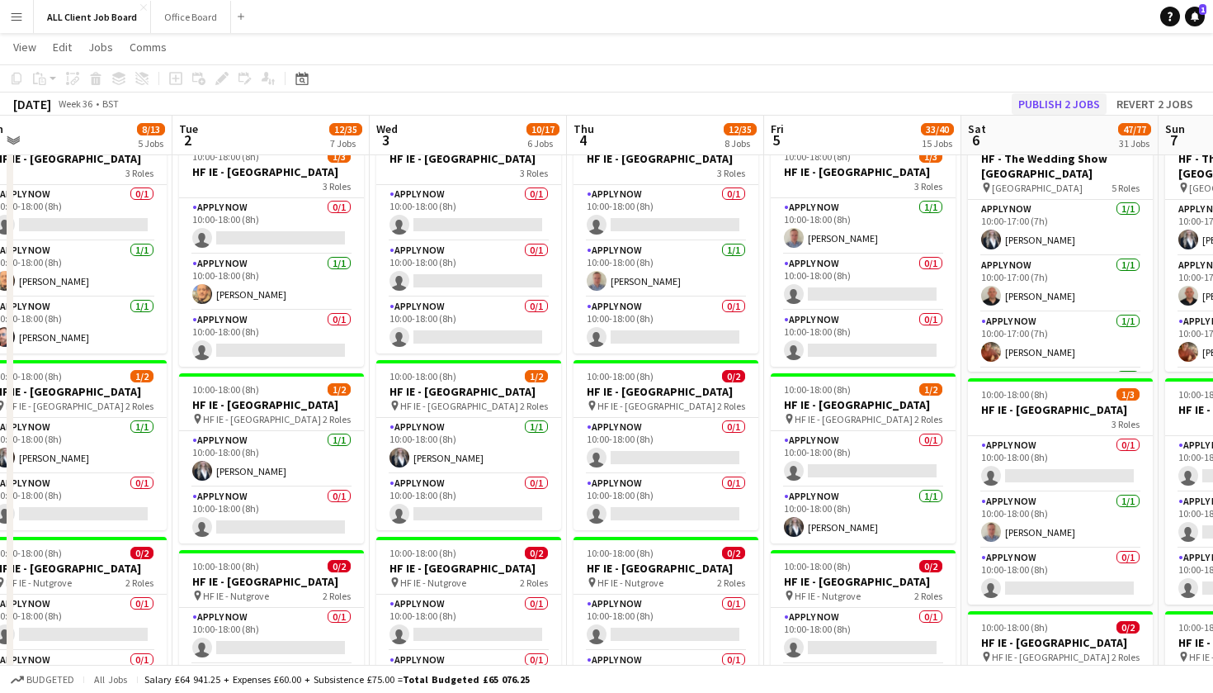
click at [1048, 102] on button "Publish 2 jobs" at bounding box center [1059, 103] width 95 height 21
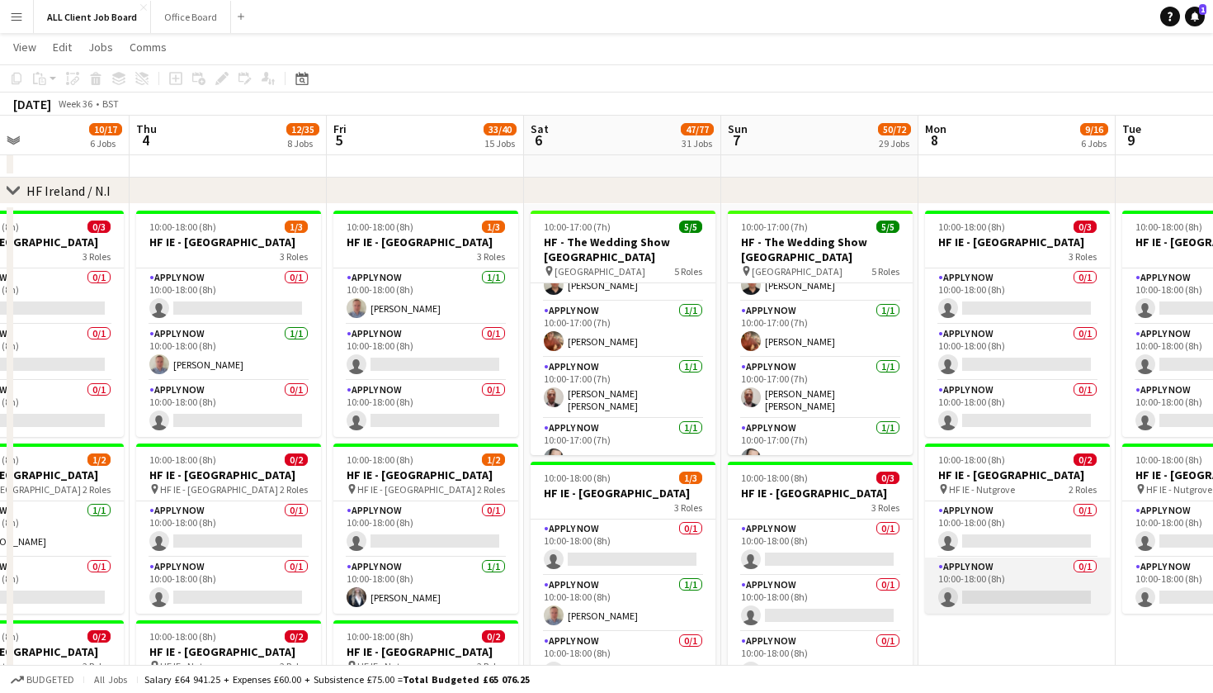
scroll to position [0, 0]
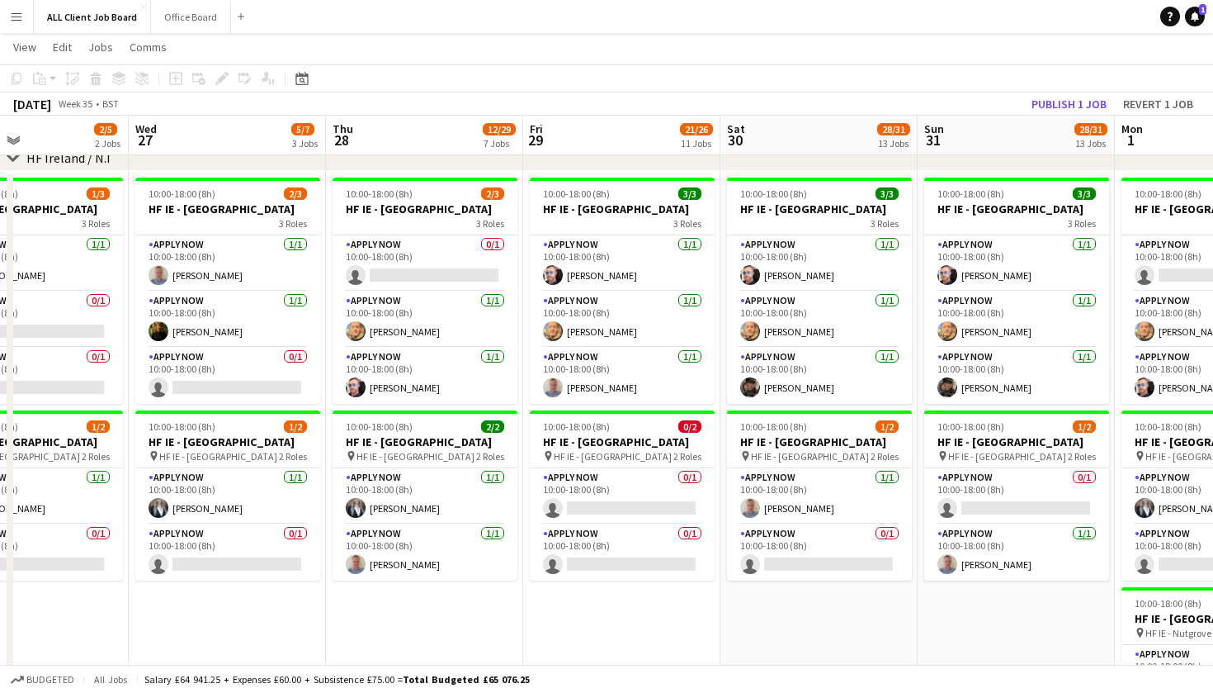
click at [995, 91] on app-toolbar "Copy Paste Paste Command V Paste with crew Command Shift V Paste linked Job [GE…" at bounding box center [606, 78] width 1213 height 28
click at [1040, 109] on button "Publish 1 job" at bounding box center [1069, 103] width 88 height 21
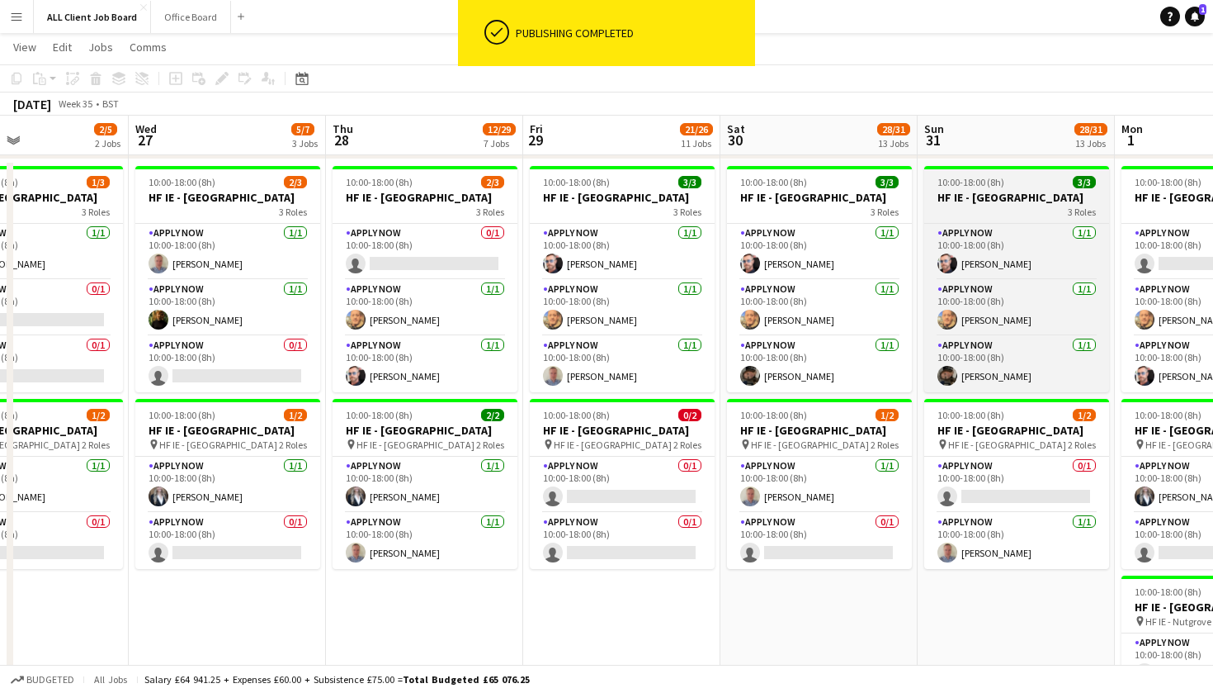
scroll to position [5223, 0]
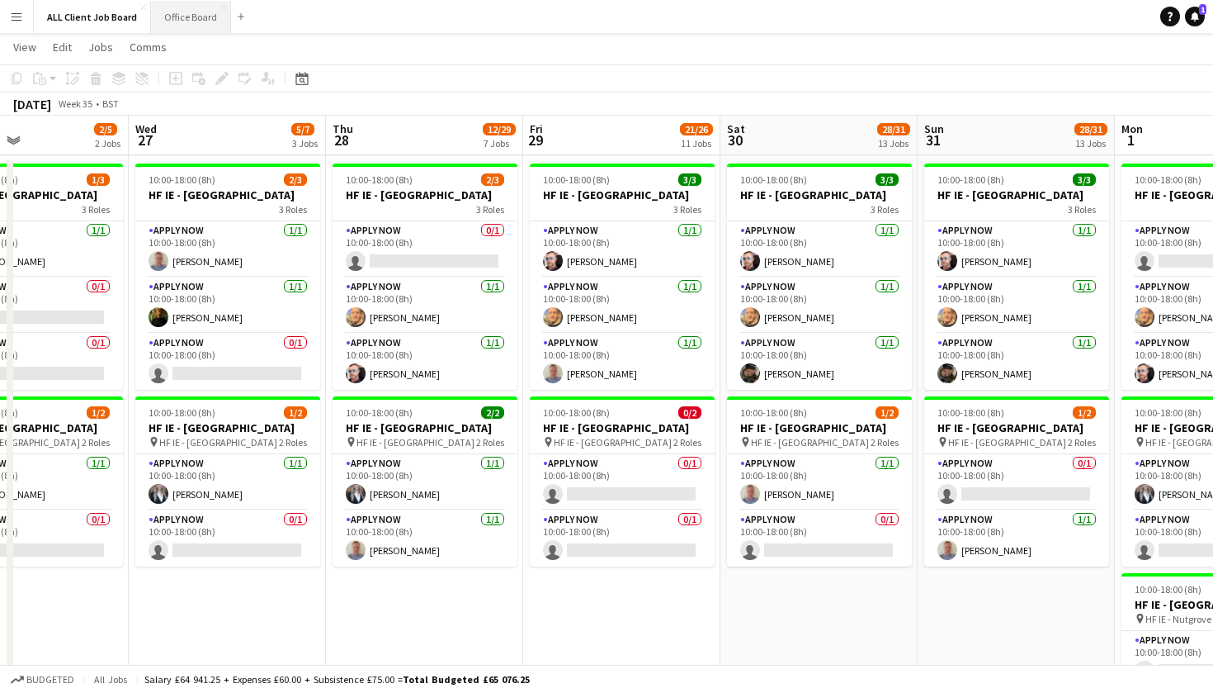
click at [176, 21] on button "Office Board Close" at bounding box center [191, 17] width 80 height 32
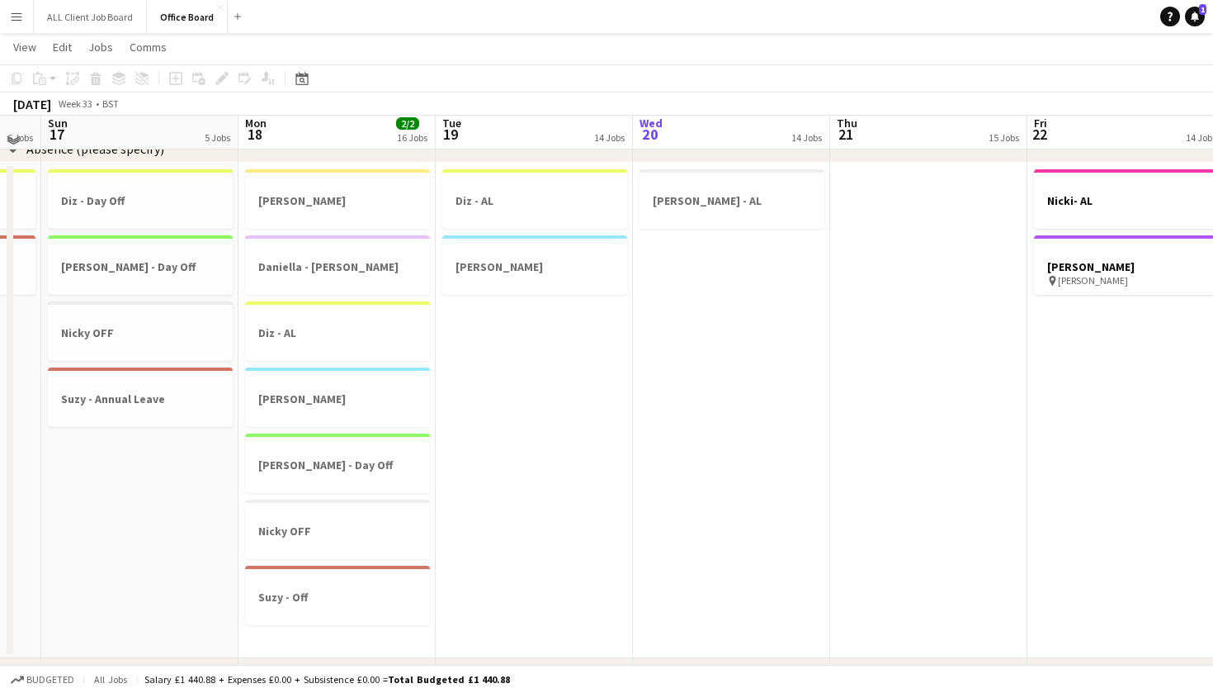
scroll to position [1838, 0]
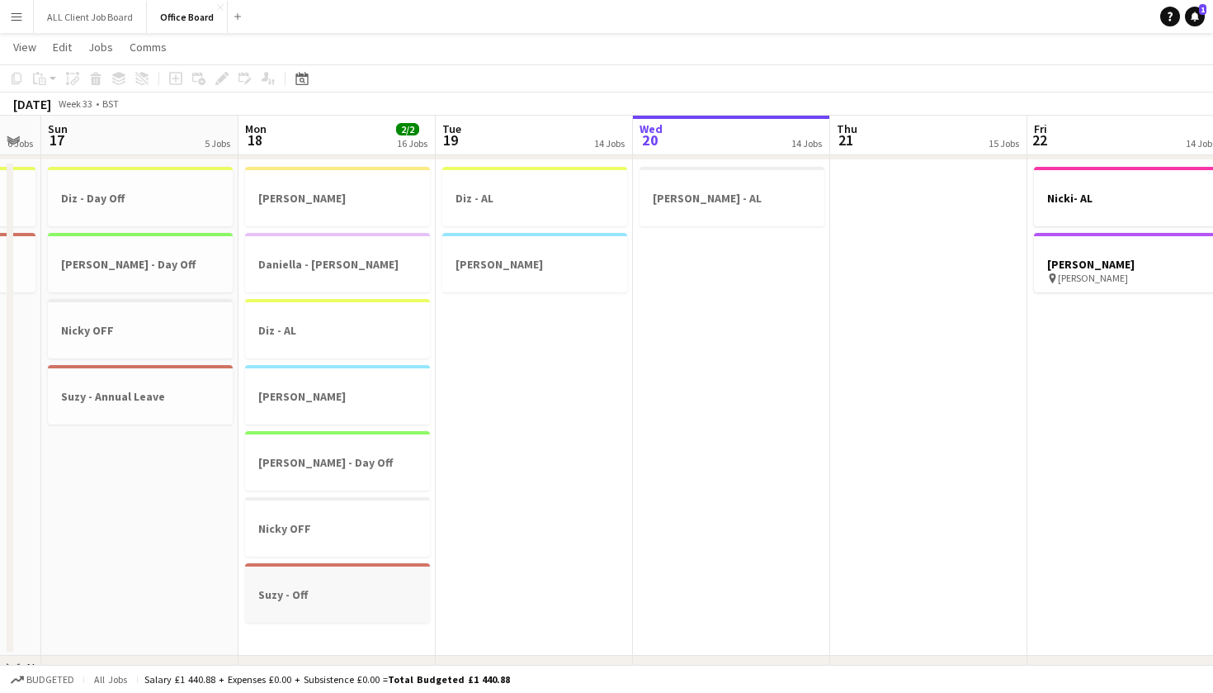
click at [276, 595] on h3 "Suzy - Off" at bounding box center [337, 594] width 185 height 15
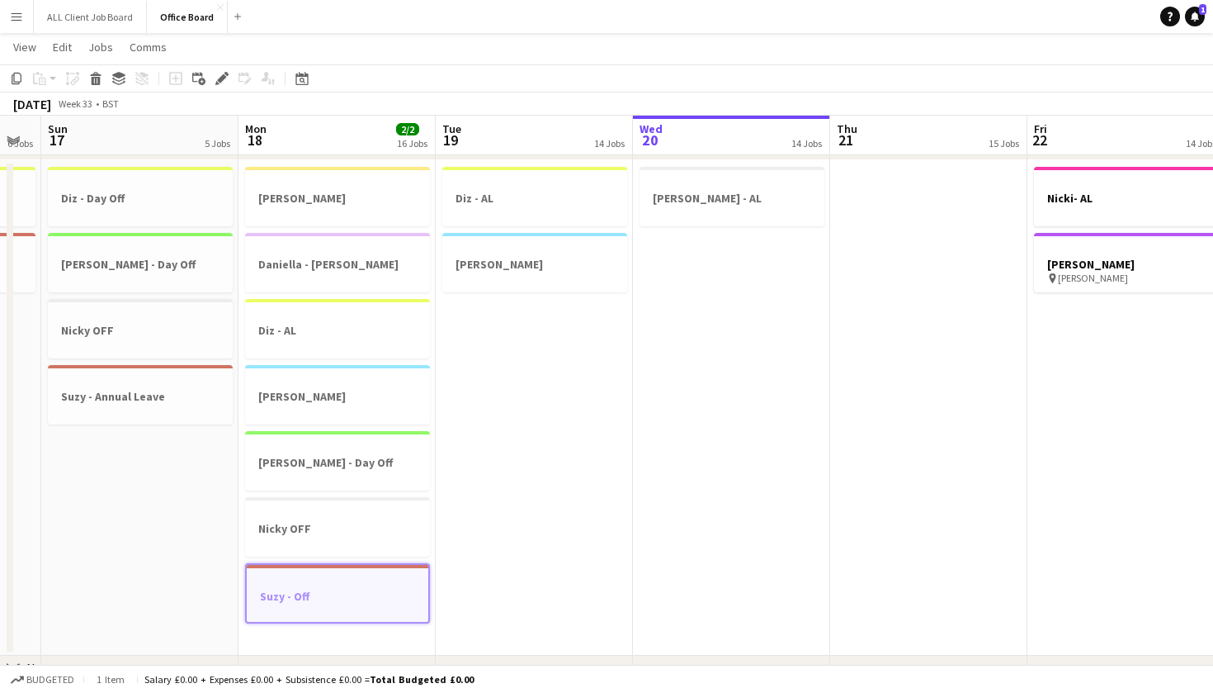
click at [906, 409] on app-date-cell at bounding box center [928, 407] width 197 height 495
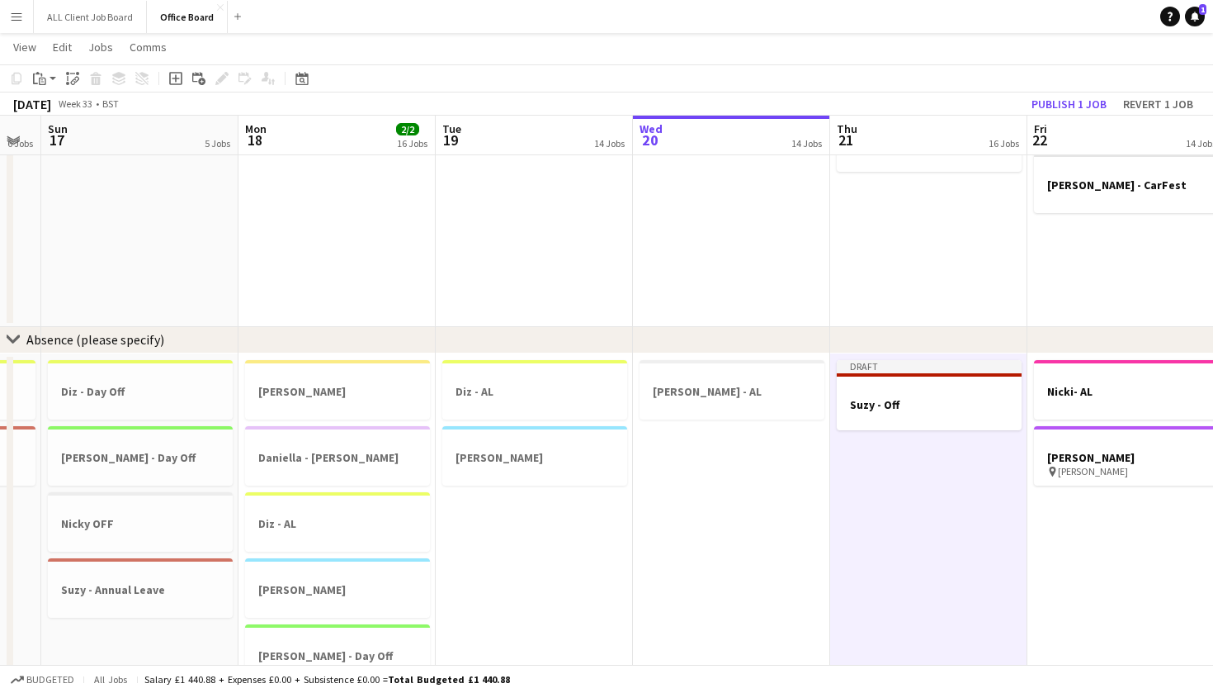
scroll to position [0, 352]
click at [1156, 580] on app-date-cell "Nicki- AL Nicole - LIEU pin Nicole - LIEU" at bounding box center [1127, 600] width 197 height 495
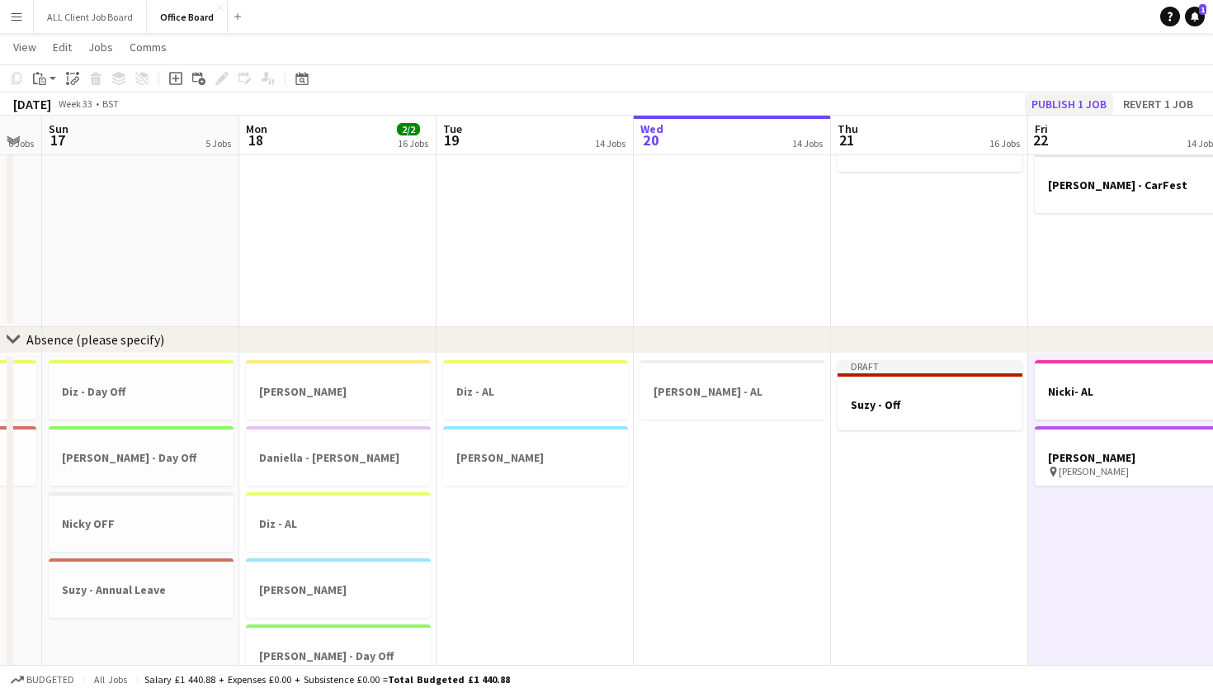
click at [1063, 99] on button "Publish 1 job" at bounding box center [1069, 103] width 88 height 21
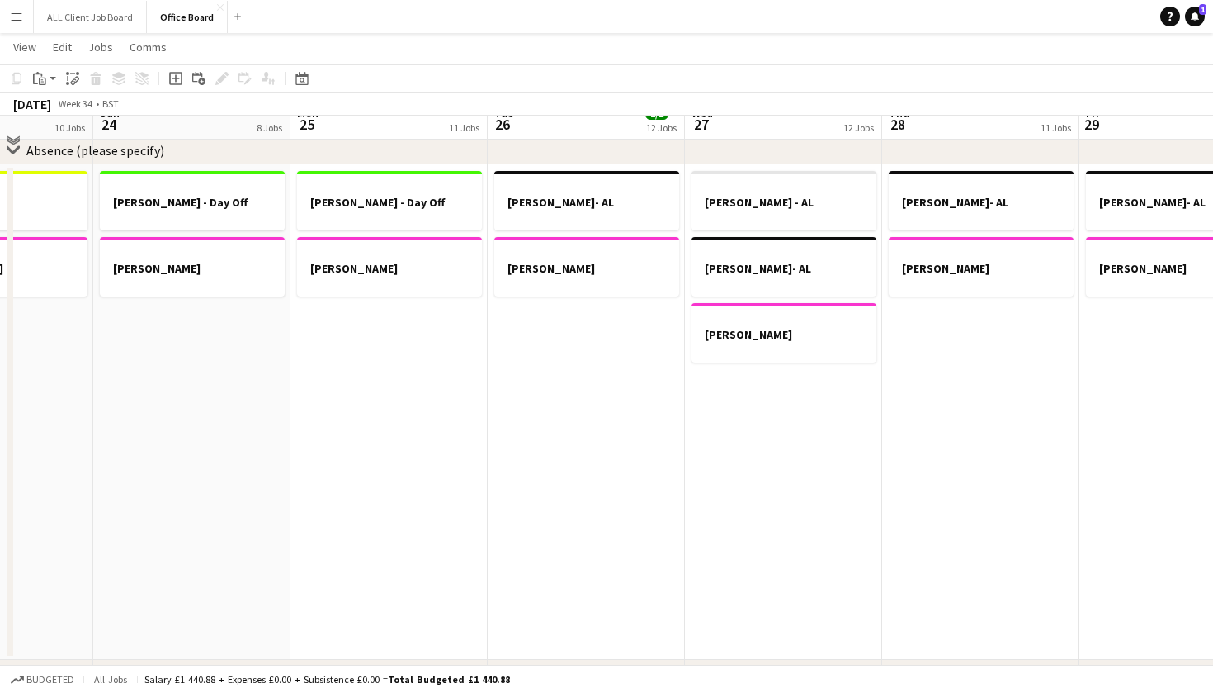
scroll to position [1814, 0]
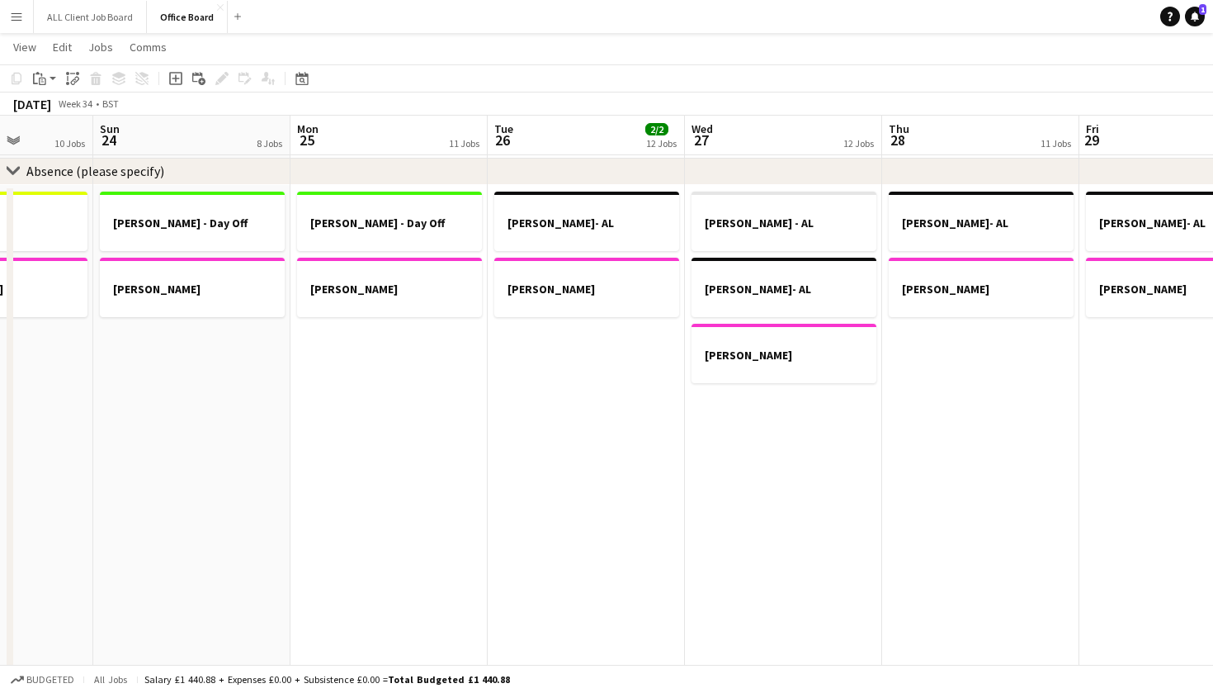
click at [424, 428] on app-date-cell "[PERSON_NAME] Off [PERSON_NAME]" at bounding box center [389, 432] width 197 height 495
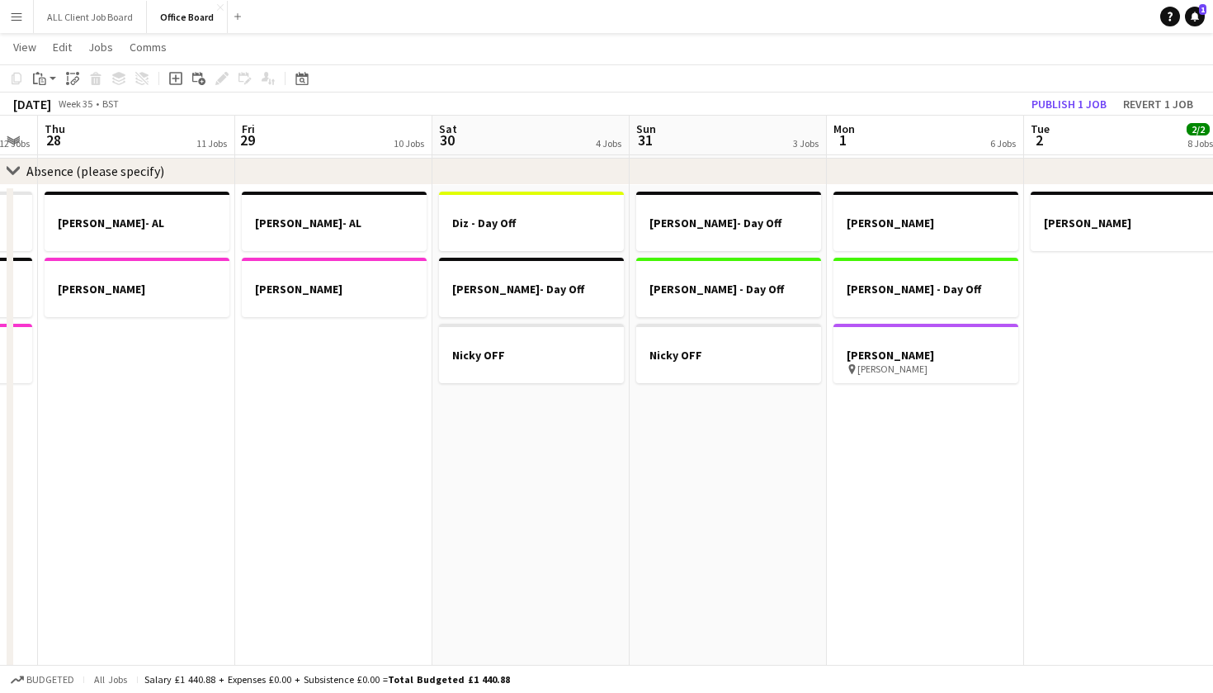
scroll to position [0, 551]
click at [721, 497] on app-date-cell "[PERSON_NAME]- Day Off [PERSON_NAME] - Day Off [PERSON_NAME] OFF" at bounding box center [730, 432] width 197 height 495
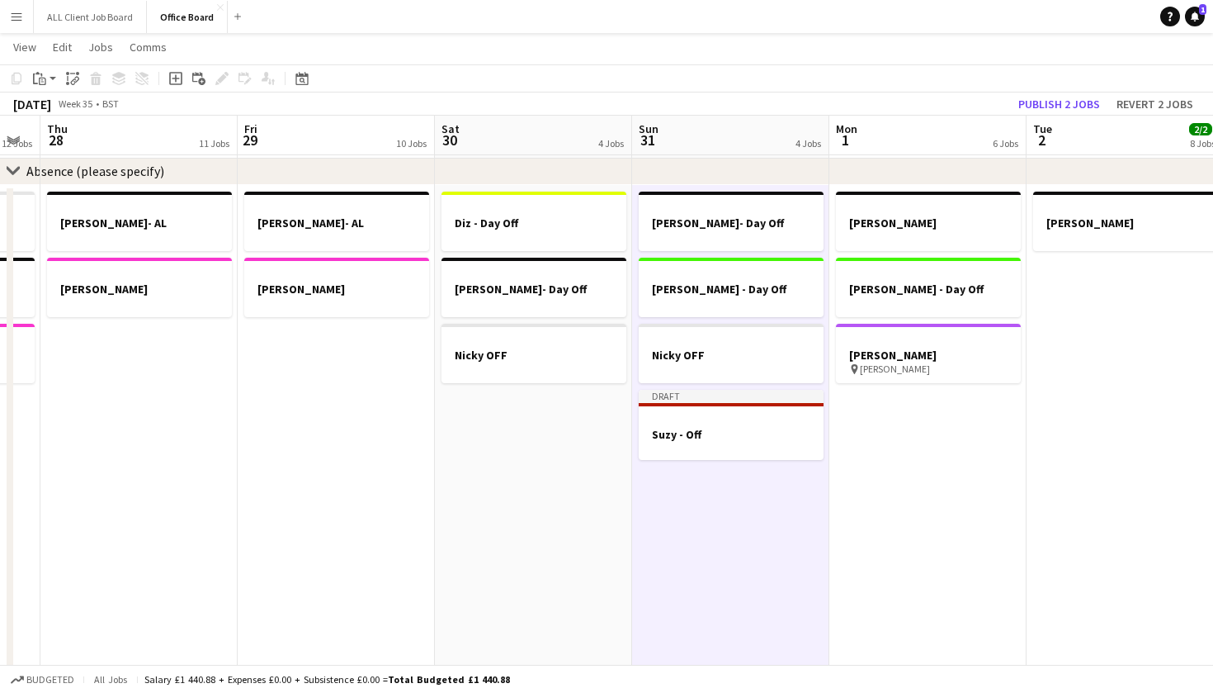
click at [469, 515] on app-date-cell "Diz - Day Off [PERSON_NAME]- Day Off [PERSON_NAME] OFF" at bounding box center [533, 432] width 197 height 495
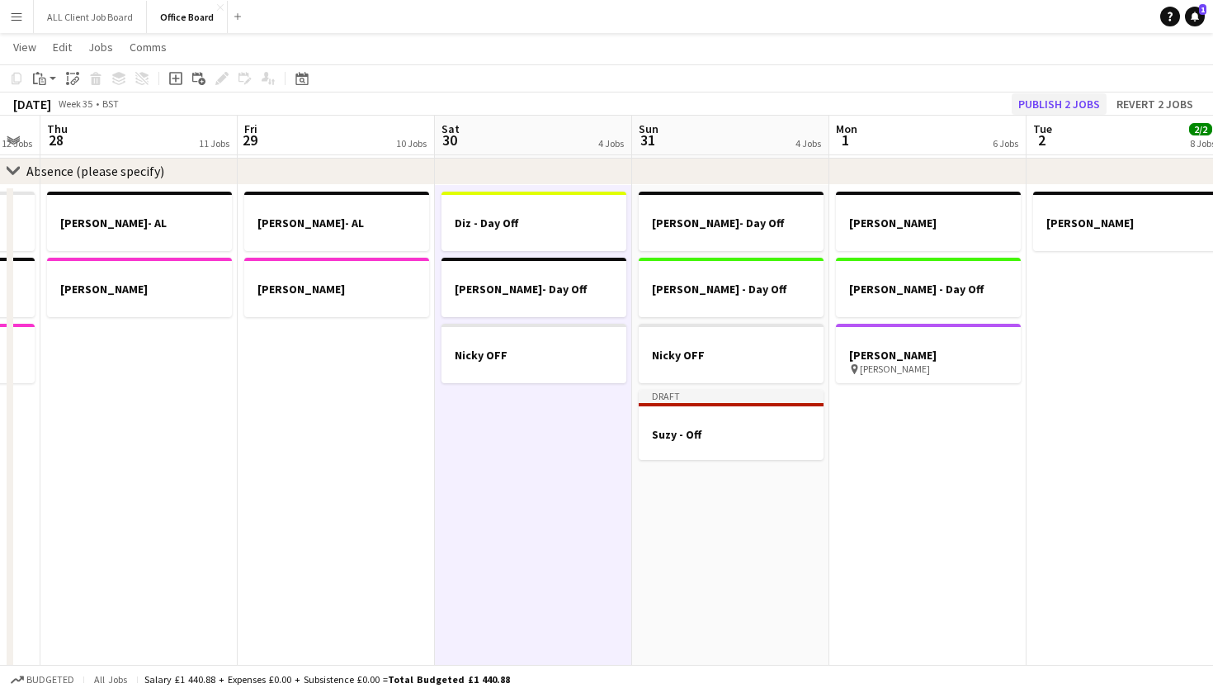
click at [1066, 105] on button "Publish 2 jobs" at bounding box center [1059, 103] width 95 height 21
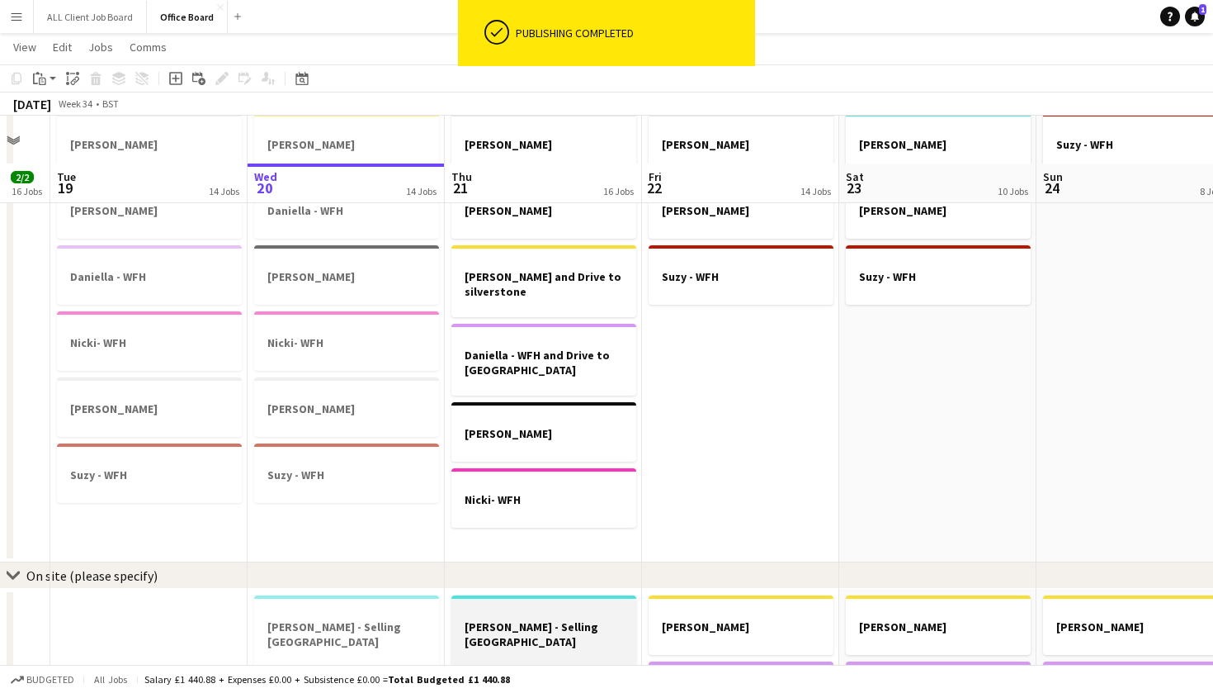
scroll to position [982, 0]
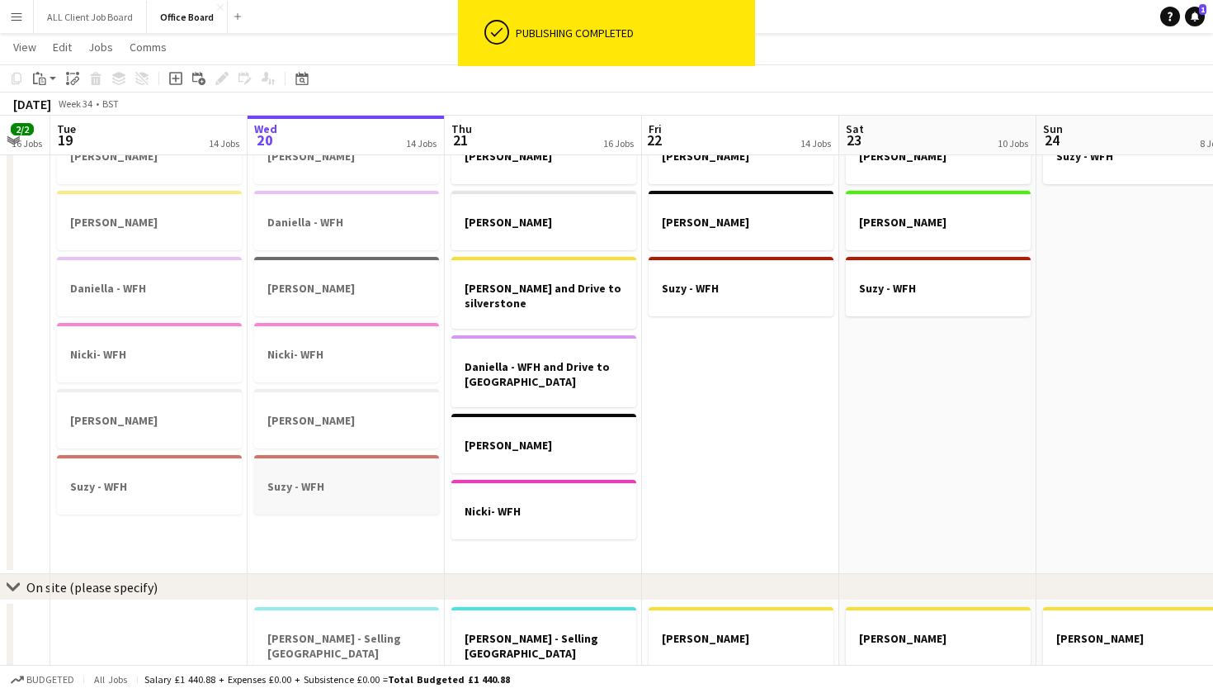
click at [324, 482] on h3 "Suzy - WFH" at bounding box center [346, 486] width 185 height 15
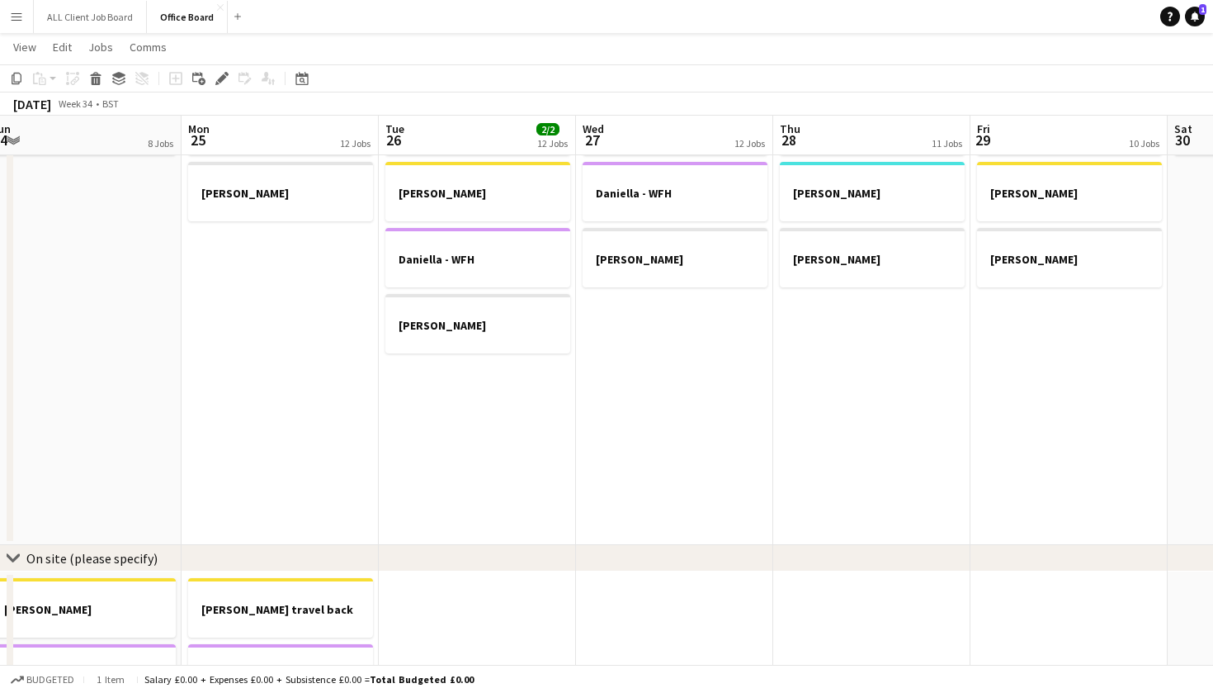
scroll to position [0, 613]
click at [435, 479] on app-date-cell "[PERSON_NAME] [PERSON_NAME] [PERSON_NAME] [PERSON_NAME]" at bounding box center [472, 317] width 197 height 456
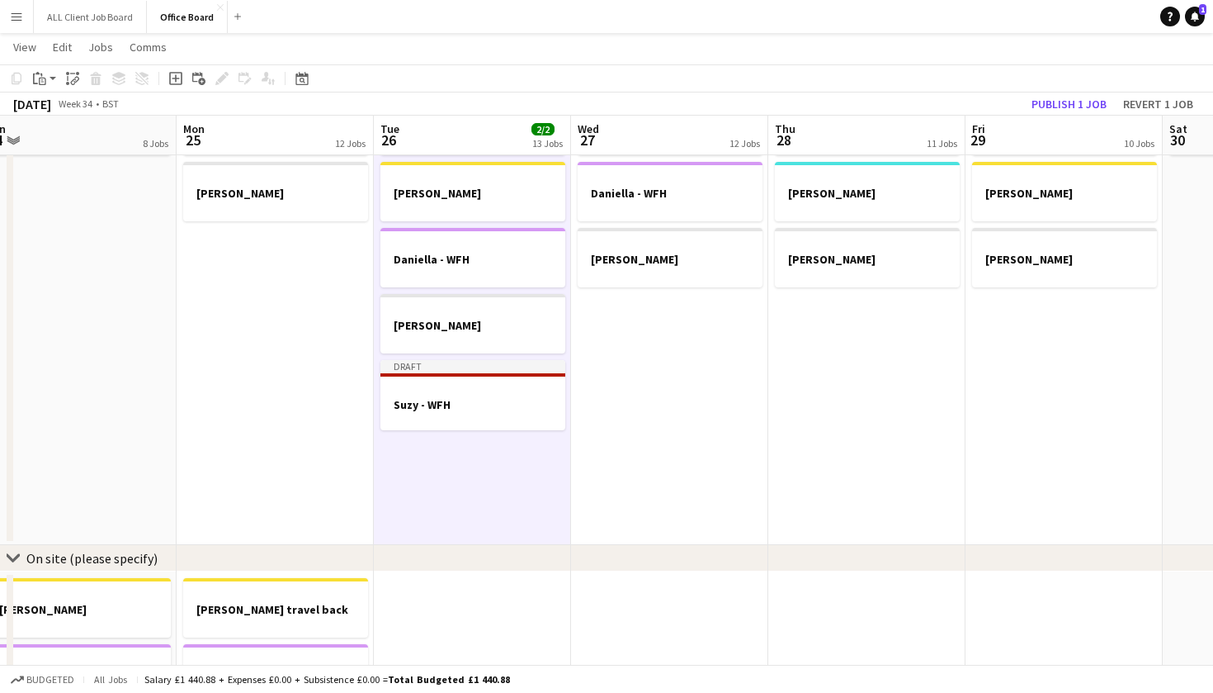
click at [680, 436] on app-date-cell "[PERSON_NAME] [PERSON_NAME] [PERSON_NAME]" at bounding box center [669, 317] width 197 height 456
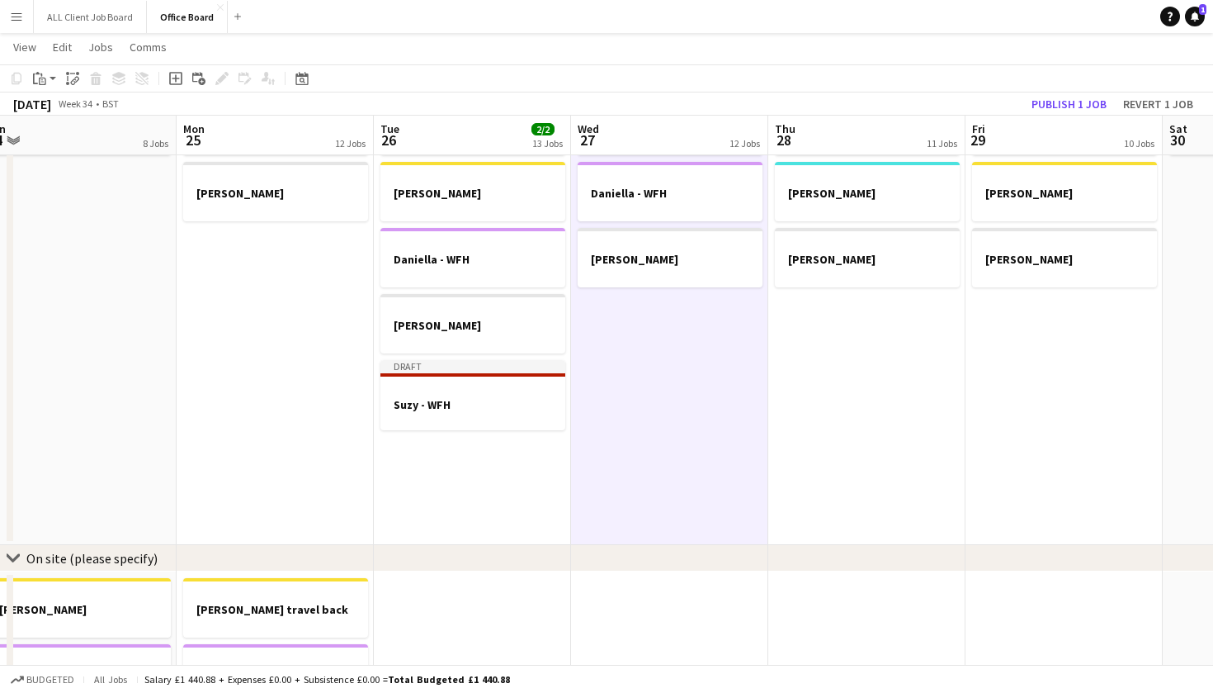
click at [831, 431] on app-date-cell "[PERSON_NAME] [PERSON_NAME] [PERSON_NAME] - WFH" at bounding box center [867, 317] width 197 height 456
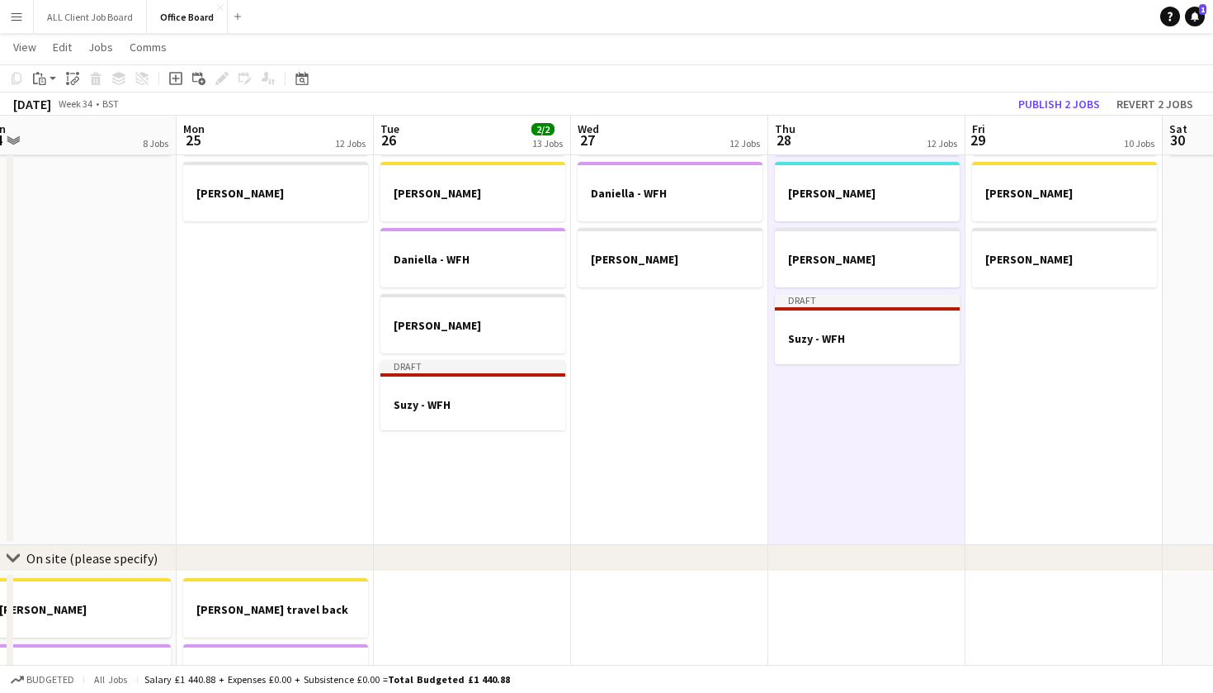
click at [1029, 402] on app-date-cell "[PERSON_NAME] [PERSON_NAME] [PERSON_NAME]" at bounding box center [1064, 317] width 197 height 456
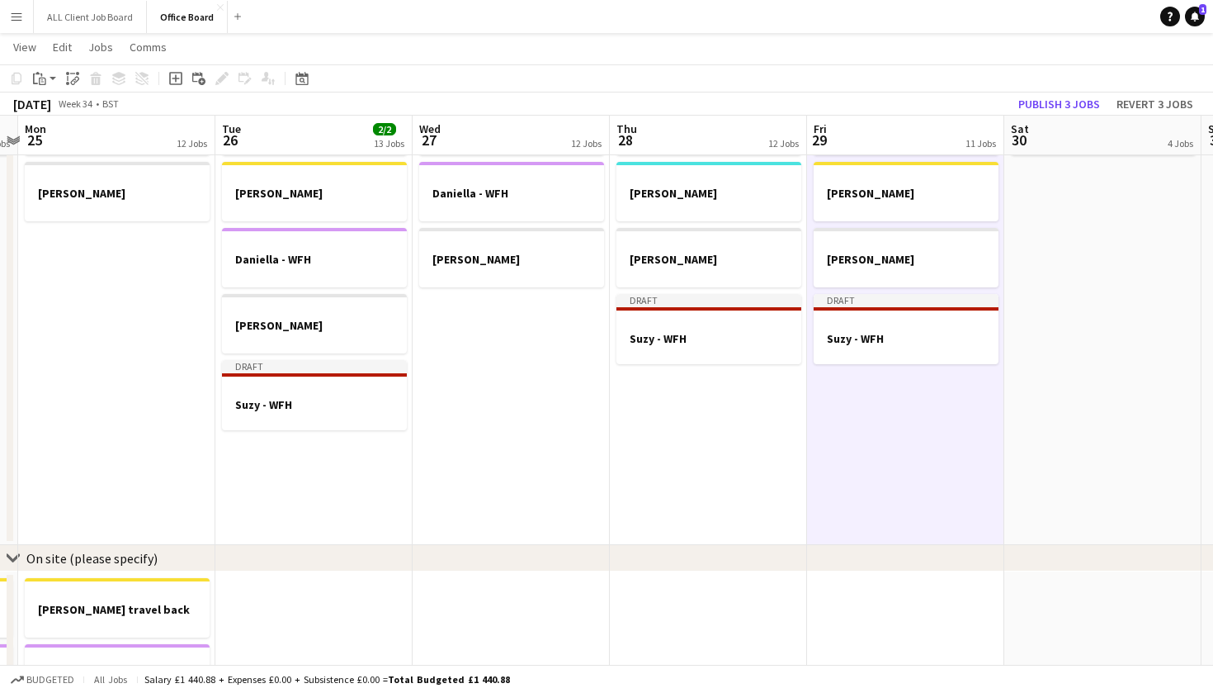
scroll to position [0, 773]
click at [1098, 373] on app-date-cell "[PERSON_NAME]" at bounding box center [1100, 317] width 197 height 456
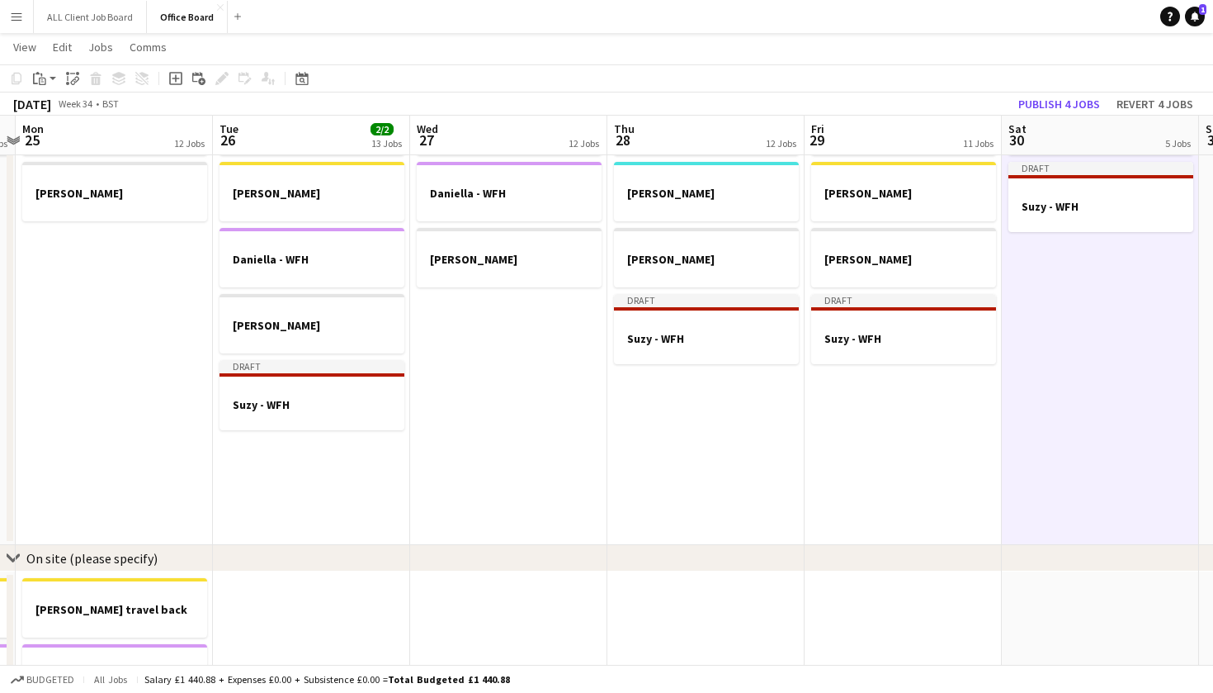
click at [1053, 115] on div "[DATE] Week 34 • BST Publish 4 jobs Revert 4 jobs" at bounding box center [606, 103] width 1213 height 23
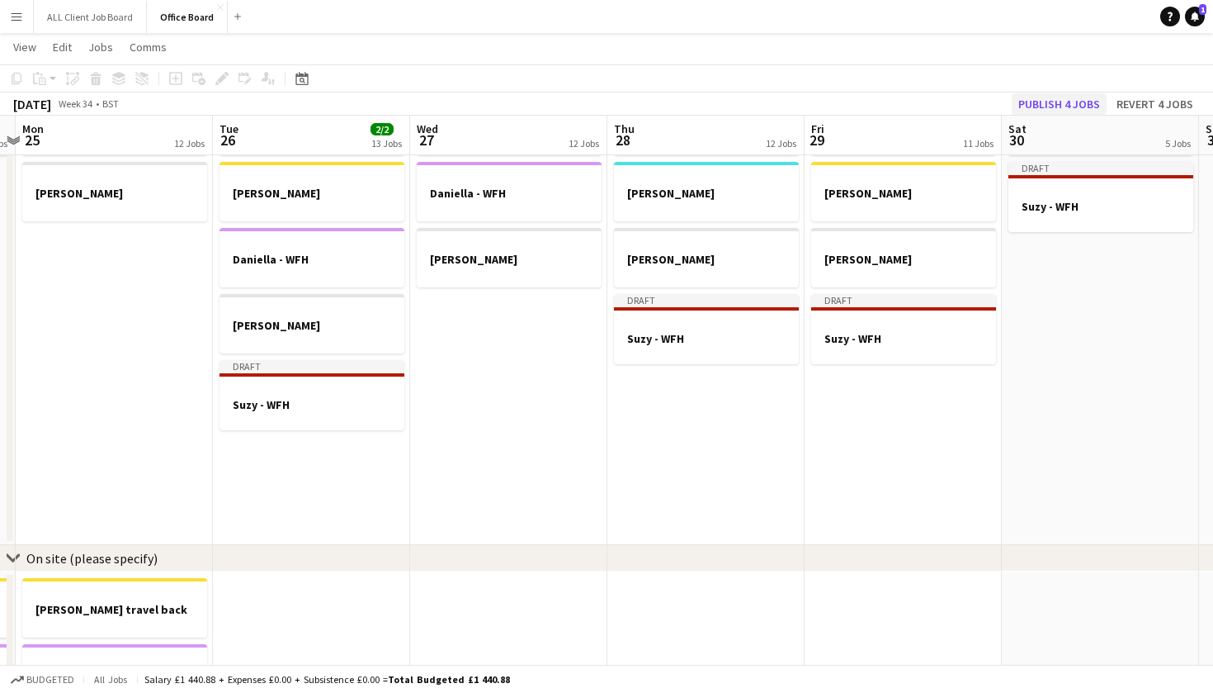
click at [1048, 103] on button "Publish 4 jobs" at bounding box center [1059, 103] width 95 height 21
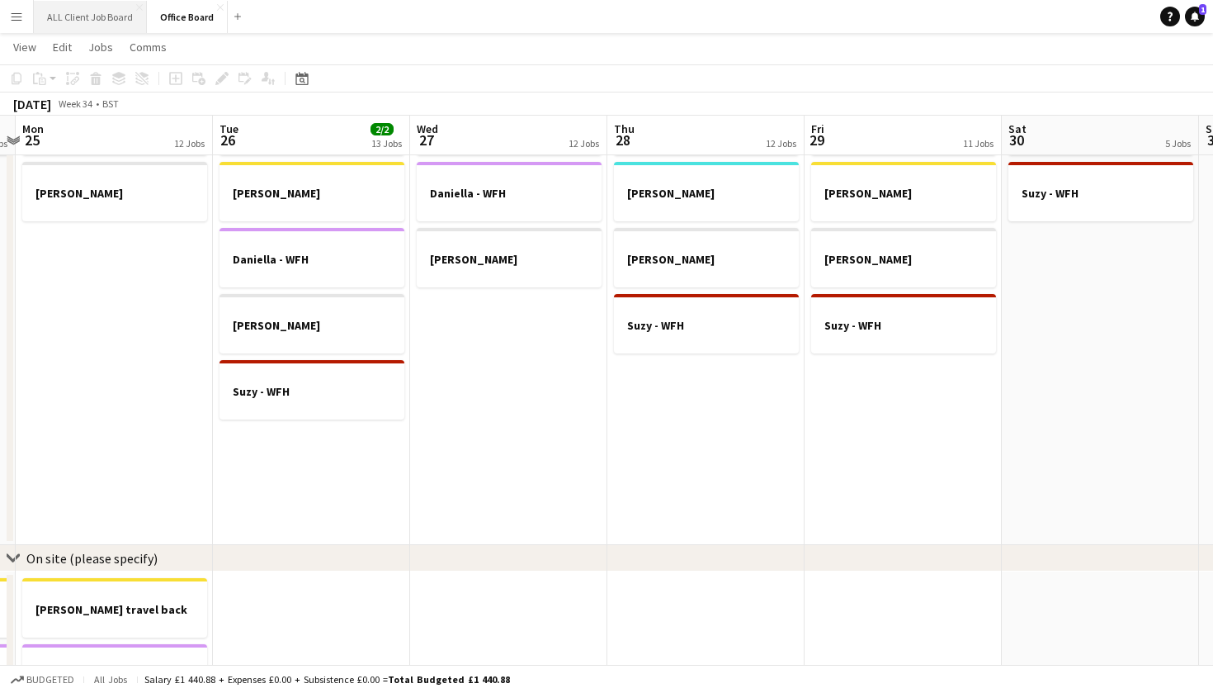
click at [64, 22] on button "ALL Client Job Board Close" at bounding box center [90, 17] width 113 height 32
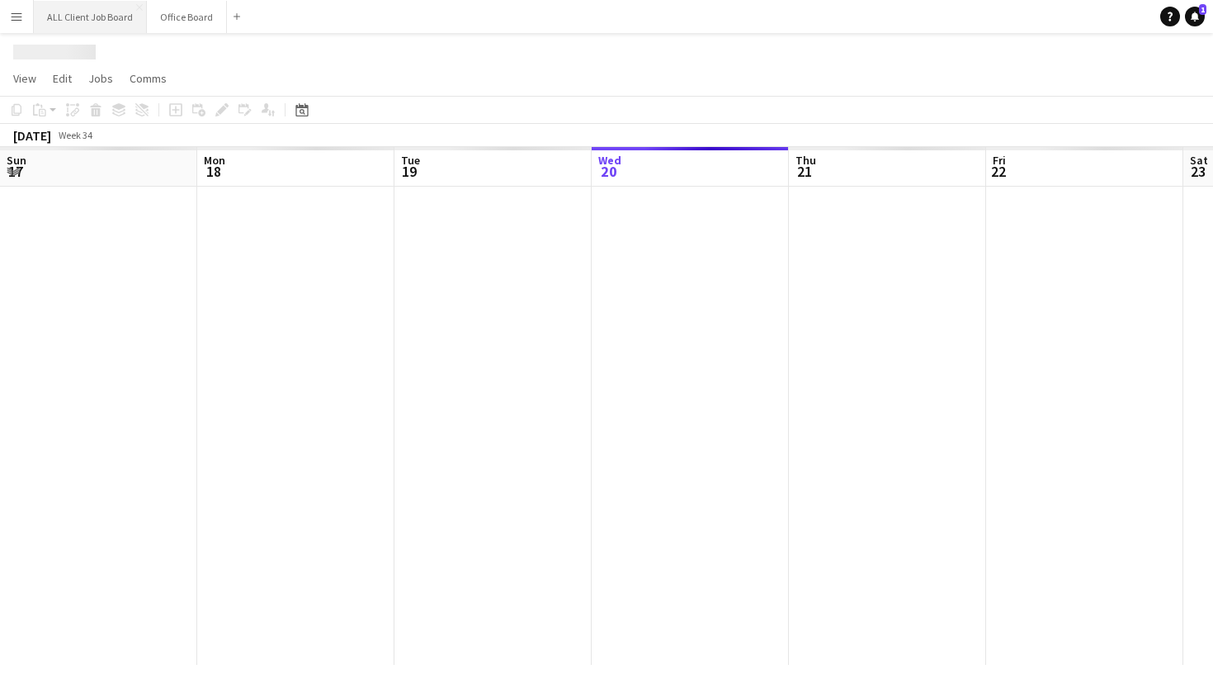
scroll to position [0, 395]
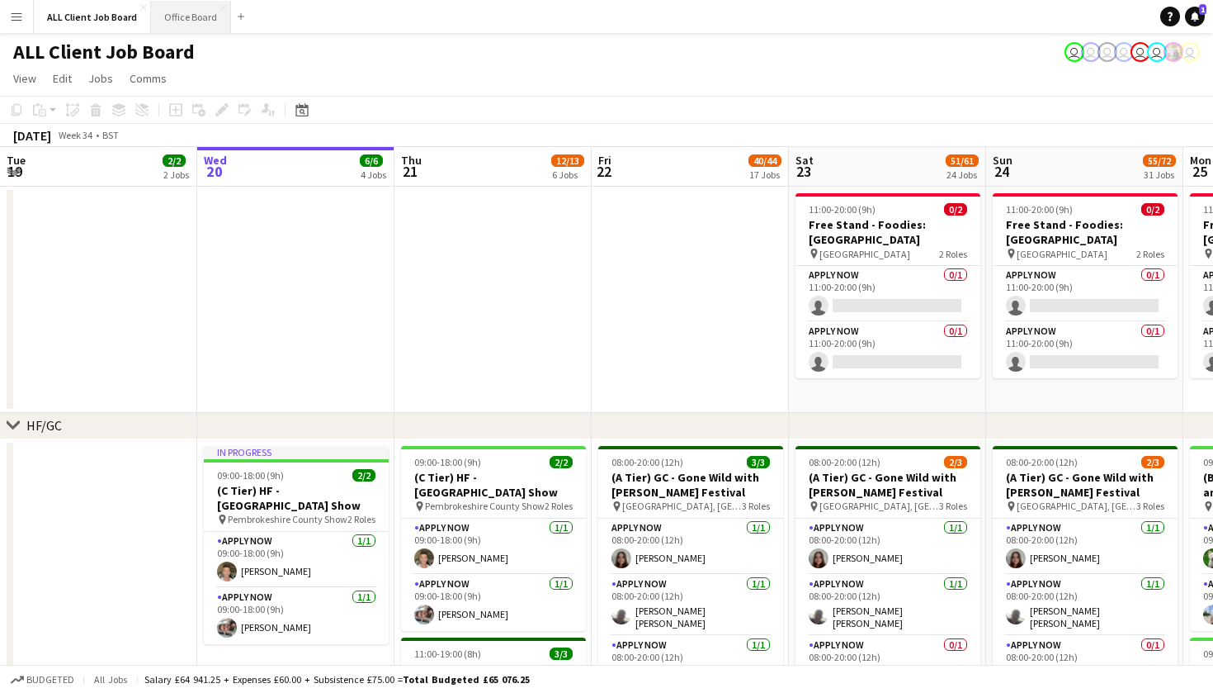
click at [174, 12] on button "Office Board Close" at bounding box center [191, 17] width 80 height 32
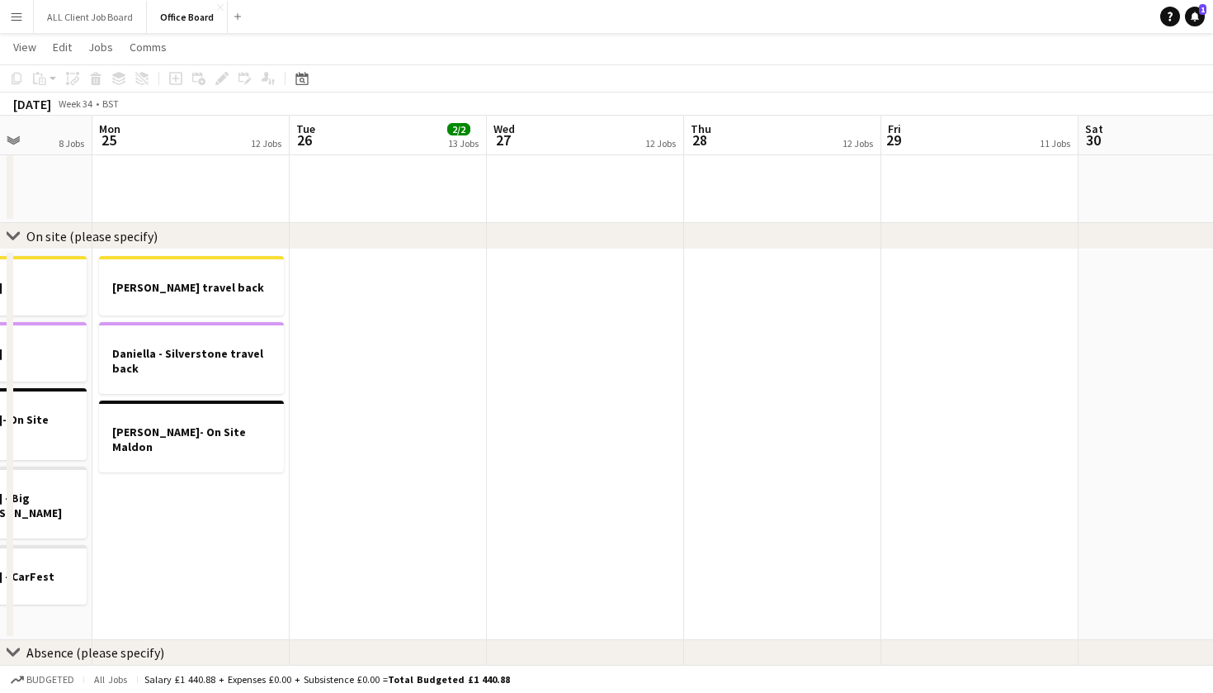
scroll to position [1329, 0]
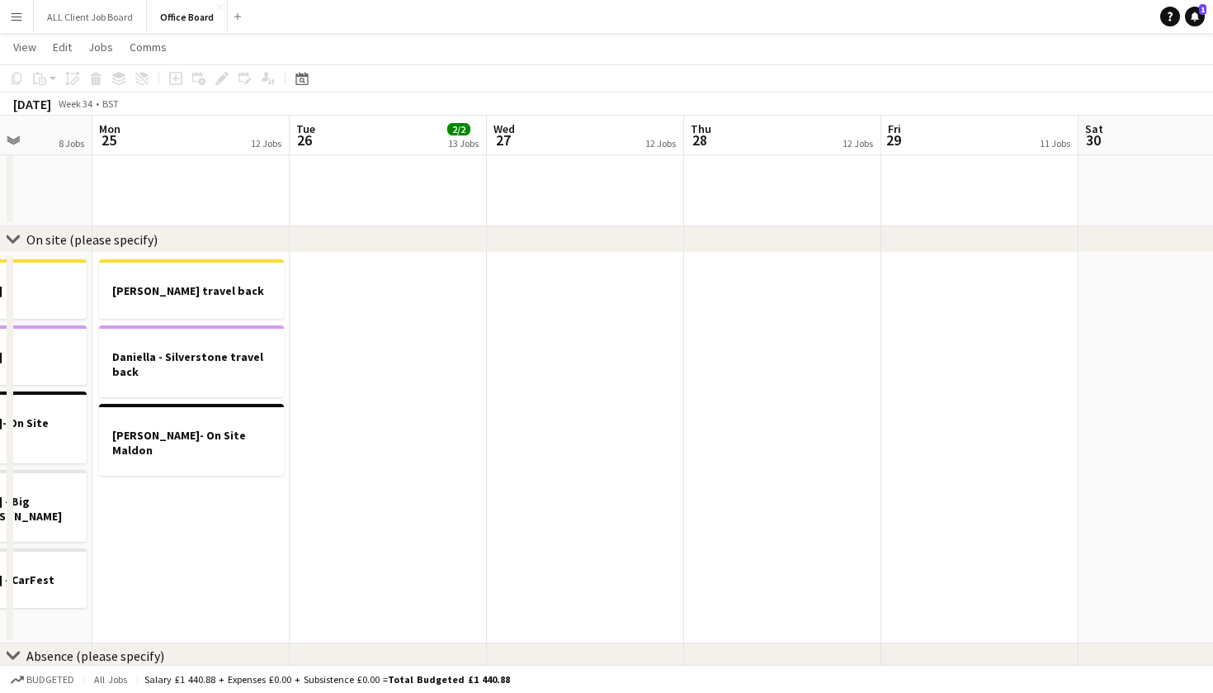
click at [556, 324] on app-date-cell at bounding box center [585, 448] width 197 height 390
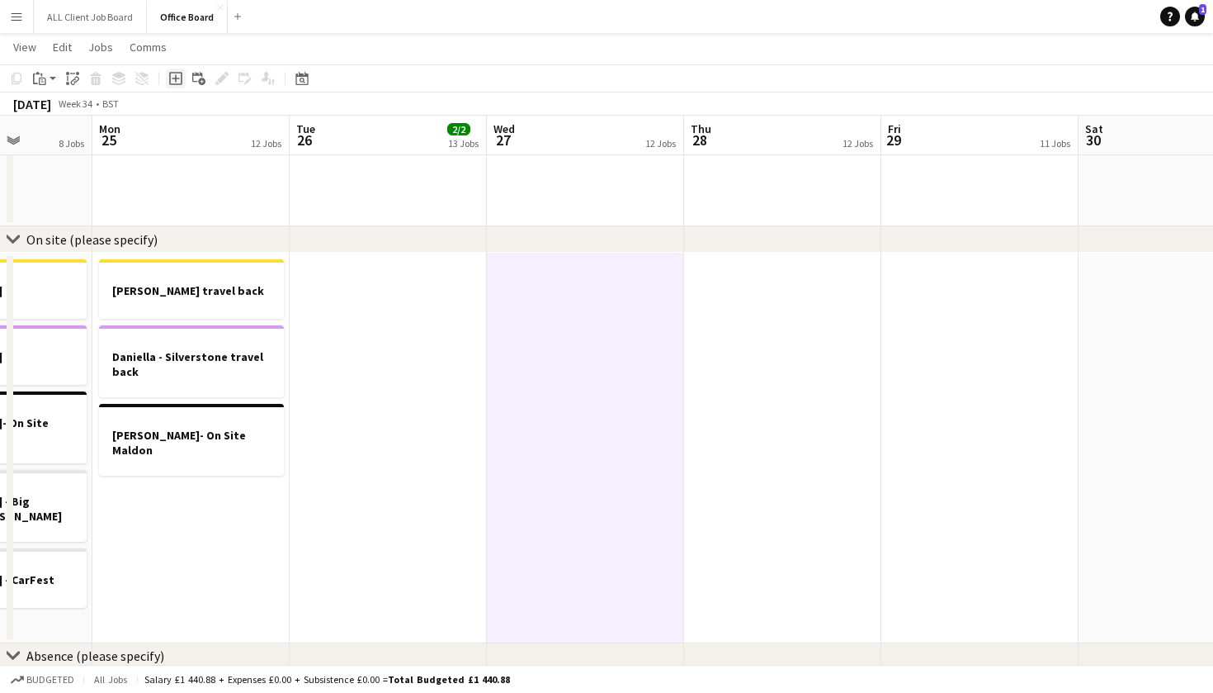
click at [177, 78] on icon at bounding box center [175, 77] width 7 height 7
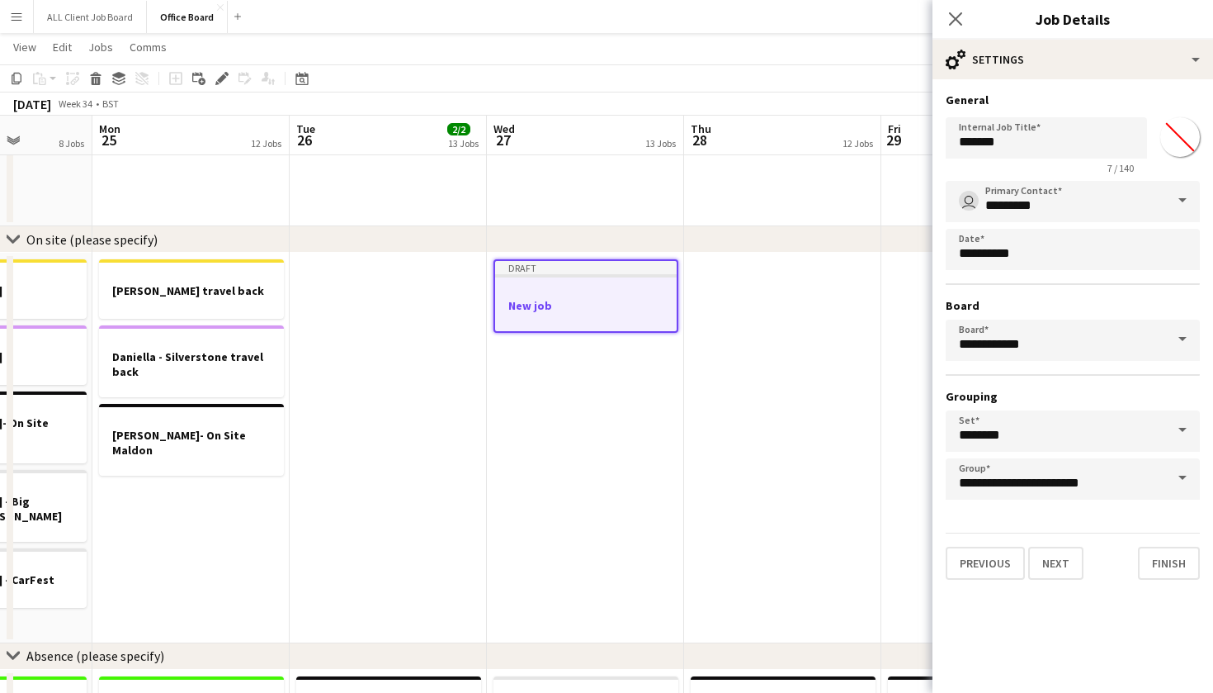
click at [1185, 142] on input "*******" at bounding box center [1180, 136] width 59 height 59
type input "*******"
click at [1062, 560] on button "Next" at bounding box center [1056, 562] width 55 height 33
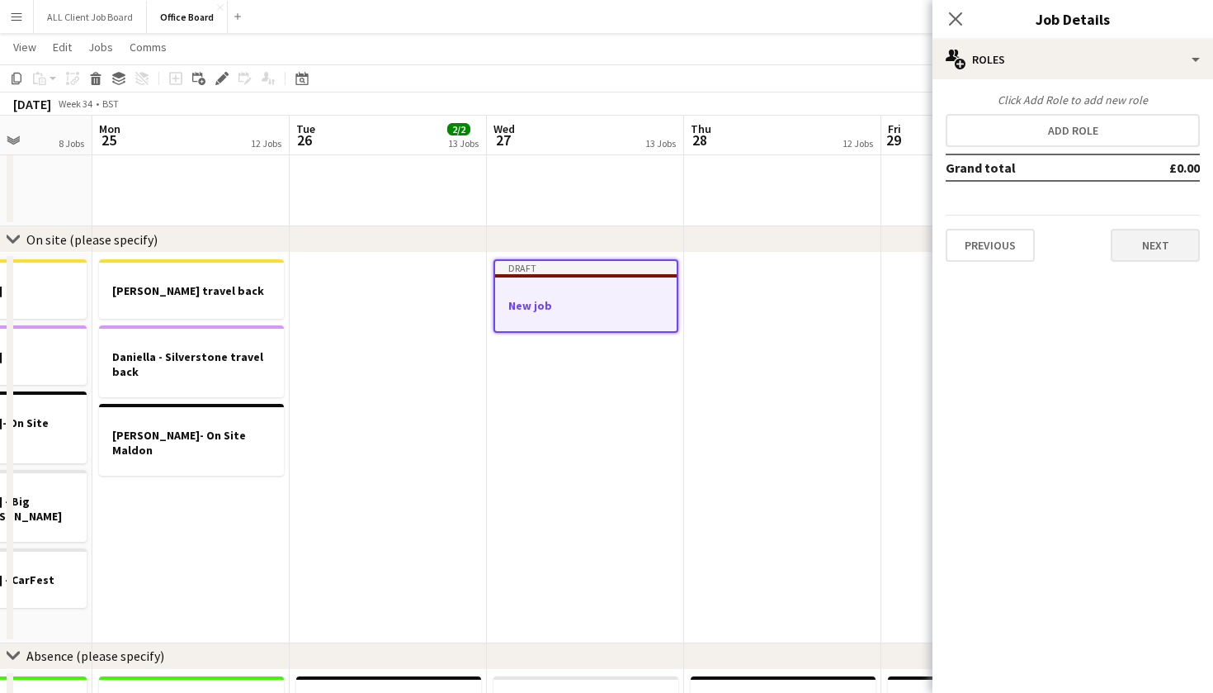
click at [1174, 245] on button "Next" at bounding box center [1155, 245] width 89 height 33
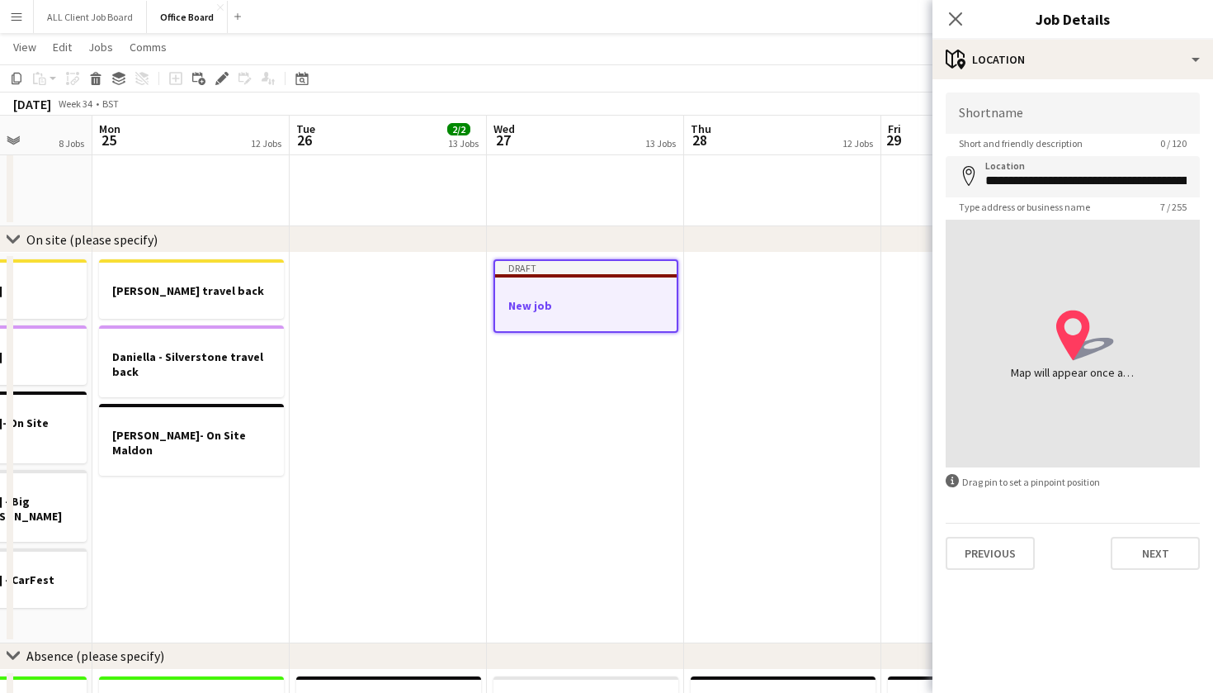
type input "**********"
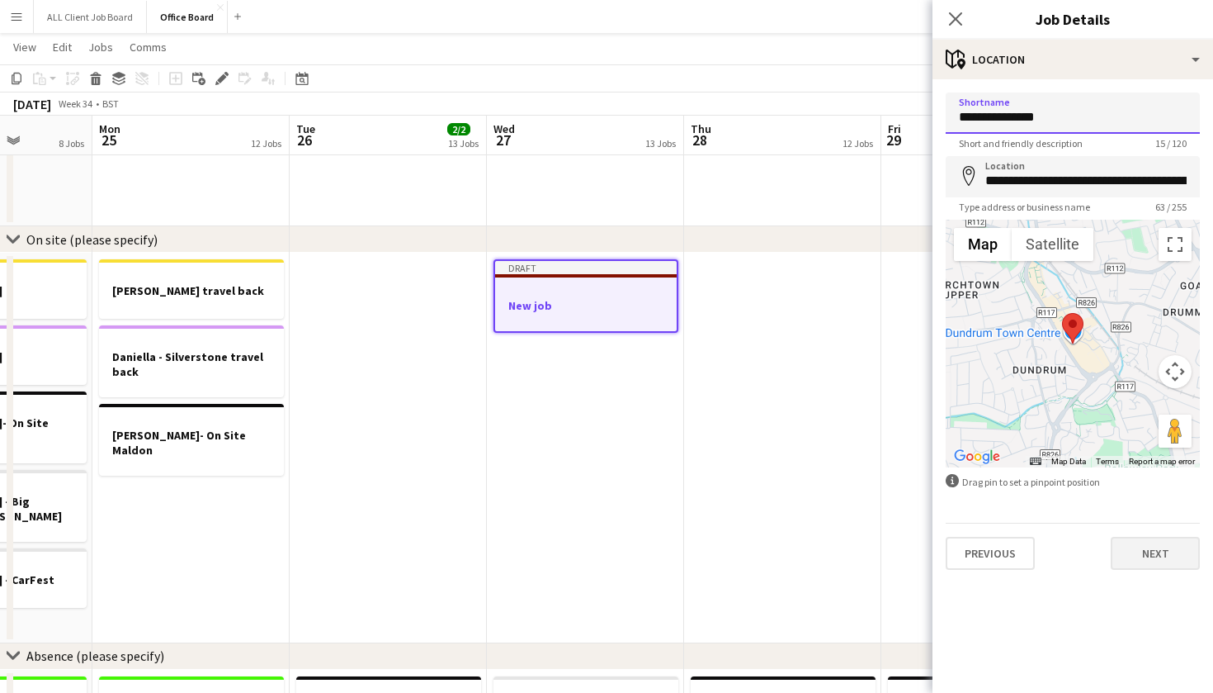
type input "**********"
click at [1152, 551] on button "Next" at bounding box center [1155, 553] width 89 height 33
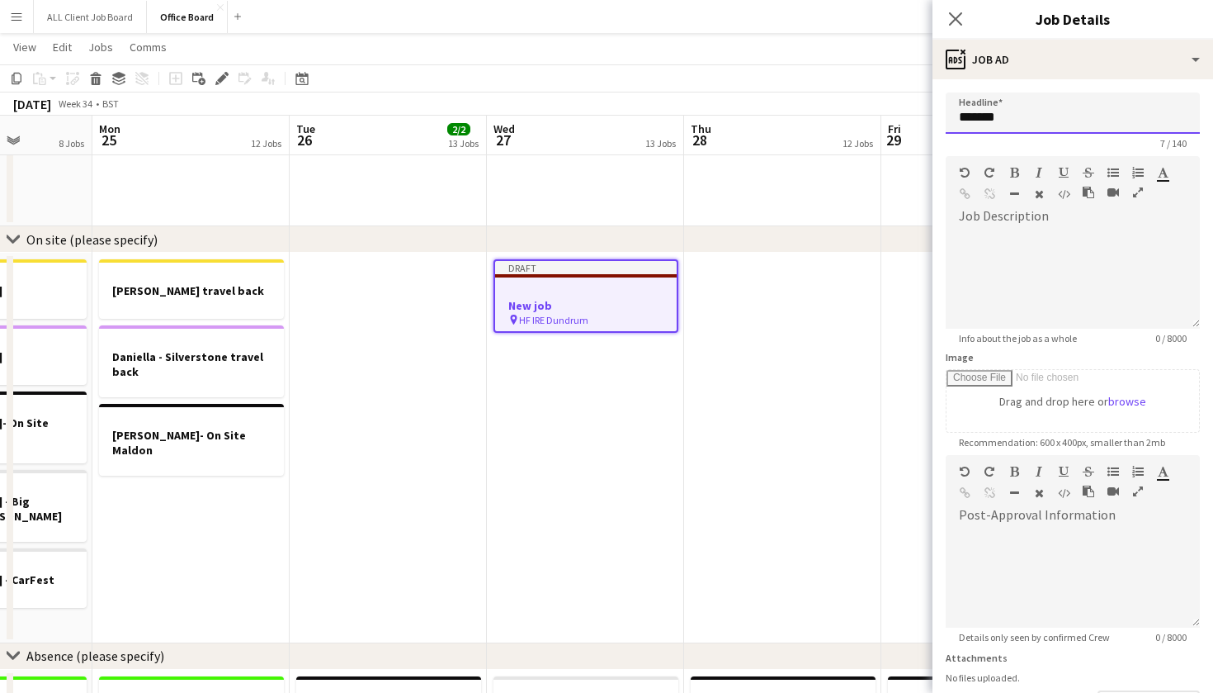
click at [1049, 124] on input "*******" at bounding box center [1073, 112] width 254 height 41
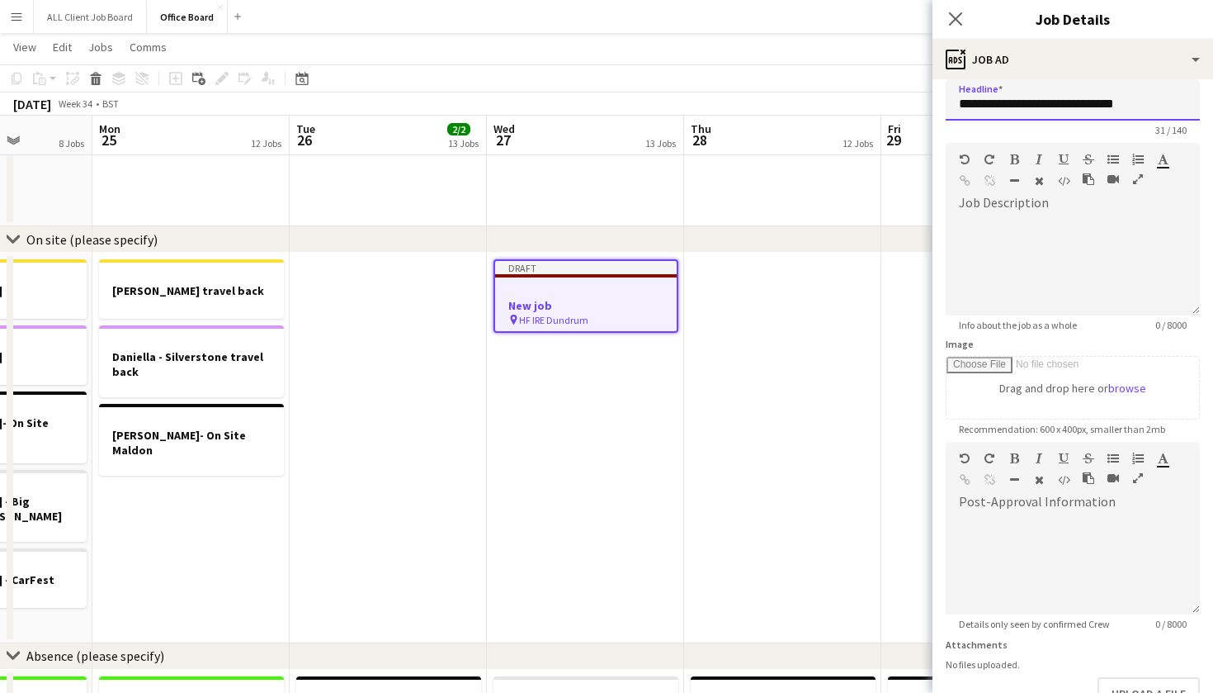
scroll to position [0, 0]
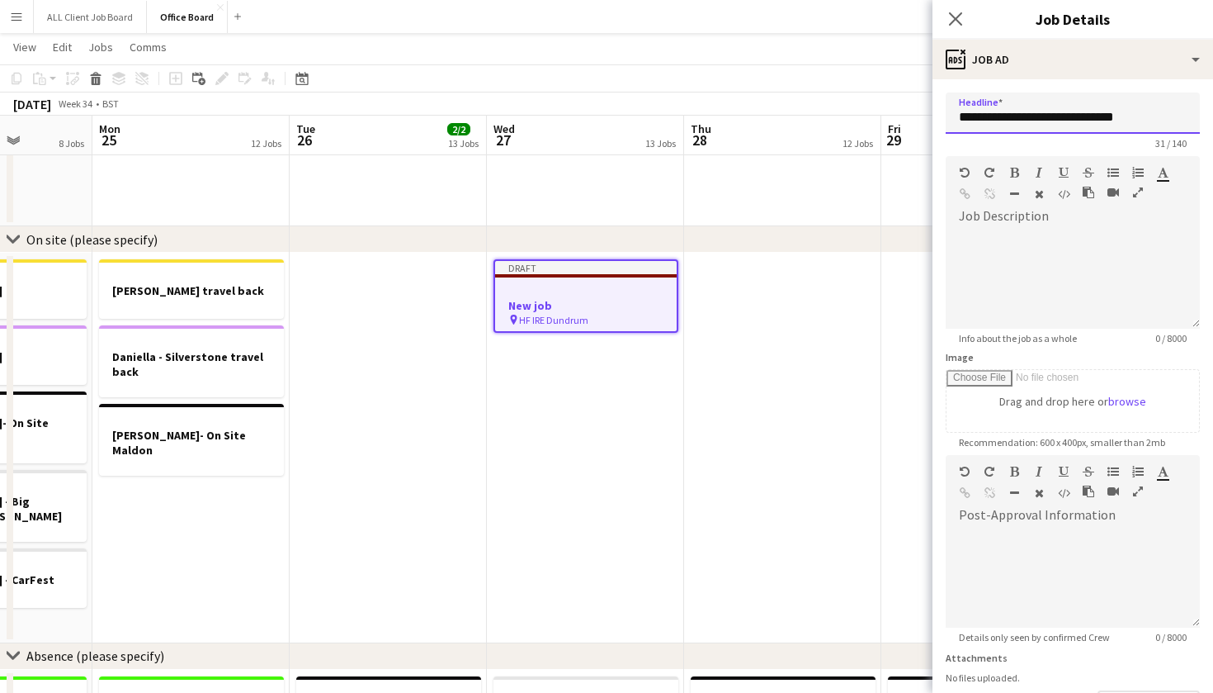
click at [996, 119] on input "**********" at bounding box center [1073, 112] width 254 height 41
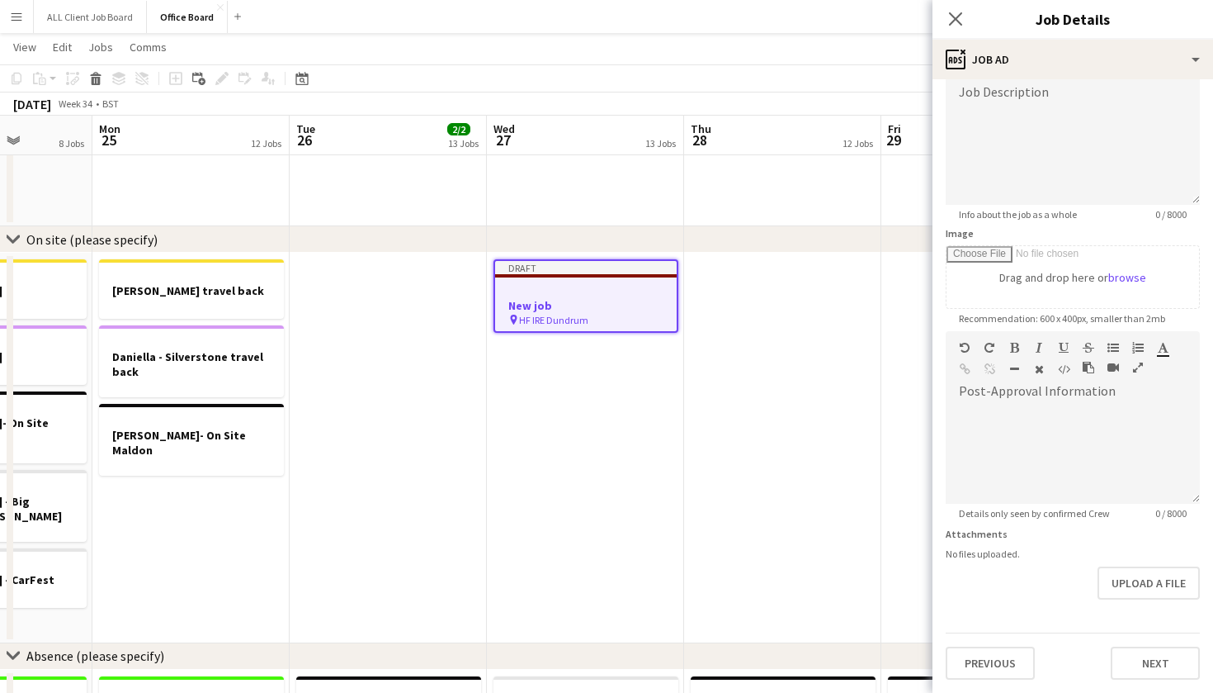
scroll to position [124, 0]
type input "**********"
click at [1137, 669] on button "Next" at bounding box center [1155, 662] width 89 height 33
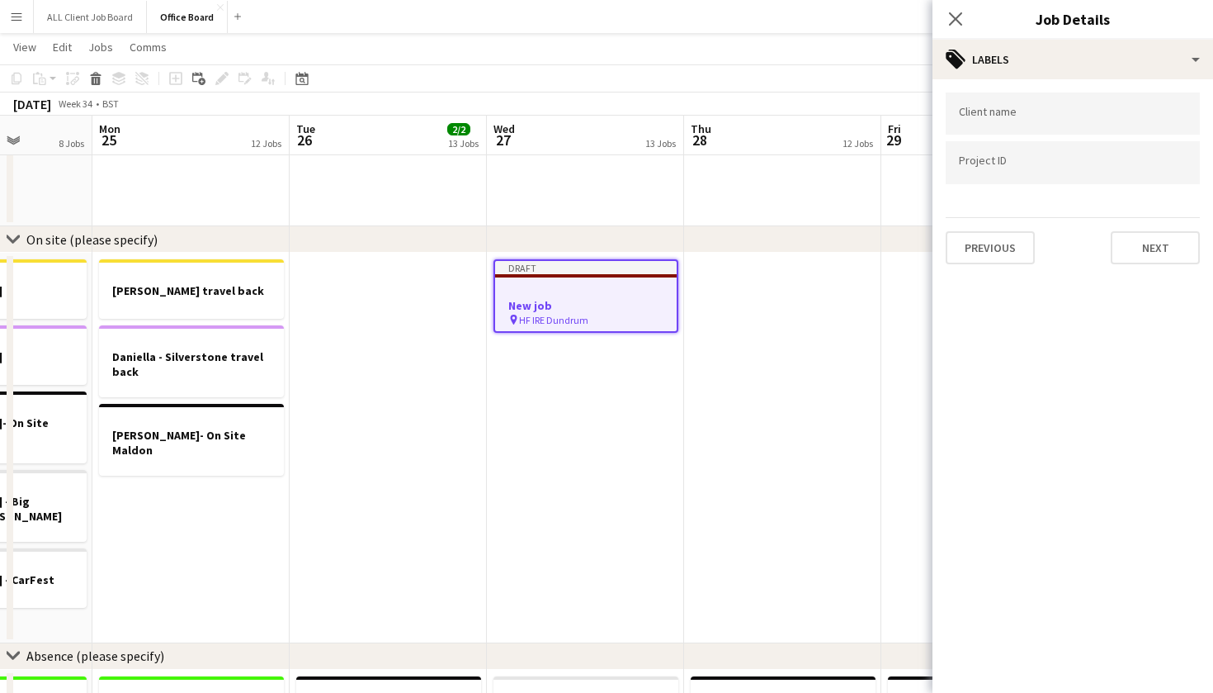
scroll to position [0, 0]
click at [1148, 258] on button "Next" at bounding box center [1155, 247] width 89 height 33
click at [1147, 187] on button "Next" at bounding box center [1155, 170] width 89 height 33
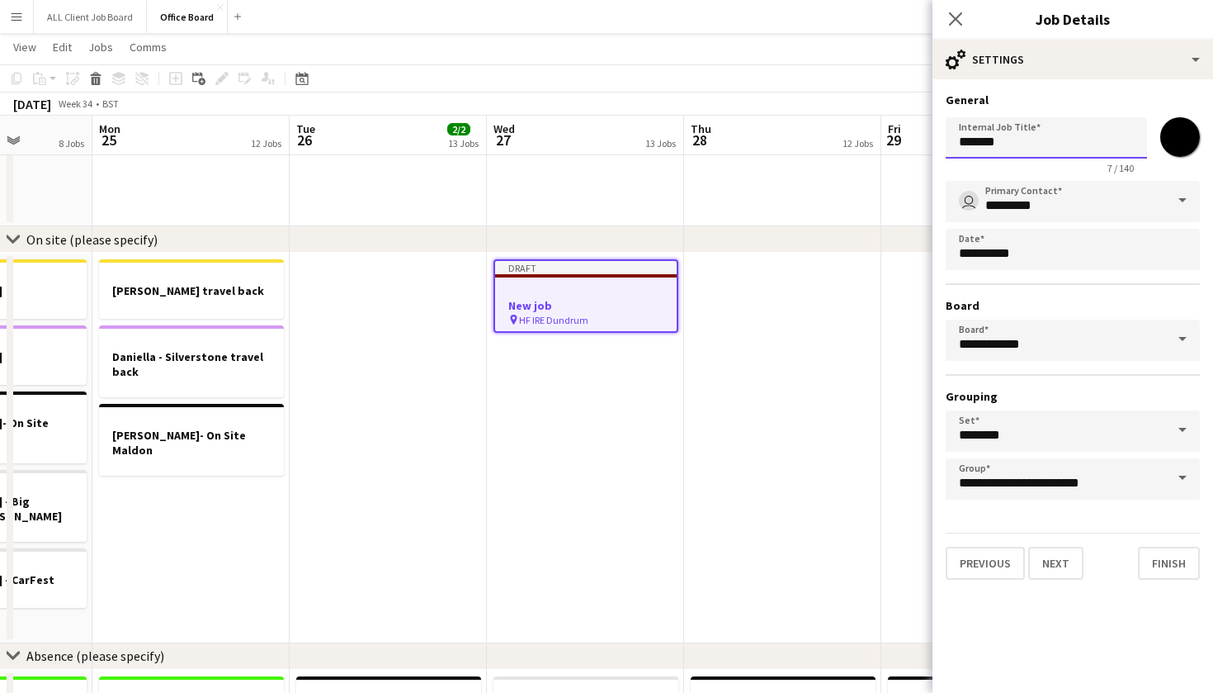
click at [1050, 144] on input "*******" at bounding box center [1046, 137] width 201 height 41
click at [982, 135] on input "**********" at bounding box center [1046, 137] width 201 height 41
type input "**********"
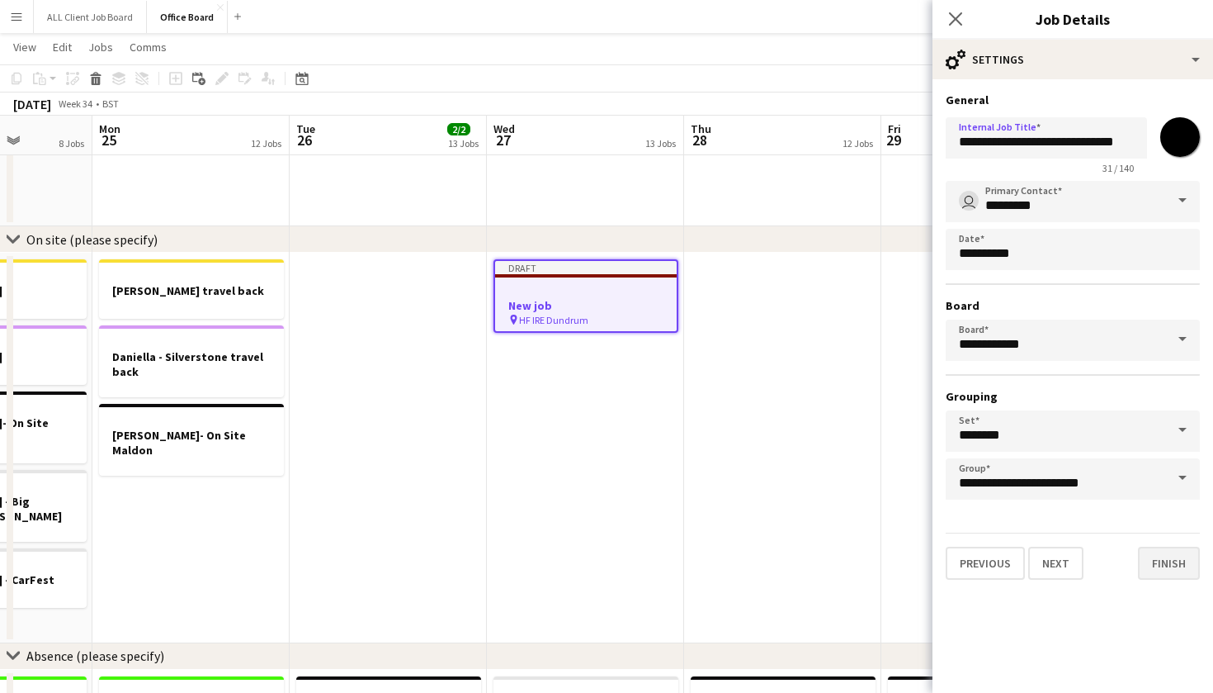
click at [1170, 565] on button "Finish" at bounding box center [1169, 562] width 62 height 33
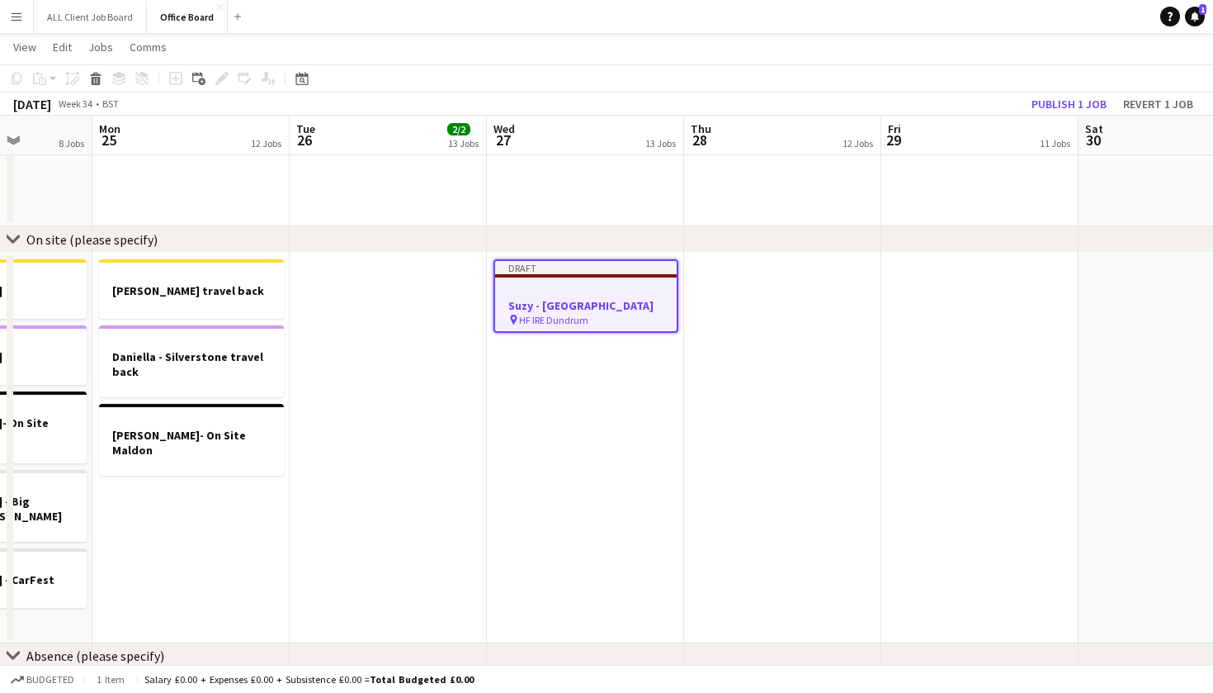
click at [727, 504] on app-date-cell at bounding box center [782, 448] width 197 height 390
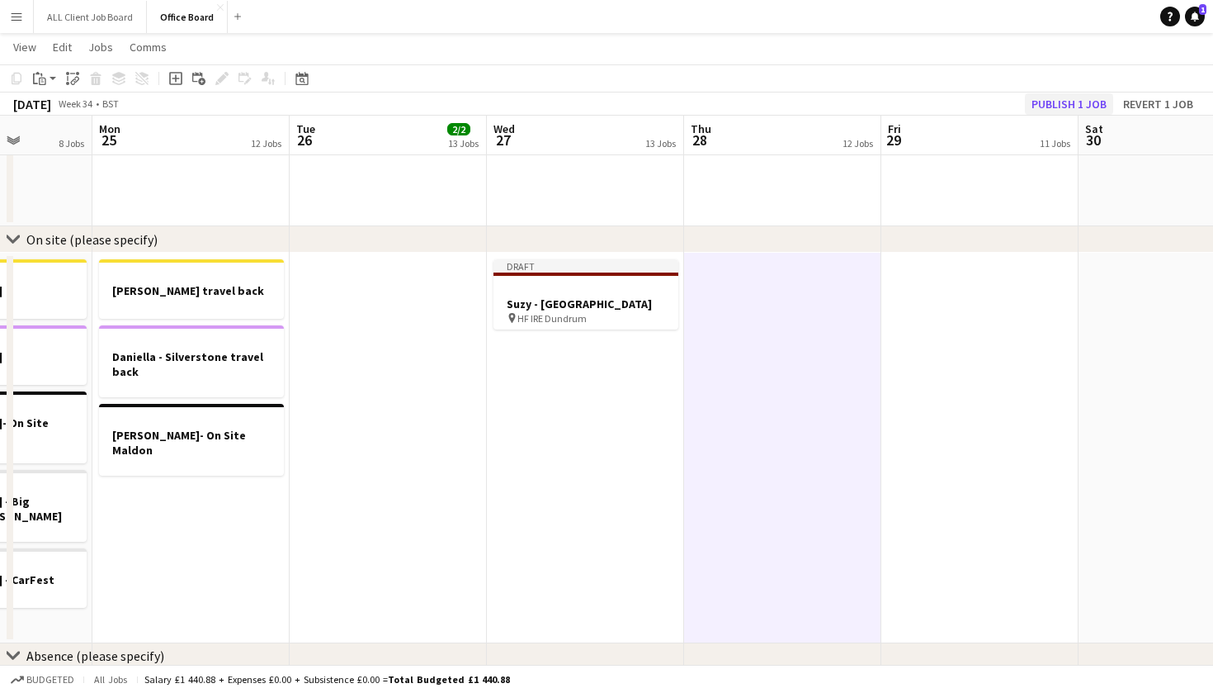
click at [1089, 99] on button "Publish 1 job" at bounding box center [1069, 103] width 88 height 21
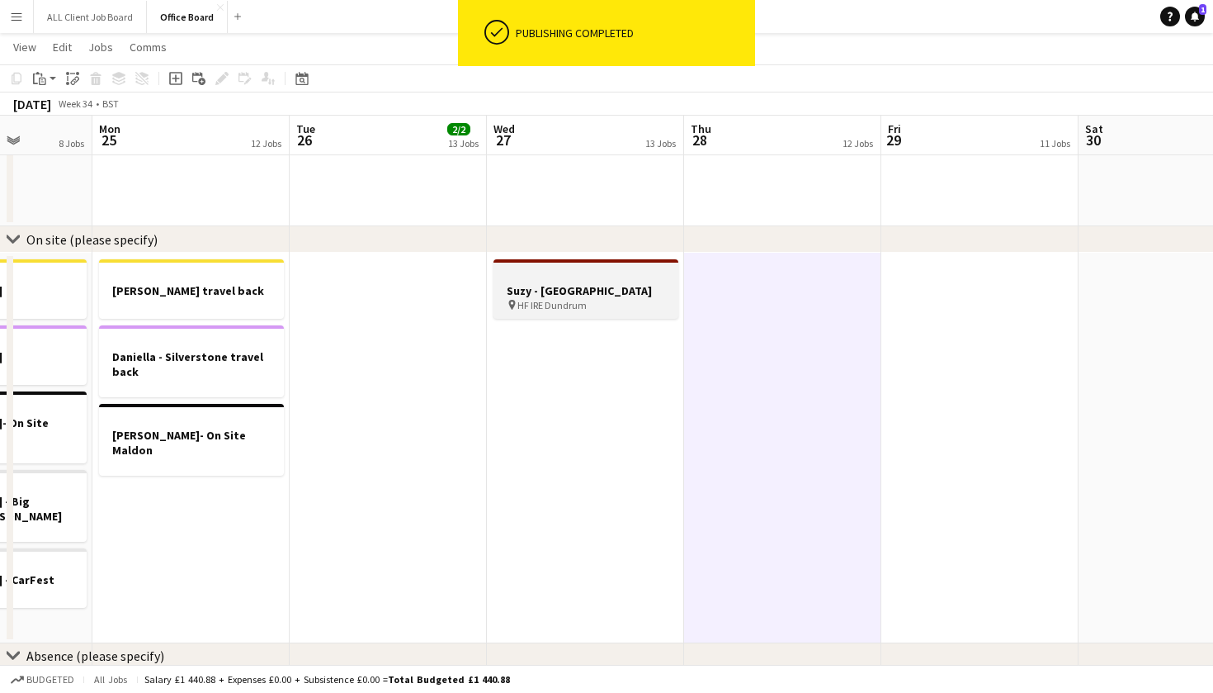
click at [594, 298] on h3 "Suzy - [GEOGRAPHIC_DATA]" at bounding box center [586, 290] width 185 height 15
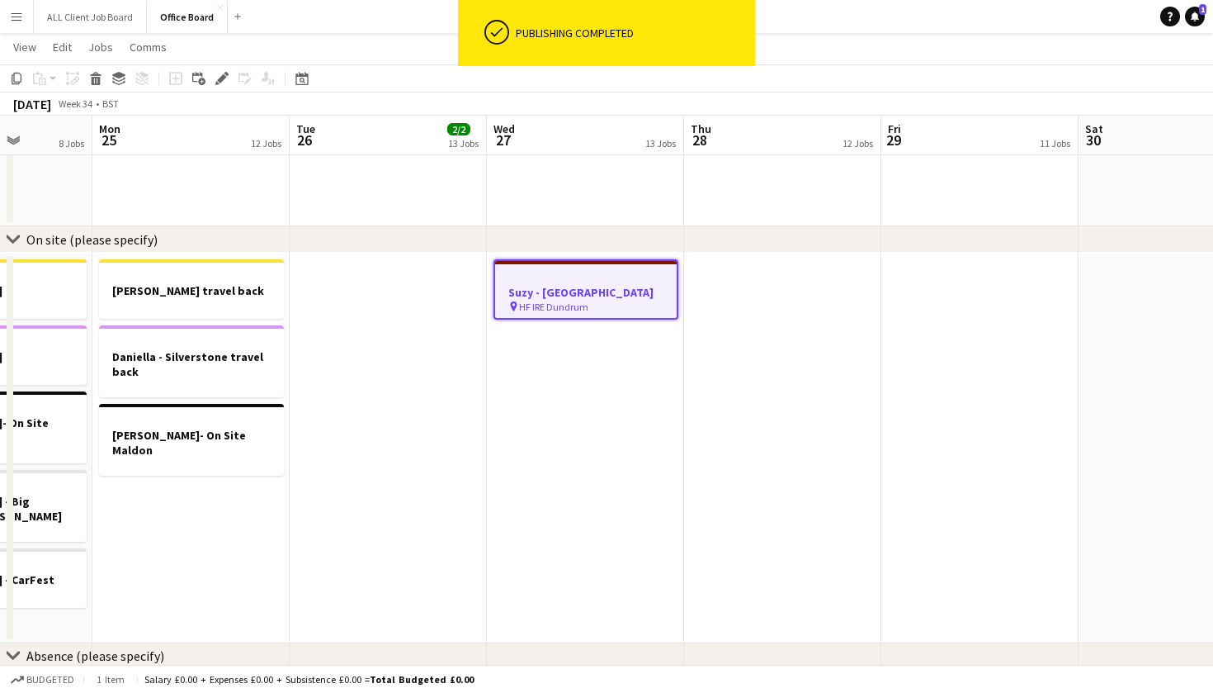
click at [594, 300] on h3 "Suzy - [GEOGRAPHIC_DATA]" at bounding box center [586, 292] width 182 height 15
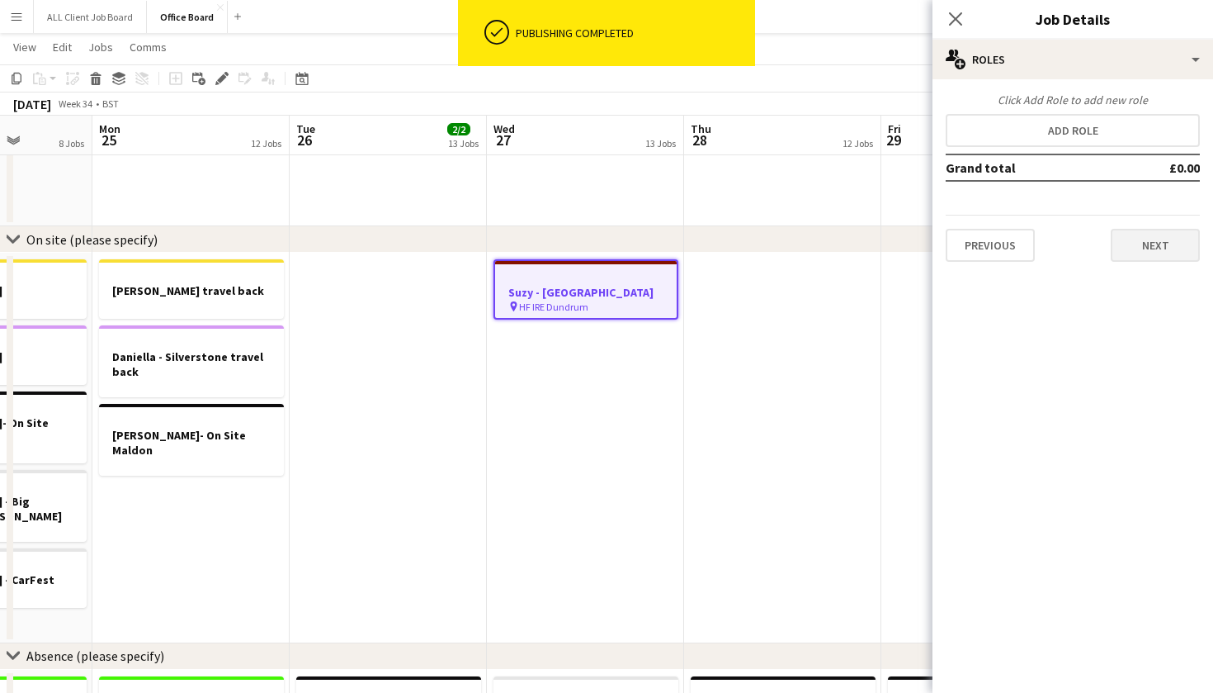
click at [1131, 247] on button "Next" at bounding box center [1155, 245] width 89 height 33
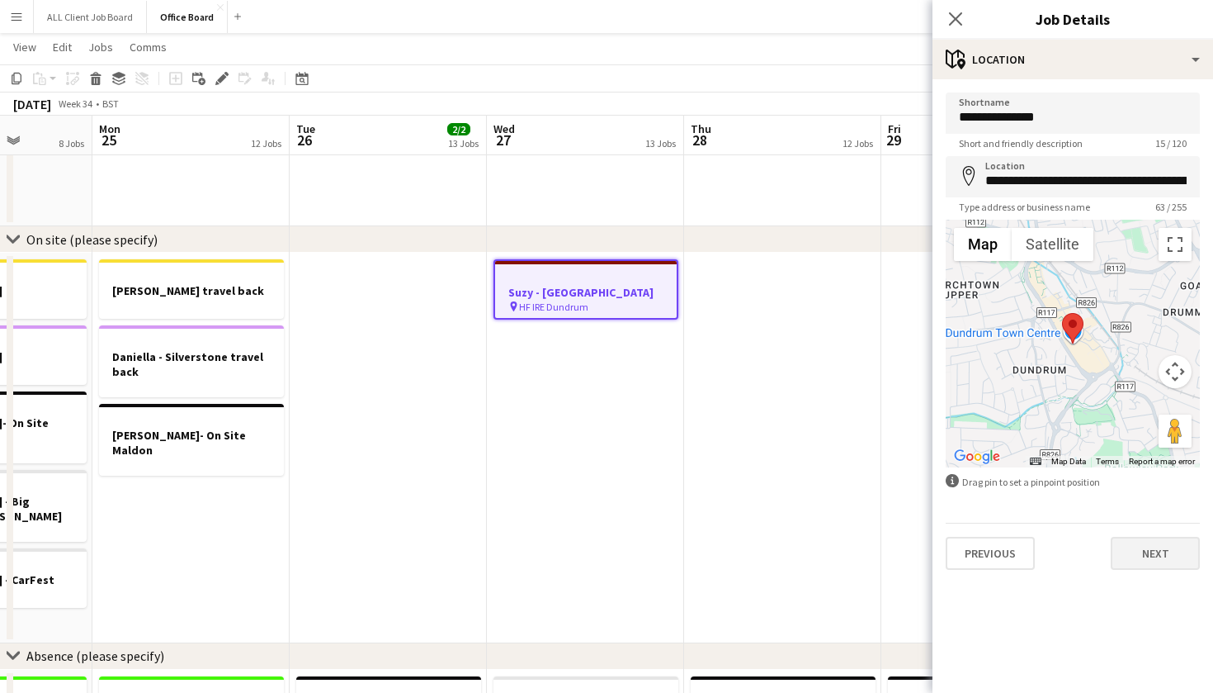
click at [1155, 554] on button "Next" at bounding box center [1155, 553] width 89 height 33
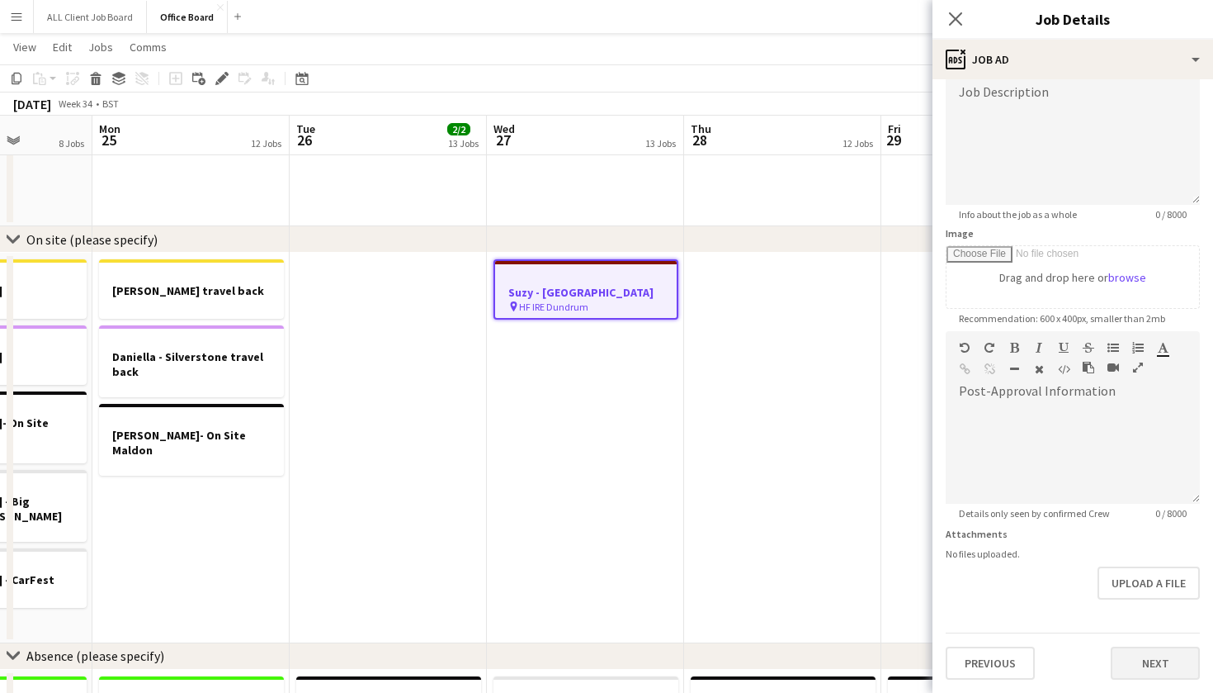
scroll to position [124, 0]
click at [1157, 662] on button "Next" at bounding box center [1155, 662] width 89 height 33
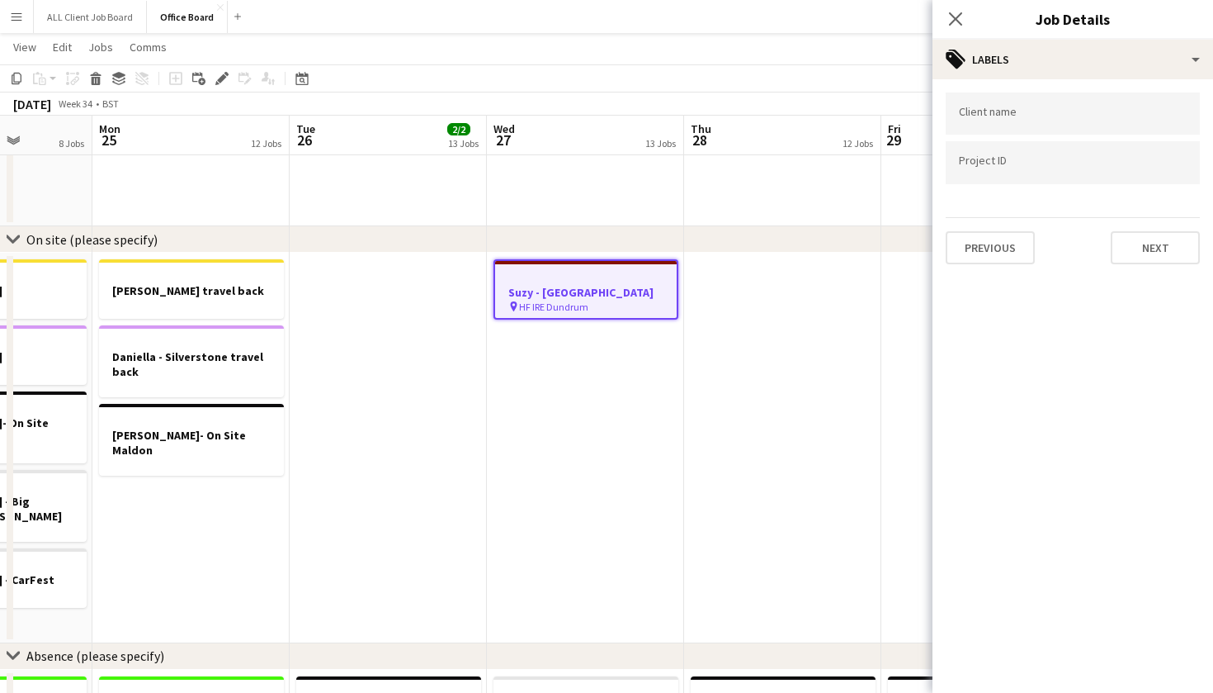
scroll to position [0, 0]
click at [1131, 244] on button "Next" at bounding box center [1155, 247] width 89 height 33
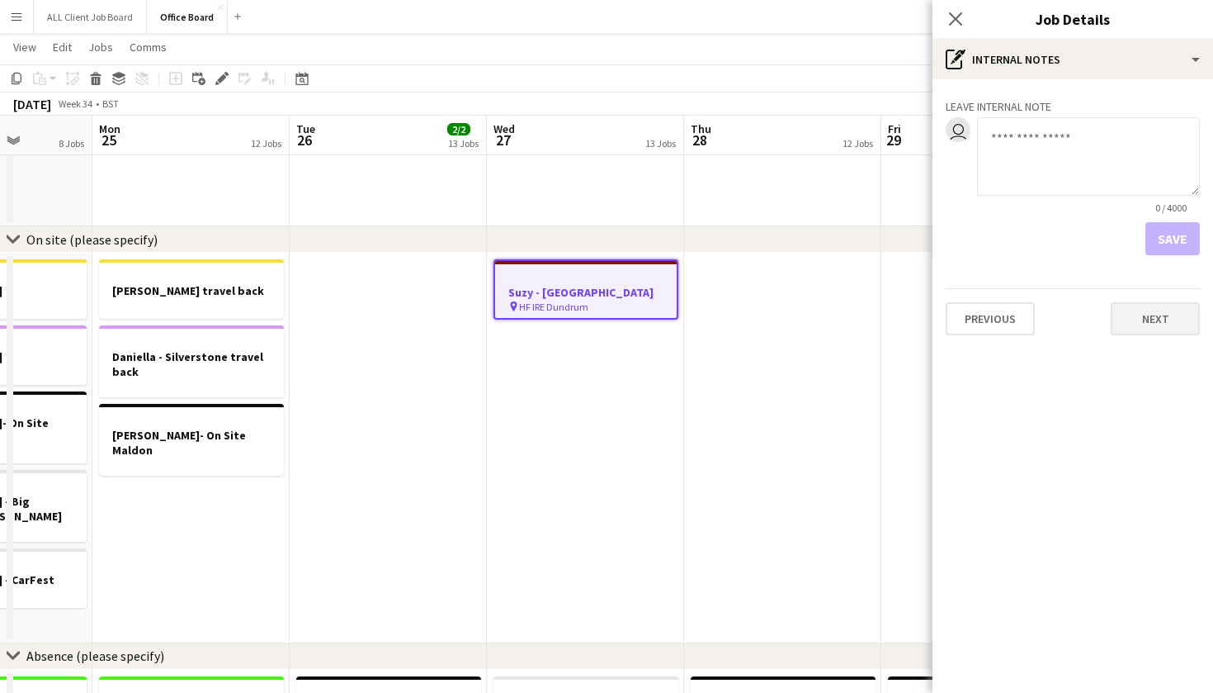
click at [1151, 330] on button "Next" at bounding box center [1155, 318] width 89 height 33
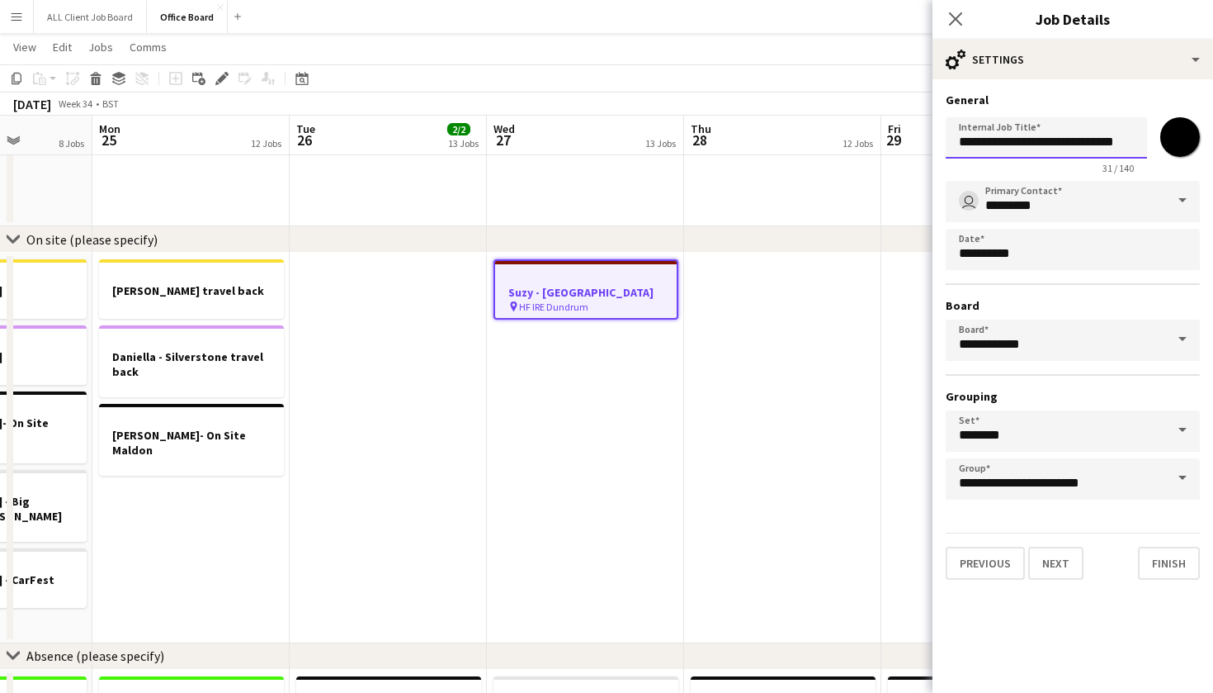
click at [996, 137] on input "**********" at bounding box center [1046, 137] width 201 height 41
type input "**********"
click at [1164, 569] on button "Finish" at bounding box center [1169, 562] width 62 height 33
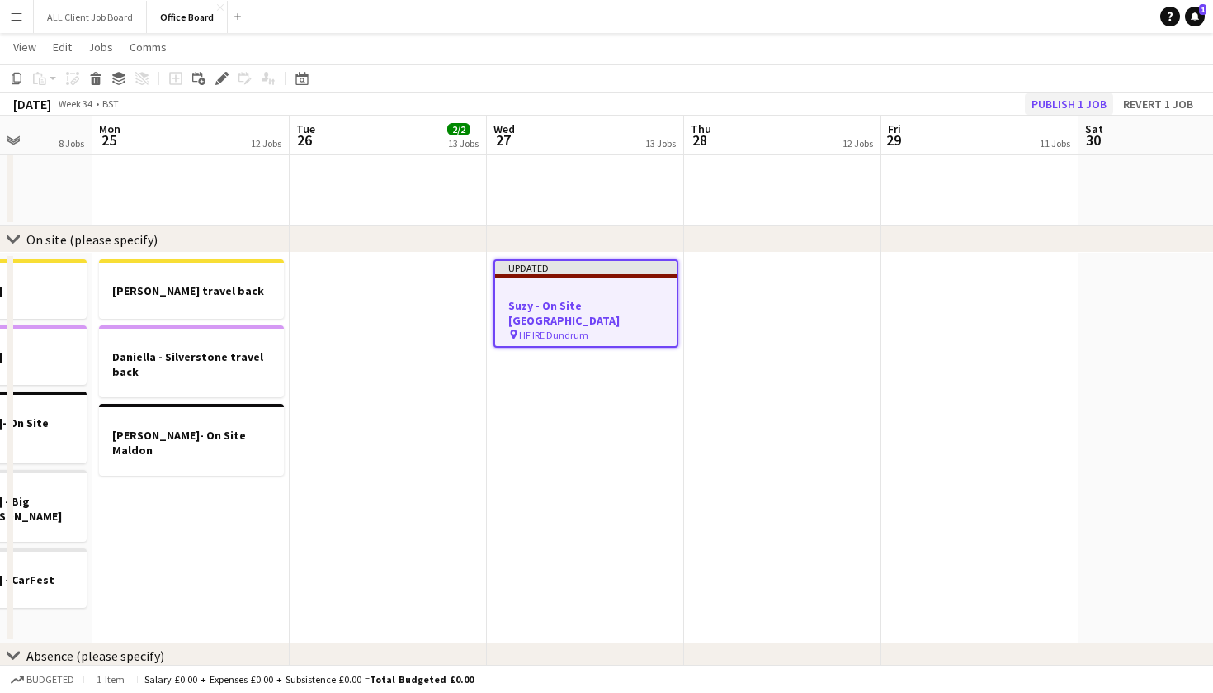
click at [1066, 106] on button "Publish 1 job" at bounding box center [1069, 103] width 88 height 21
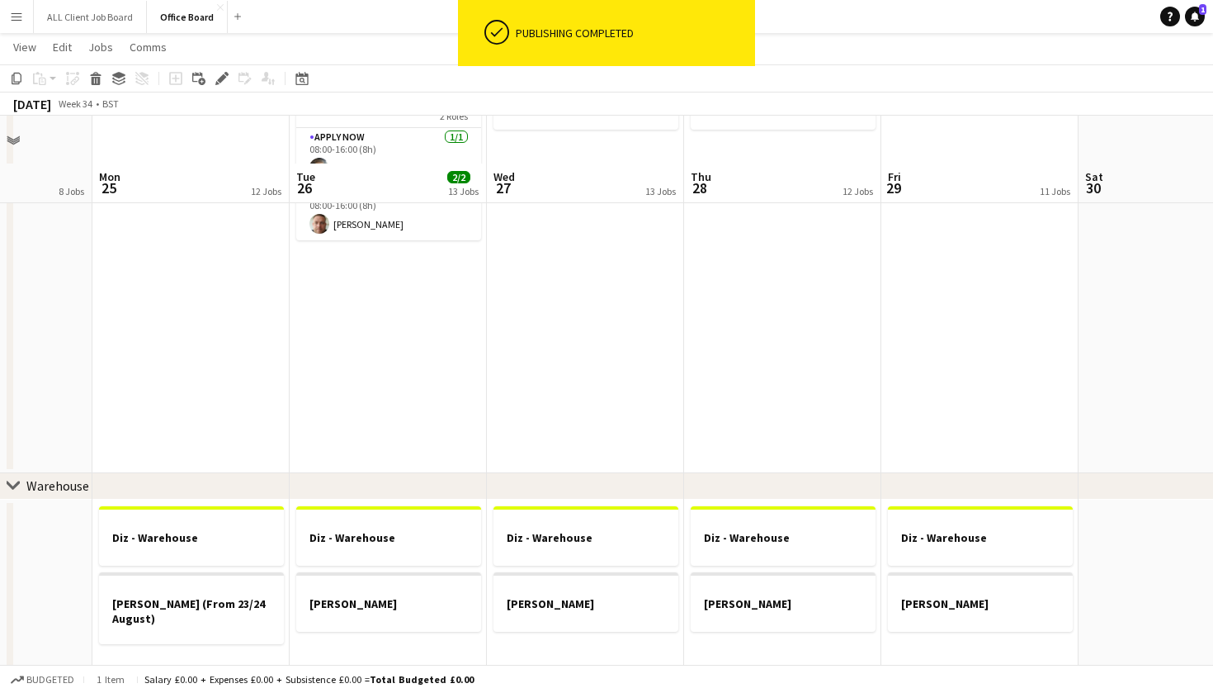
scroll to position [384, 0]
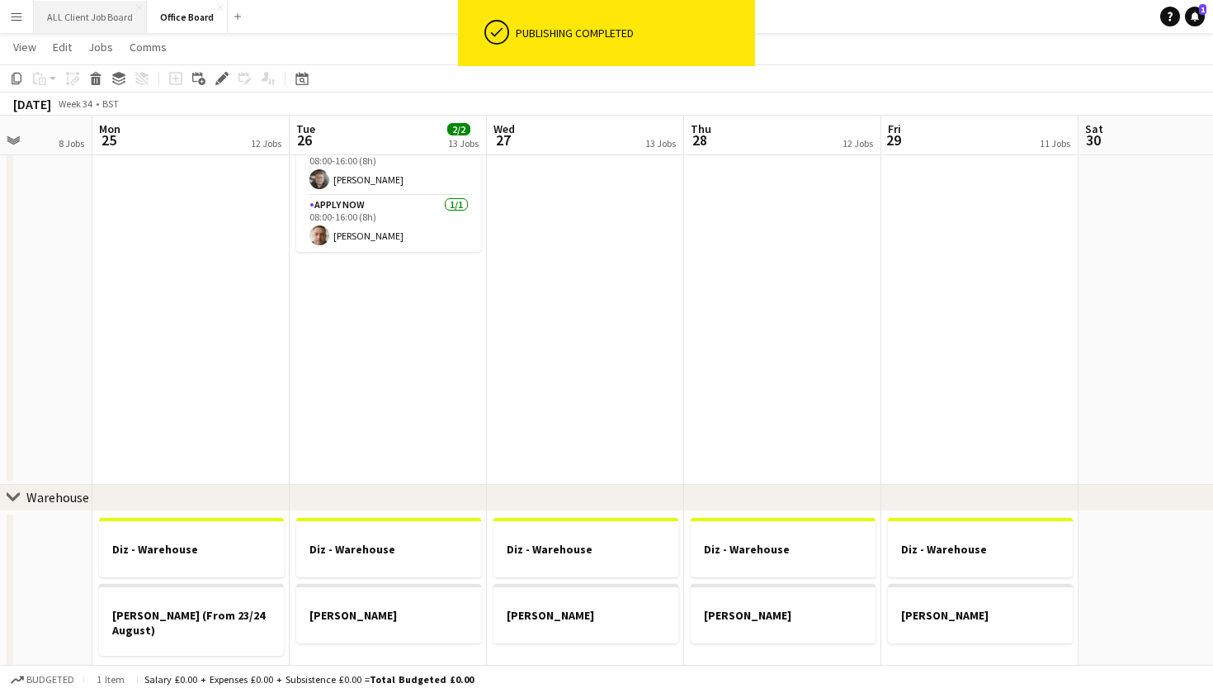
click at [93, 12] on button "ALL Client Job Board Close" at bounding box center [90, 17] width 113 height 32
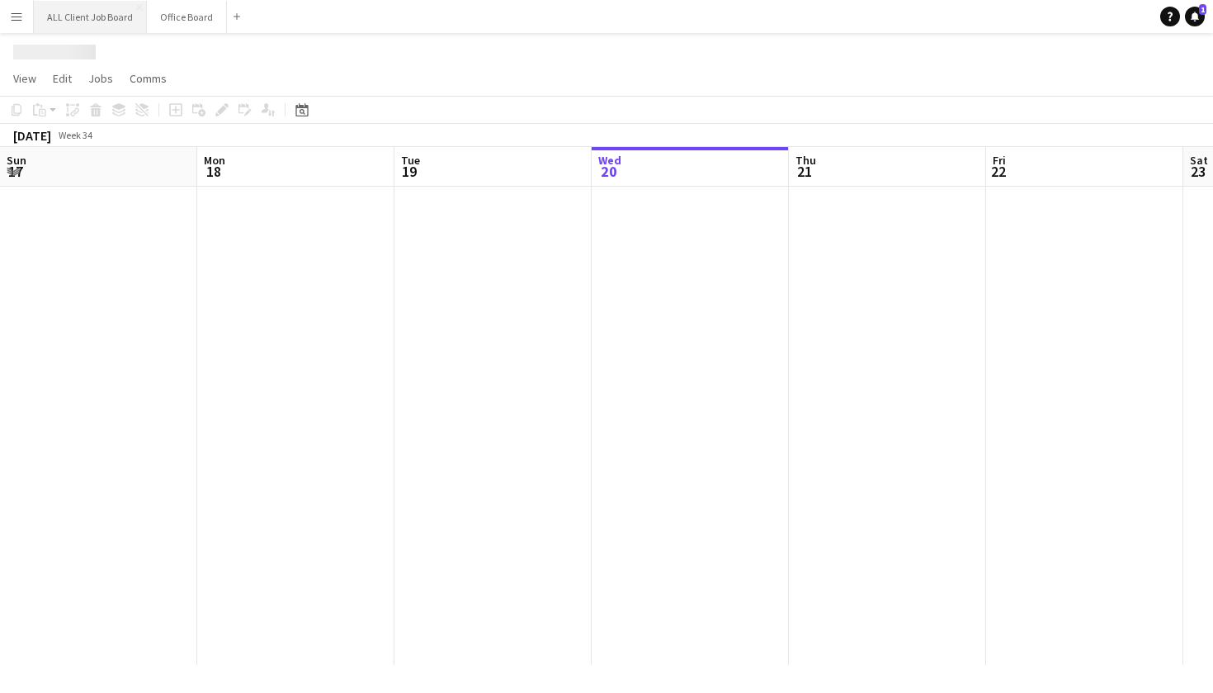
scroll to position [0, 395]
